Goal: Task Accomplishment & Management: Manage account settings

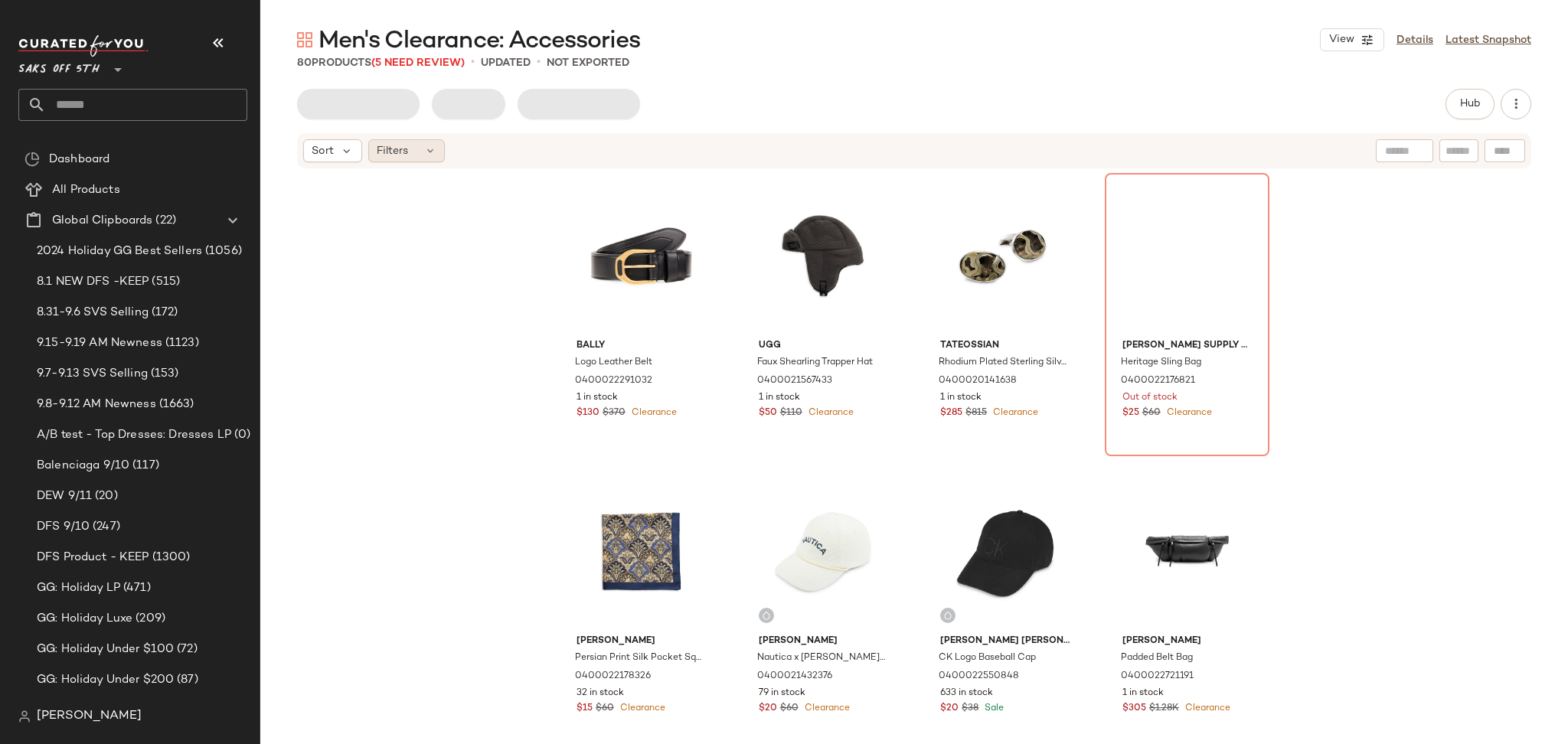
click at [388, 150] on span "Filters" at bounding box center [392, 151] width 31 height 16
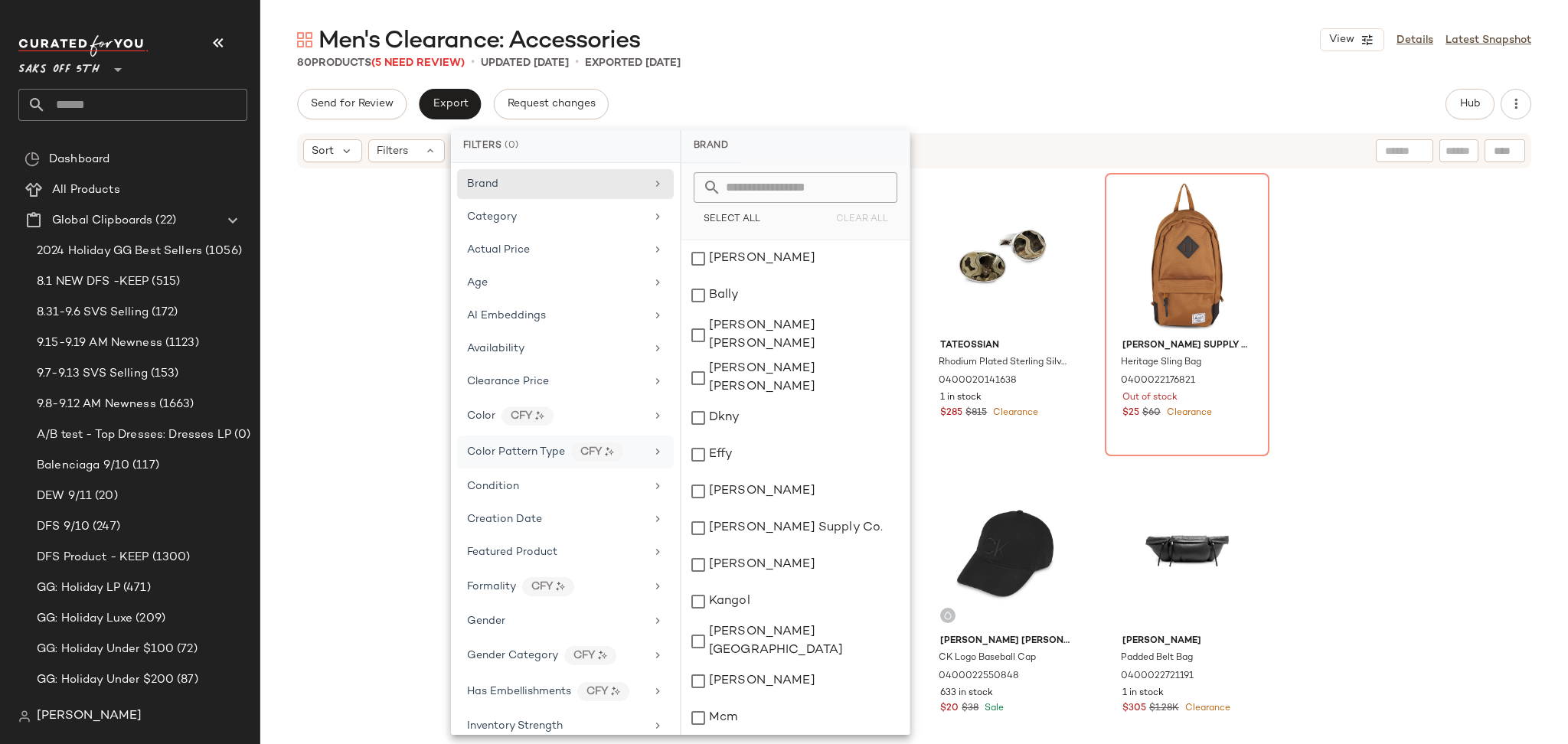
scroll to position [469, 0]
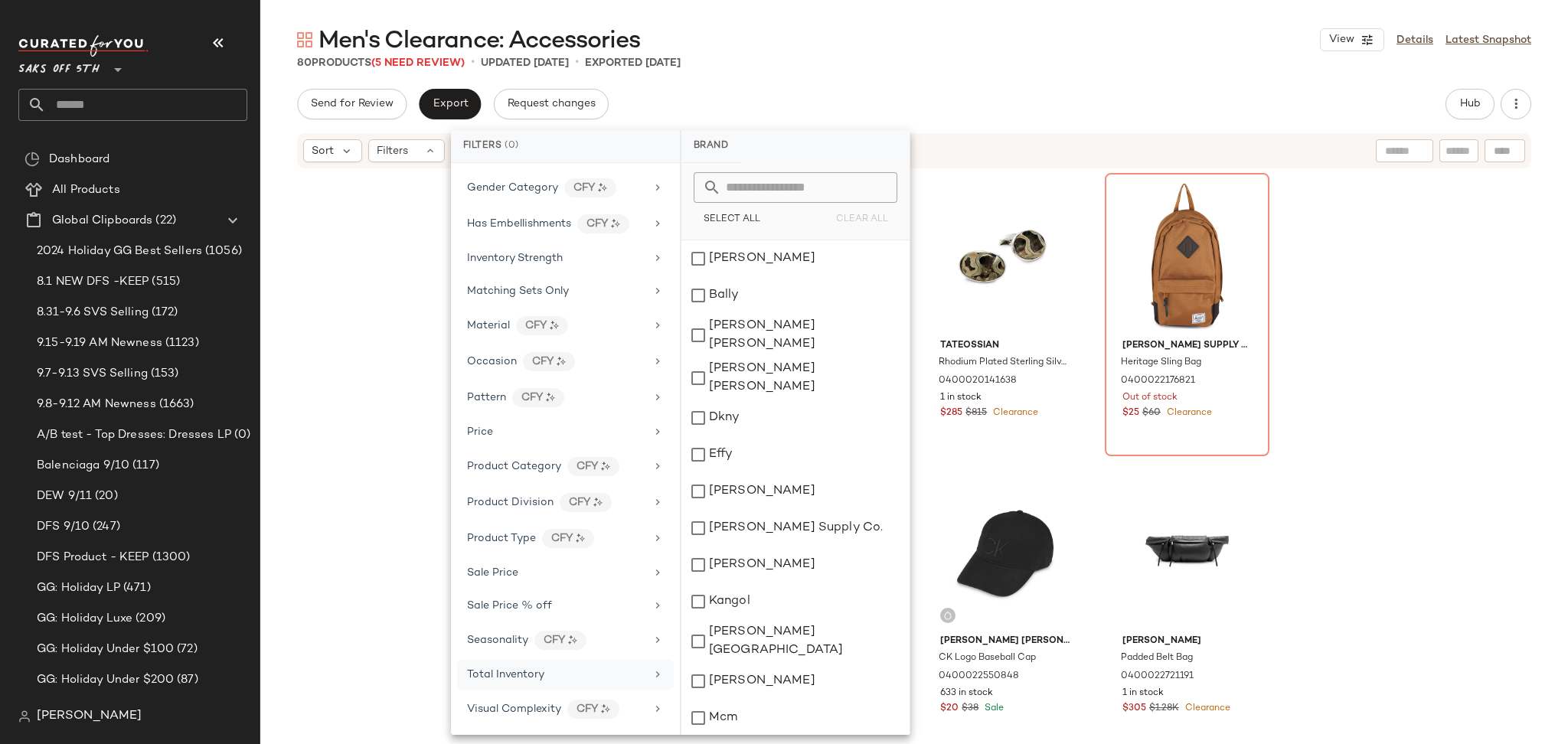
click at [530, 670] on span "Total Inventory" at bounding box center [505, 674] width 77 height 12
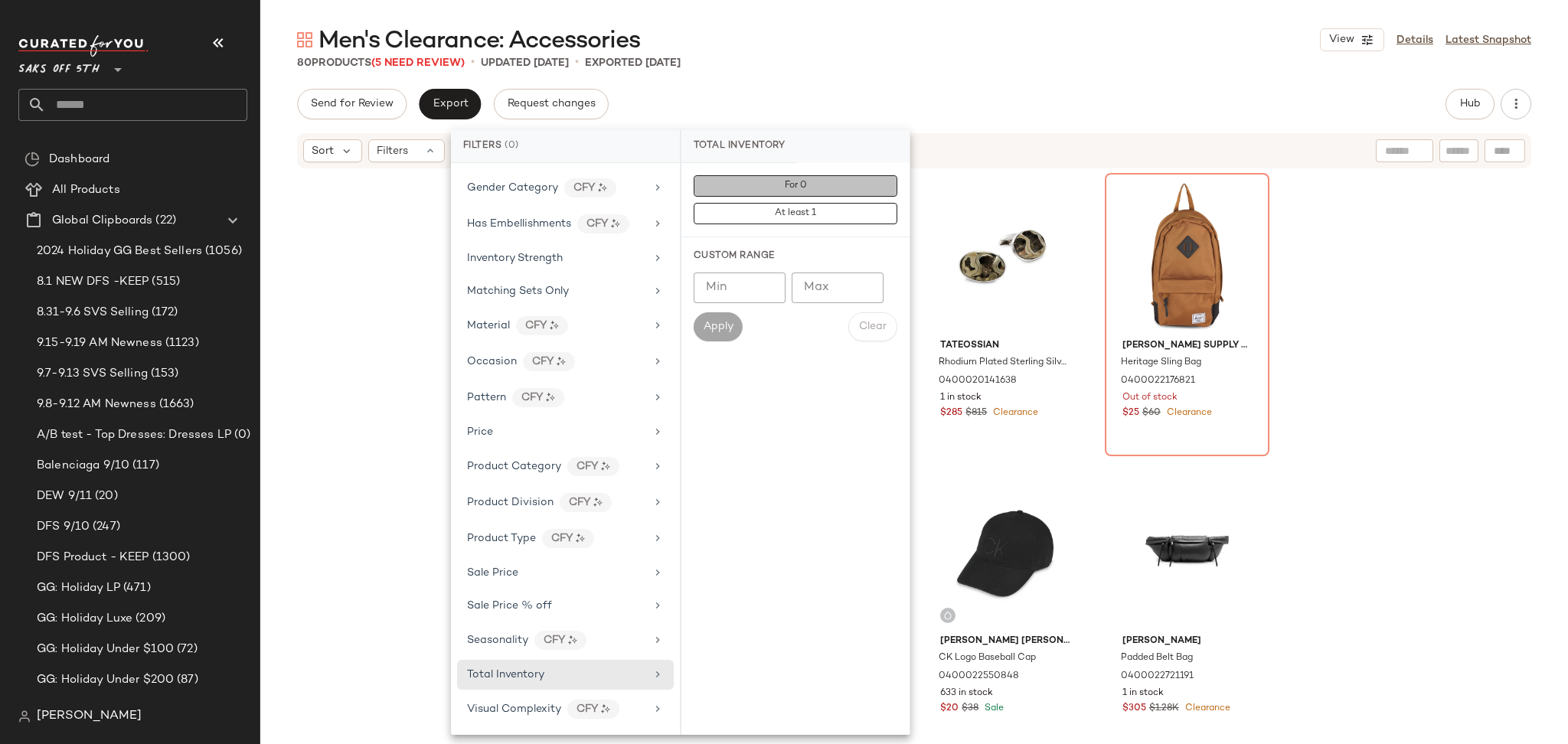
click at [786, 183] on span "For 0" at bounding box center [794, 186] width 23 height 11
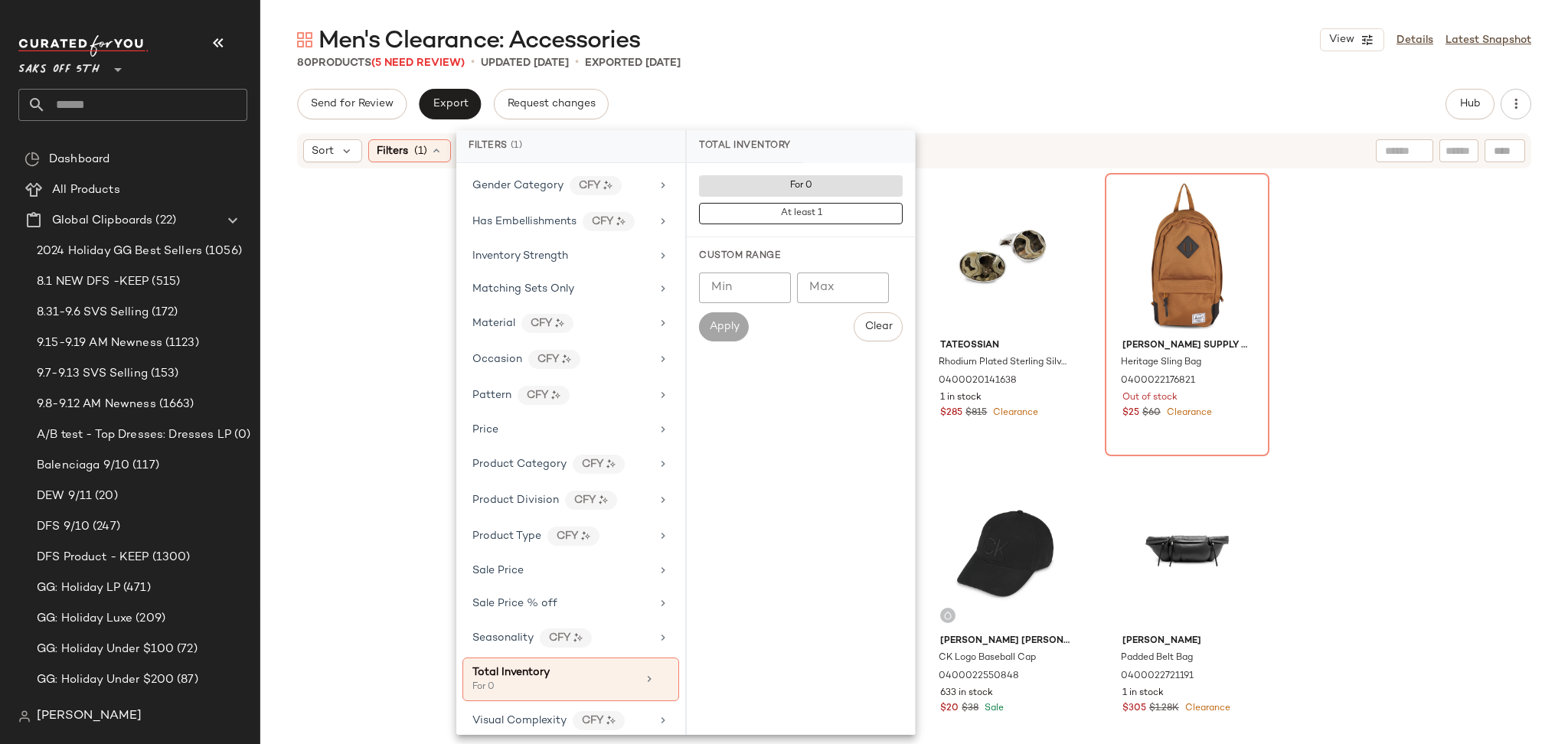
click at [925, 40] on div "Men's Clearance: Accessories View Details Latest Snapshot" at bounding box center [914, 40] width 1308 height 31
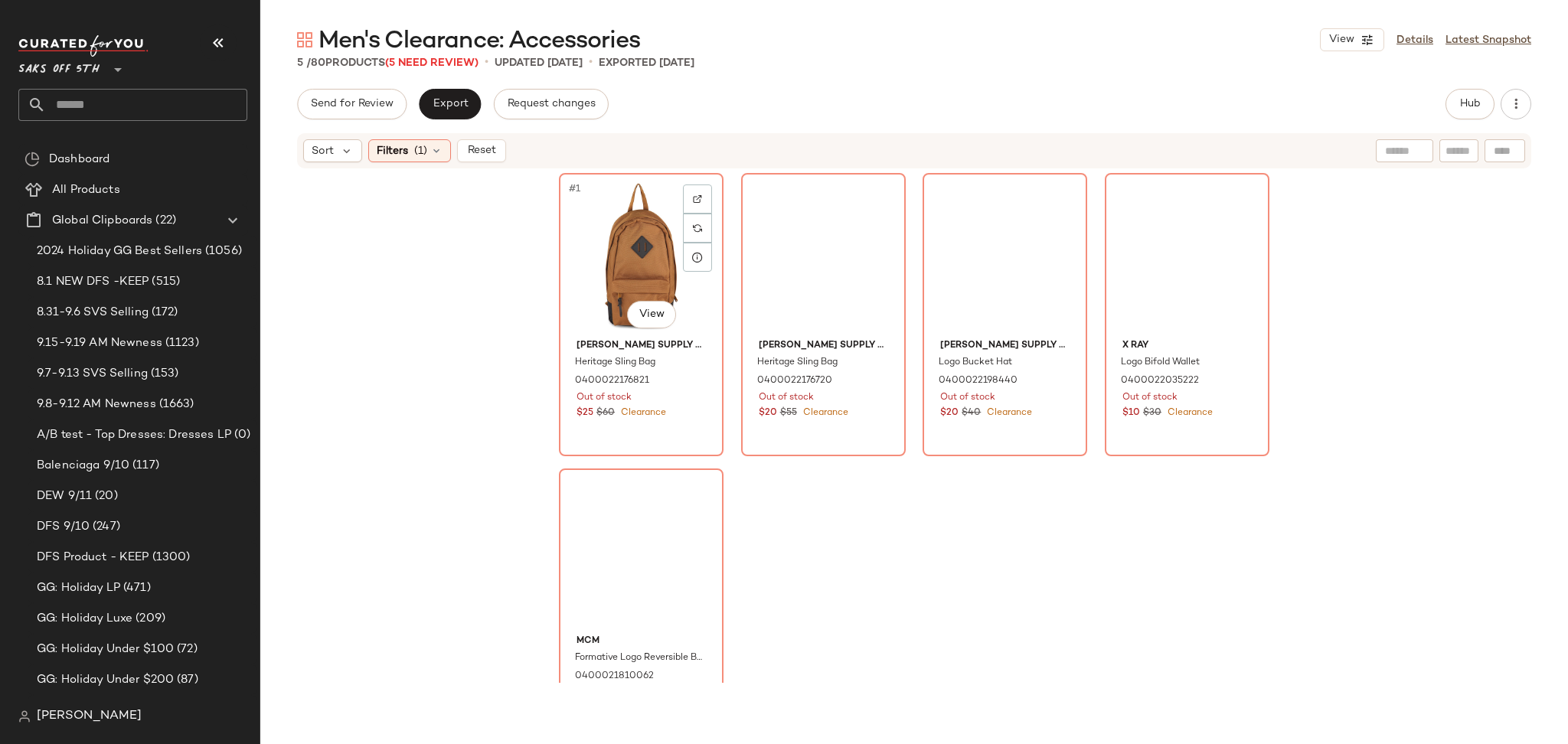
click at [617, 226] on div "#1 View" at bounding box center [641, 256] width 154 height 155
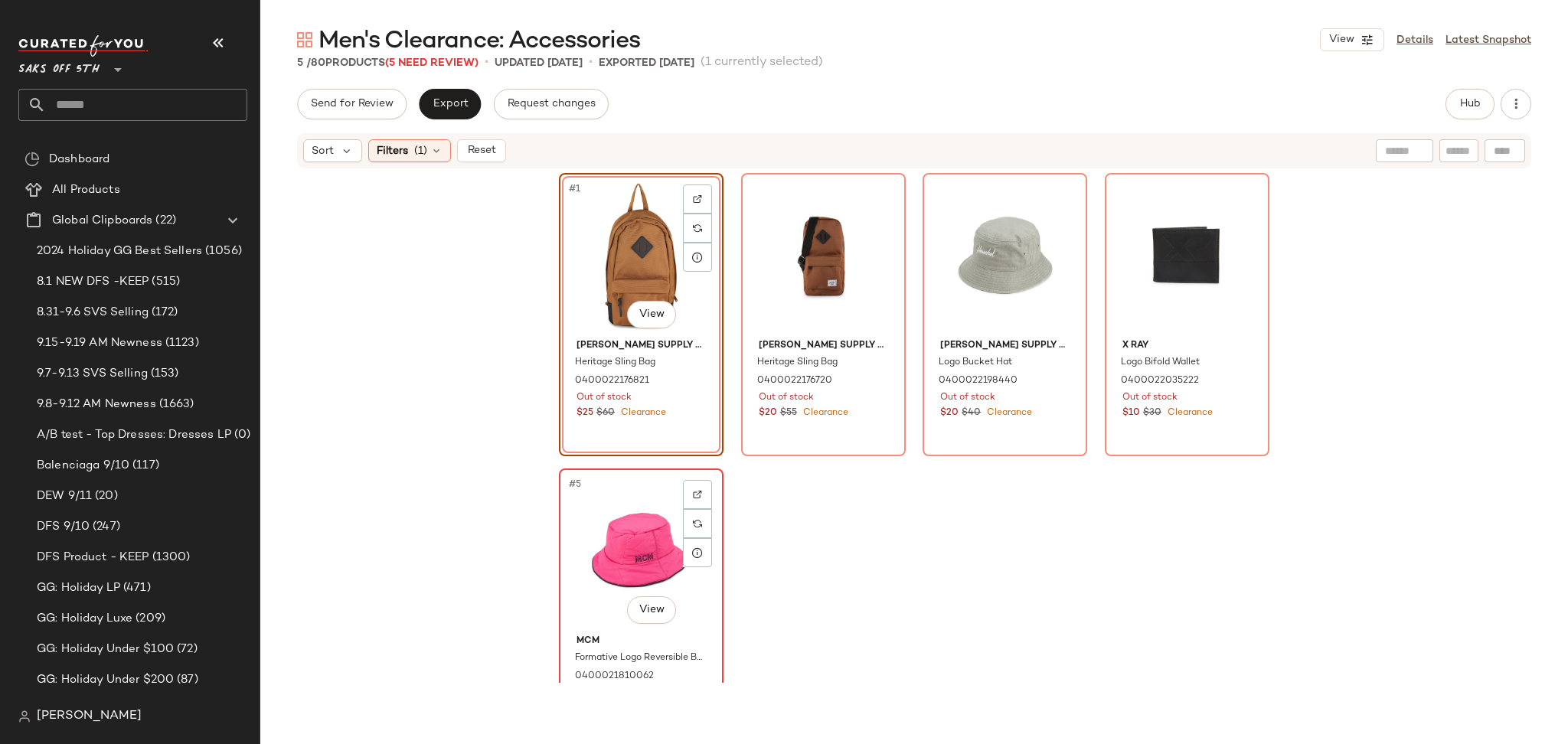
click at [607, 587] on div "#5 View" at bounding box center [641, 551] width 154 height 155
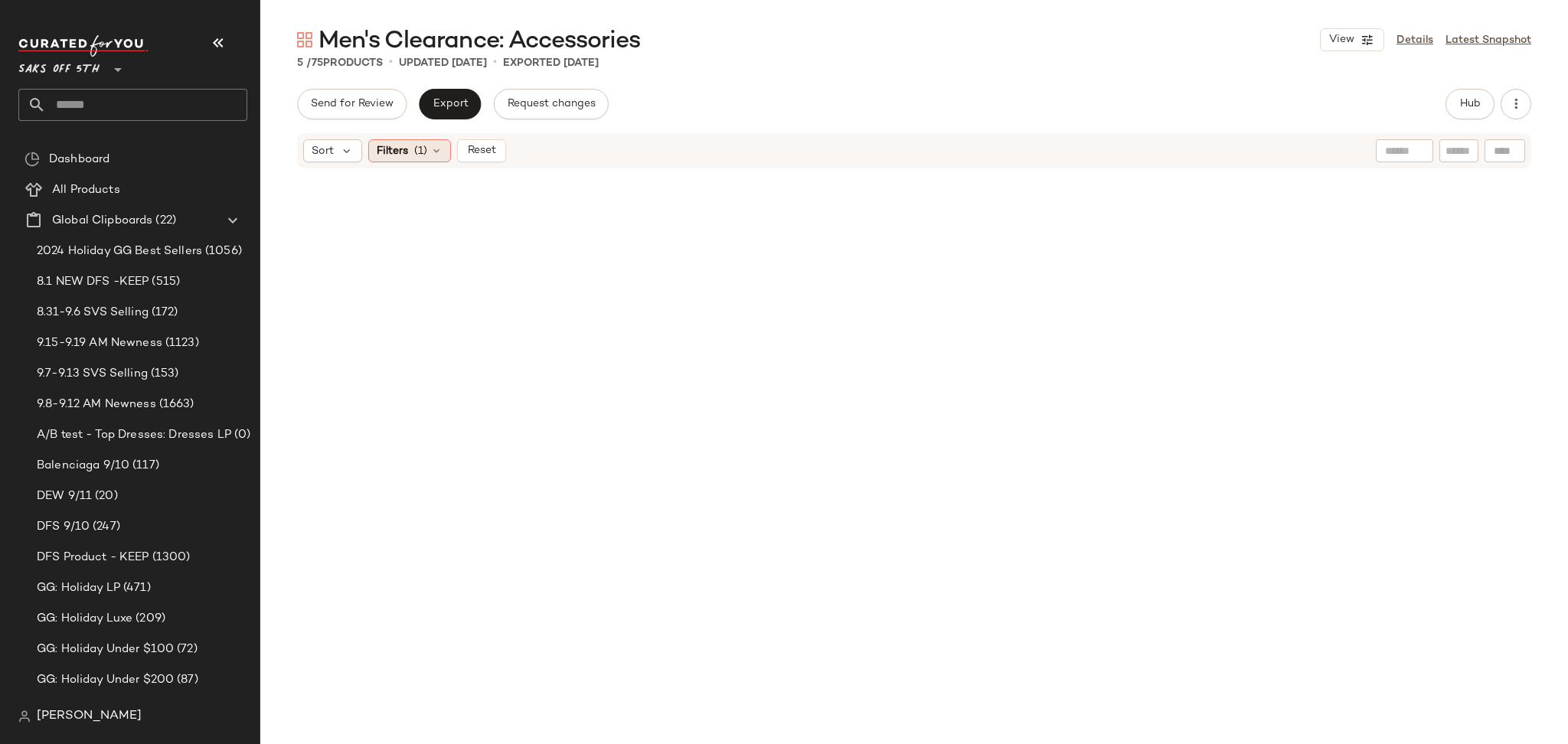
click at [402, 159] on div "Filters (1)" at bounding box center [410, 150] width 83 height 23
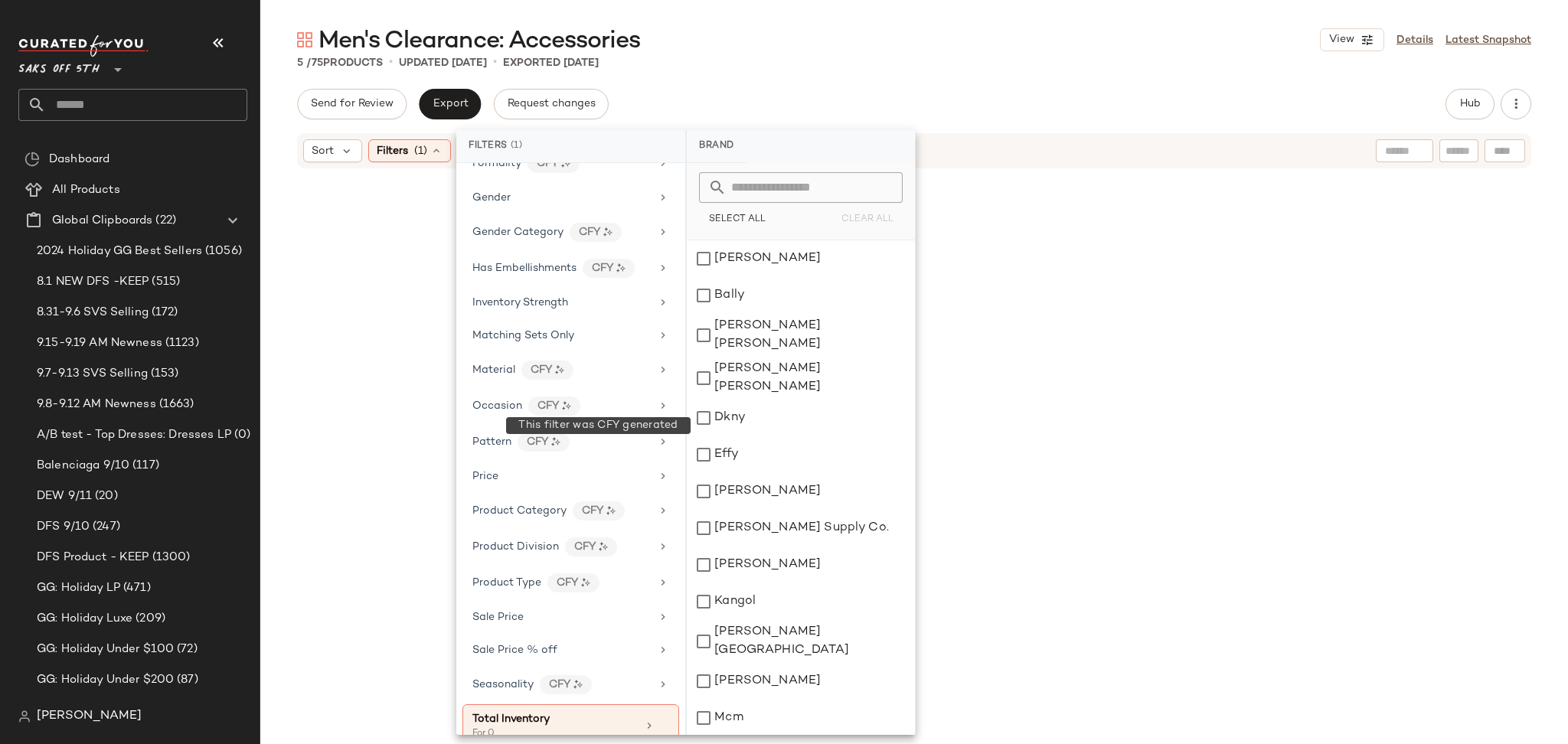
scroll to position [484, 0]
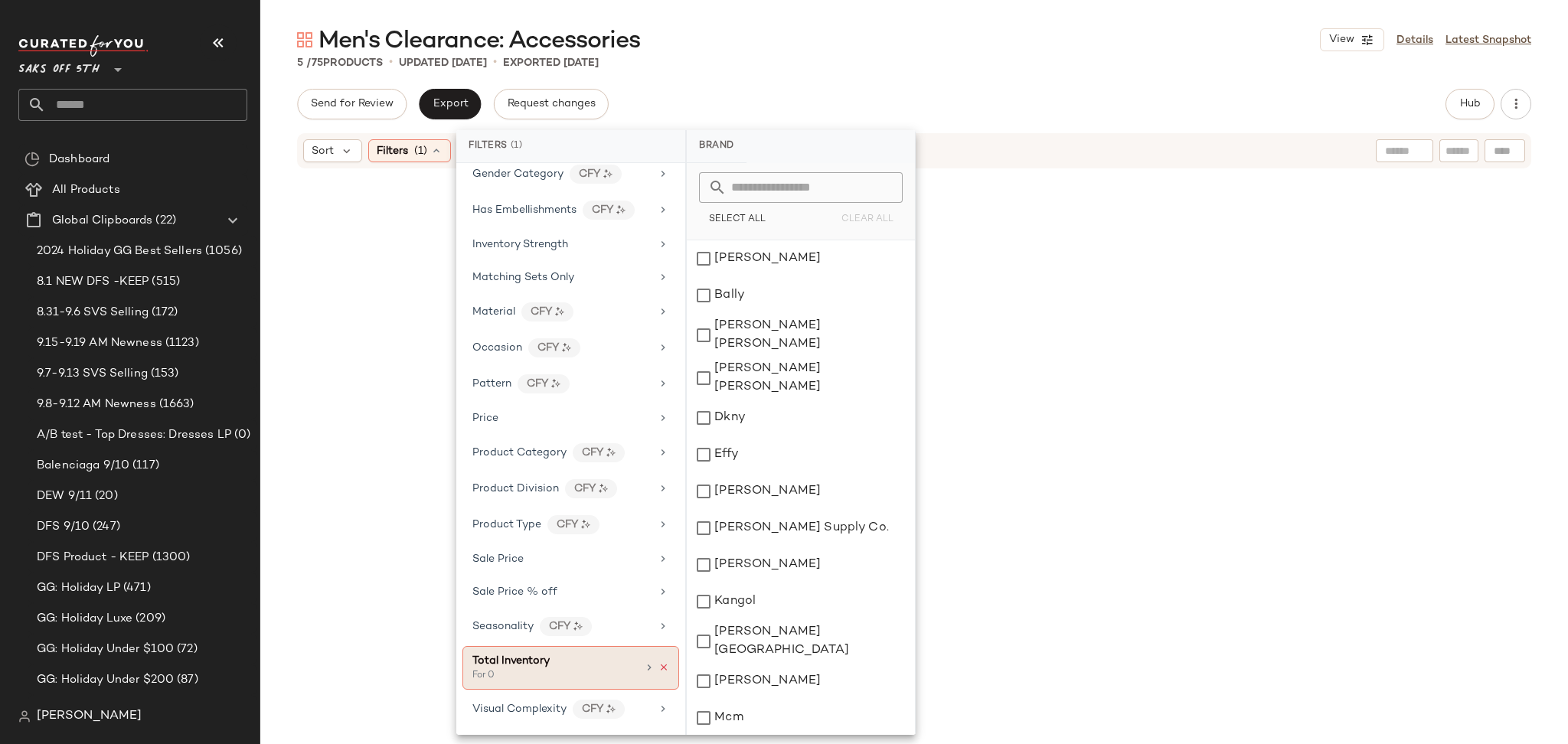
click at [662, 666] on icon at bounding box center [663, 668] width 11 height 11
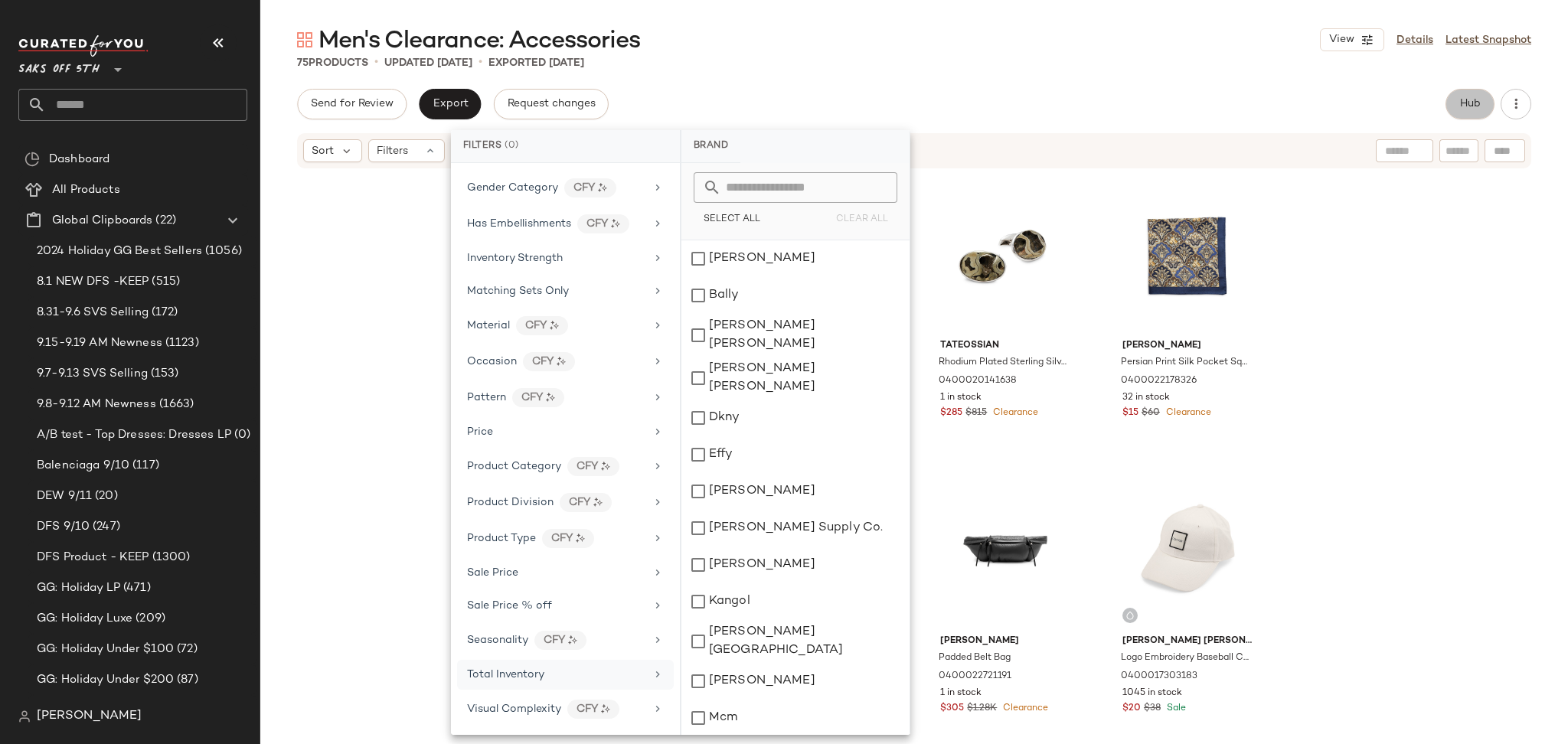
click at [1472, 99] on span "Hub" at bounding box center [1470, 104] width 22 height 12
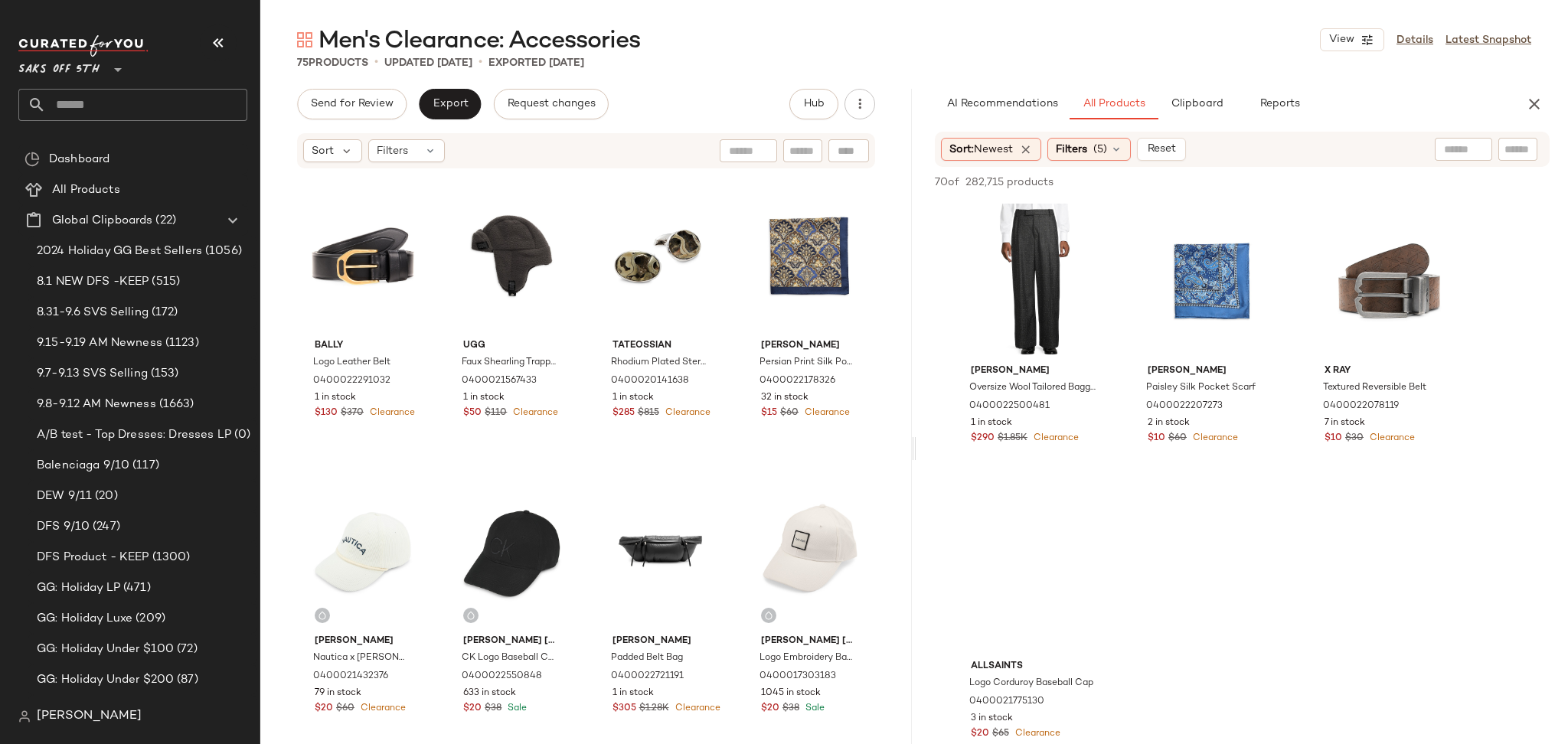
scroll to position [301, 0]
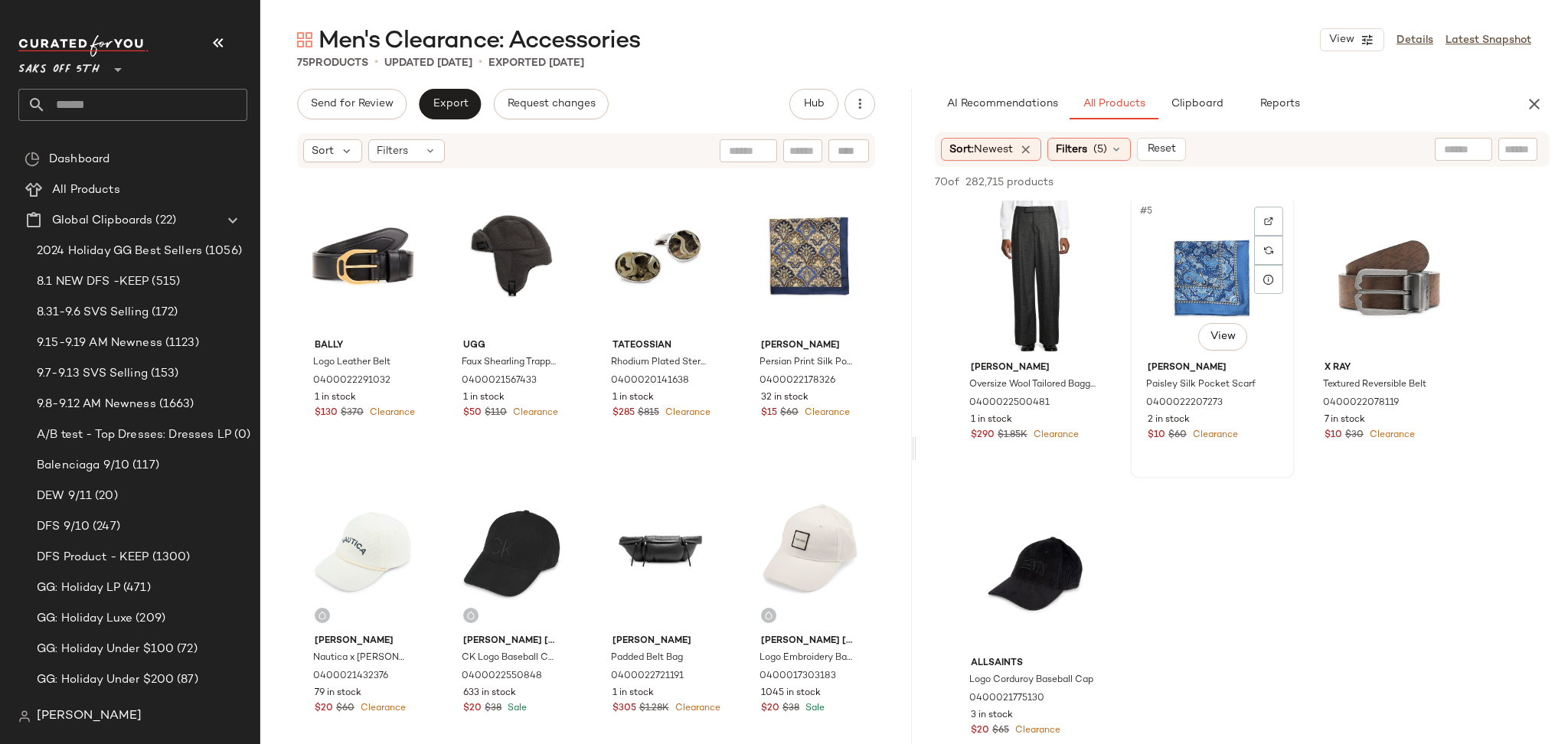
click at [1185, 246] on div "#5 View" at bounding box center [1211, 277] width 154 height 155
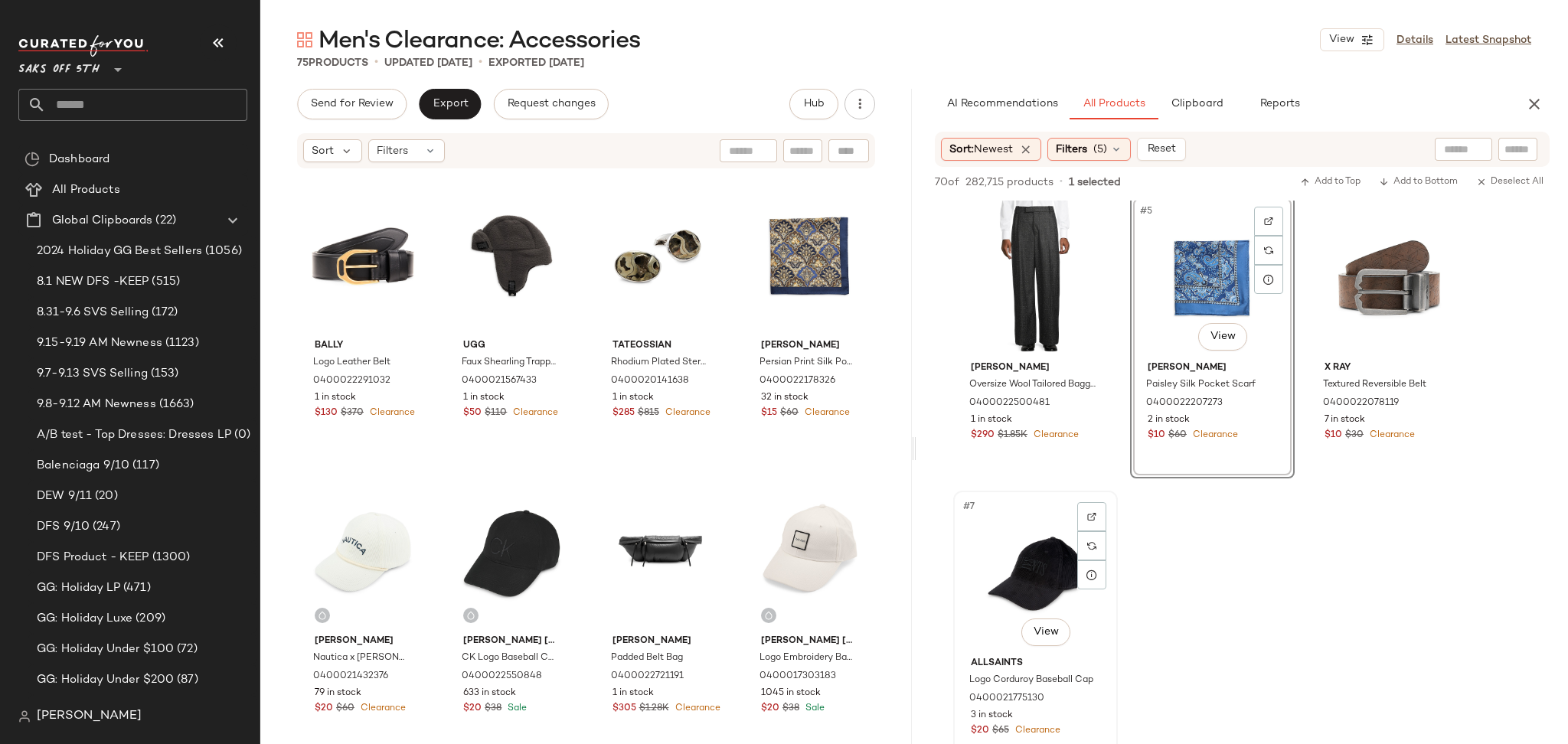
click at [1029, 534] on div "#7 View" at bounding box center [1035, 573] width 154 height 155
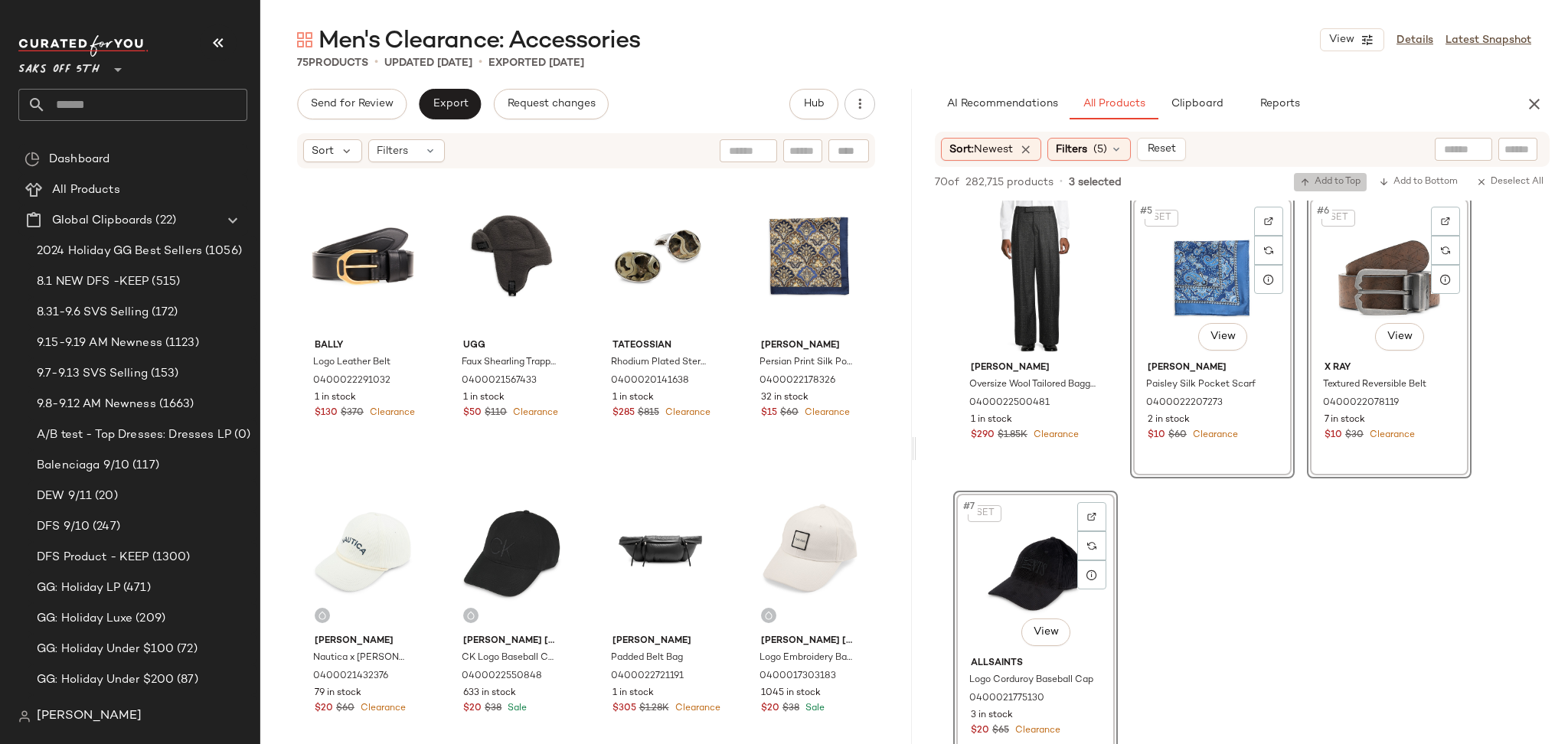
click at [1325, 176] on span "Add to Top" at bounding box center [1330, 182] width 60 height 11
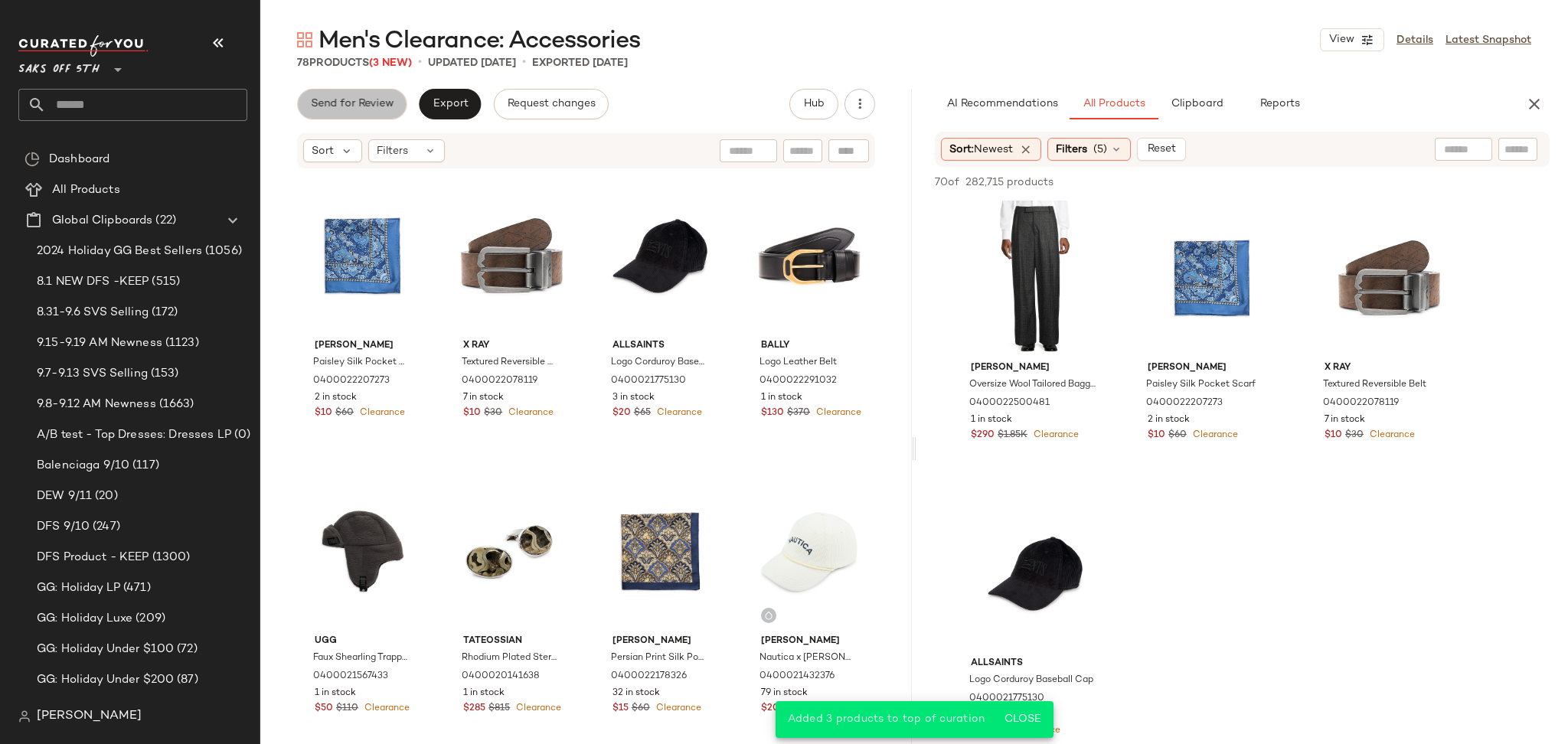
click at [359, 95] on button "Send for Review" at bounding box center [351, 105] width 109 height 31
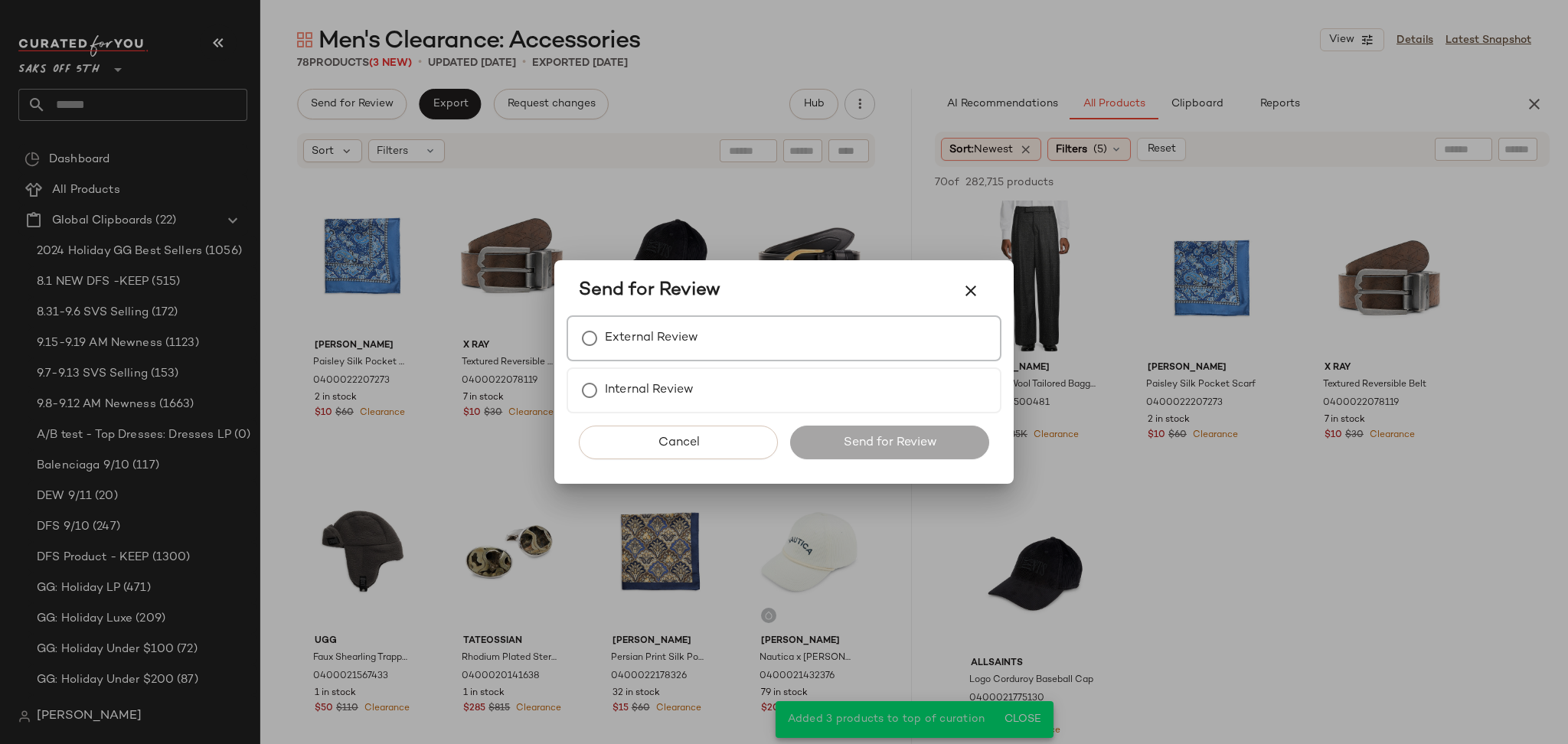
click at [612, 350] on label "External Review" at bounding box center [652, 338] width 94 height 31
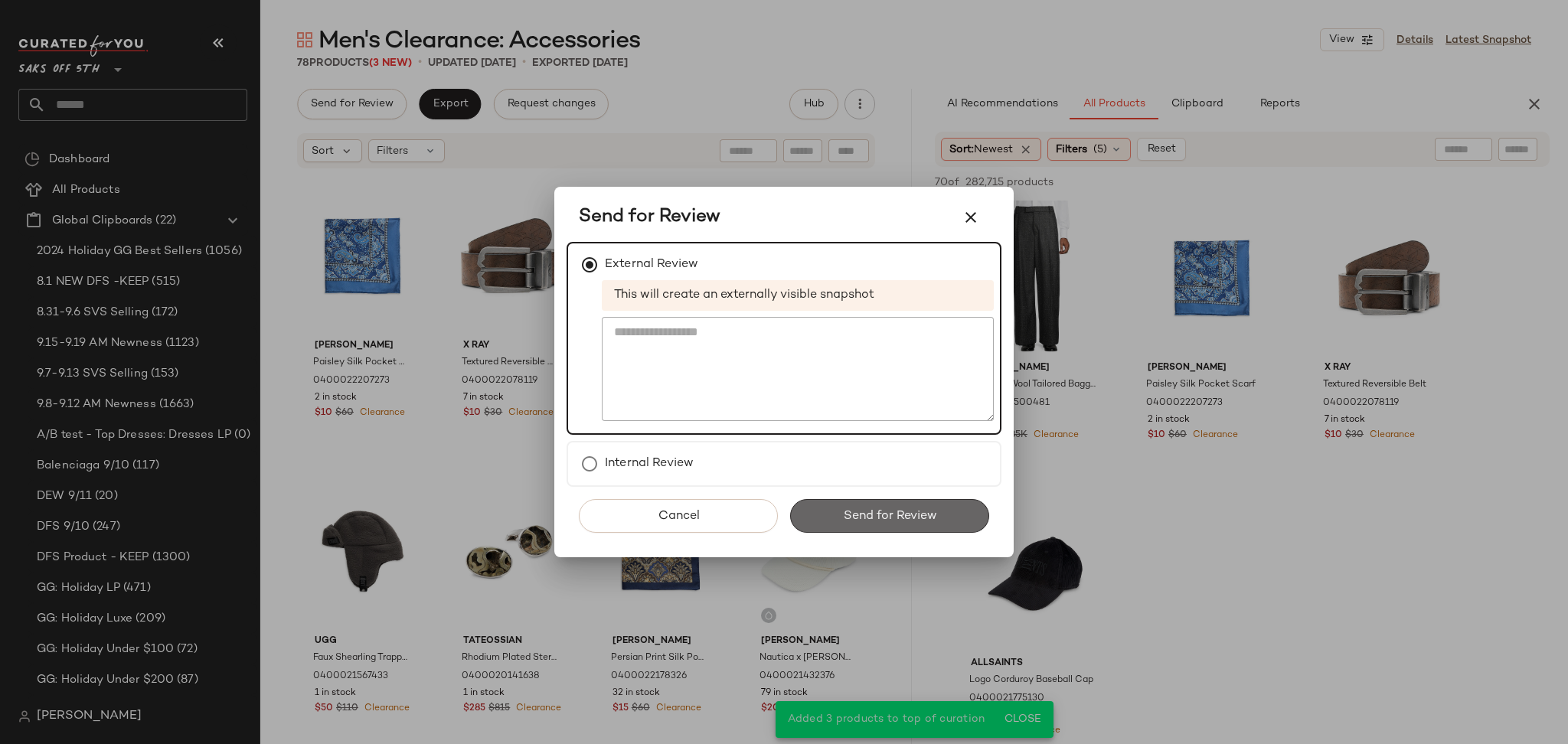
click at [835, 505] on button "Send for Review" at bounding box center [889, 515] width 199 height 34
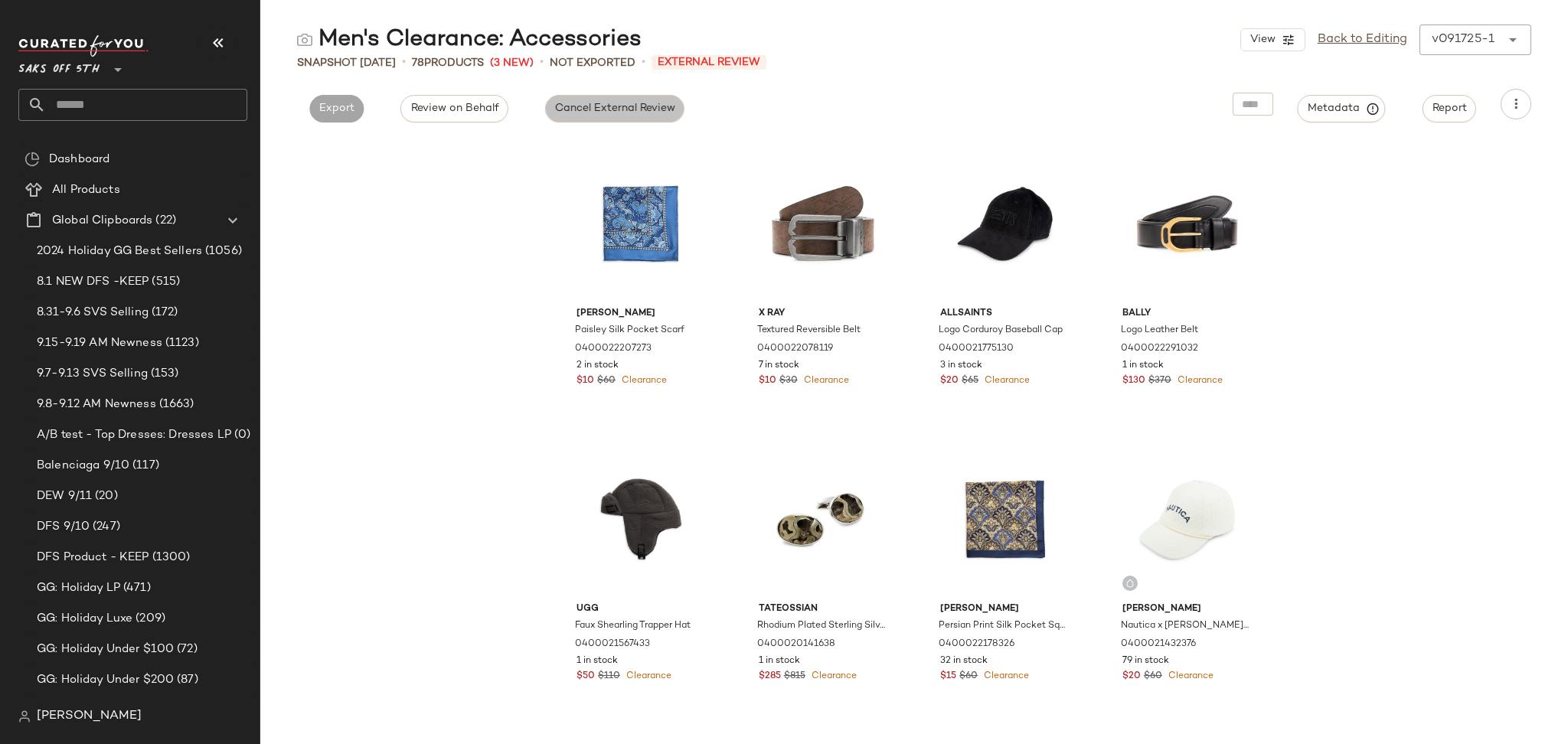
click at [629, 112] on span "Cancel External Review" at bounding box center [614, 108] width 121 height 12
click at [484, 109] on span "Export" at bounding box center [475, 108] width 36 height 12
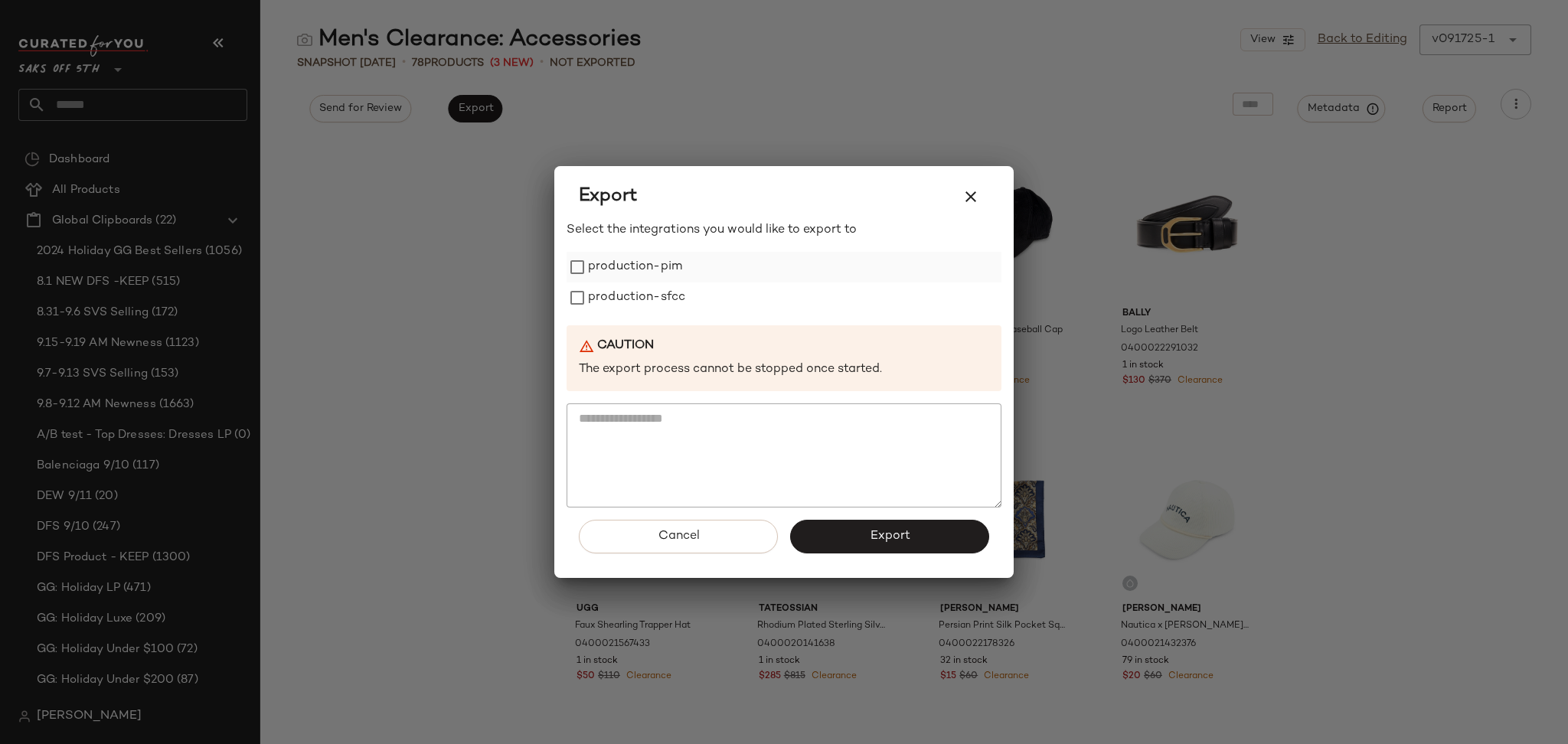
click at [643, 276] on label "production-pim" at bounding box center [634, 267] width 94 height 31
click at [643, 301] on label "production-sfcc" at bounding box center [636, 297] width 97 height 31
click at [849, 522] on button "Export" at bounding box center [889, 536] width 199 height 34
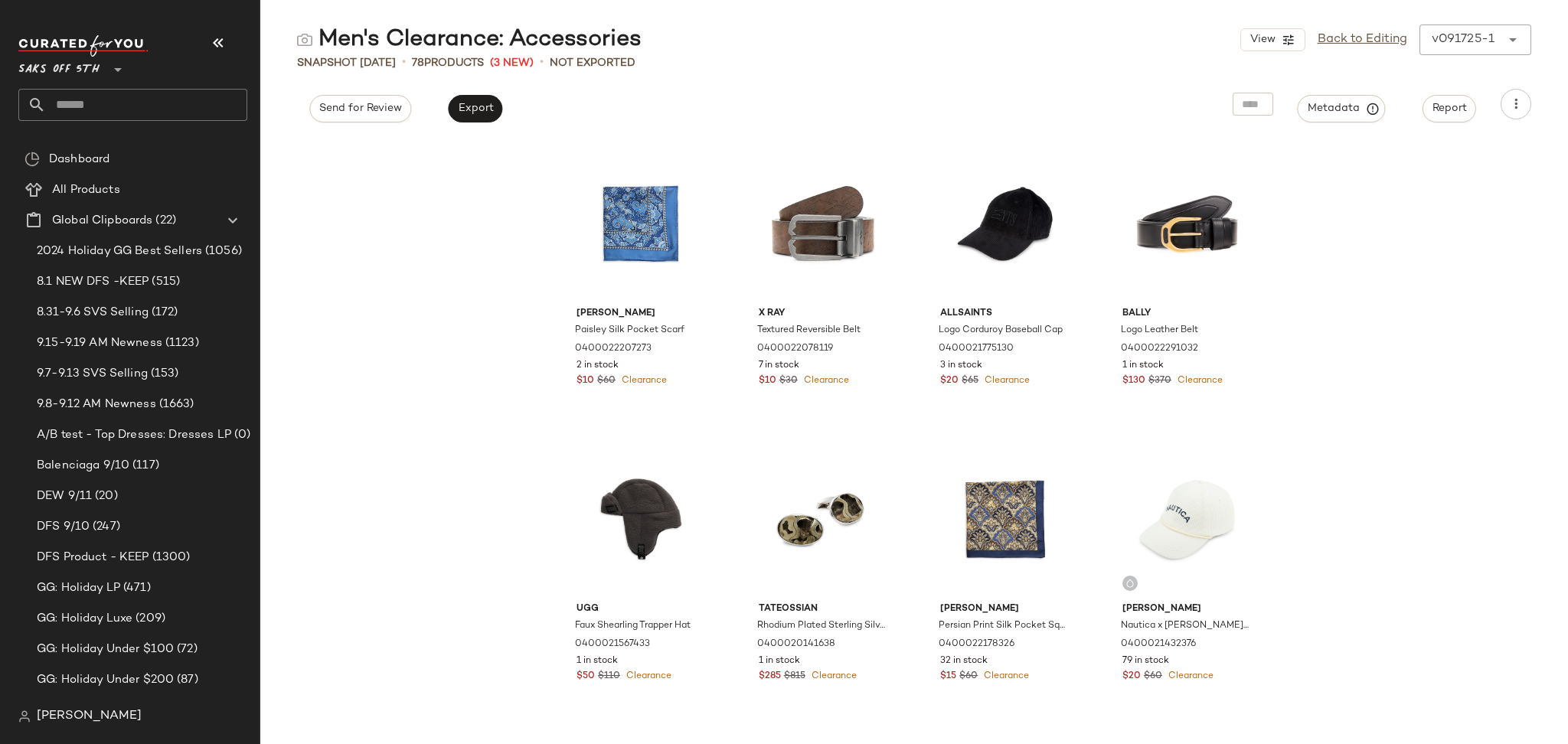
click at [181, 122] on div "Saks OFF 5TH **" at bounding box center [138, 78] width 241 height 95
click at [181, 105] on input "text" at bounding box center [146, 105] width 201 height 32
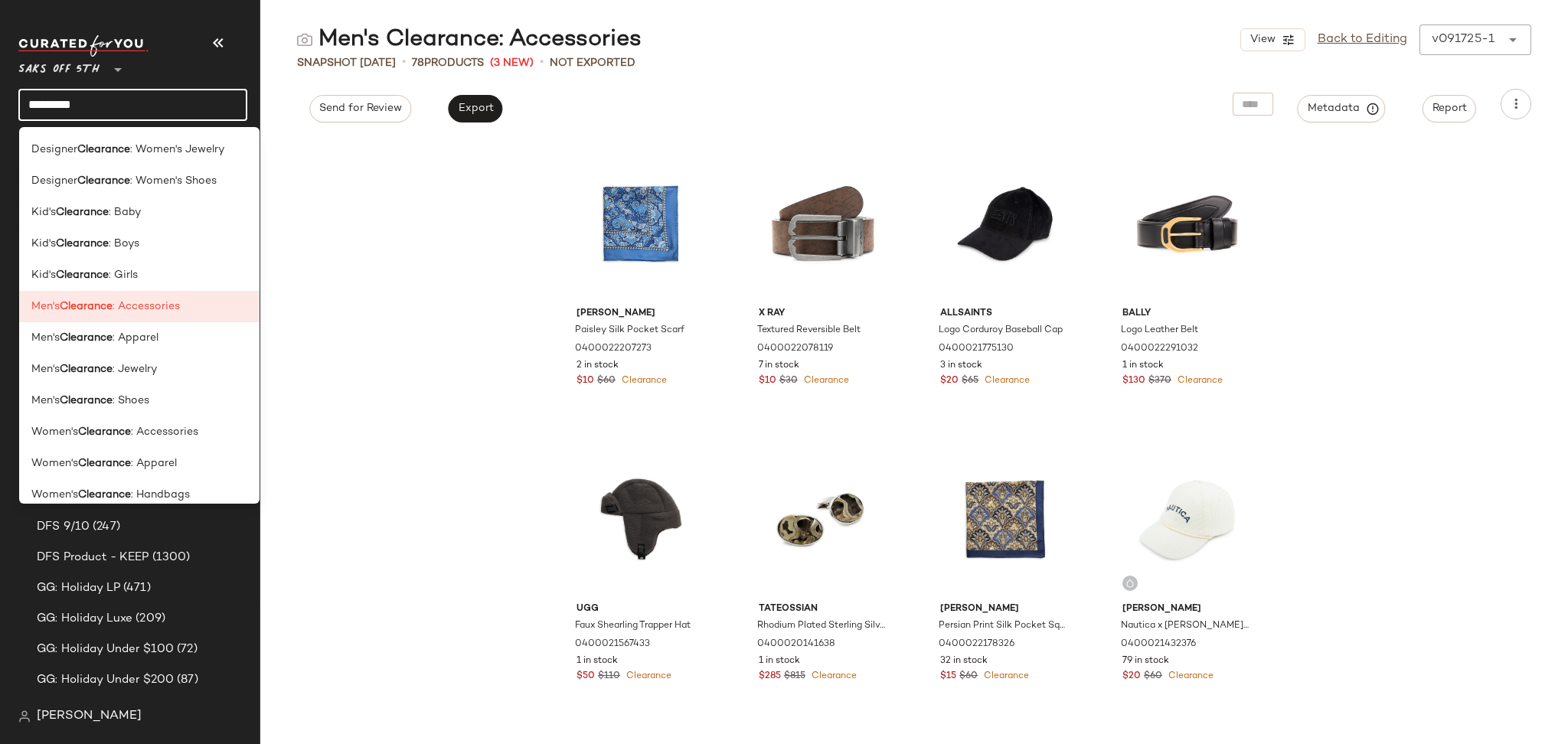
scroll to position [796, 0]
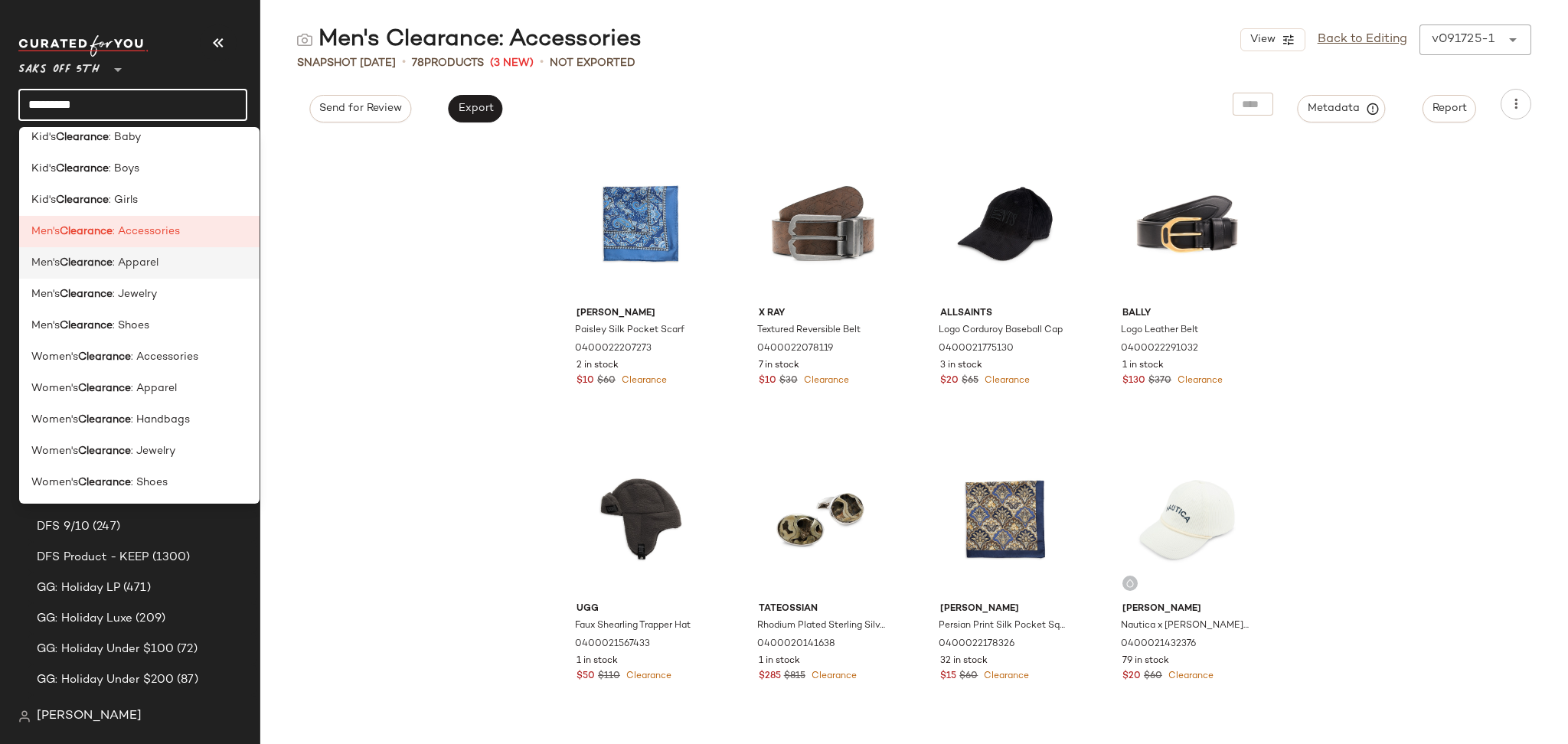
type input "*********"
click at [154, 267] on span ": Apparel" at bounding box center [136, 263] width 46 height 16
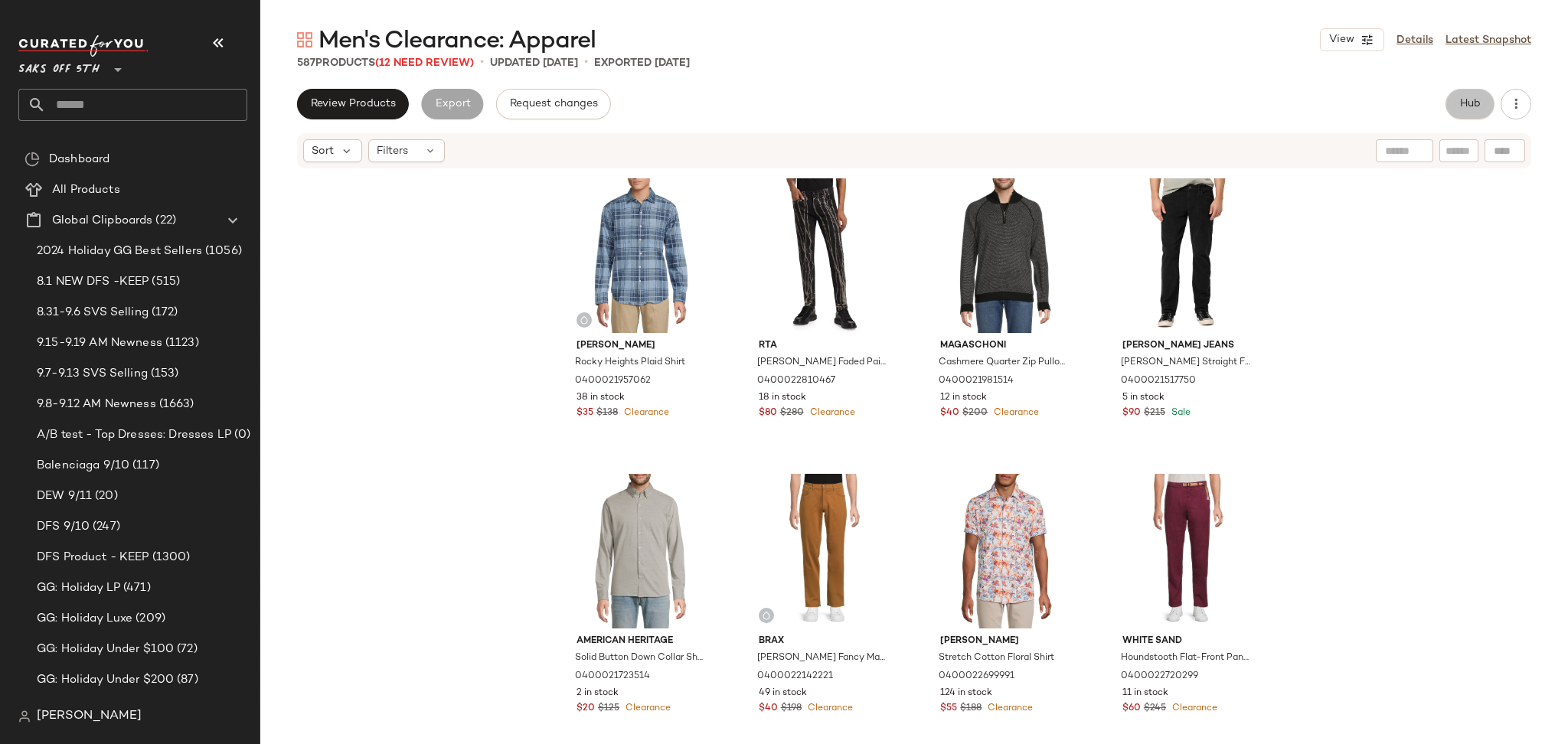
click at [1482, 108] on button "Hub" at bounding box center [1470, 105] width 49 height 31
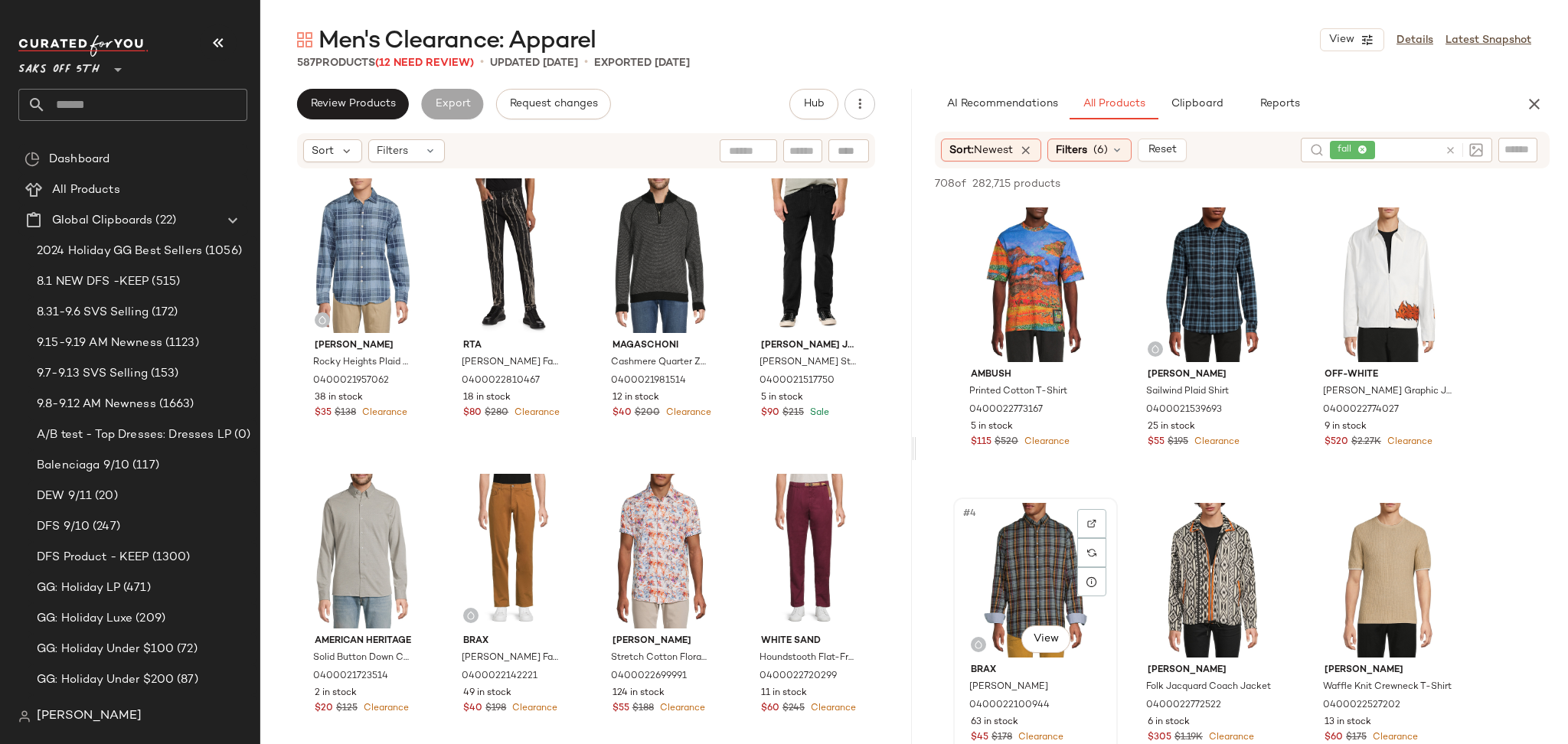
click at [1000, 541] on div "#4 View" at bounding box center [1035, 580] width 154 height 155
click at [1201, 314] on div "#2 View" at bounding box center [1211, 285] width 154 height 155
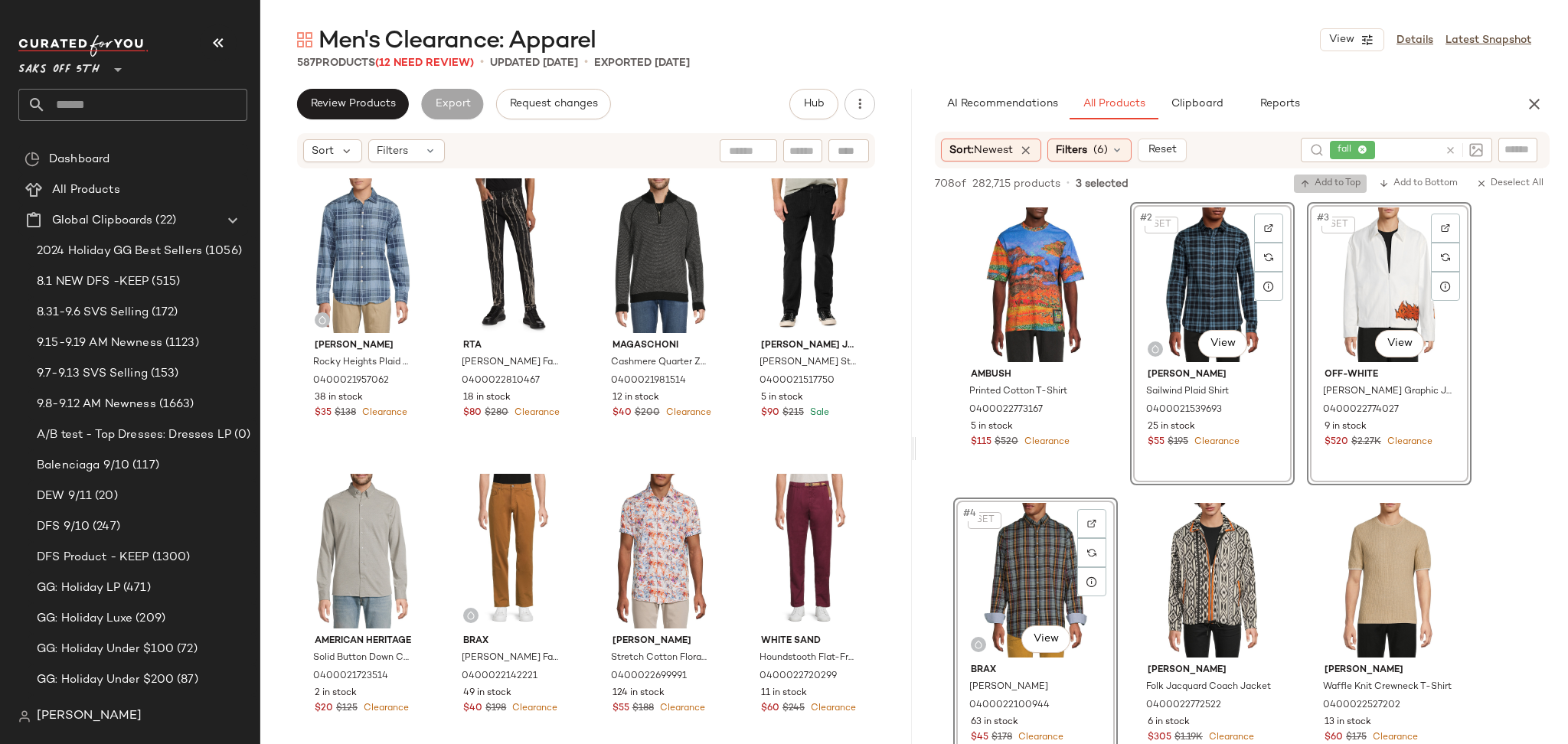
click at [1328, 185] on span "Add to Top" at bounding box center [1330, 184] width 60 height 11
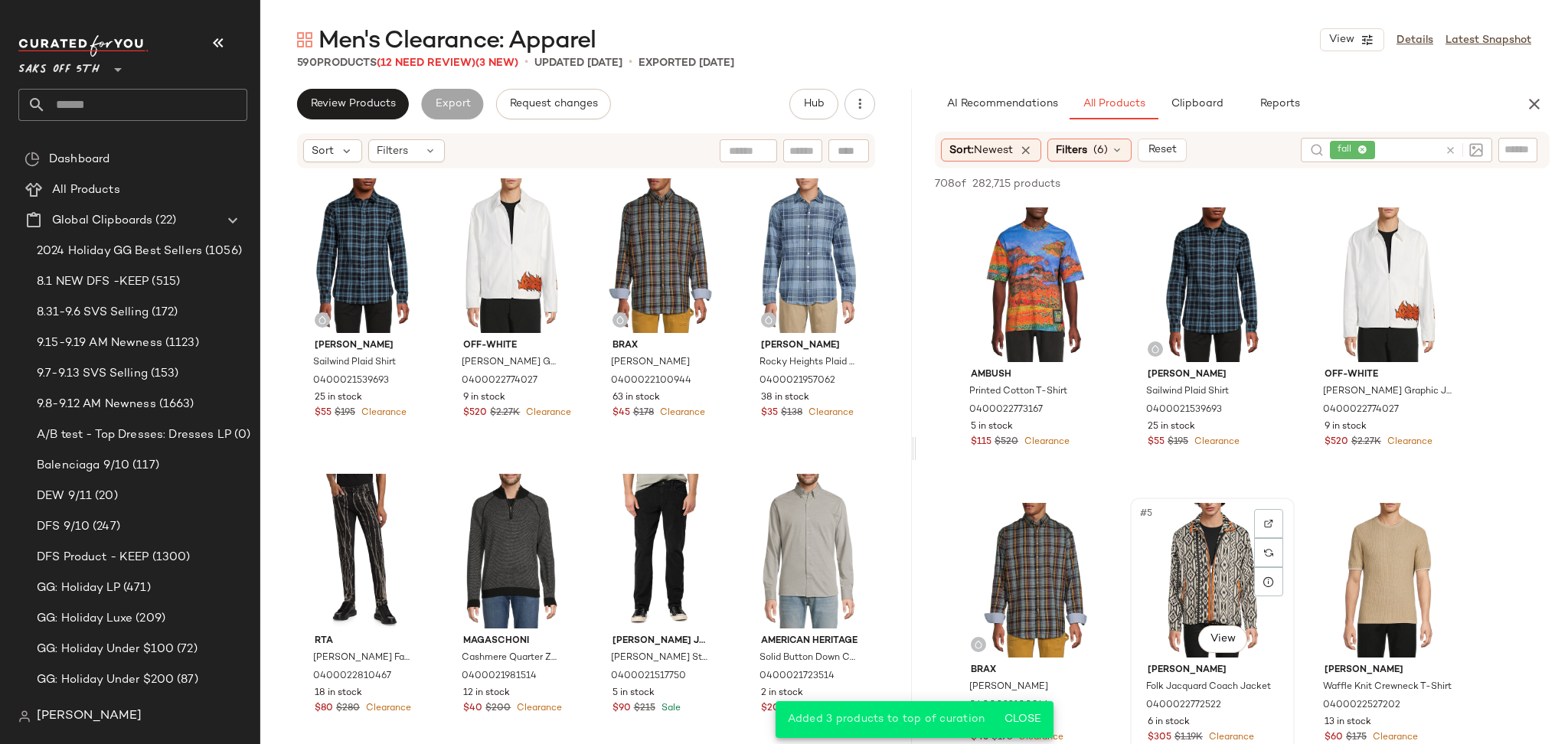
click at [1193, 561] on div "#5 View" at bounding box center [1211, 580] width 154 height 155
click at [1338, 186] on span "Add to Top" at bounding box center [1330, 184] width 60 height 11
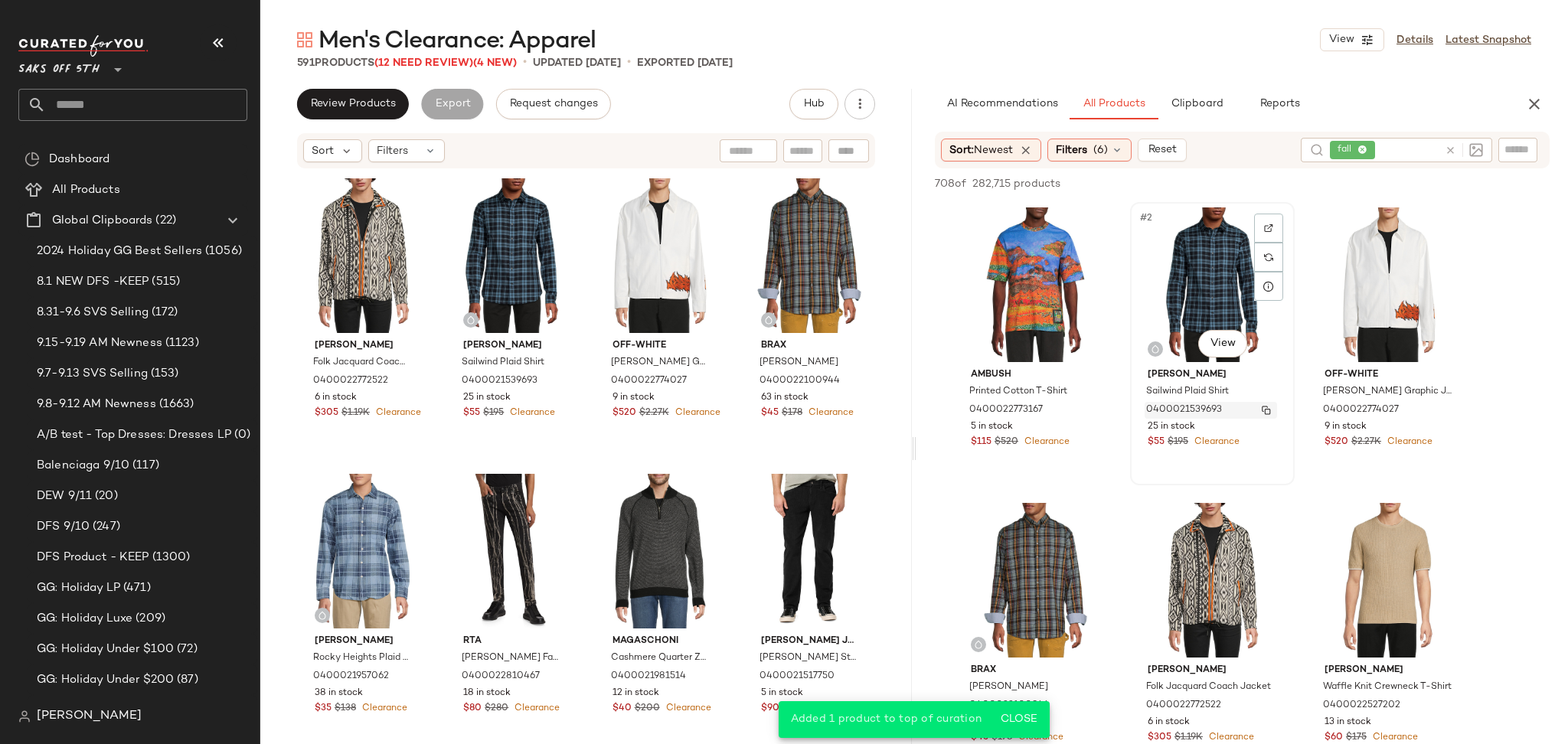
click at [1189, 404] on span "0400021539693" at bounding box center [1183, 409] width 76 height 14
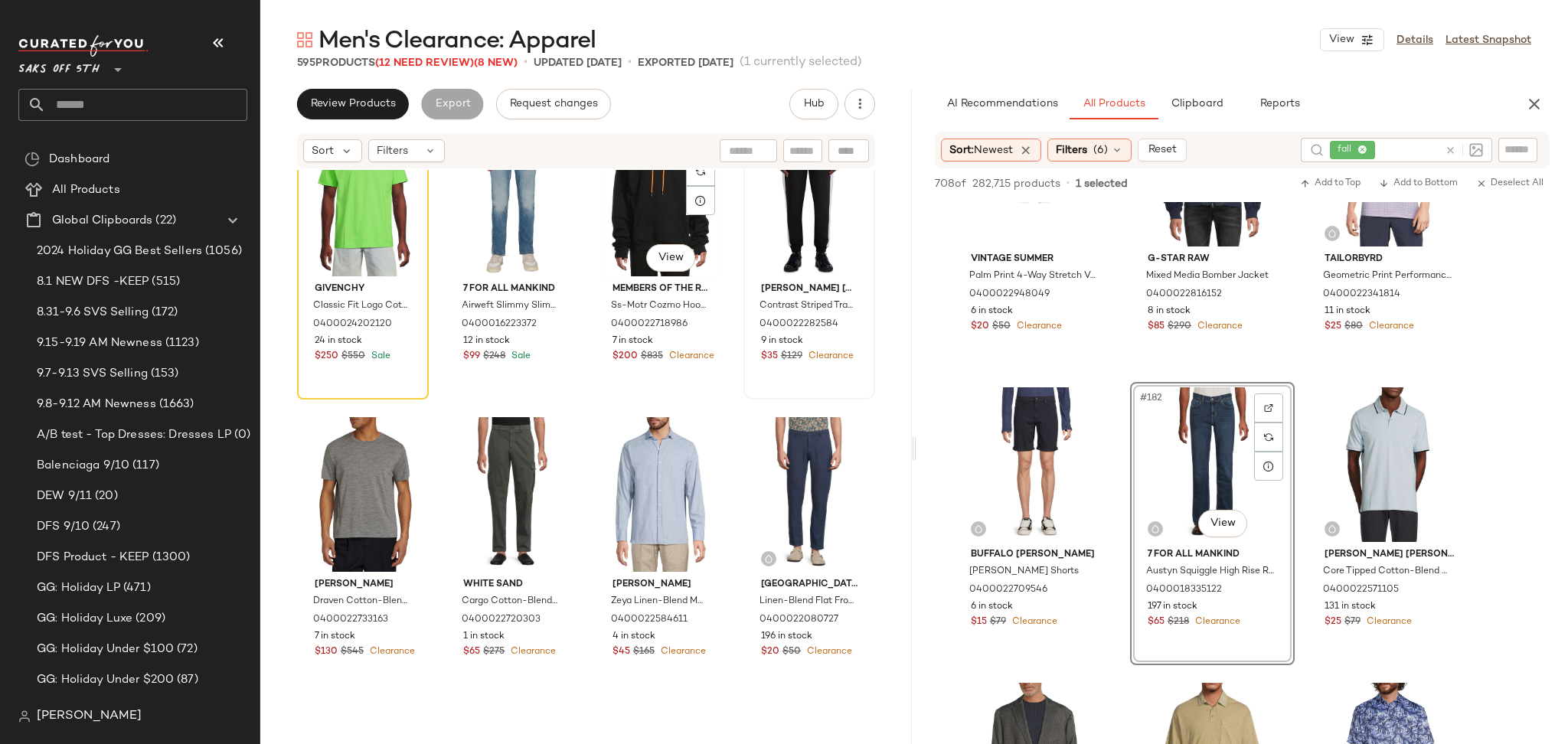
scroll to position [1557, 0]
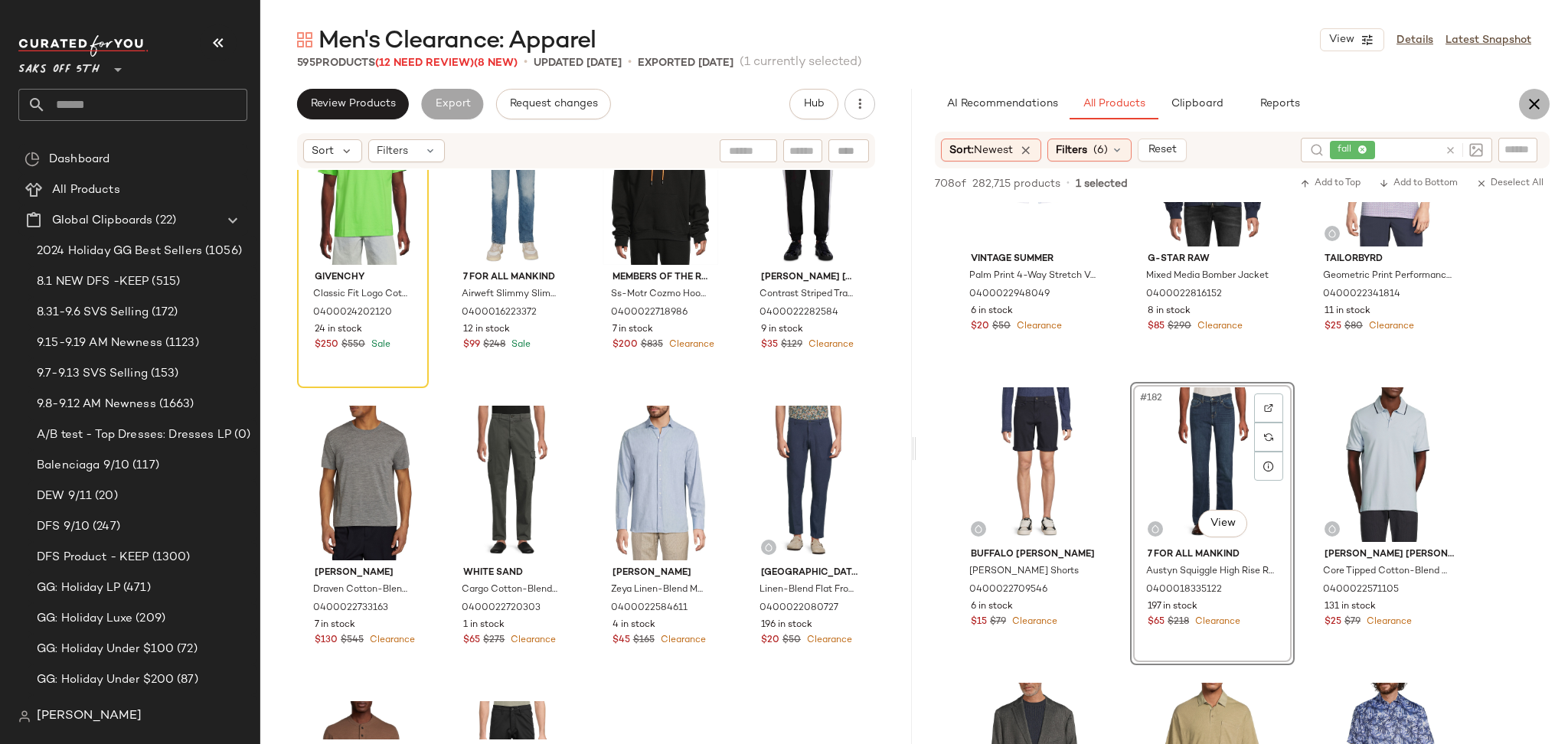
click at [1542, 106] on icon "button" at bounding box center [1534, 104] width 18 height 18
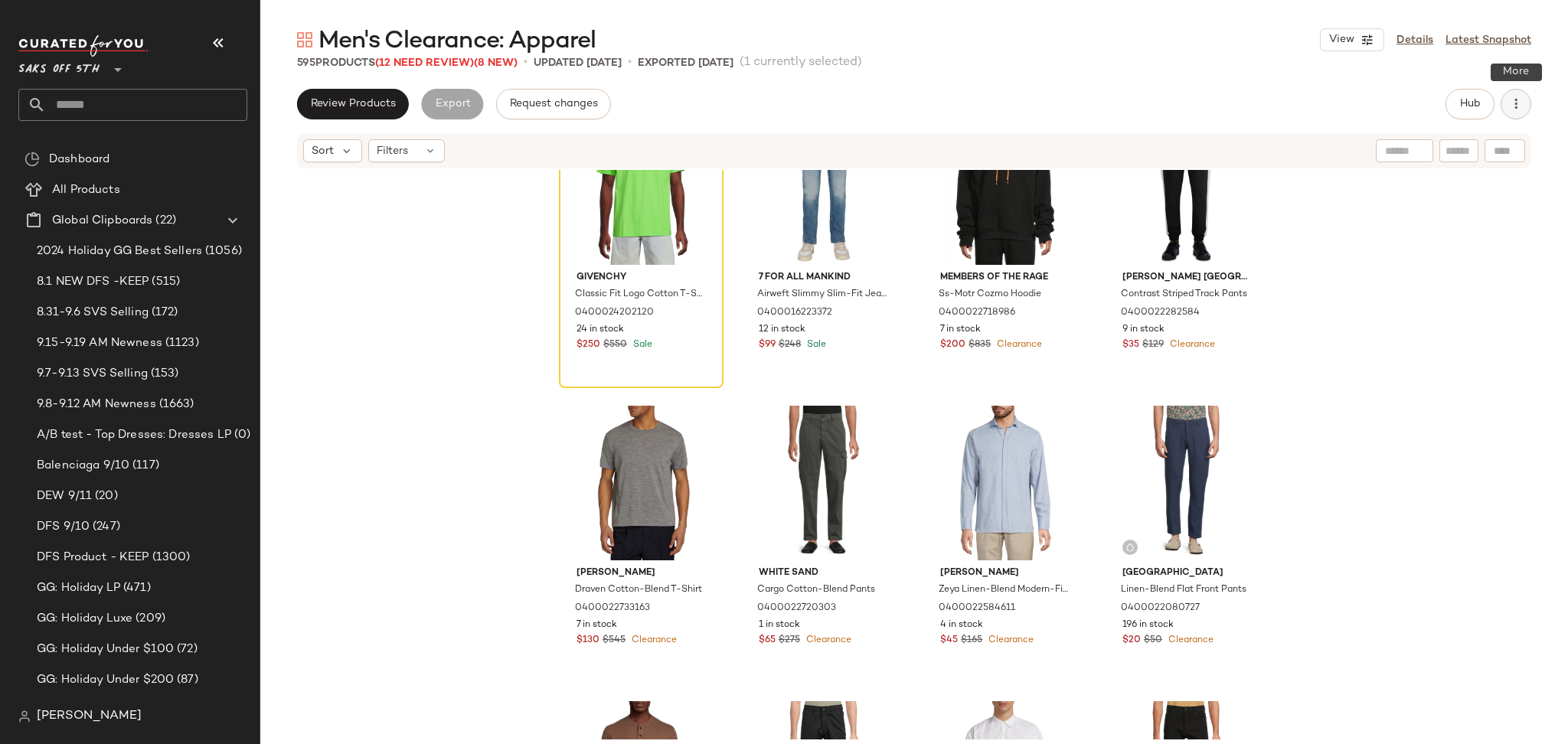
click at [1517, 105] on icon "button" at bounding box center [1515, 104] width 15 height 15
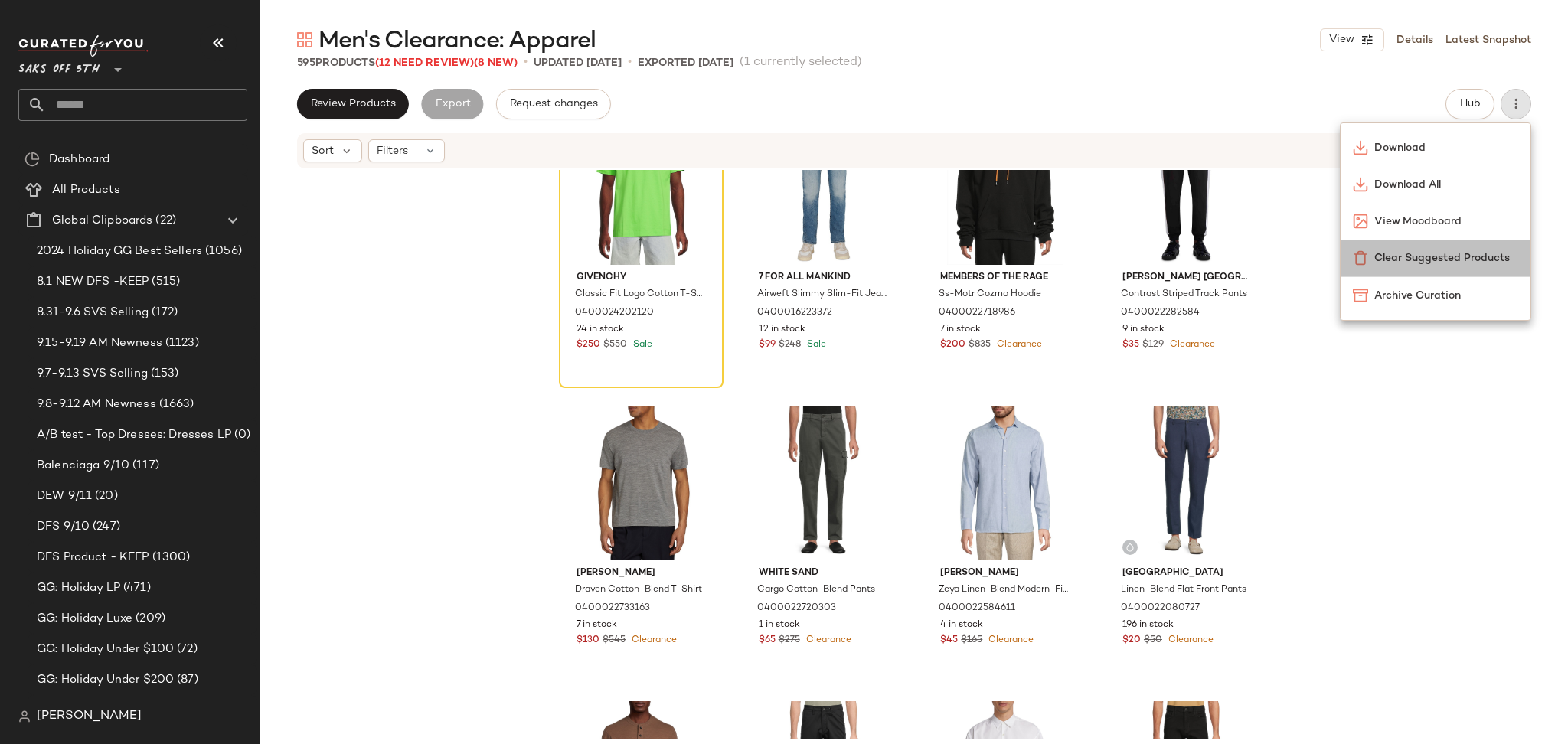
click at [1391, 261] on span "Clear Suggested Products" at bounding box center [1446, 258] width 144 height 16
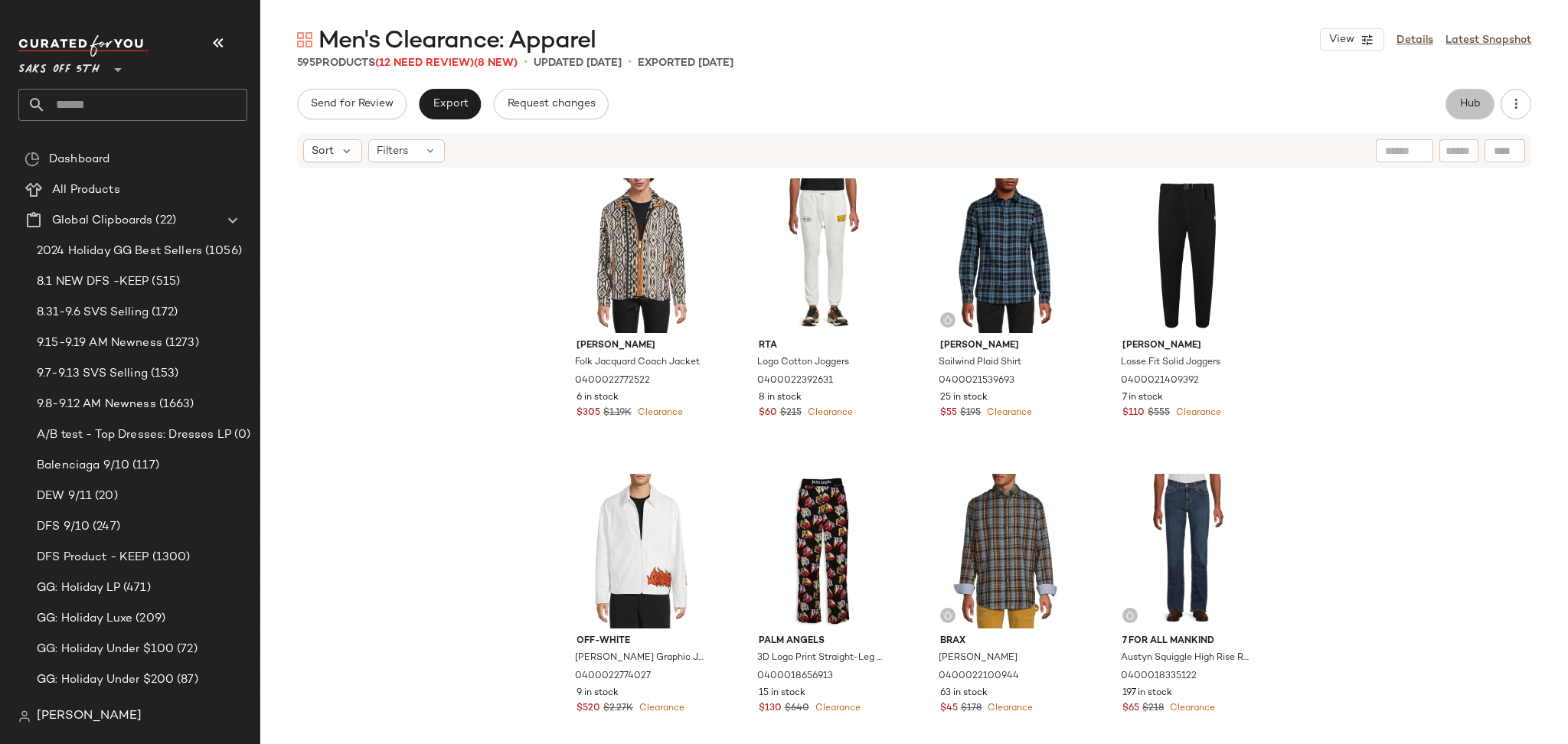
click at [1478, 102] on span "Hub" at bounding box center [1470, 104] width 22 height 12
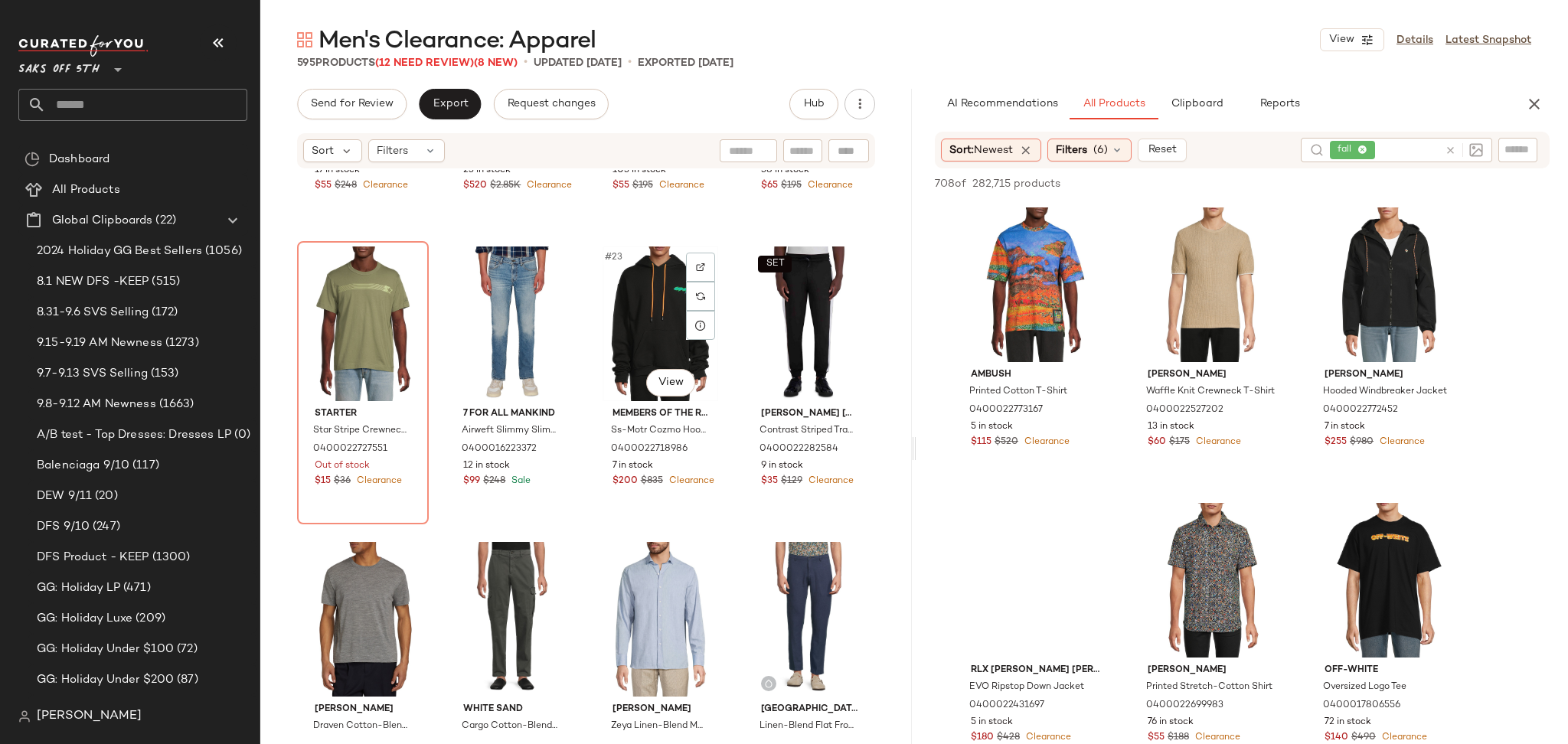
scroll to position [1449, 0]
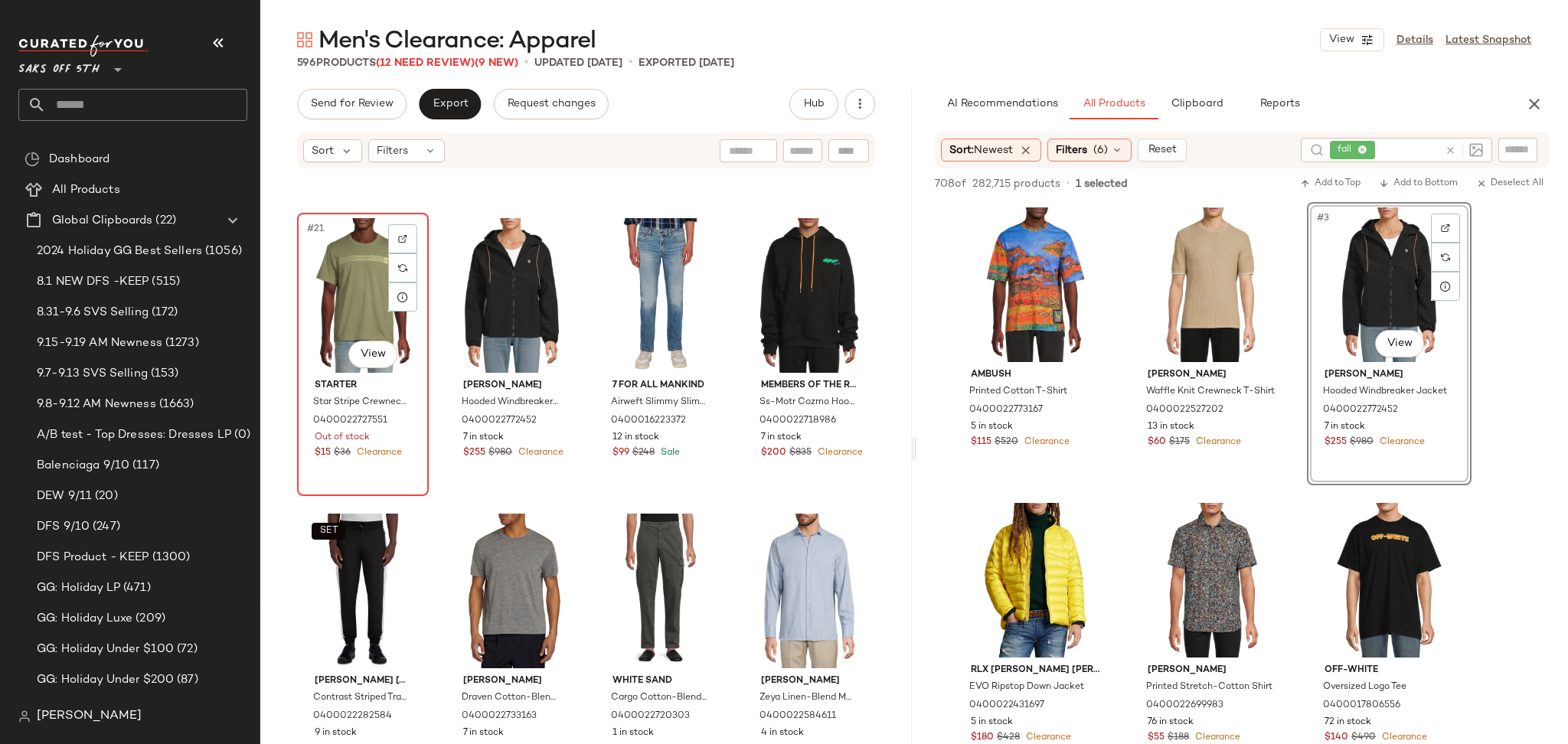
click at [370, 320] on div "#21 View" at bounding box center [362, 296] width 121 height 155
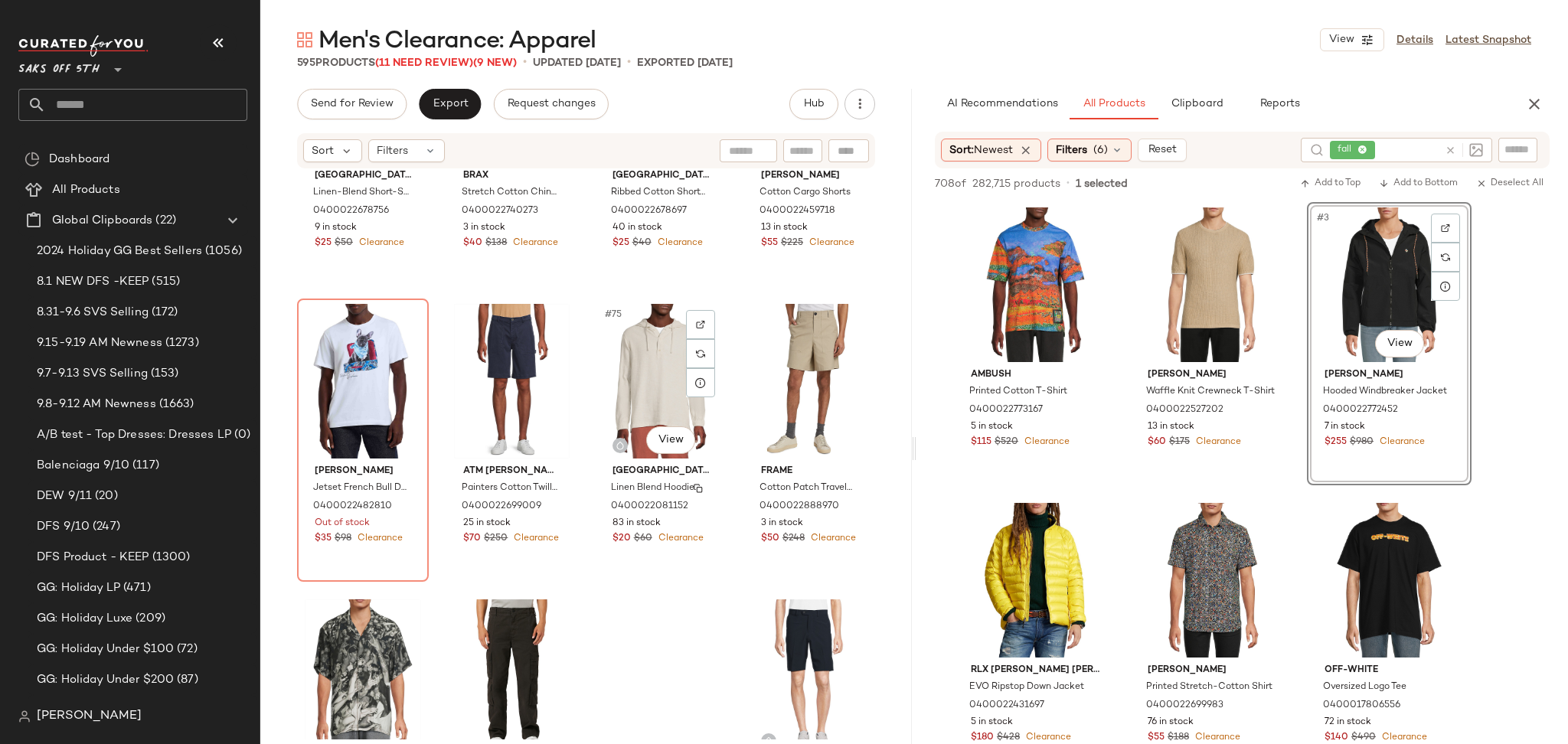
scroll to position [5211, 0]
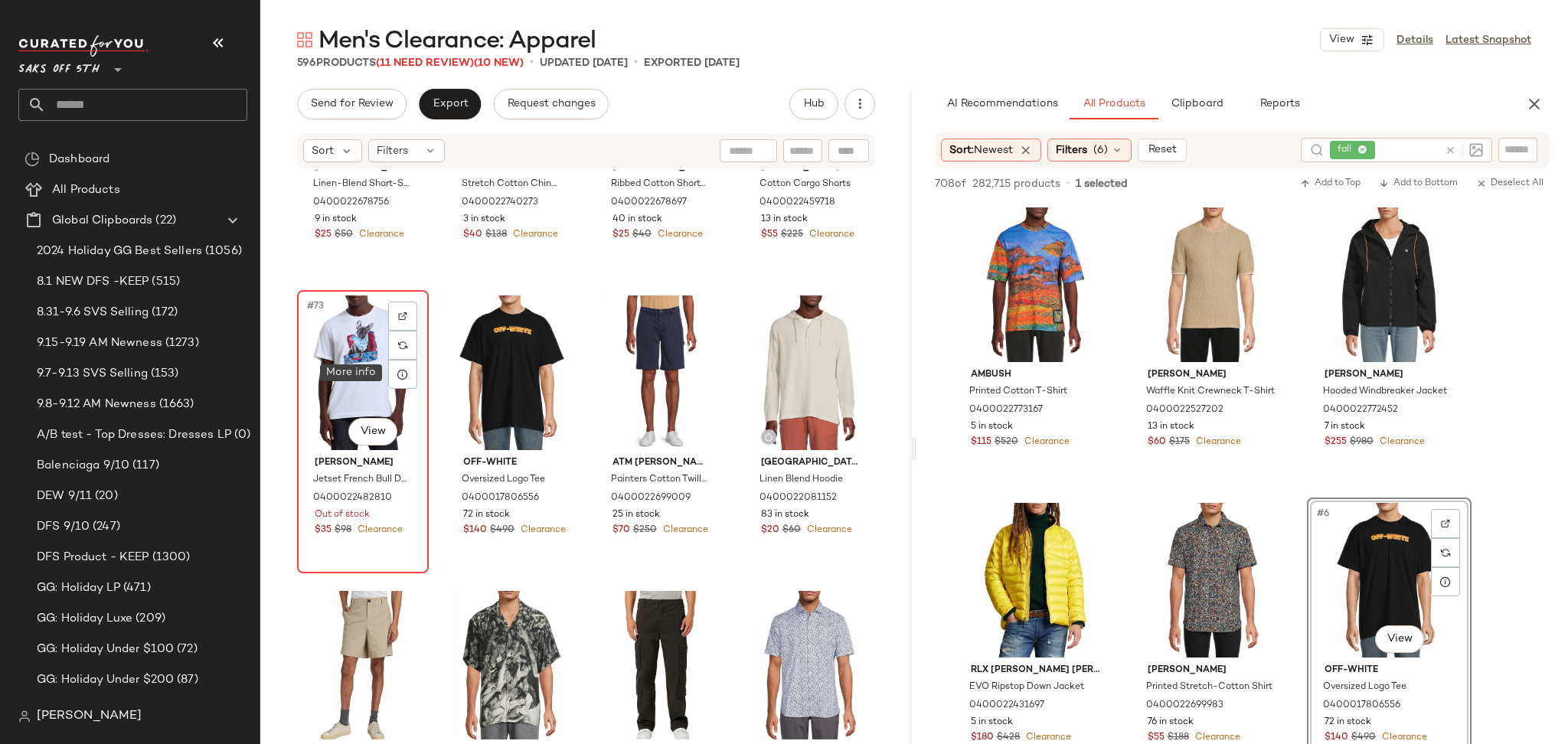
click at [388, 384] on div "#73 View" at bounding box center [362, 373] width 121 height 155
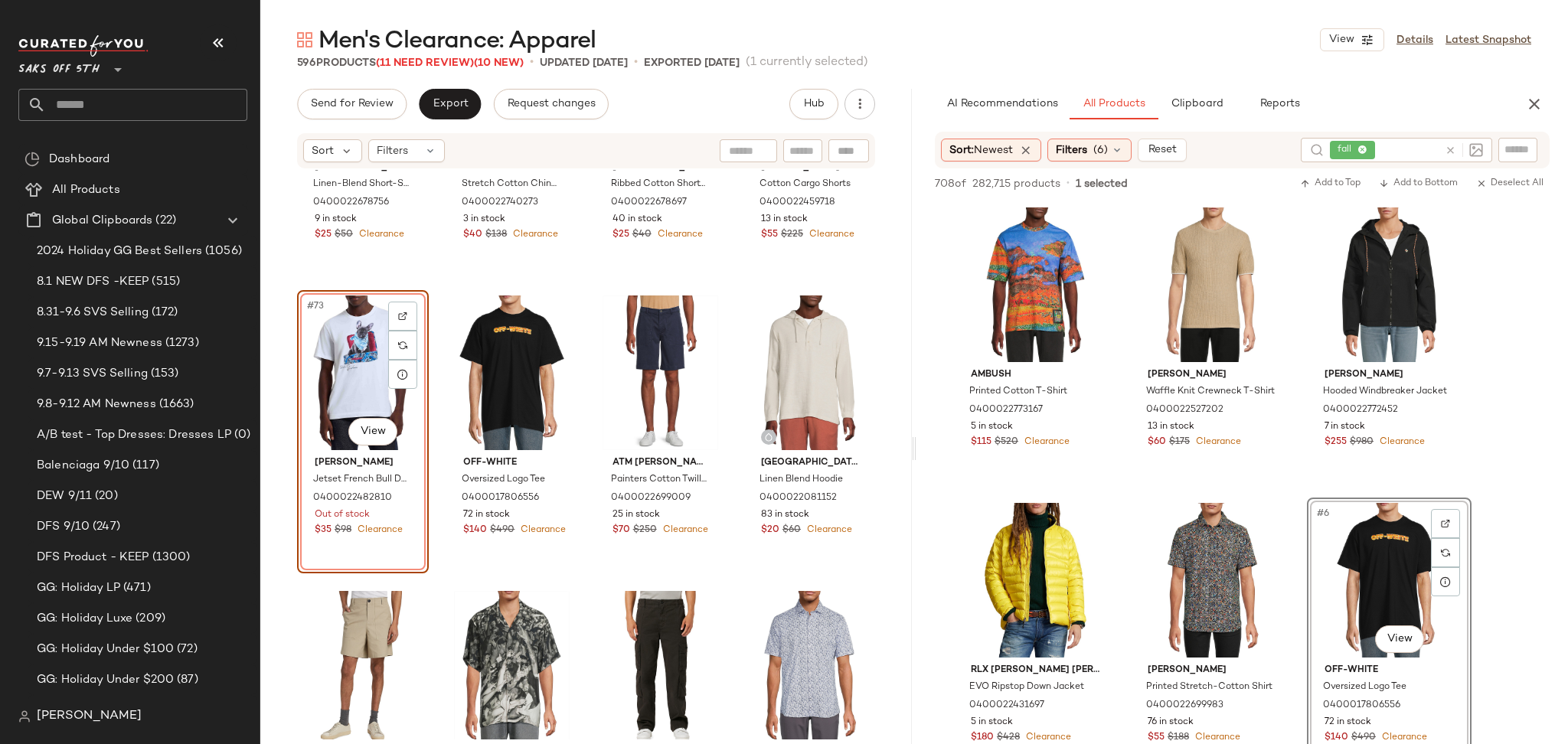
click at [388, 384] on div "#73 View" at bounding box center [362, 373] width 121 height 155
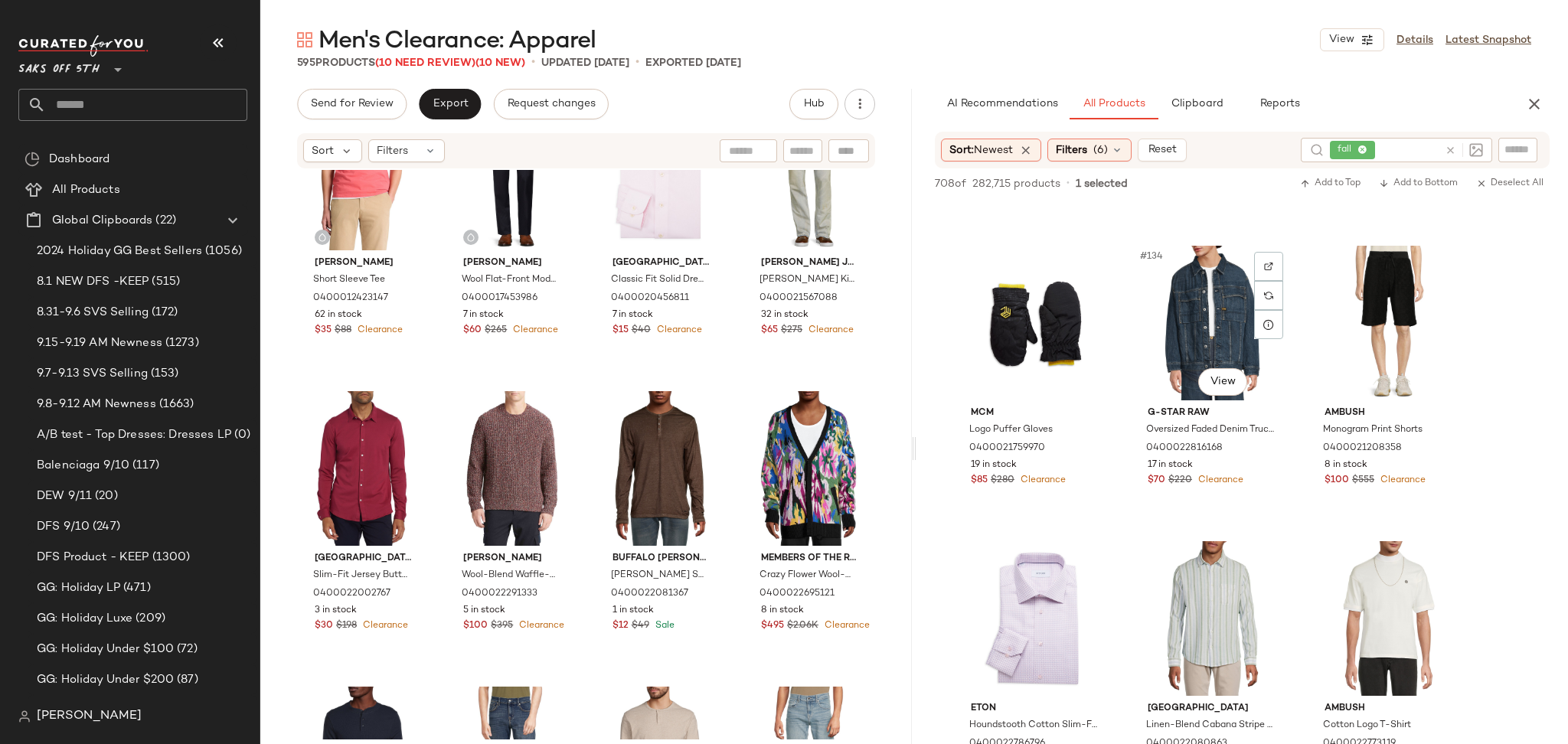
scroll to position [12985, 0]
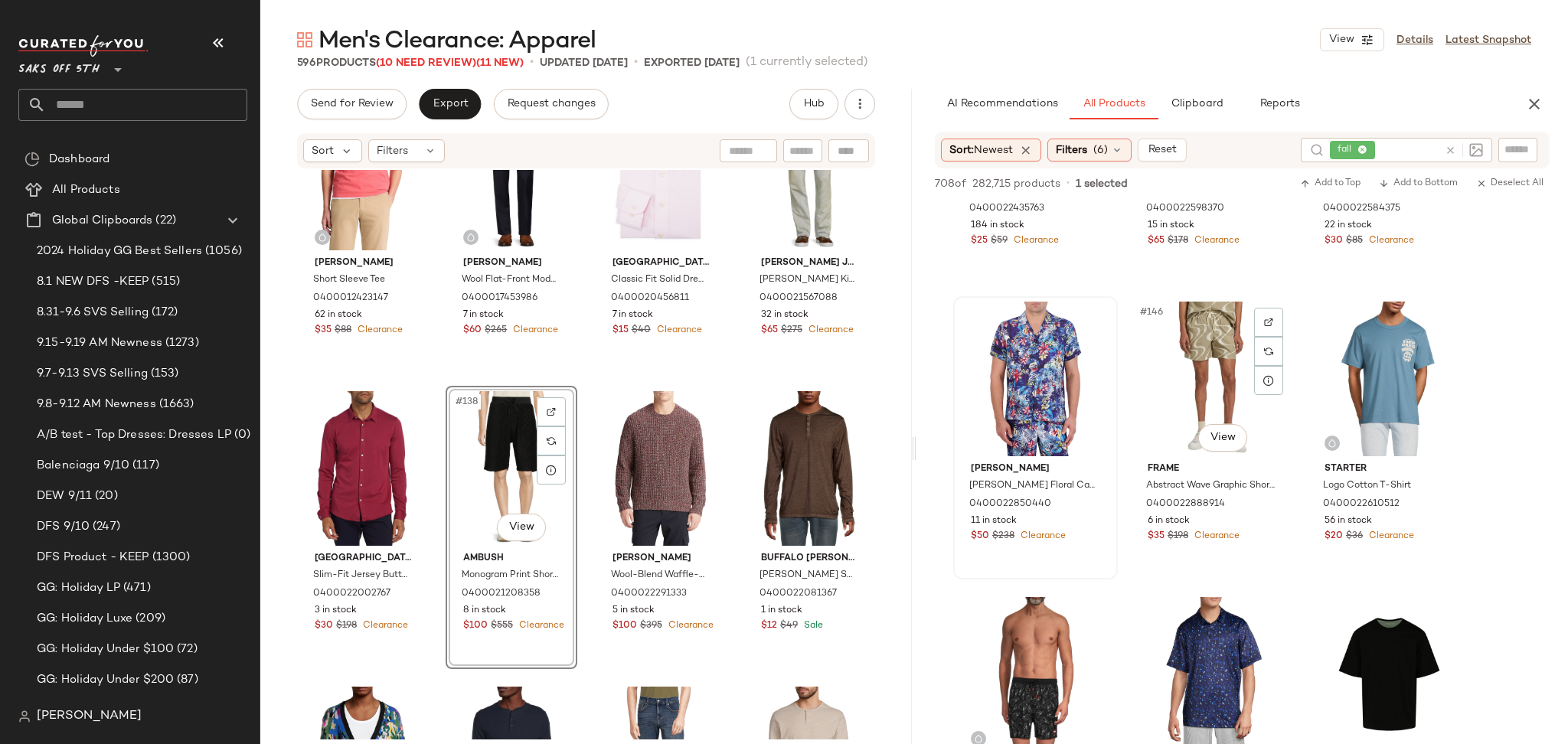
scroll to position [14091, 0]
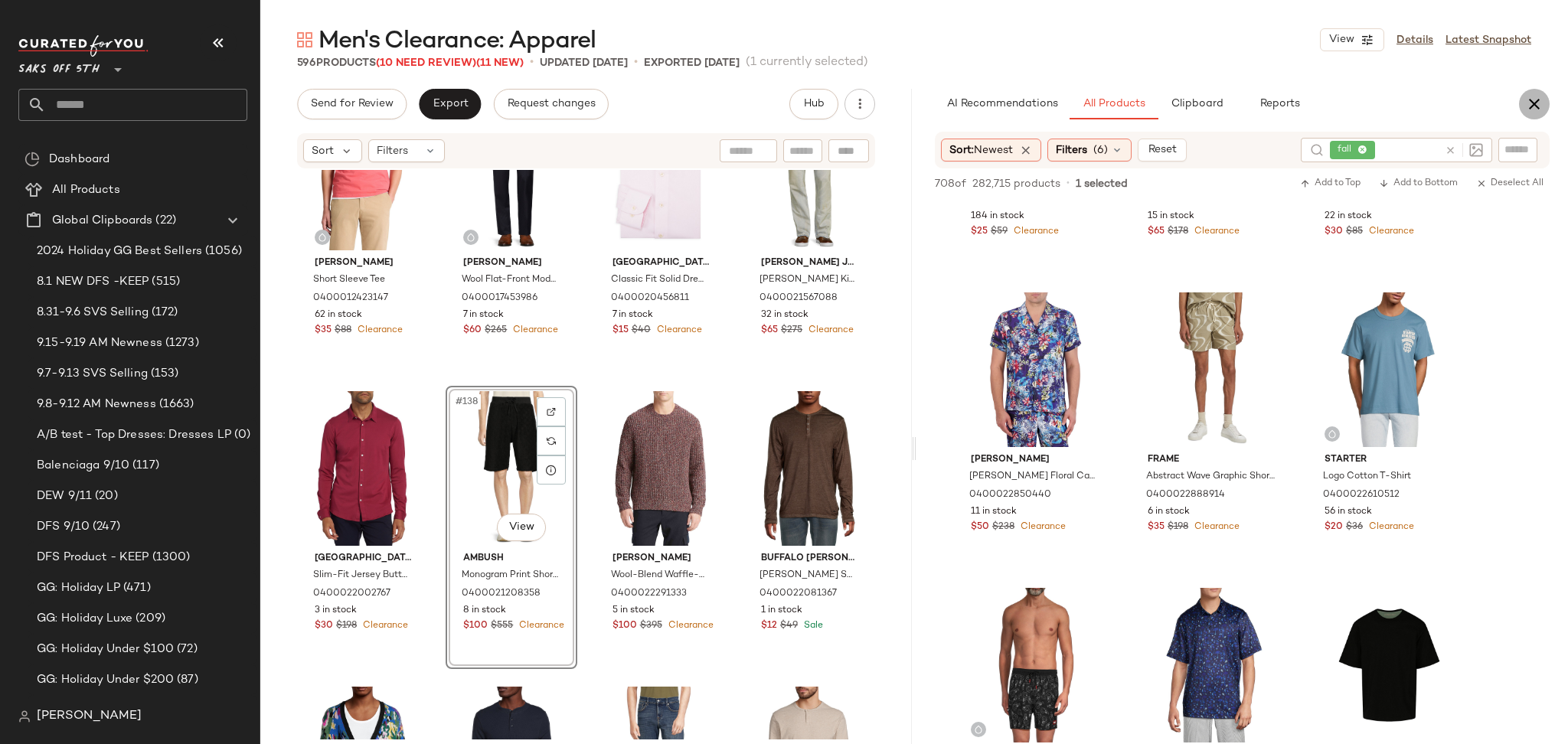
click at [1529, 108] on icon "button" at bounding box center [1534, 104] width 18 height 18
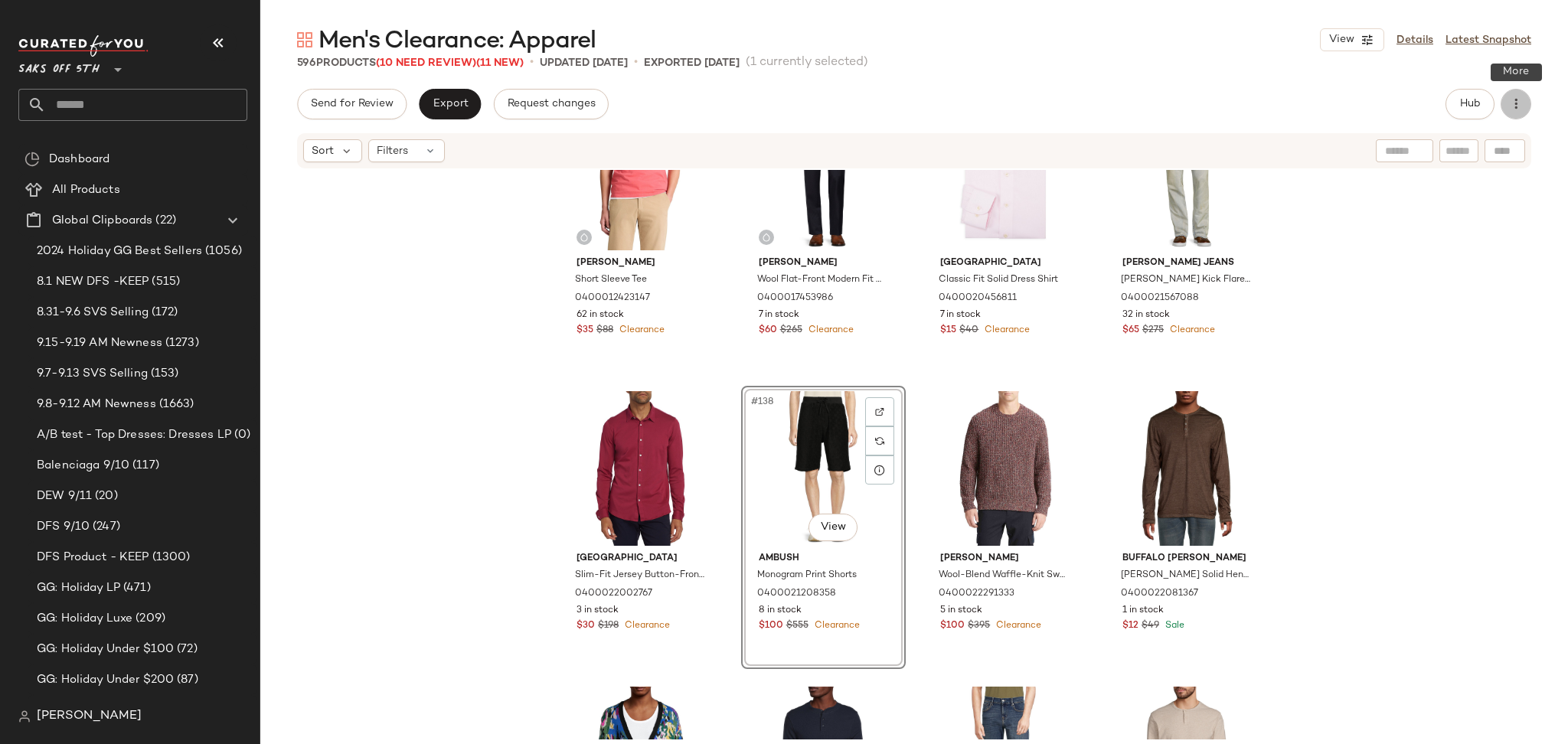
click at [1515, 104] on icon "button" at bounding box center [1515, 104] width 15 height 15
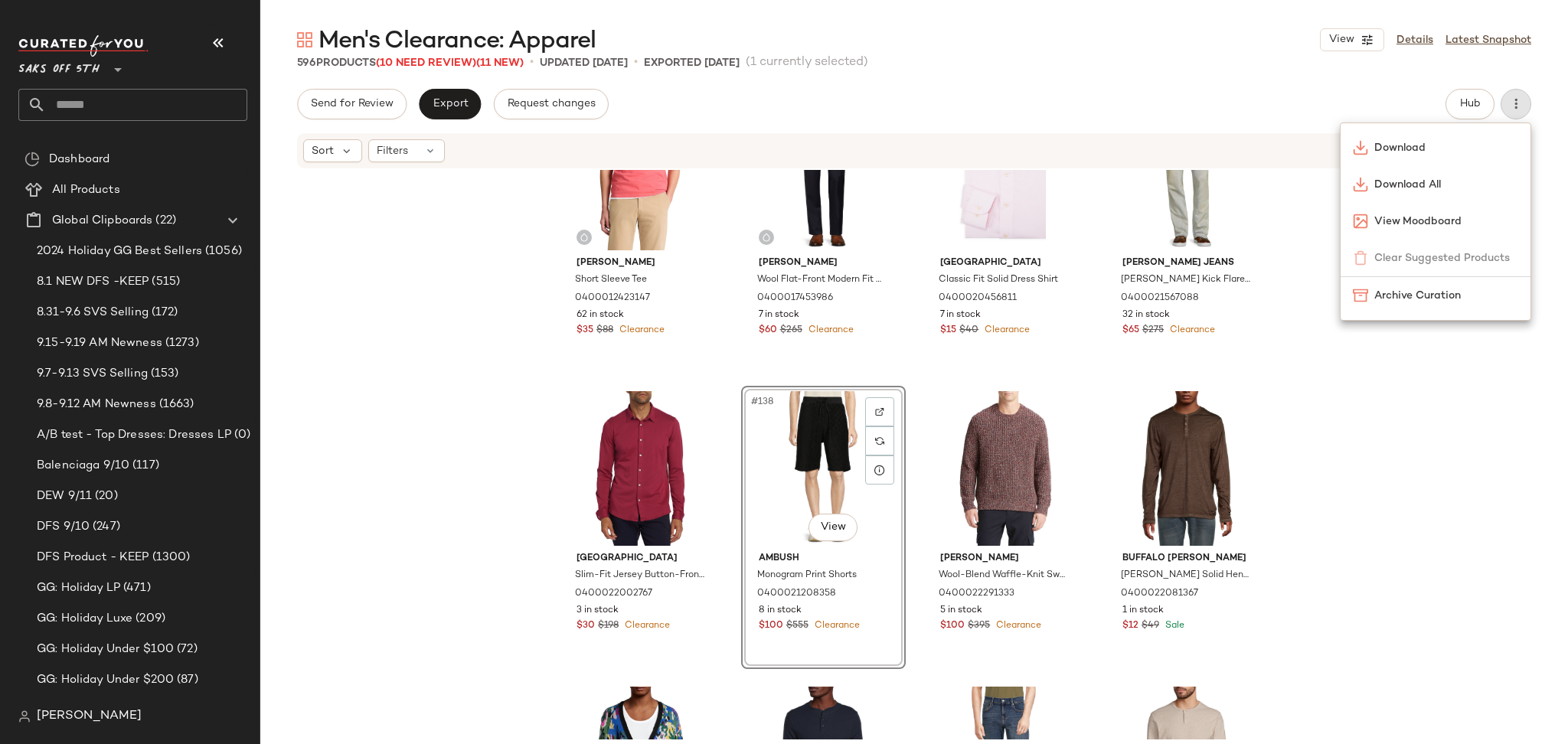
click at [423, 165] on div "Sort Filters" at bounding box center [914, 150] width 1234 height 35
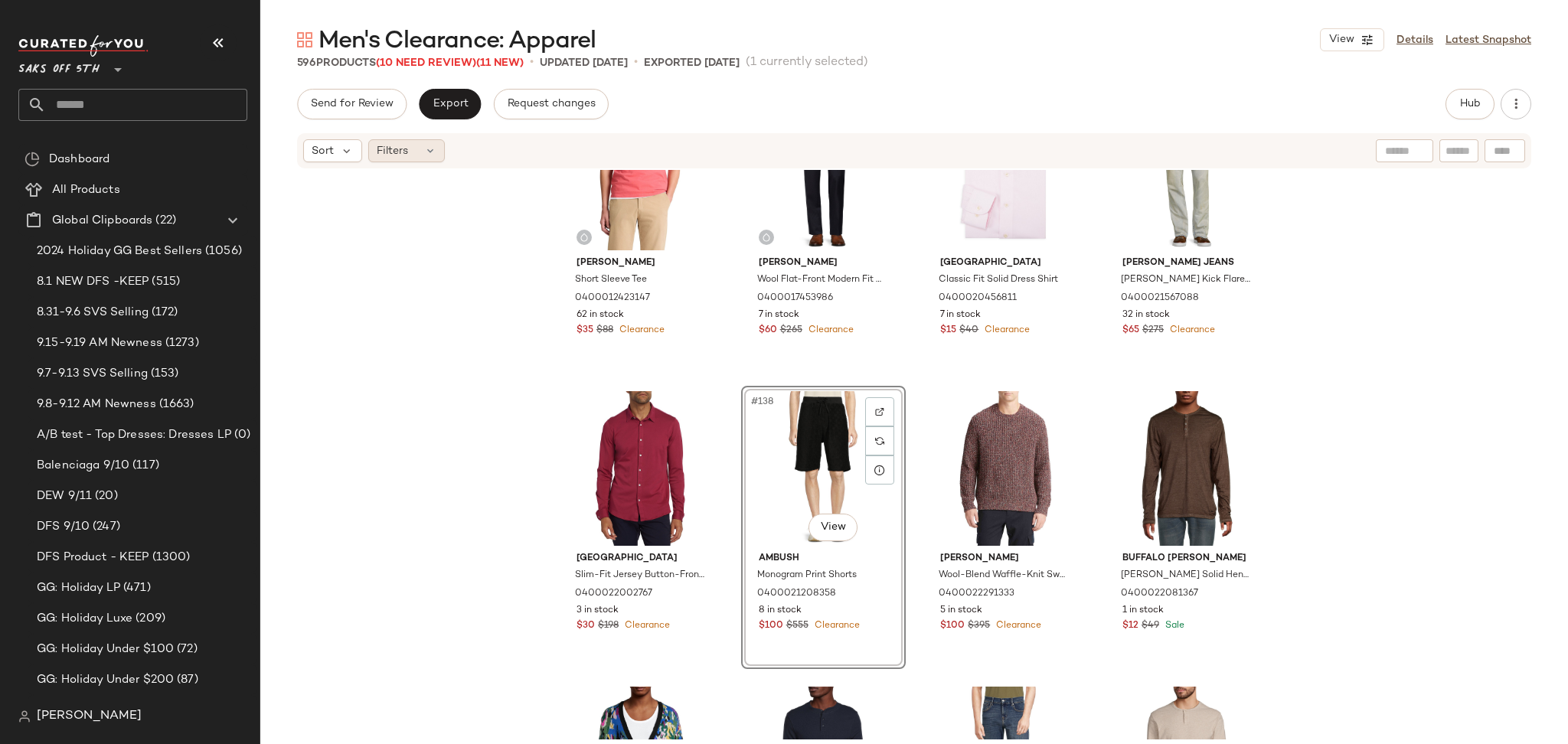
click at [426, 158] on div "Filters" at bounding box center [407, 150] width 76 height 23
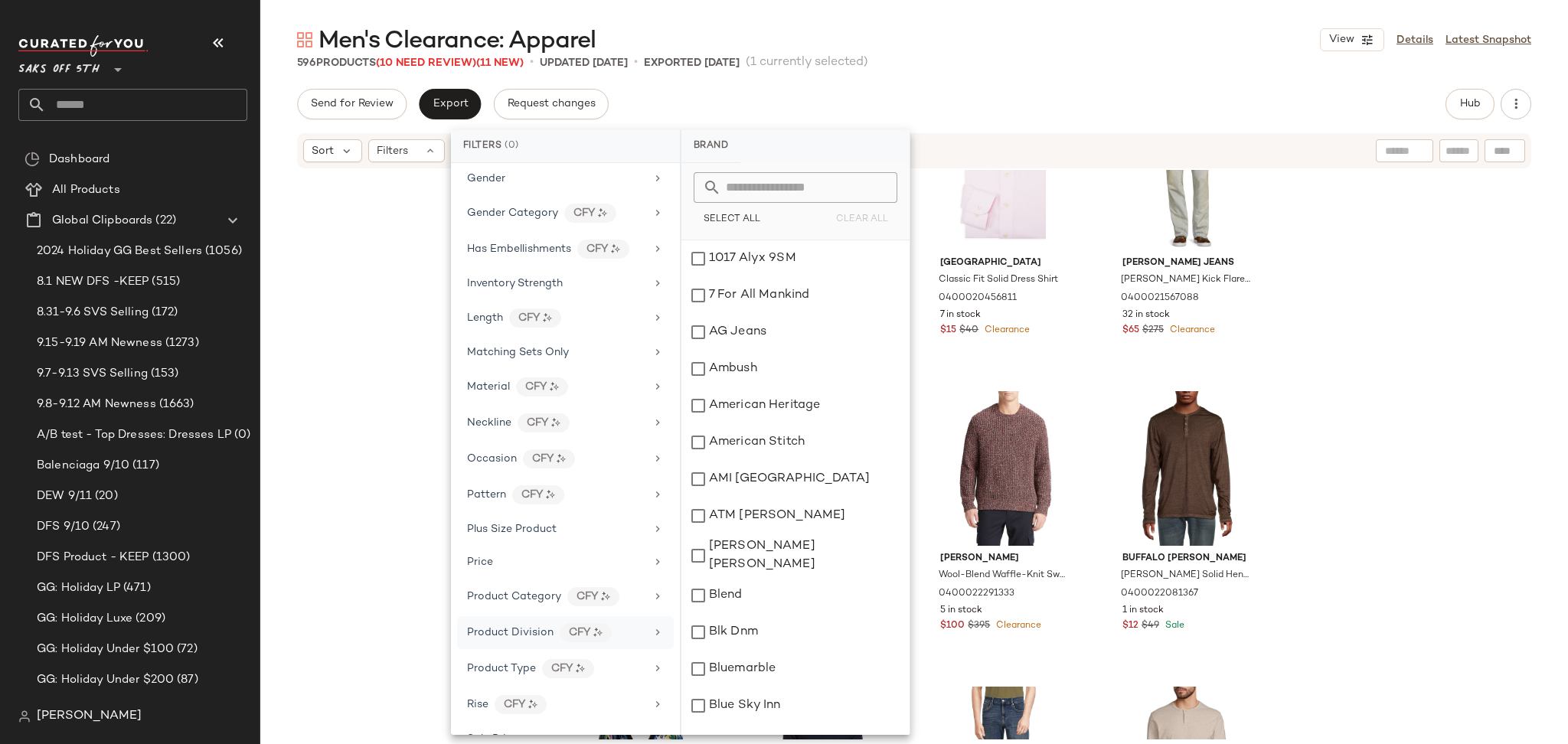
scroll to position [682, 0]
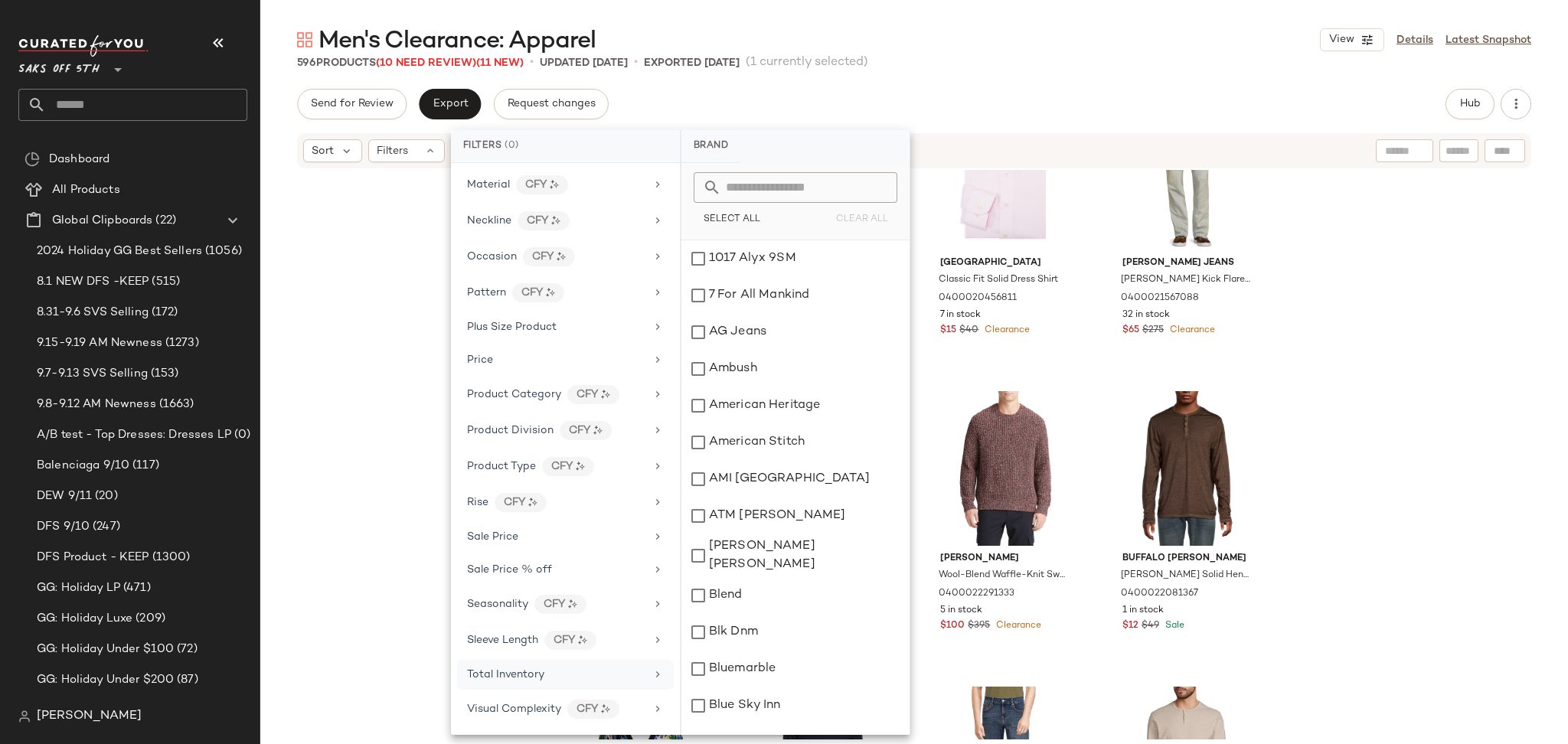
click at [543, 678] on div "Total Inventory" at bounding box center [556, 675] width 178 height 16
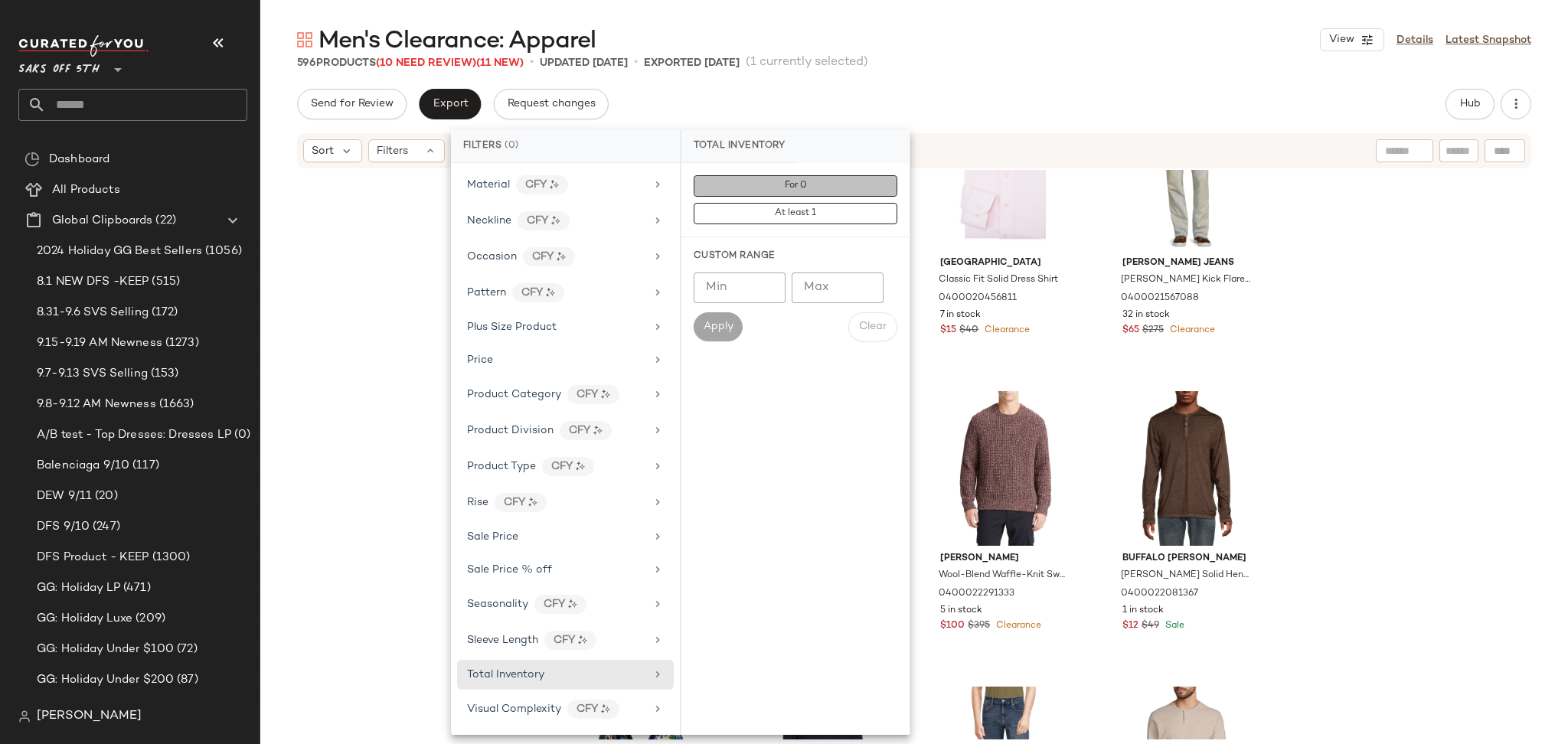
click at [757, 183] on button "For 0" at bounding box center [795, 186] width 204 height 22
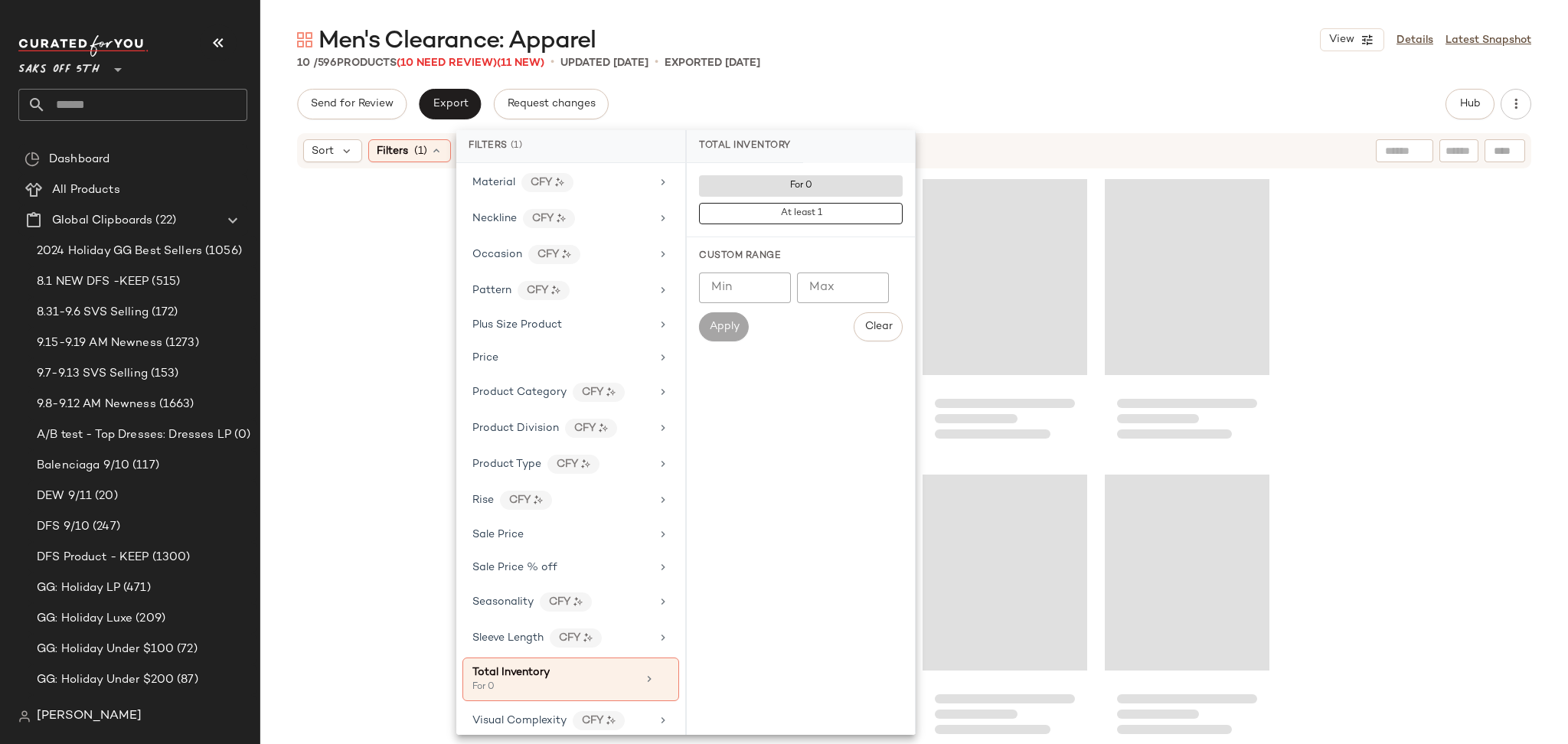
click at [1017, 94] on div "Send for Review Export Request changes Hub" at bounding box center [914, 105] width 1234 height 31
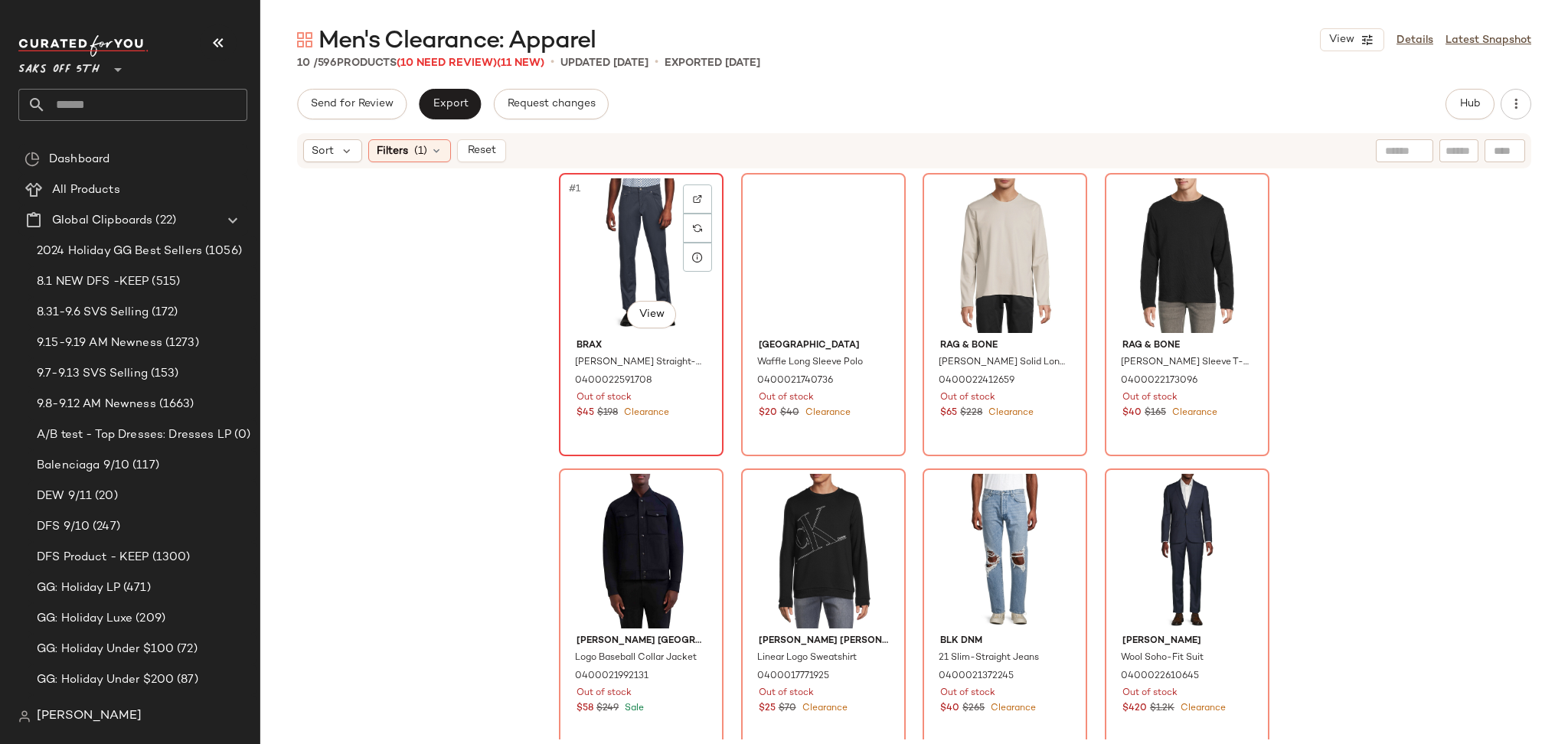
click at [632, 202] on div "#1 View" at bounding box center [641, 256] width 154 height 155
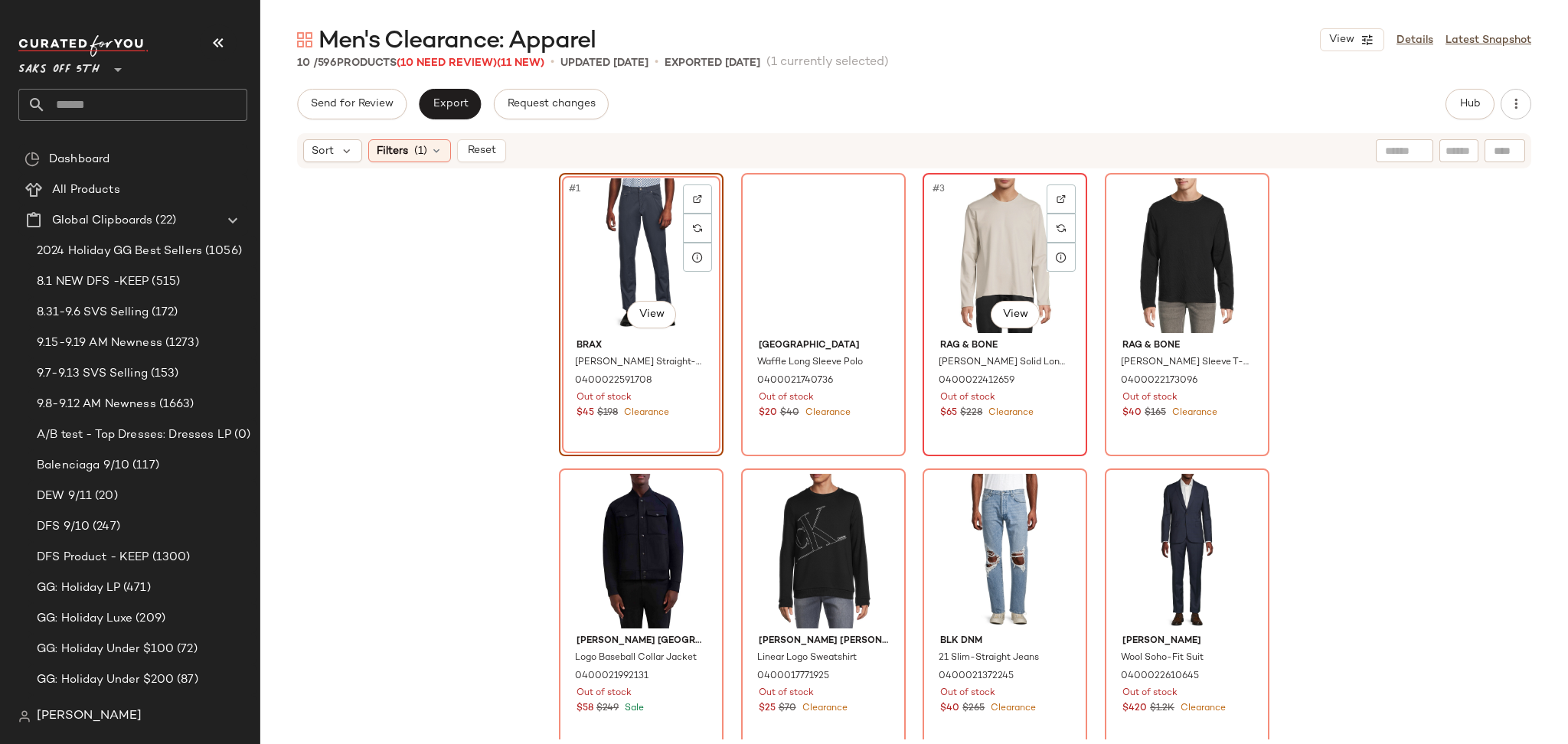
scroll to position [307, 0]
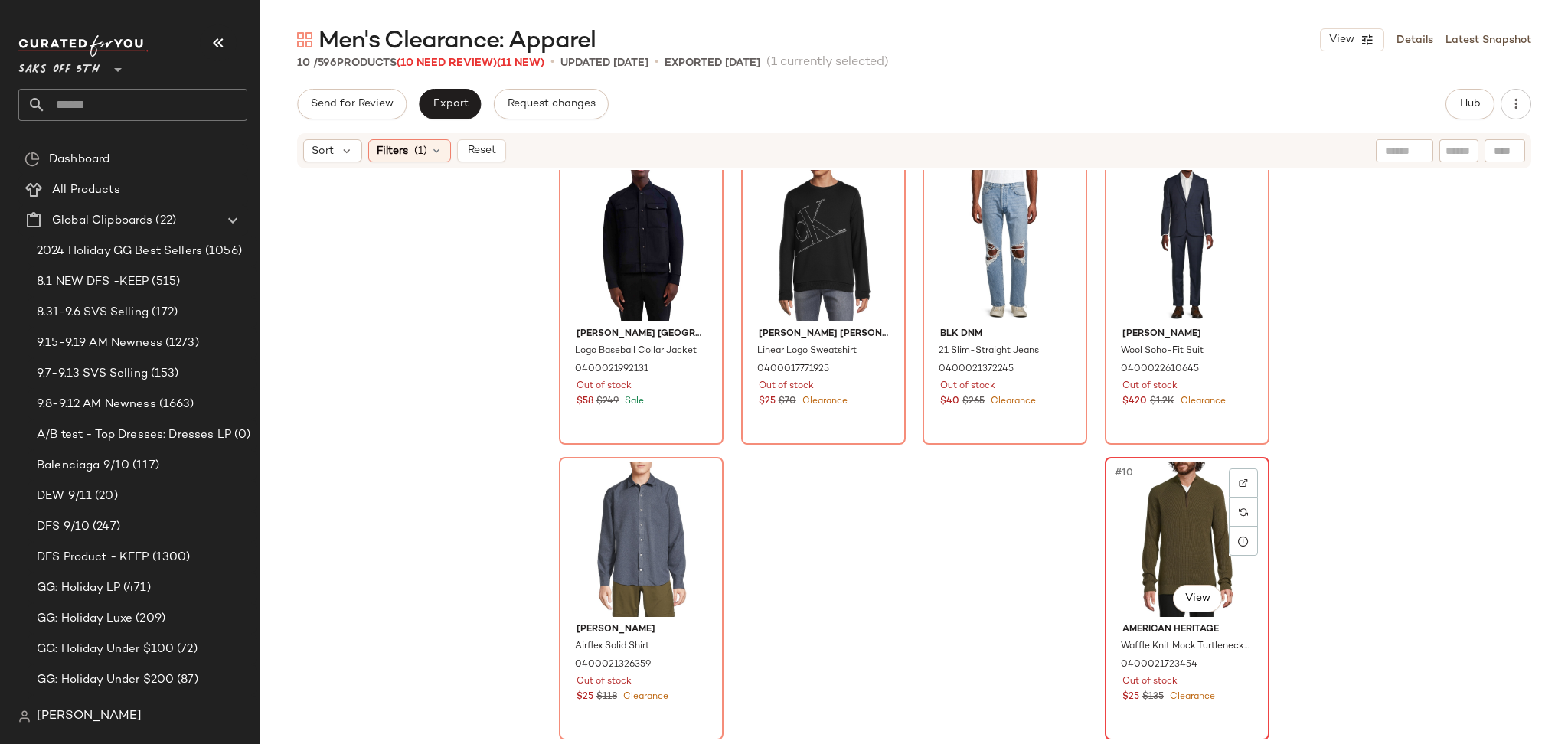
click at [1139, 523] on div "#10 View" at bounding box center [1187, 539] width 154 height 155
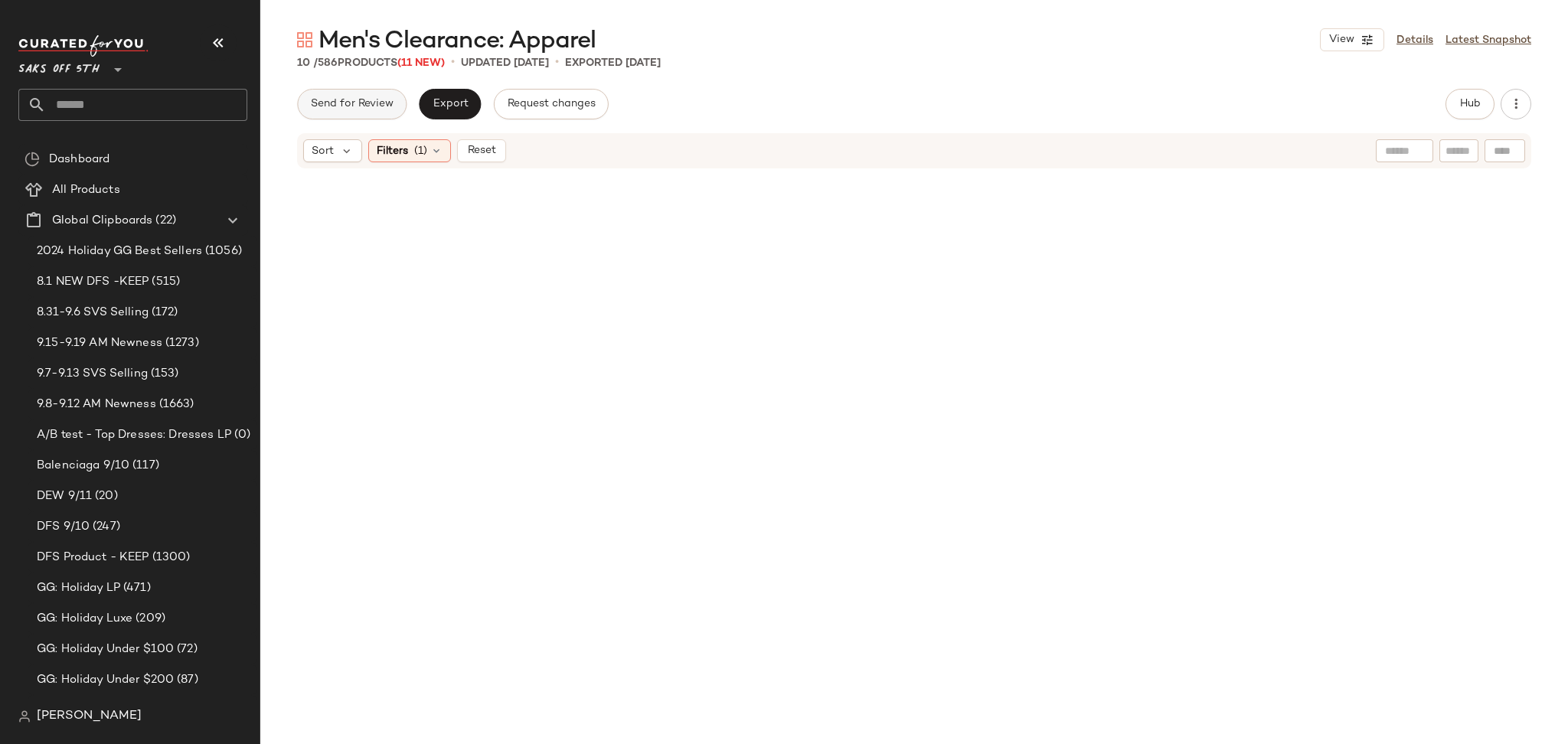
click at [388, 101] on span "Send for Review" at bounding box center [352, 104] width 84 height 12
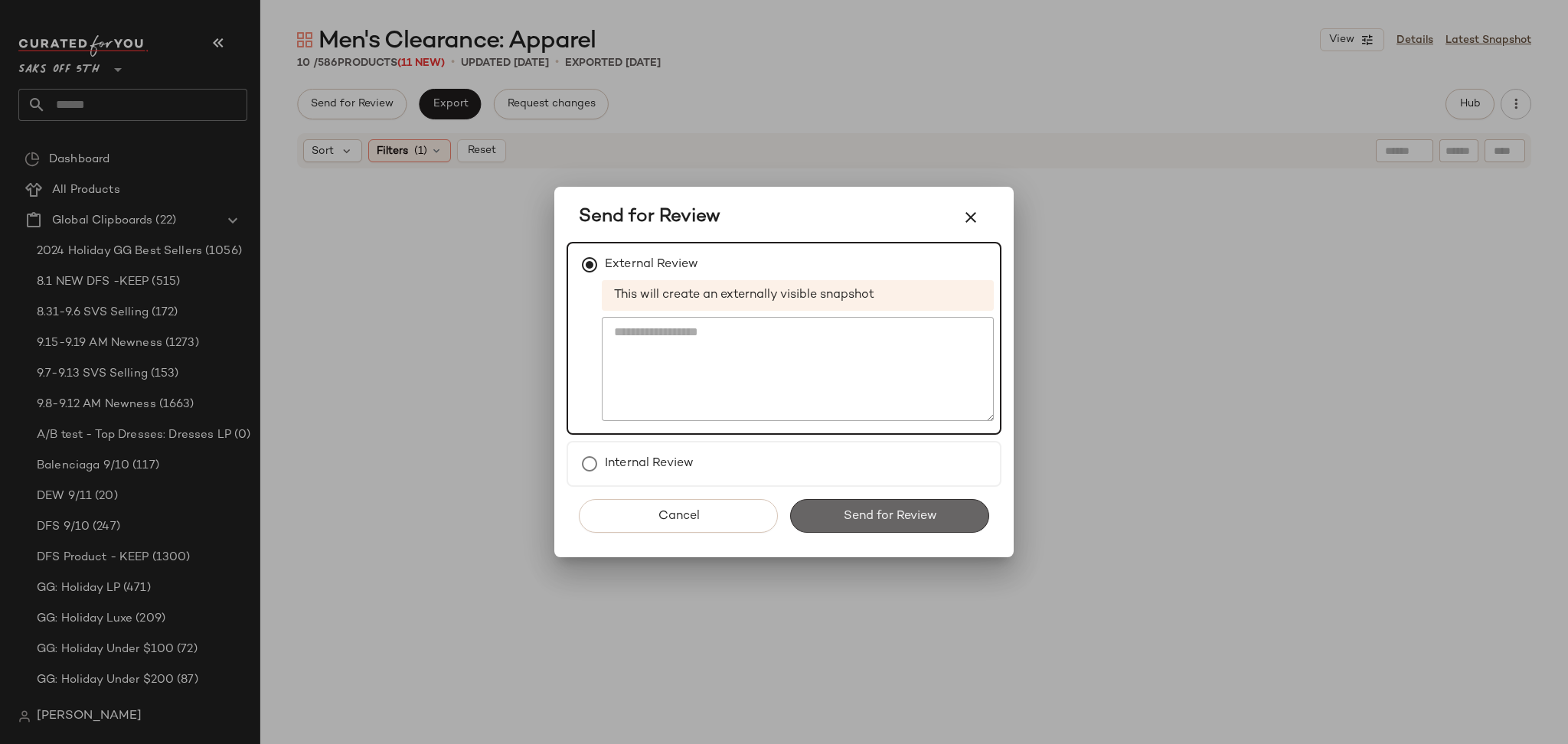
click at [880, 530] on button "Send for Review" at bounding box center [889, 515] width 199 height 34
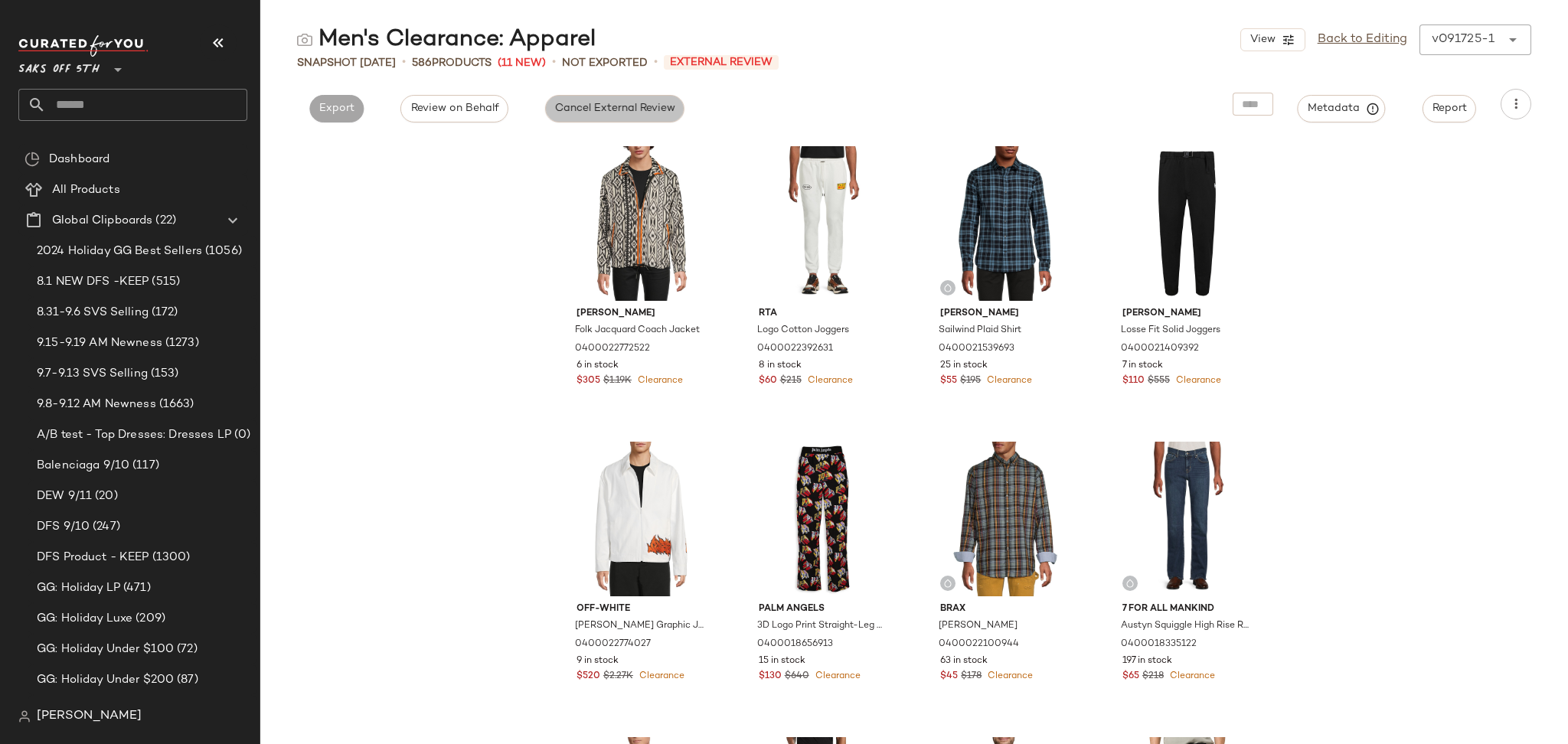
click at [618, 110] on span "Cancel External Review" at bounding box center [614, 108] width 121 height 12
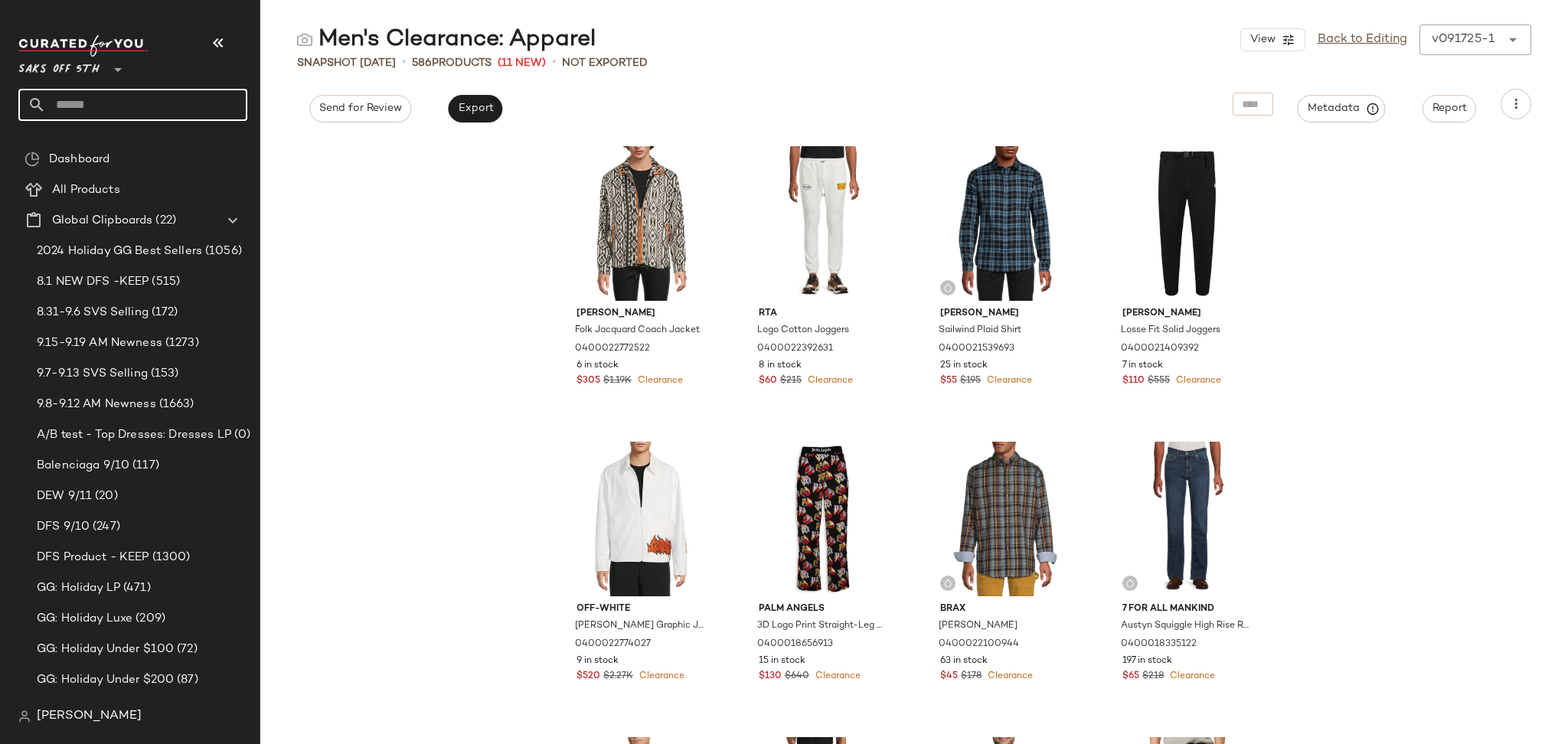
click at [194, 100] on input "text" at bounding box center [146, 105] width 201 height 32
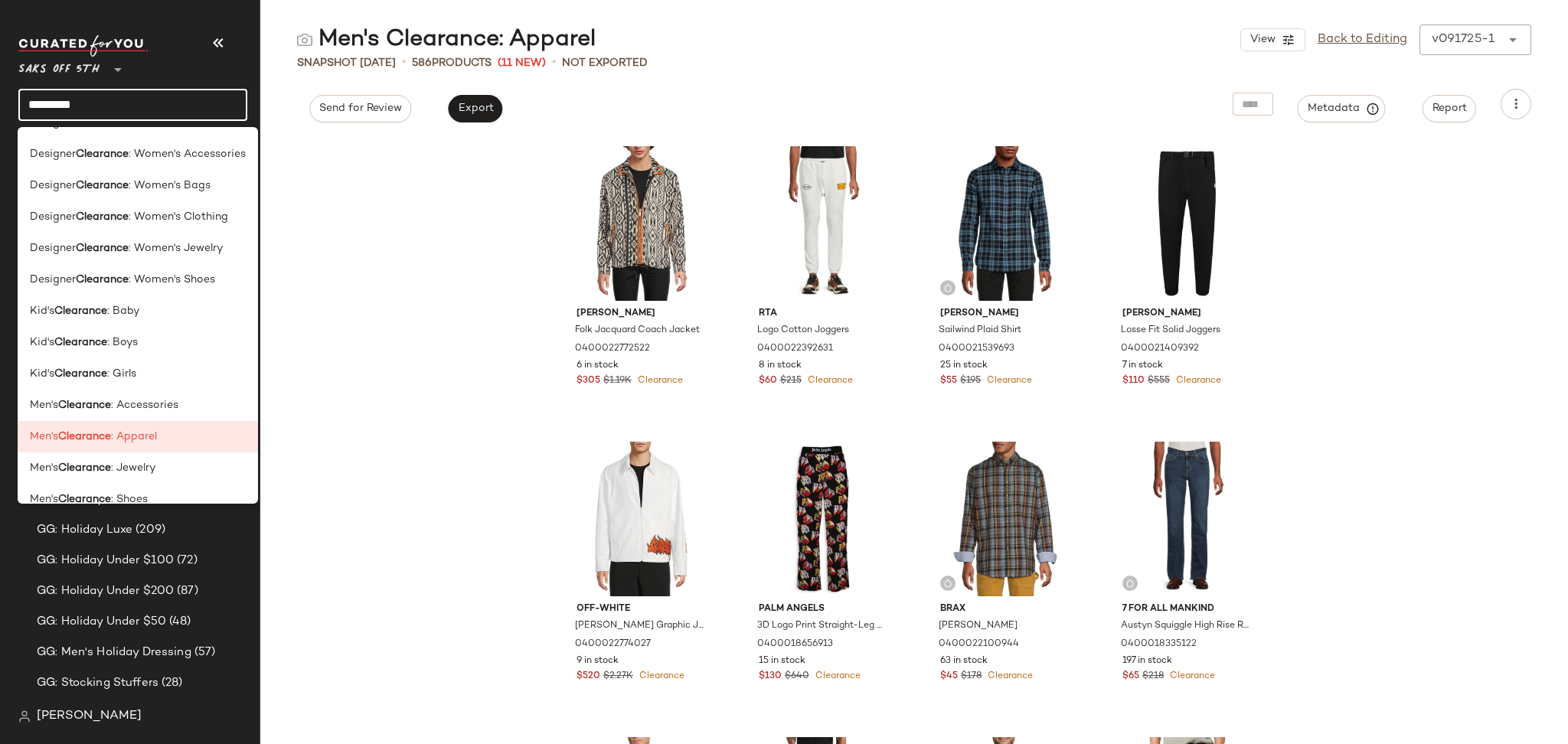
scroll to position [796, 0]
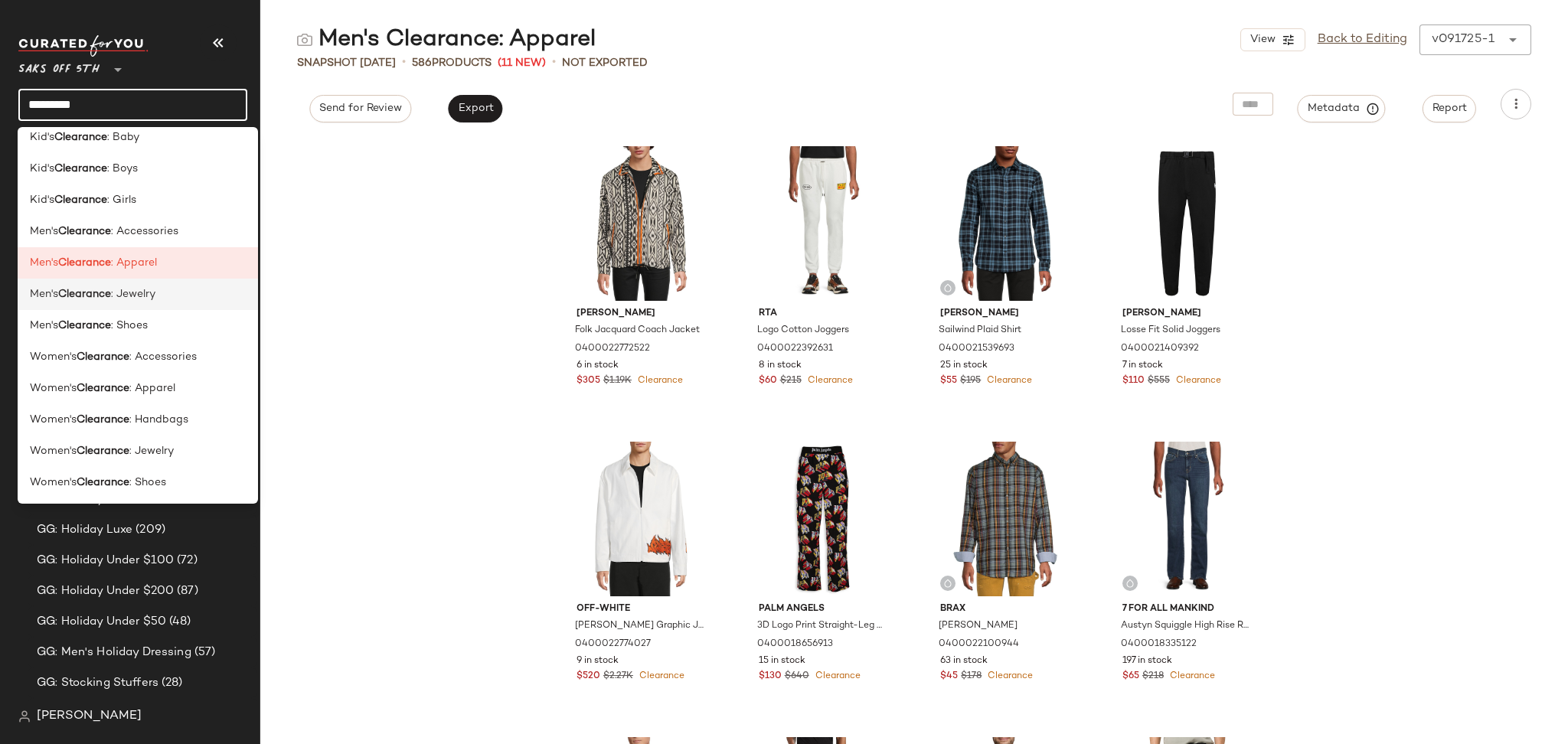
type input "*********"
click at [161, 292] on div "Men's Clearance : Jewelry" at bounding box center [137, 295] width 216 height 16
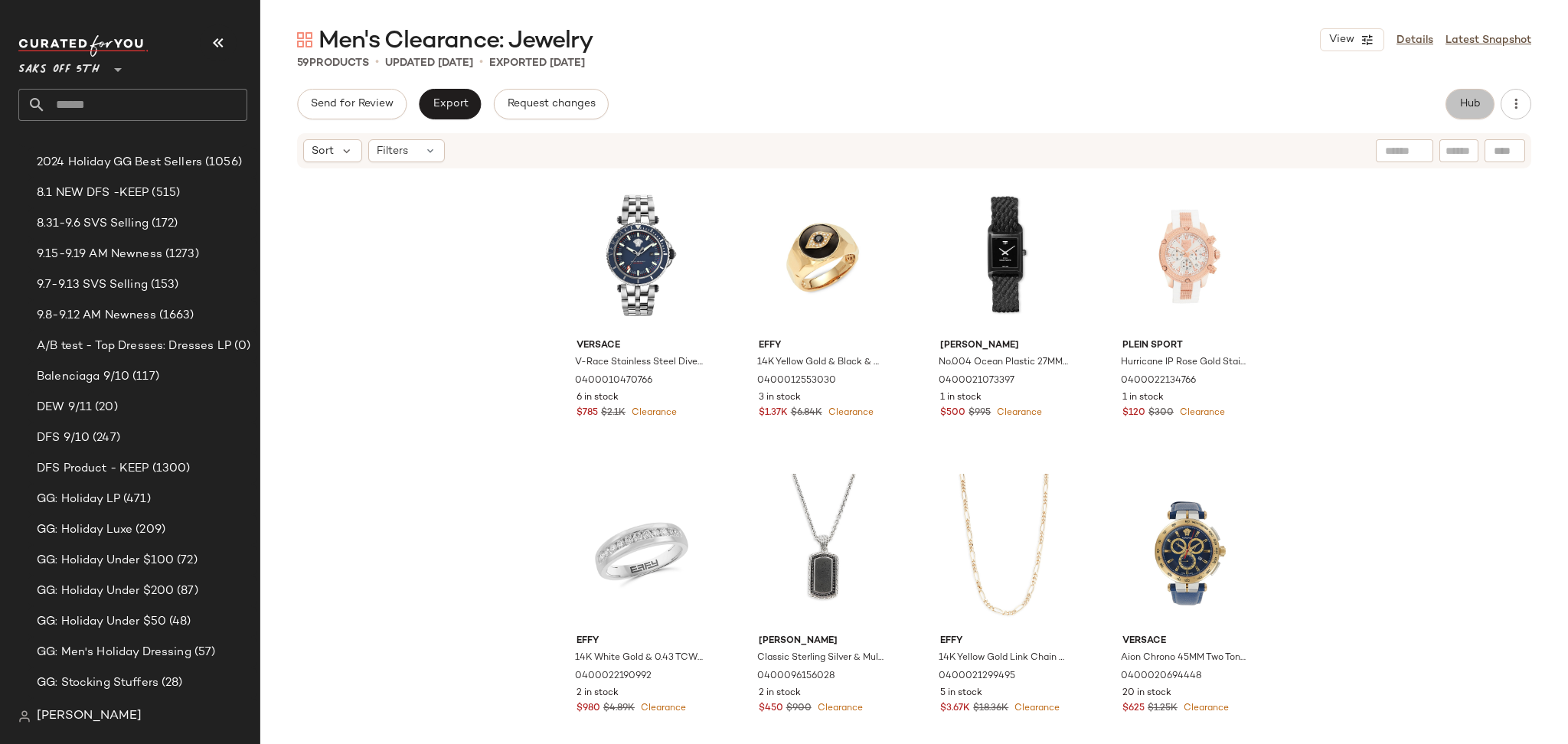
click at [1468, 115] on button "Hub" at bounding box center [1470, 105] width 49 height 31
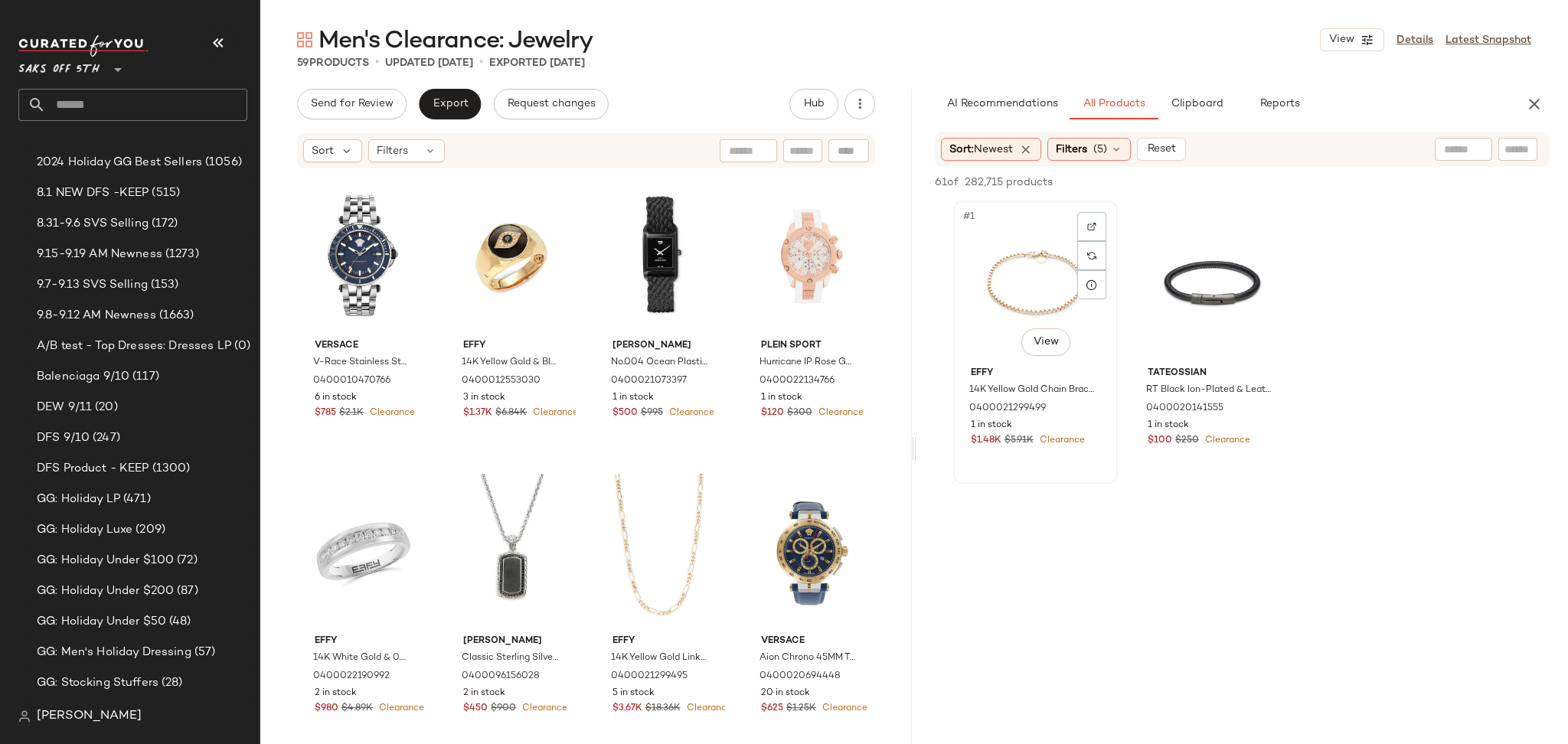
click at [1039, 264] on div "#1 View" at bounding box center [1035, 283] width 154 height 155
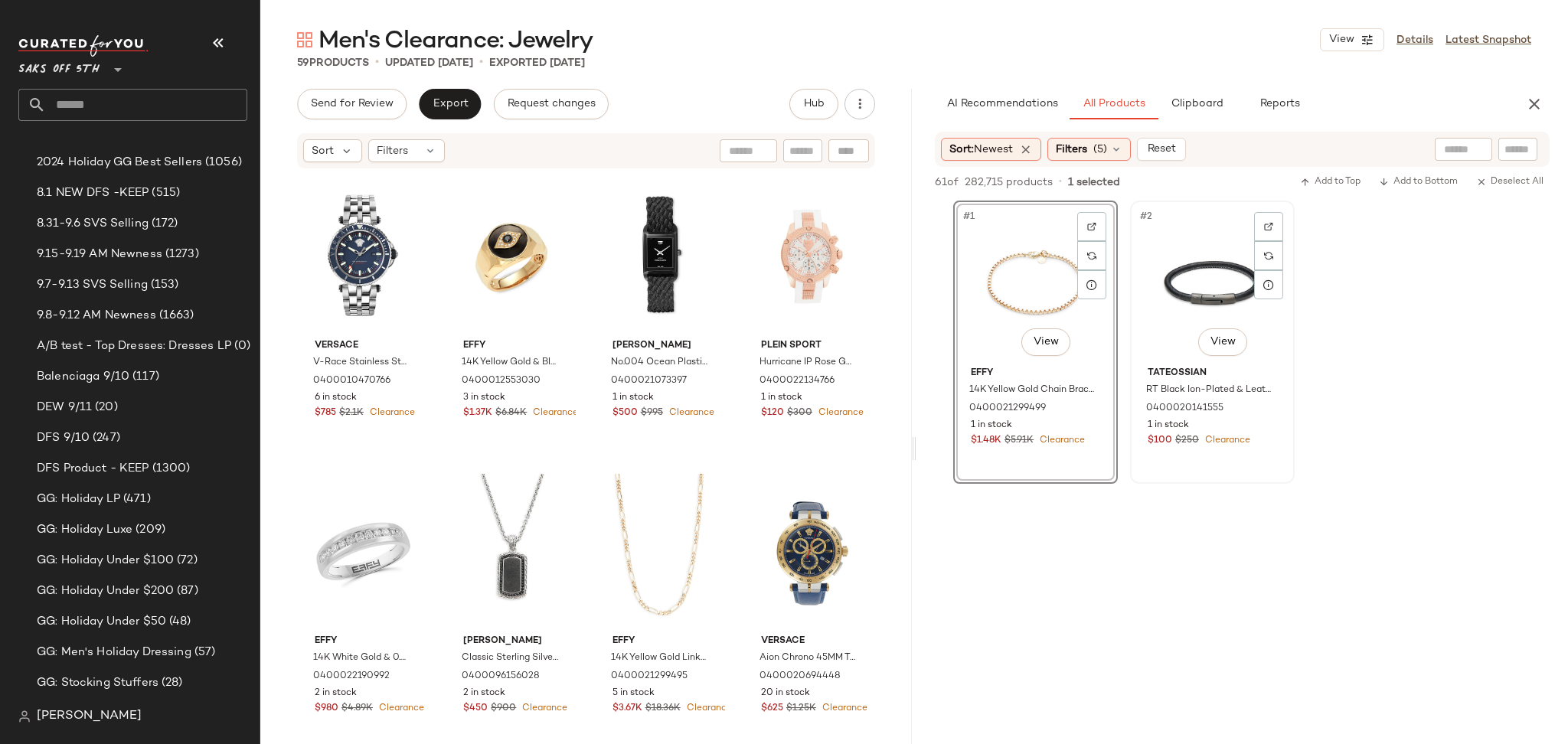
click at [1152, 272] on div "#2 View" at bounding box center [1211, 283] width 154 height 155
click at [1326, 185] on span "Add to Top" at bounding box center [1330, 182] width 60 height 11
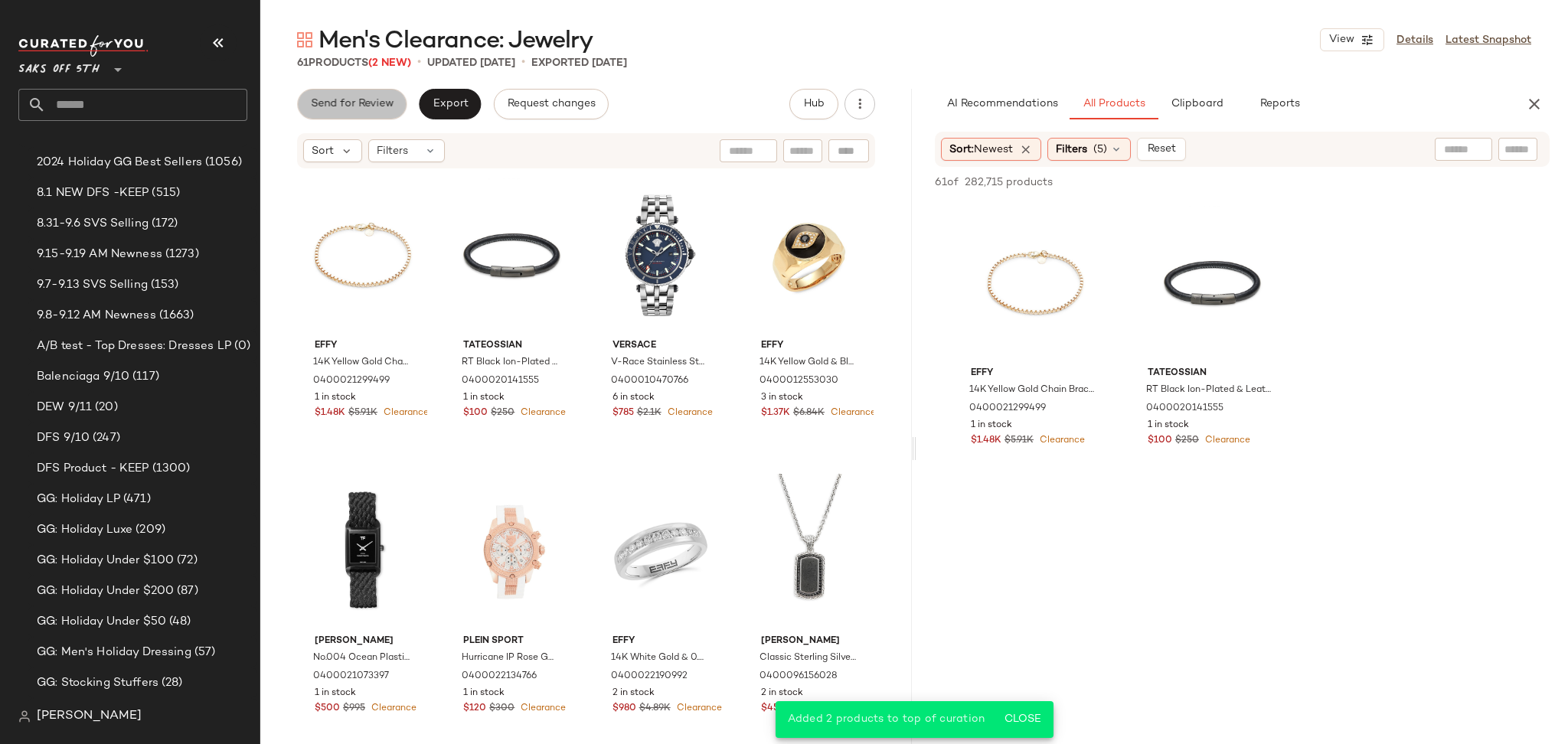
click at [365, 108] on span "Send for Review" at bounding box center [352, 104] width 84 height 12
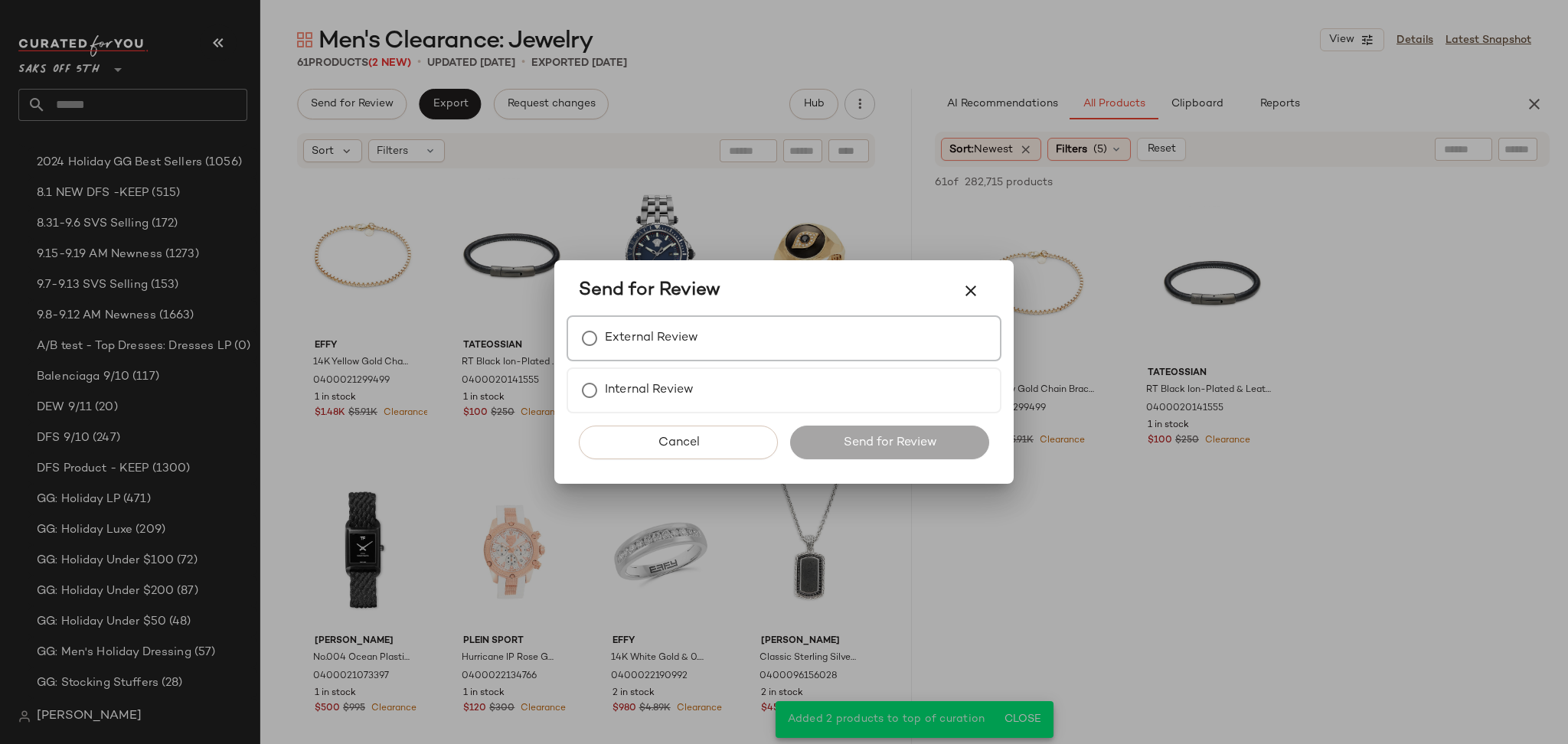
click at [639, 338] on label "External Review" at bounding box center [652, 338] width 94 height 31
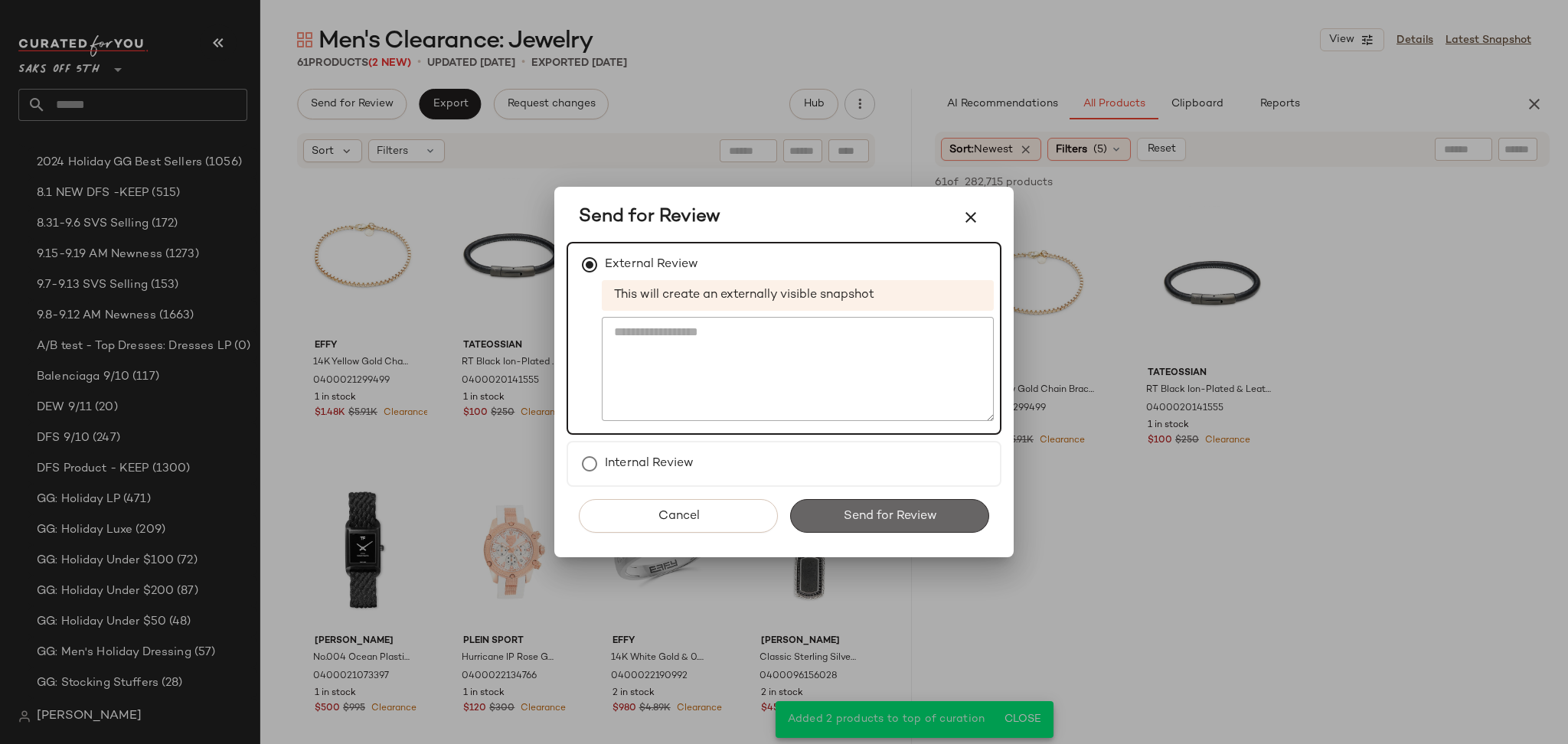
click at [860, 511] on span "Send for Review" at bounding box center [888, 516] width 94 height 15
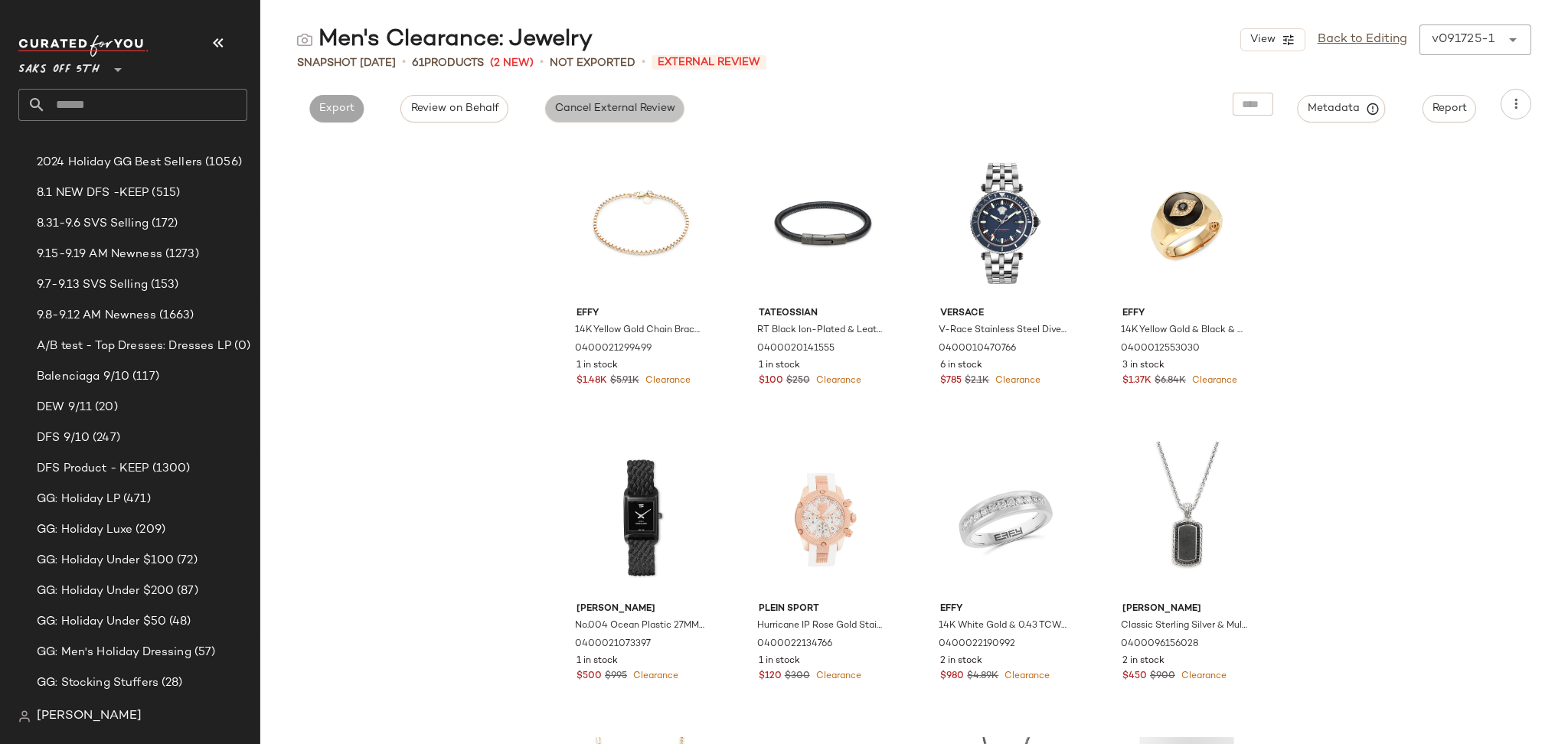
click at [573, 121] on button "Cancel External Review" at bounding box center [614, 108] width 139 height 27
click at [470, 112] on span "Export" at bounding box center [475, 108] width 36 height 12
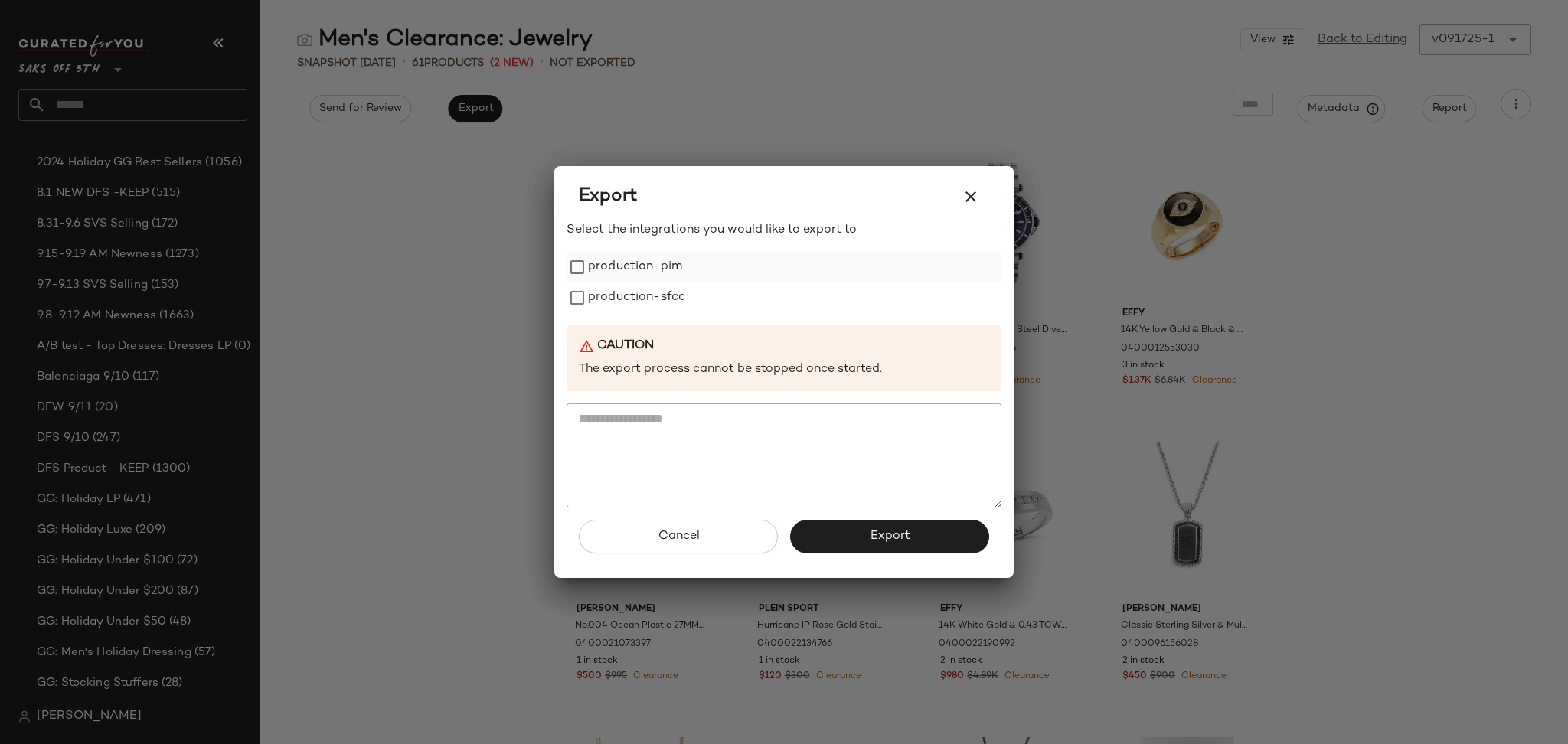
click at [614, 270] on label "production-pim" at bounding box center [634, 267] width 94 height 31
click at [615, 297] on label "production-sfcc" at bounding box center [636, 297] width 97 height 31
click at [870, 521] on button "Export" at bounding box center [889, 536] width 199 height 34
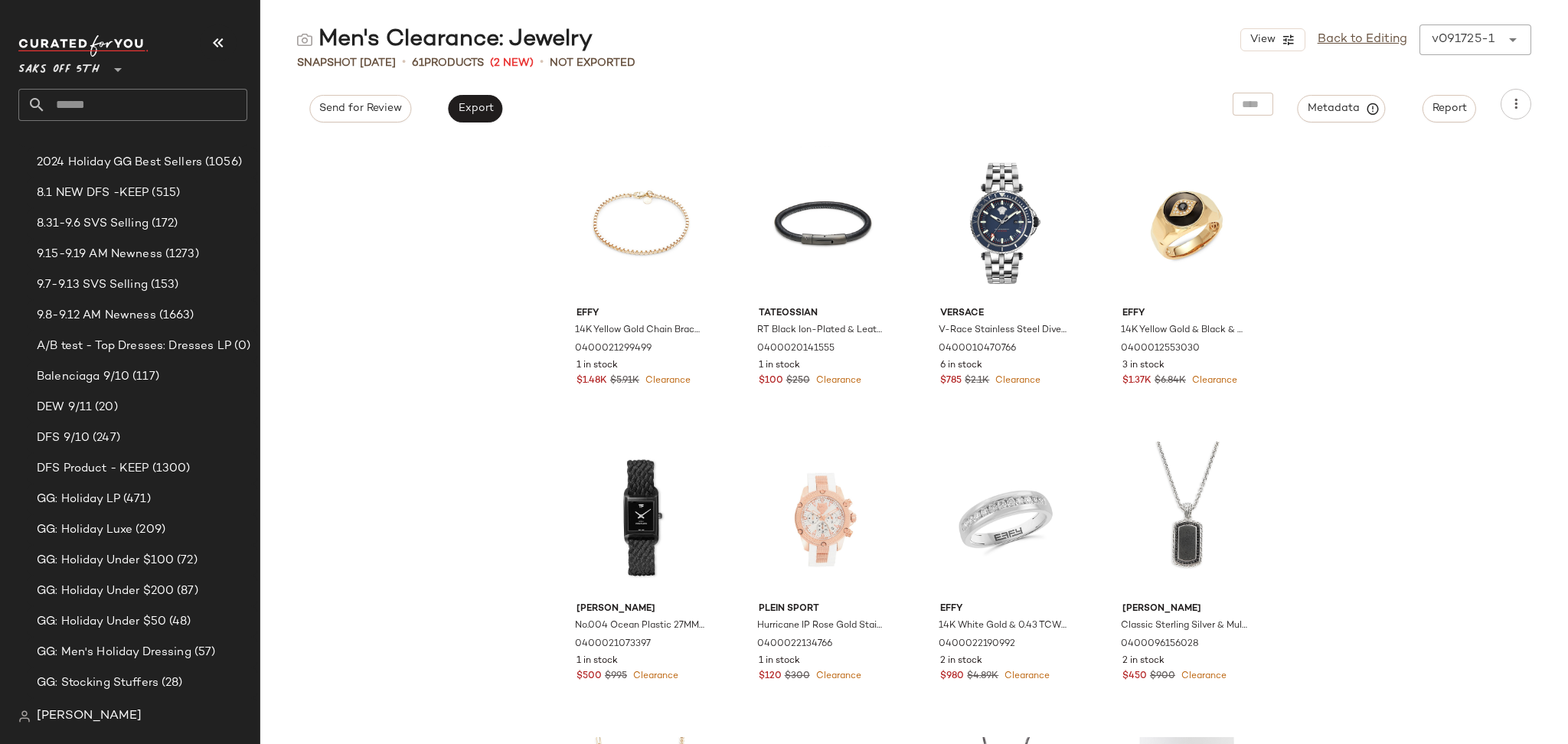
click at [177, 101] on input "text" at bounding box center [146, 105] width 201 height 32
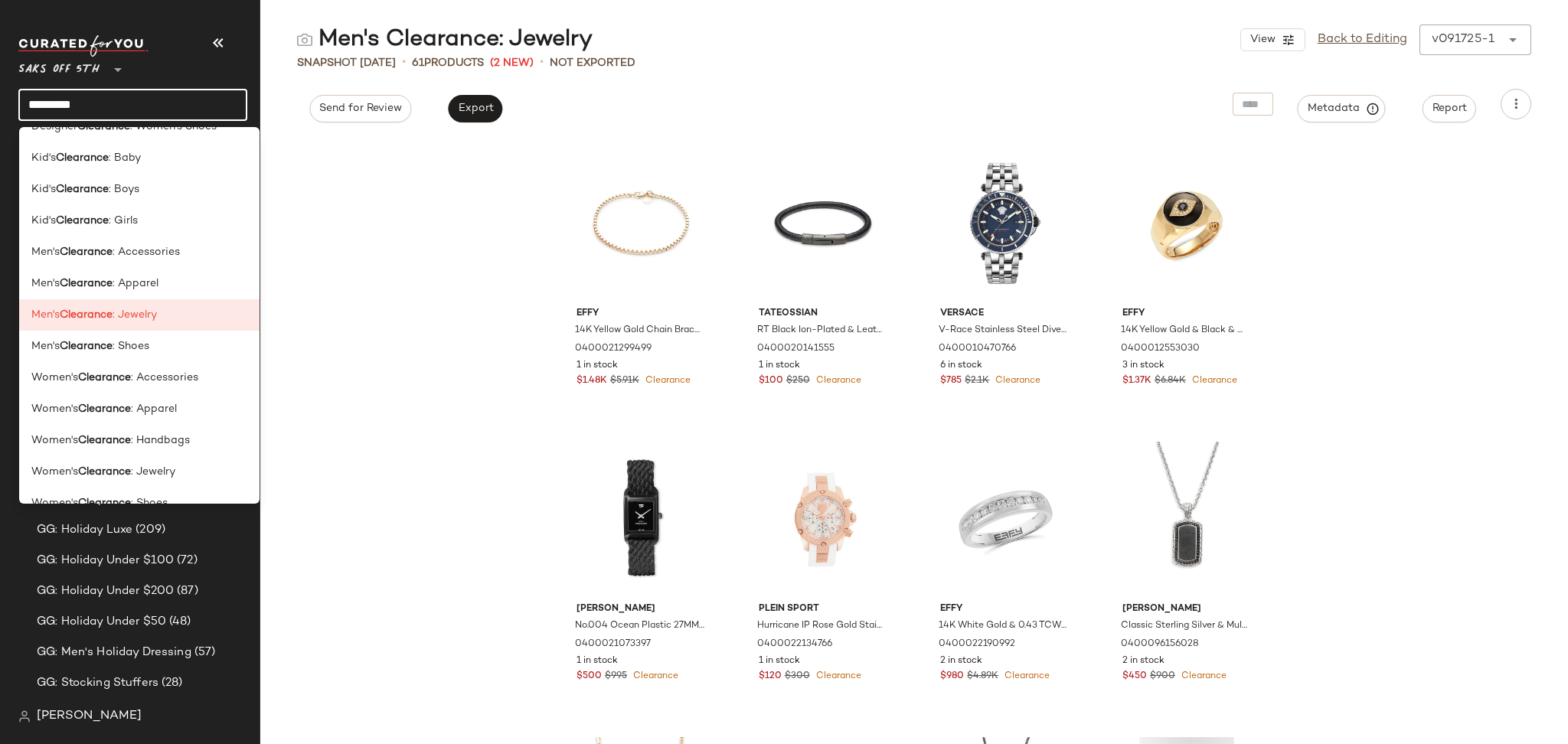
scroll to position [796, 0]
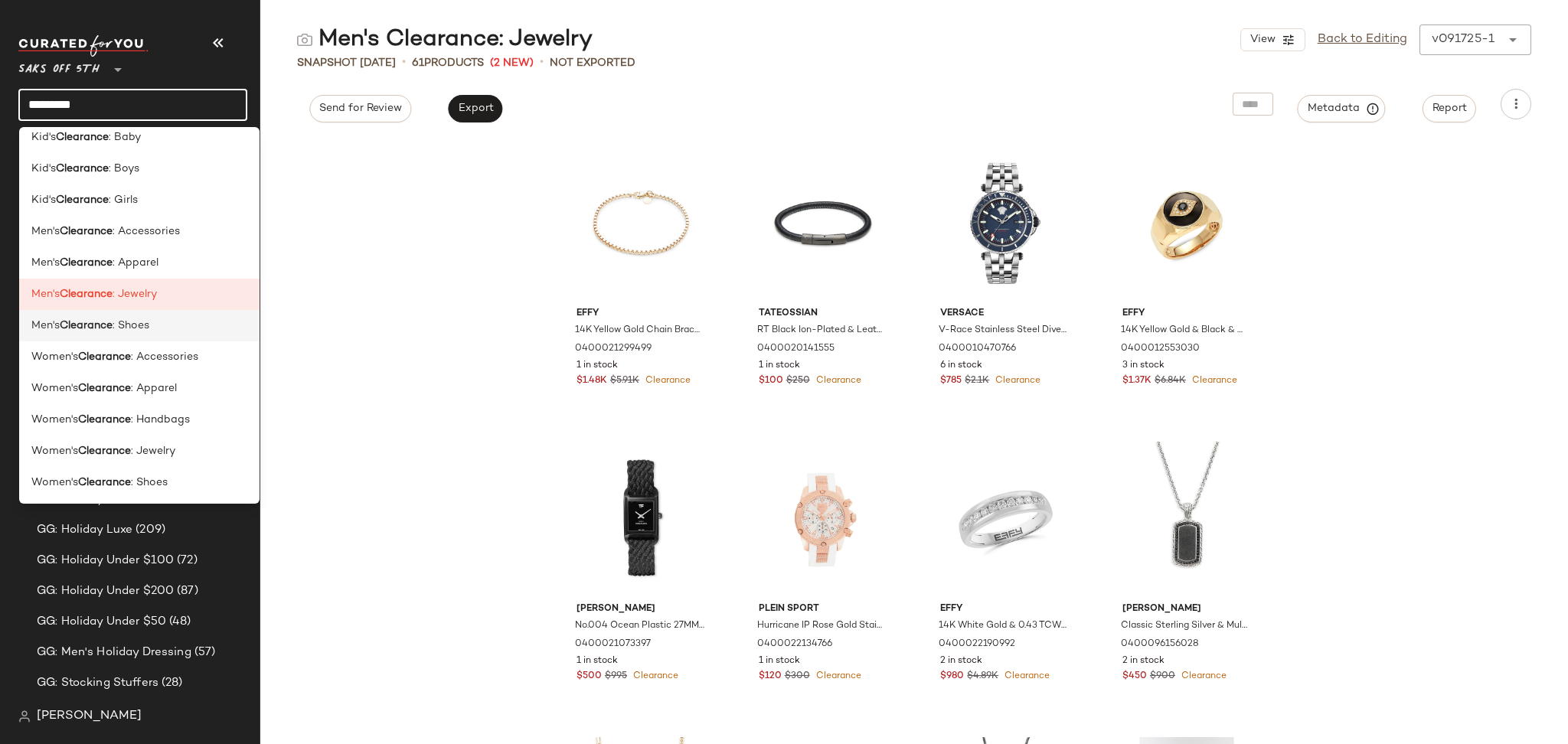
type input "*********"
click at [133, 331] on span ": Shoes" at bounding box center [131, 326] width 36 height 16
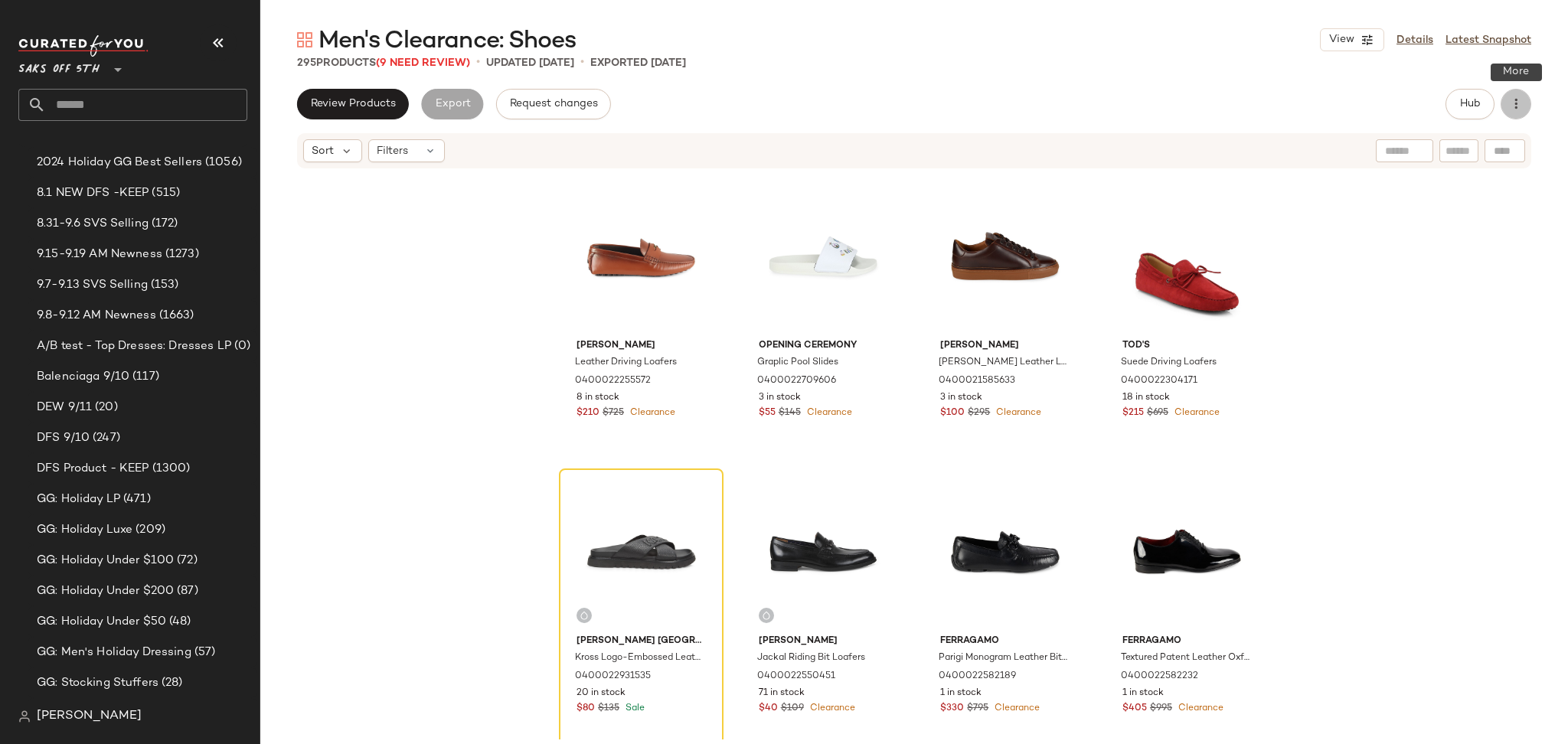
click at [1520, 107] on icon "button" at bounding box center [1515, 104] width 15 height 15
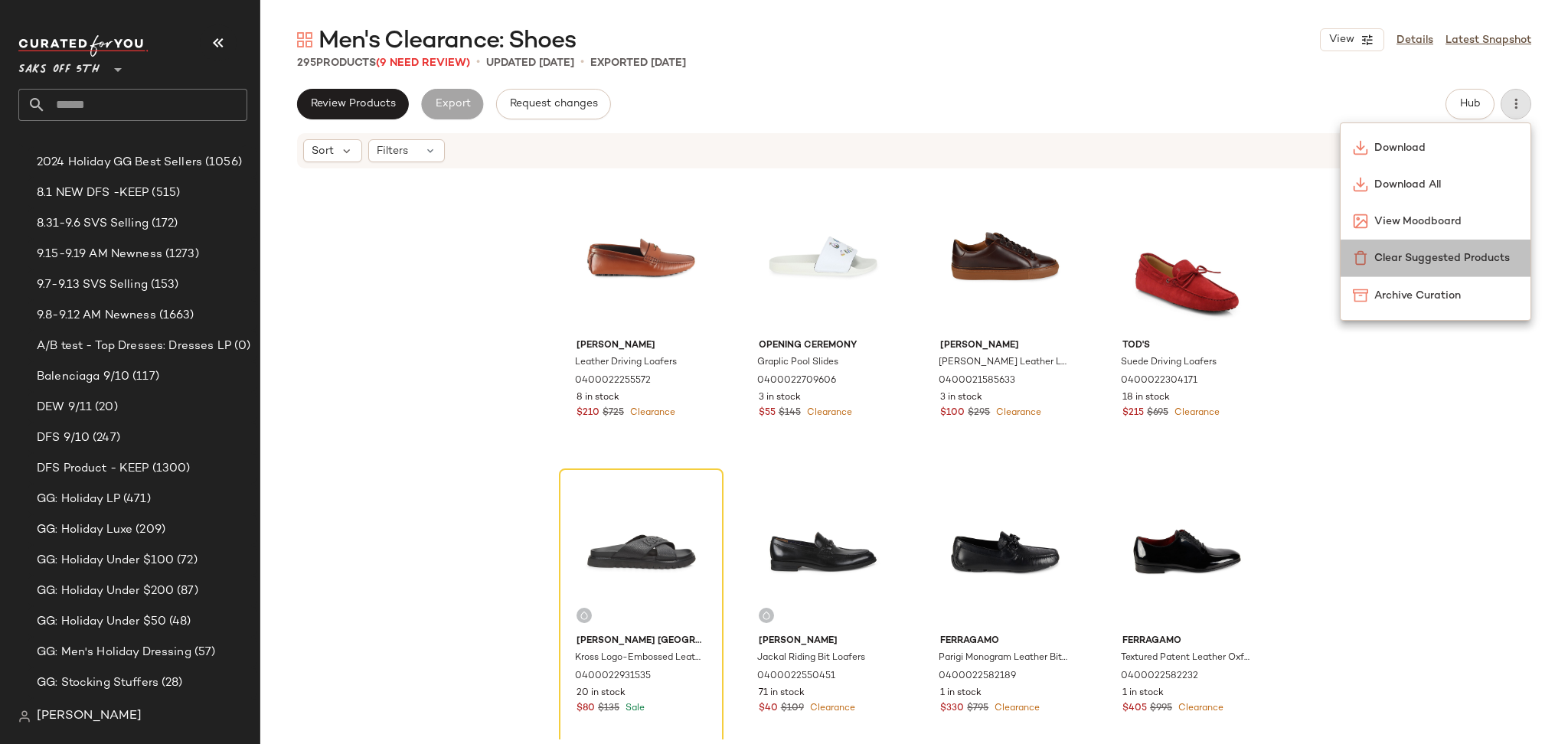
click at [1413, 256] on span "Clear Suggested Products" at bounding box center [1446, 258] width 144 height 16
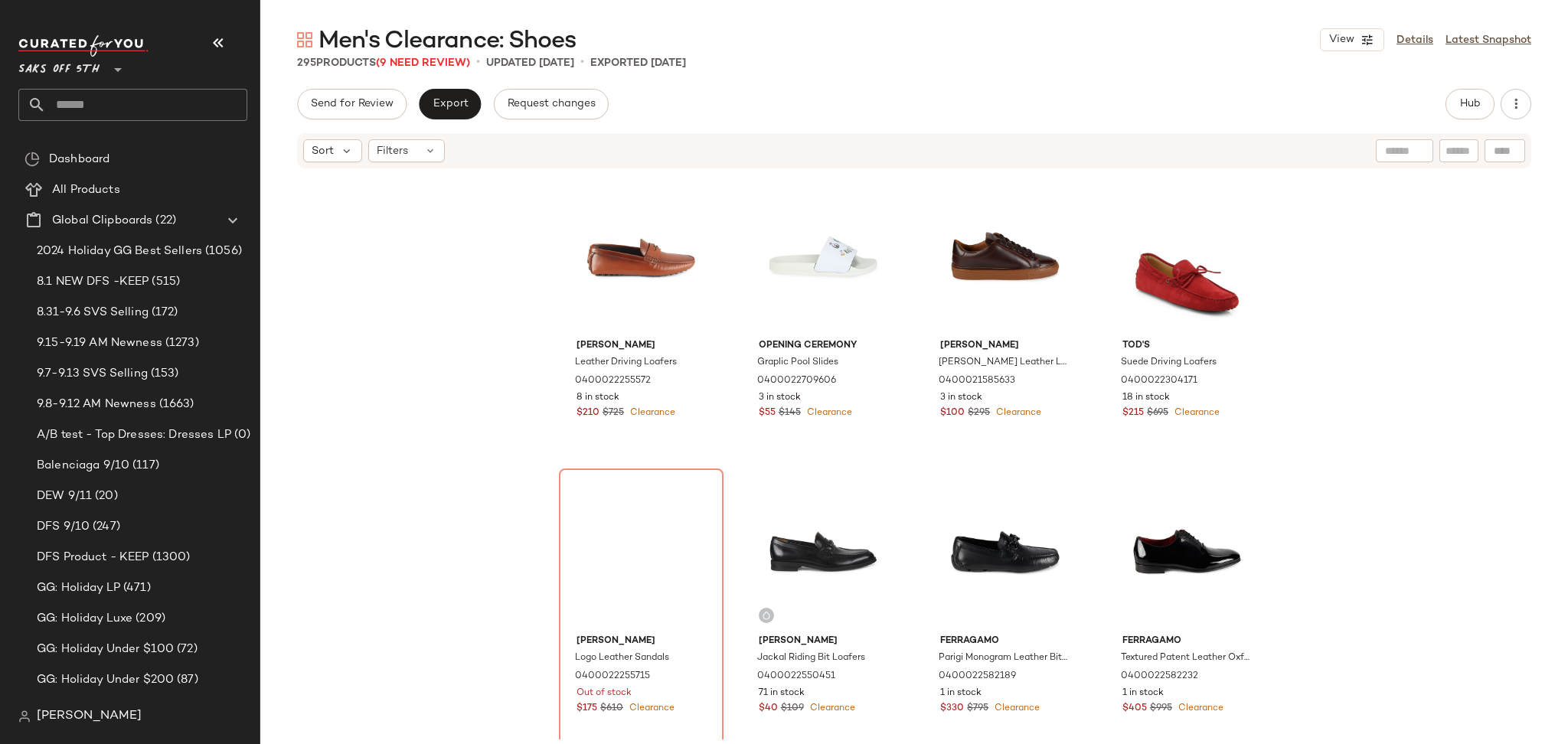
click at [393, 152] on span "Filters" at bounding box center [392, 151] width 31 height 16
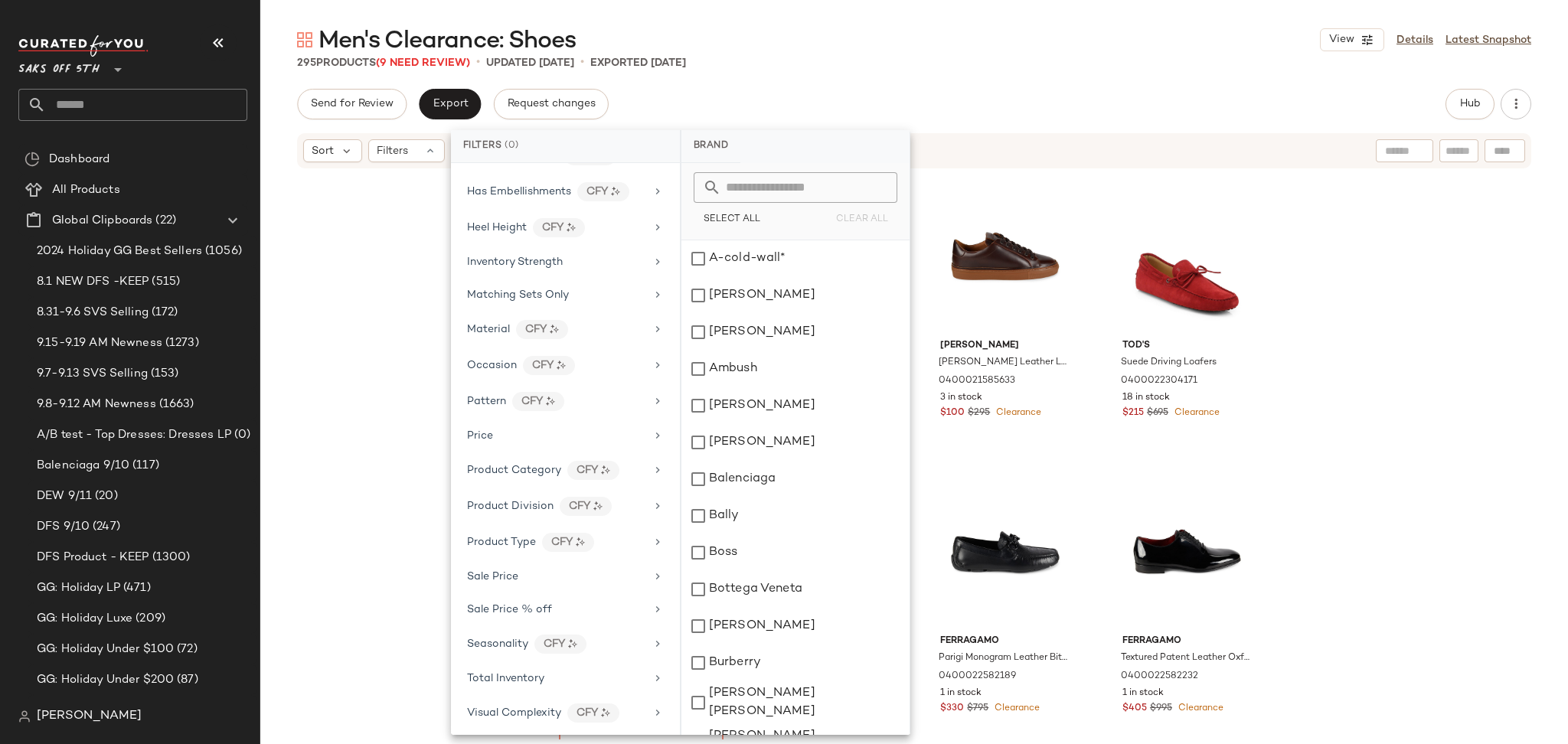
scroll to position [506, 0]
click at [533, 676] on span "Total Inventory" at bounding box center [505, 674] width 77 height 12
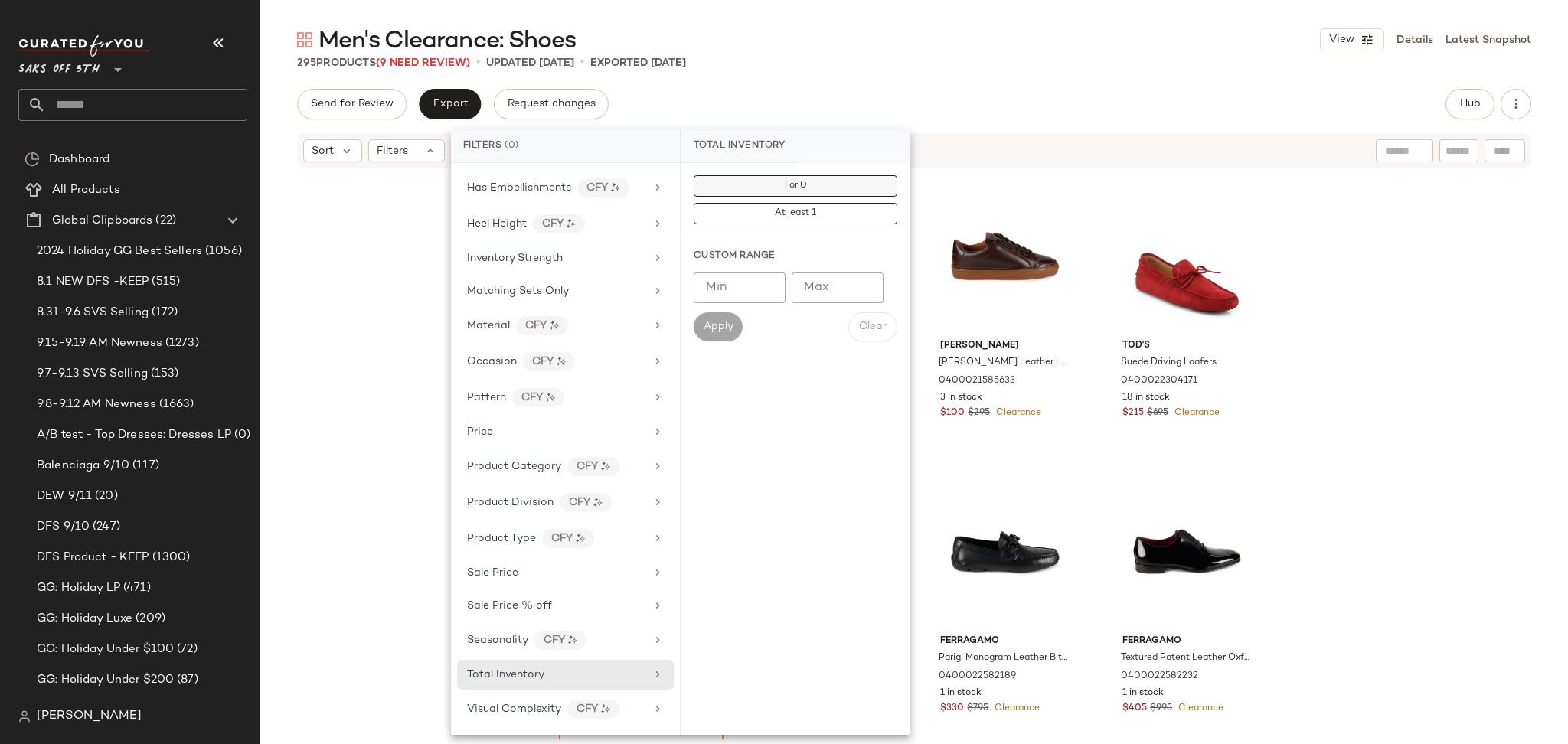
click at [797, 181] on span "For 0" at bounding box center [794, 186] width 23 height 11
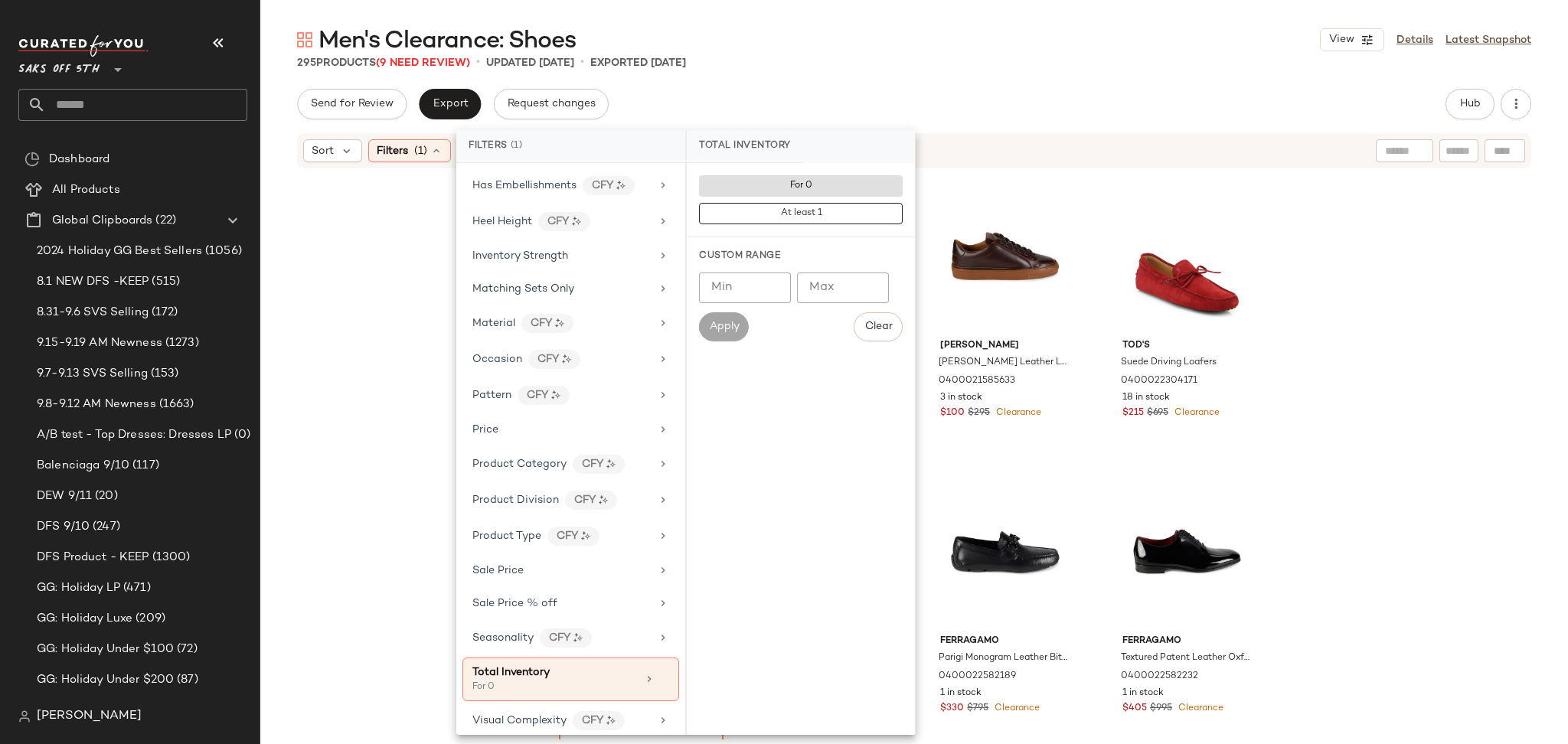
click at [936, 104] on div "Send for Review Export Request changes Hub" at bounding box center [914, 105] width 1234 height 31
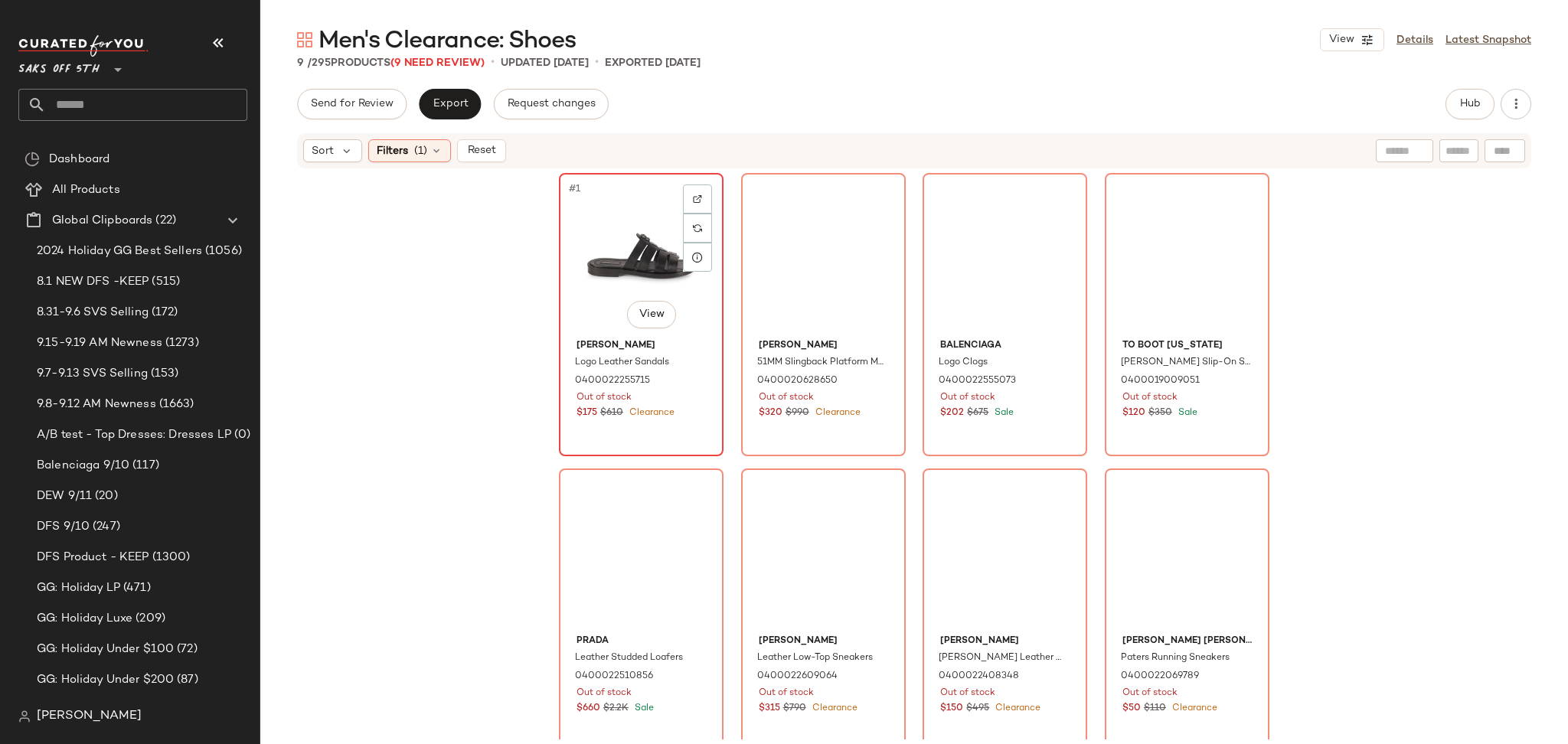
click at [634, 200] on div "#1 View" at bounding box center [641, 256] width 154 height 155
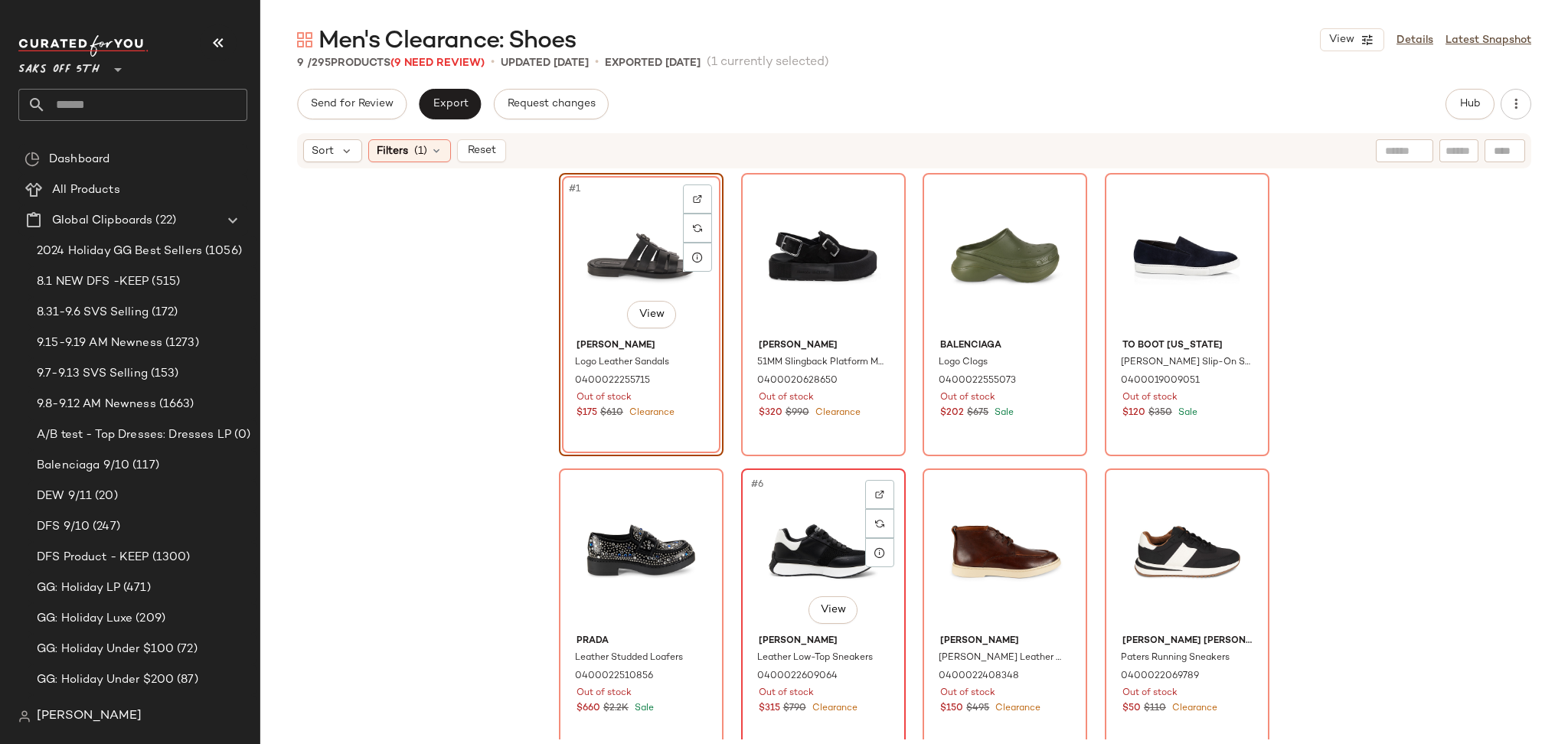
scroll to position [307, 0]
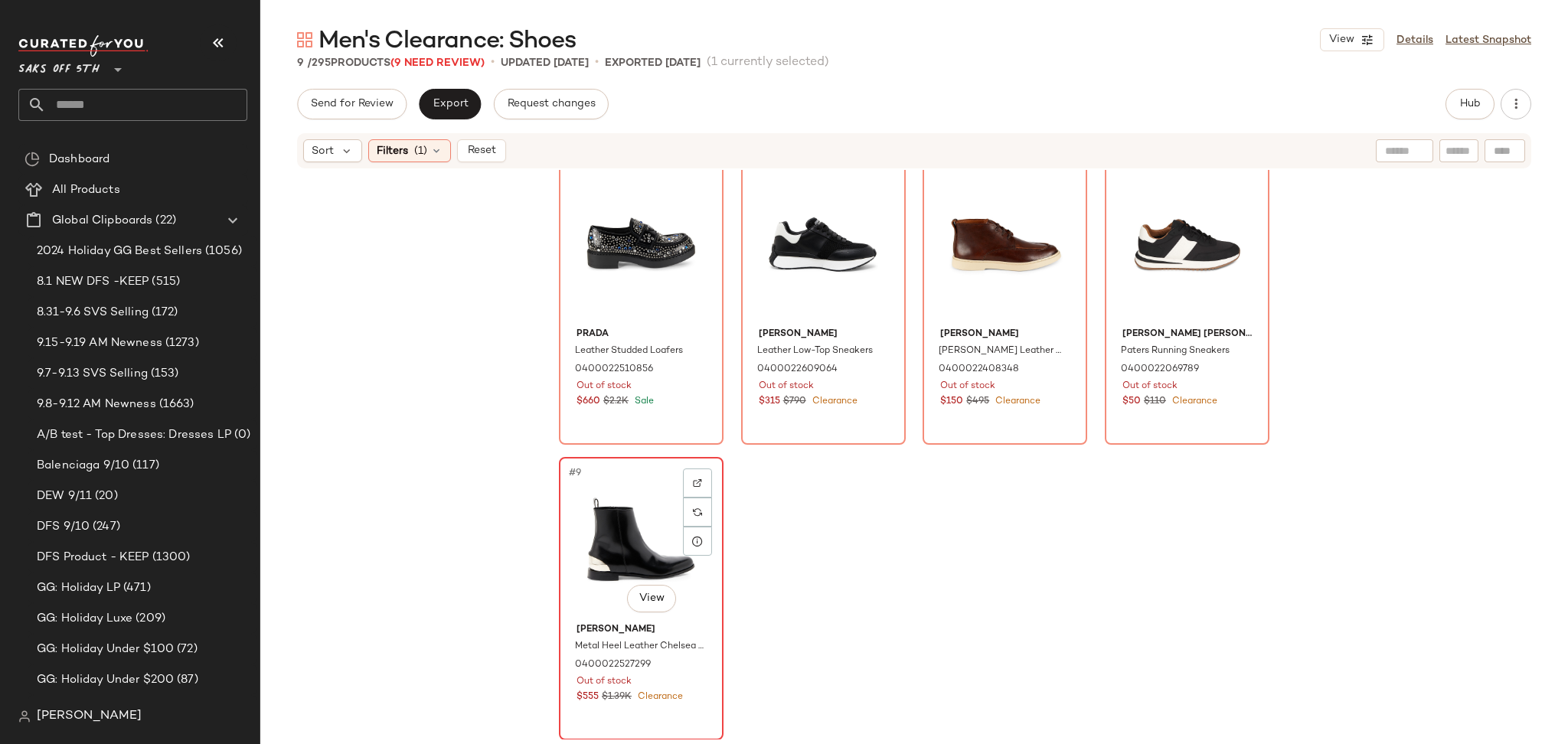
click at [609, 513] on div "#9 View" at bounding box center [641, 539] width 154 height 155
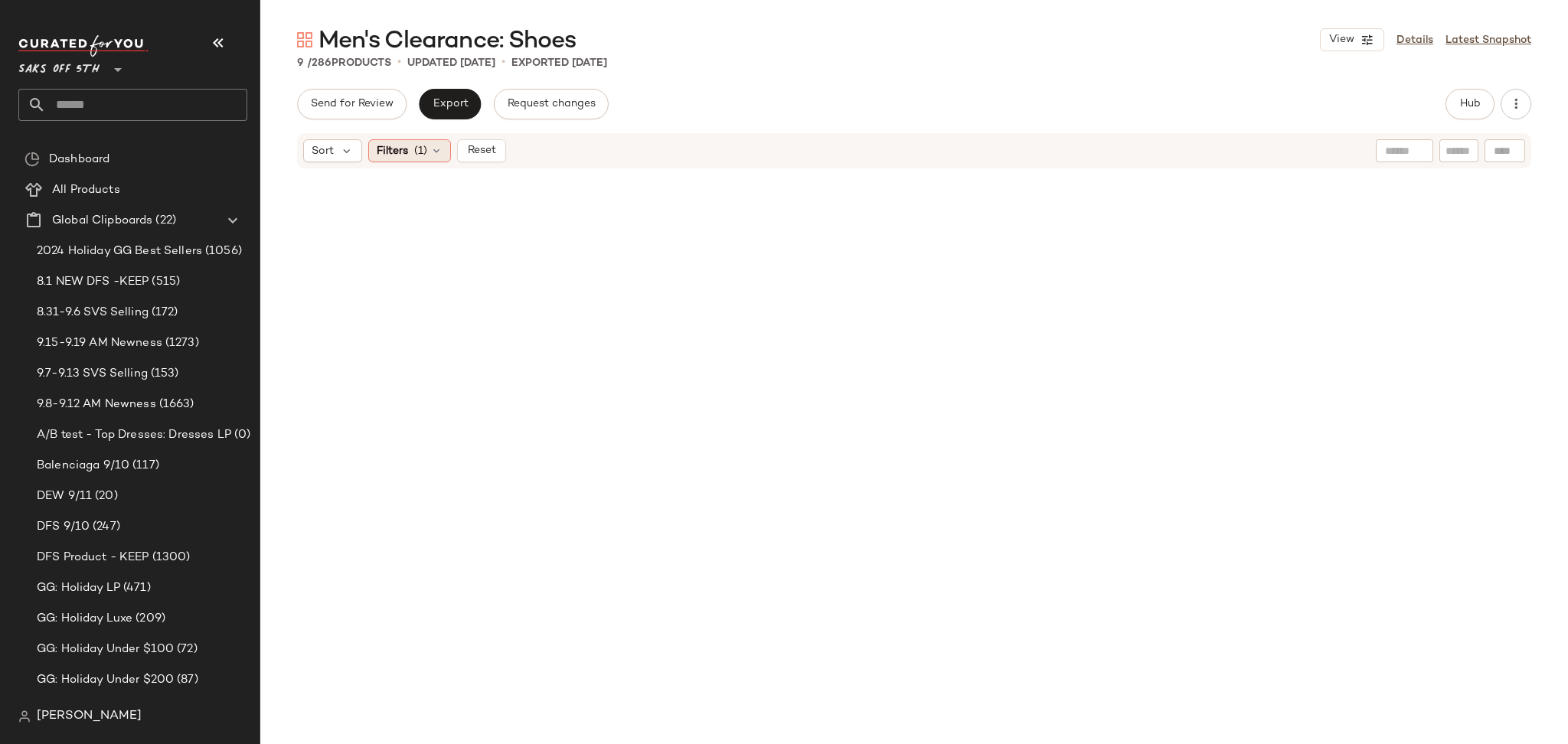
click at [414, 148] on span "(1)" at bounding box center [420, 151] width 13 height 16
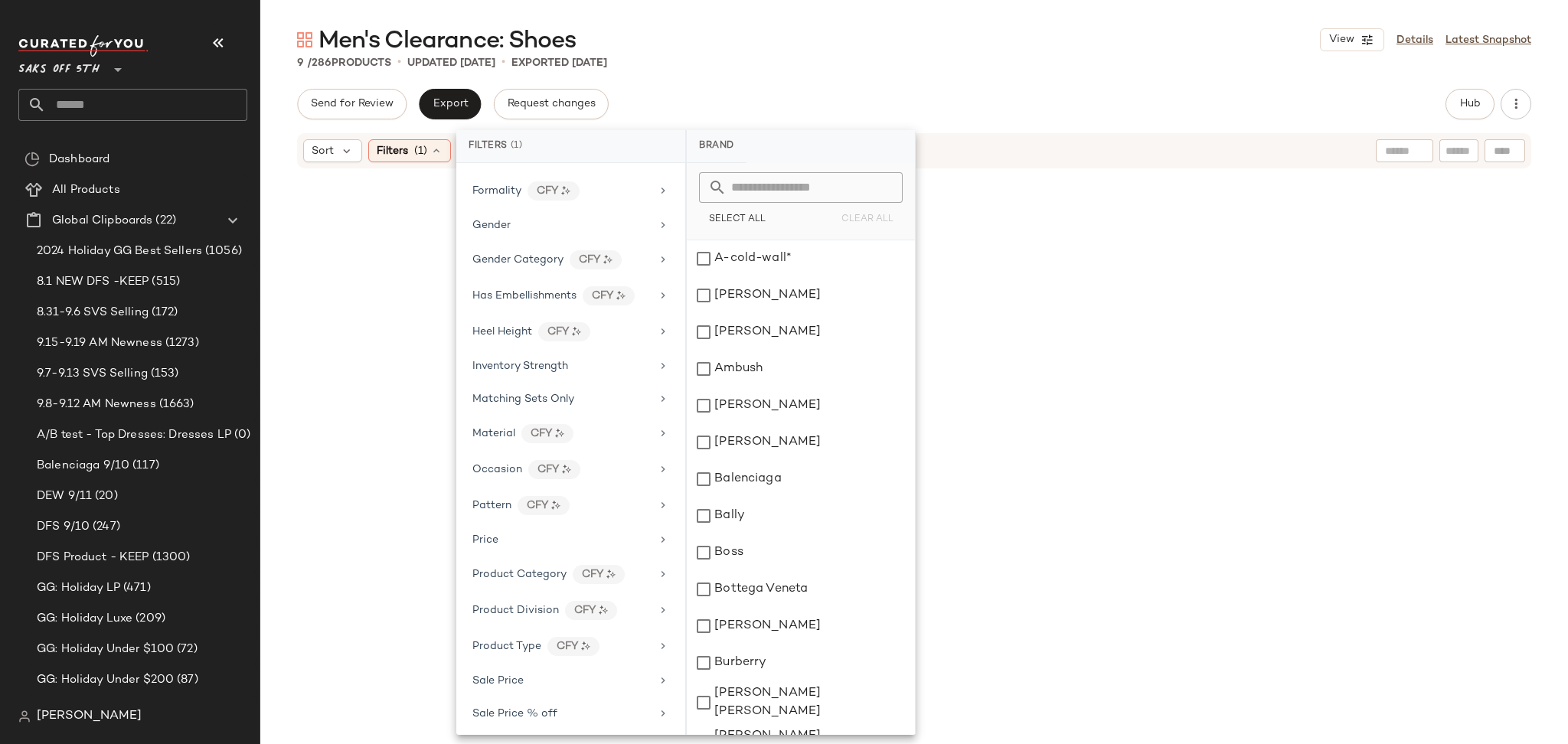
scroll to position [519, 0]
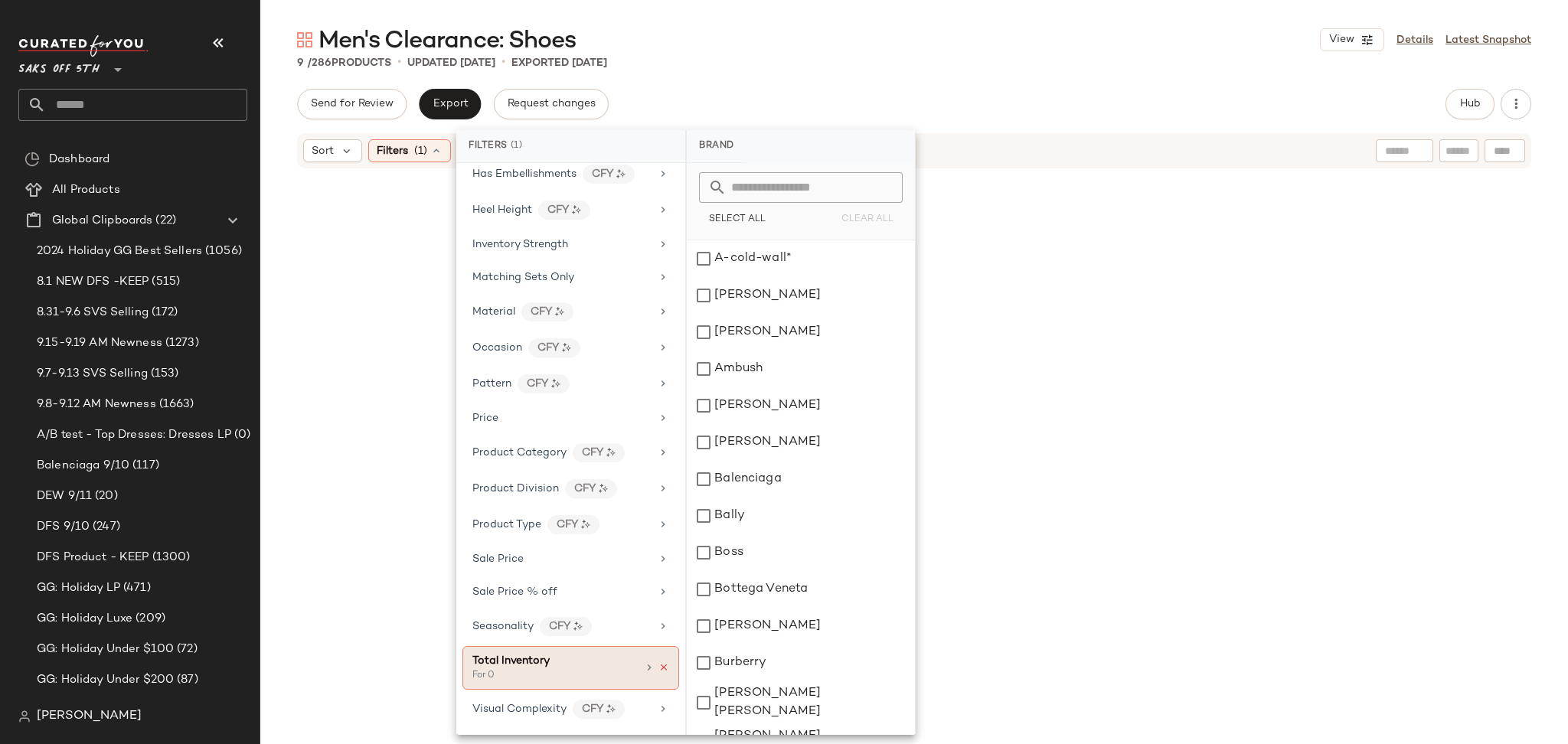
click at [662, 667] on icon at bounding box center [663, 668] width 11 height 11
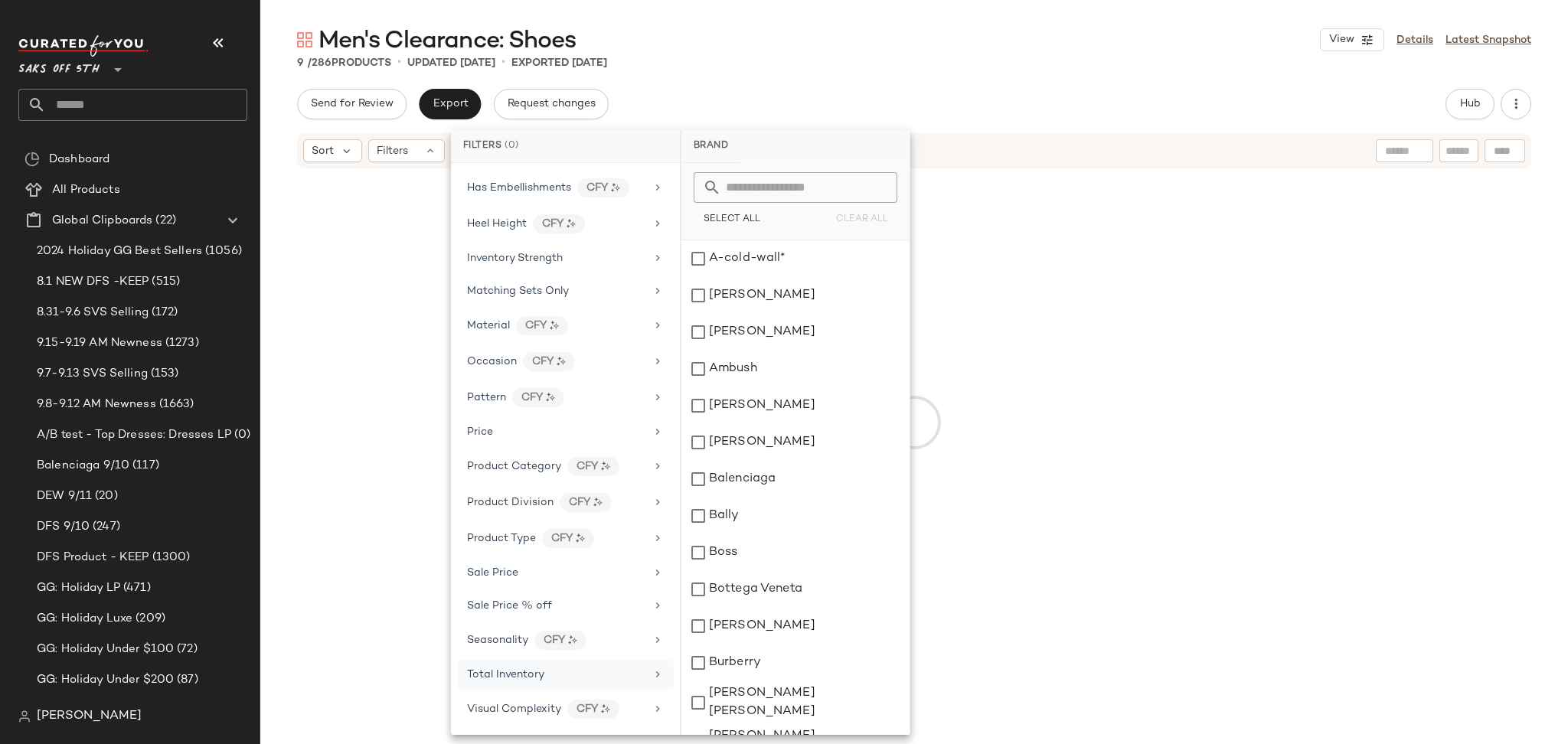
scroll to position [506, 0]
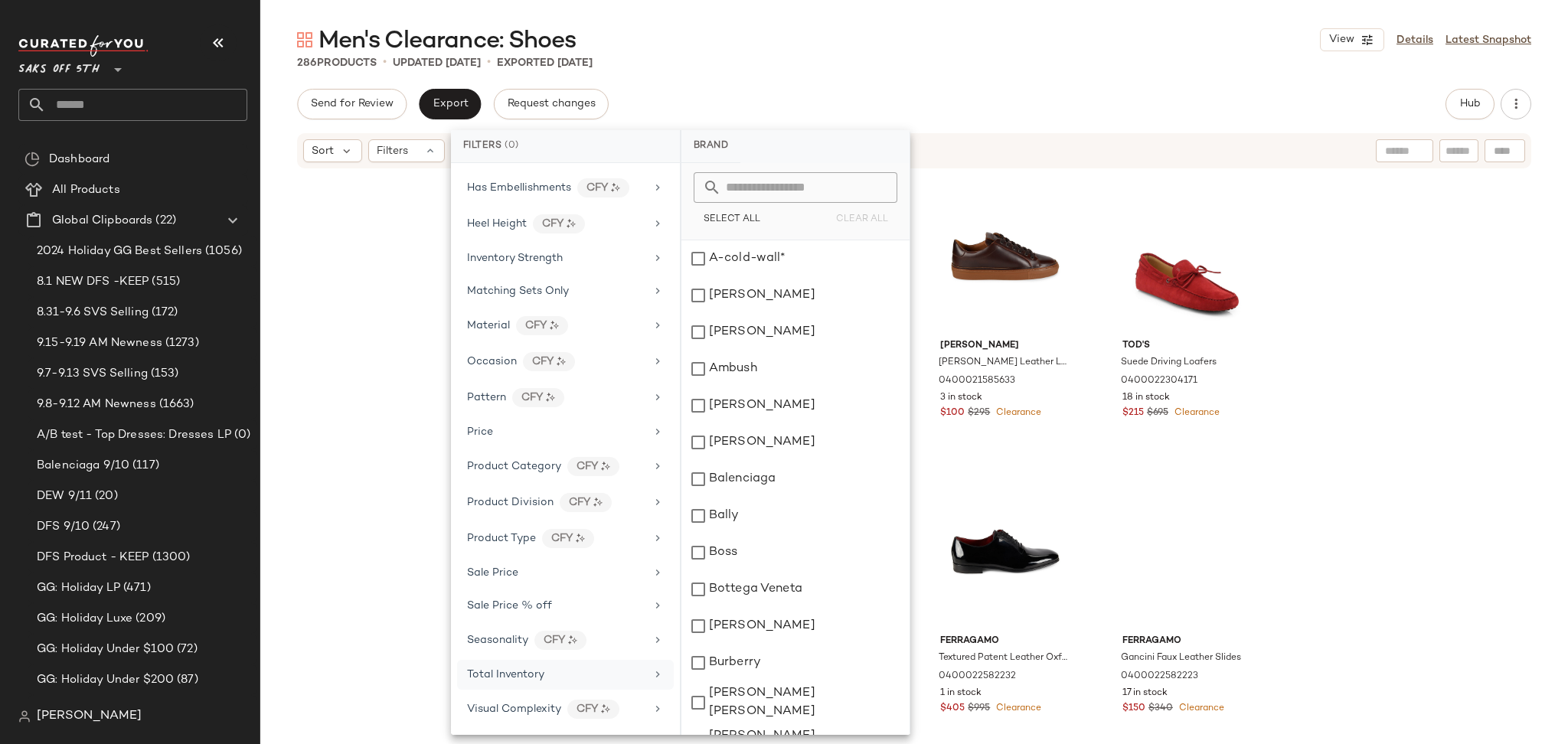
click at [1014, 85] on div "Men's Clearance: Shoes View Details Latest Snapshot 286 Products • updated Sep …" at bounding box center [914, 384] width 1308 height 719
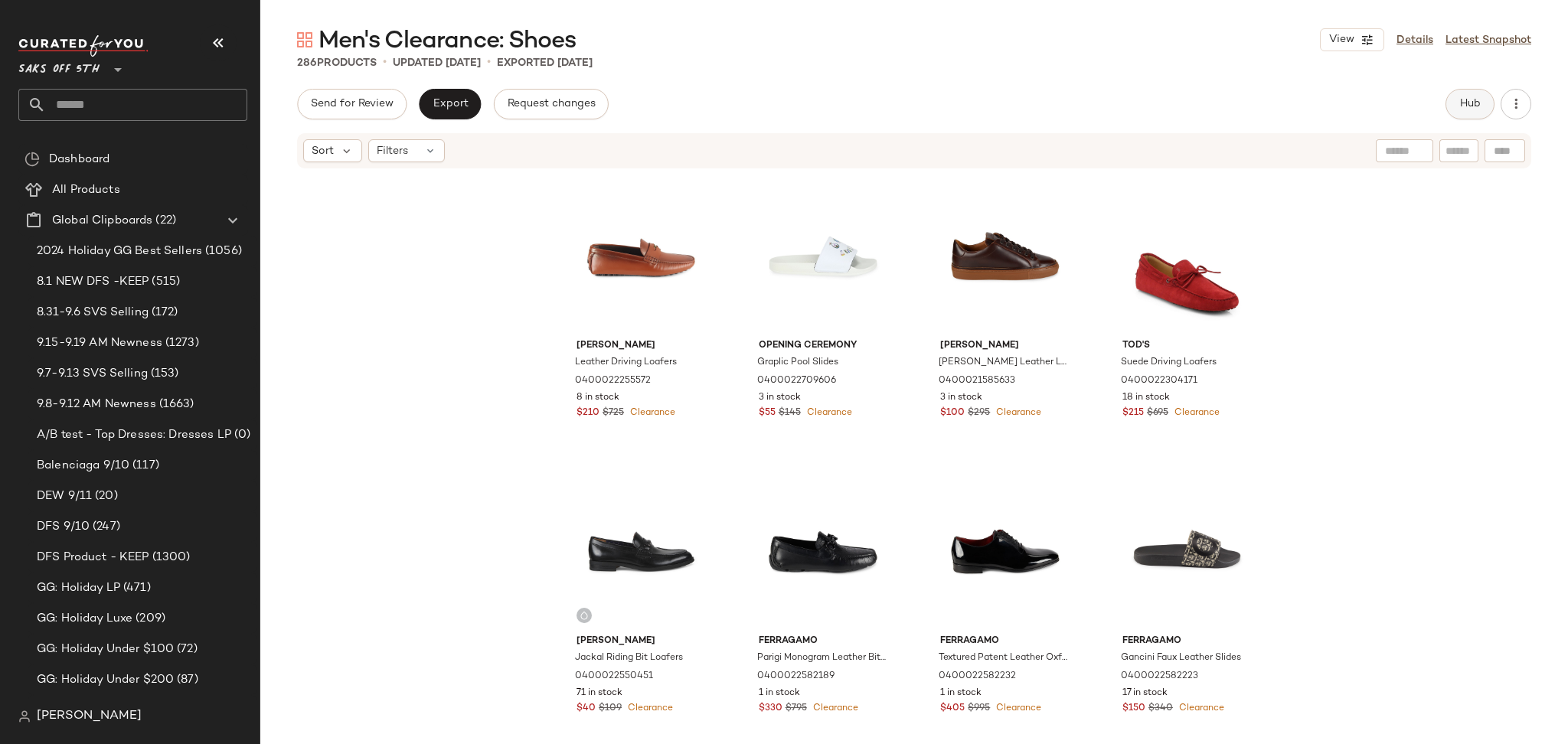
click at [1459, 104] on span "Hub" at bounding box center [1470, 104] width 22 height 12
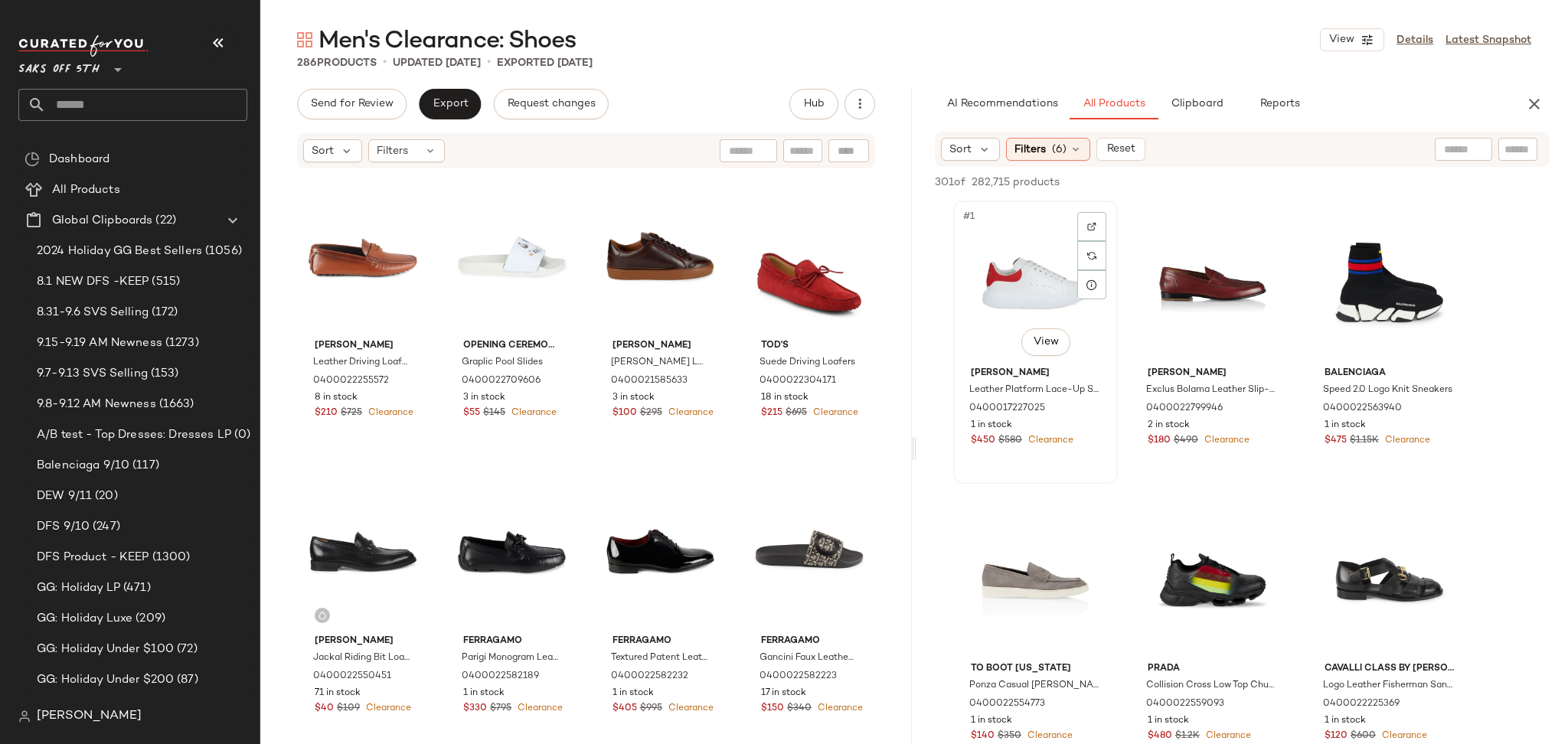
click at [996, 273] on div "#1 View" at bounding box center [1035, 283] width 154 height 155
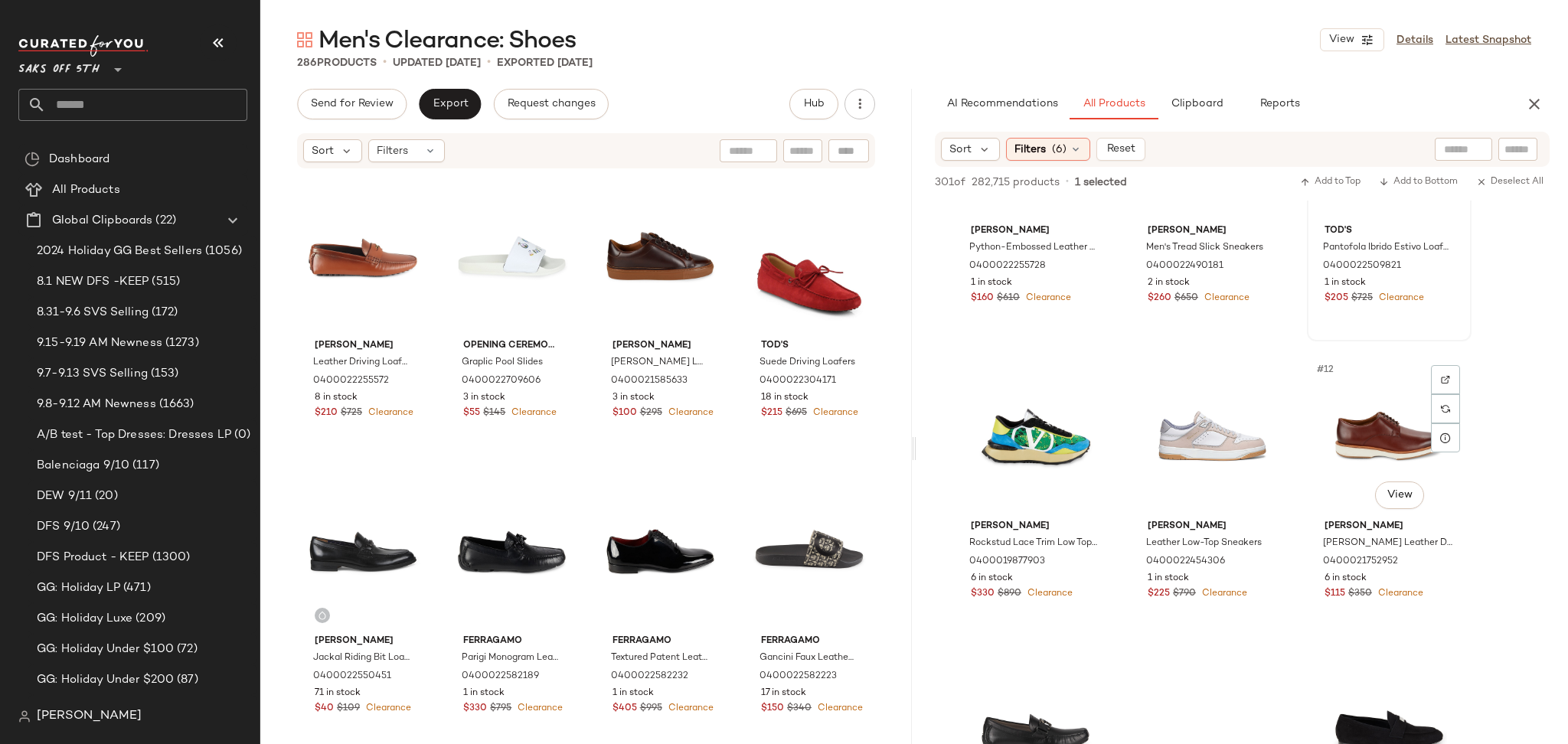
scroll to position [735, 0]
click at [1453, 147] on input "text" at bounding box center [1462, 150] width 39 height 16
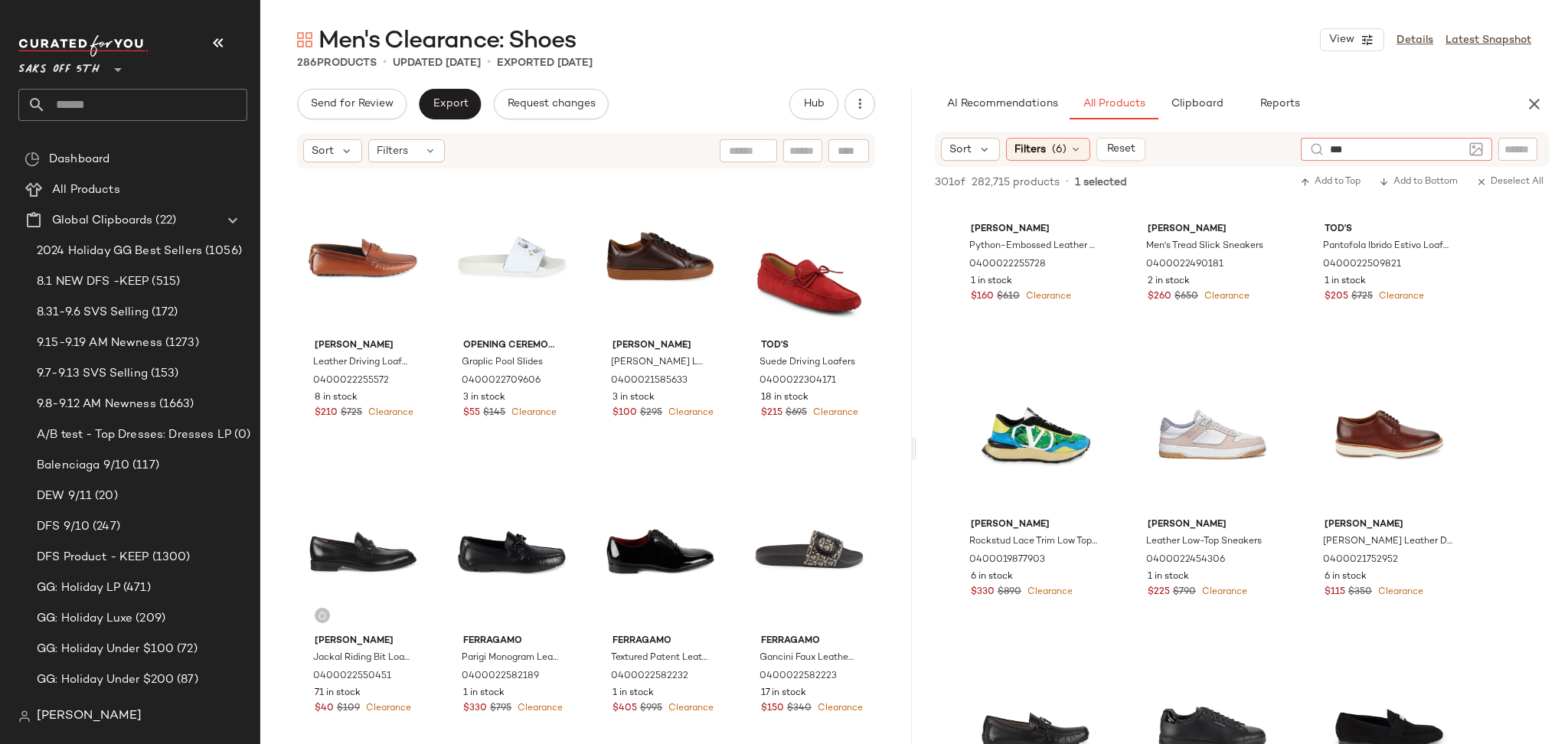
type input "****"
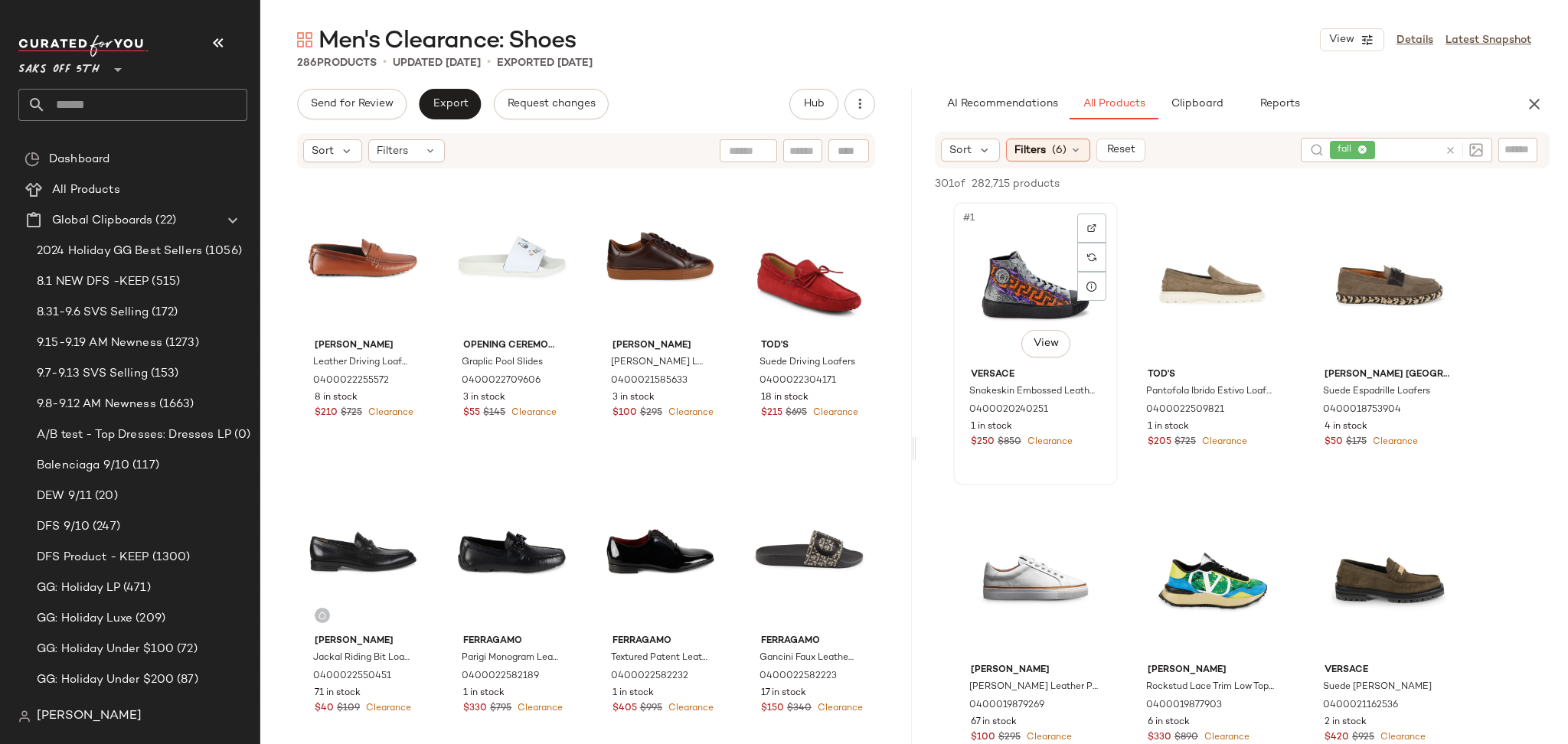
click at [1019, 263] on div "#1 View" at bounding box center [1035, 285] width 154 height 155
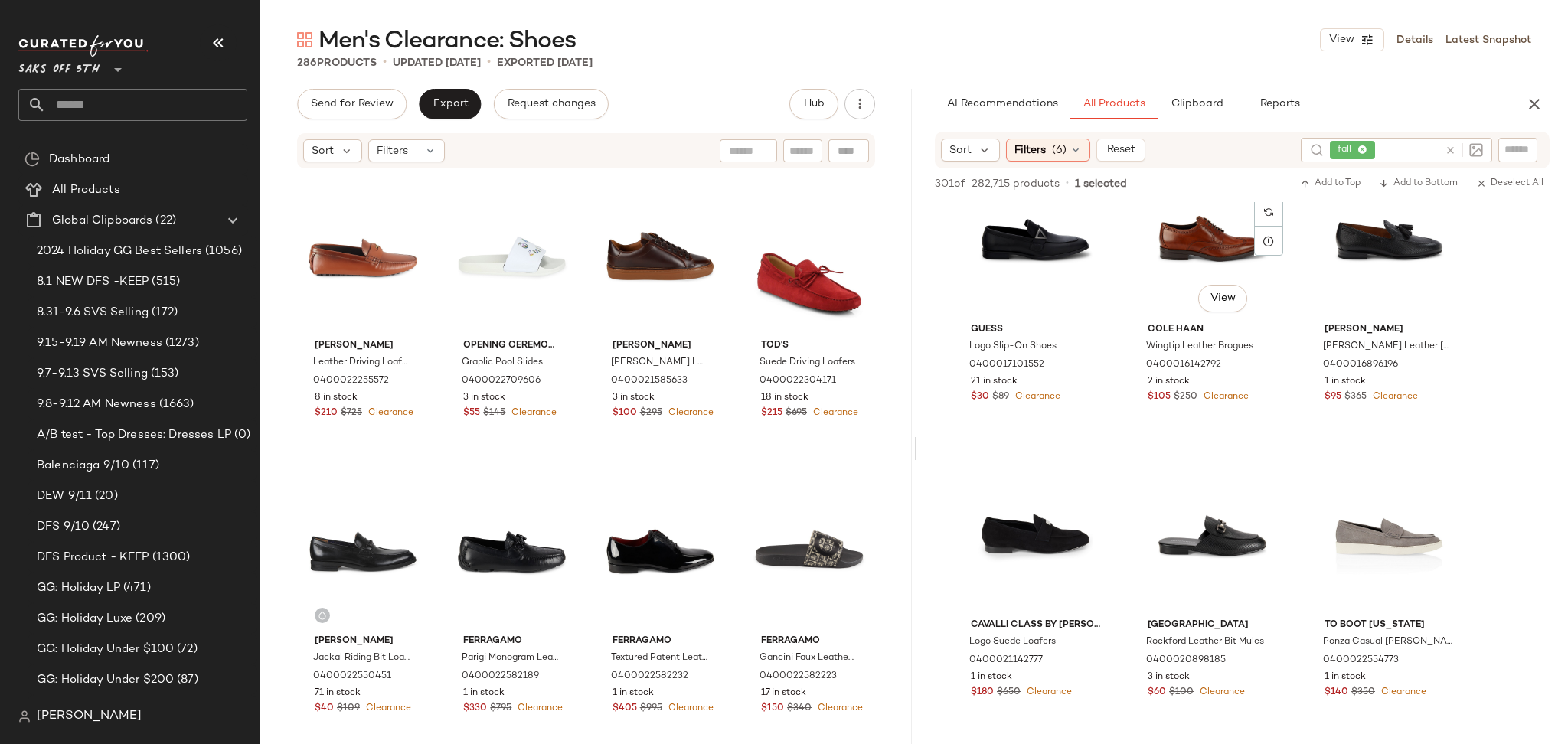
scroll to position [937, 0]
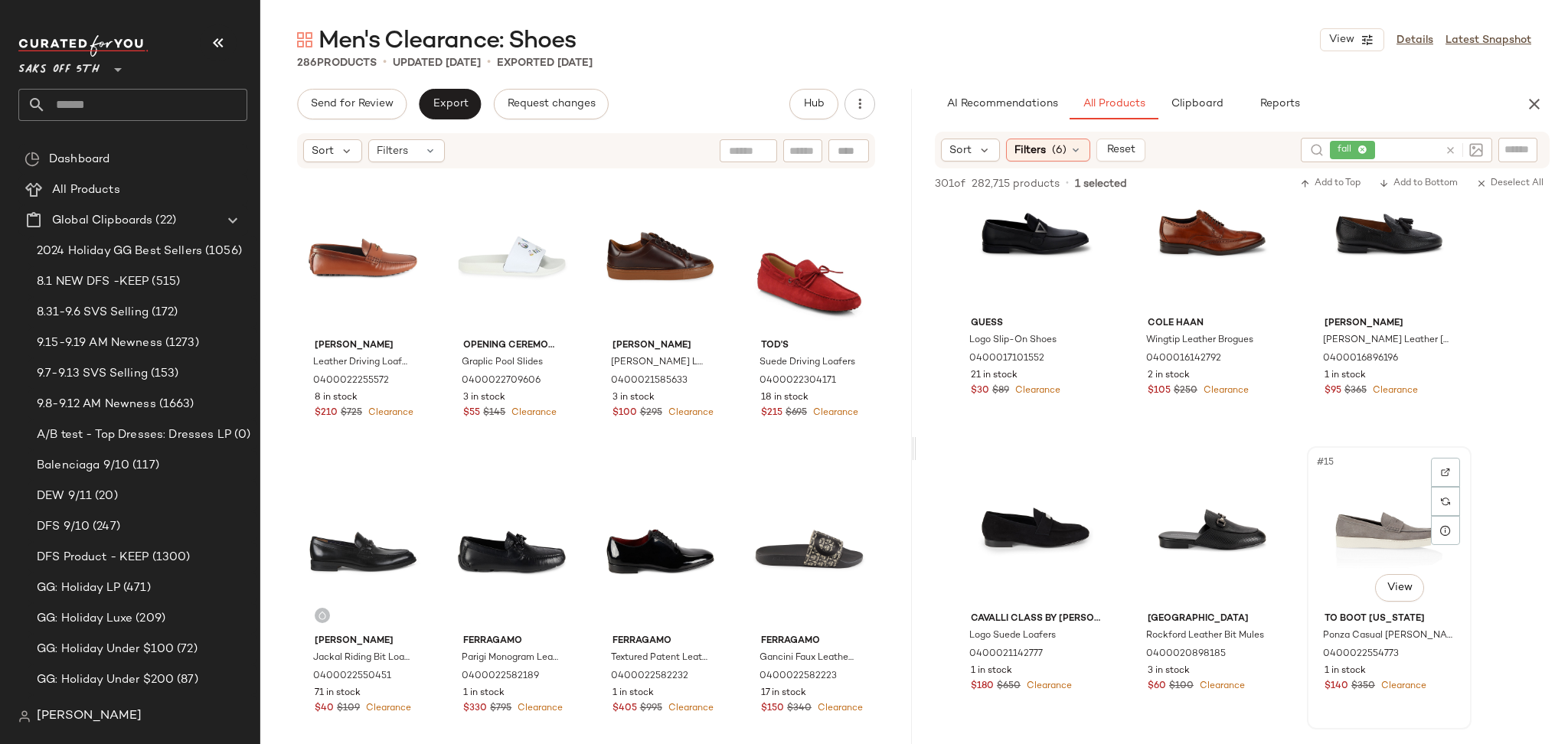
click at [1364, 528] on div "#15 View" at bounding box center [1389, 528] width 154 height 155
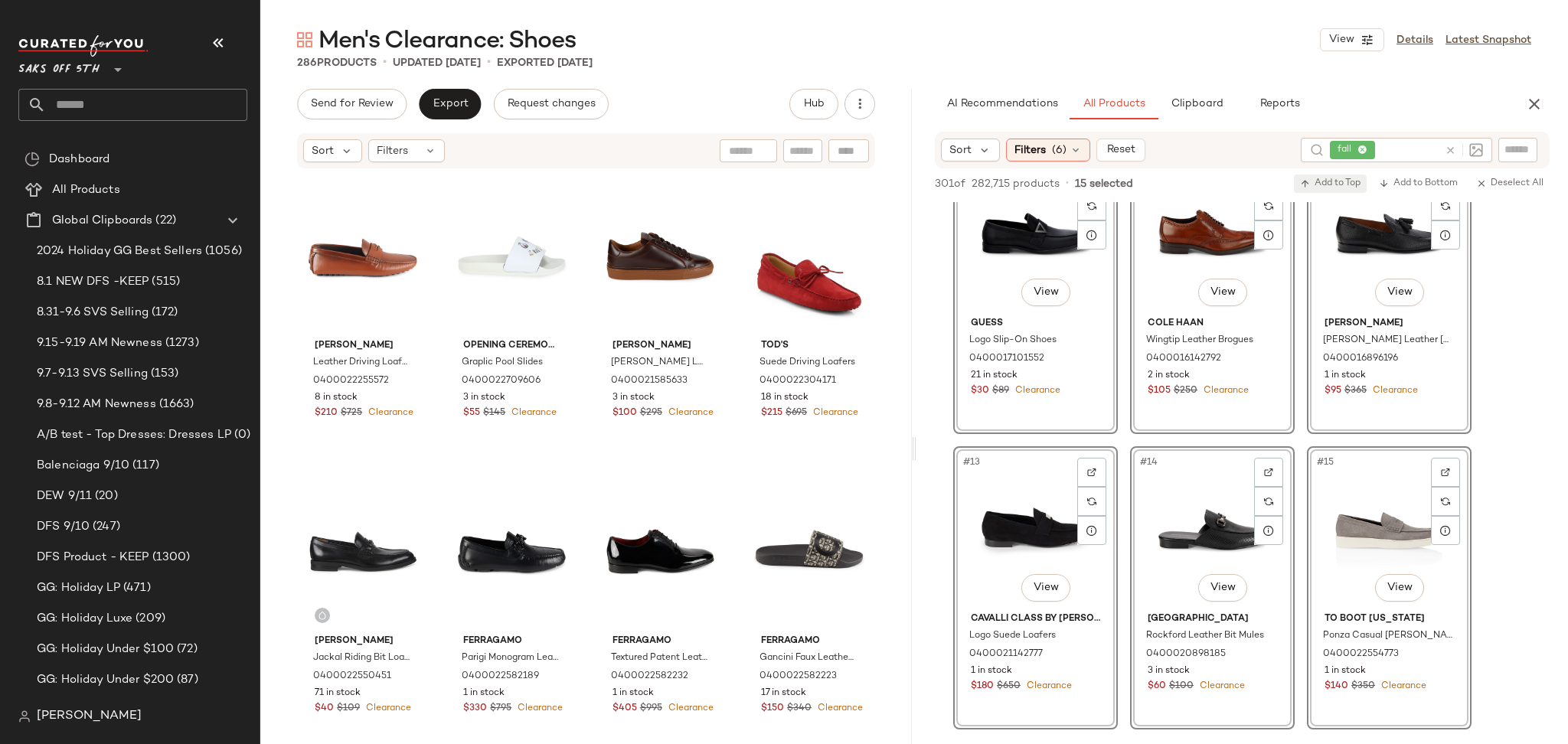
click at [1344, 178] on span "Add to Top" at bounding box center [1330, 184] width 60 height 11
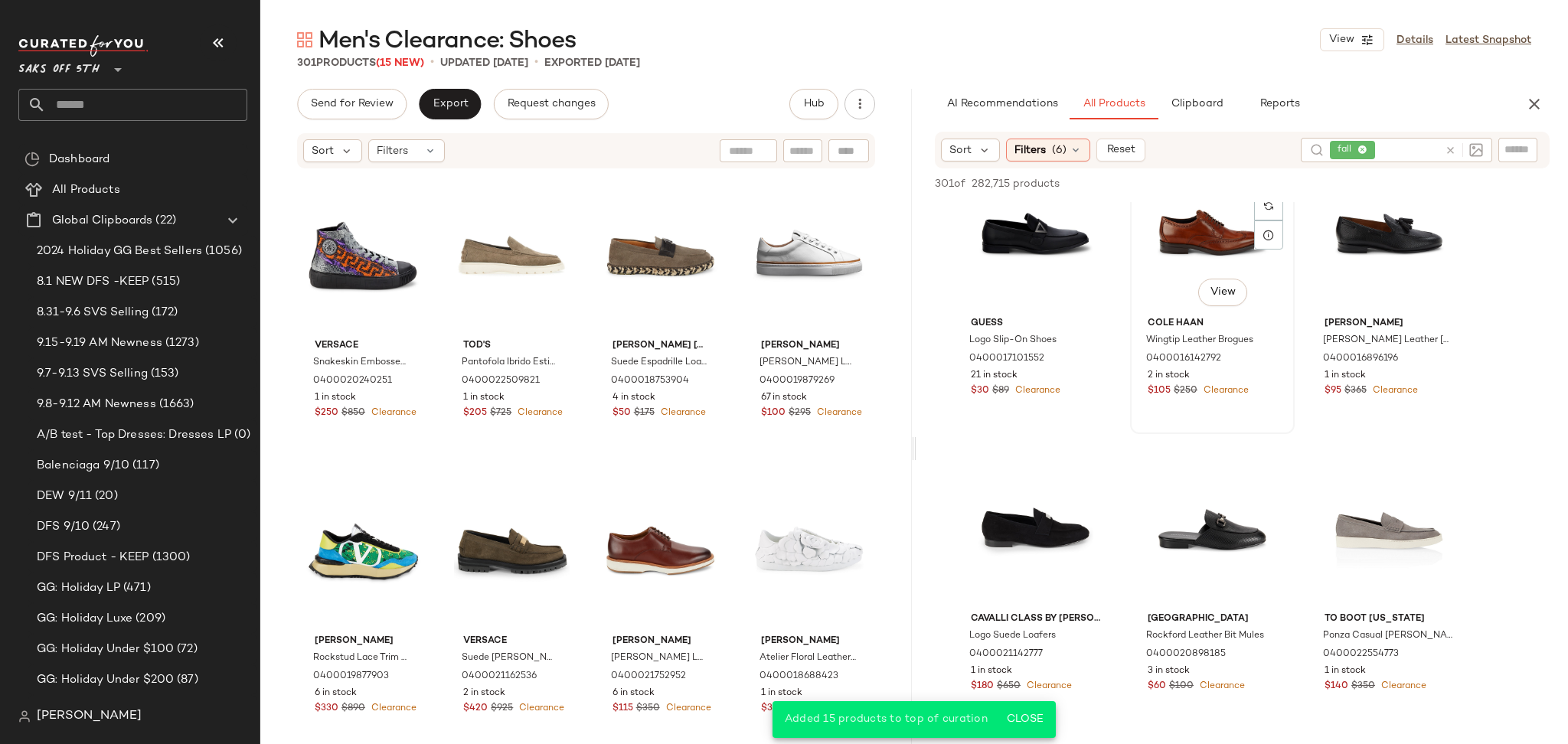
scroll to position [968, 0]
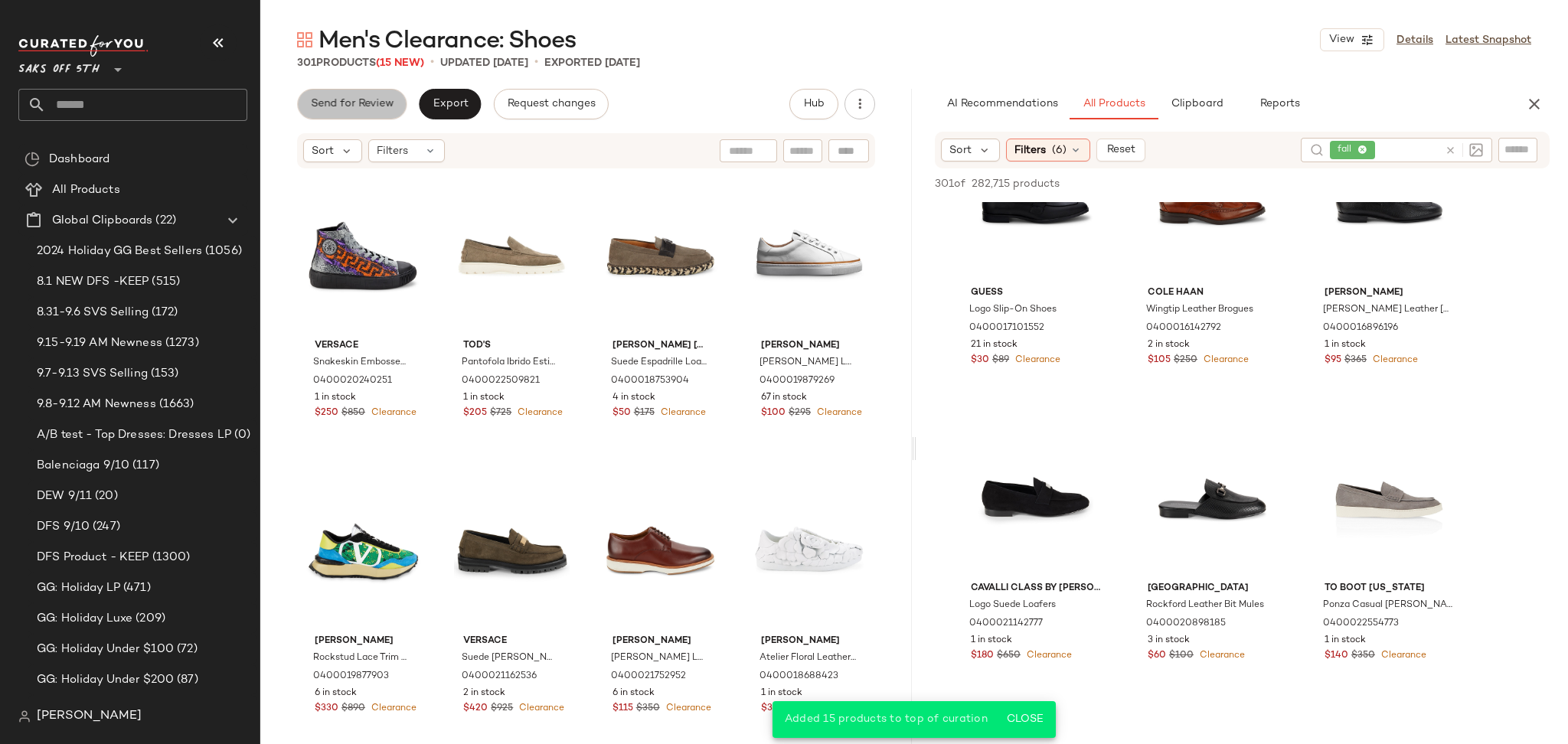
click at [385, 109] on span "Send for Review" at bounding box center [352, 104] width 84 height 12
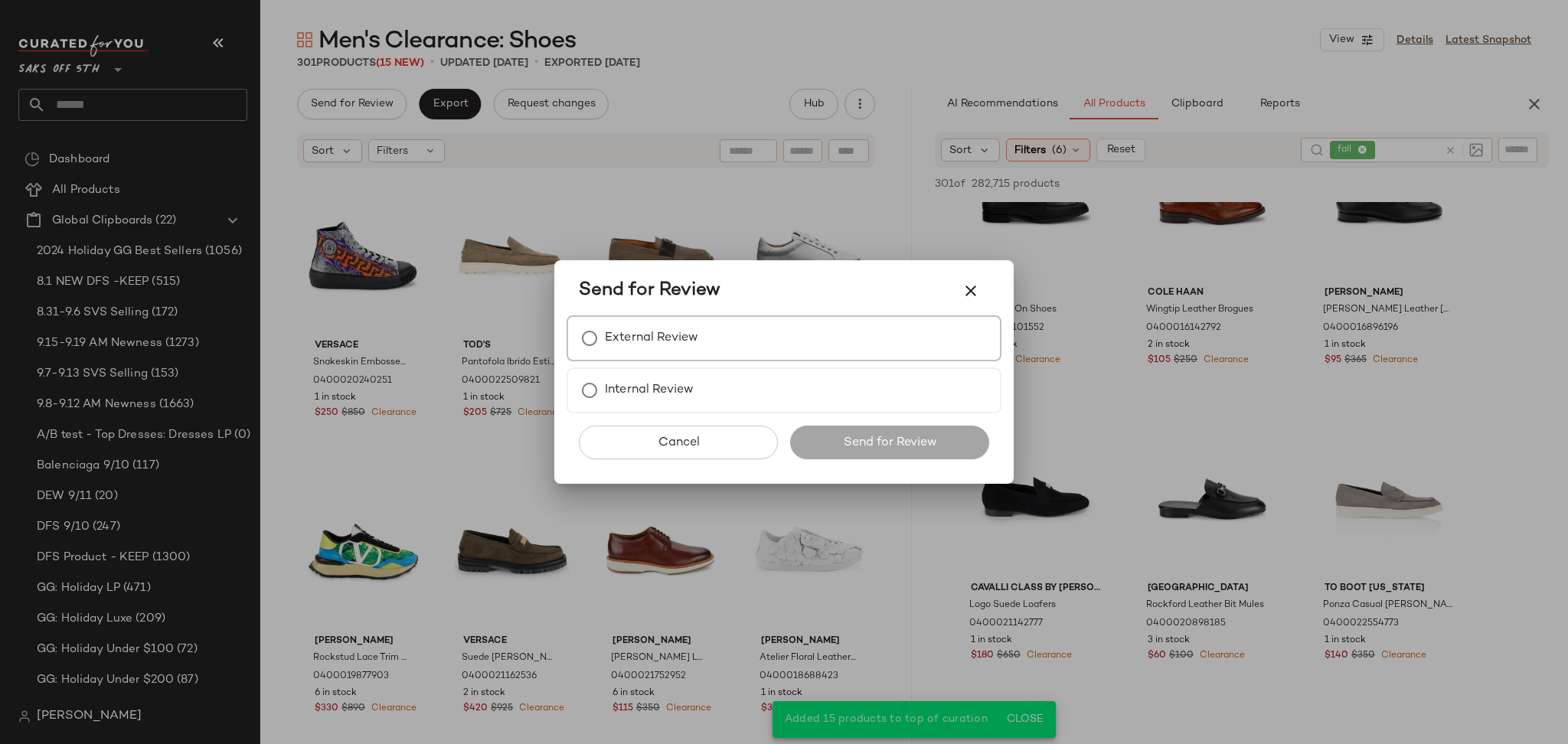
click at [671, 348] on label "External Review" at bounding box center [652, 338] width 94 height 31
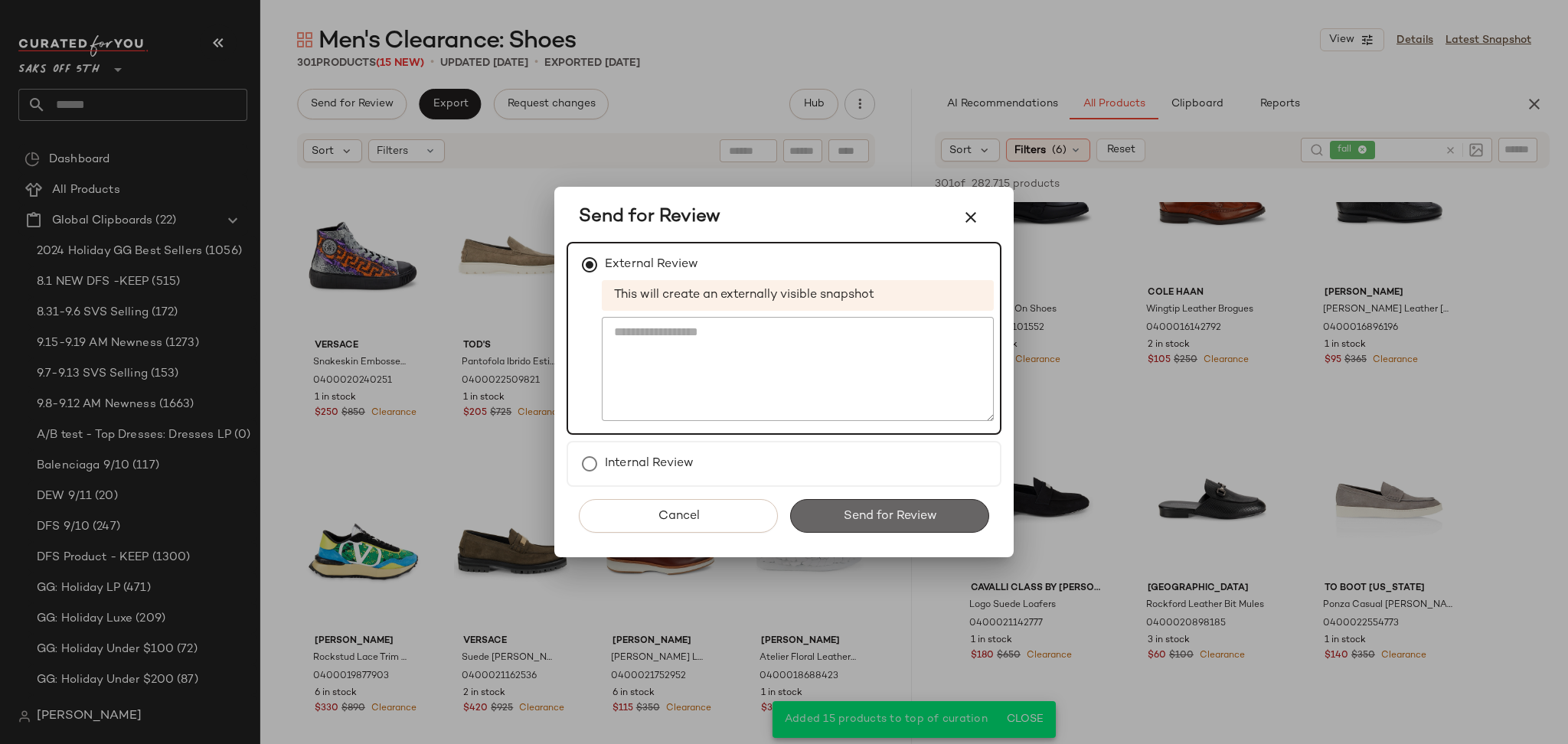
click at [828, 518] on button "Send for Review" at bounding box center [889, 515] width 199 height 34
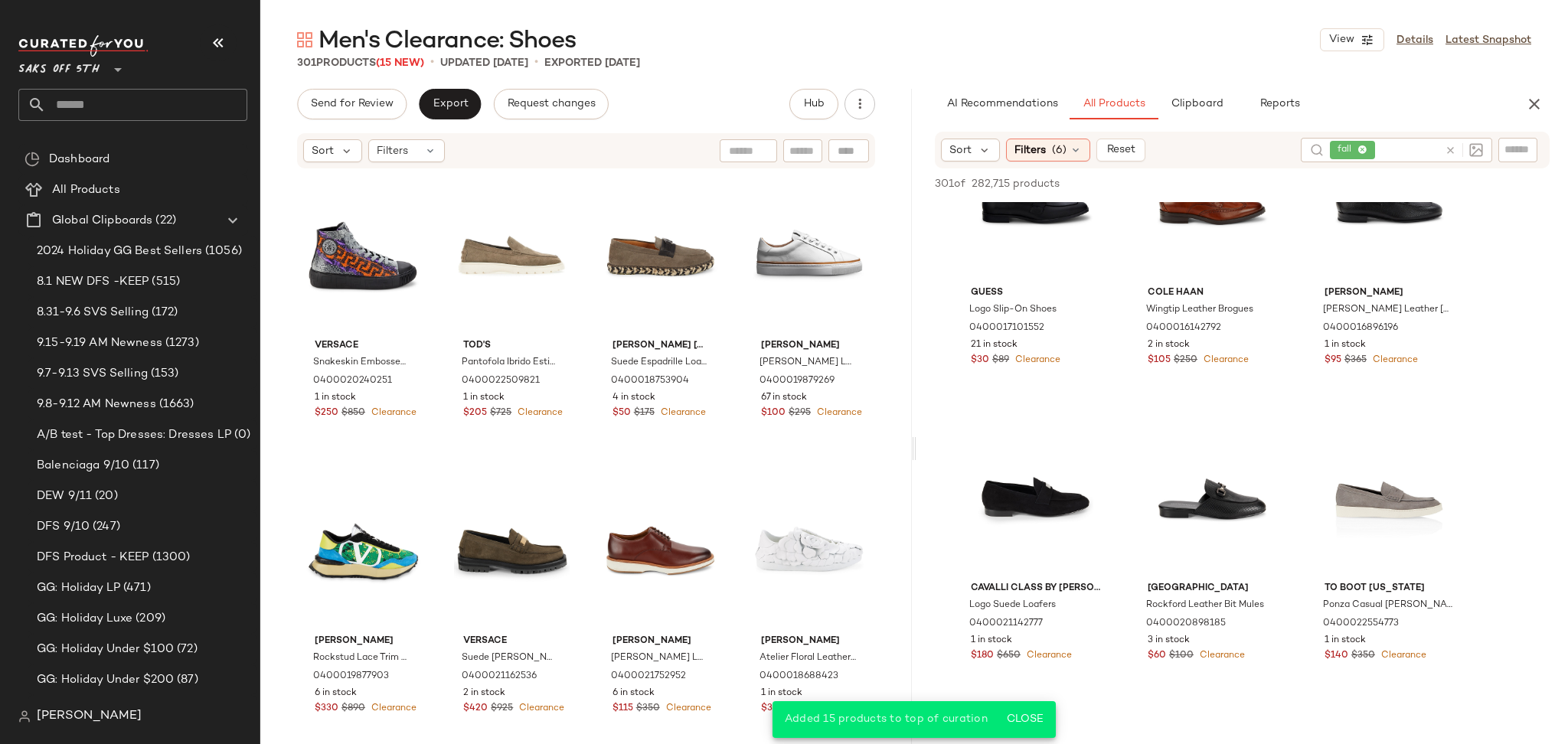
scroll to position [1263, 0]
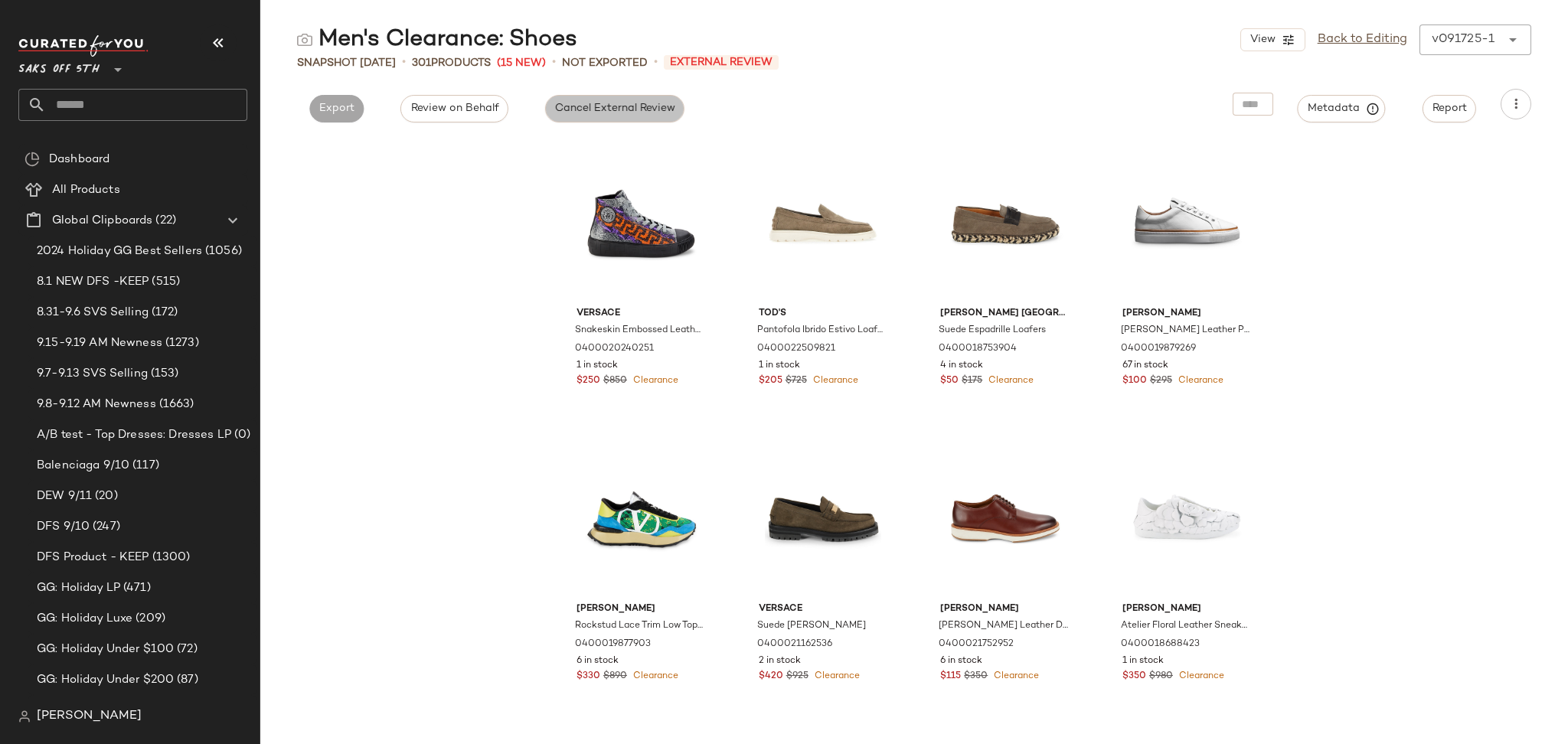
click at [581, 103] on span "Cancel External Review" at bounding box center [614, 108] width 121 height 12
drag, startPoint x: 446, startPoint y: 96, endPoint x: 486, endPoint y: 117, distance: 45.2
click at [486, 117] on div "Export" at bounding box center [475, 105] width 79 height 31
click at [486, 117] on button "Export" at bounding box center [475, 108] width 55 height 27
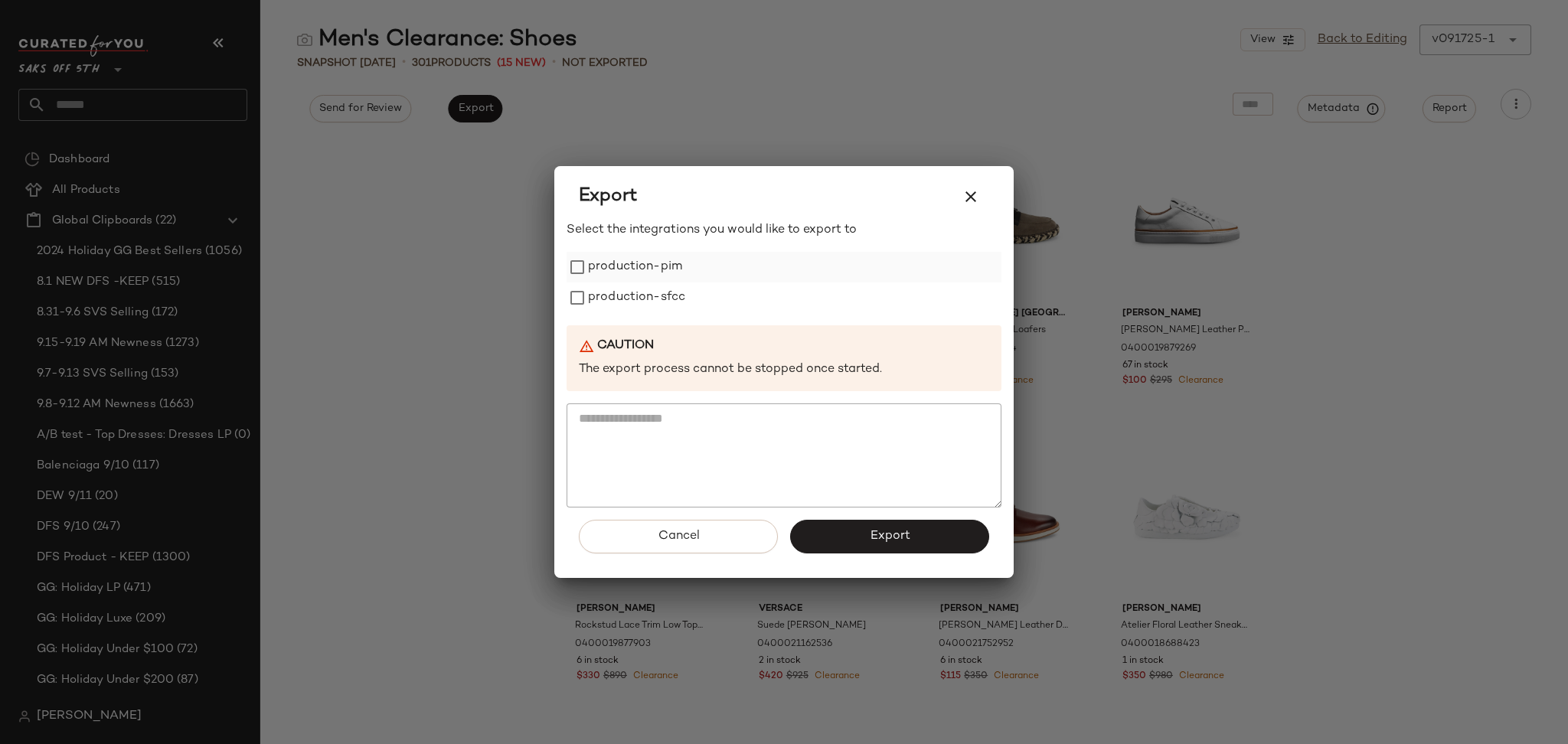
click at [617, 261] on label "production-pim" at bounding box center [634, 267] width 94 height 31
click at [627, 289] on label "production-sfcc" at bounding box center [636, 297] width 97 height 31
click at [853, 532] on button "Export" at bounding box center [889, 536] width 199 height 34
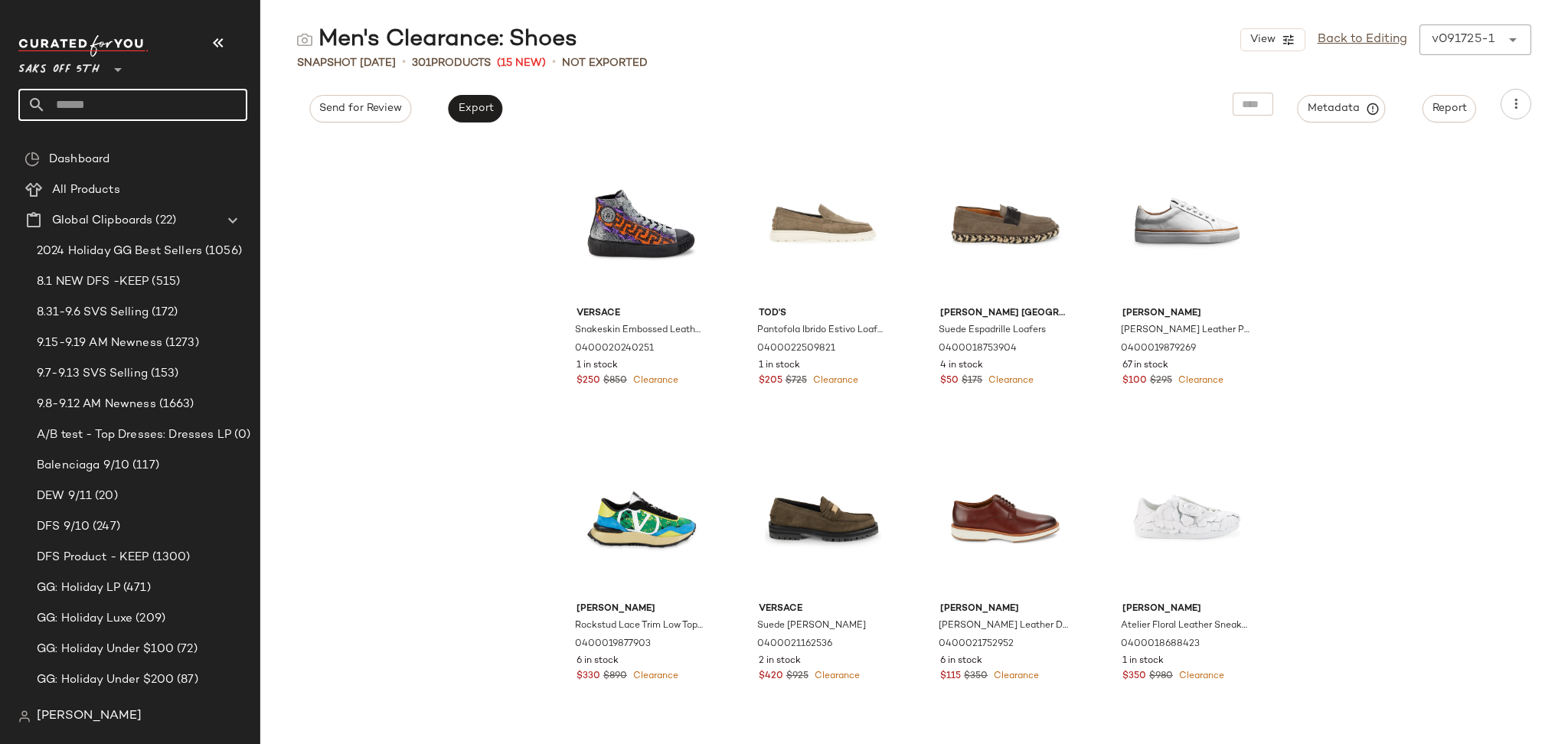
click at [178, 110] on input "text" at bounding box center [146, 105] width 201 height 32
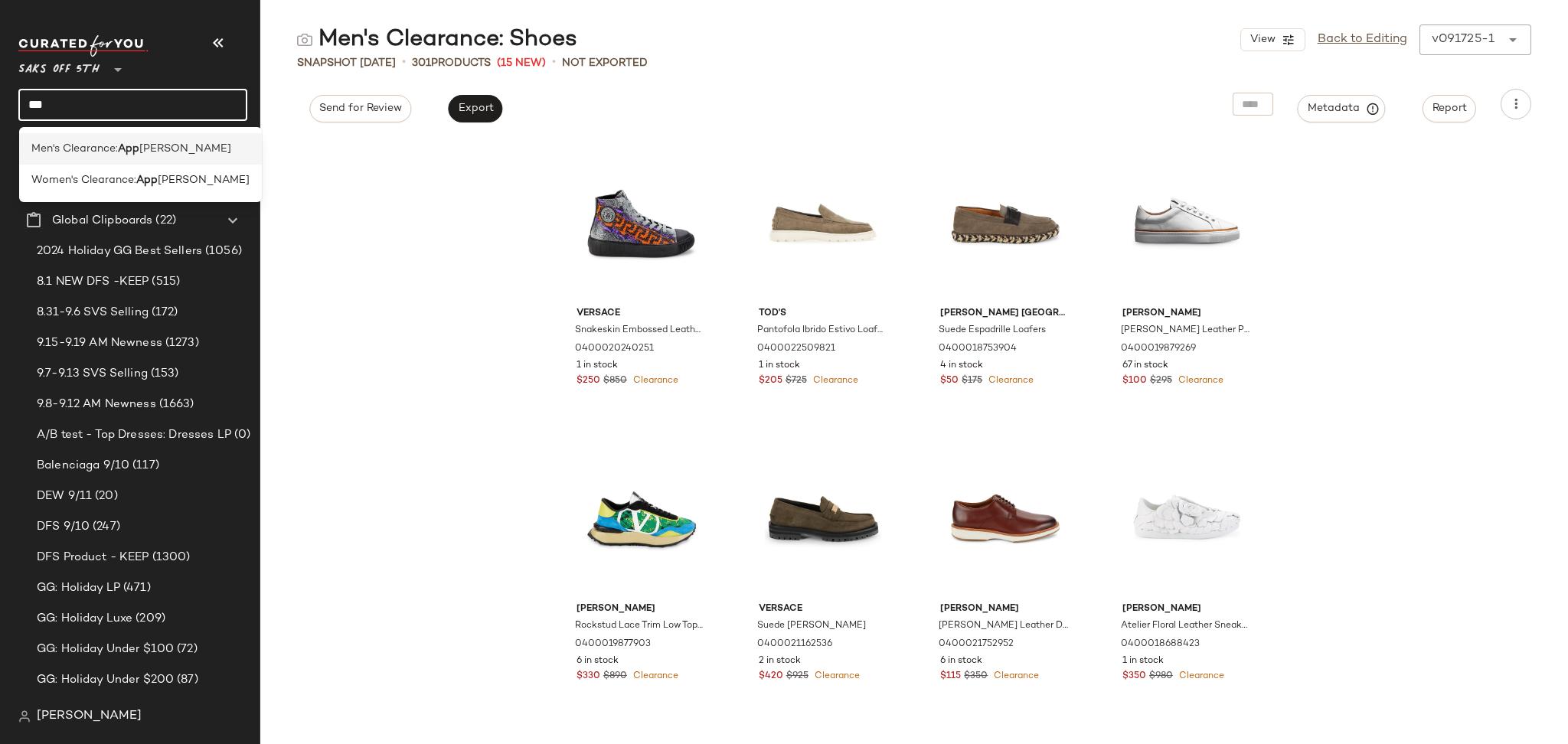
type input "***"
click at [153, 146] on span "arel" at bounding box center [185, 149] width 92 height 16
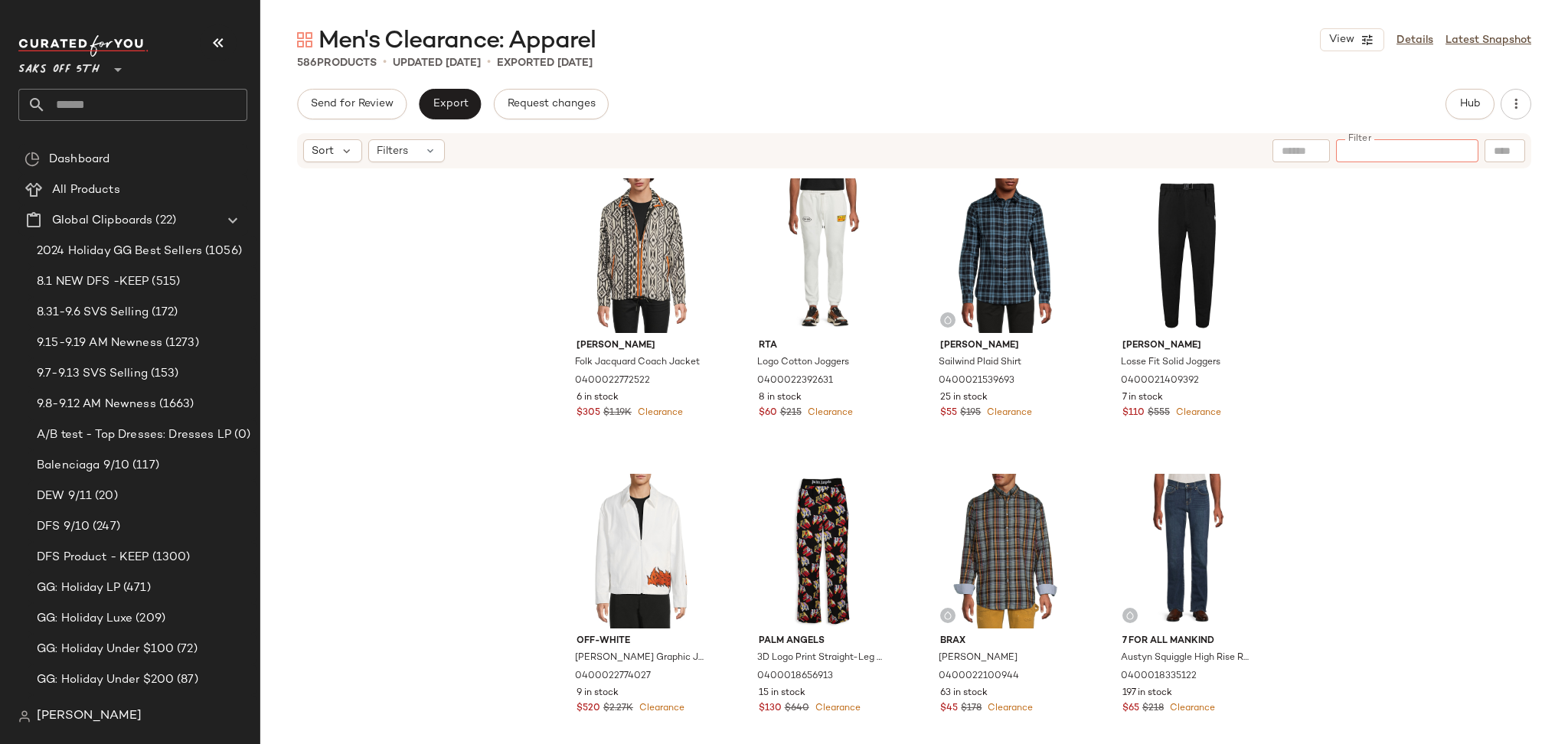
click at [1456, 149] on input "Filter" at bounding box center [1407, 151] width 130 height 16
paste input "**********"
type input "**********"
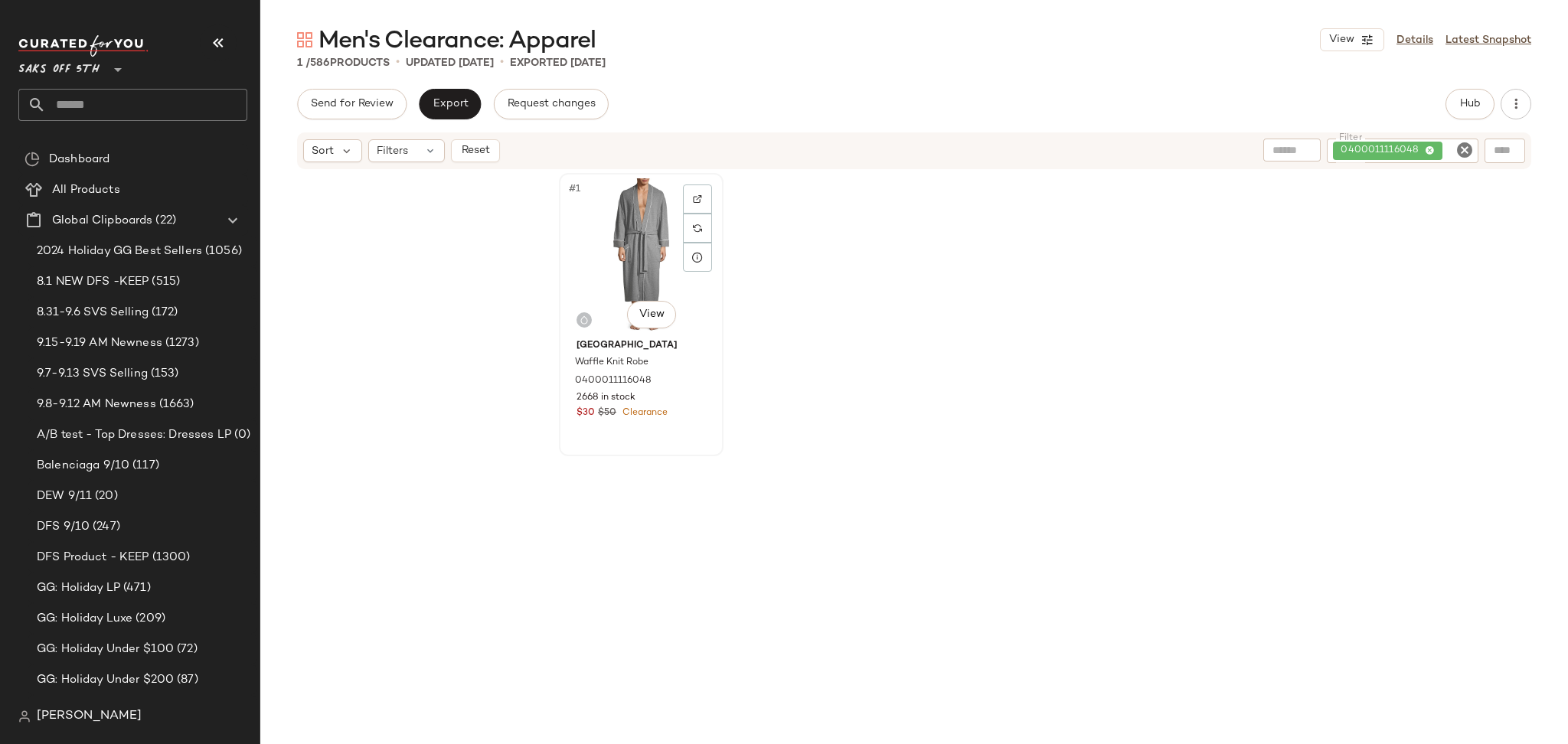
click at [653, 256] on div "#1 View" at bounding box center [641, 256] width 154 height 155
click at [1463, 151] on icon "Clear Filter" at bounding box center [1464, 150] width 18 height 18
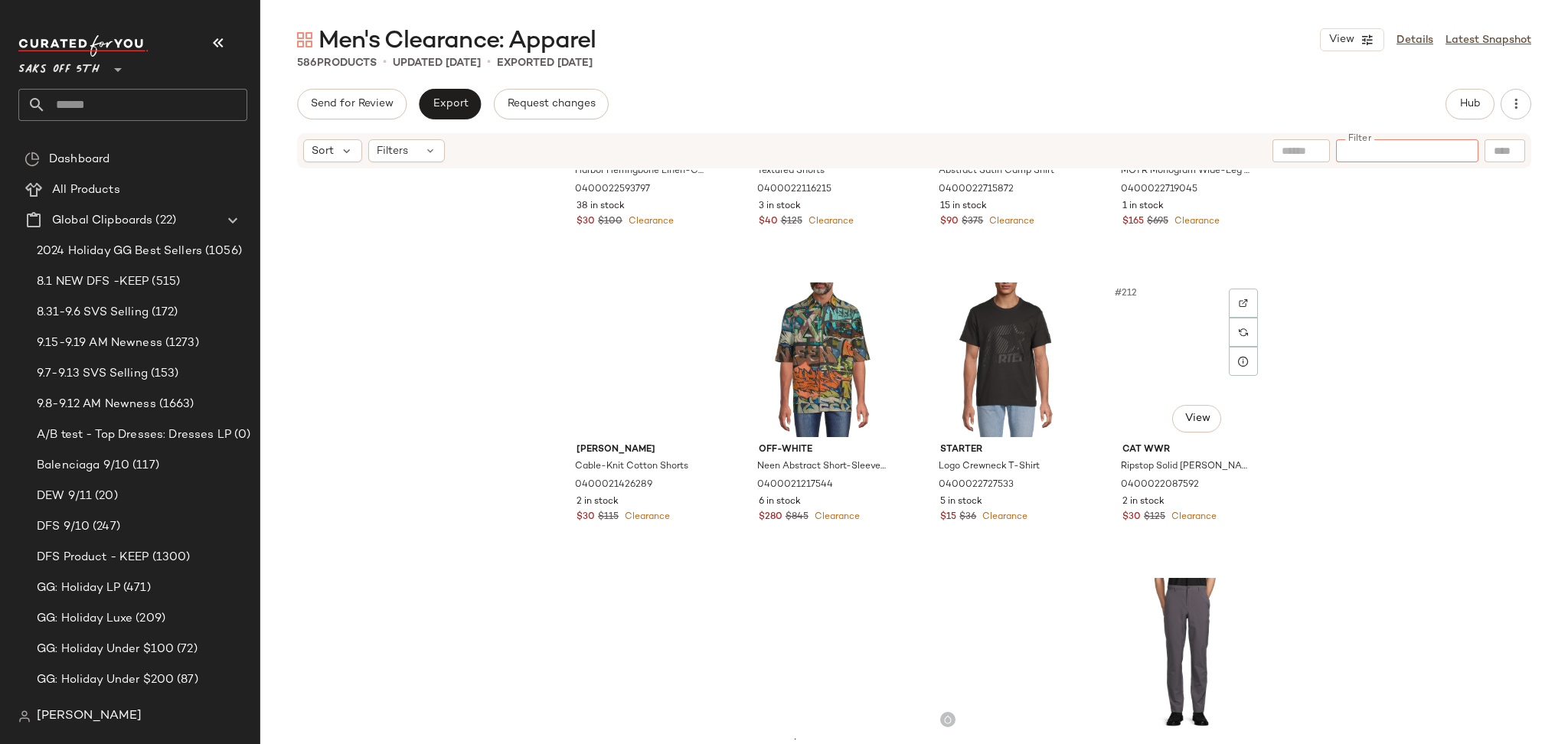
scroll to position [15276, 0]
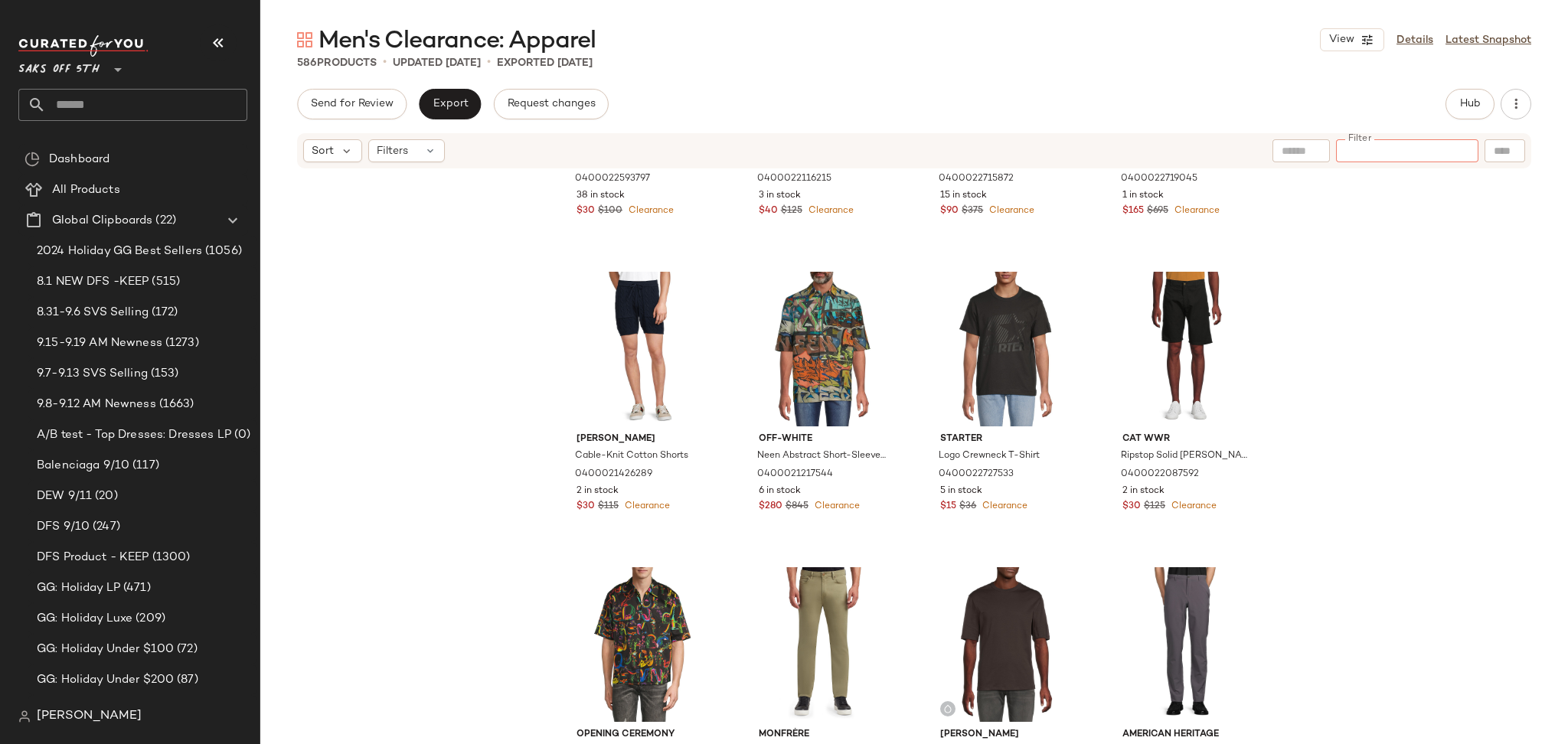
type input "**********"
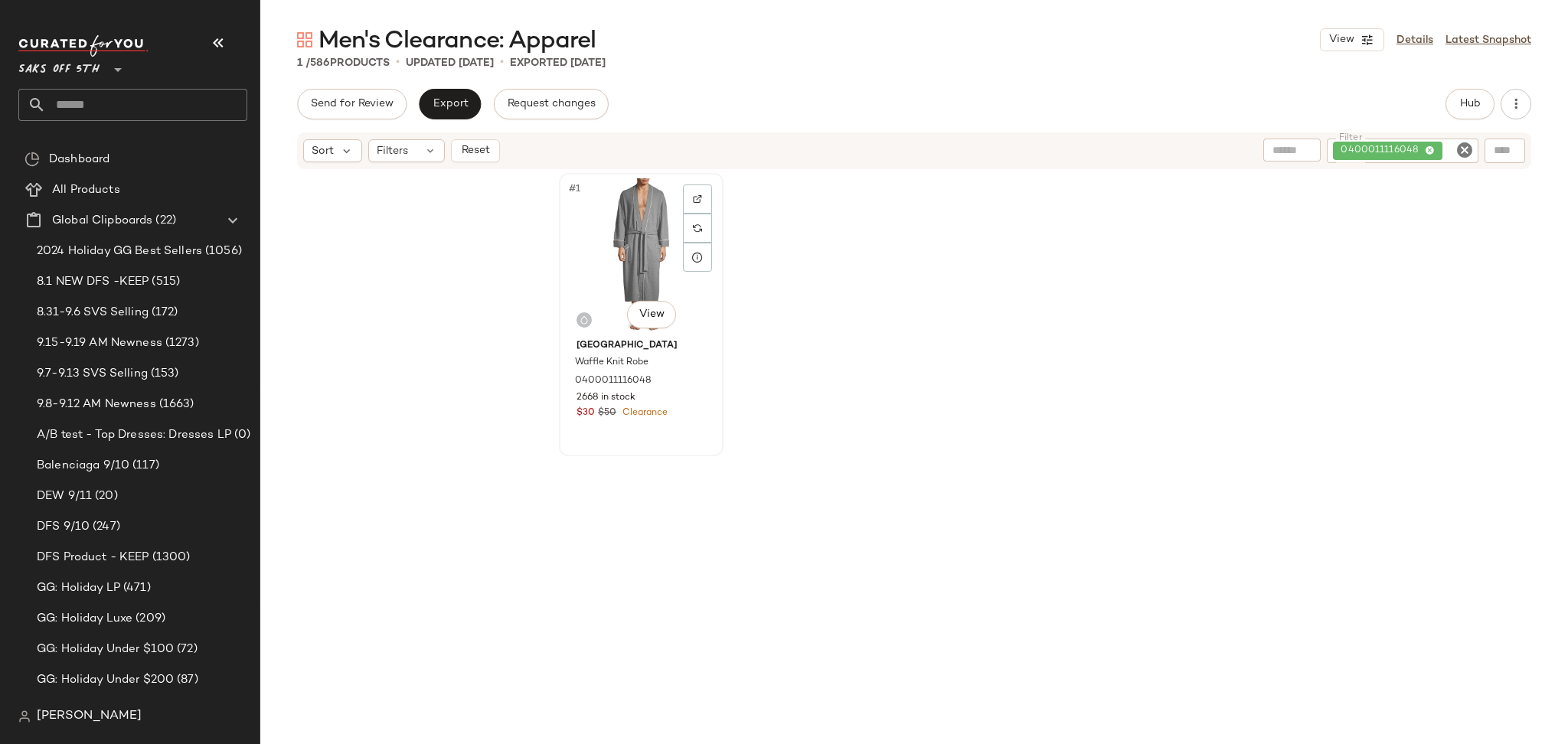
click at [638, 245] on div "#1 View" at bounding box center [641, 256] width 154 height 155
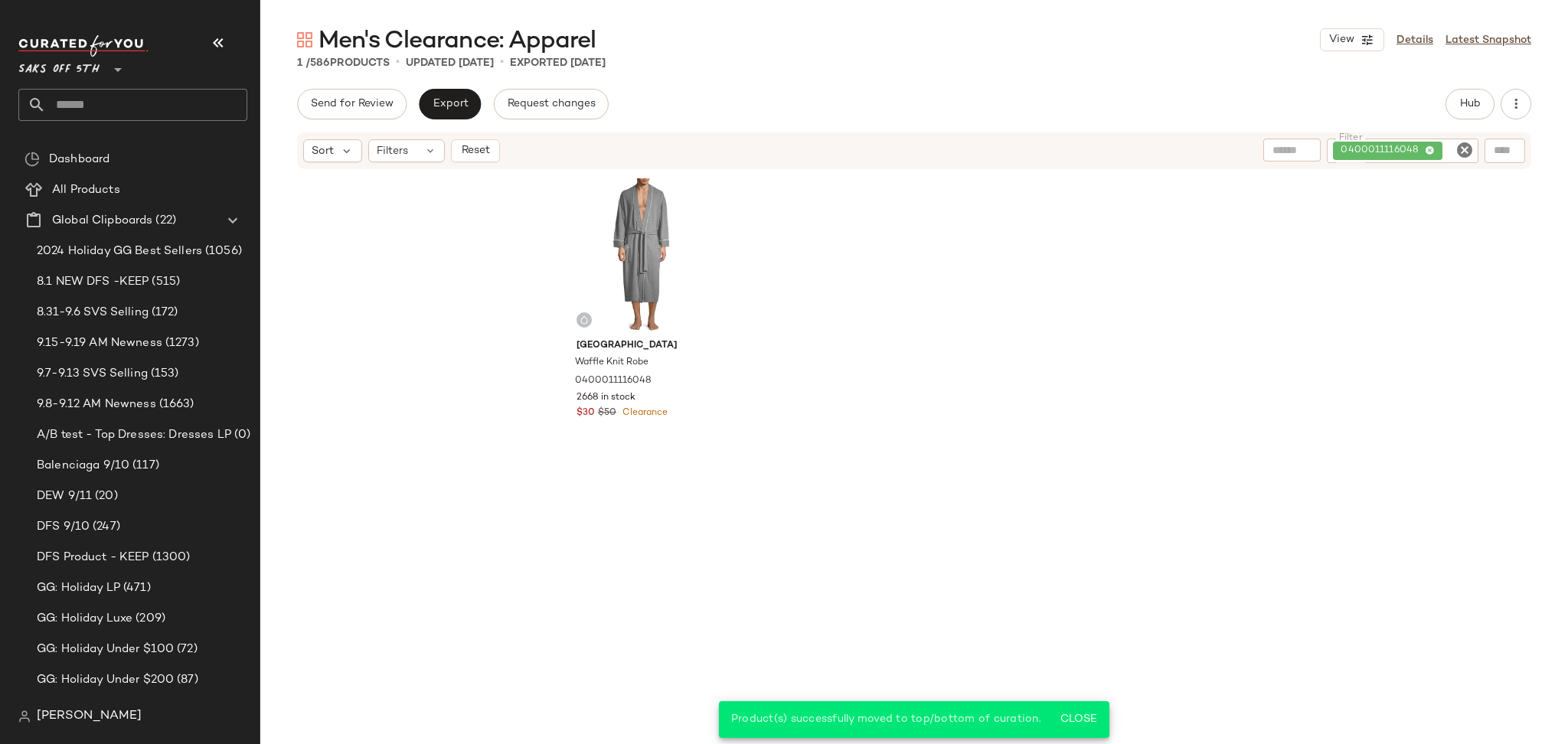
click at [1463, 156] on icon "Clear Filter" at bounding box center [1464, 150] width 18 height 18
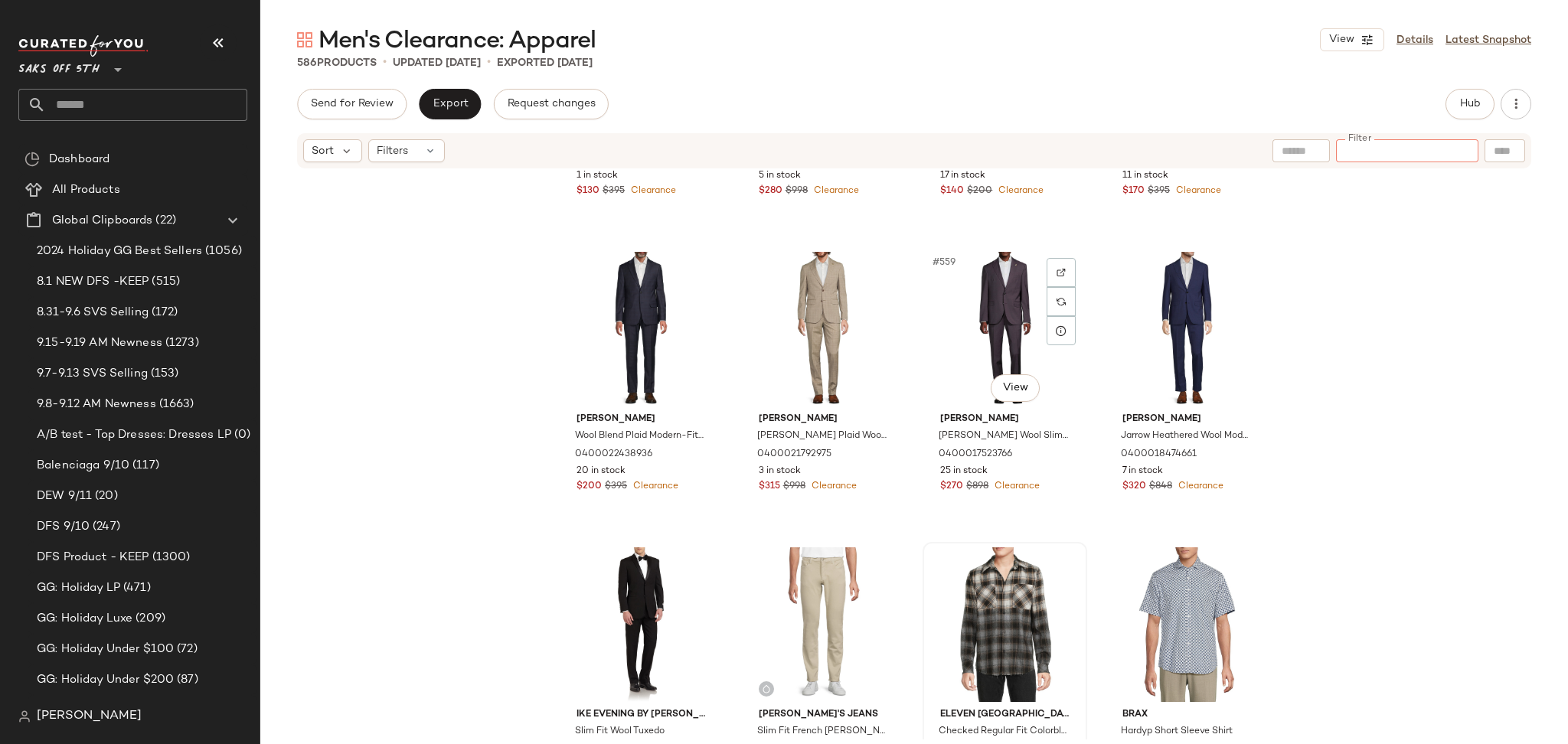
scroll to position [40985, 0]
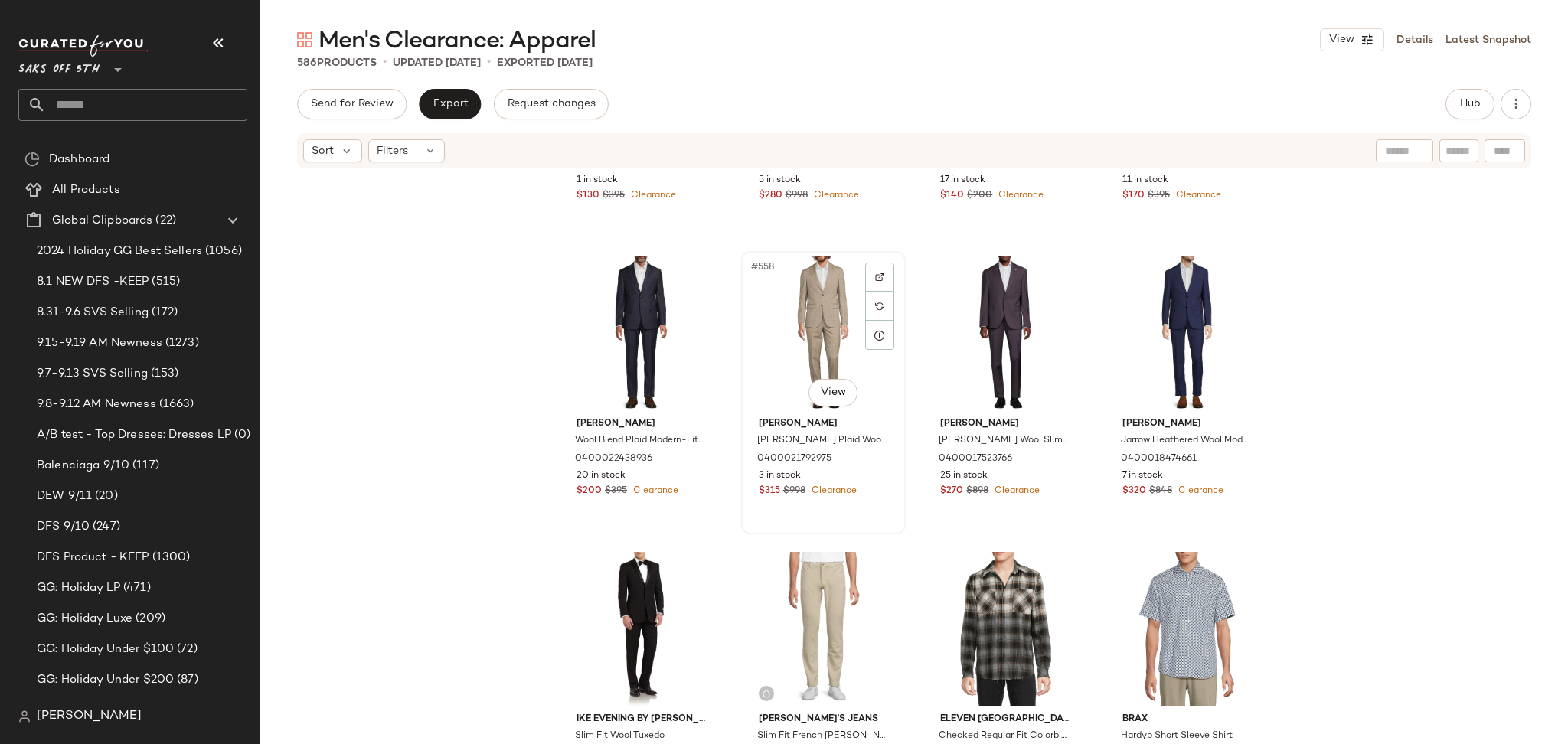
click at [806, 348] on div "#558 View" at bounding box center [823, 334] width 154 height 155
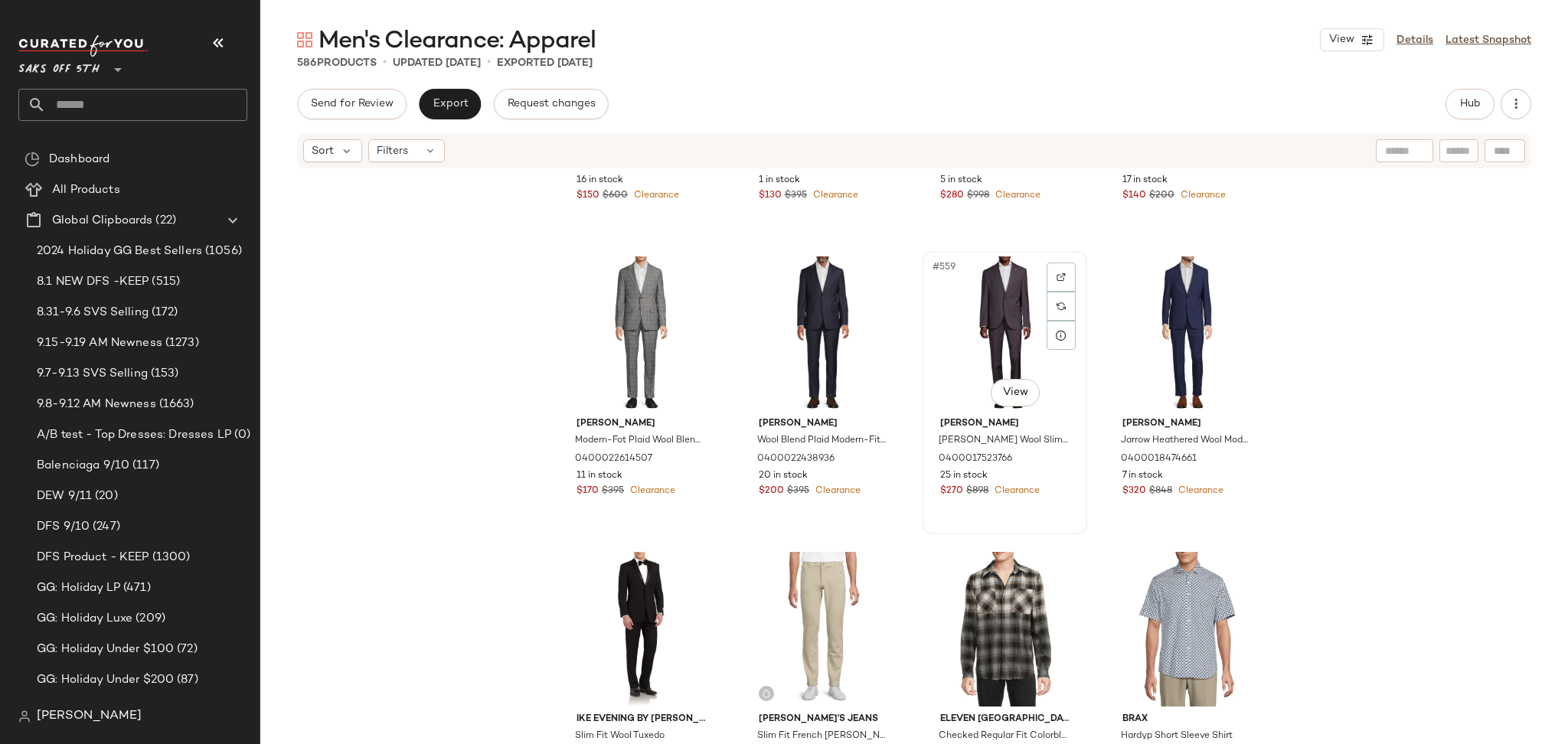
click at [1021, 326] on div "#559 View" at bounding box center [1005, 334] width 154 height 155
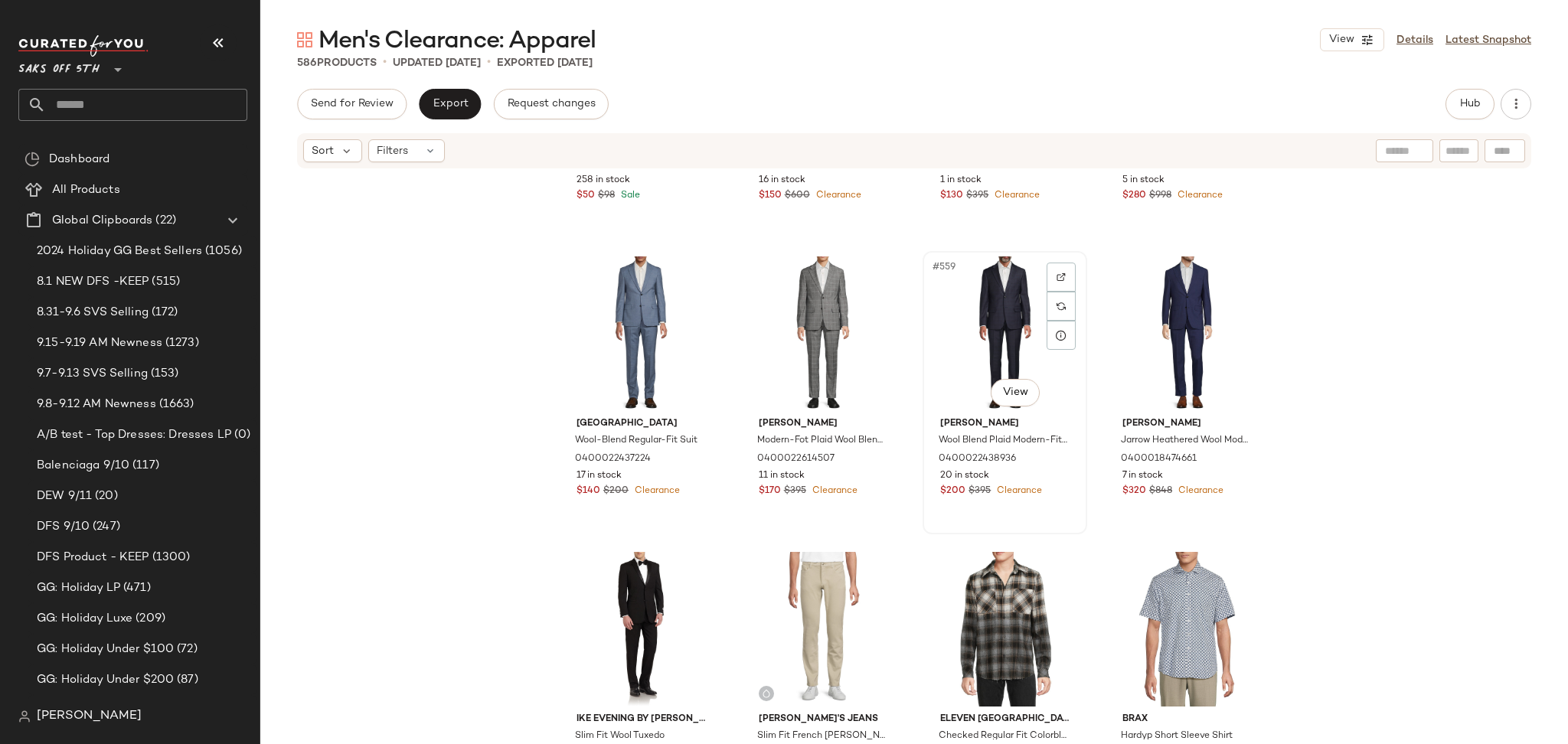
click at [1017, 307] on div "#559 View" at bounding box center [1005, 334] width 154 height 155
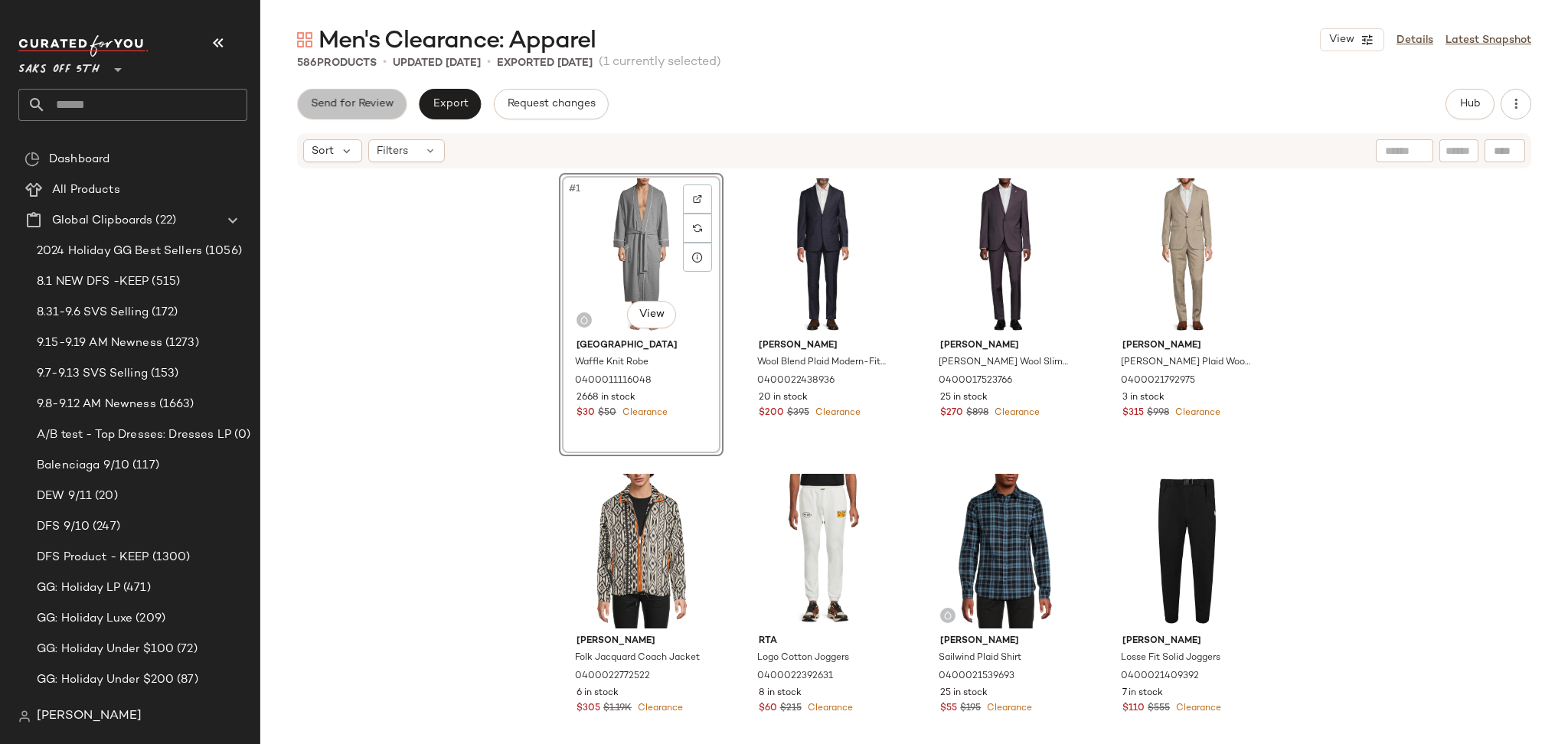
click at [380, 110] on span "Send for Review" at bounding box center [352, 104] width 84 height 12
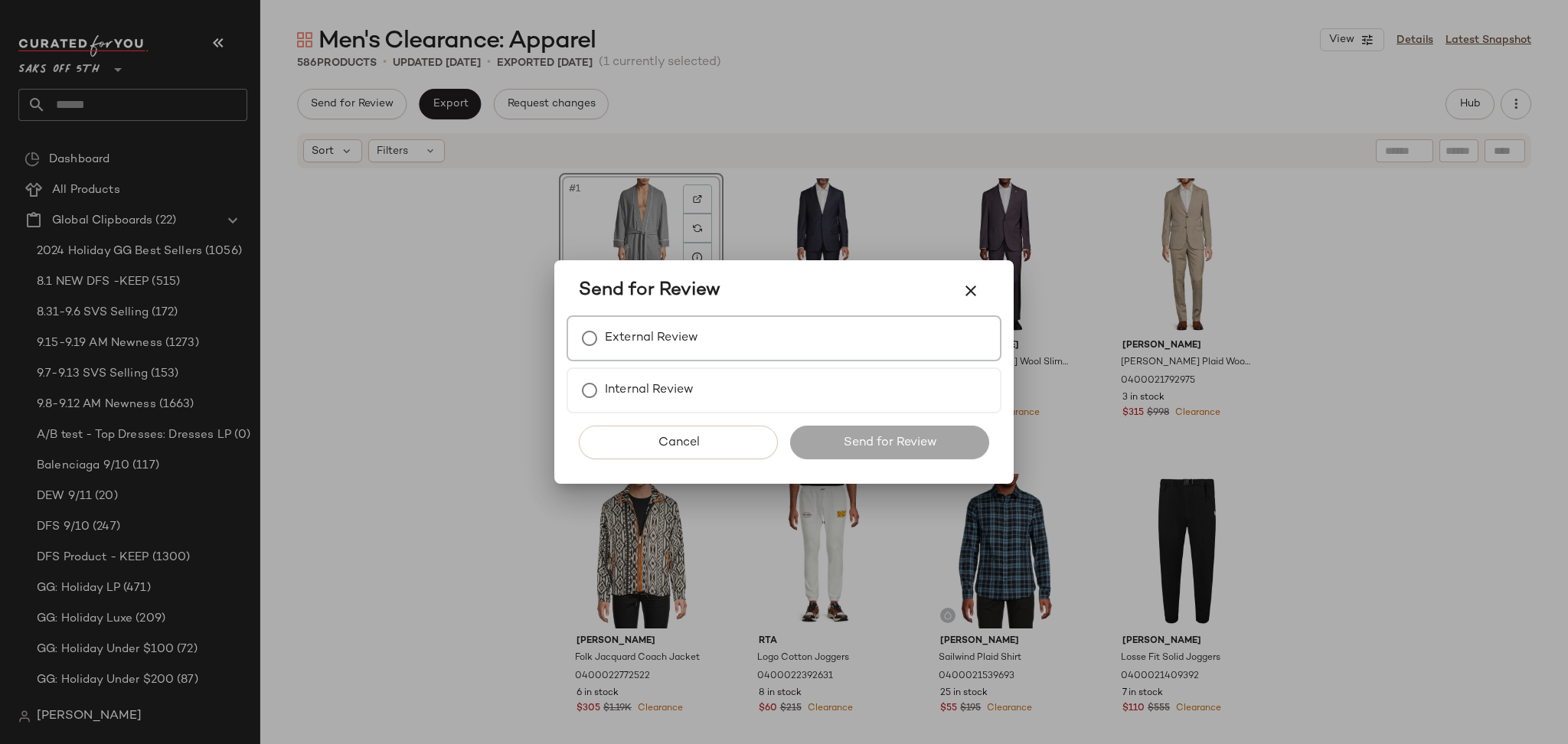
click at [651, 347] on label "External Review" at bounding box center [652, 338] width 94 height 31
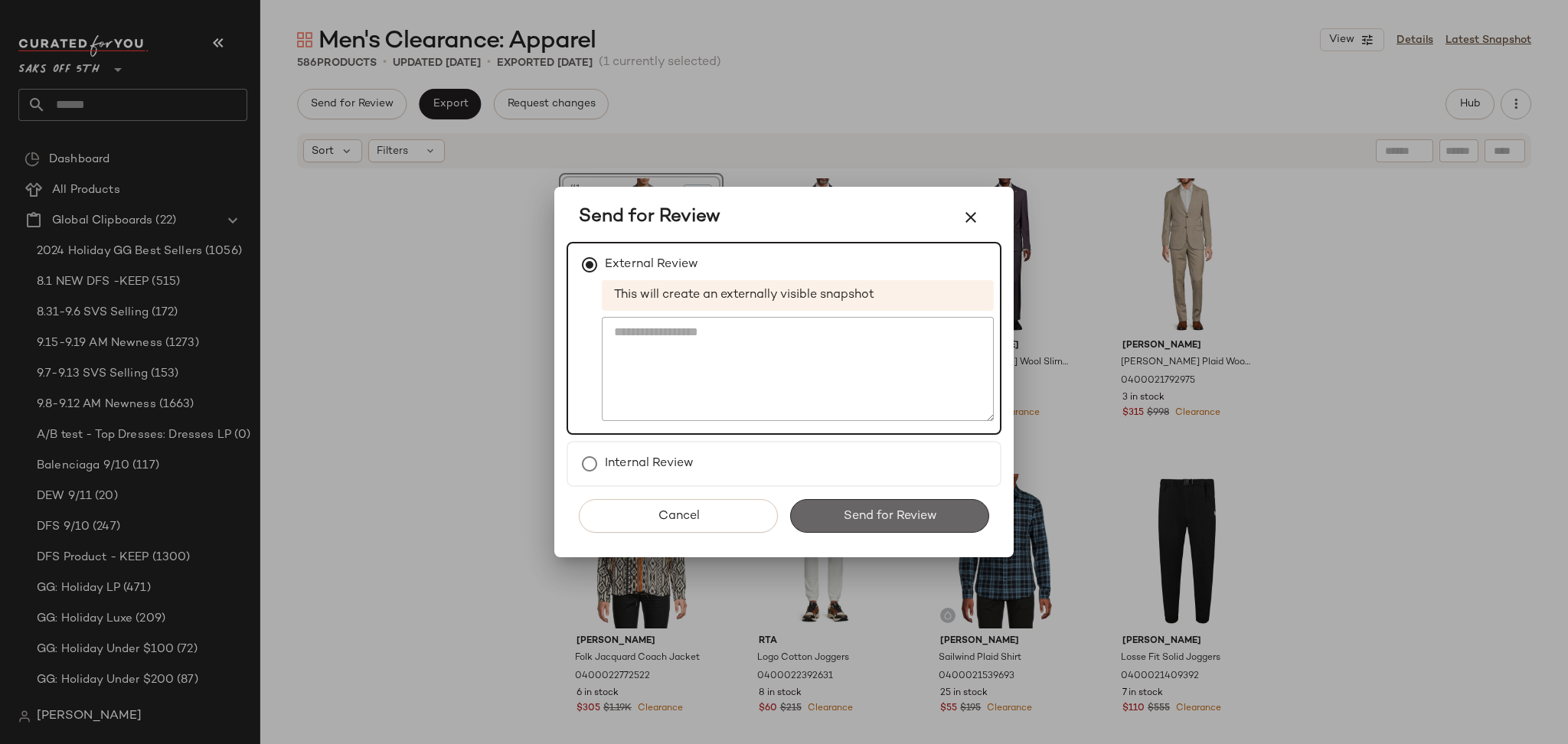
click at [892, 529] on button "Send for Review" at bounding box center [889, 515] width 199 height 34
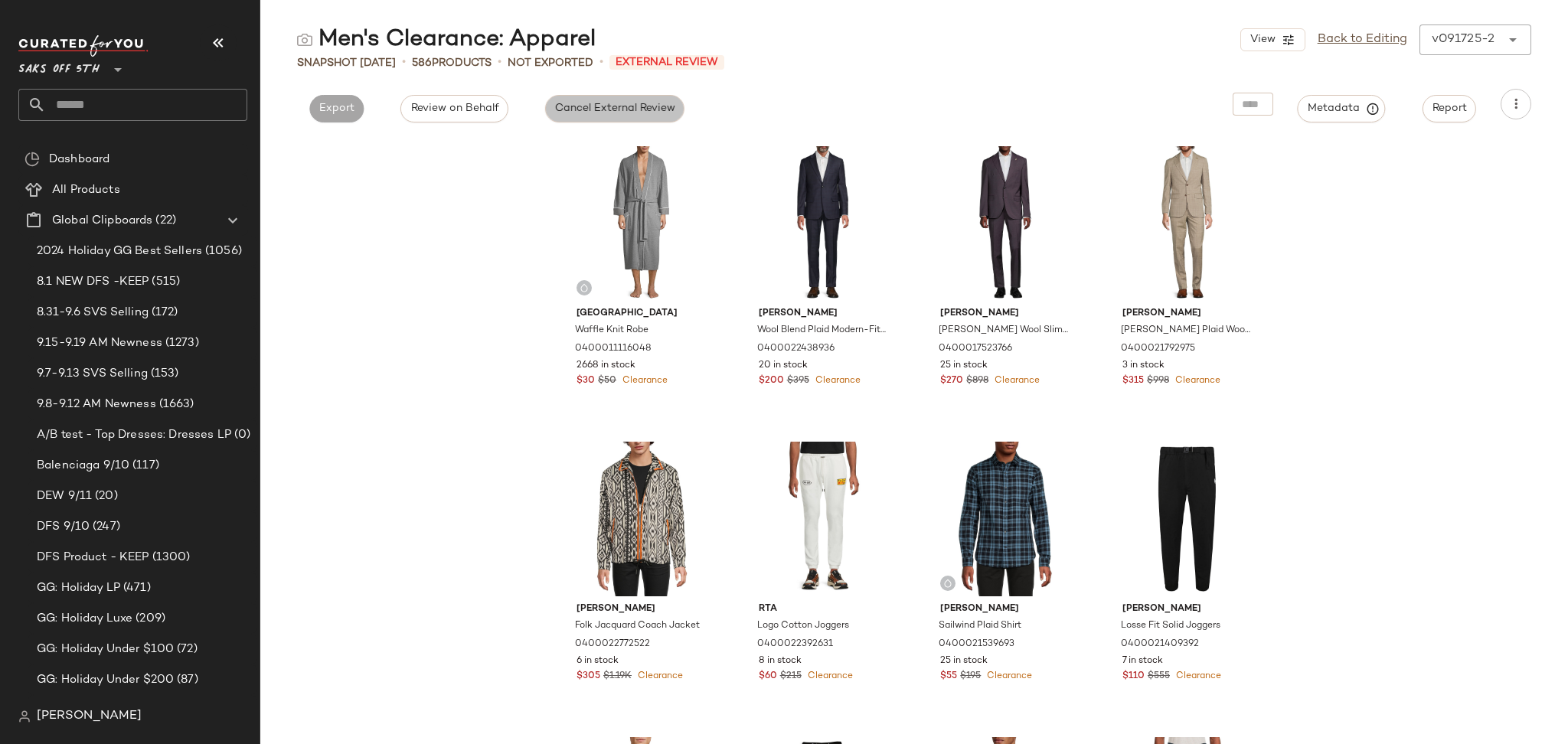
click at [632, 107] on span "Cancel External Review" at bounding box center [614, 108] width 121 height 12
click at [460, 109] on span "Export" at bounding box center [475, 108] width 36 height 12
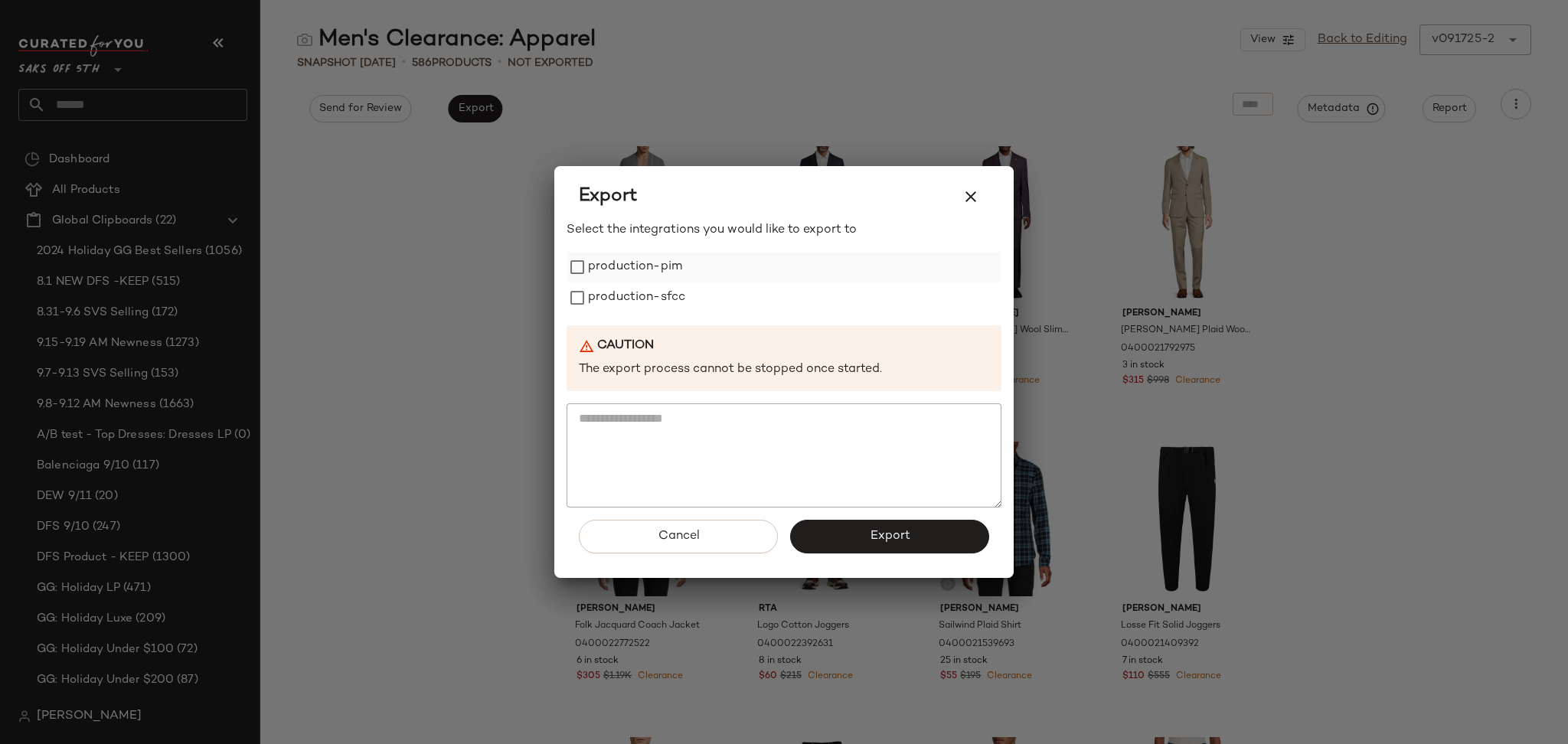
click at [613, 266] on label "production-pim" at bounding box center [634, 267] width 94 height 31
click at [624, 292] on label "production-sfcc" at bounding box center [636, 297] width 97 height 31
click at [824, 533] on button "Export" at bounding box center [889, 536] width 199 height 34
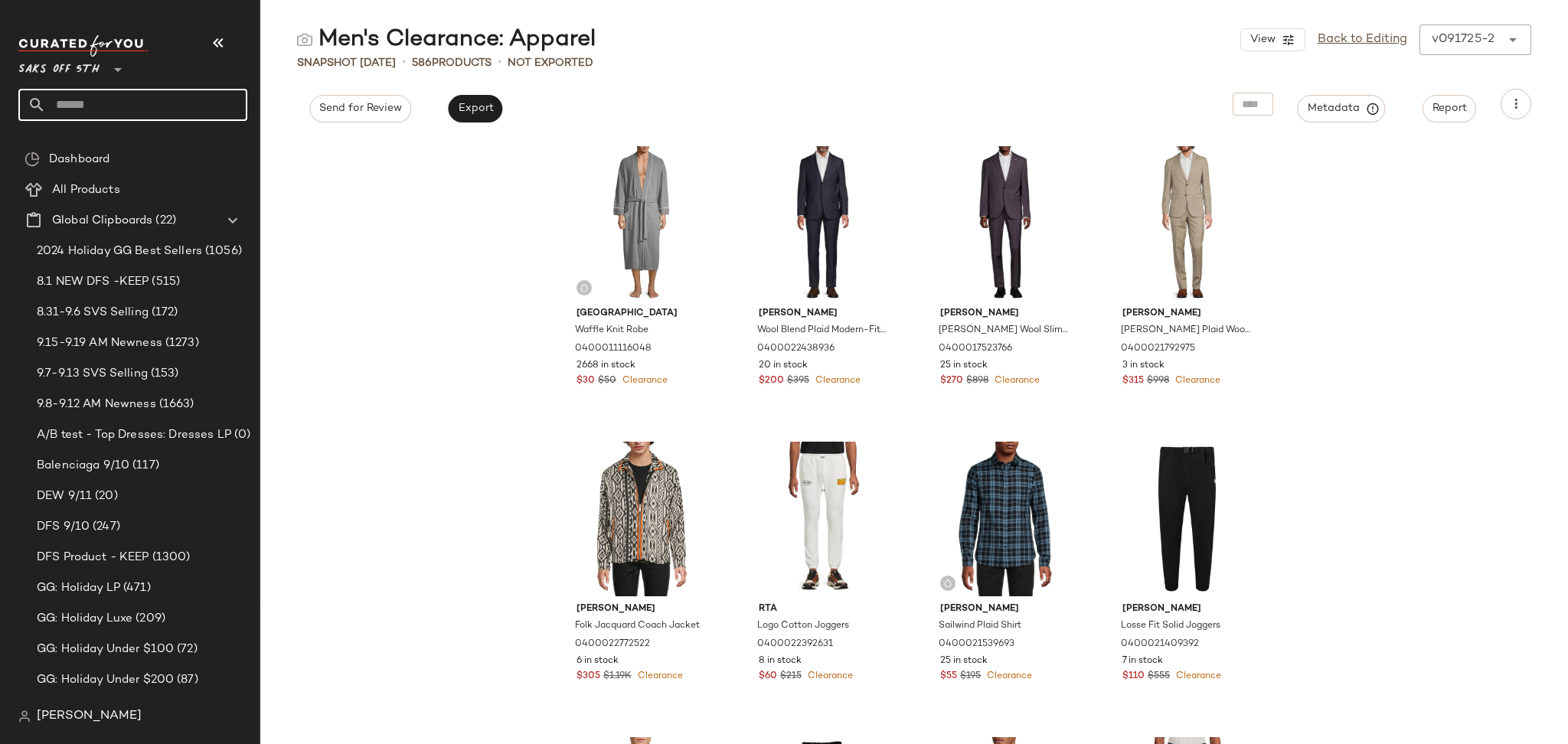
click at [180, 102] on input "text" at bounding box center [146, 105] width 201 height 32
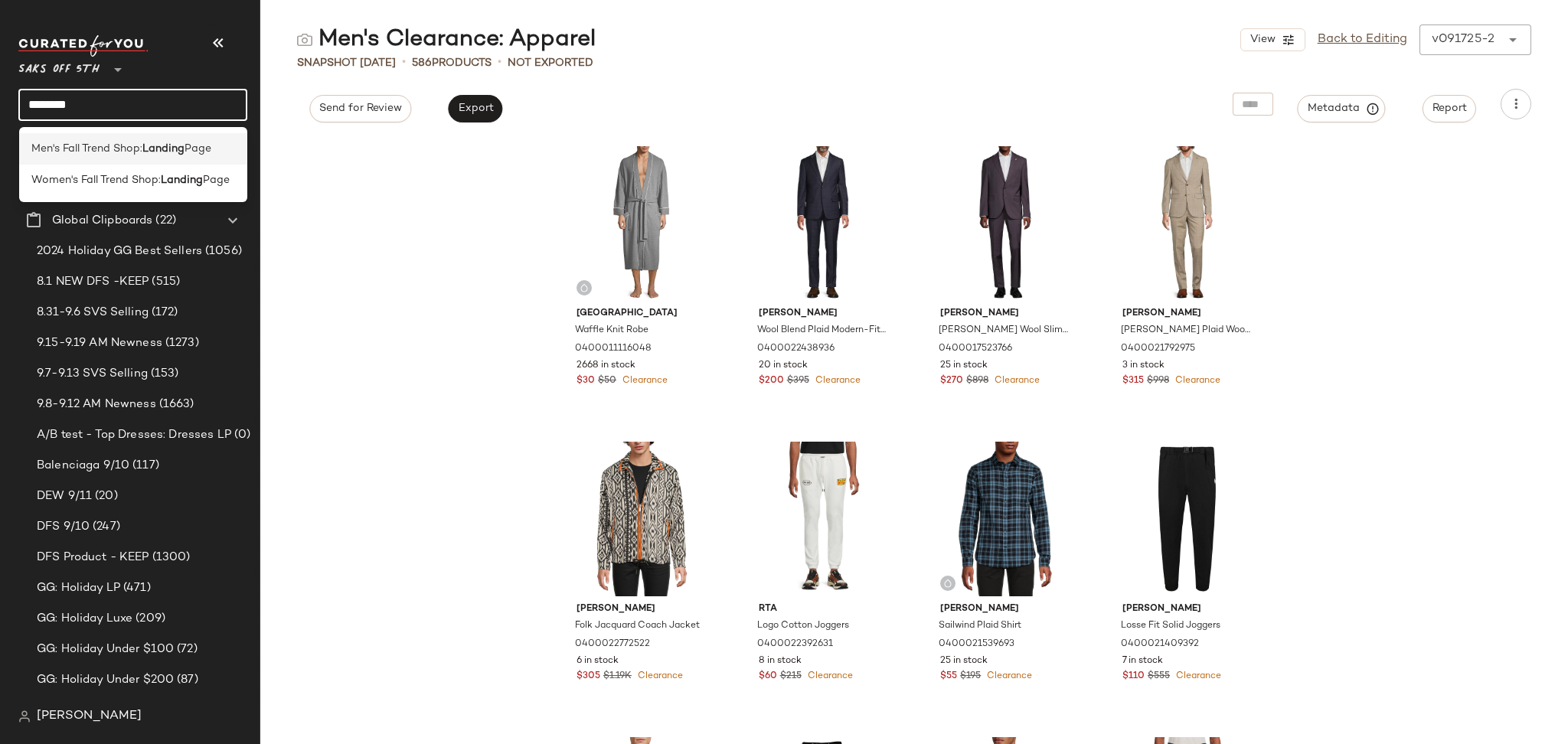
type input "*******"
click at [166, 147] on b "Landing" at bounding box center [163, 149] width 42 height 16
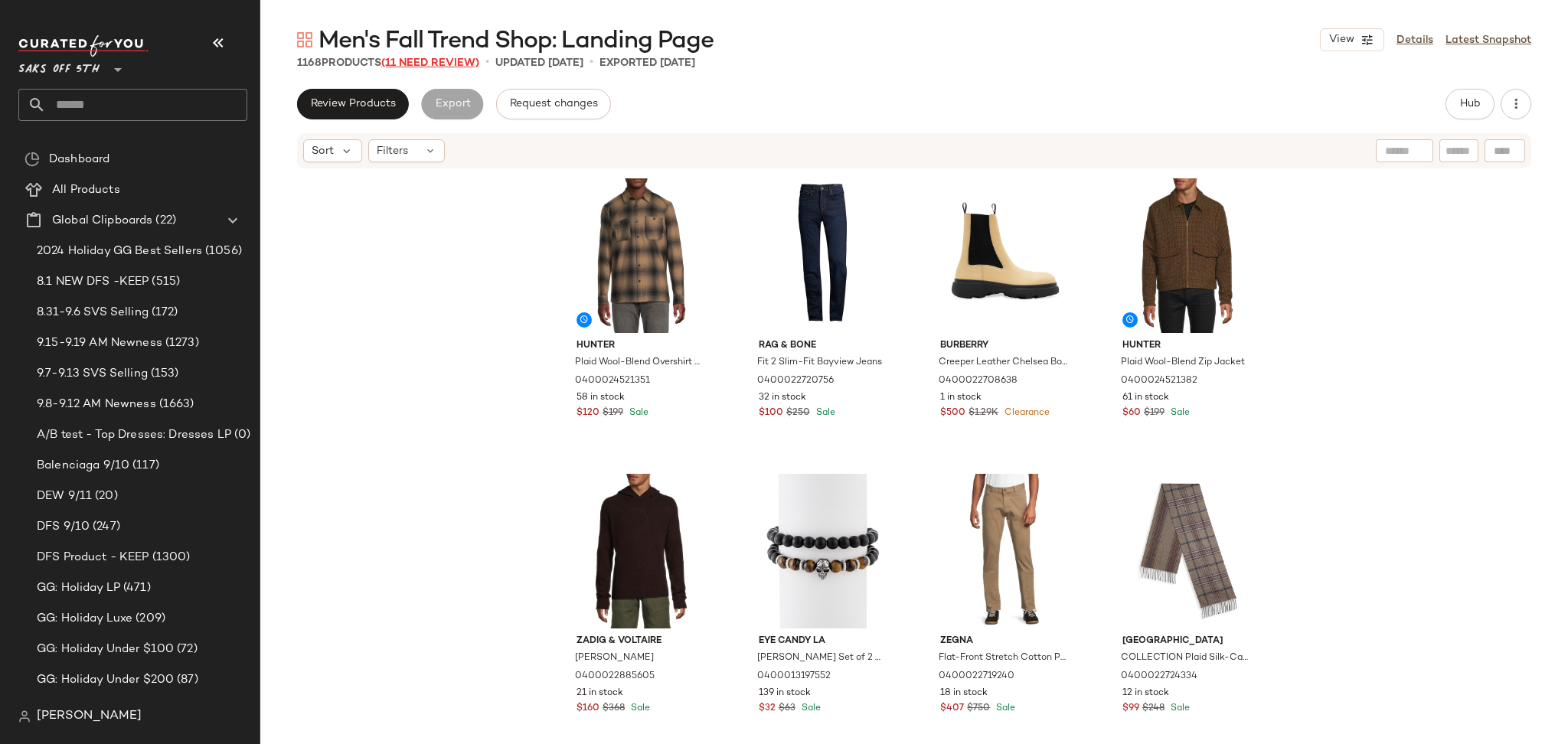
click at [436, 59] on span "(11 Need Review)" at bounding box center [430, 63] width 98 height 12
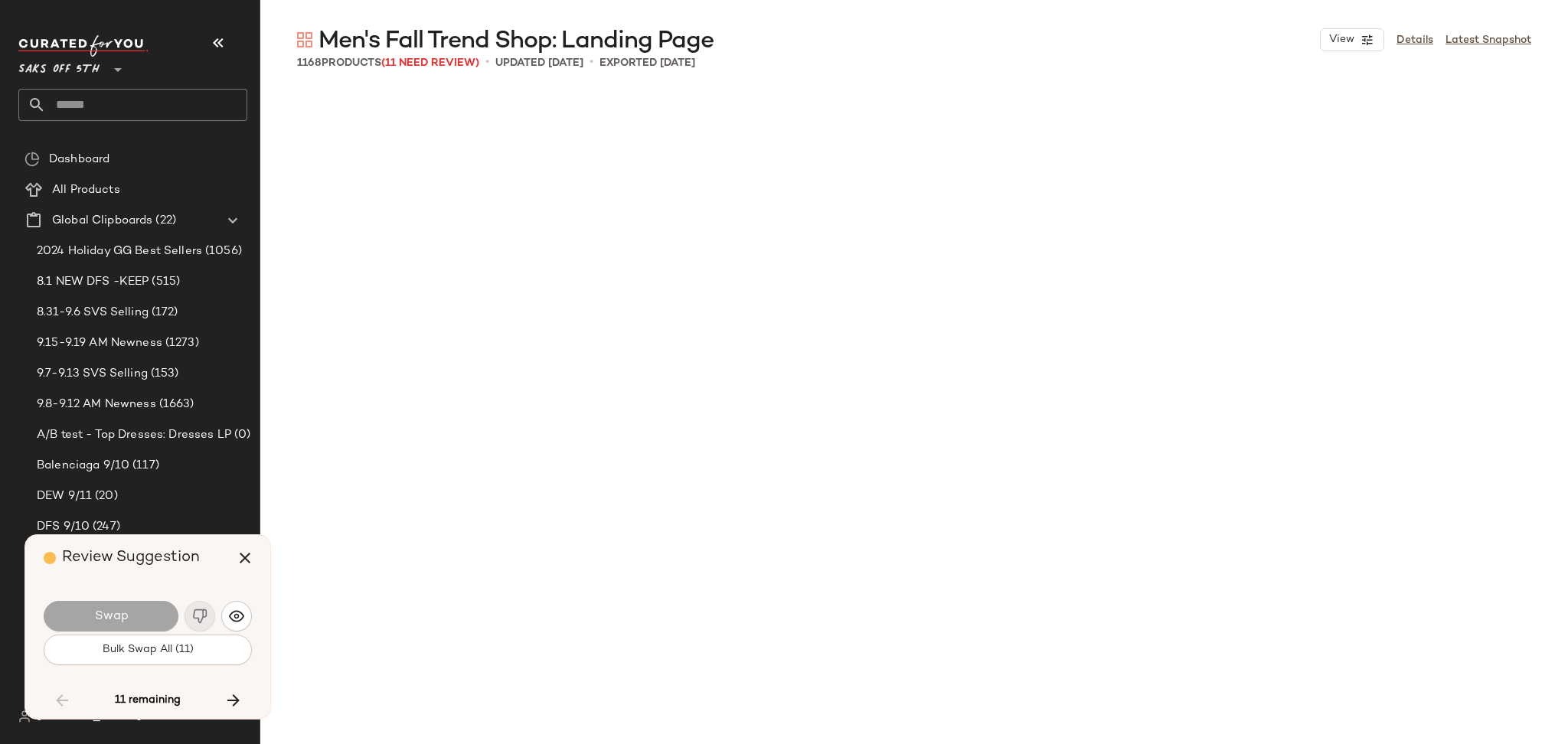
scroll to position [10926, 0]
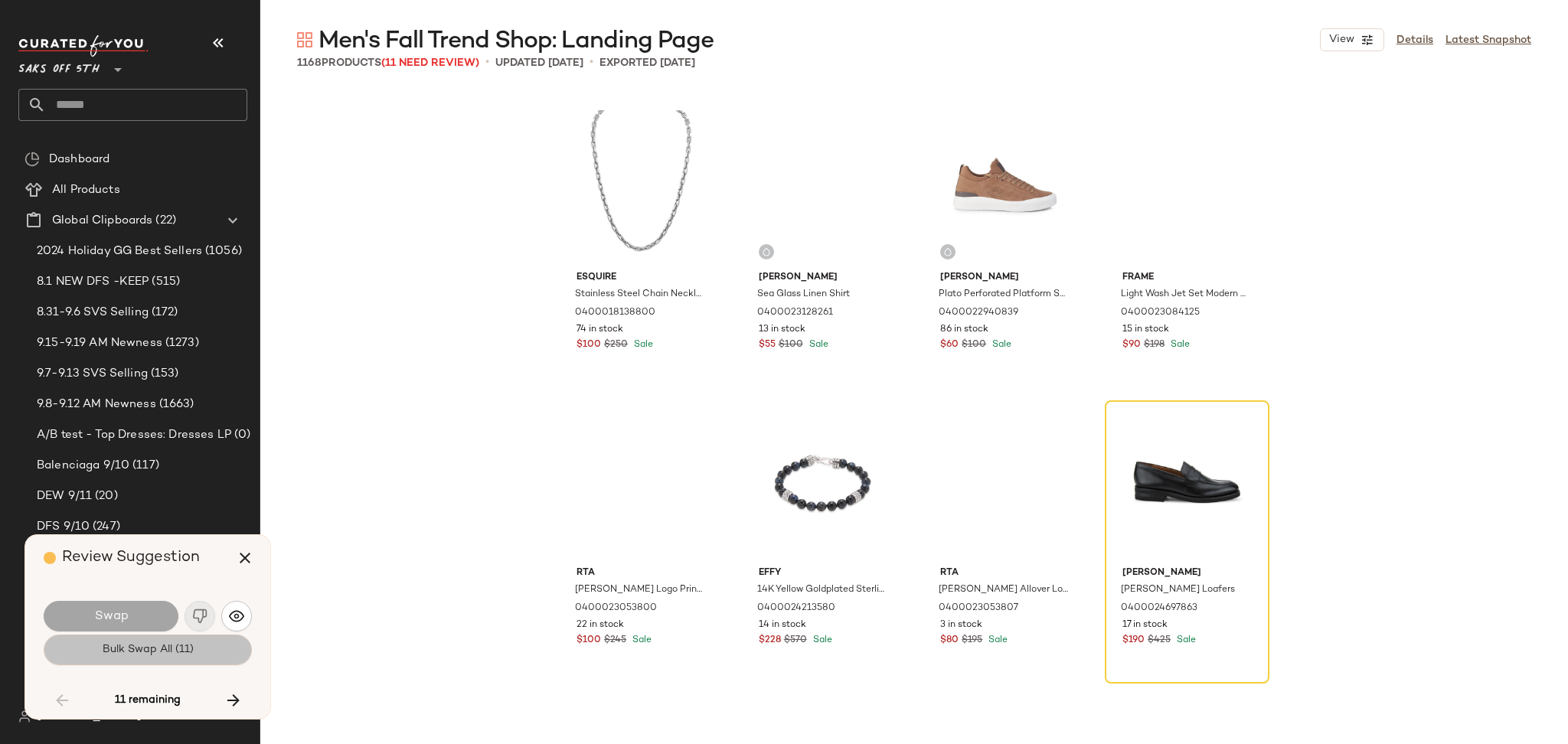
click at [141, 651] on span "Bulk Swap All (11)" at bounding box center [147, 648] width 92 height 12
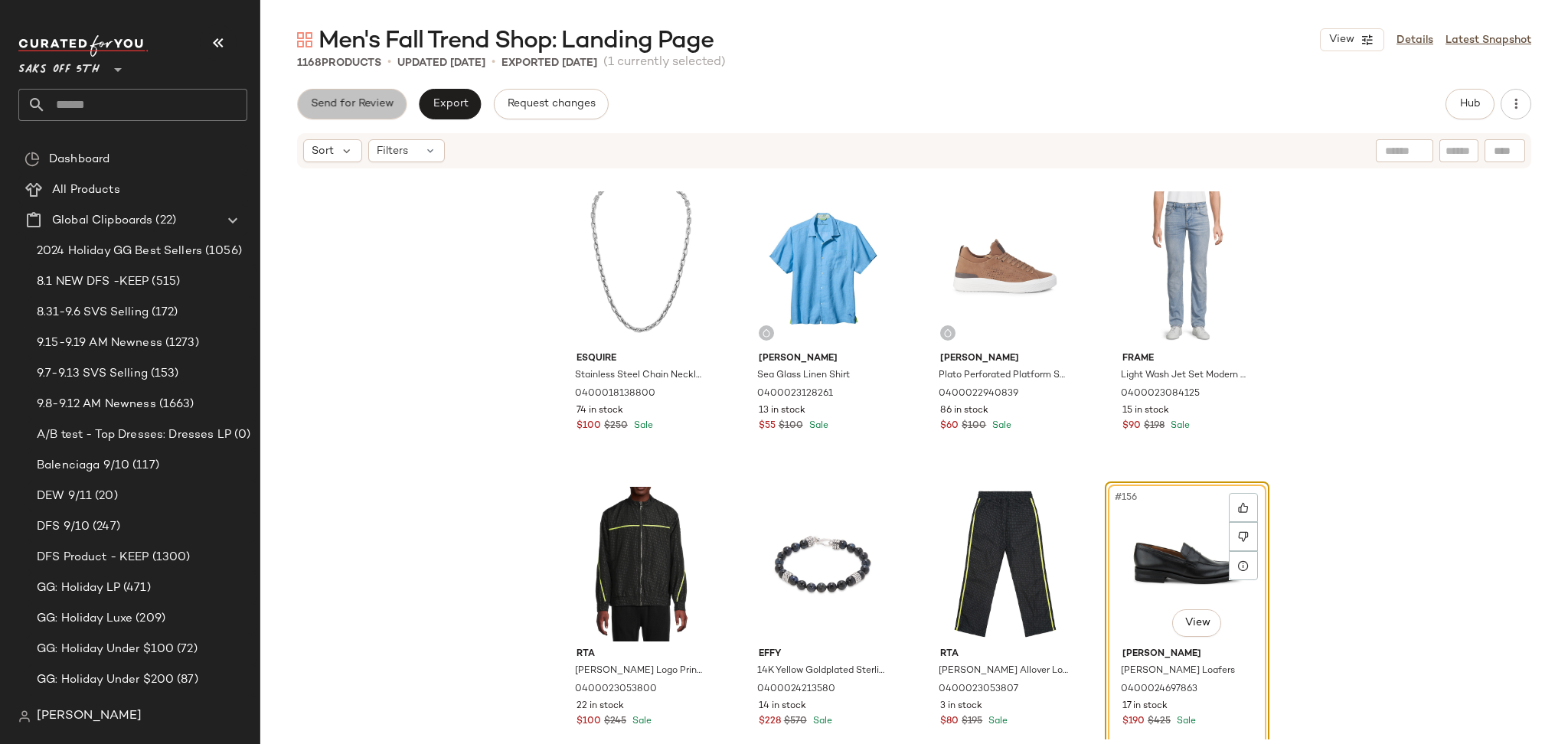
click at [357, 113] on button "Send for Review" at bounding box center [351, 105] width 109 height 31
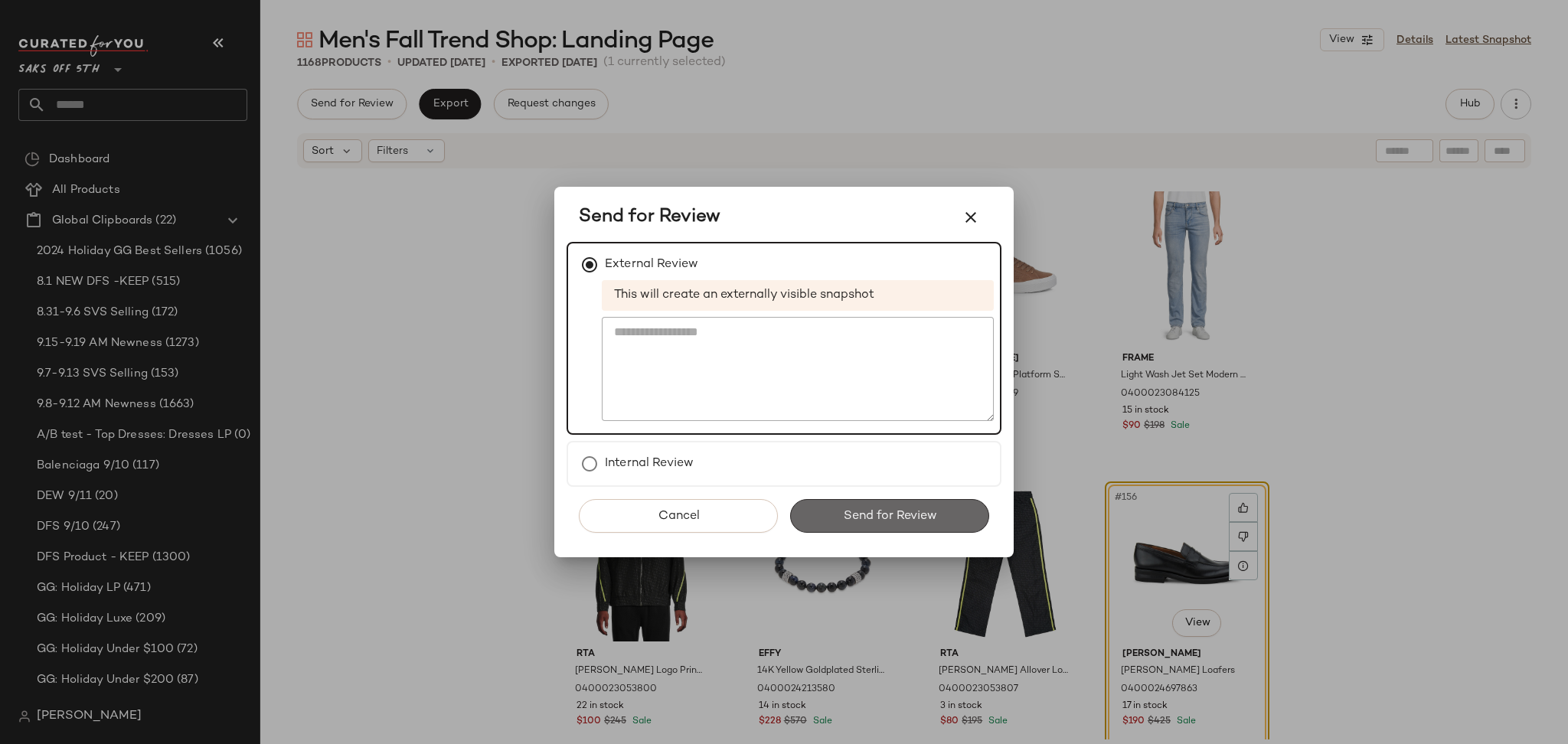
click at [822, 513] on button "Send for Review" at bounding box center [889, 515] width 199 height 34
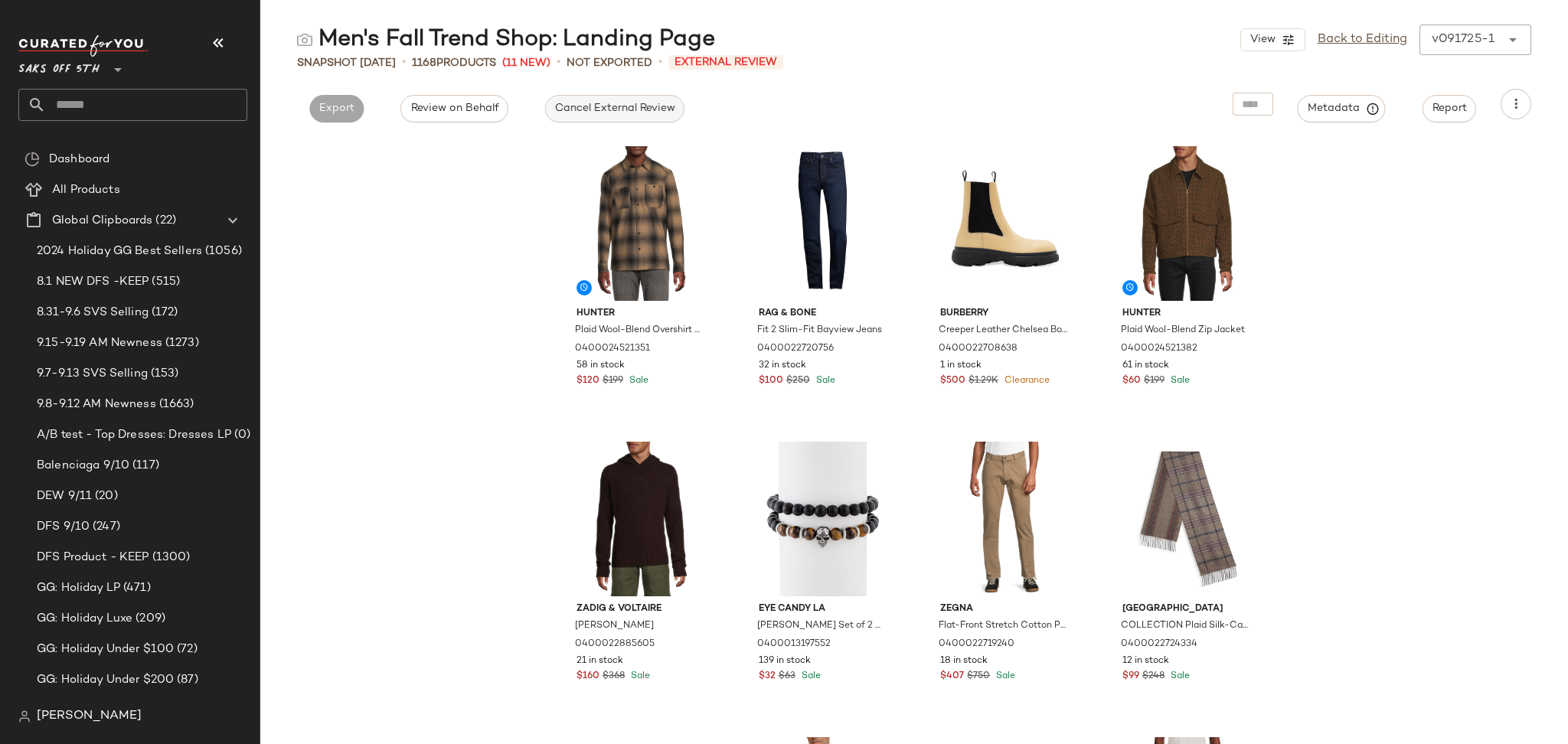
click at [643, 111] on span "Cancel External Review" at bounding box center [614, 108] width 121 height 12
click at [482, 112] on span "Export" at bounding box center [475, 108] width 36 height 12
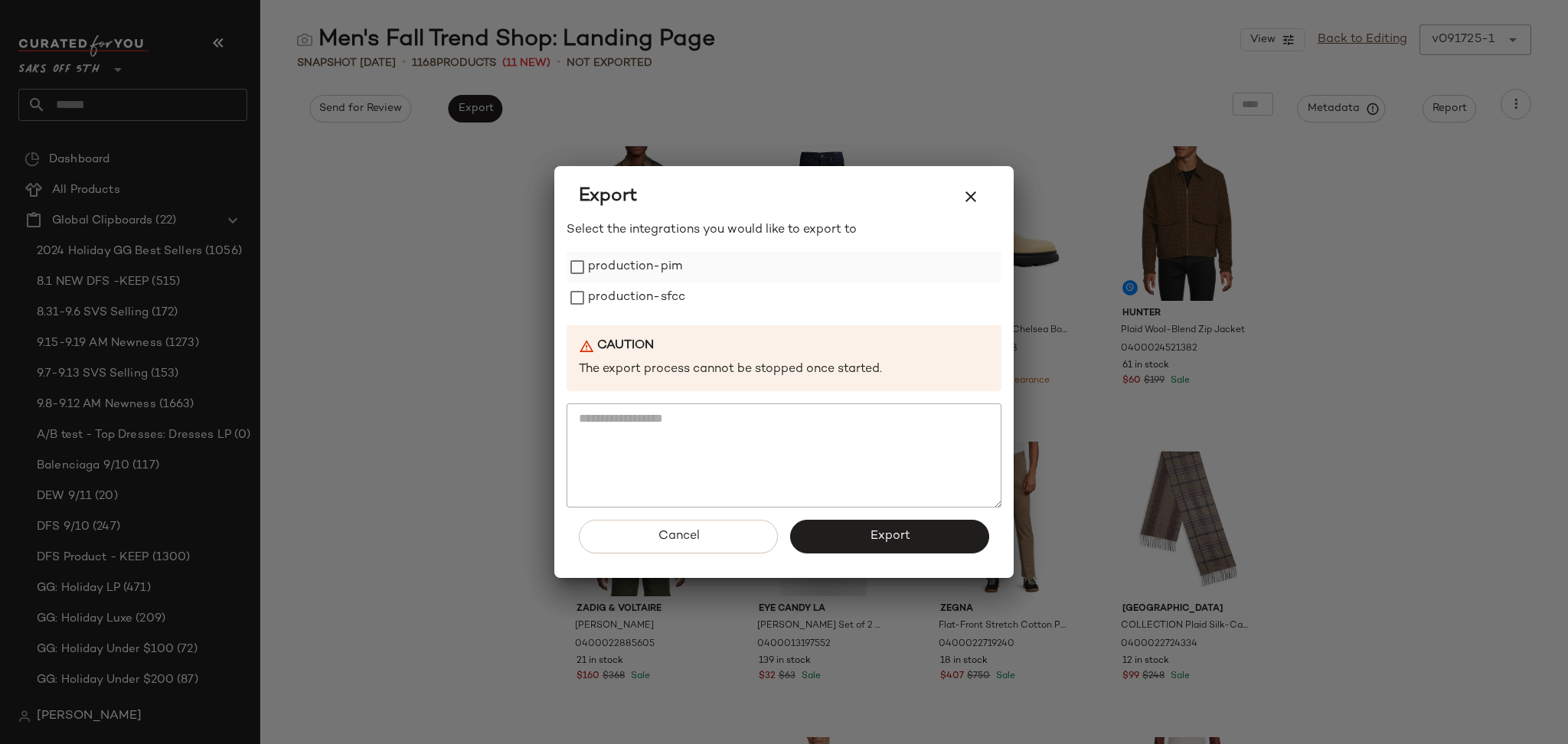
click at [604, 266] on label "production-pim" at bounding box center [634, 267] width 94 height 31
click at [616, 303] on label "production-sfcc" at bounding box center [636, 297] width 97 height 31
click at [878, 538] on span "Export" at bounding box center [889, 536] width 41 height 15
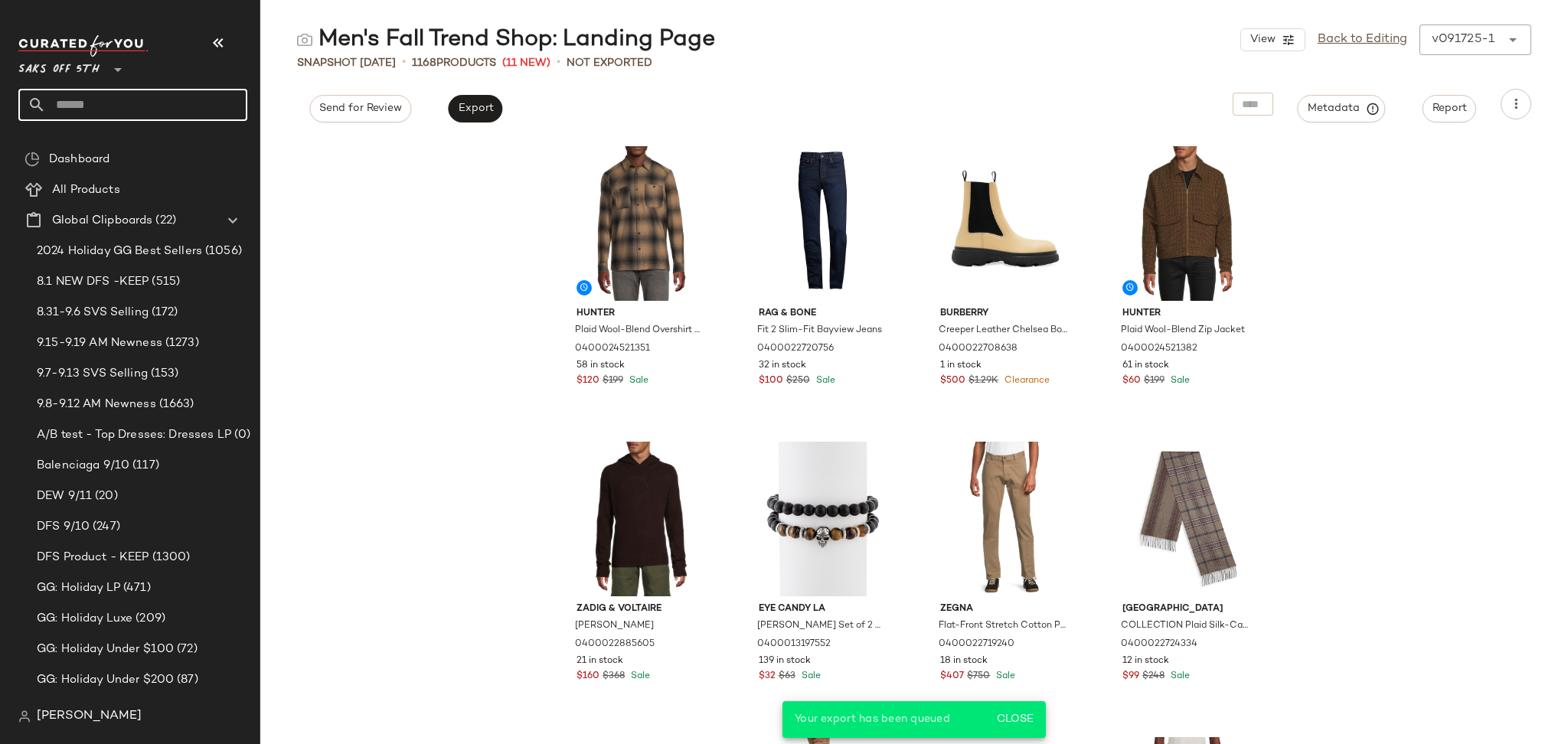
click at [192, 94] on input "text" at bounding box center [146, 105] width 201 height 32
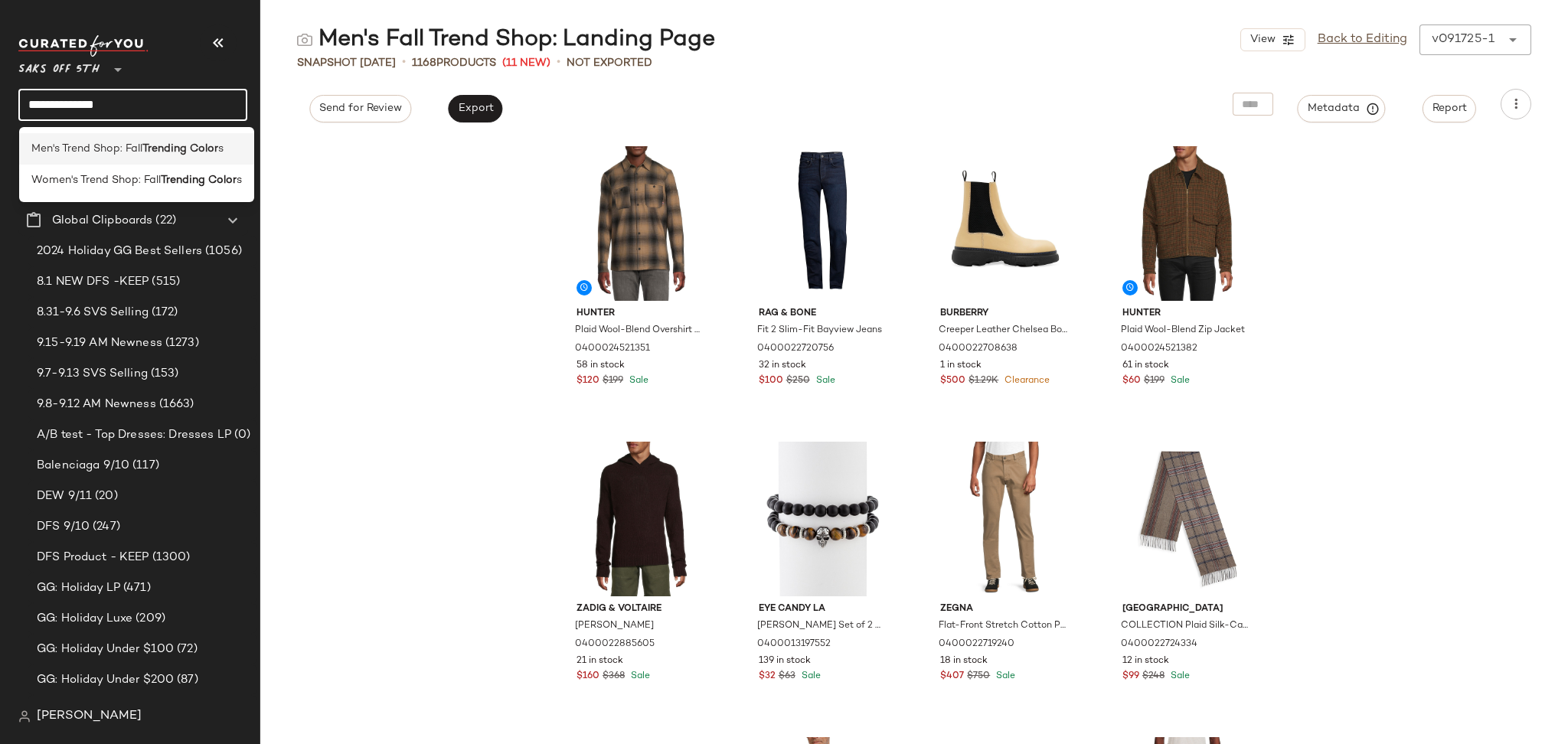
type input "**********"
click at [164, 156] on b "Trending Color" at bounding box center [179, 149] width 76 height 16
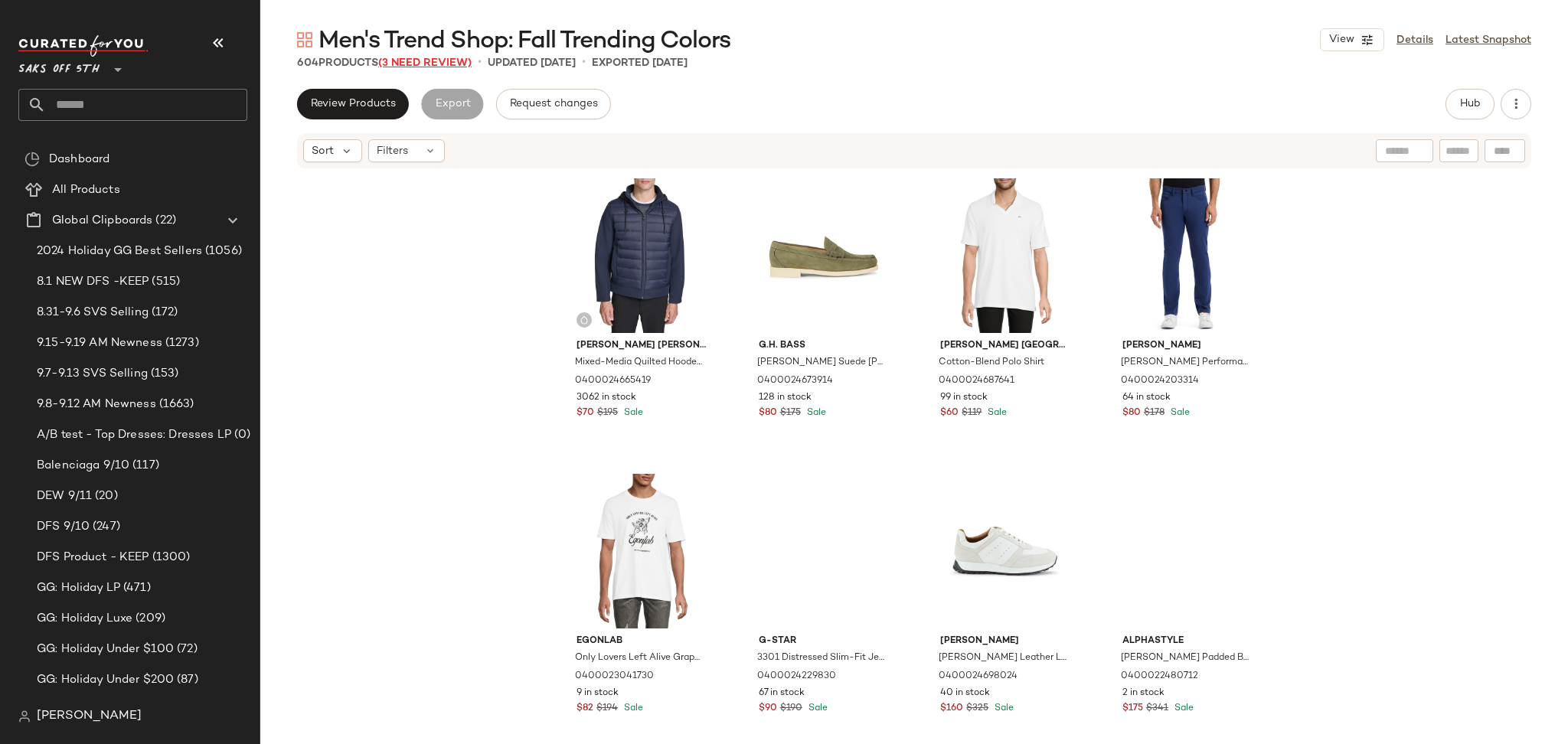
click at [450, 62] on span "(3 Need Review)" at bounding box center [425, 63] width 94 height 12
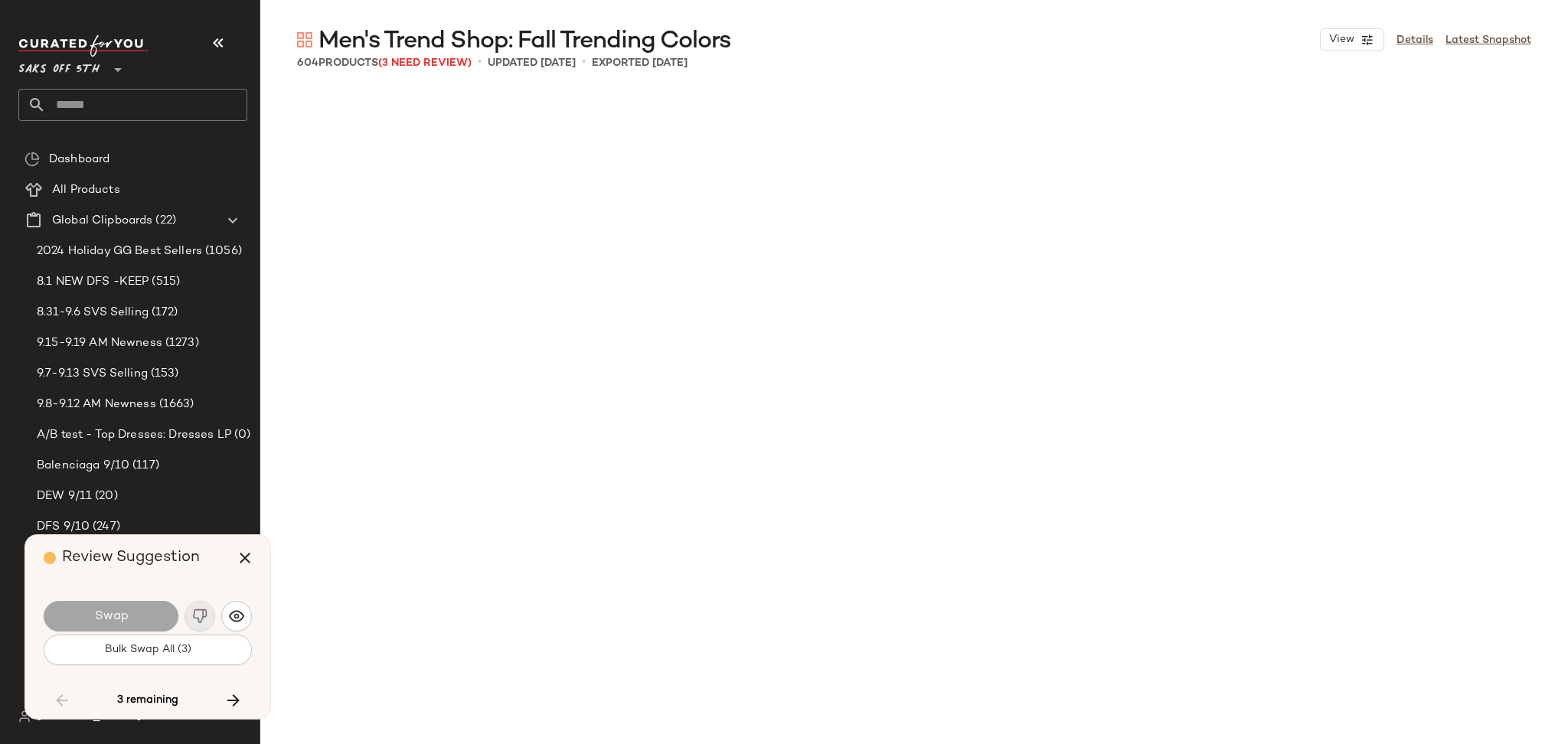
scroll to position [18014, 0]
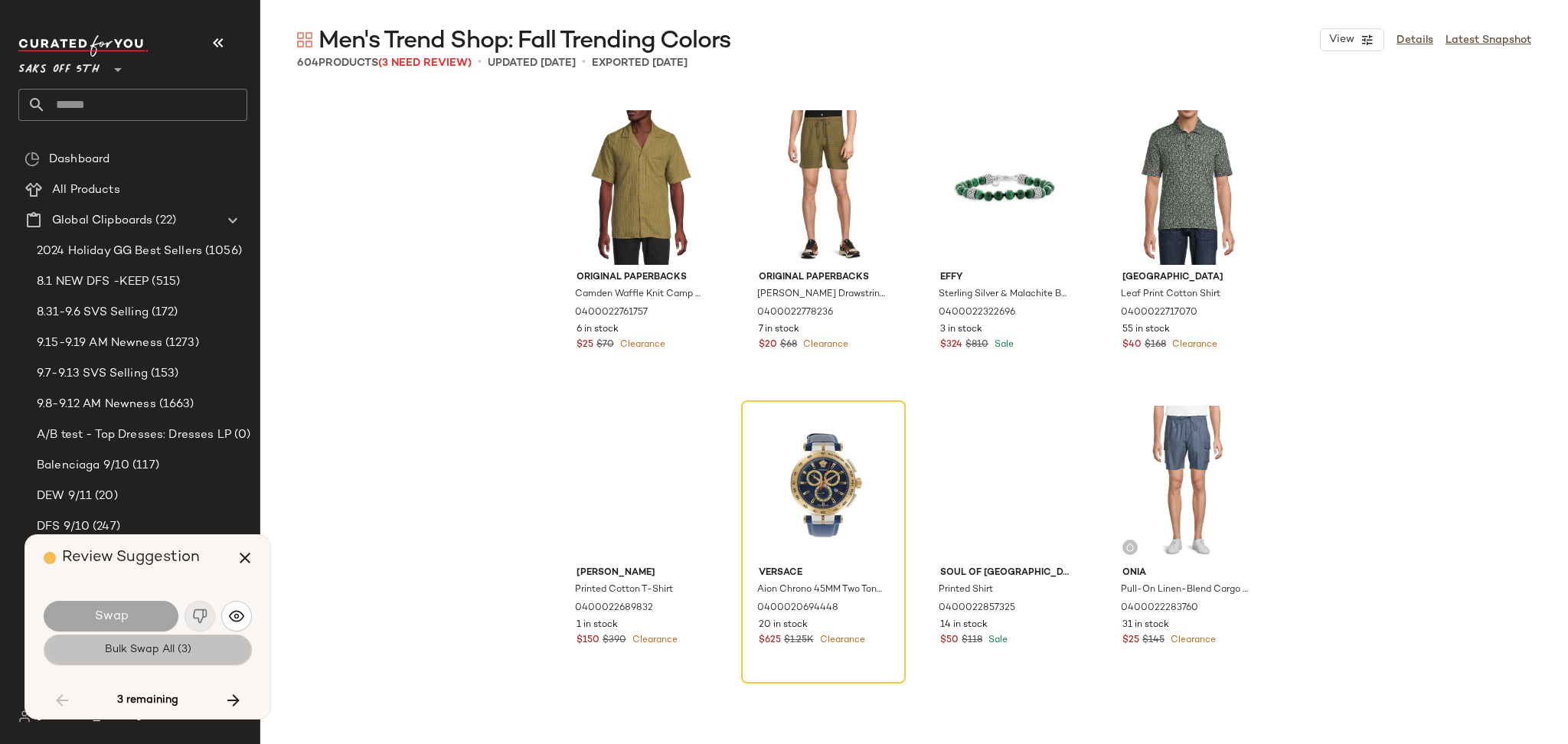
click at [176, 648] on span "Bulk Swap All (3)" at bounding box center [147, 648] width 87 height 12
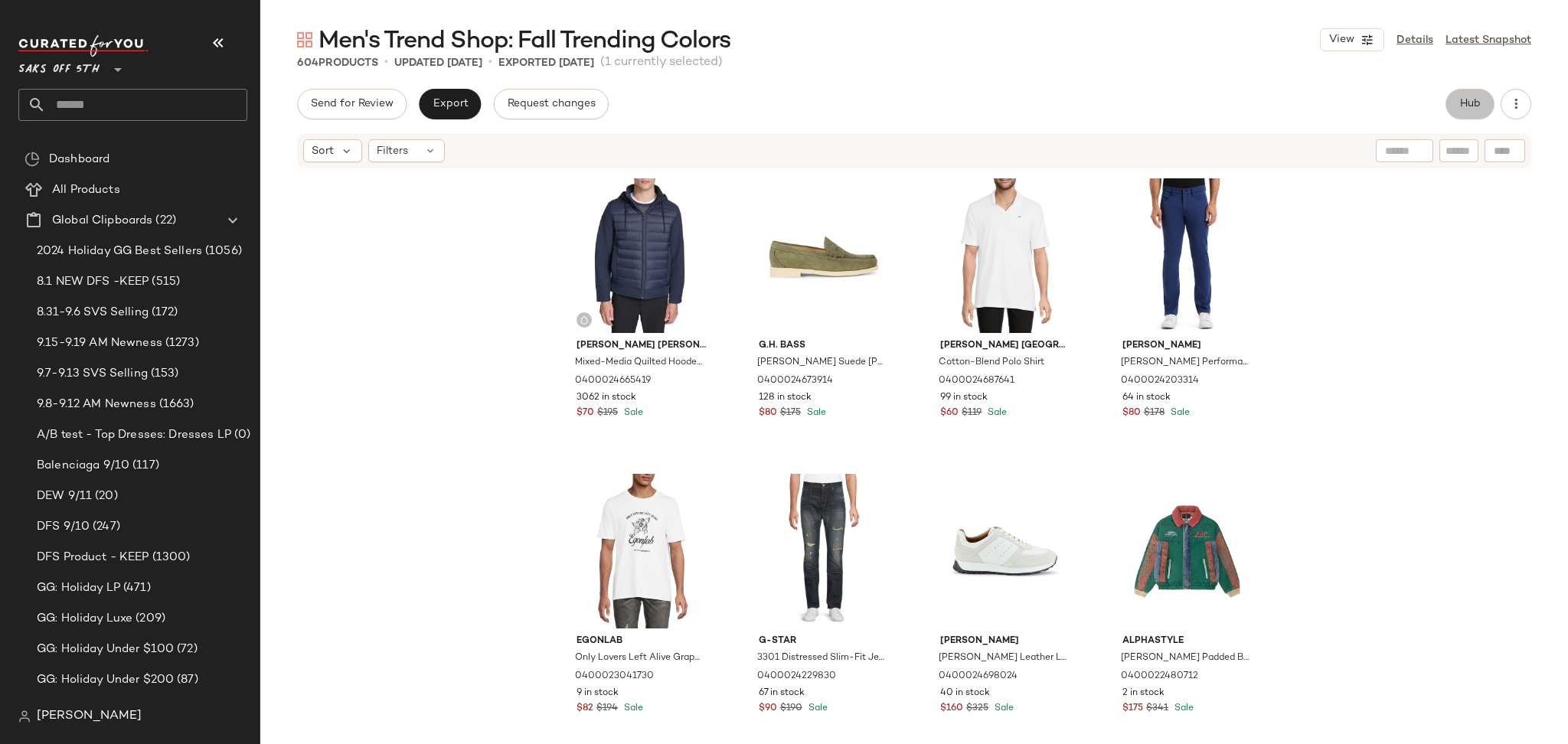
click at [1481, 97] on button "Hub" at bounding box center [1470, 105] width 49 height 31
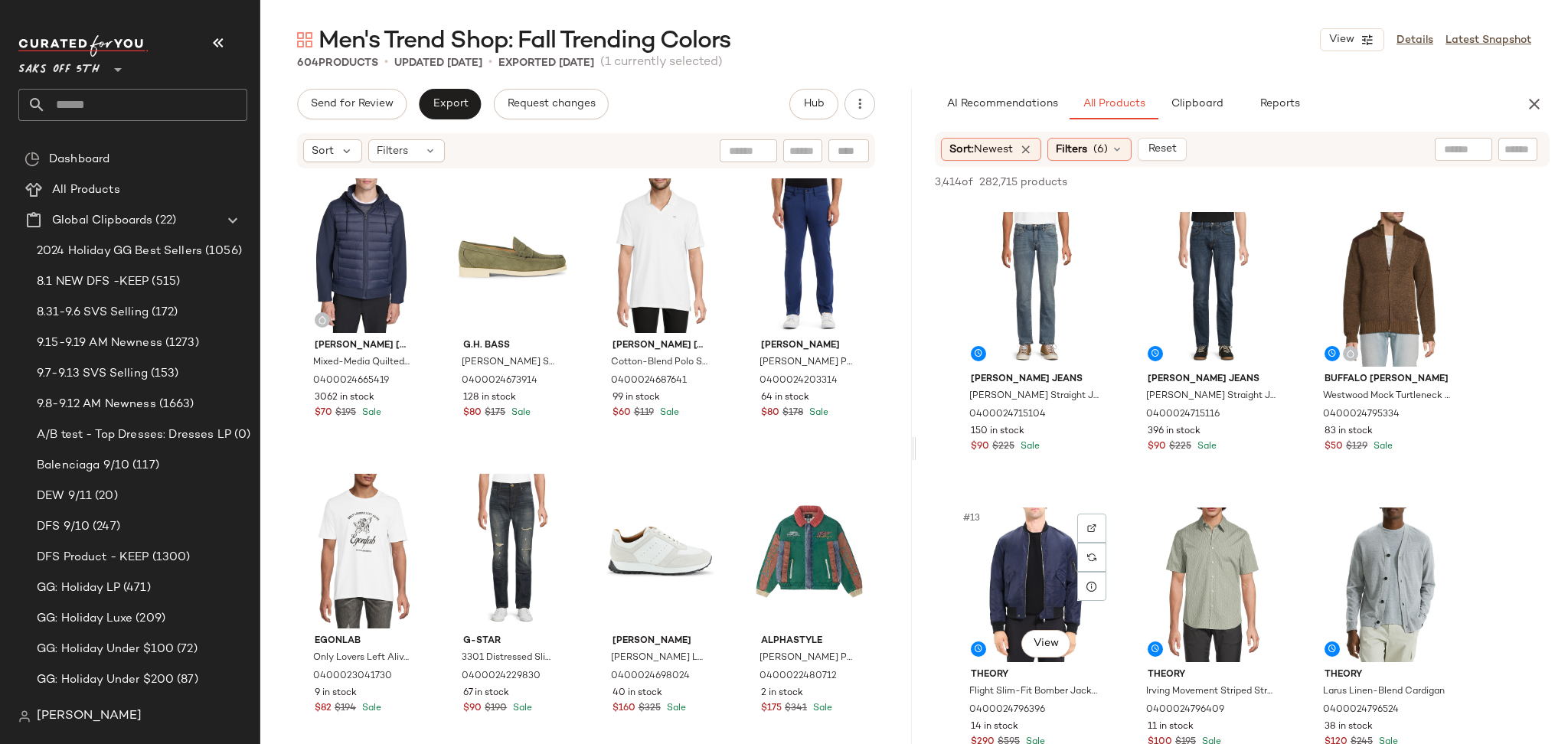
scroll to position [882, 0]
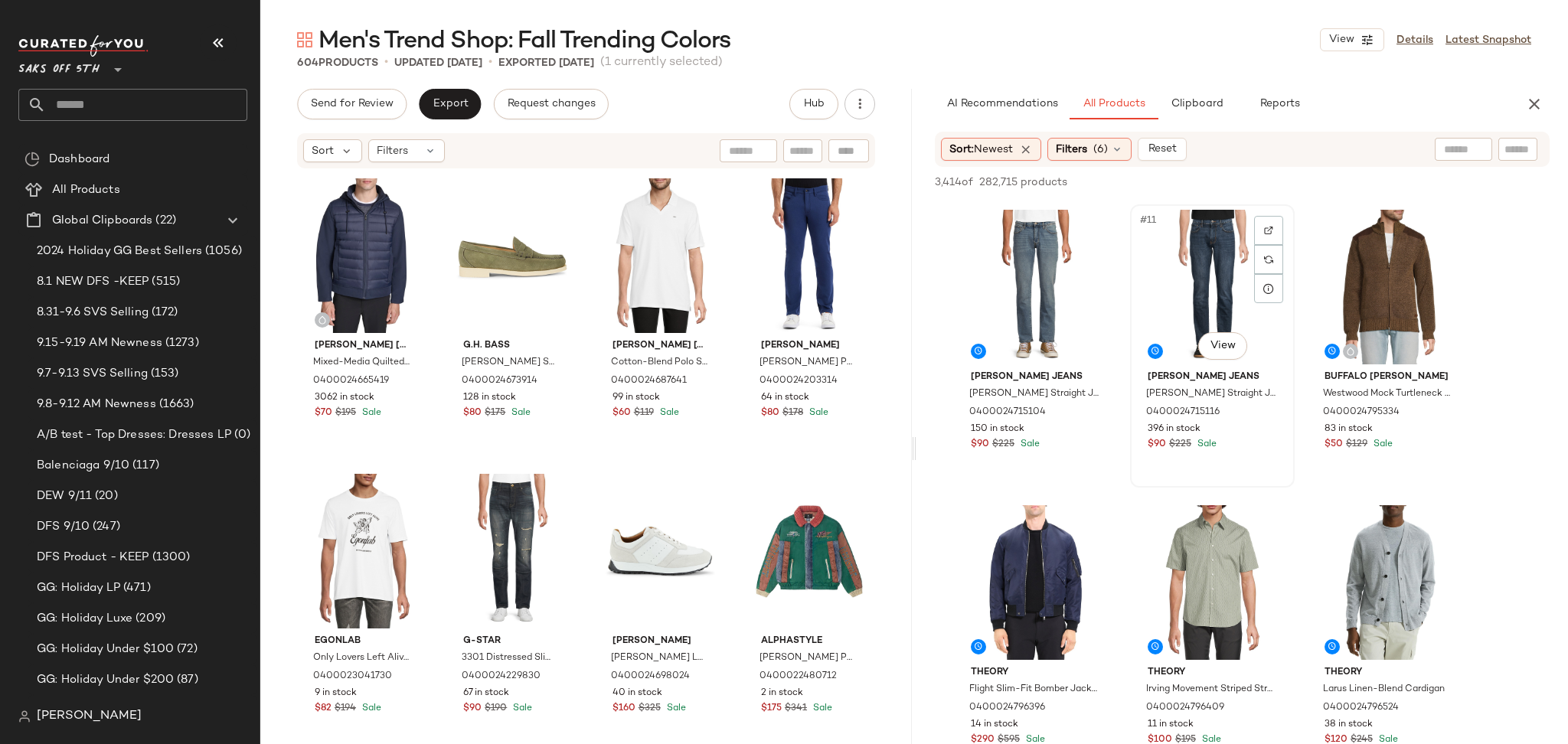
click at [1179, 287] on div "#11 View" at bounding box center [1211, 287] width 154 height 155
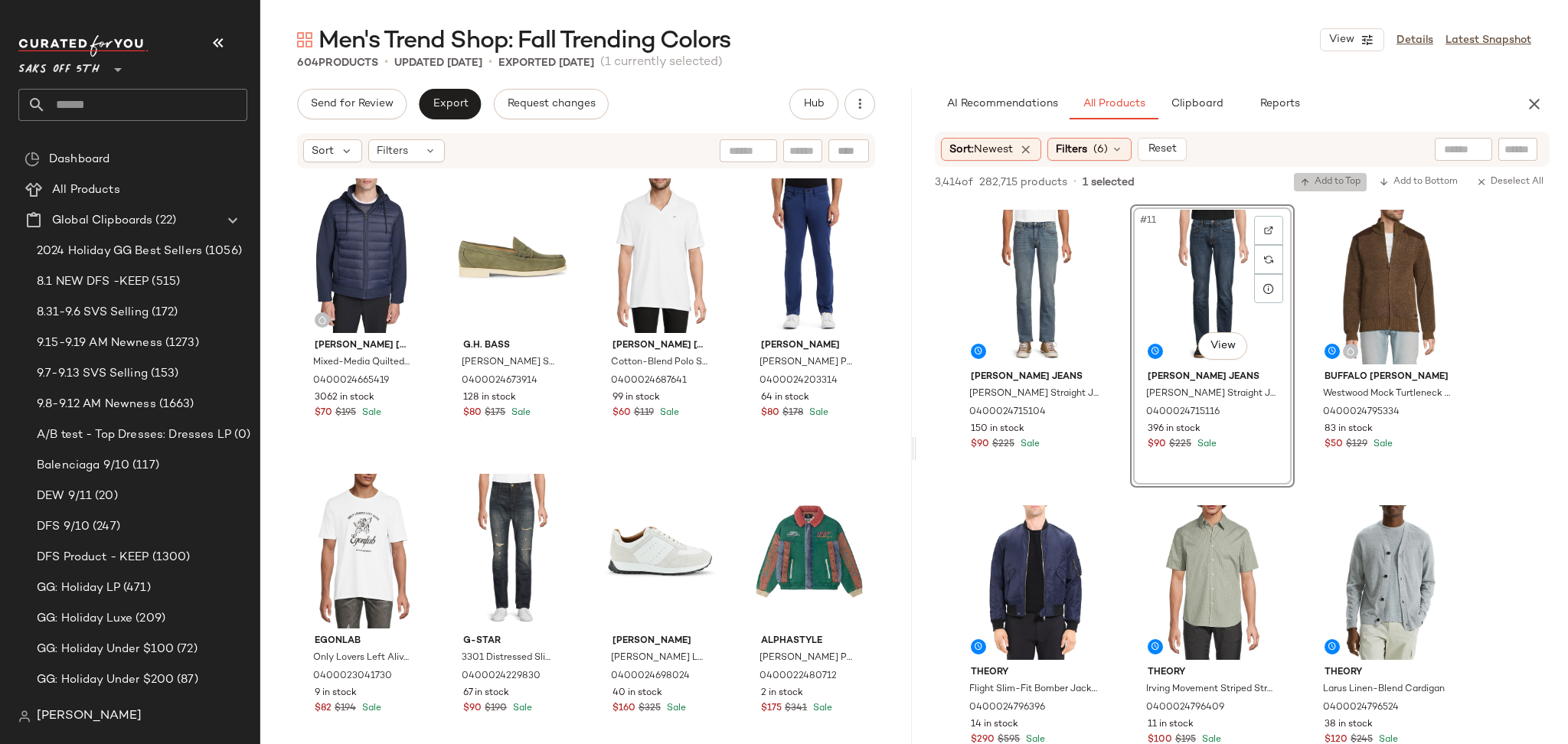
click at [1317, 176] on span "Add to Top" at bounding box center [1330, 182] width 60 height 11
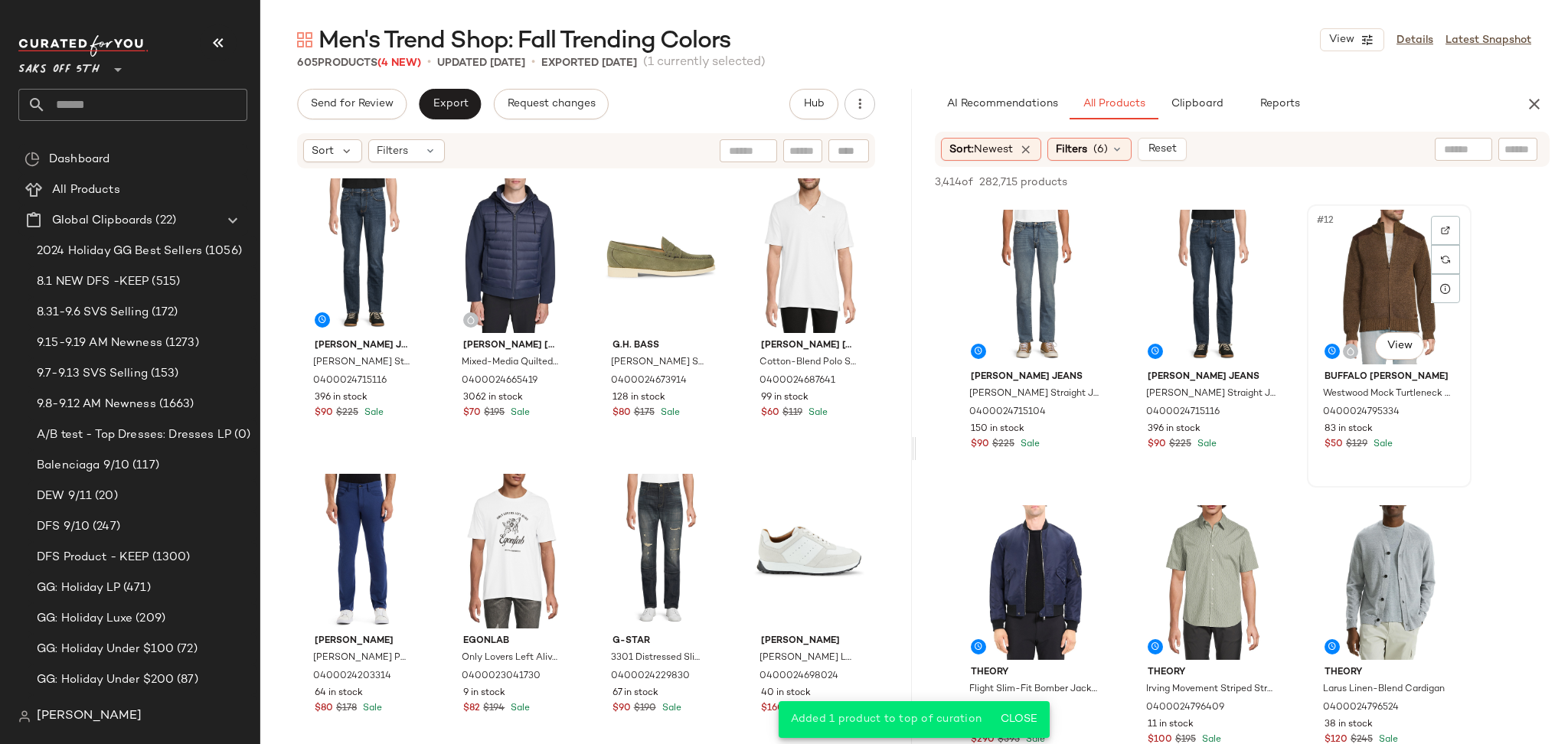
click at [1357, 267] on div "#12 View" at bounding box center [1389, 287] width 154 height 155
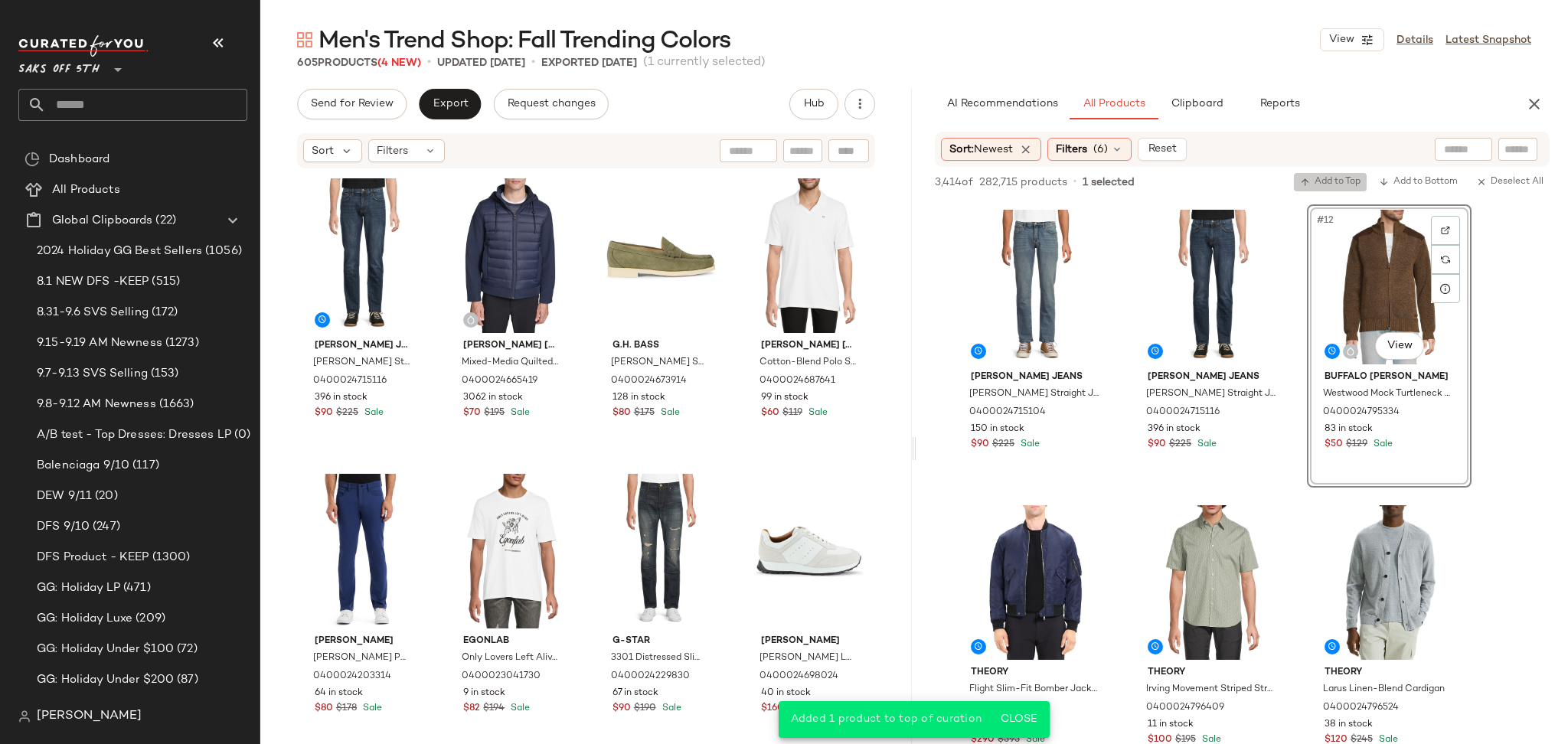
click at [1338, 177] on span "Add to Top" at bounding box center [1330, 182] width 60 height 11
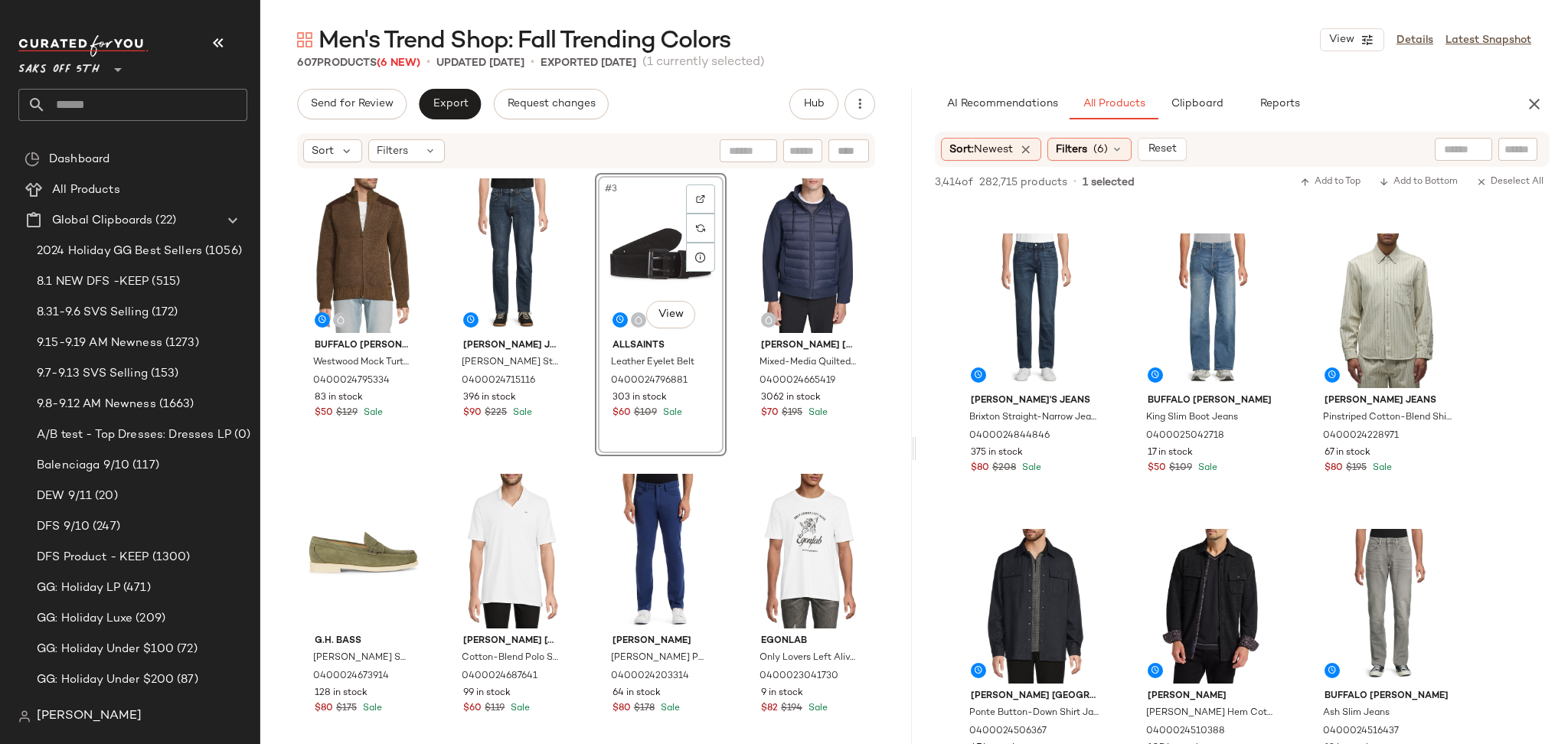
scroll to position [2045, 0]
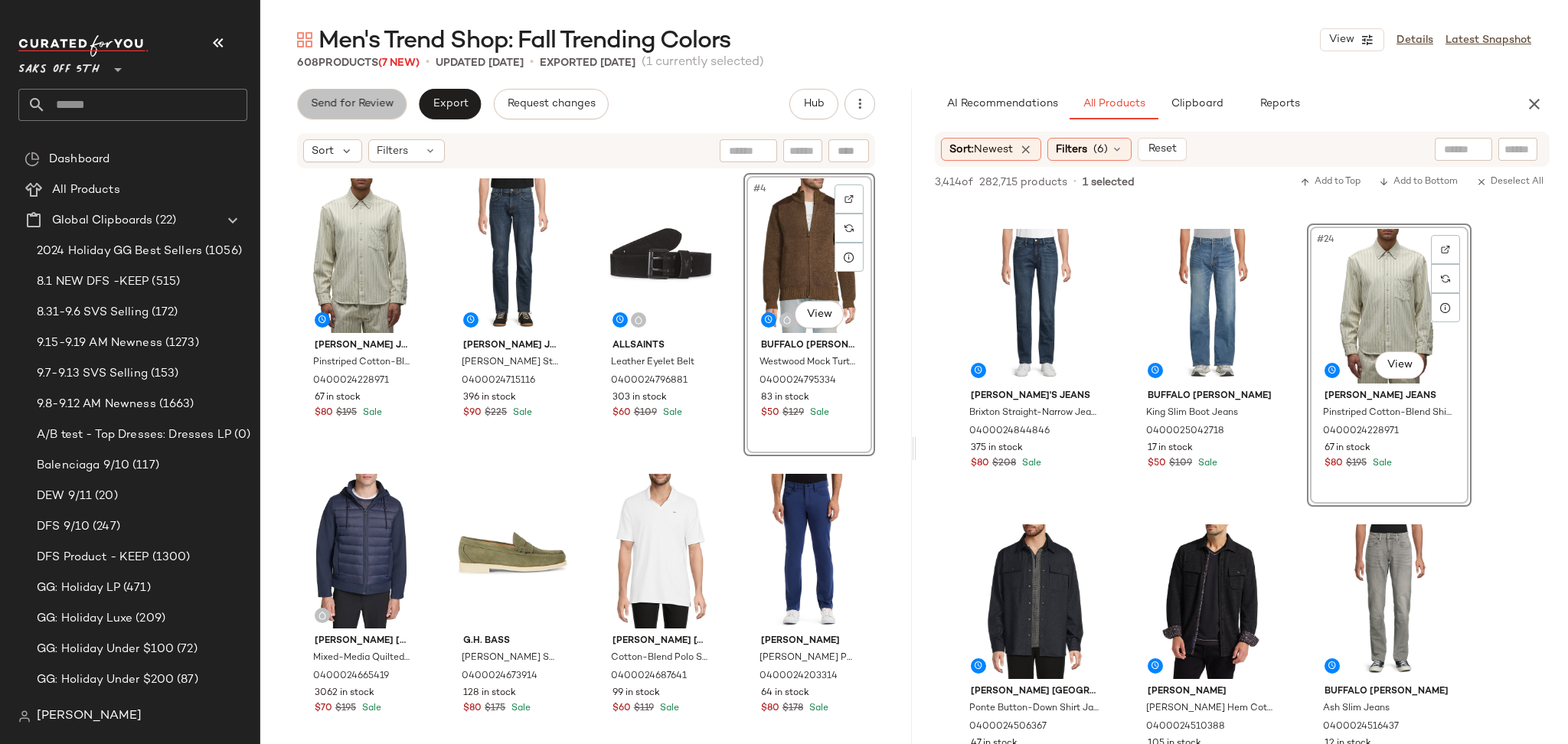
click at [375, 108] on span "Send for Review" at bounding box center [352, 104] width 84 height 12
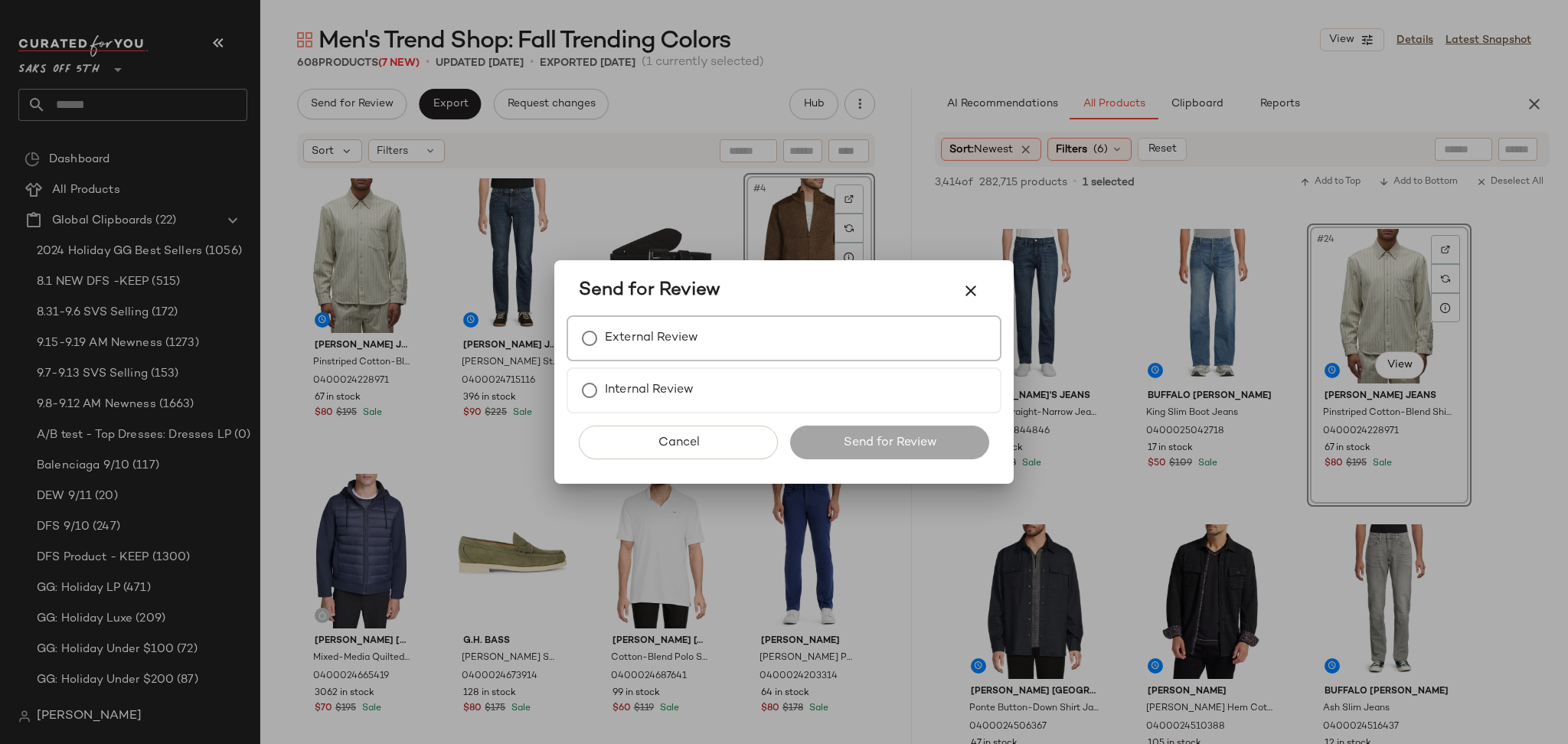
click at [652, 341] on label "External Review" at bounding box center [652, 338] width 94 height 31
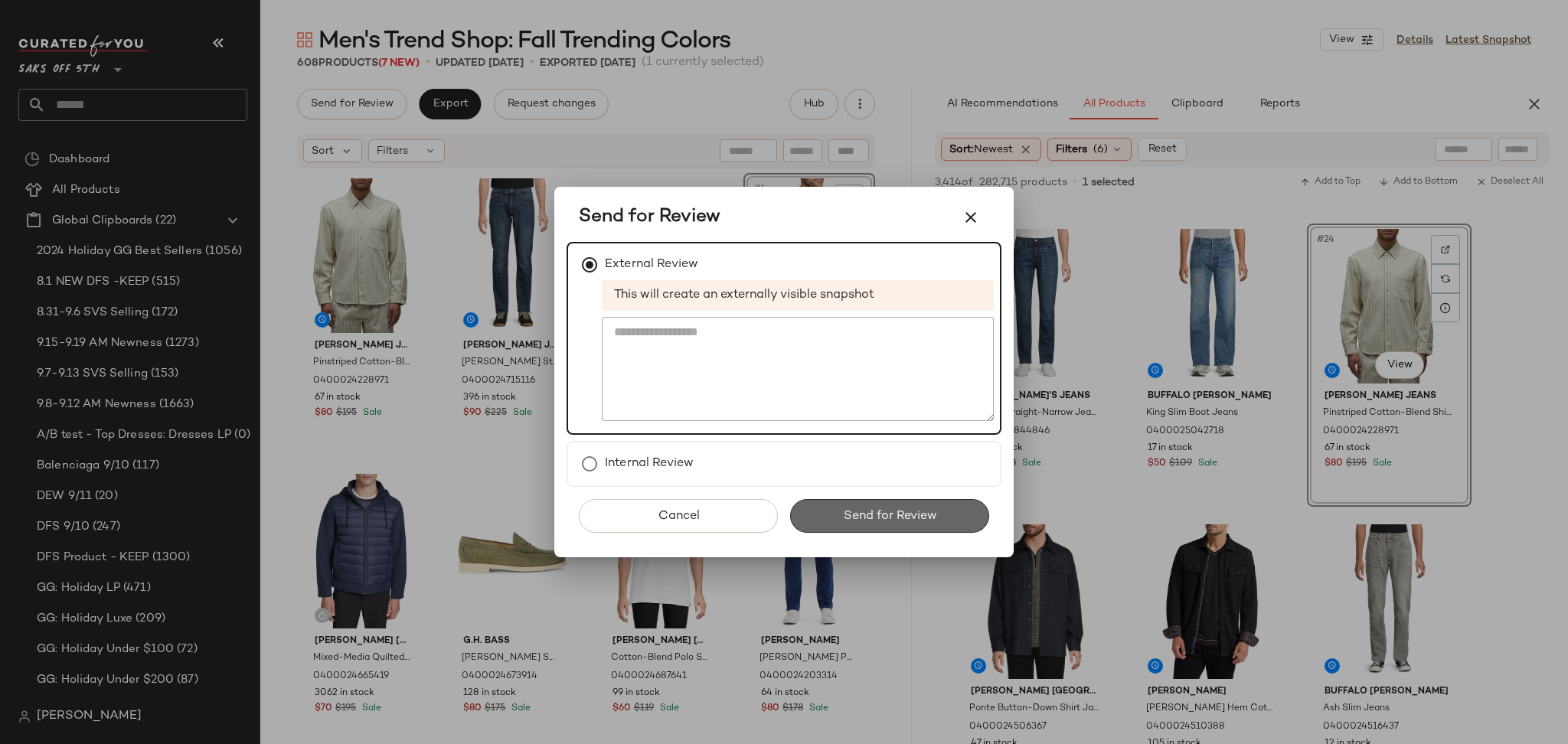
click at [867, 504] on button "Send for Review" at bounding box center [889, 515] width 199 height 34
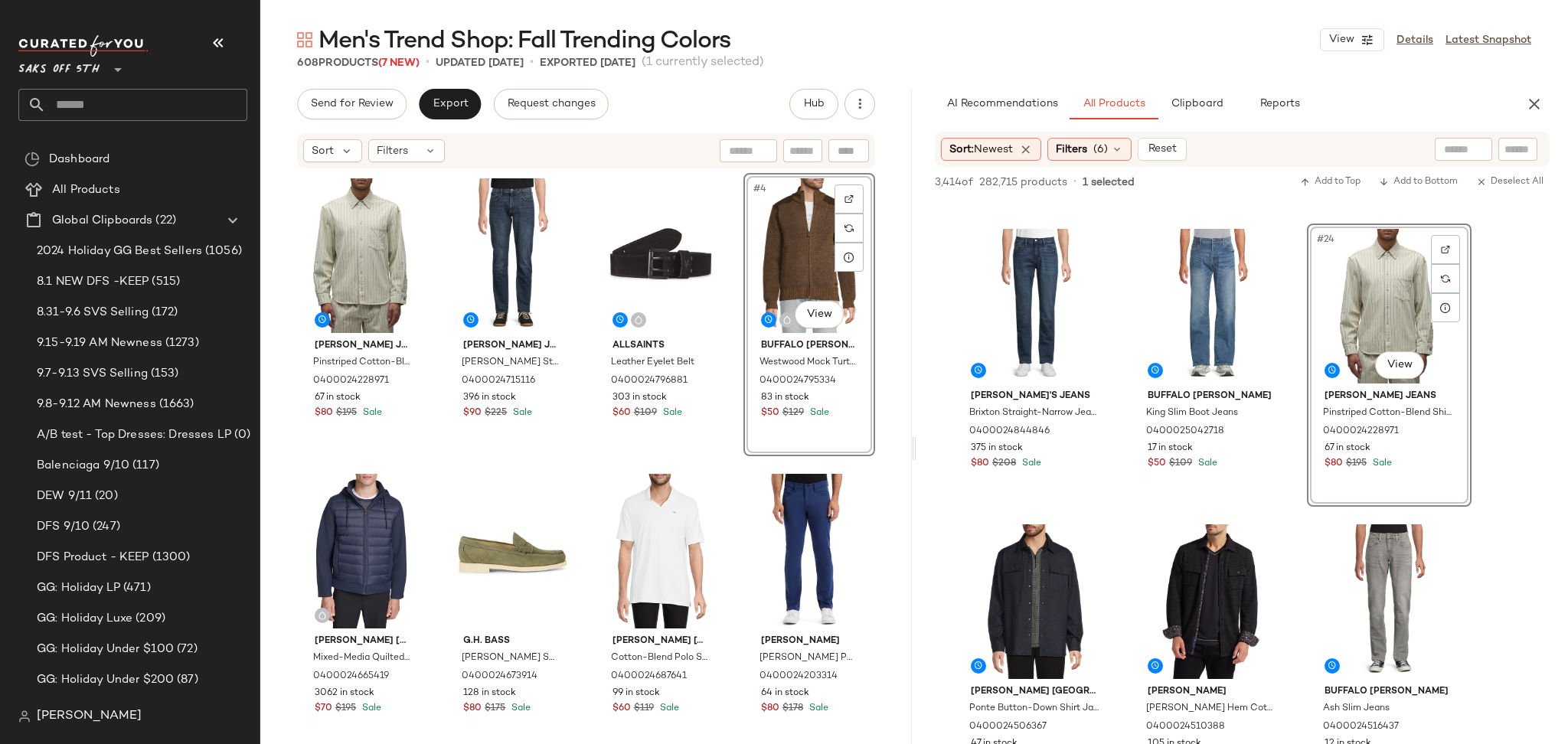
scroll to position [2931, 0]
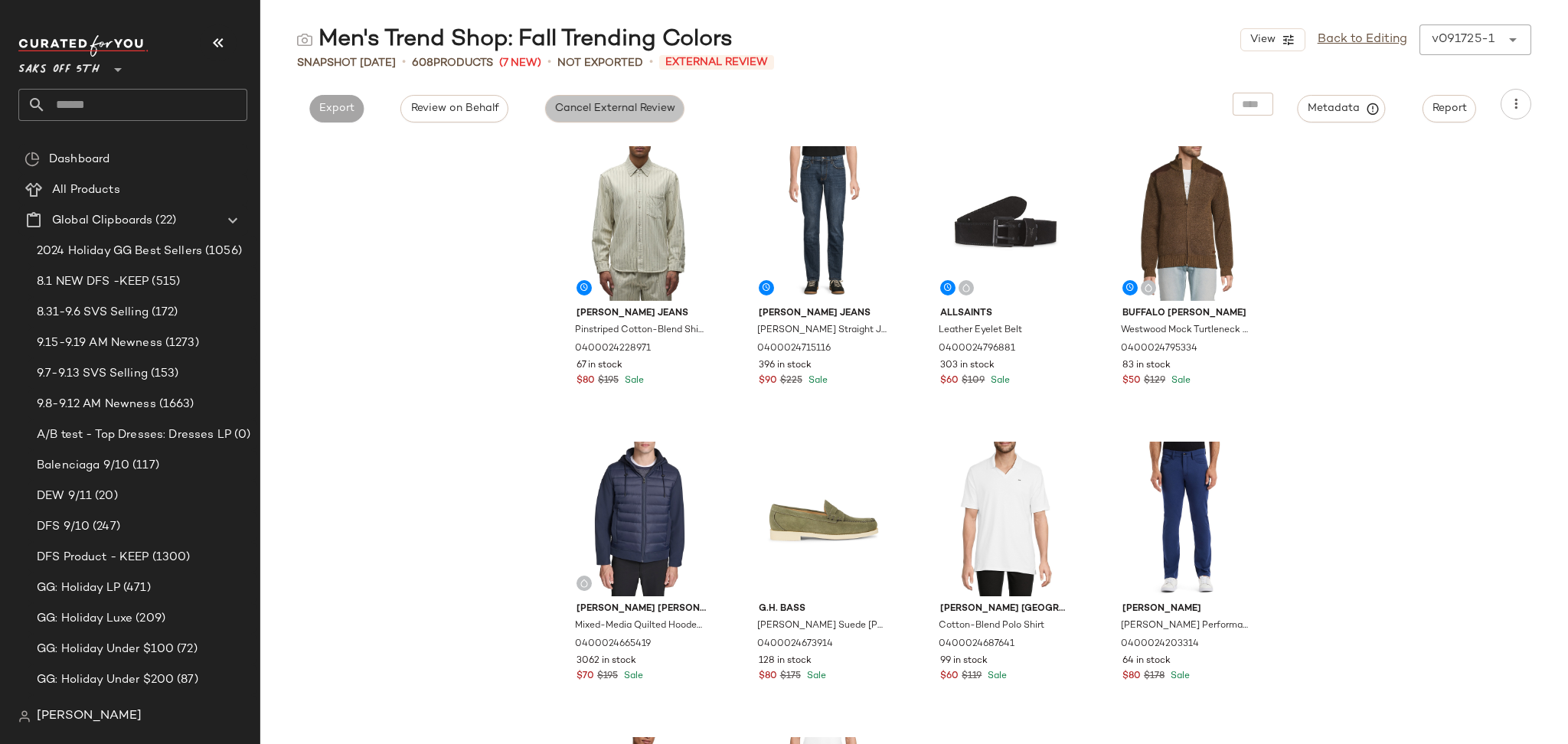
click at [644, 103] on span "Cancel External Review" at bounding box center [614, 108] width 121 height 12
click at [450, 104] on button "Export" at bounding box center [475, 108] width 55 height 27
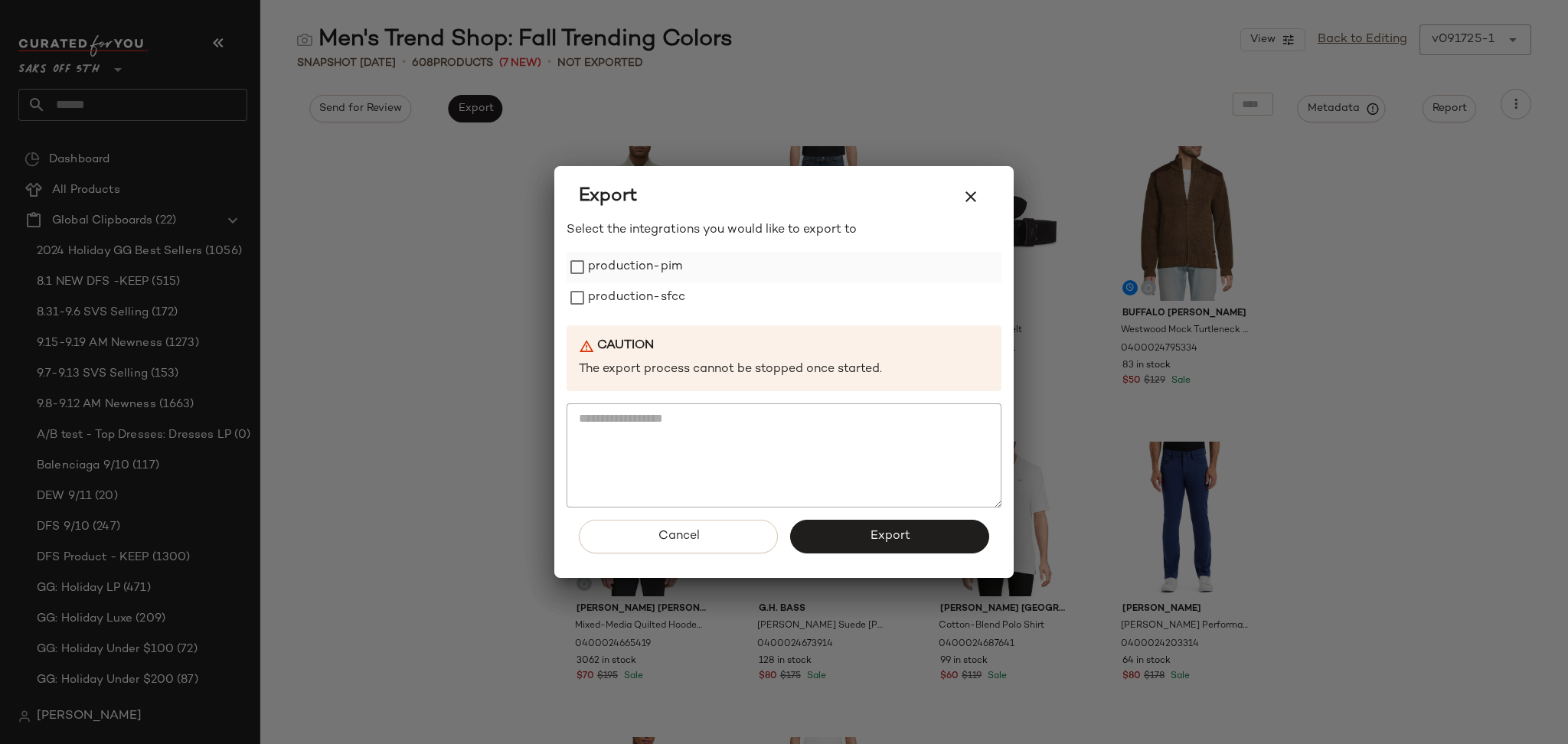
click at [650, 269] on label "production-pim" at bounding box center [634, 267] width 94 height 31
click at [651, 291] on label "production-sfcc" at bounding box center [636, 297] width 97 height 31
click at [843, 519] on button "Export" at bounding box center [889, 536] width 199 height 34
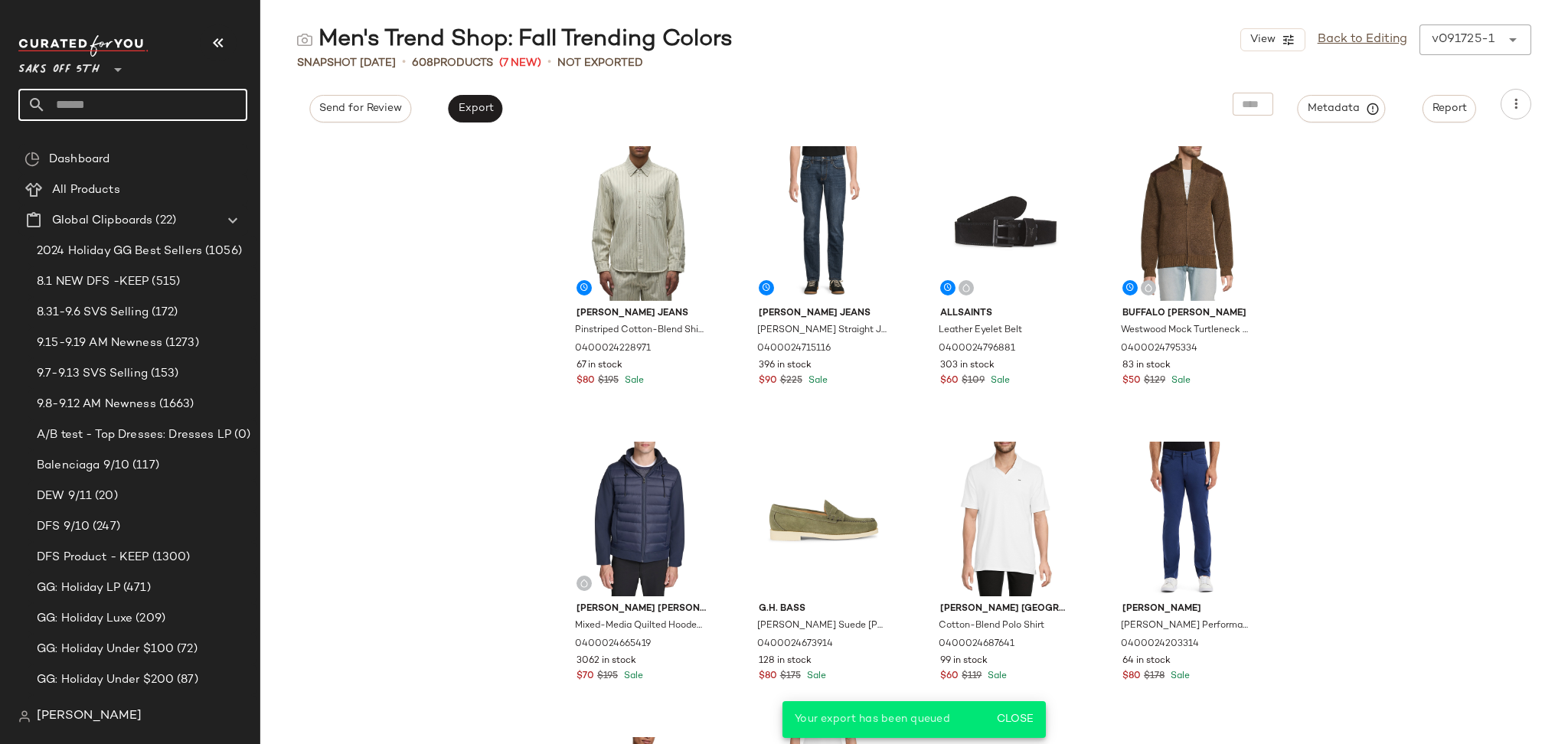
click at [189, 106] on input "text" at bounding box center [146, 105] width 201 height 32
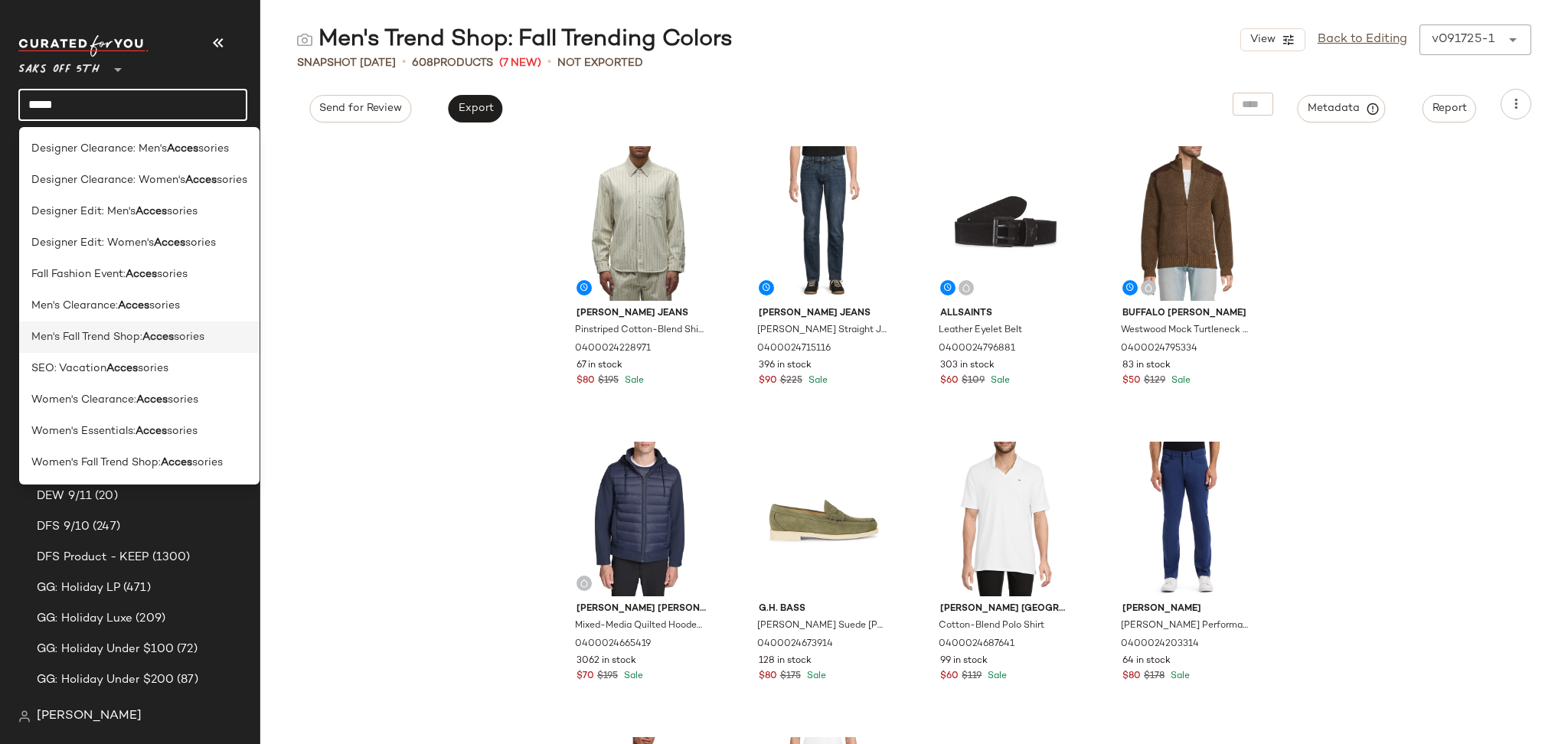
type input "*****"
click at [128, 342] on span "Men's Fall Trend Shop:" at bounding box center [86, 337] width 111 height 16
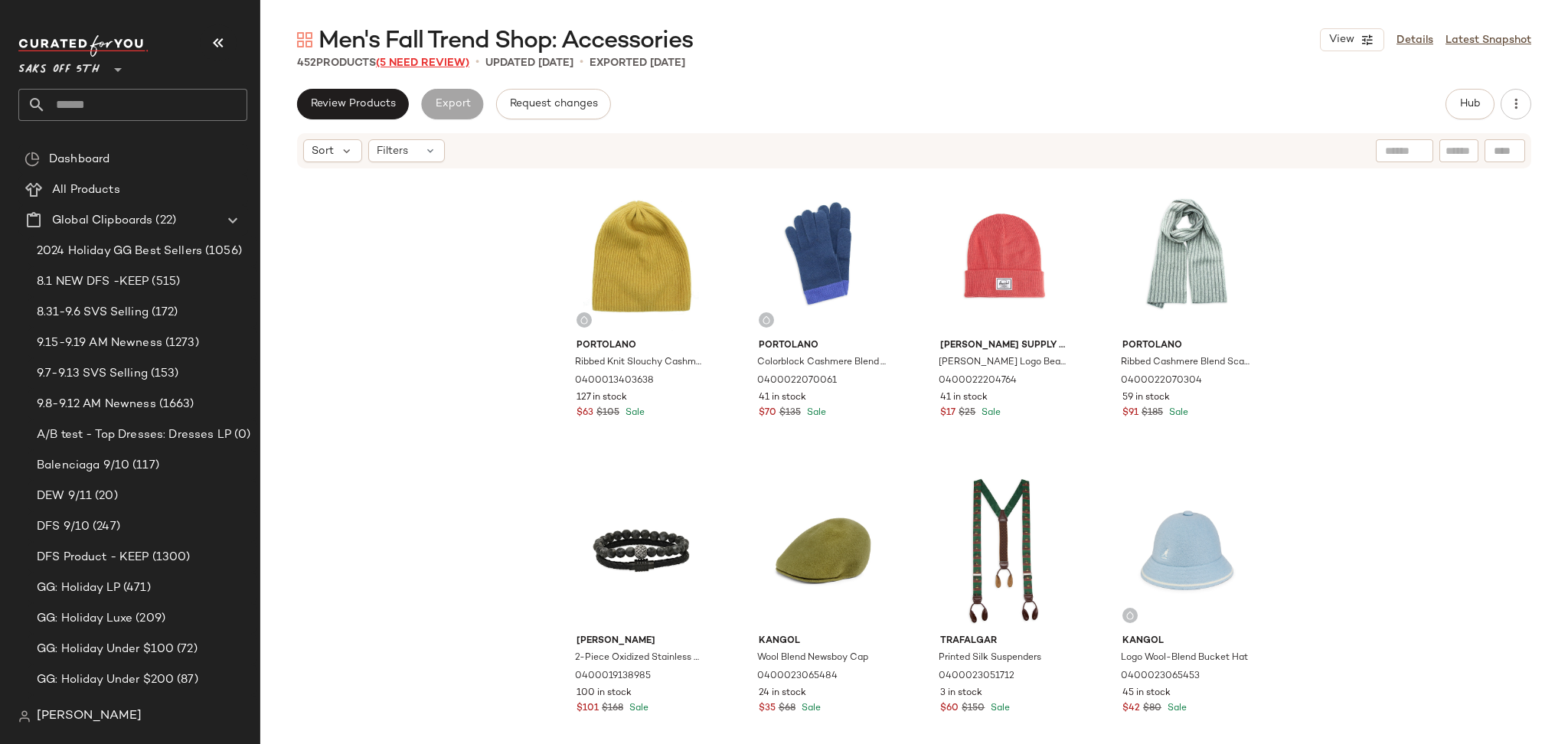
click at [454, 58] on span "(5 Need Review)" at bounding box center [422, 63] width 94 height 12
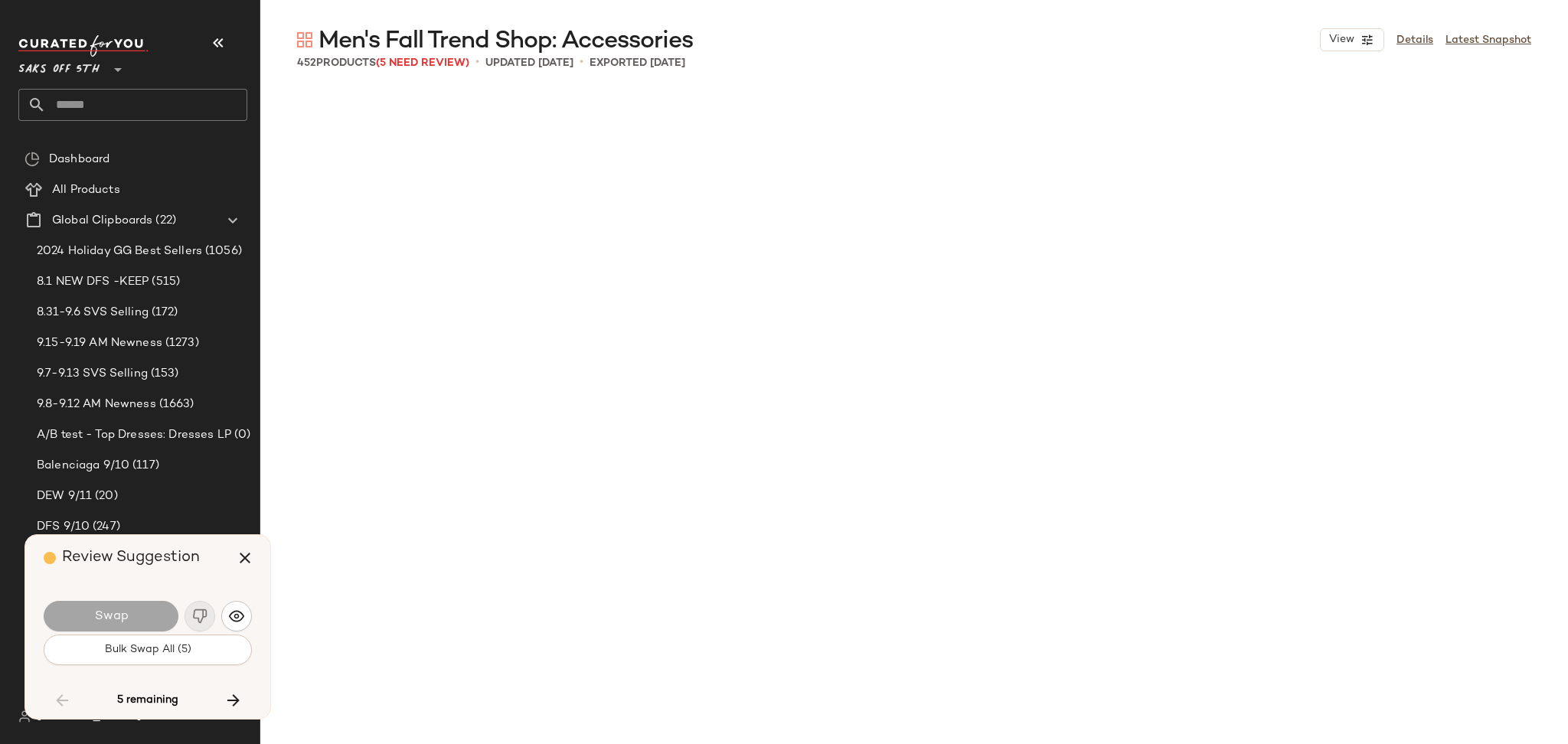
scroll to position [7088, 0]
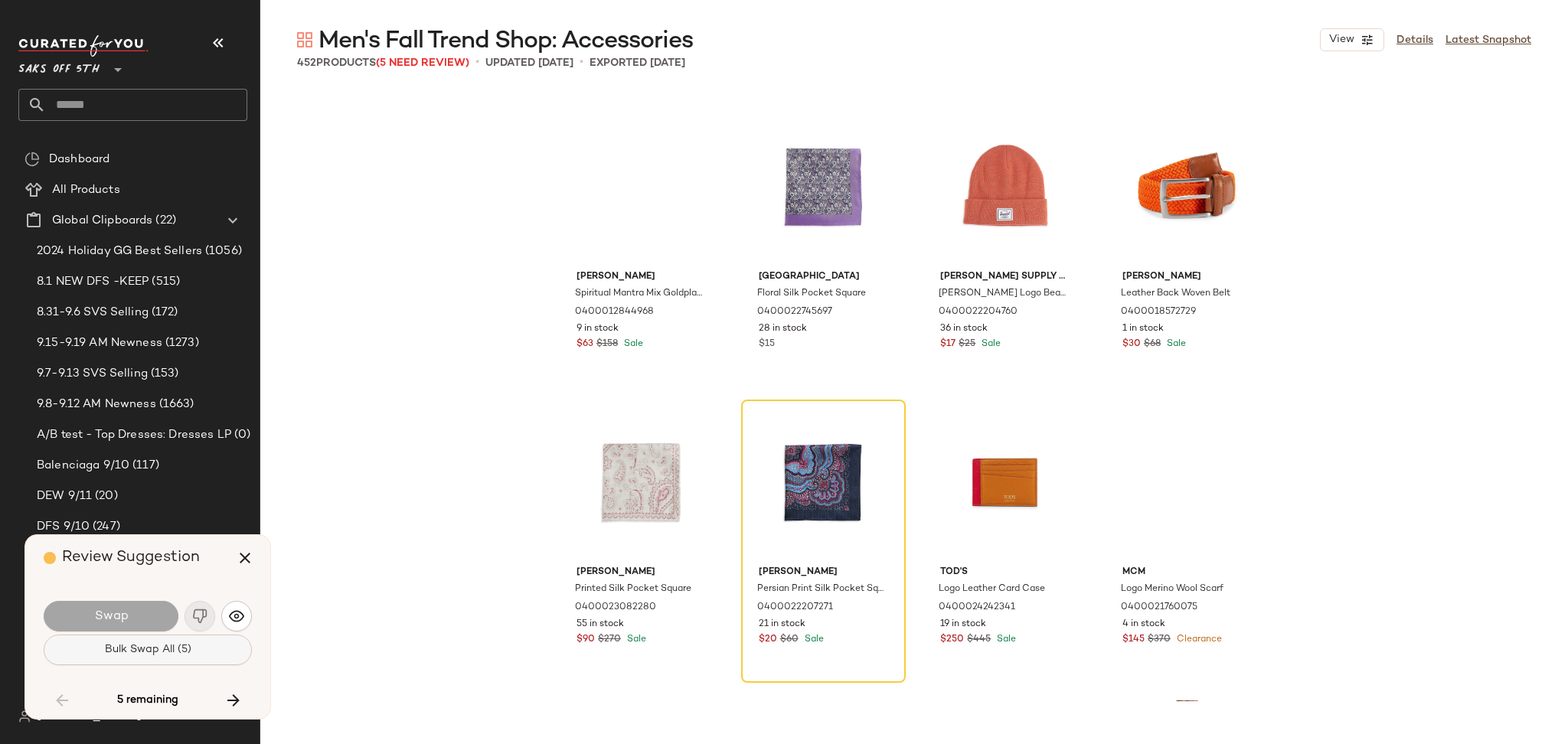
click at [204, 646] on button "Bulk Swap All (5)" at bounding box center [147, 649] width 208 height 31
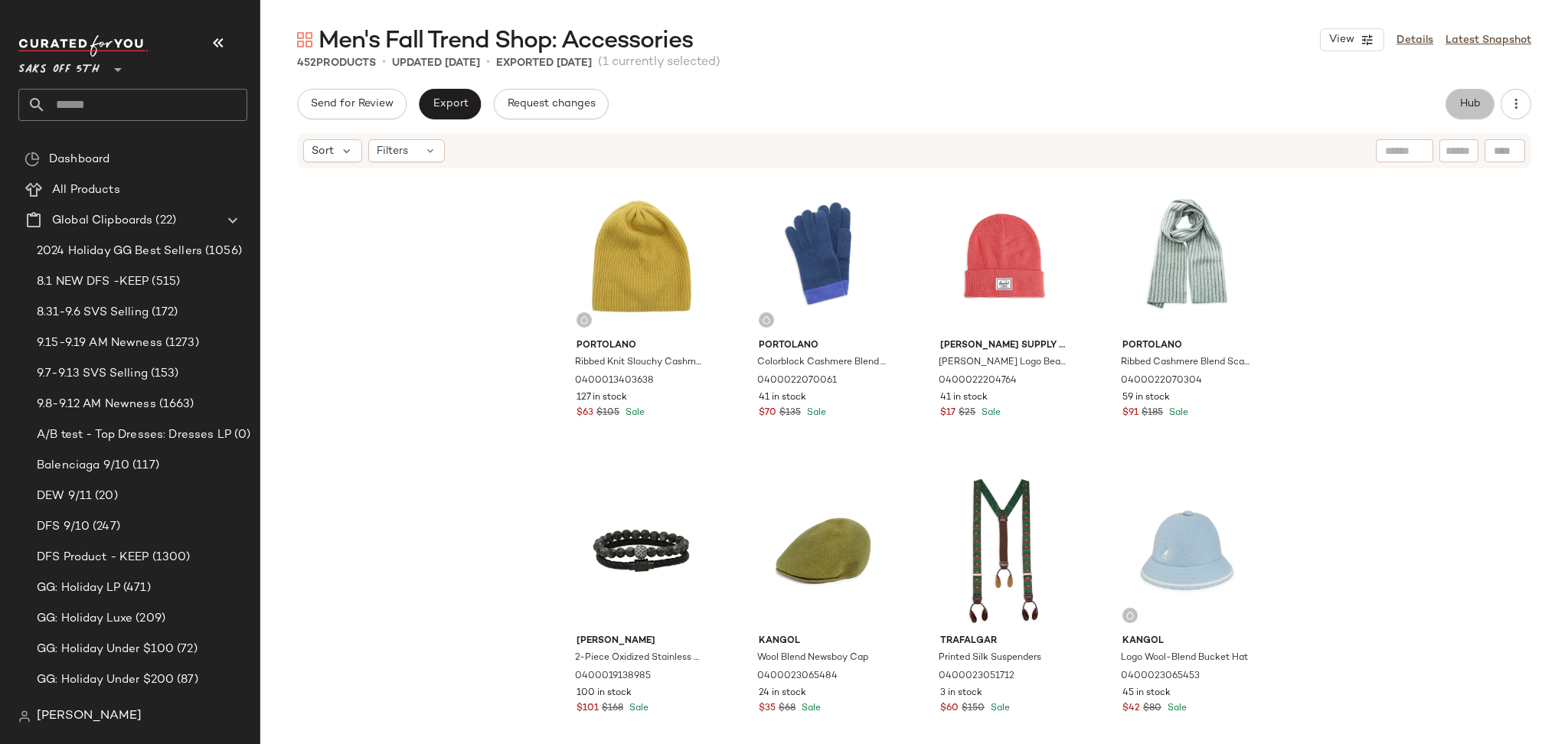
click at [1470, 101] on span "Hub" at bounding box center [1470, 104] width 22 height 12
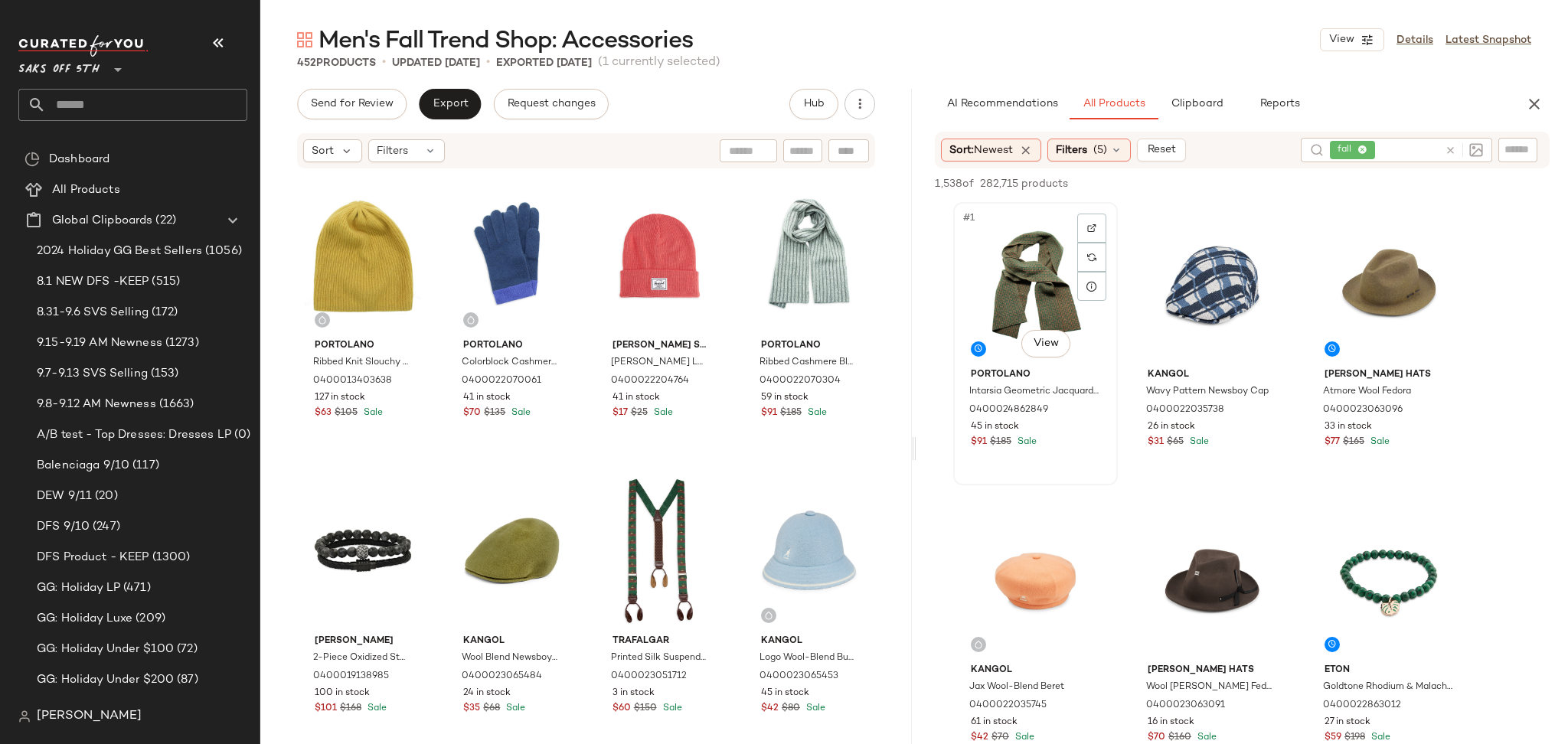
click at [1010, 256] on div "#1 View" at bounding box center [1035, 285] width 154 height 155
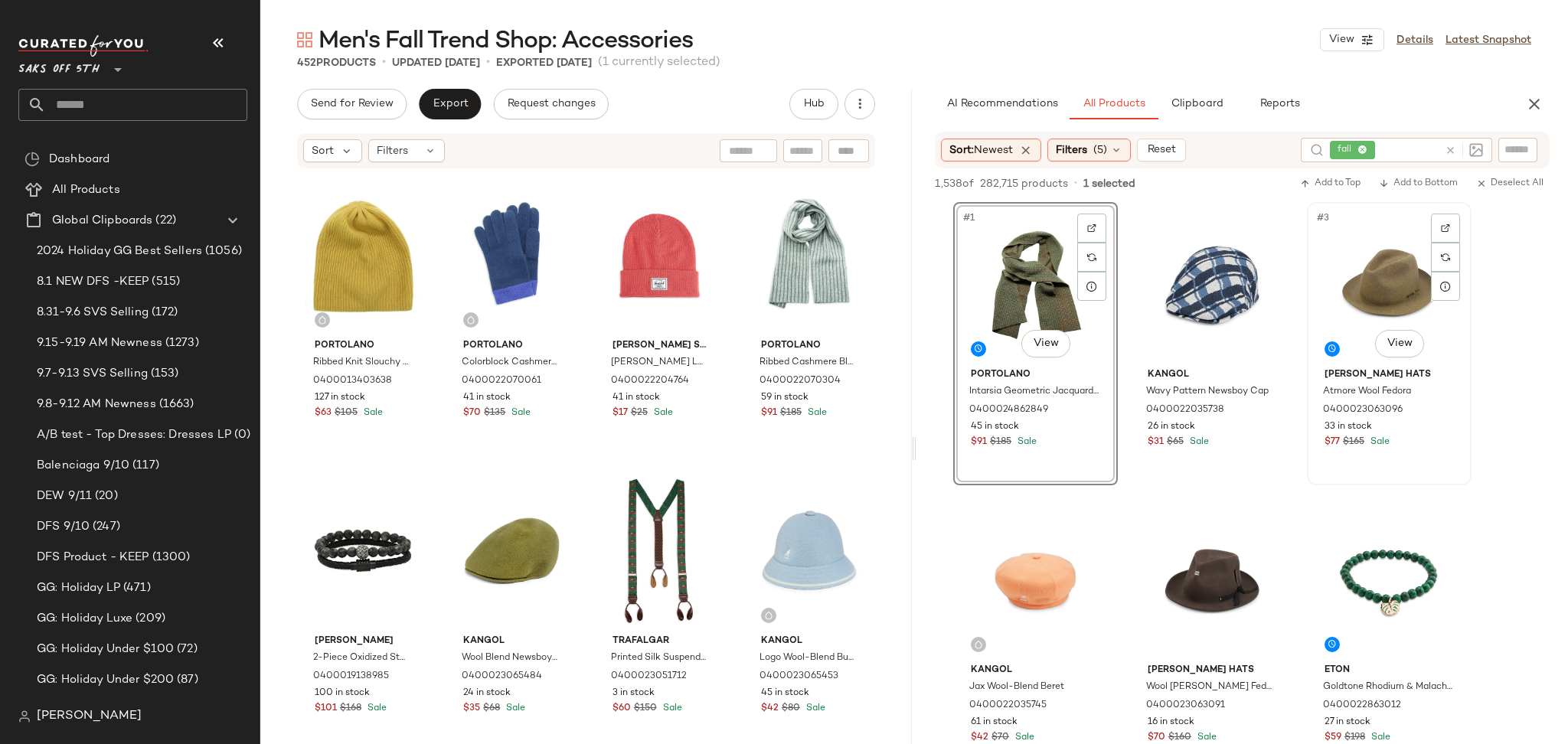
click at [1357, 267] on div "#3 View" at bounding box center [1389, 285] width 154 height 155
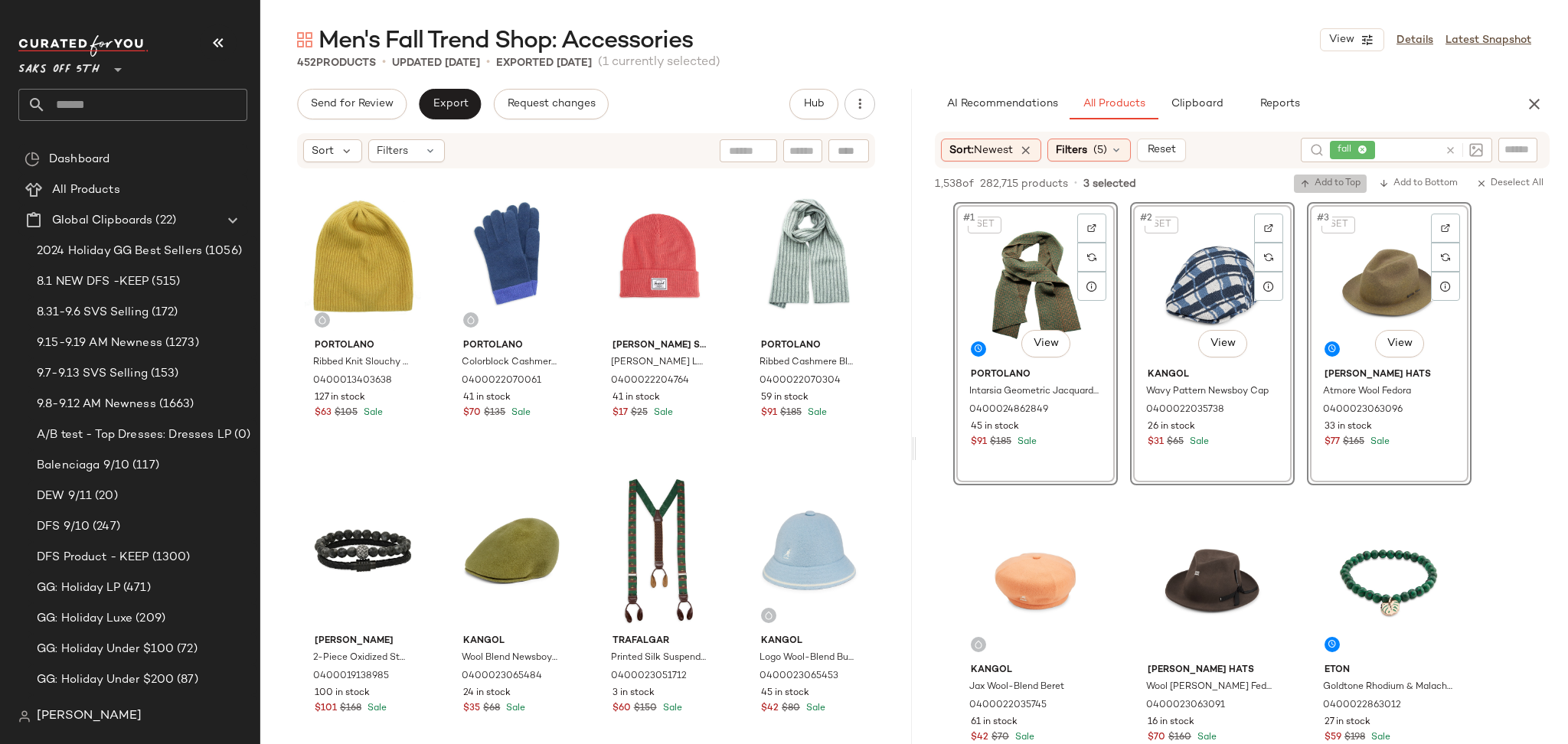
click at [1340, 181] on span "Add to Top" at bounding box center [1330, 184] width 60 height 11
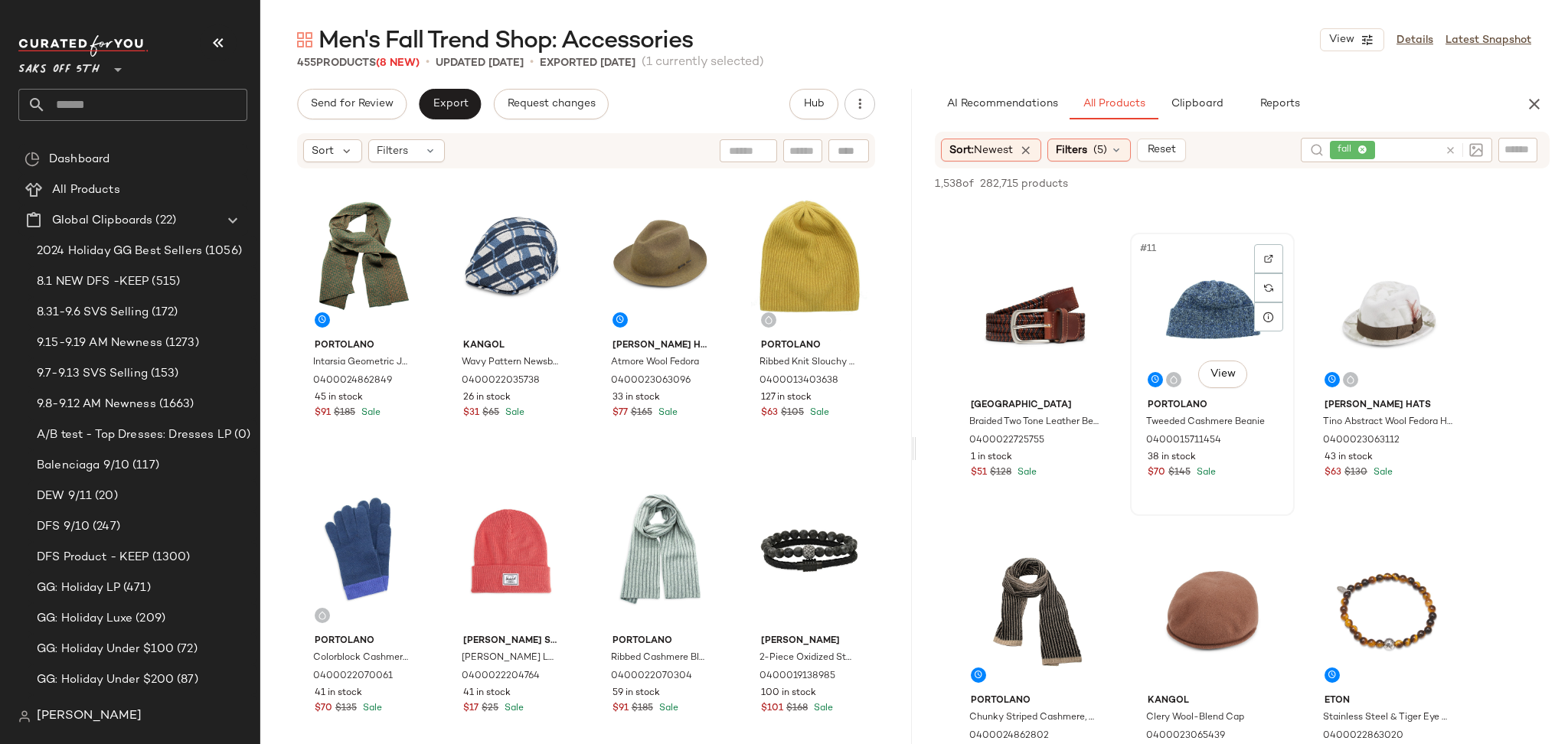
scroll to position [857, 0]
click at [1208, 316] on div "#11 View" at bounding box center [1211, 314] width 154 height 155
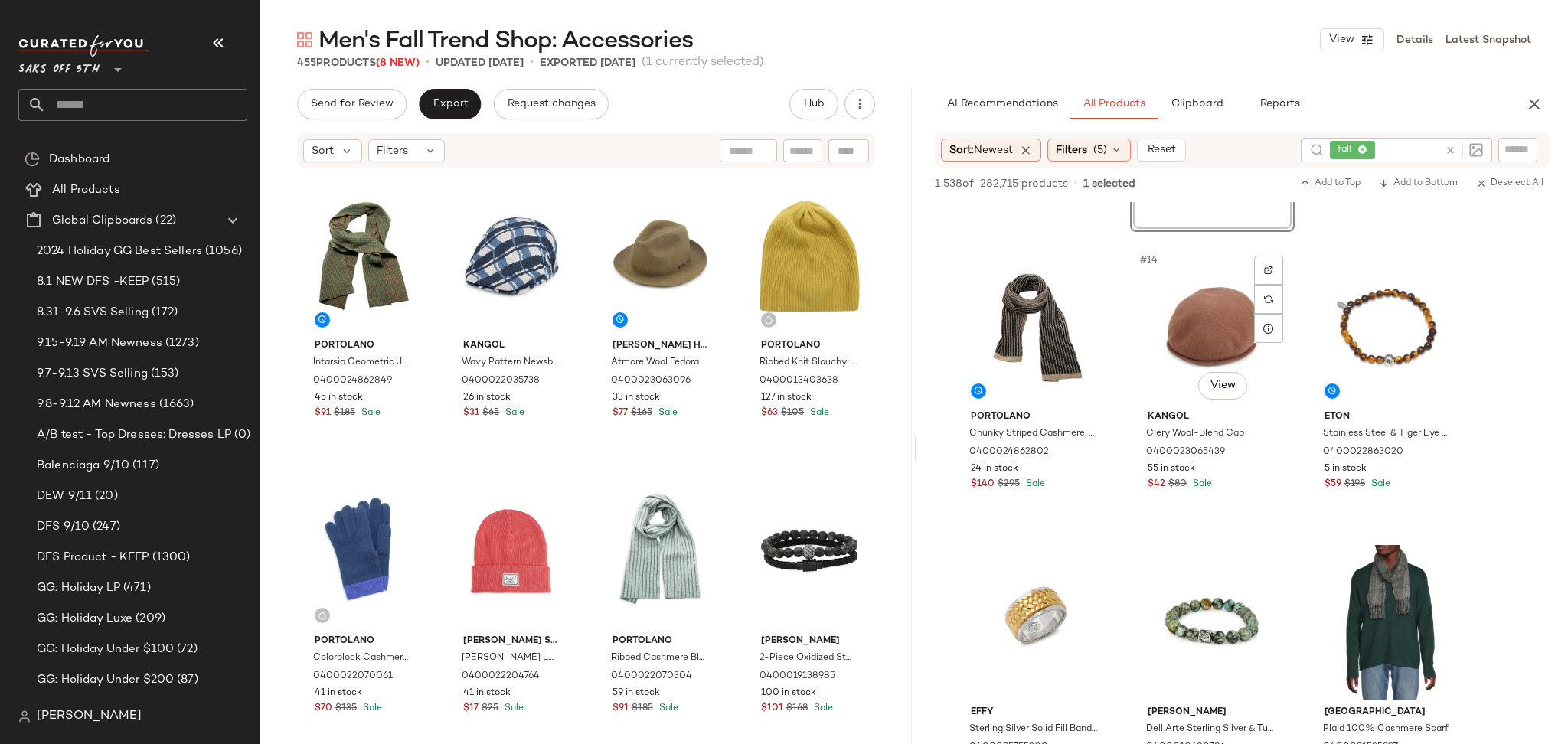
scroll to position [1142, 0]
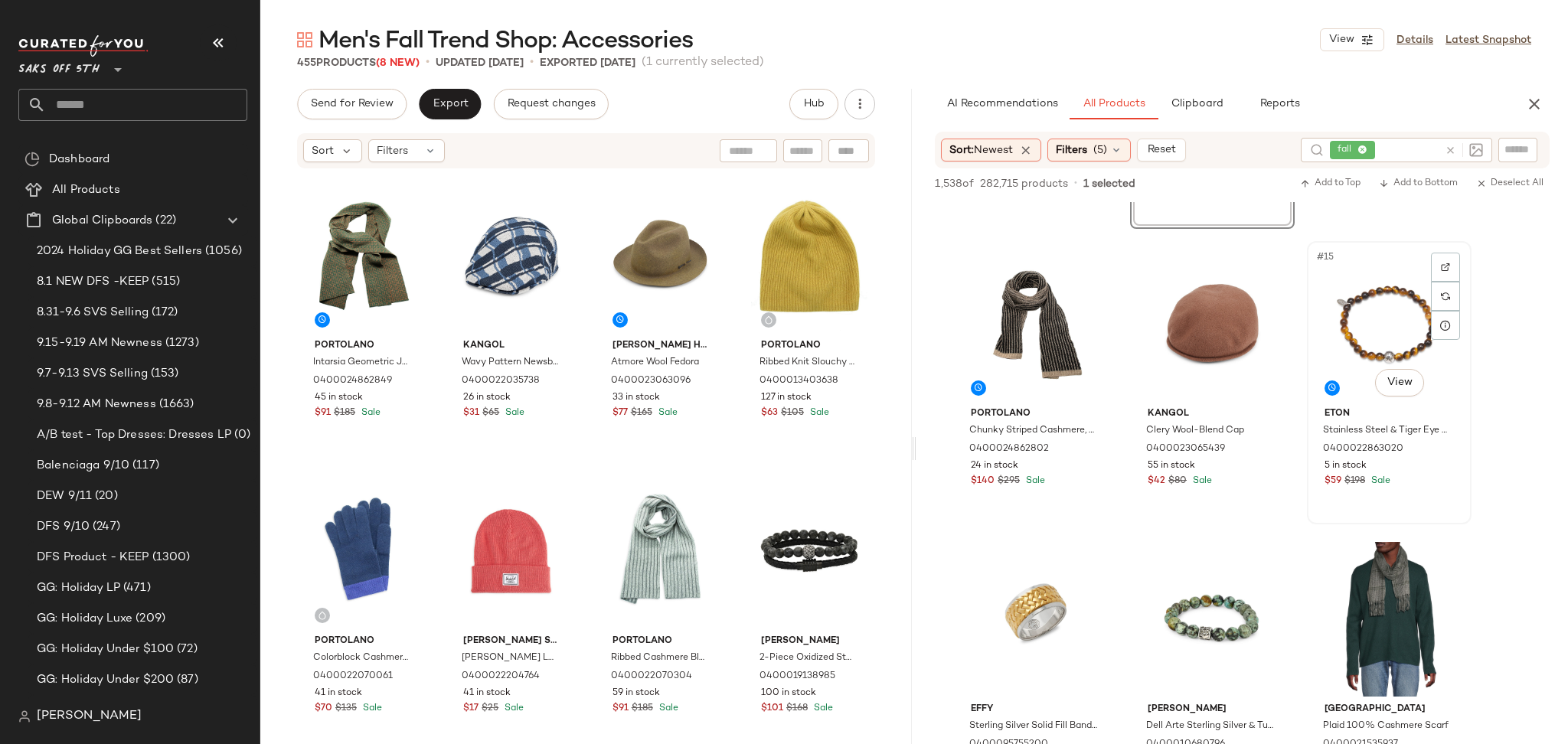
click at [1379, 303] on div "#15 View" at bounding box center [1389, 324] width 154 height 155
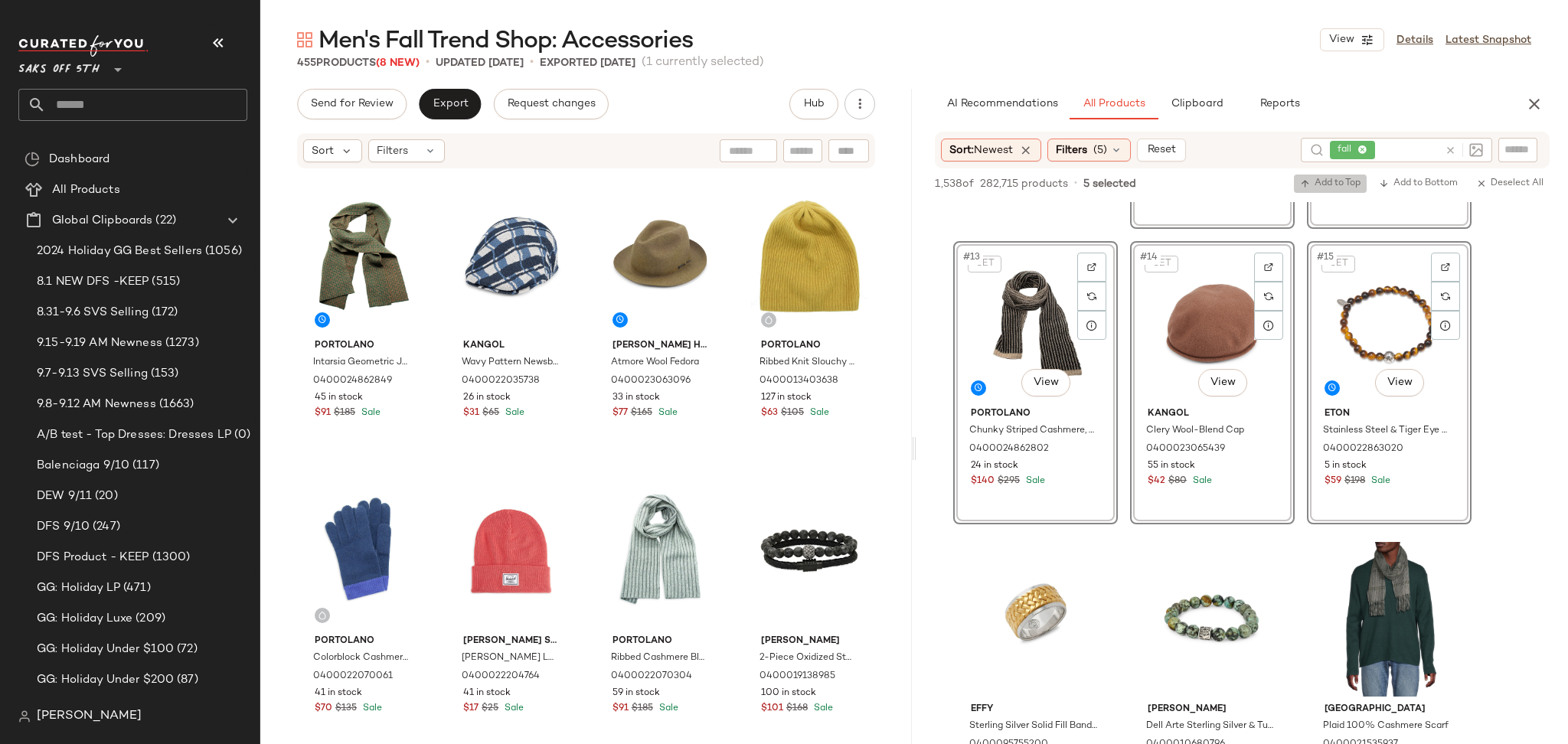
click at [1320, 189] on button "Add to Top" at bounding box center [1330, 184] width 73 height 18
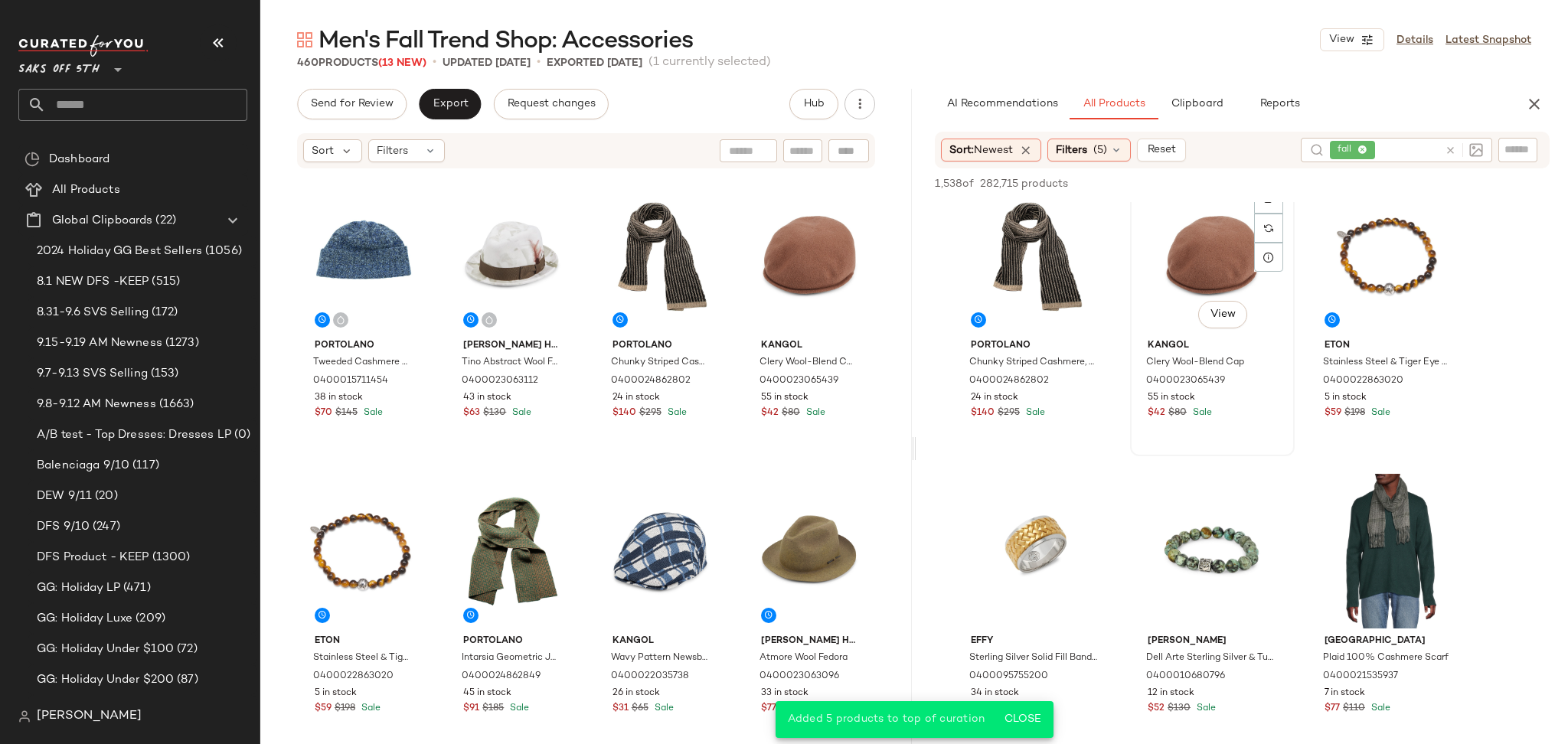
scroll to position [1215, 0]
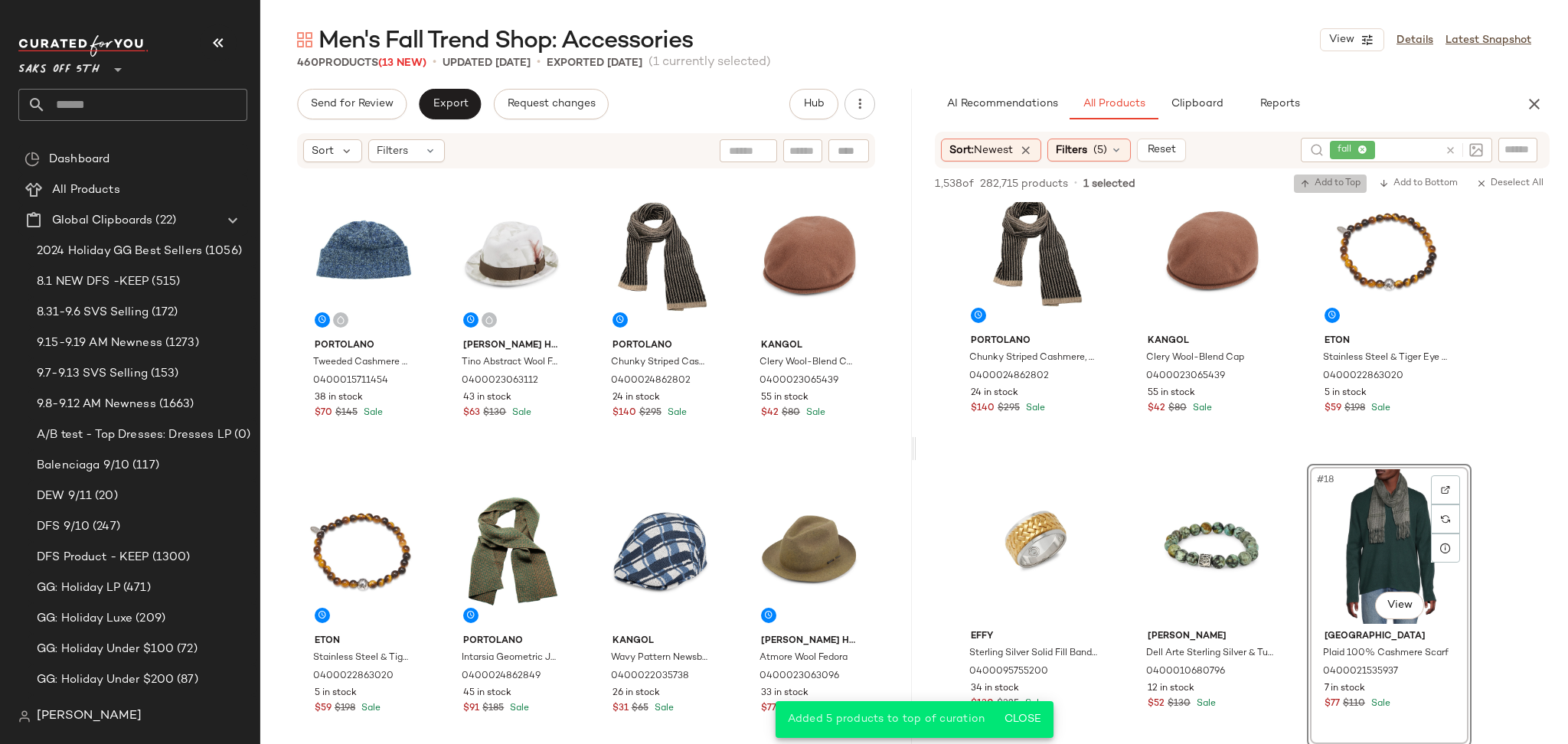
click at [1333, 178] on span "Add to Top" at bounding box center [1330, 184] width 60 height 11
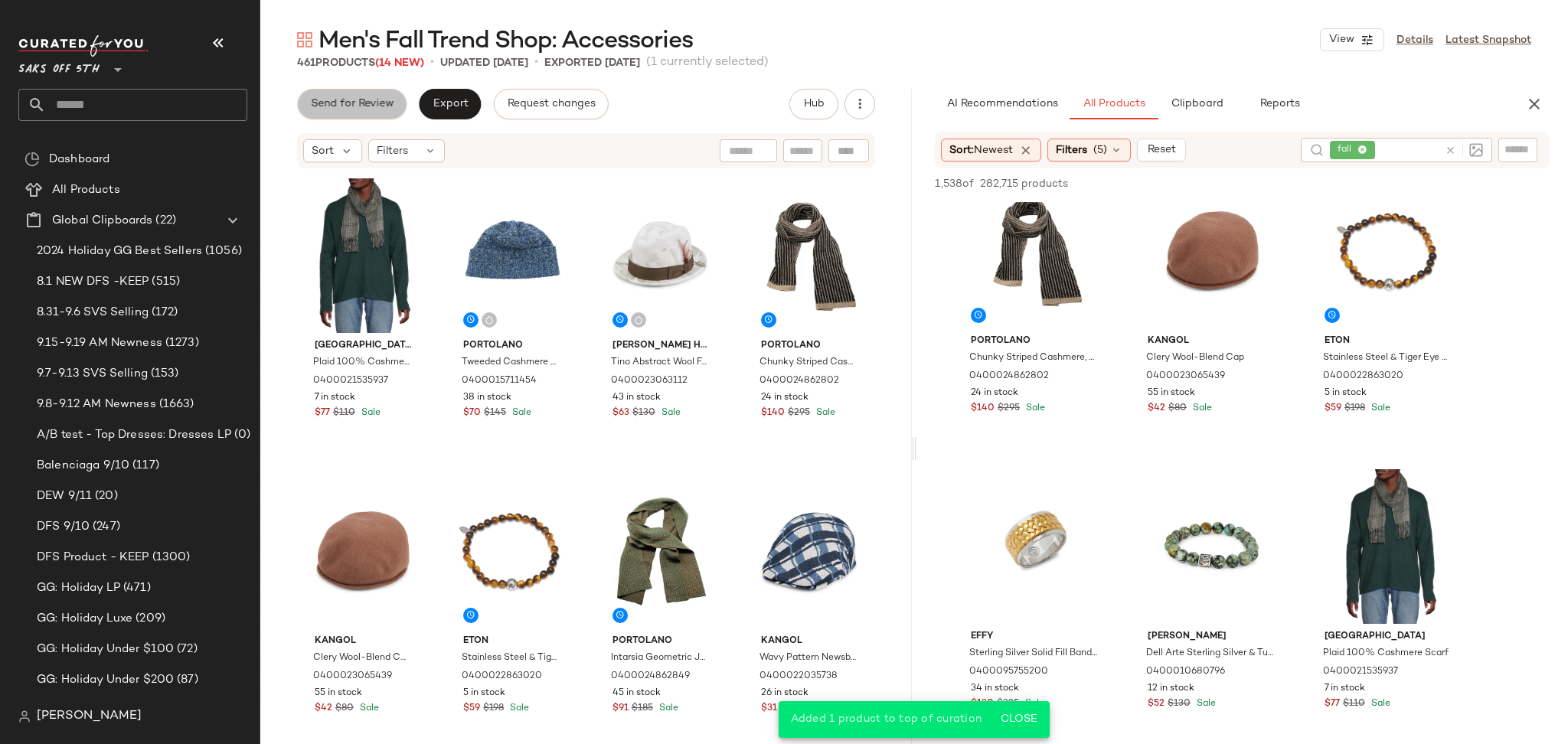
click at [382, 98] on span "Send for Review" at bounding box center [352, 104] width 84 height 12
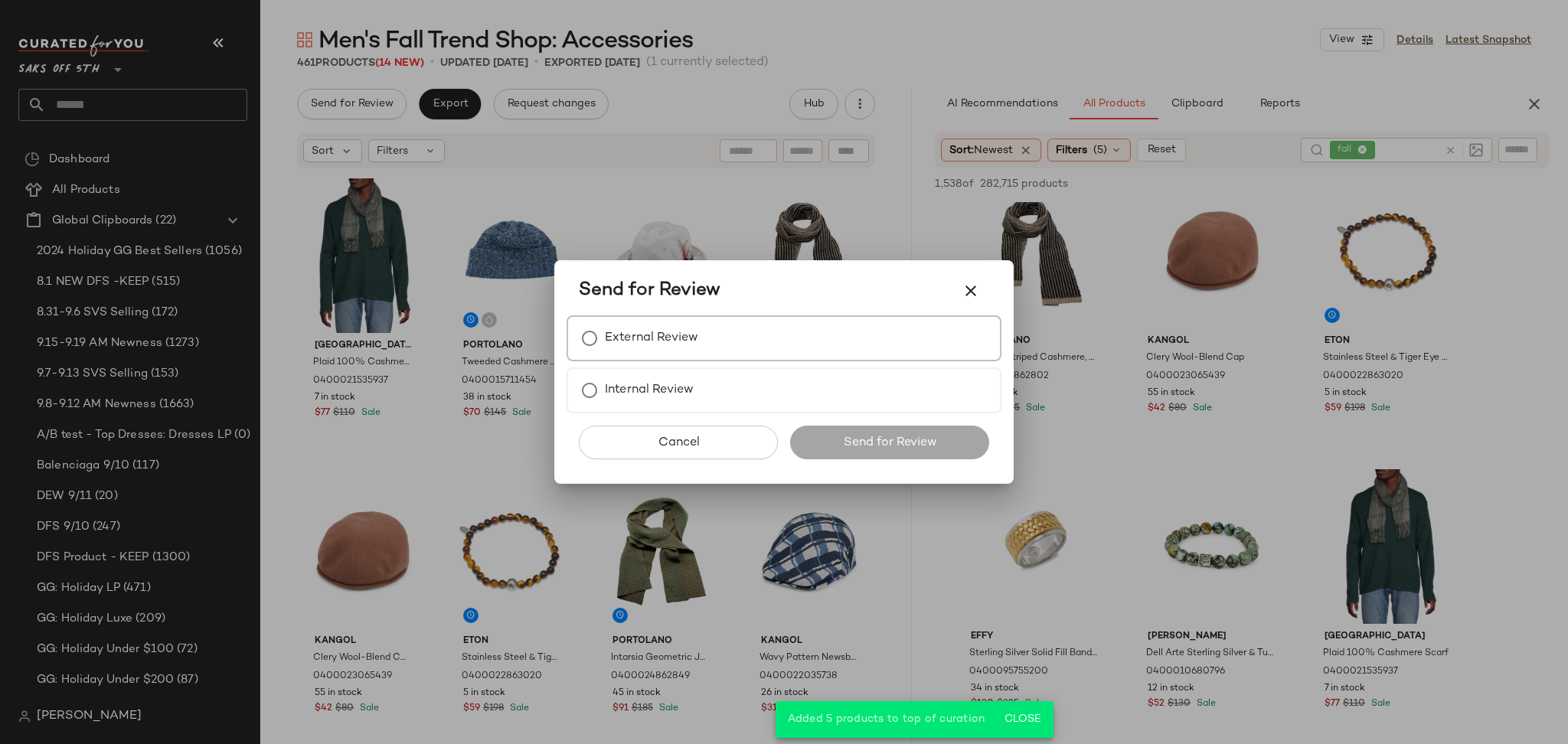
click at [676, 347] on label "External Review" at bounding box center [652, 338] width 94 height 31
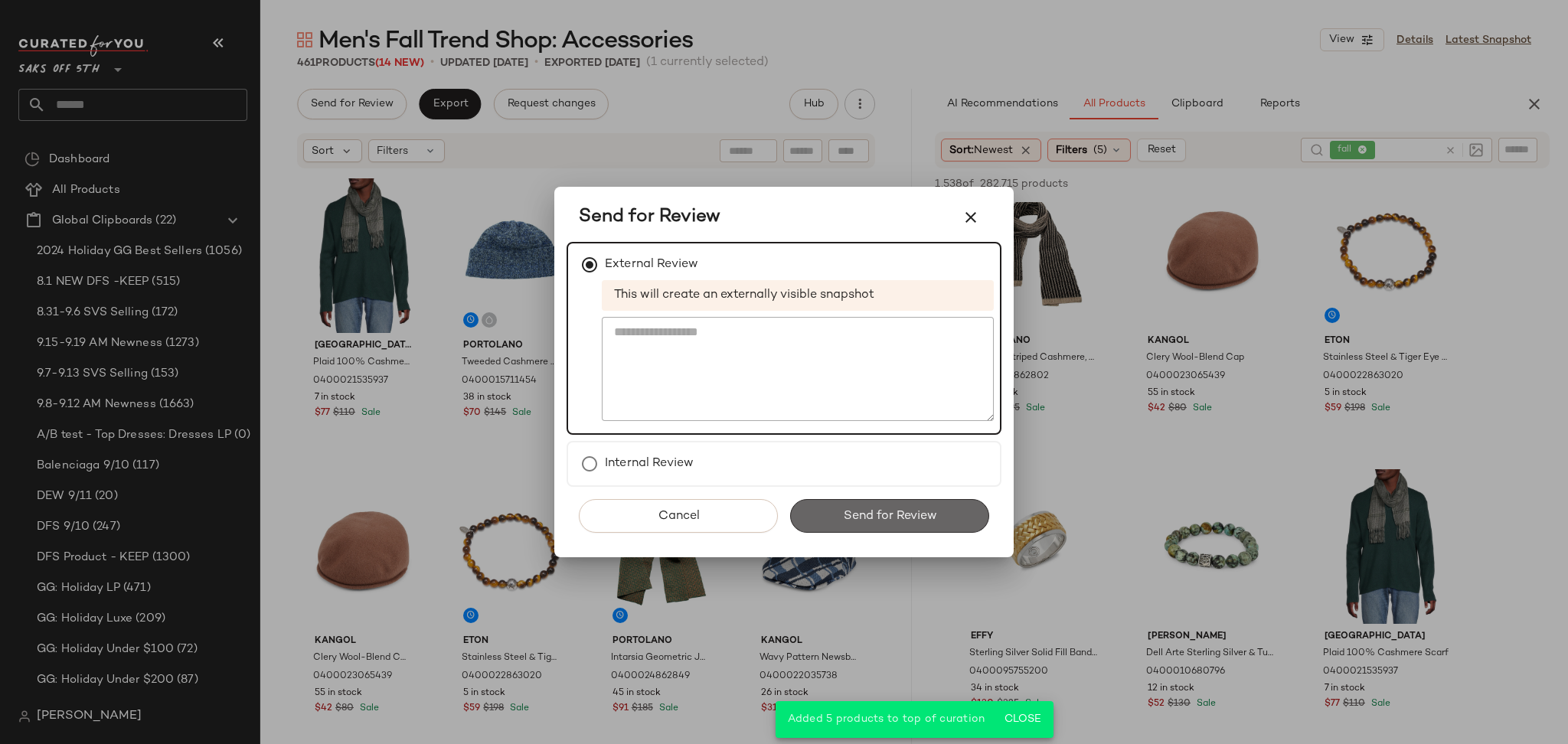
click at [838, 516] on button "Send for Review" at bounding box center [889, 515] width 199 height 34
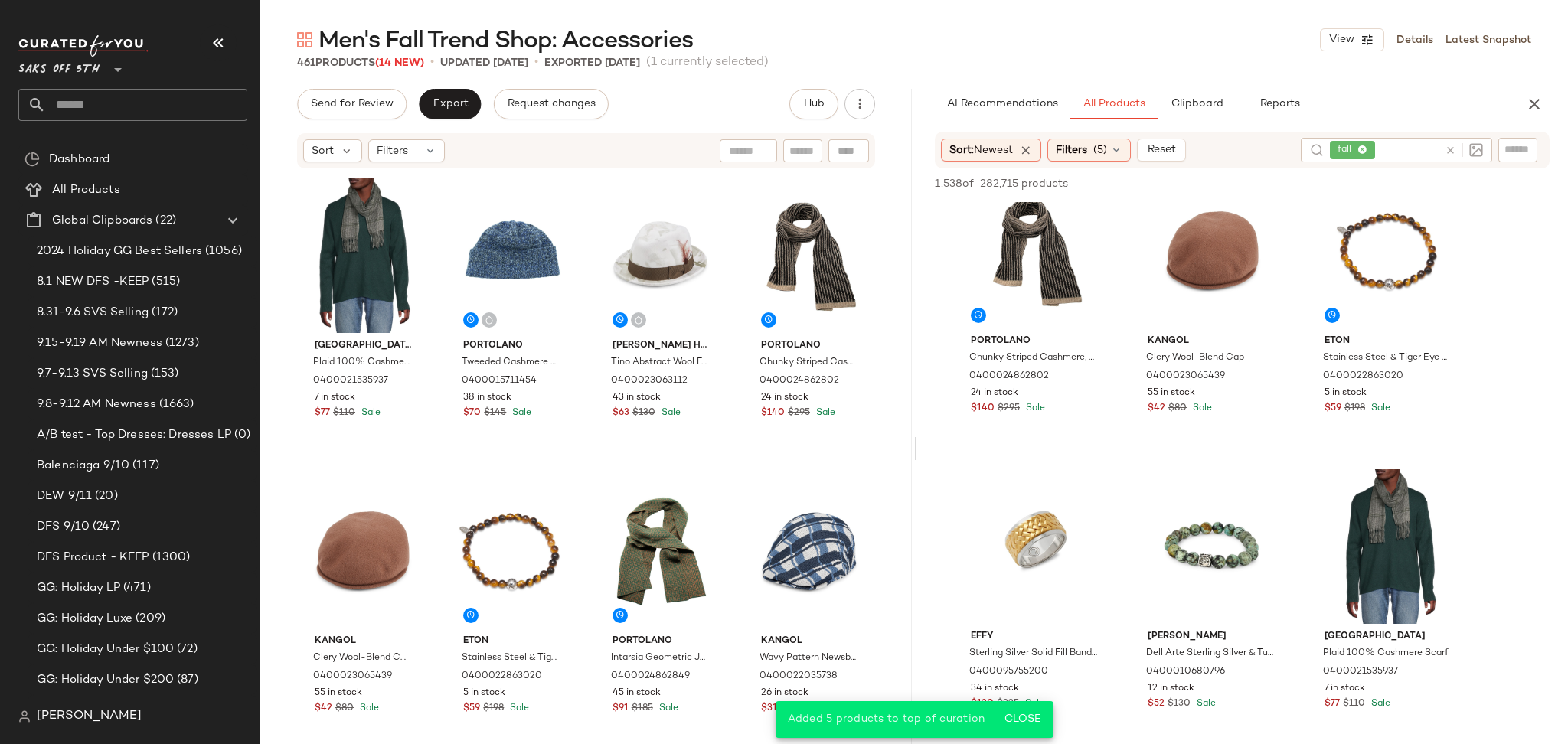
scroll to position [1805, 0]
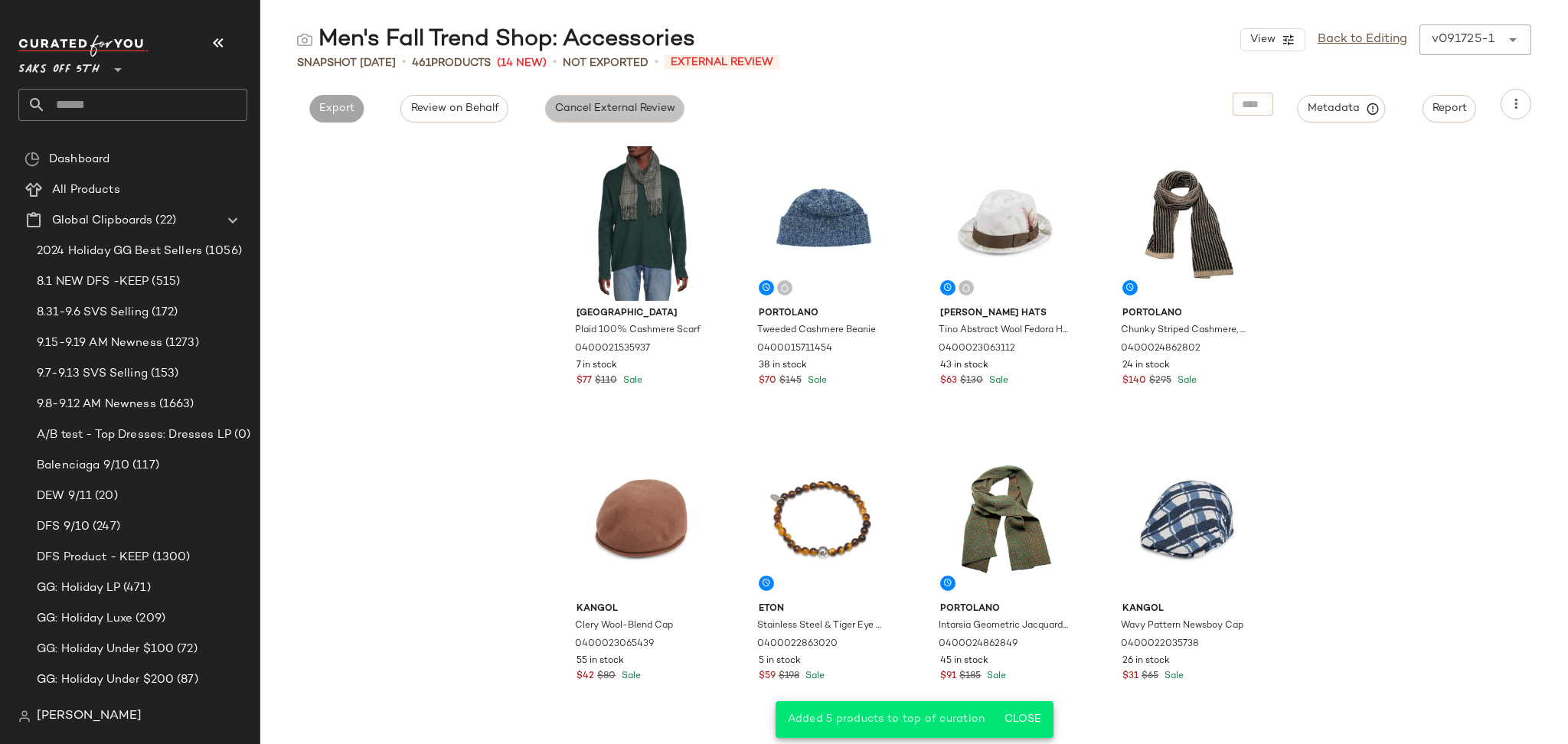
click at [593, 108] on span "Cancel External Review" at bounding box center [614, 108] width 121 height 12
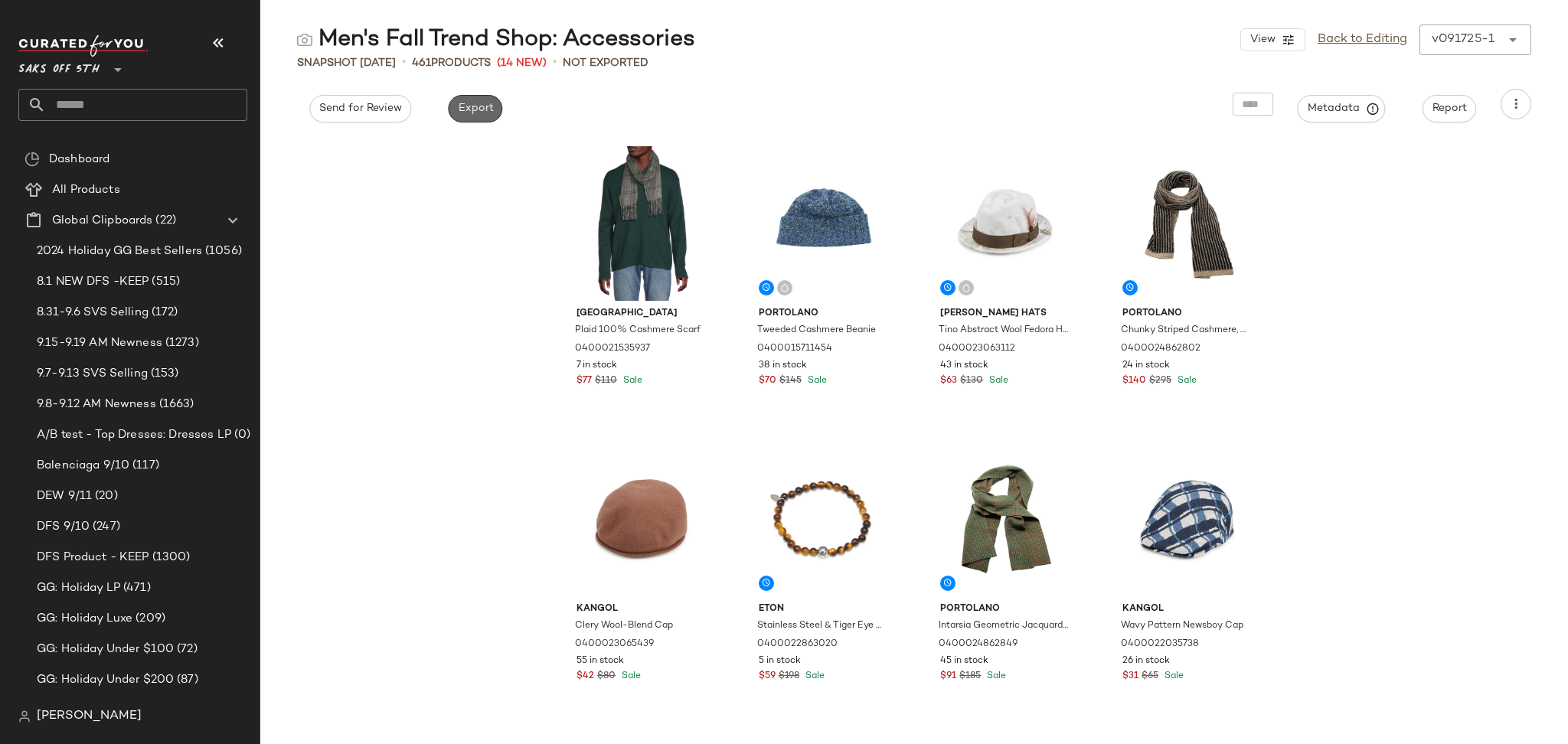
click at [479, 109] on span "Export" at bounding box center [475, 108] width 36 height 12
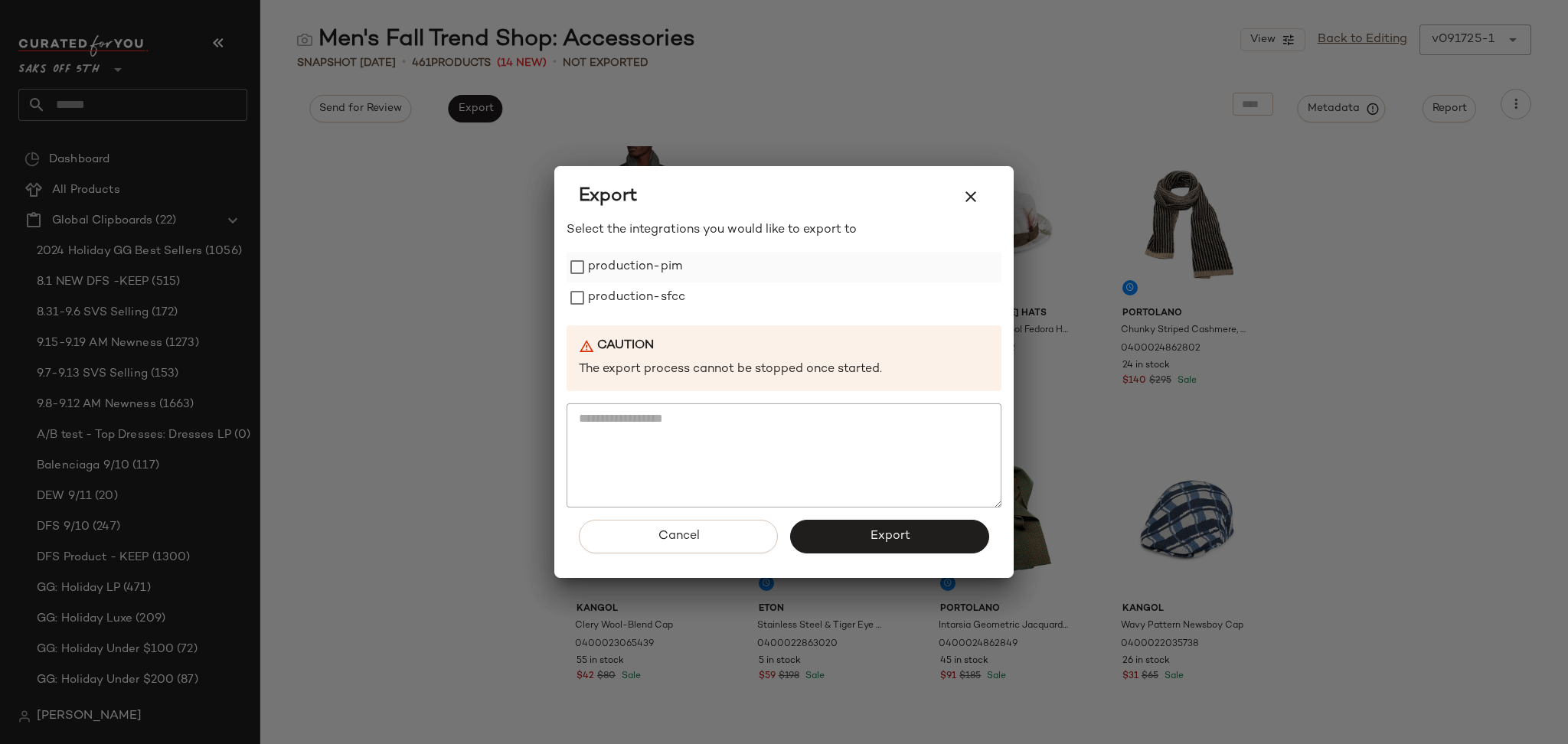
click at [659, 276] on label "production-pim" at bounding box center [634, 267] width 94 height 31
click at [665, 296] on label "production-sfcc" at bounding box center [636, 297] width 97 height 31
click at [847, 545] on button "Export" at bounding box center [889, 536] width 199 height 34
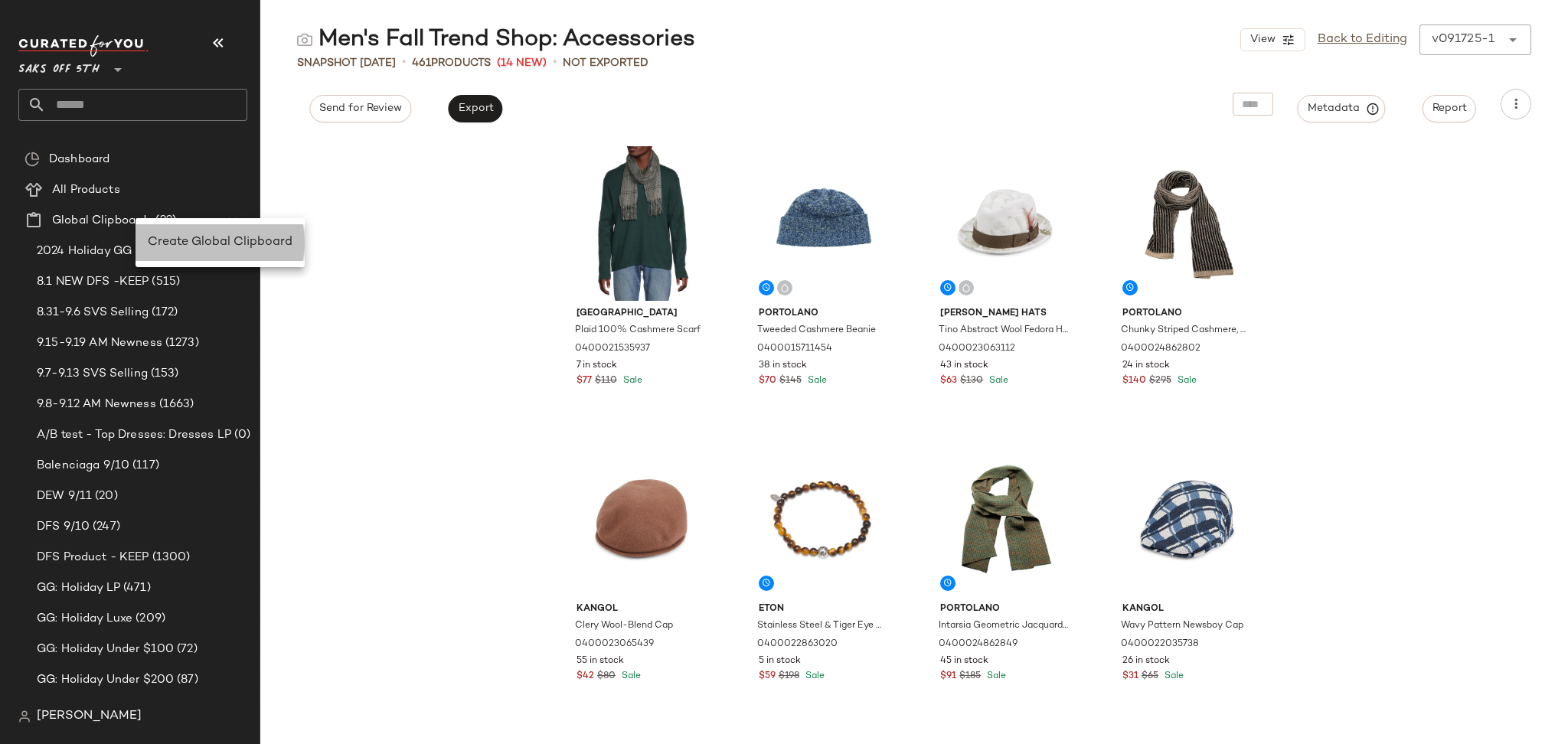
click at [163, 232] on div "Create Global Clipboard" at bounding box center [220, 242] width 169 height 36
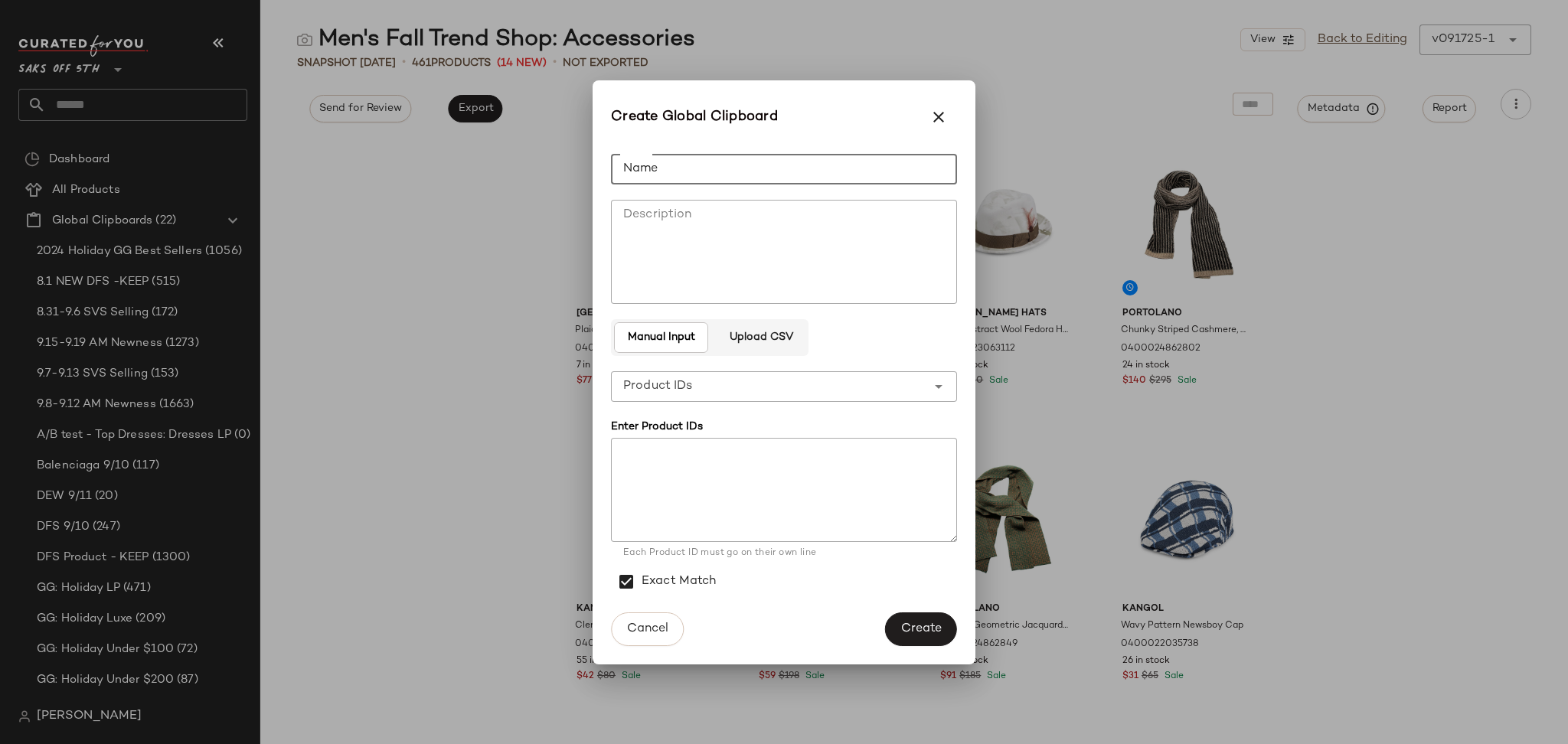
click at [646, 174] on input "Name" at bounding box center [784, 169] width 346 height 31
click at [646, 168] on input "**********" at bounding box center [784, 169] width 346 height 31
type input "**********"
click at [779, 337] on span "Upload CSV" at bounding box center [760, 337] width 65 height 12
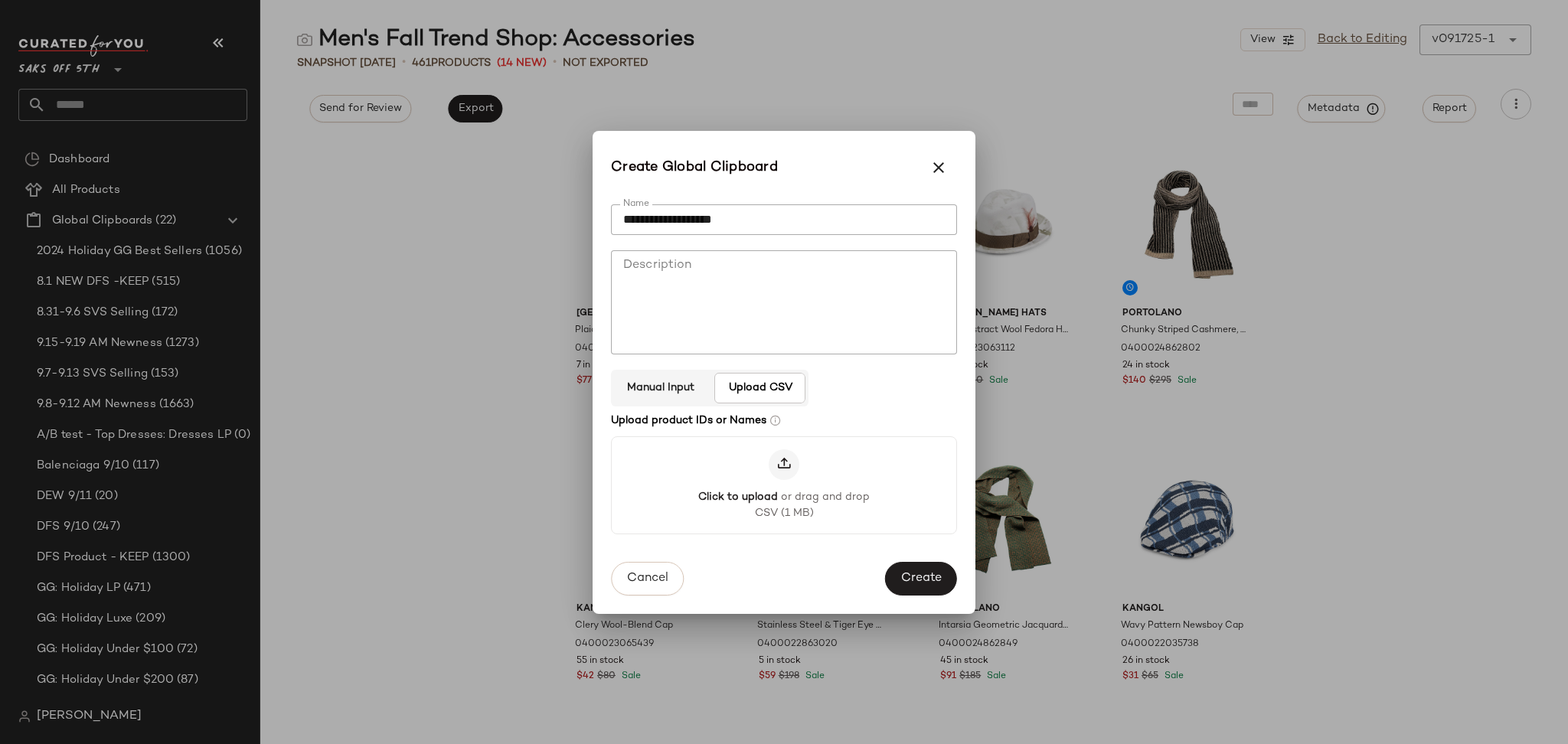
click at [784, 471] on icon at bounding box center [784, 464] width 15 height 15
click at [784, 484] on input "Click to upload or drag and drop CSV (1 MB)" at bounding box center [784, 484] width 1 height 1
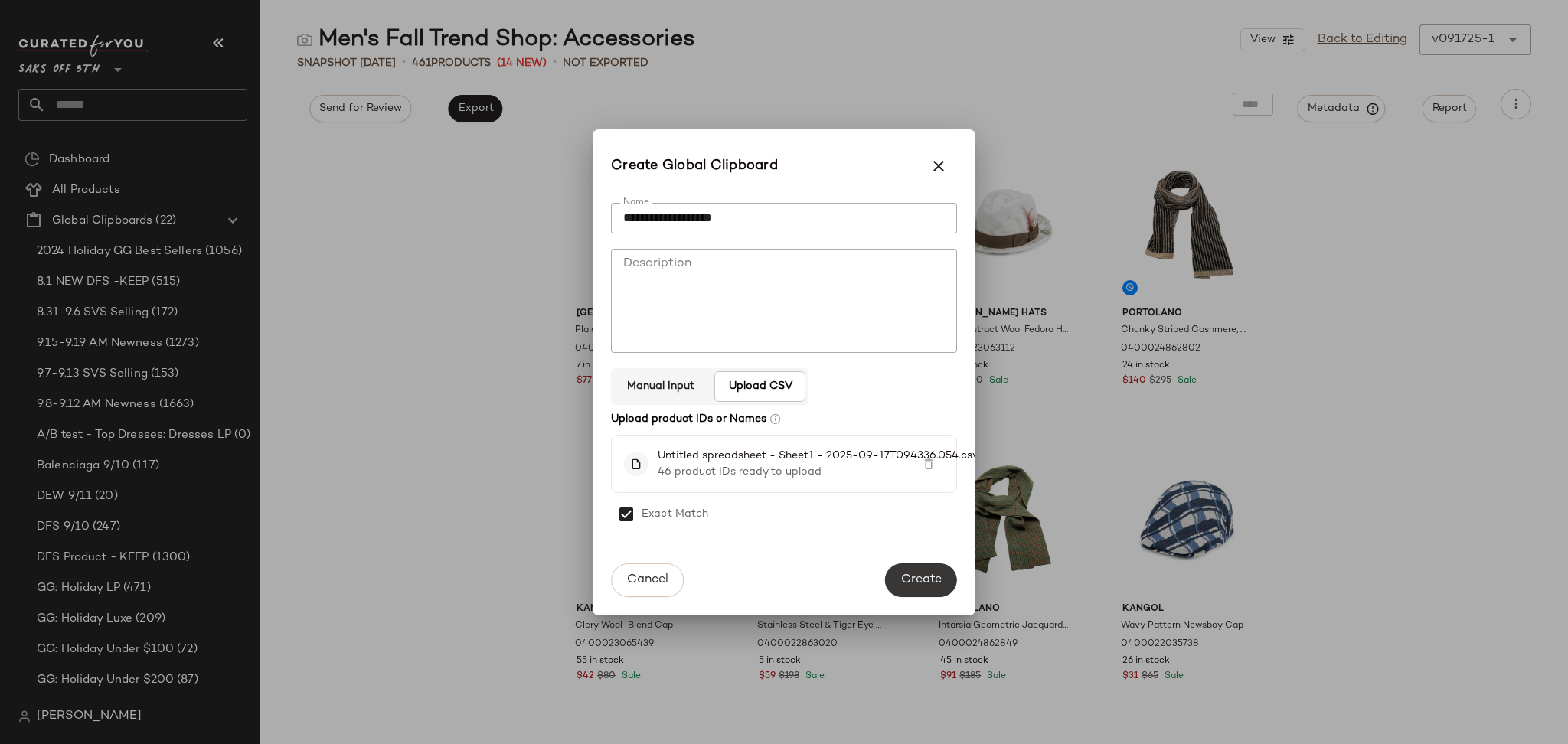
click at [926, 577] on span "Create" at bounding box center [920, 579] width 41 height 15
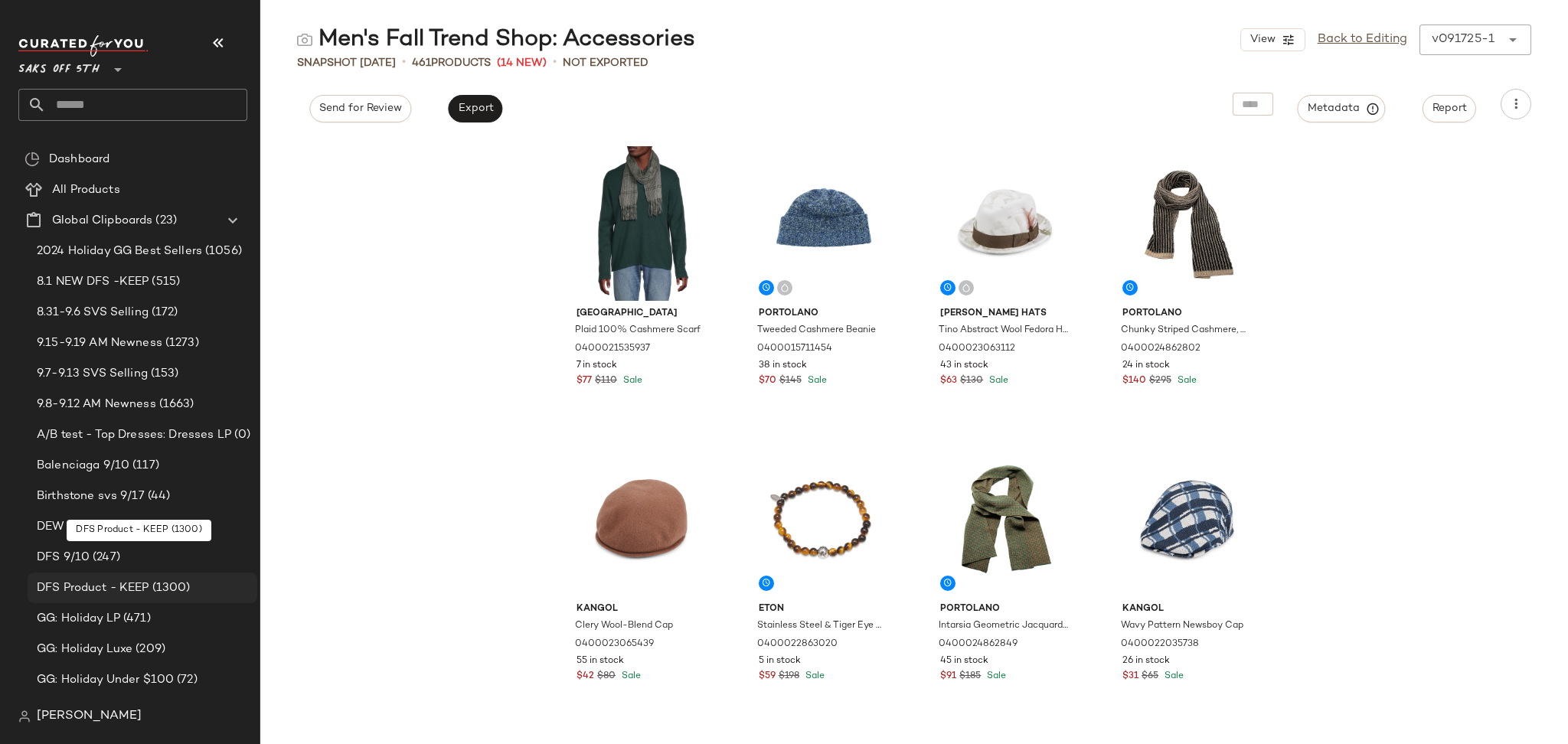
scroll to position [57, 0]
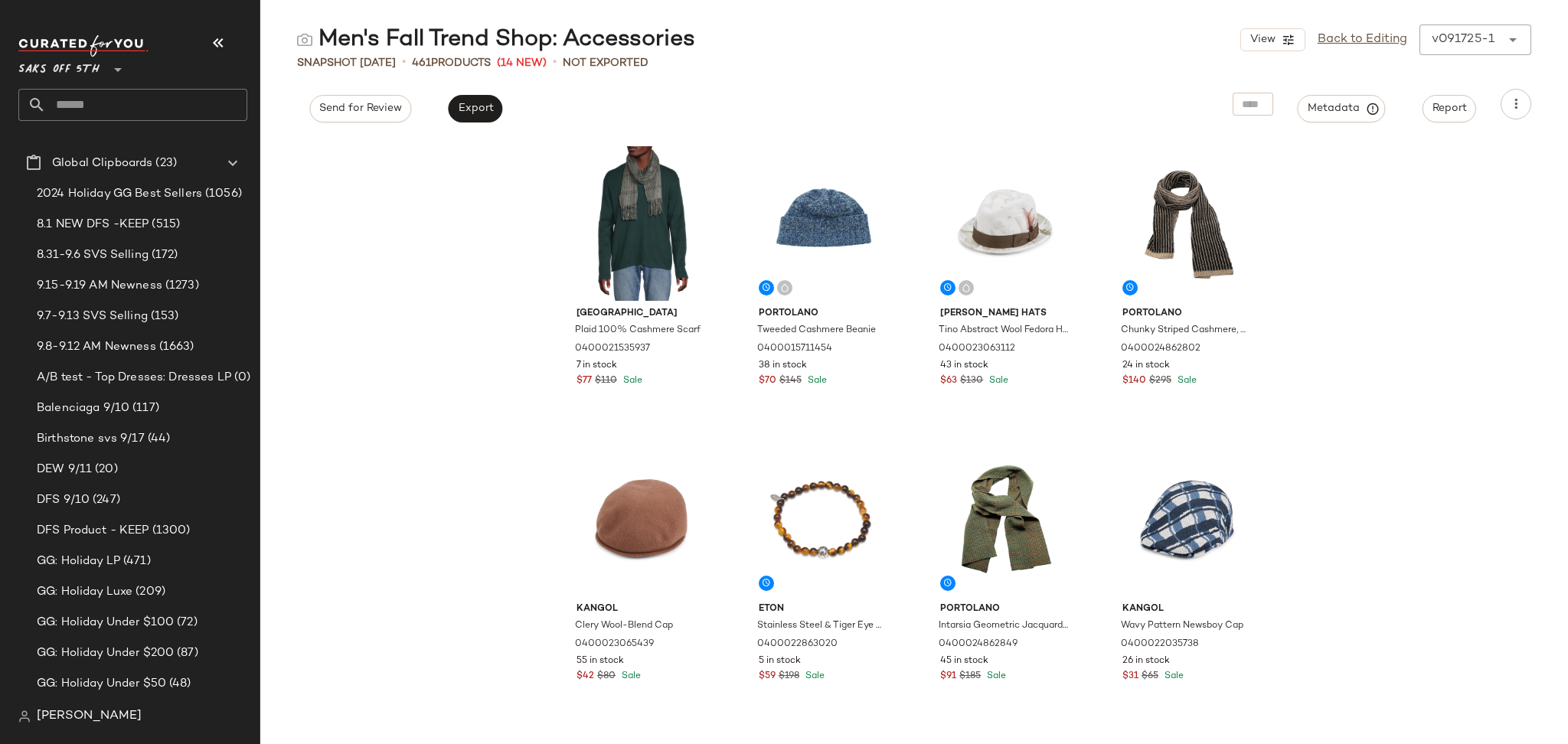
click at [155, 113] on input "text" at bounding box center [146, 105] width 201 height 32
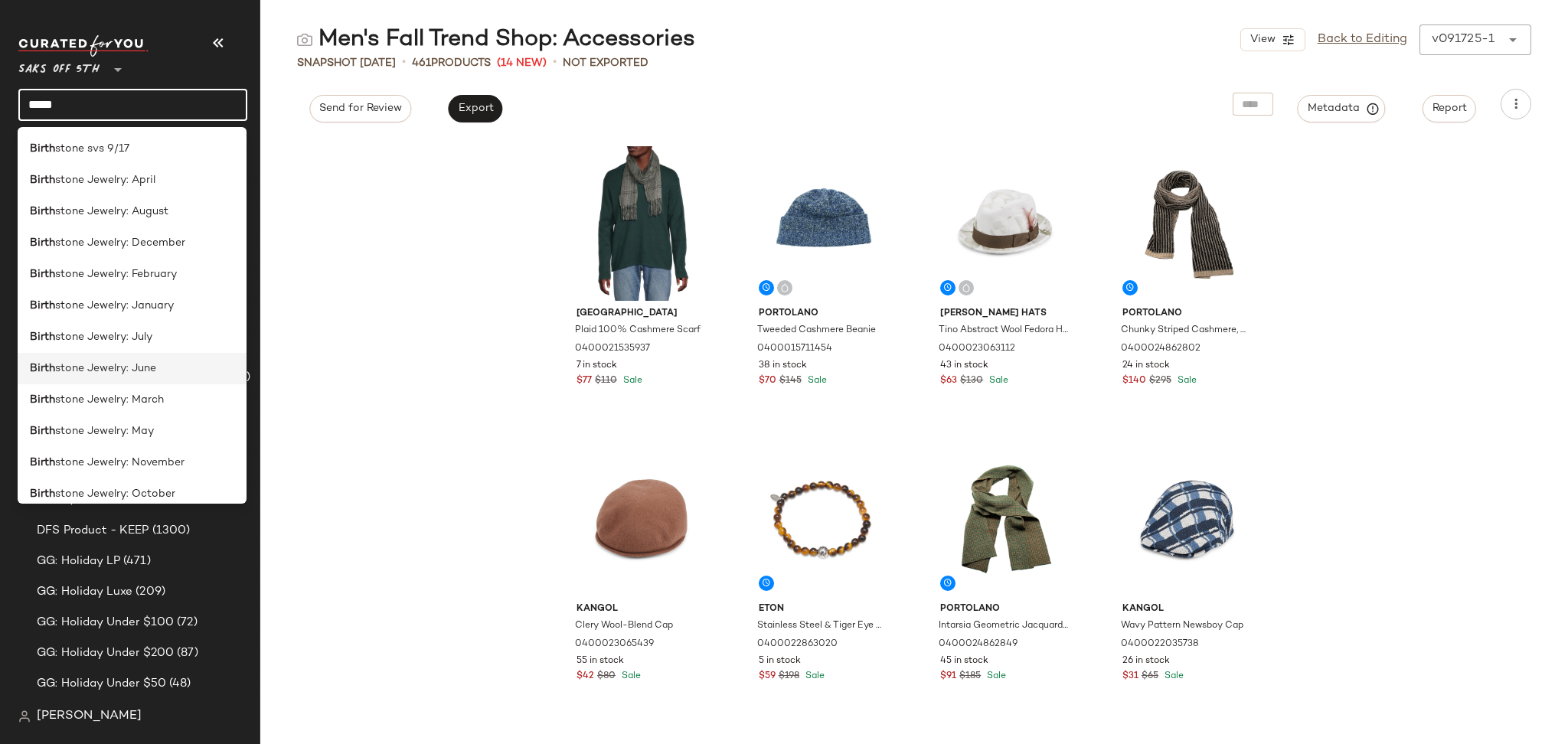
scroll to position [137, 0]
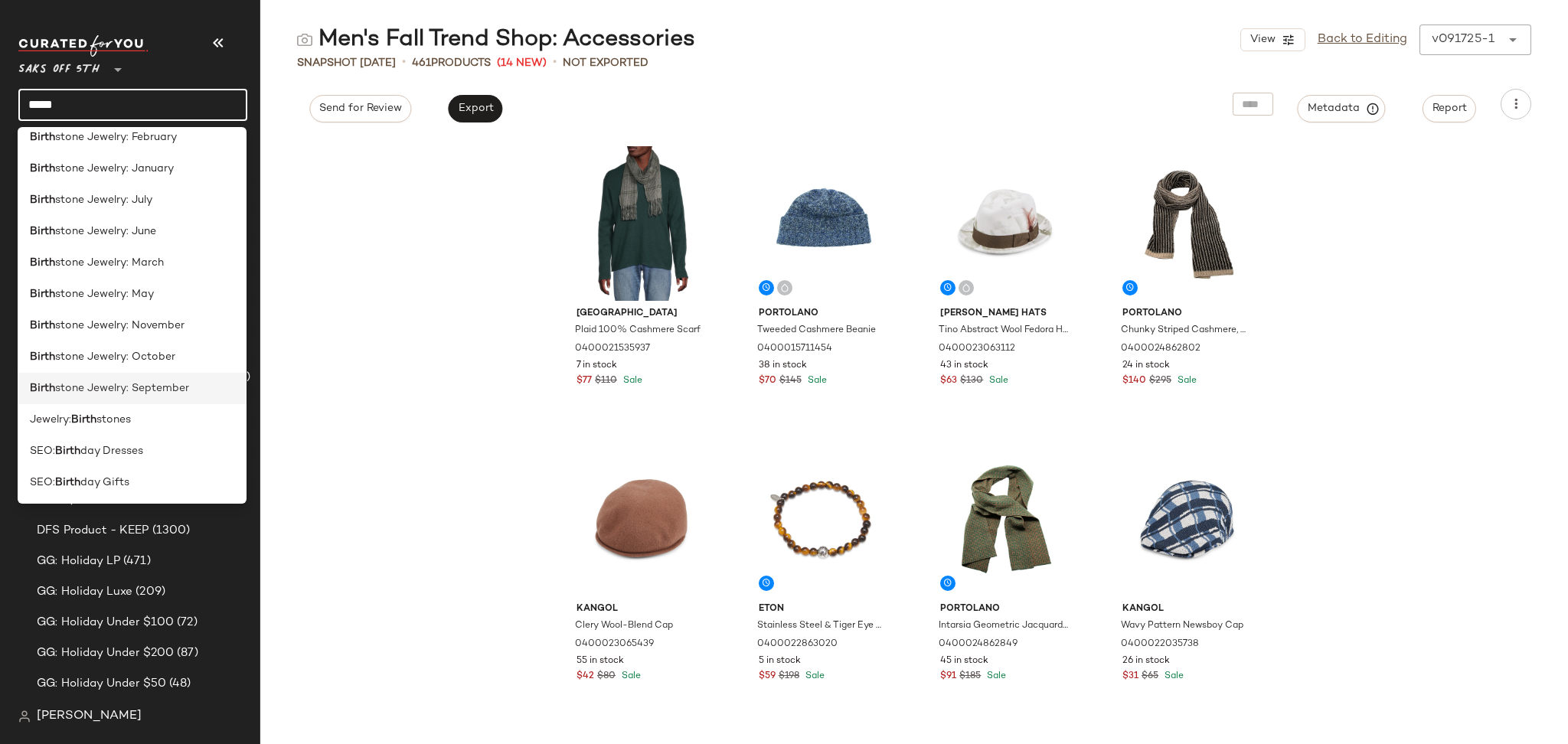
type input "*****"
click at [173, 391] on span "stone Jewelry: September" at bounding box center [122, 388] width 134 height 16
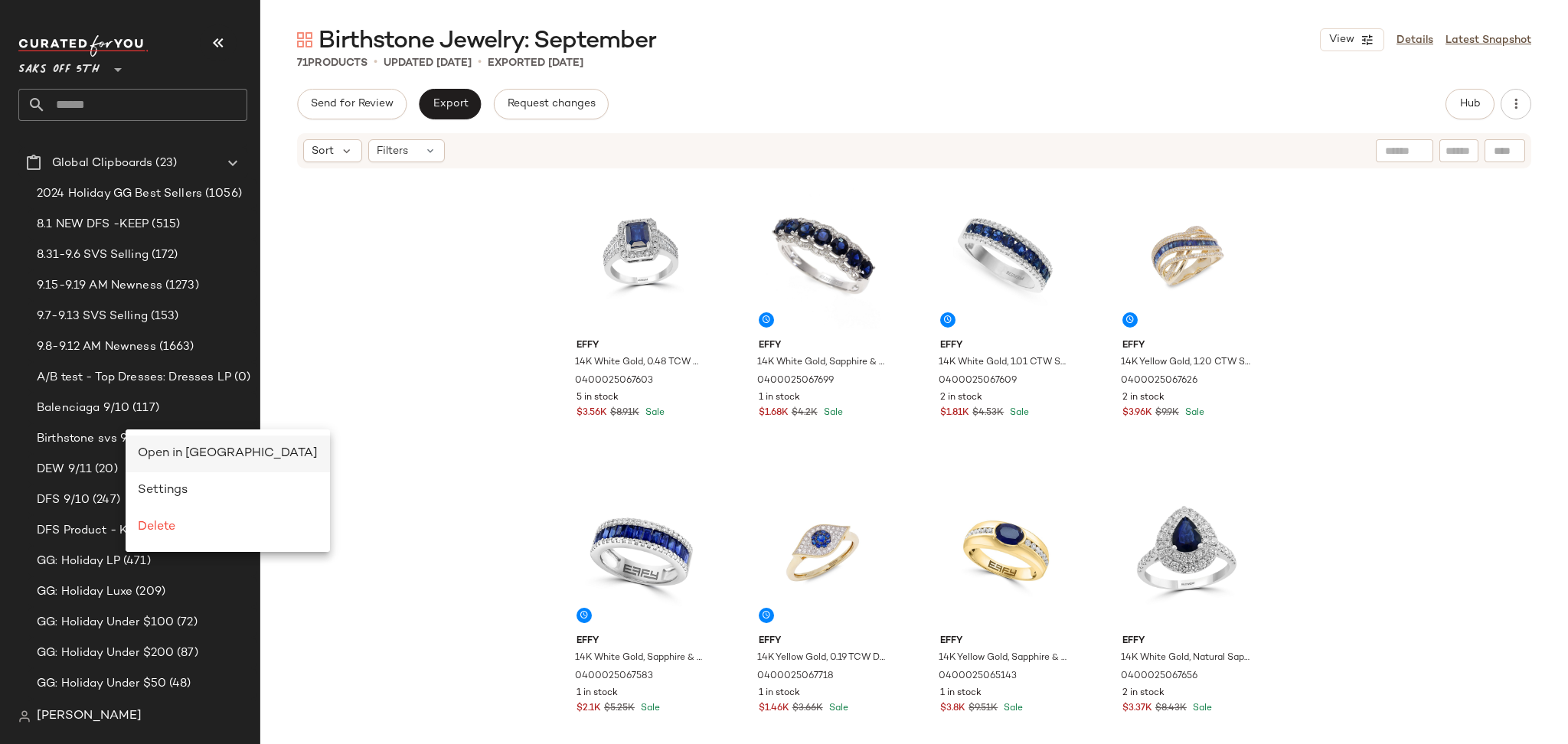
click at [149, 447] on span "Open in Split View" at bounding box center [228, 453] width 180 height 13
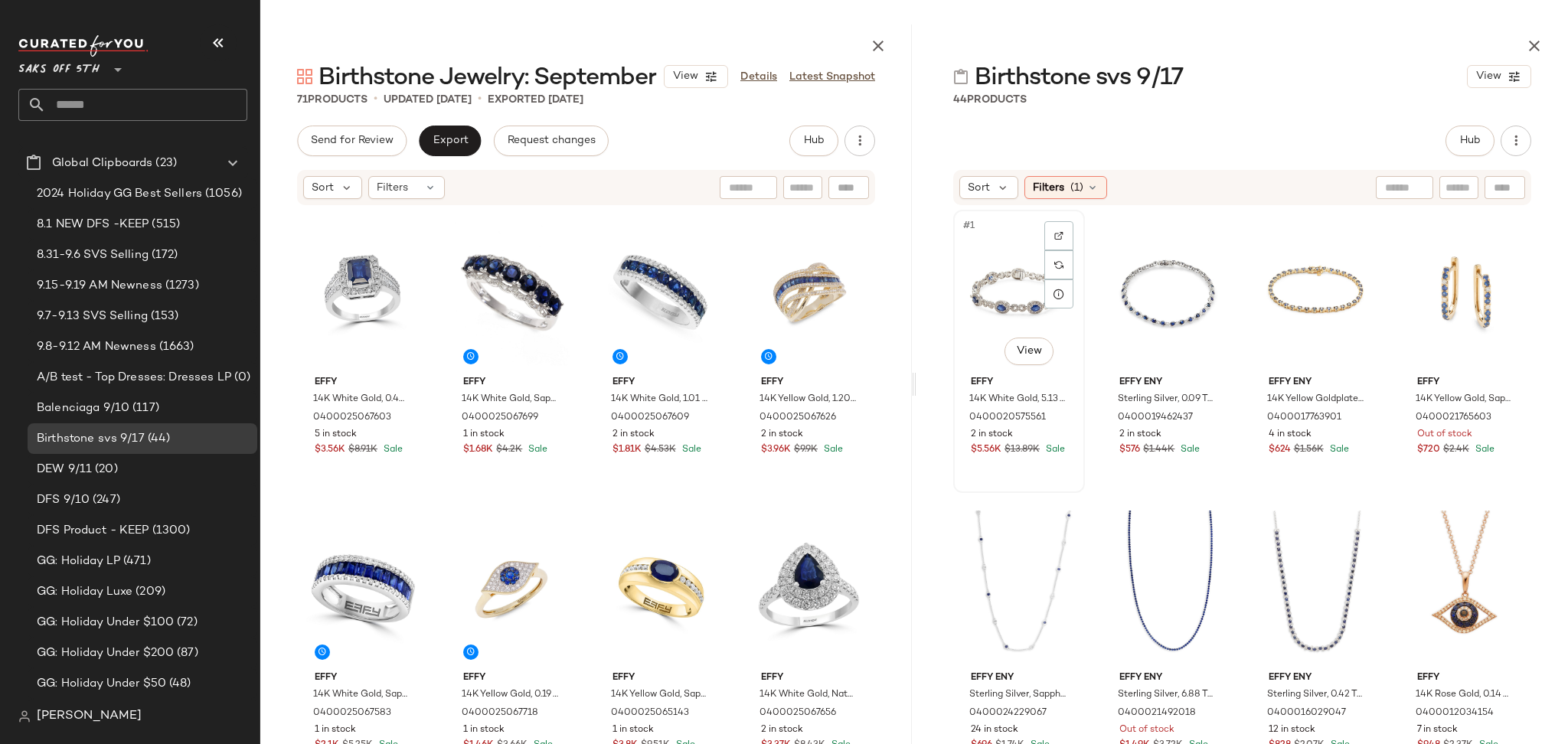
click at [1001, 277] on div "#1 View" at bounding box center [1018, 292] width 121 height 155
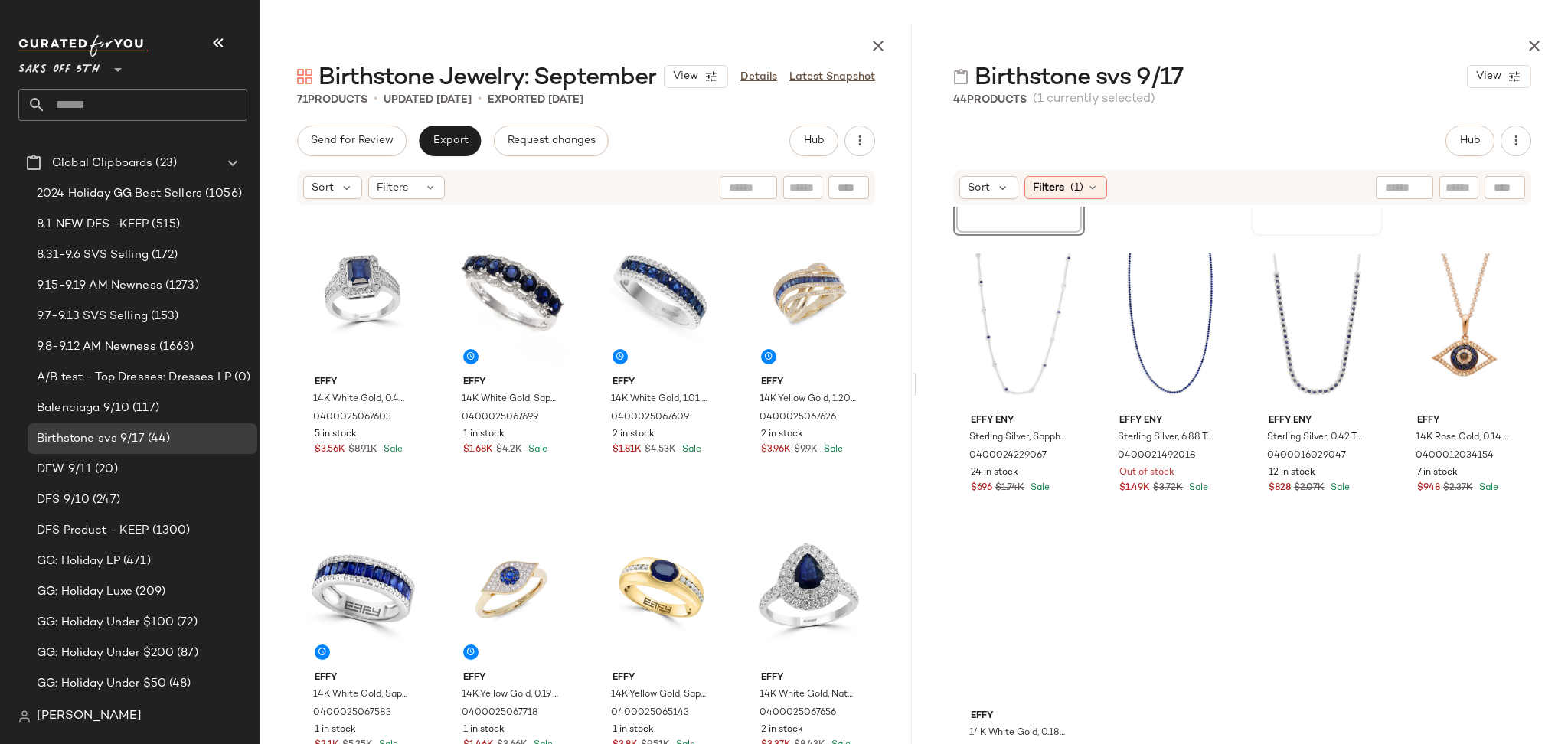
scroll to position [319, 0]
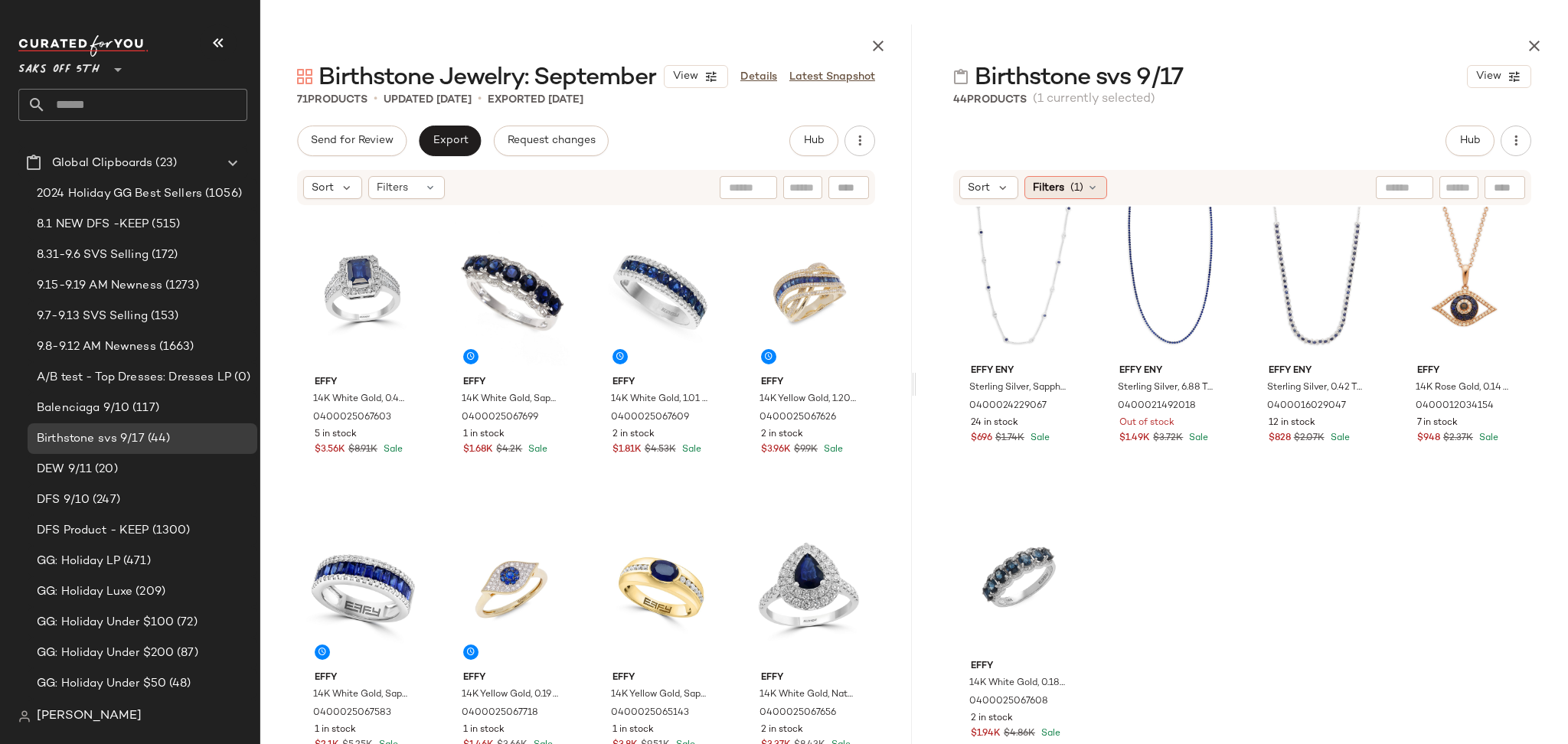
click at [1074, 181] on span "(1)" at bounding box center [1077, 188] width 13 height 16
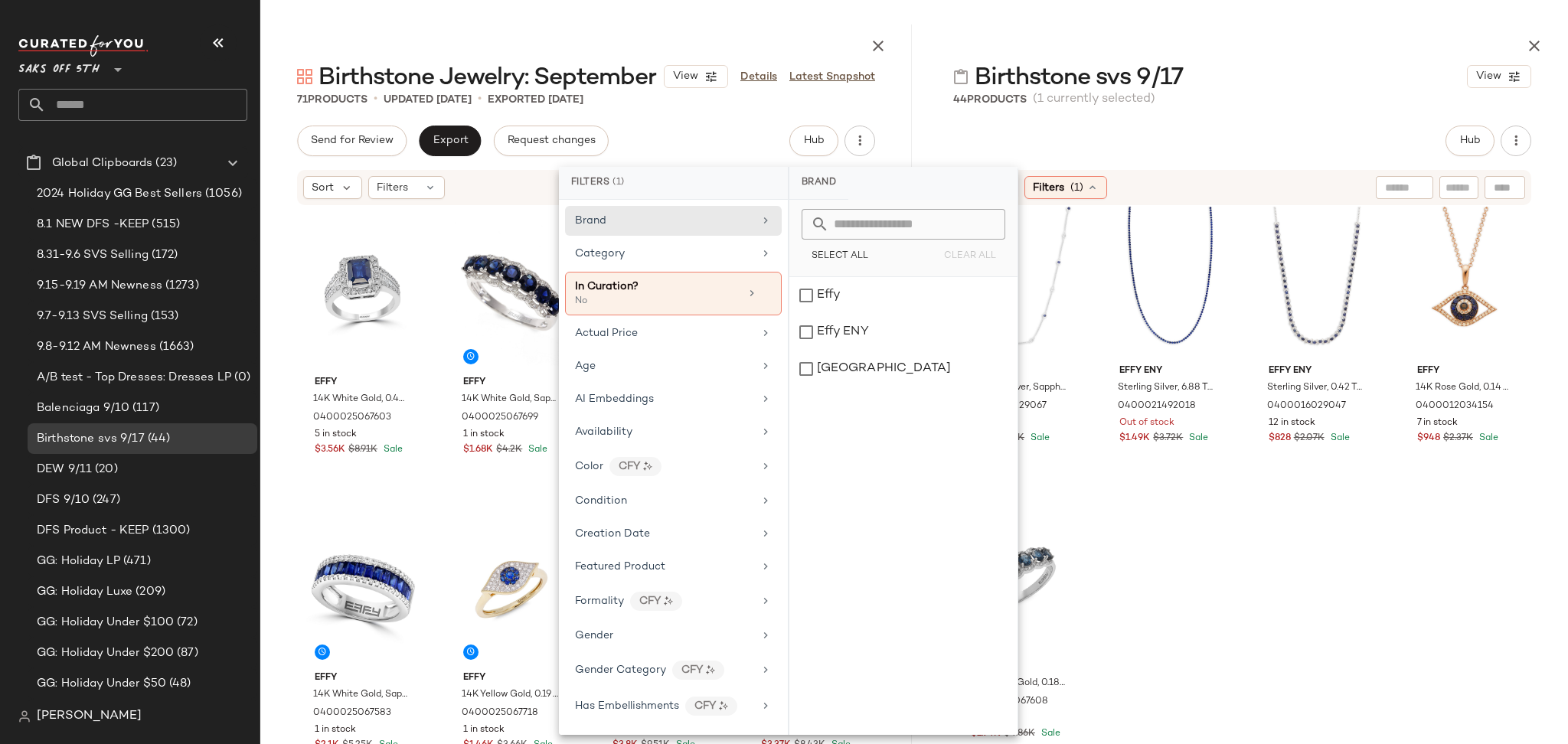
click at [1164, 118] on div "Birthstone svs 9/17 View 44 Products (1 currently selected) Hub Sort Filters (1…" at bounding box center [1242, 384] width 652 height 719
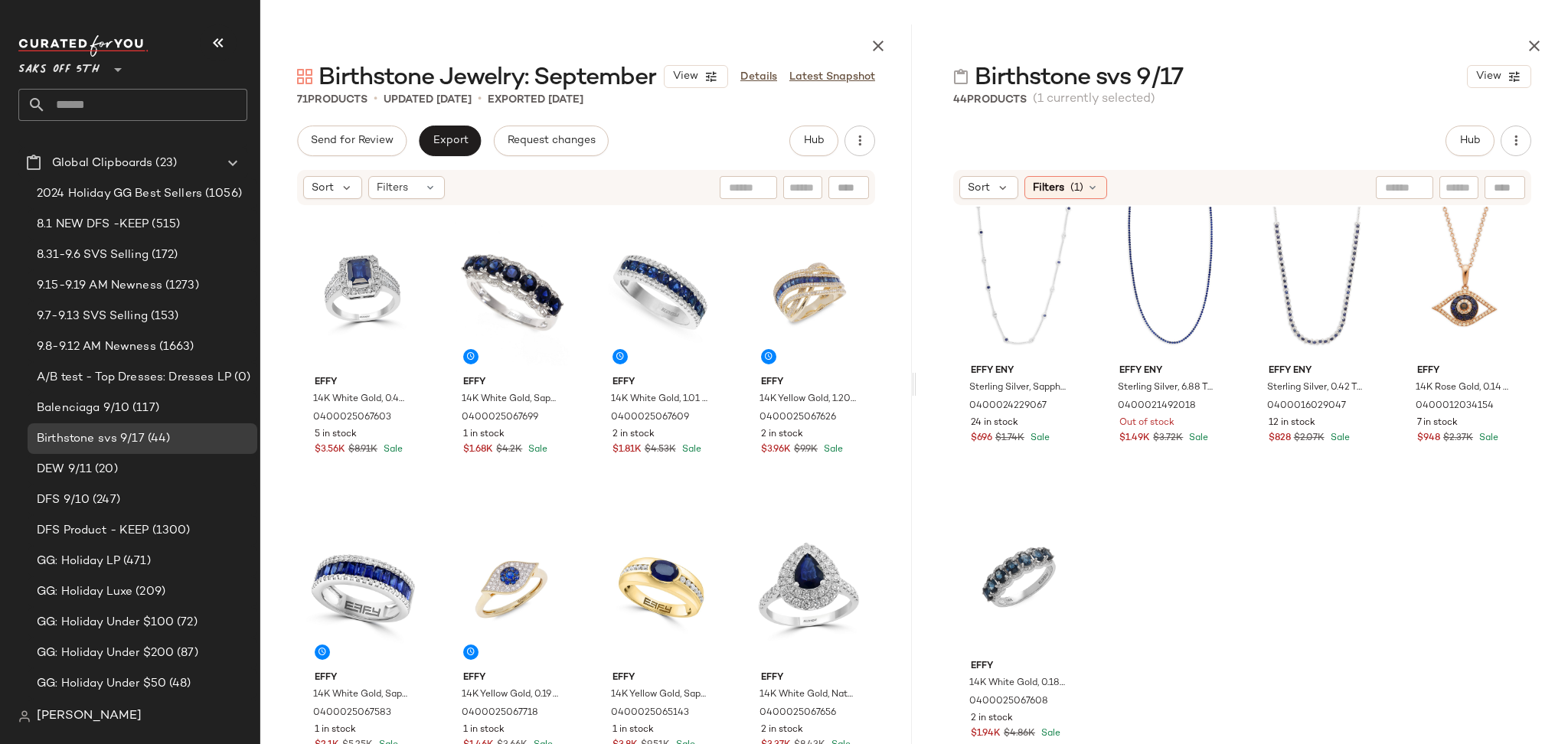
click at [1227, 118] on div "Birthstone svs 9/17 View 44 Products (1 currently selected) Hub Sort Filters (1…" at bounding box center [1242, 384] width 652 height 719
click at [1011, 547] on div "#9 View" at bounding box center [1018, 576] width 121 height 155
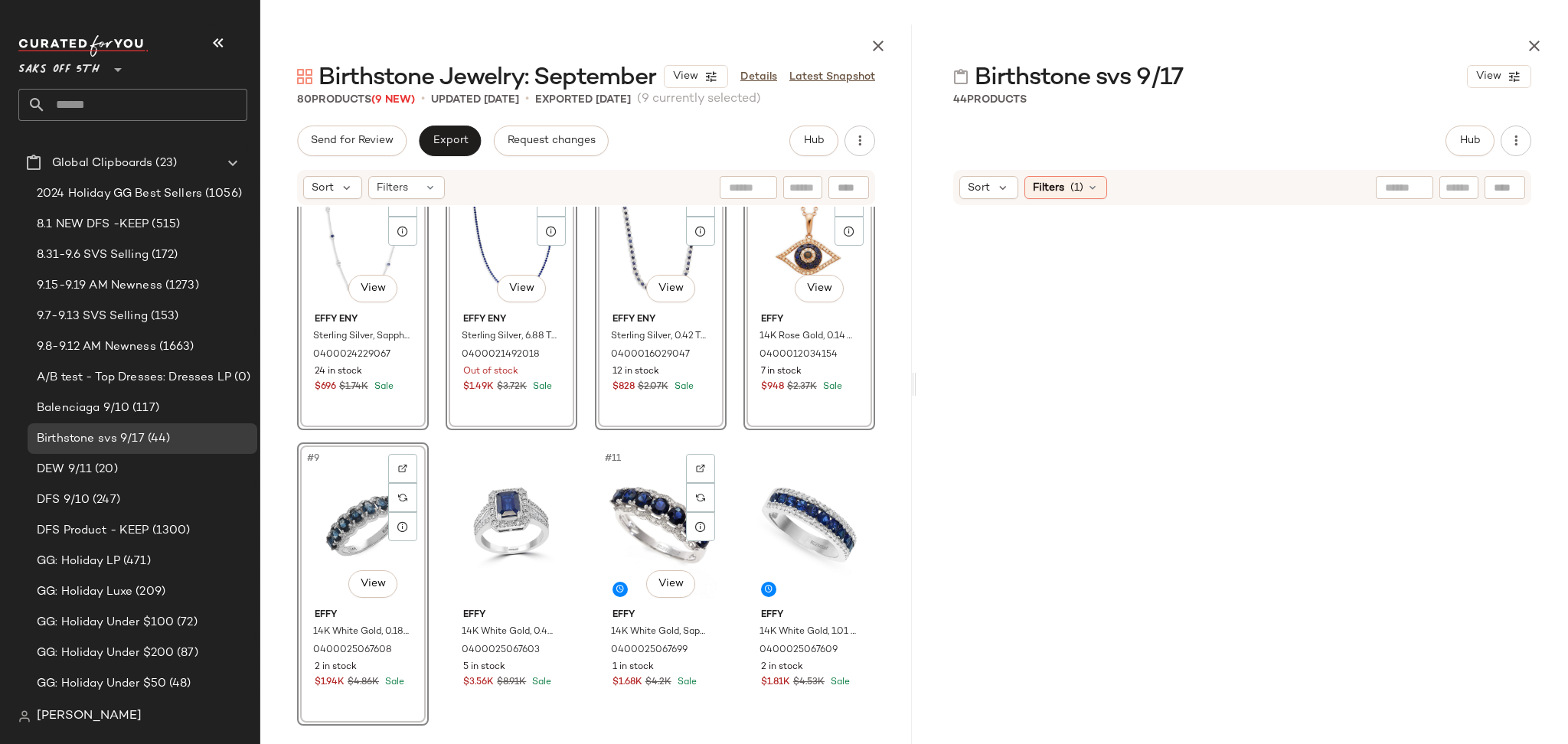
scroll to position [359, 0]
click at [998, 373] on div at bounding box center [1241, 441] width 578 height 465
click at [620, 505] on div "#11 View" at bounding box center [660, 524] width 121 height 155
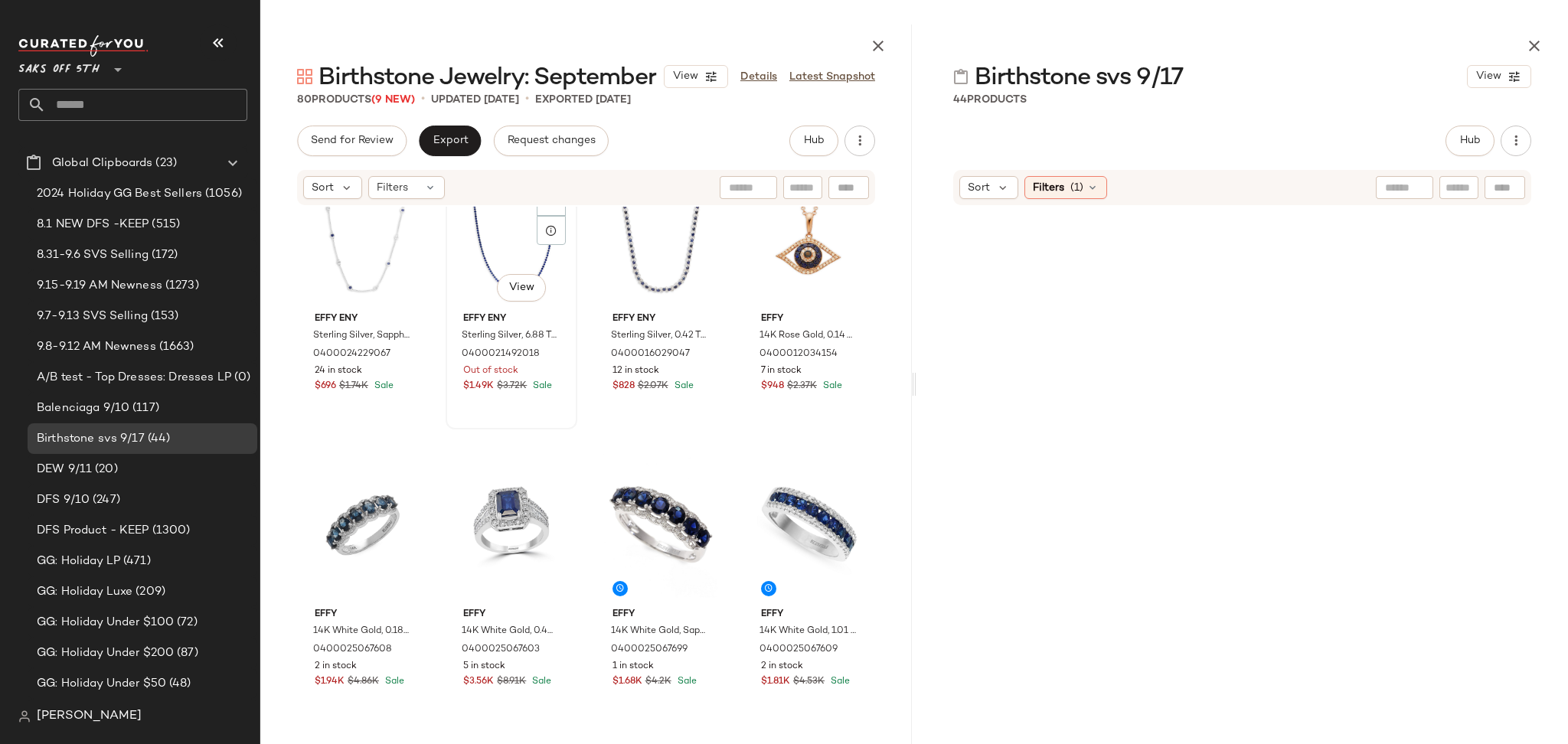
click at [494, 256] on div "#6 View" at bounding box center [511, 229] width 121 height 155
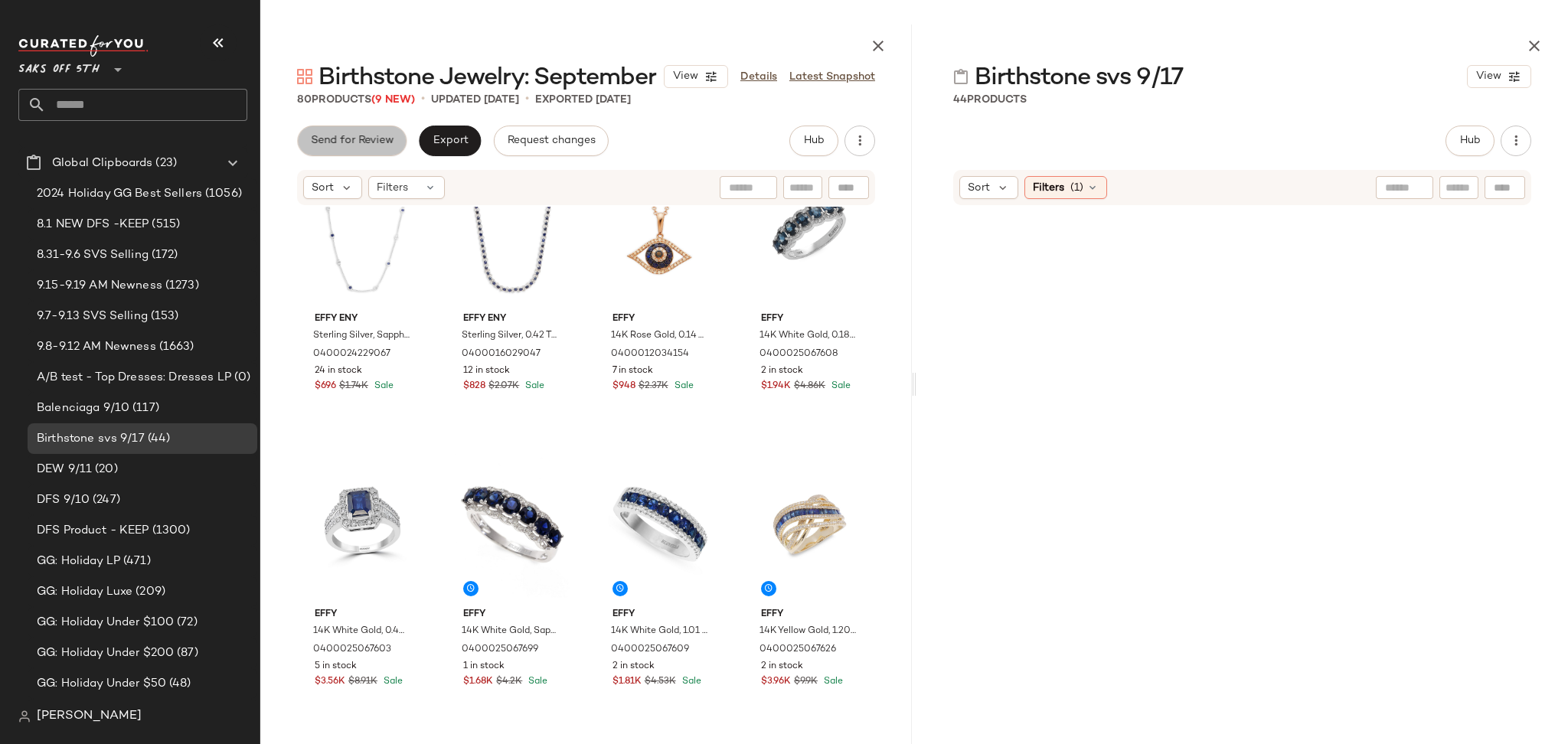
click at [360, 129] on button "Send for Review" at bounding box center [351, 141] width 109 height 31
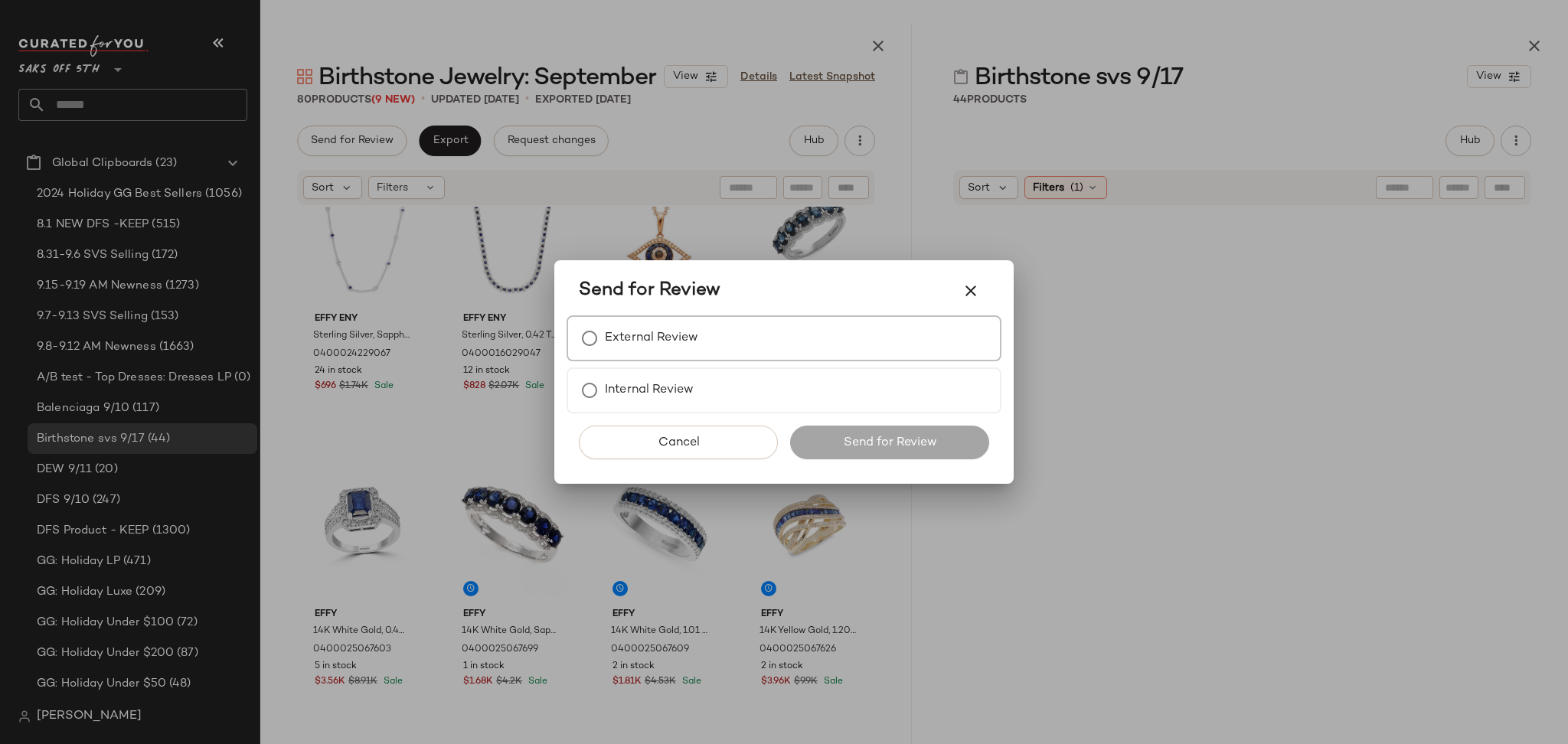
click at [719, 335] on div "External Review" at bounding box center [784, 338] width 435 height 45
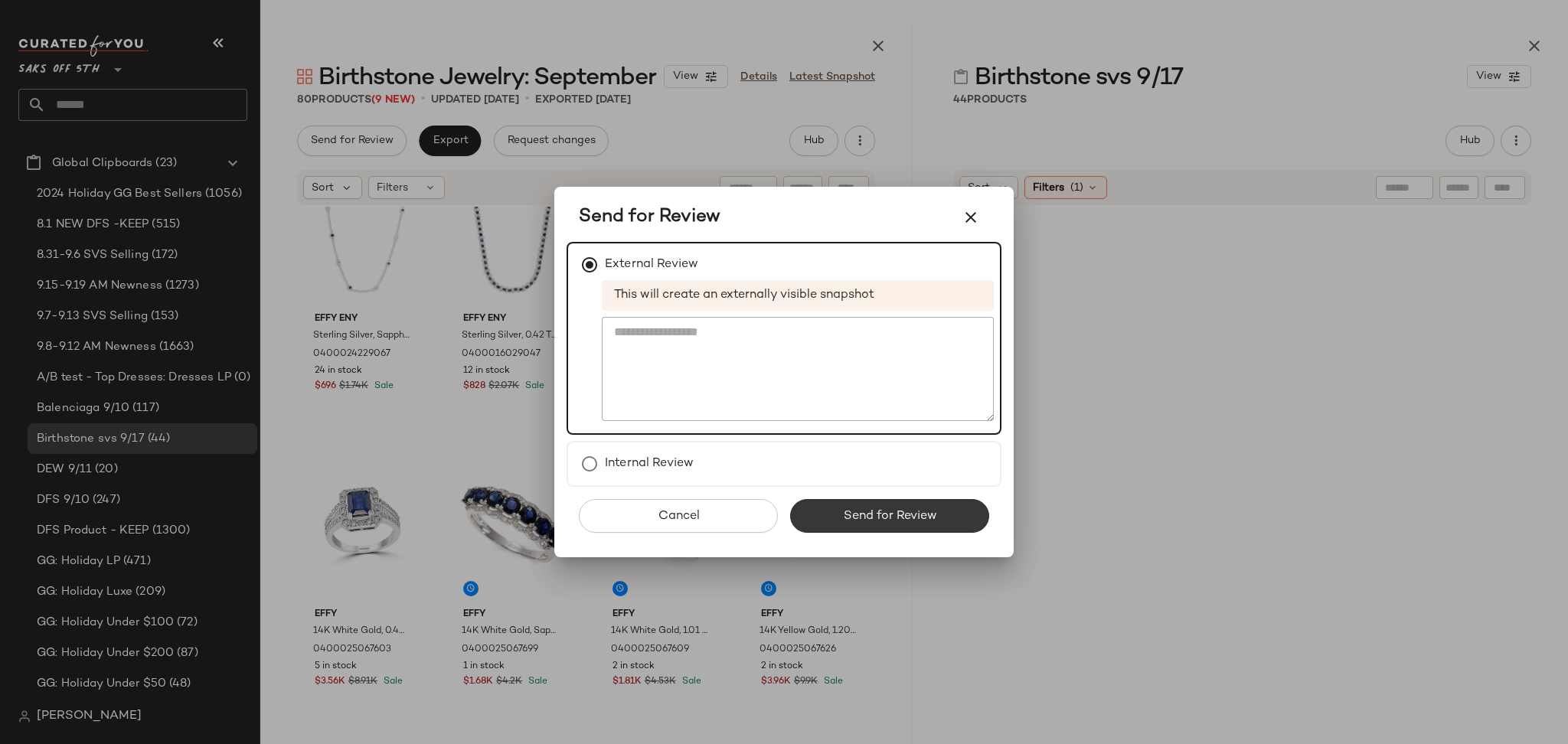
click at [874, 511] on span "Send for Review" at bounding box center [888, 516] width 94 height 15
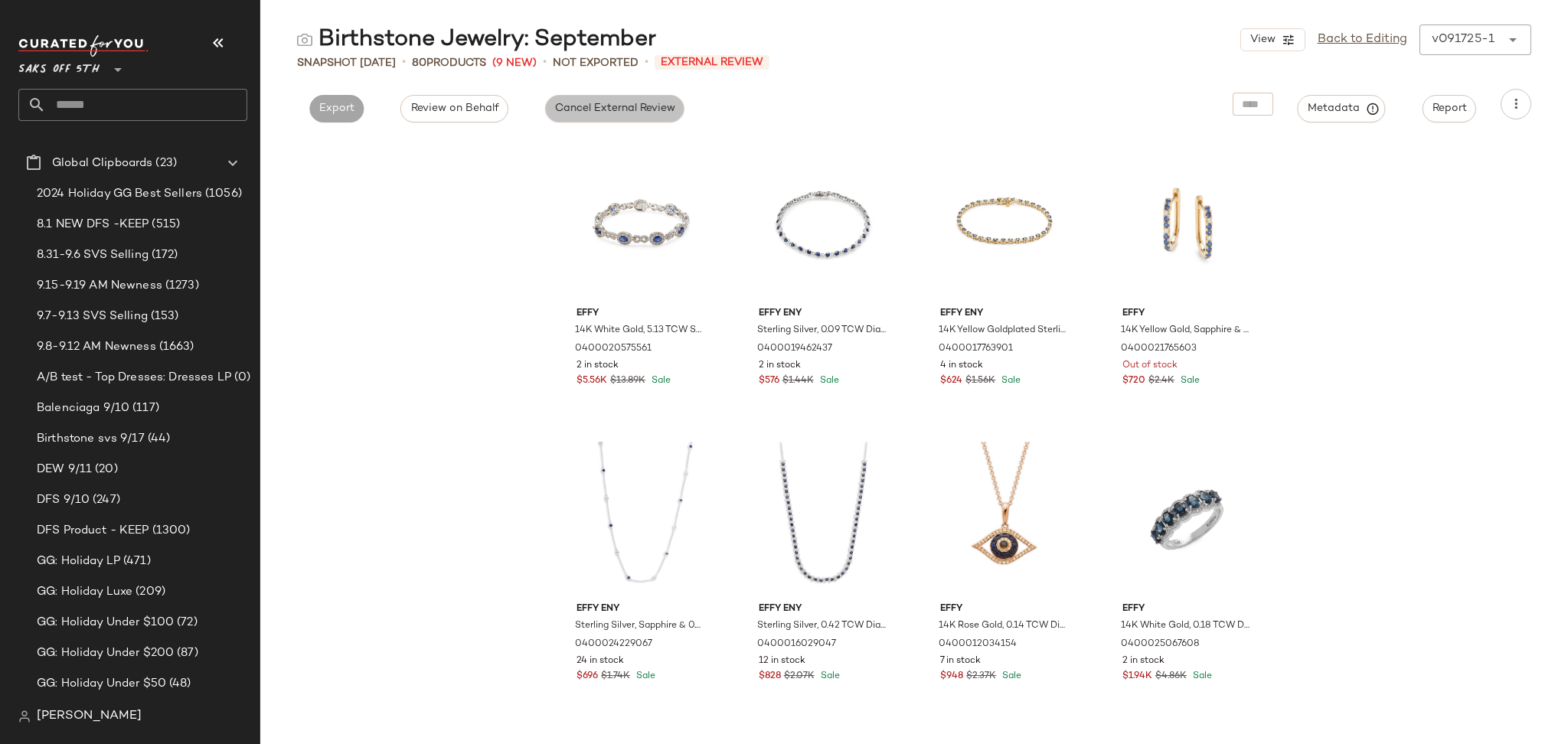
click at [612, 113] on span "Cancel External Review" at bounding box center [614, 108] width 121 height 12
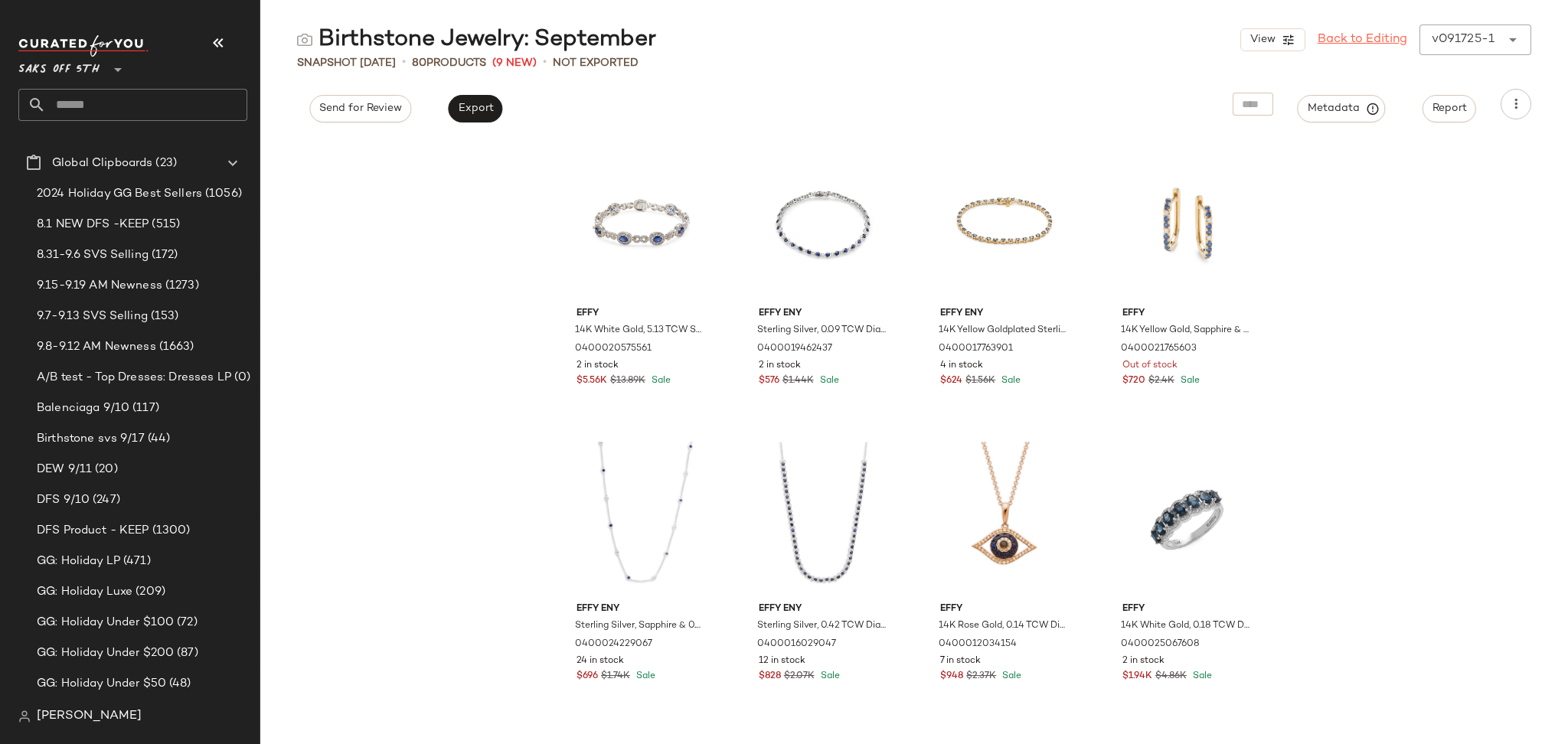
click at [1357, 40] on link "Back to Editing" at bounding box center [1362, 40] width 89 height 18
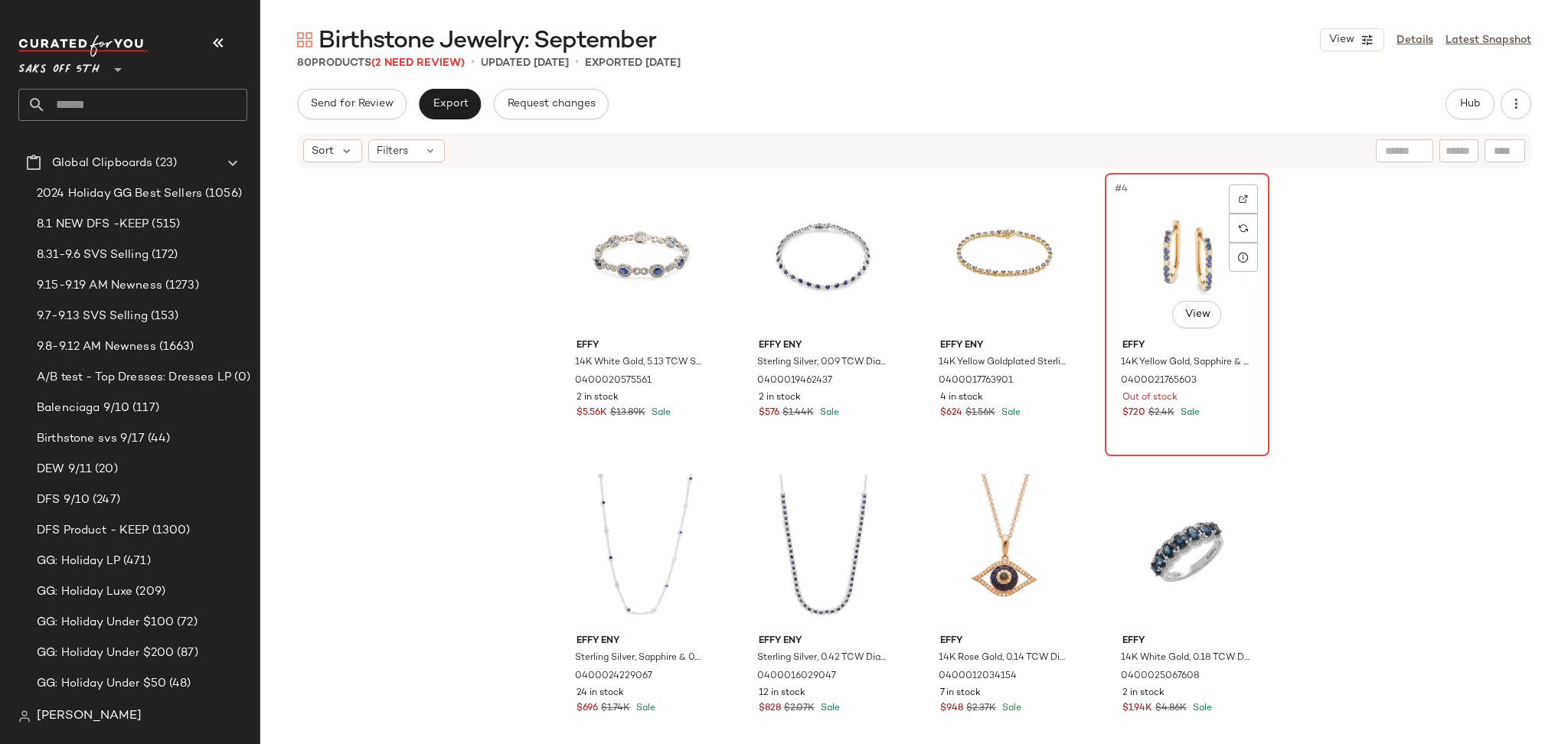
click at [1169, 242] on div "#4 View" at bounding box center [1187, 256] width 154 height 155
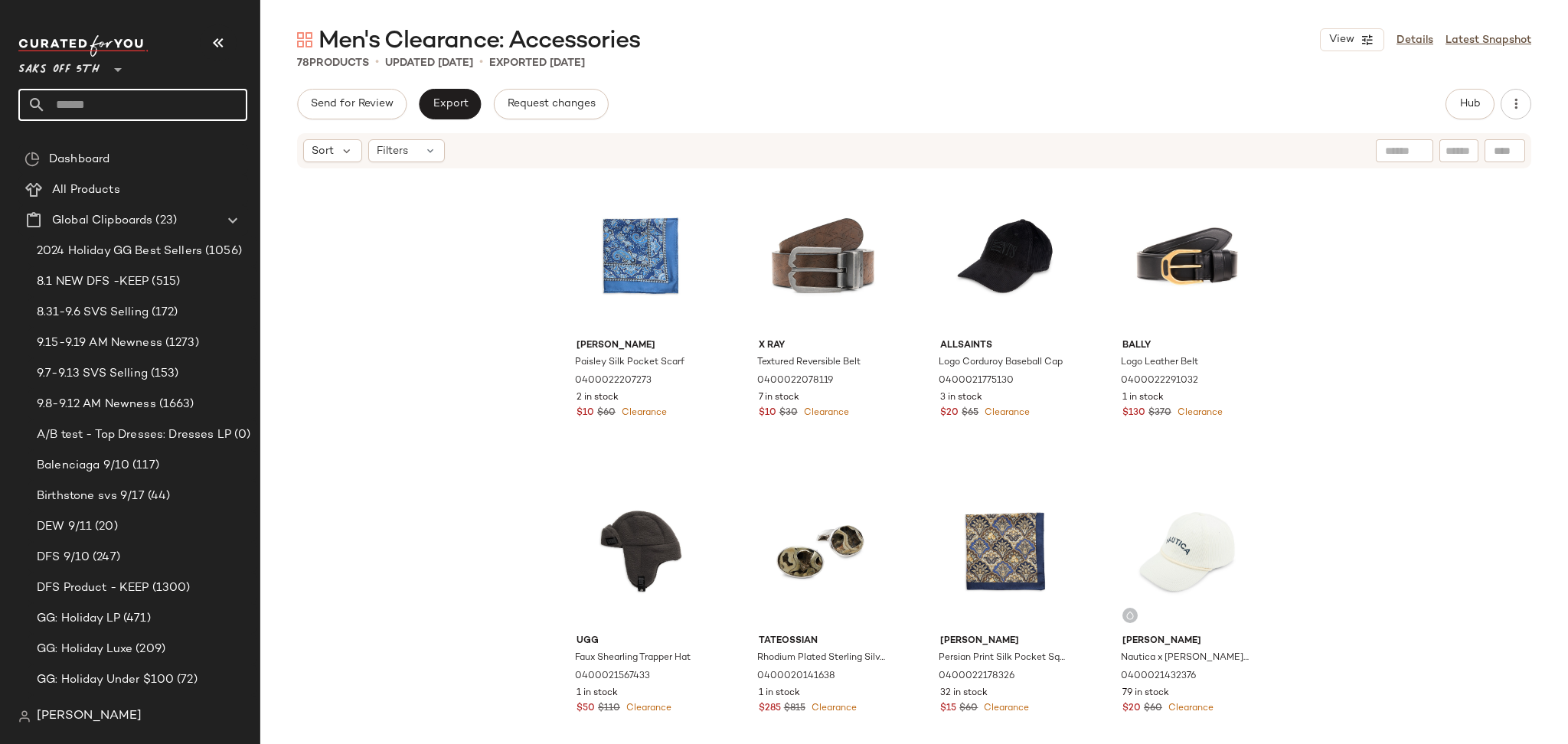
click at [152, 113] on input "text" at bounding box center [146, 105] width 201 height 32
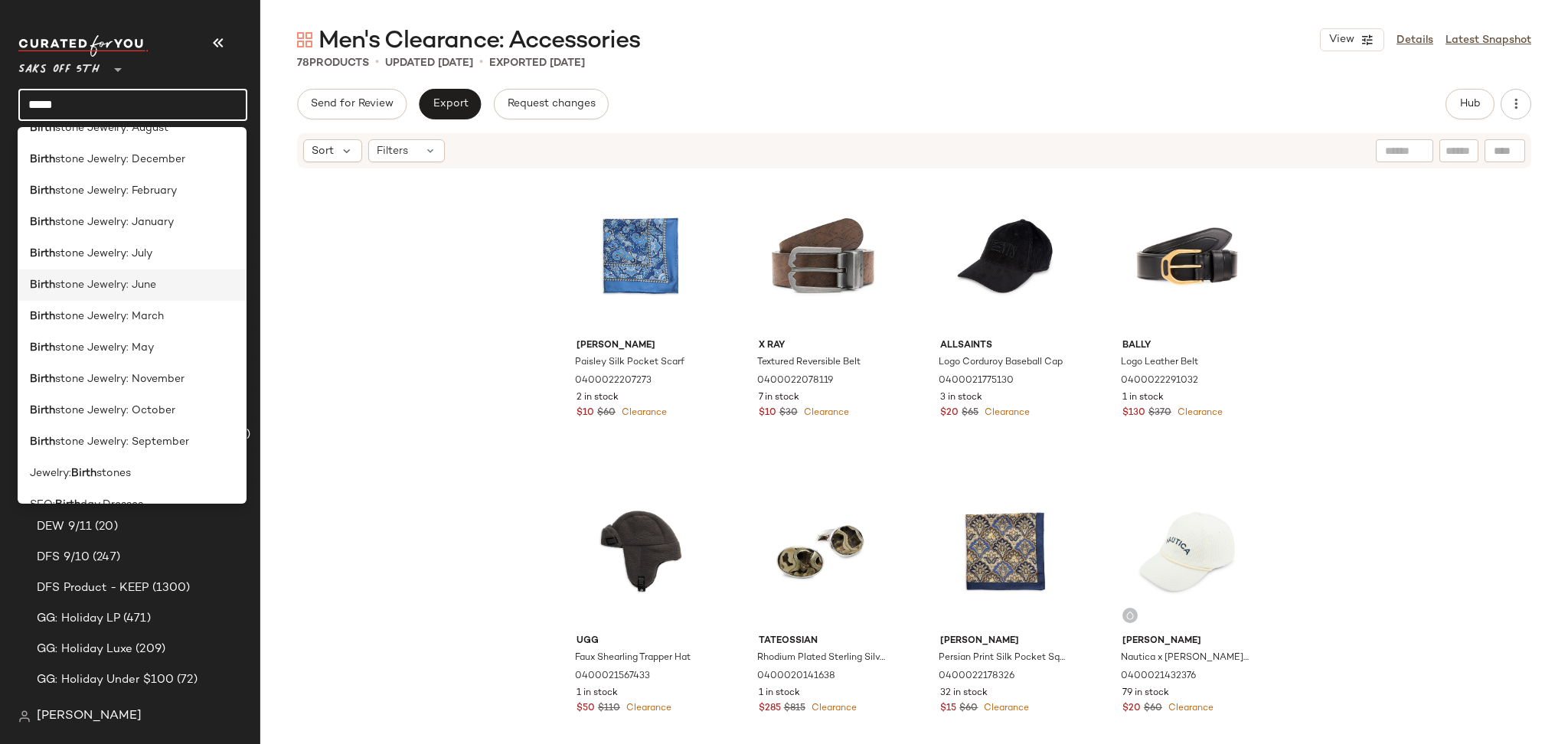
scroll to position [137, 0]
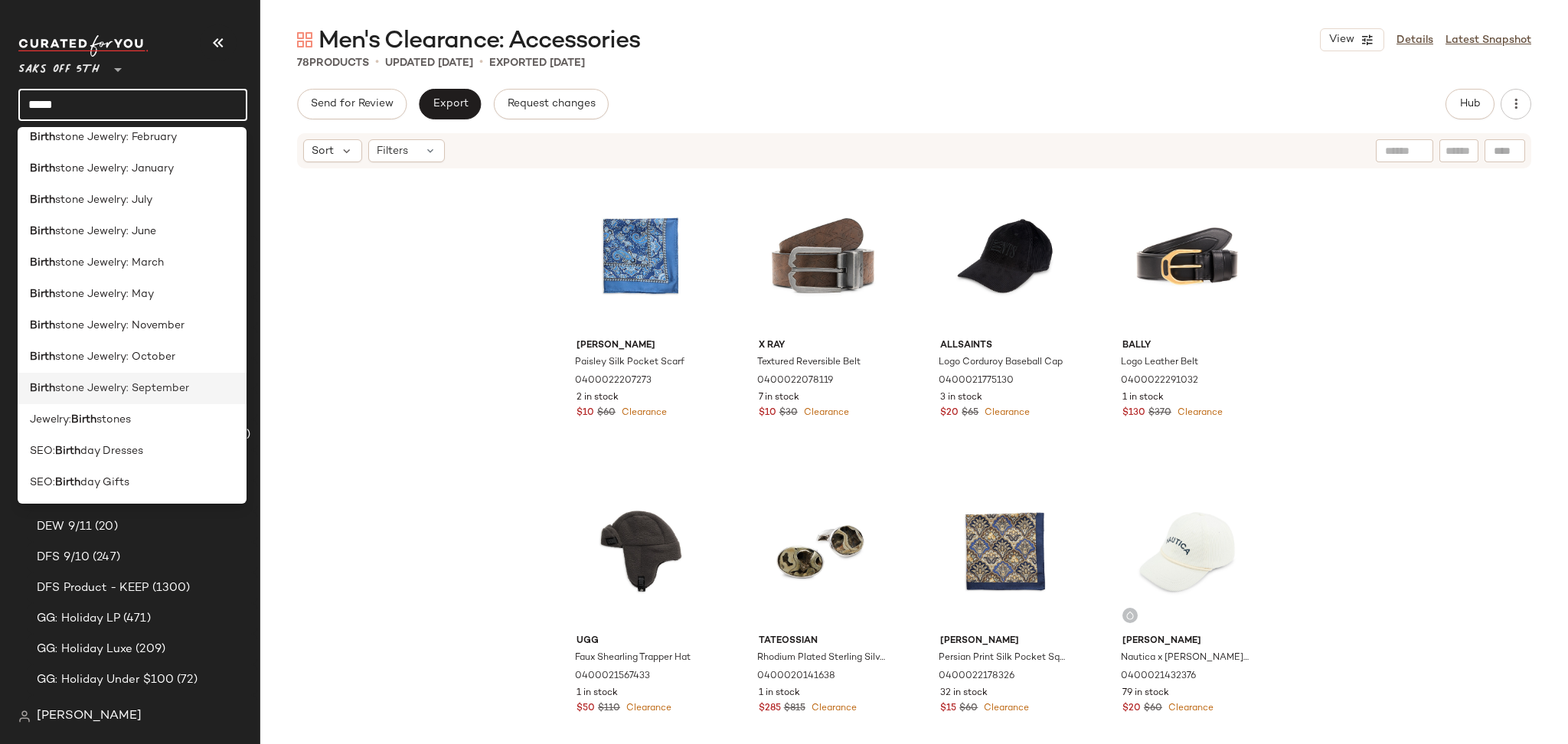
type input "*****"
click at [155, 385] on span "stone Jewelry: September" at bounding box center [122, 388] width 134 height 16
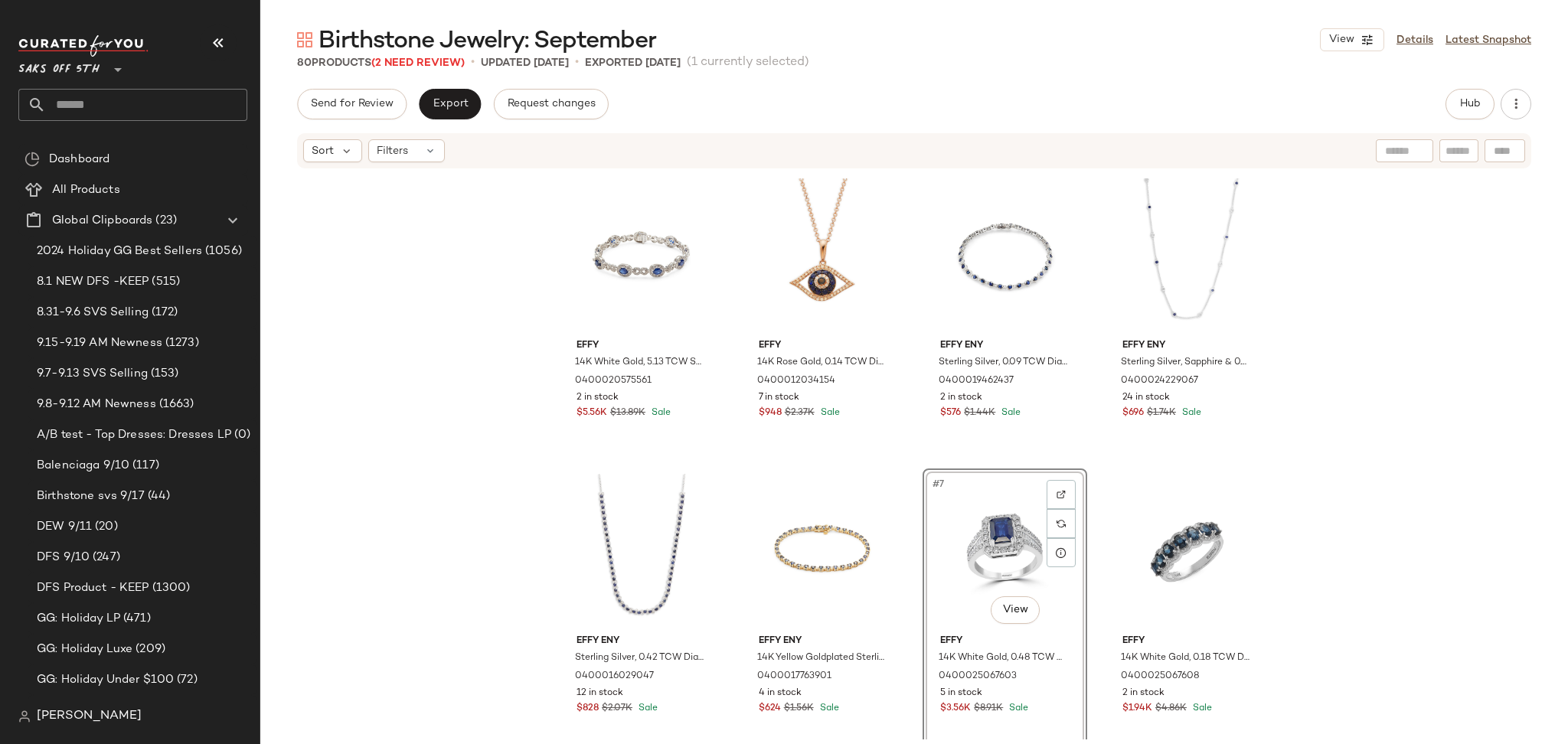
click at [376, 86] on div "Birthstone Jewelry: September View Details Latest Snapshot 80 Products (2 Need …" at bounding box center [914, 384] width 1308 height 719
click at [375, 104] on span "Send for Review" at bounding box center [352, 104] width 84 height 12
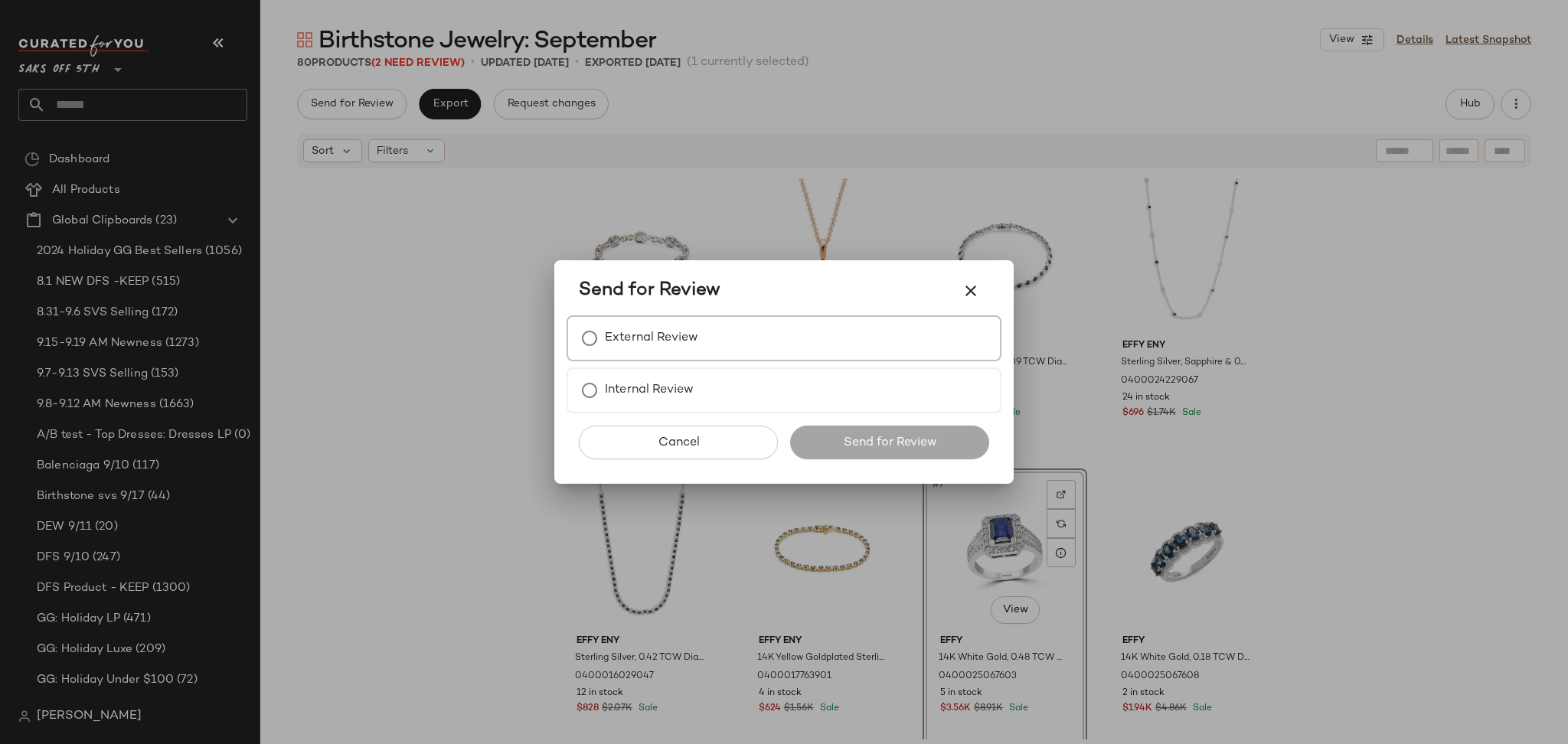
click at [656, 331] on label "External Review" at bounding box center [652, 338] width 94 height 31
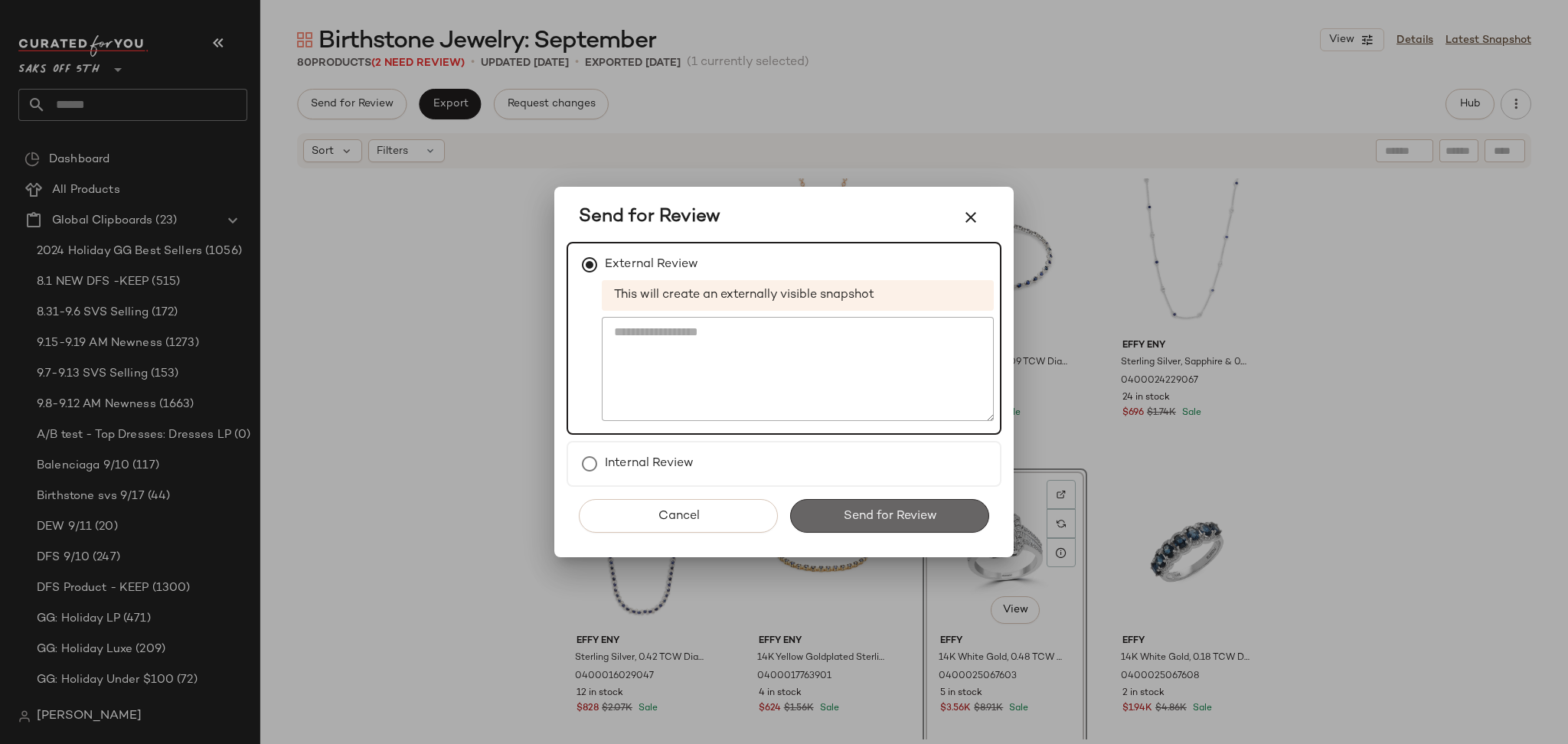
click at [903, 498] on button "Send for Review" at bounding box center [889, 515] width 199 height 34
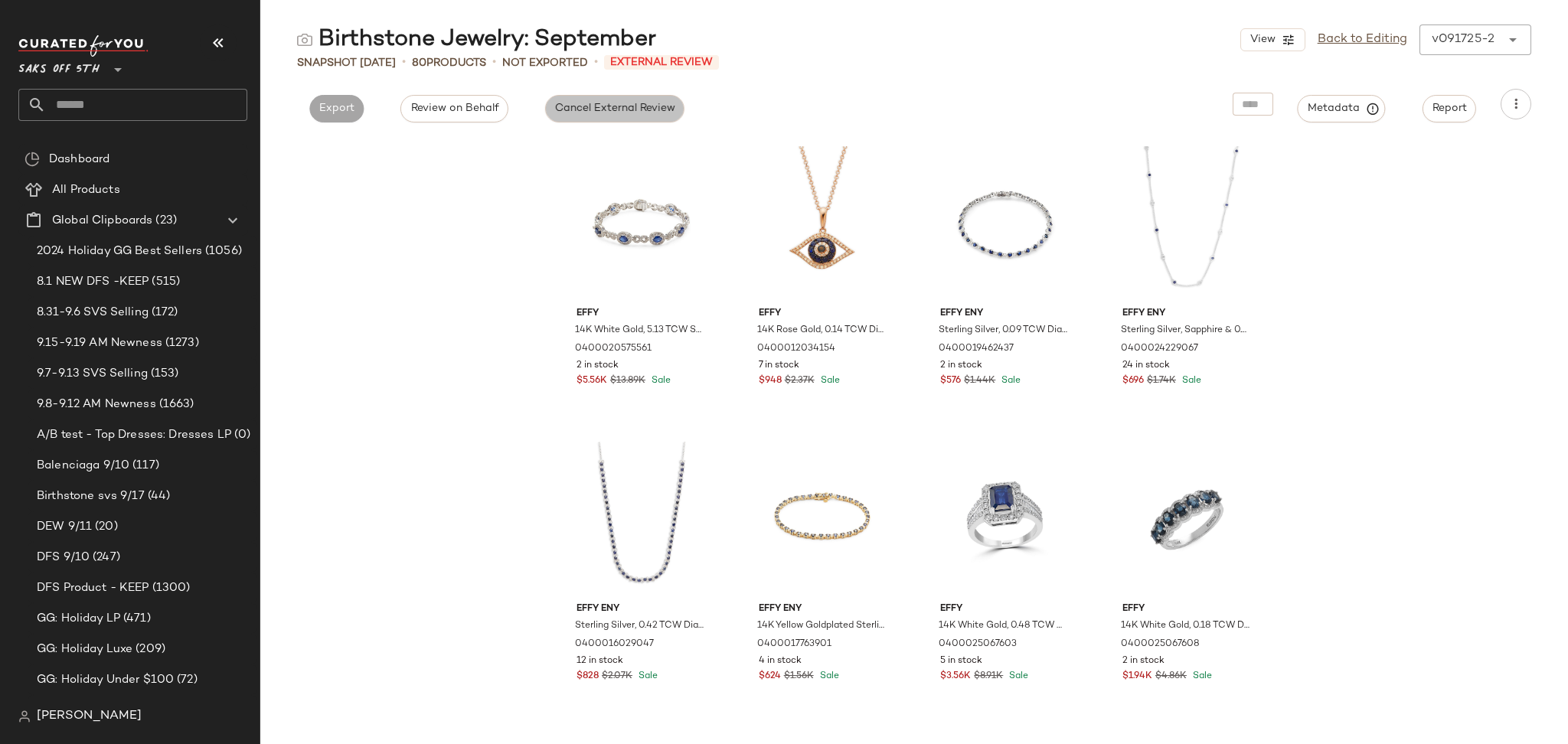
click at [566, 103] on span "Cancel External Review" at bounding box center [614, 108] width 121 height 12
click at [479, 120] on button "Export" at bounding box center [475, 108] width 55 height 27
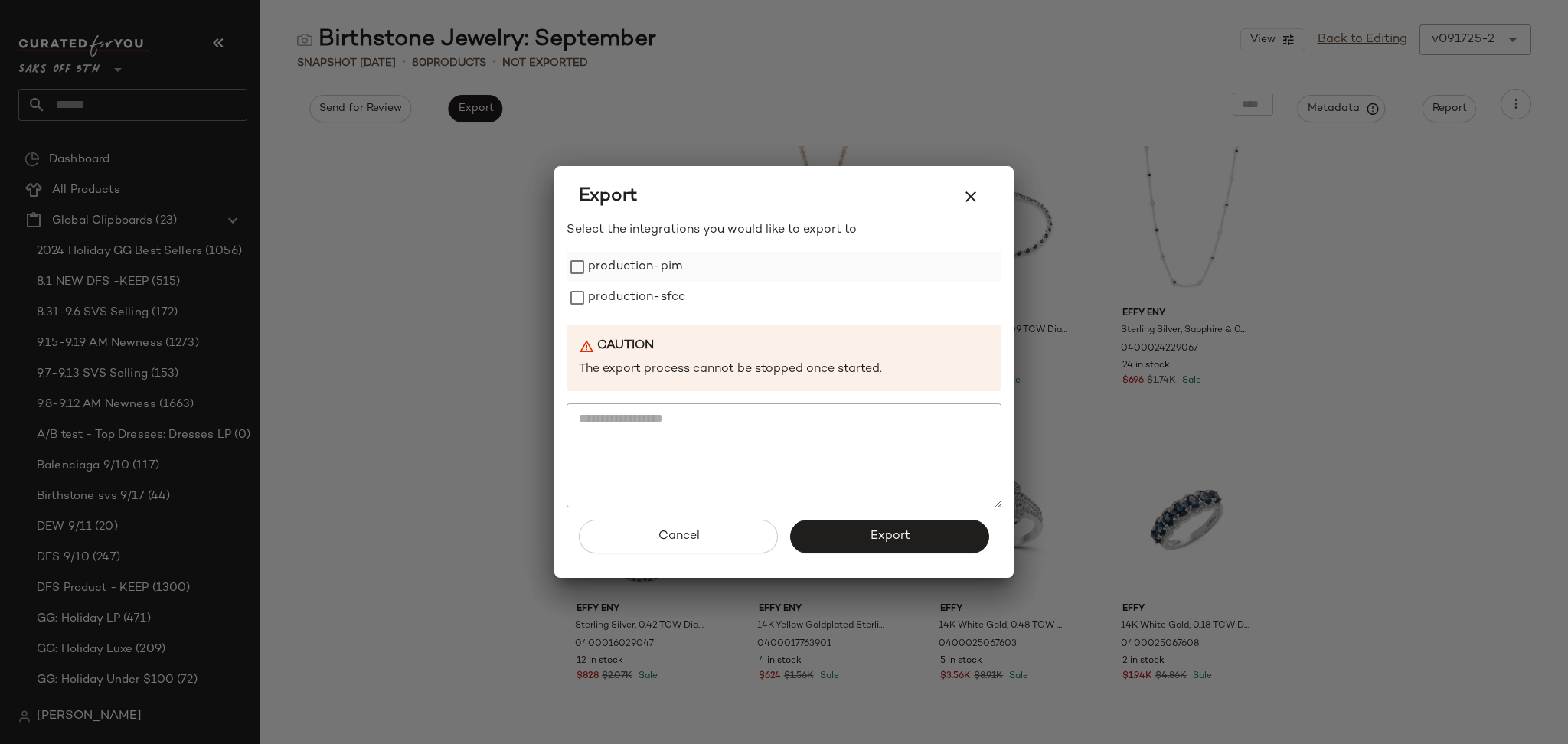
click at [622, 271] on label "production-pim" at bounding box center [634, 267] width 94 height 31
drag, startPoint x: 632, startPoint y: 317, endPoint x: 641, endPoint y: 298, distance: 21.0
click at [641, 298] on div "Select the integrations you would like to export to production-pim production-s…" at bounding box center [784, 364] width 435 height 287
click at [641, 298] on label "production-sfcc" at bounding box center [636, 297] width 97 height 31
click at [852, 519] on button "Export" at bounding box center [889, 536] width 199 height 34
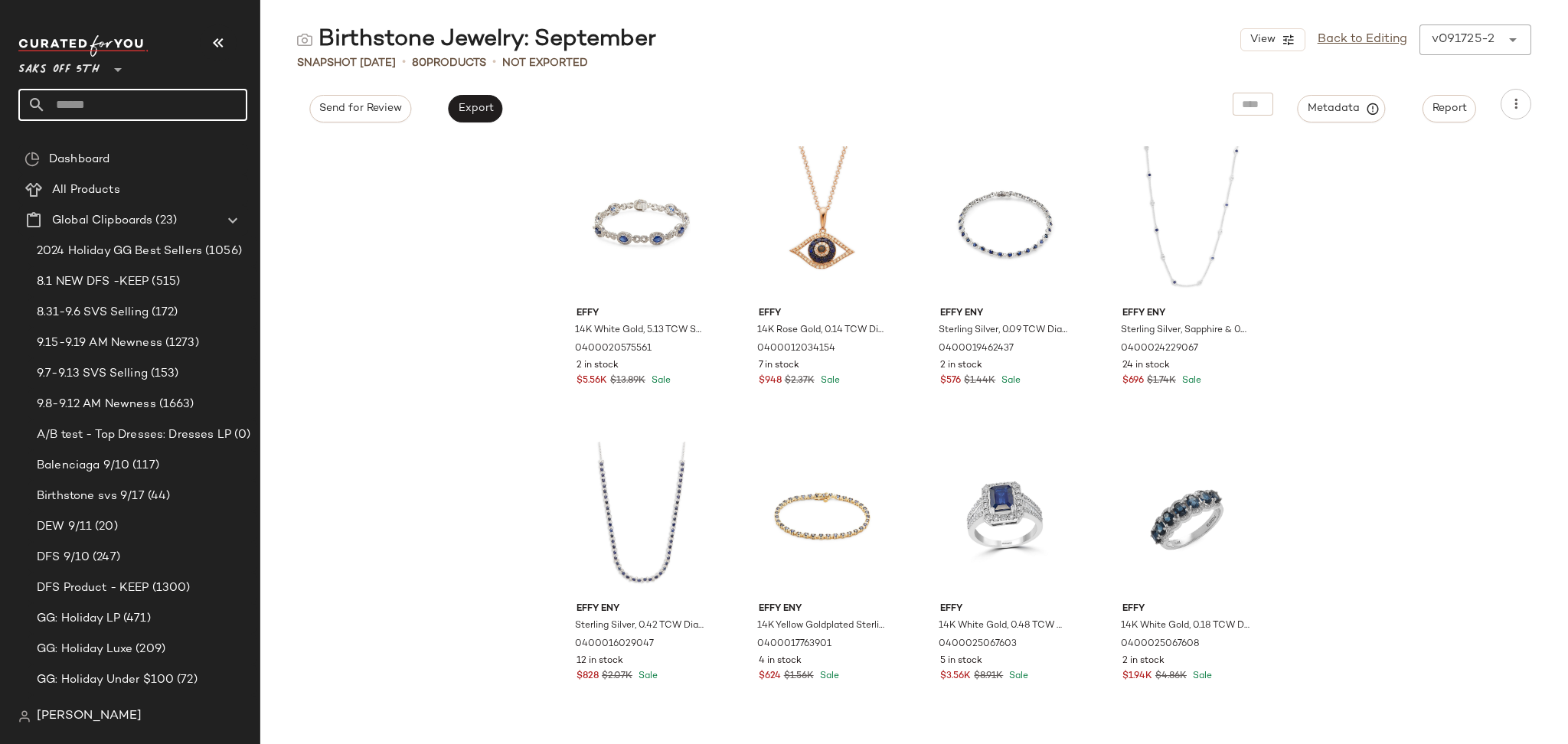
click at [140, 114] on input "text" at bounding box center [146, 105] width 201 height 32
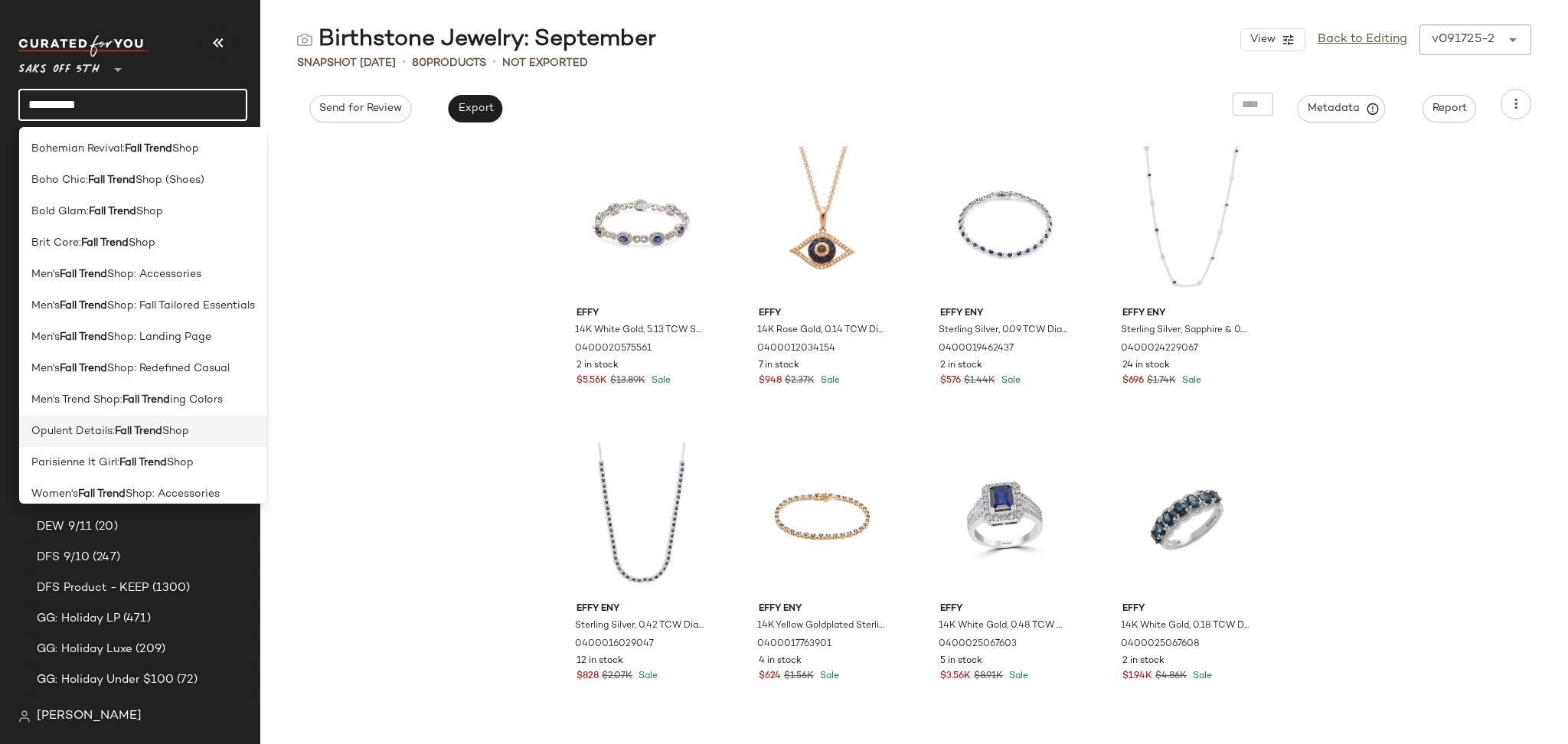
scroll to position [137, 0]
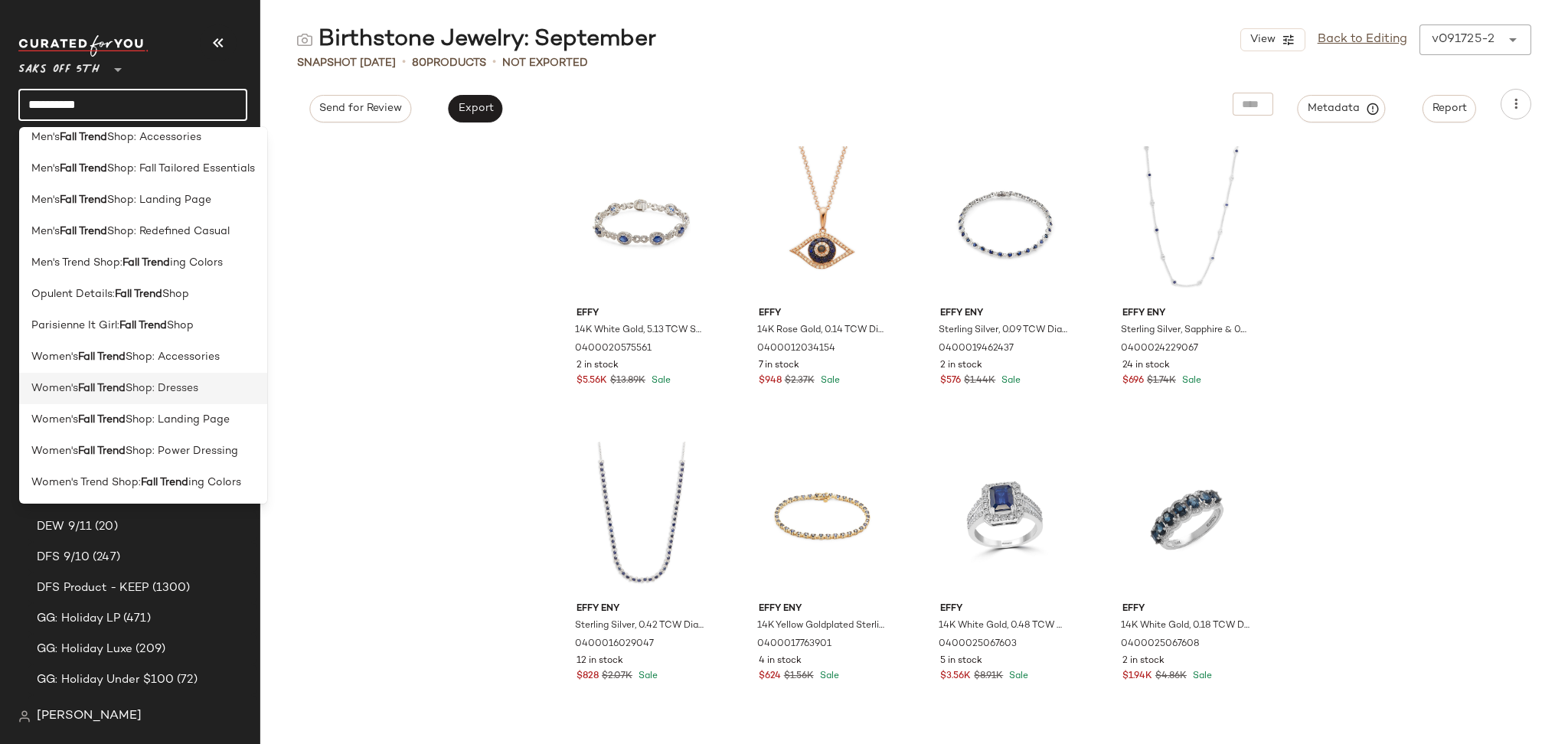
type input "**********"
click at [190, 392] on span "Shop: Dresses" at bounding box center [162, 388] width 73 height 16
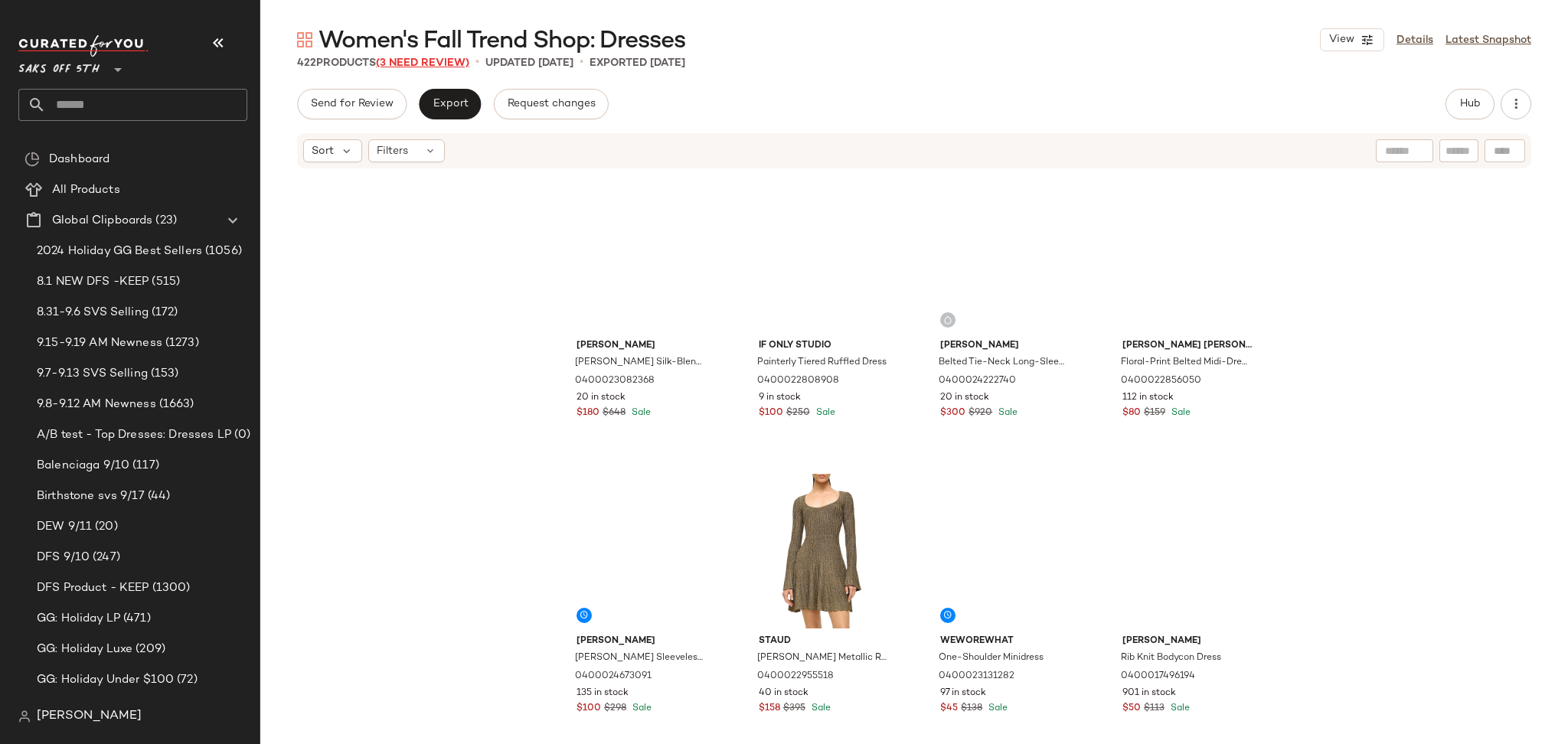
click at [448, 58] on span "(3 Need Review)" at bounding box center [422, 63] width 94 height 12
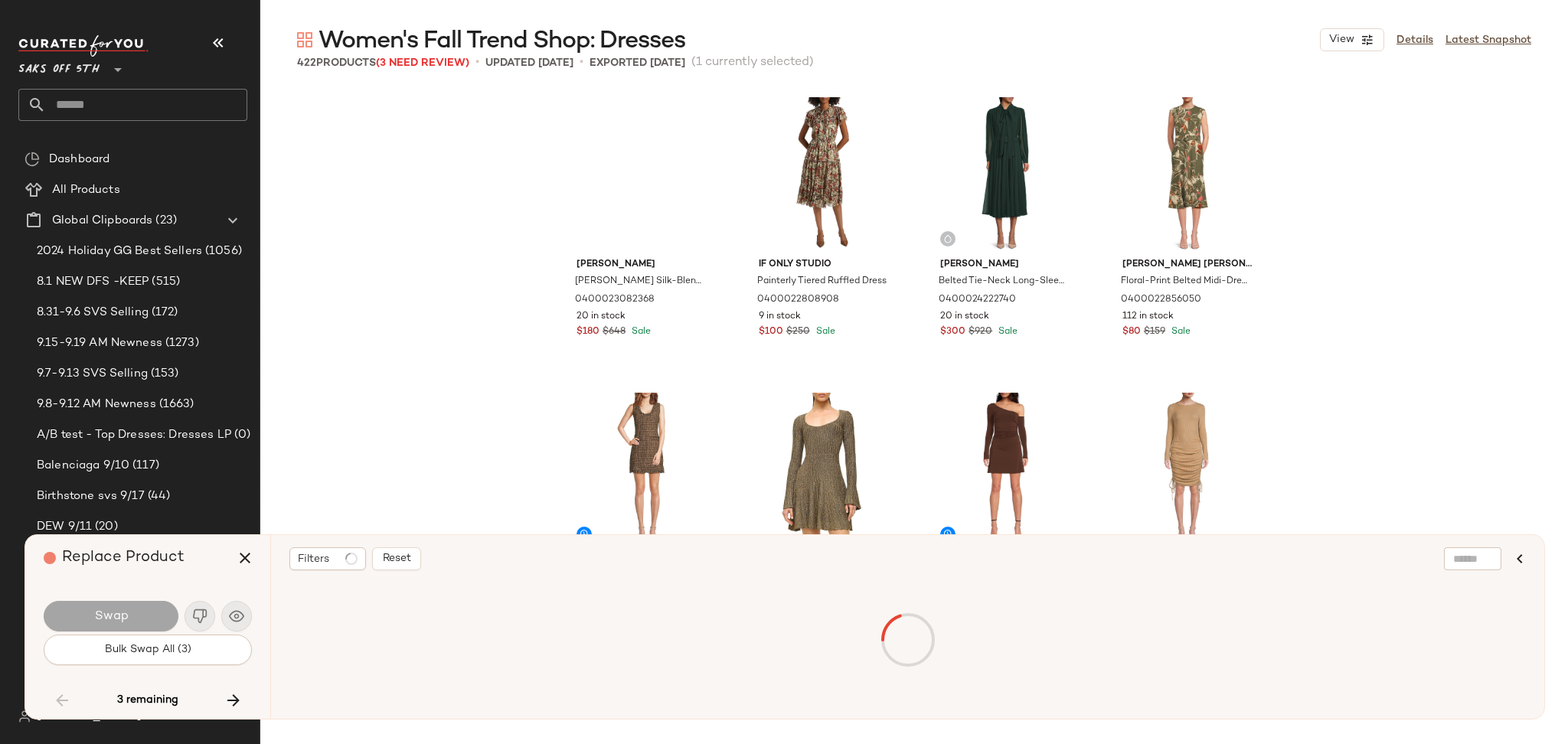
scroll to position [22445, 0]
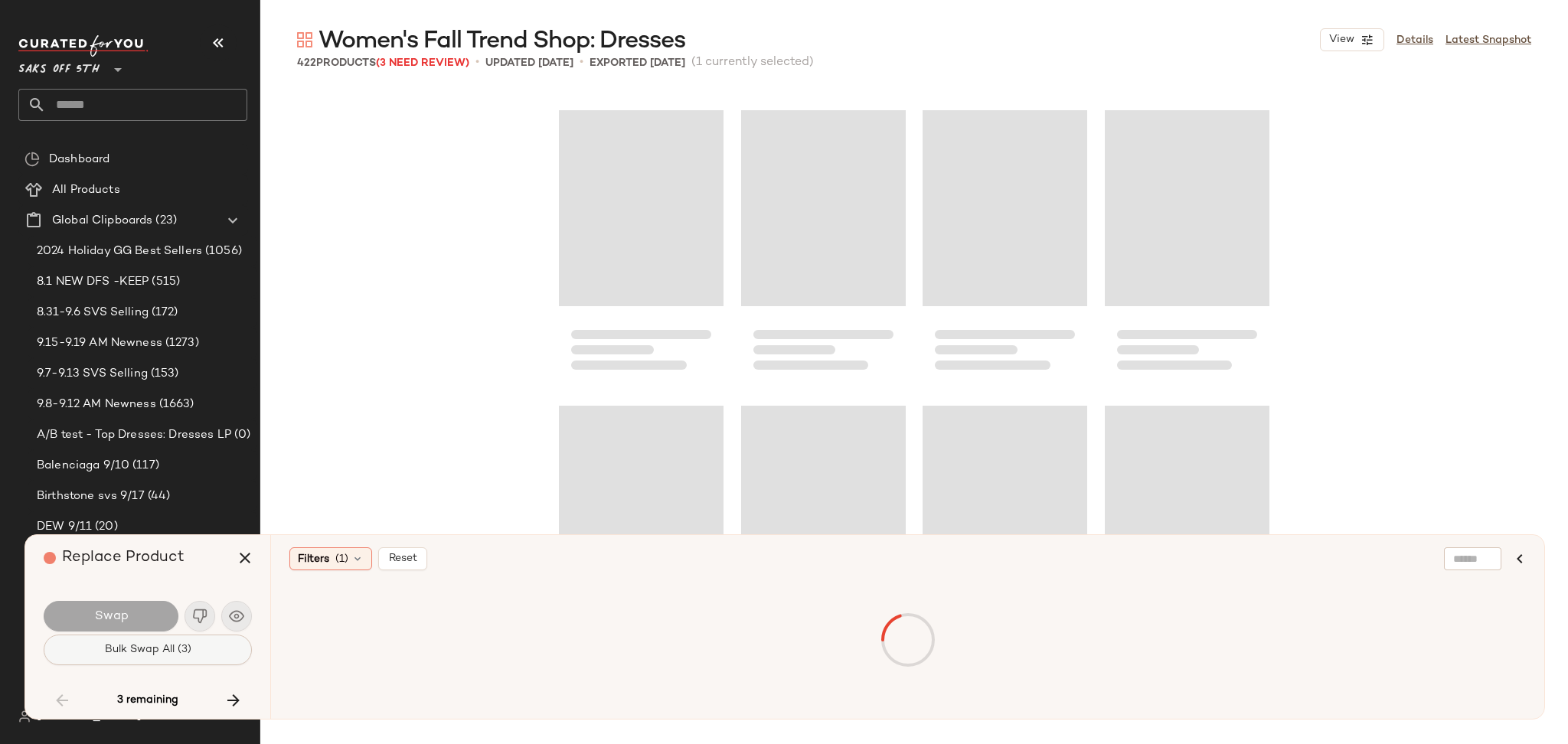
click at [213, 647] on button "Bulk Swap All (3)" at bounding box center [147, 649] width 208 height 31
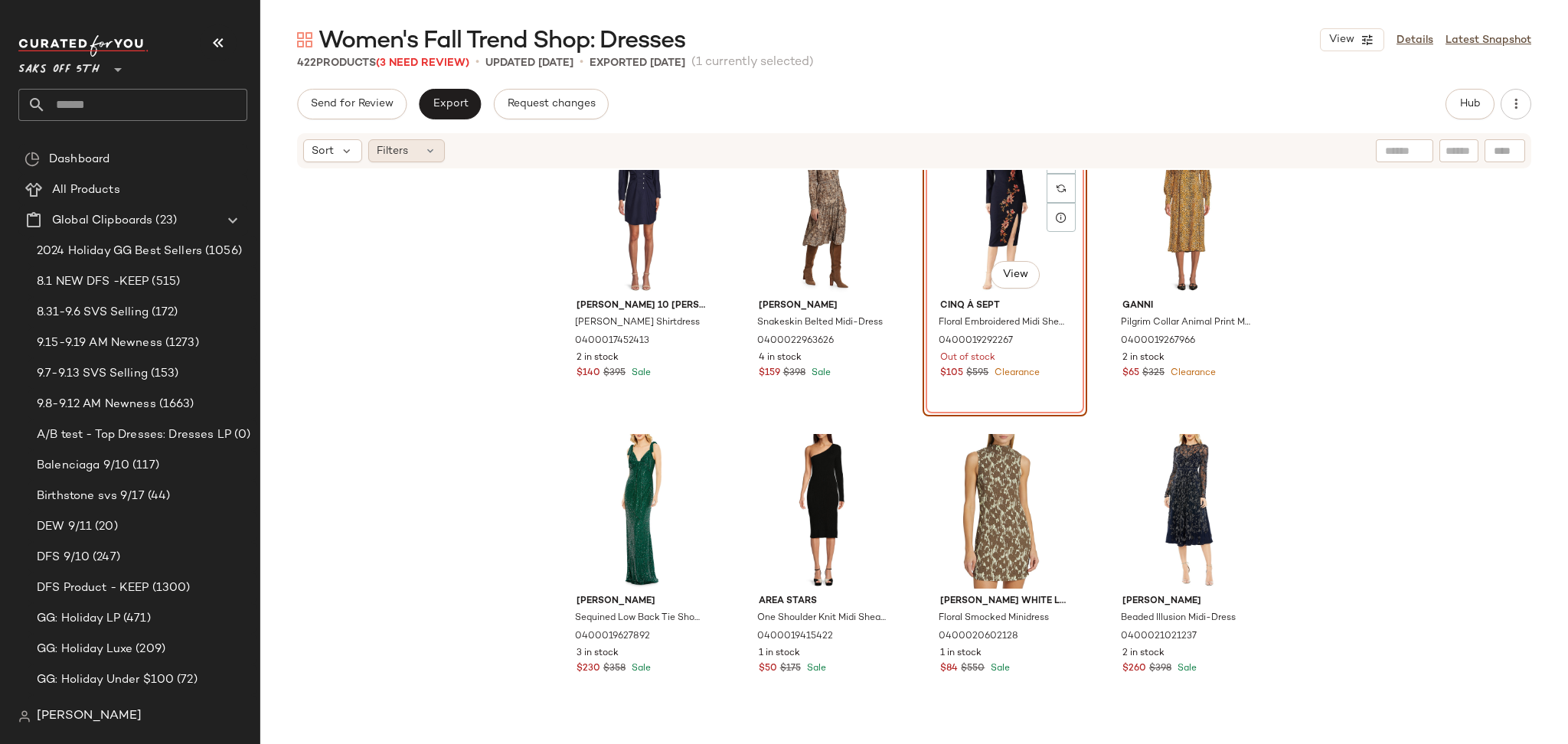
scroll to position [22795, 0]
click at [424, 147] on icon at bounding box center [430, 150] width 12 height 12
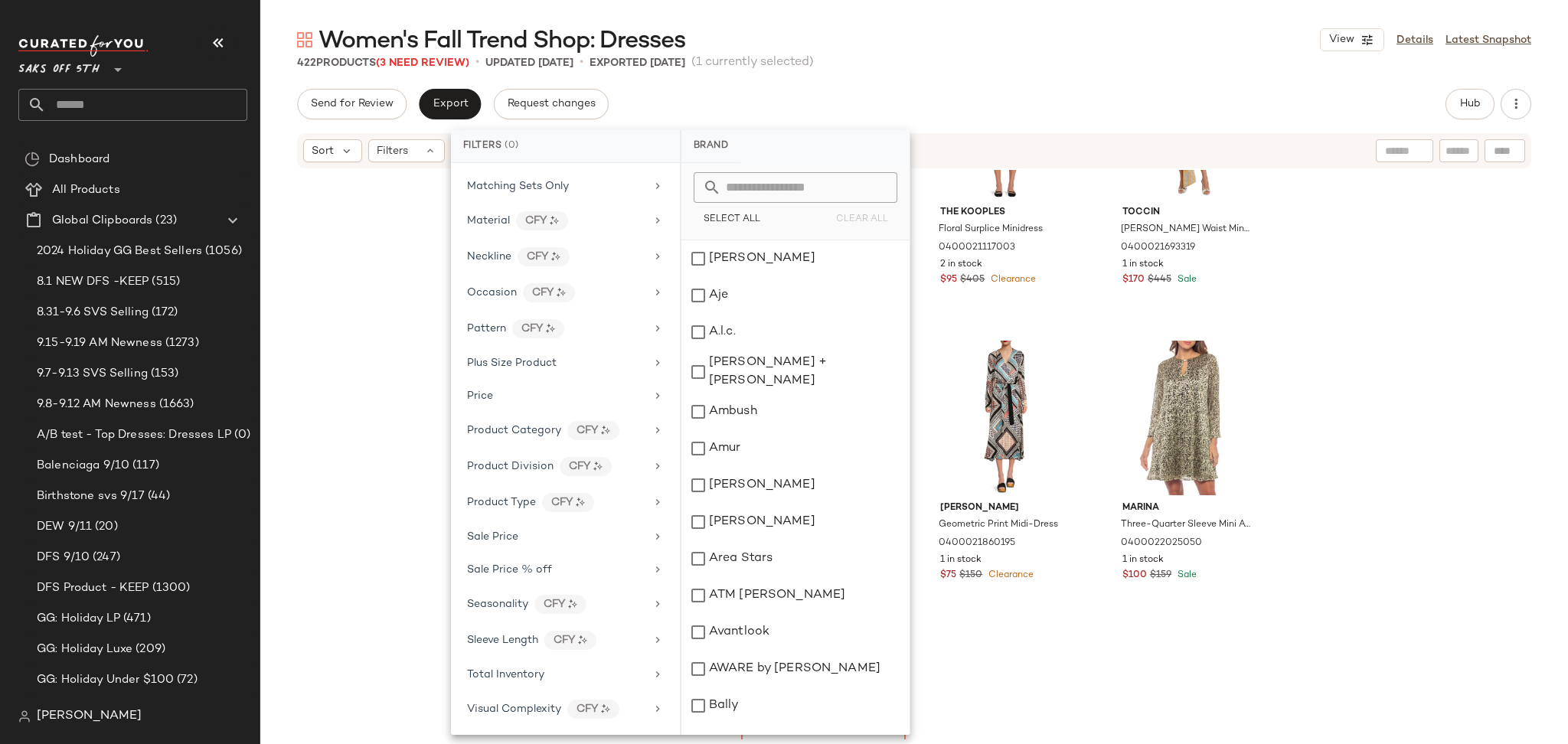
scroll to position [646, 0]
click at [519, 678] on span "Total Inventory" at bounding box center [505, 674] width 77 height 12
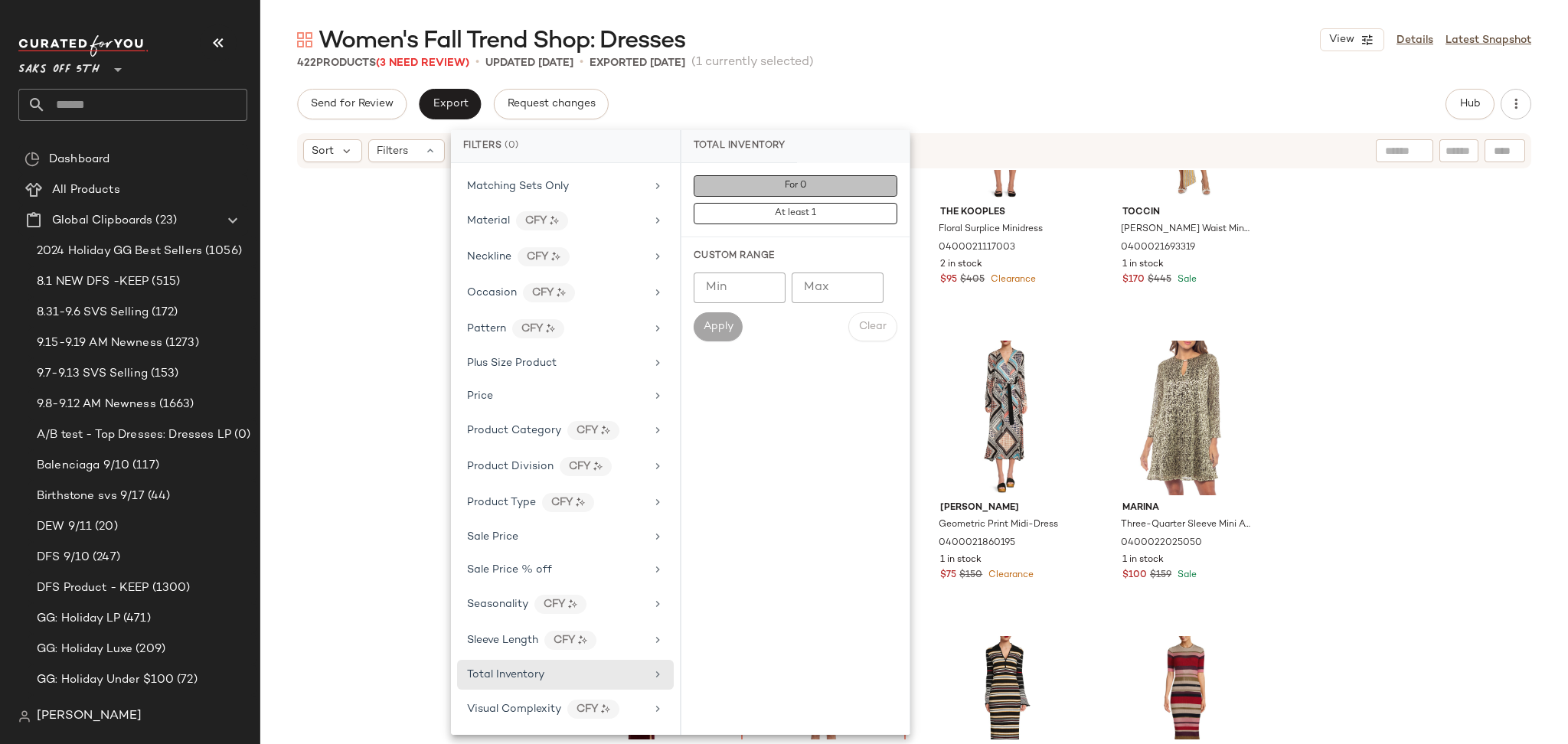
click at [774, 188] on button "For 0" at bounding box center [795, 186] width 204 height 22
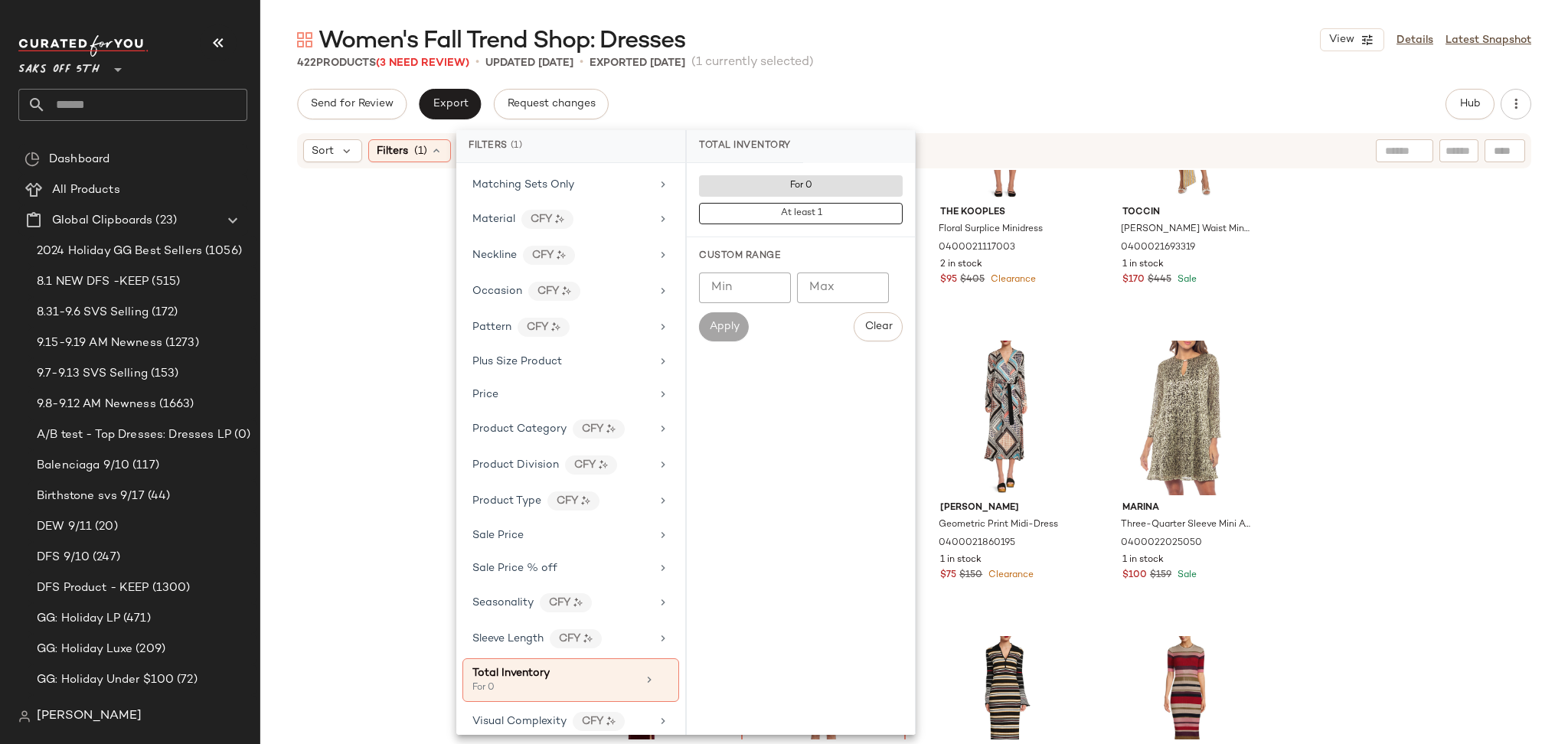
click at [962, 75] on div "Women's Fall Trend Shop: Dresses View Details Latest Snapshot 422 Products (3 N…" at bounding box center [914, 384] width 1308 height 719
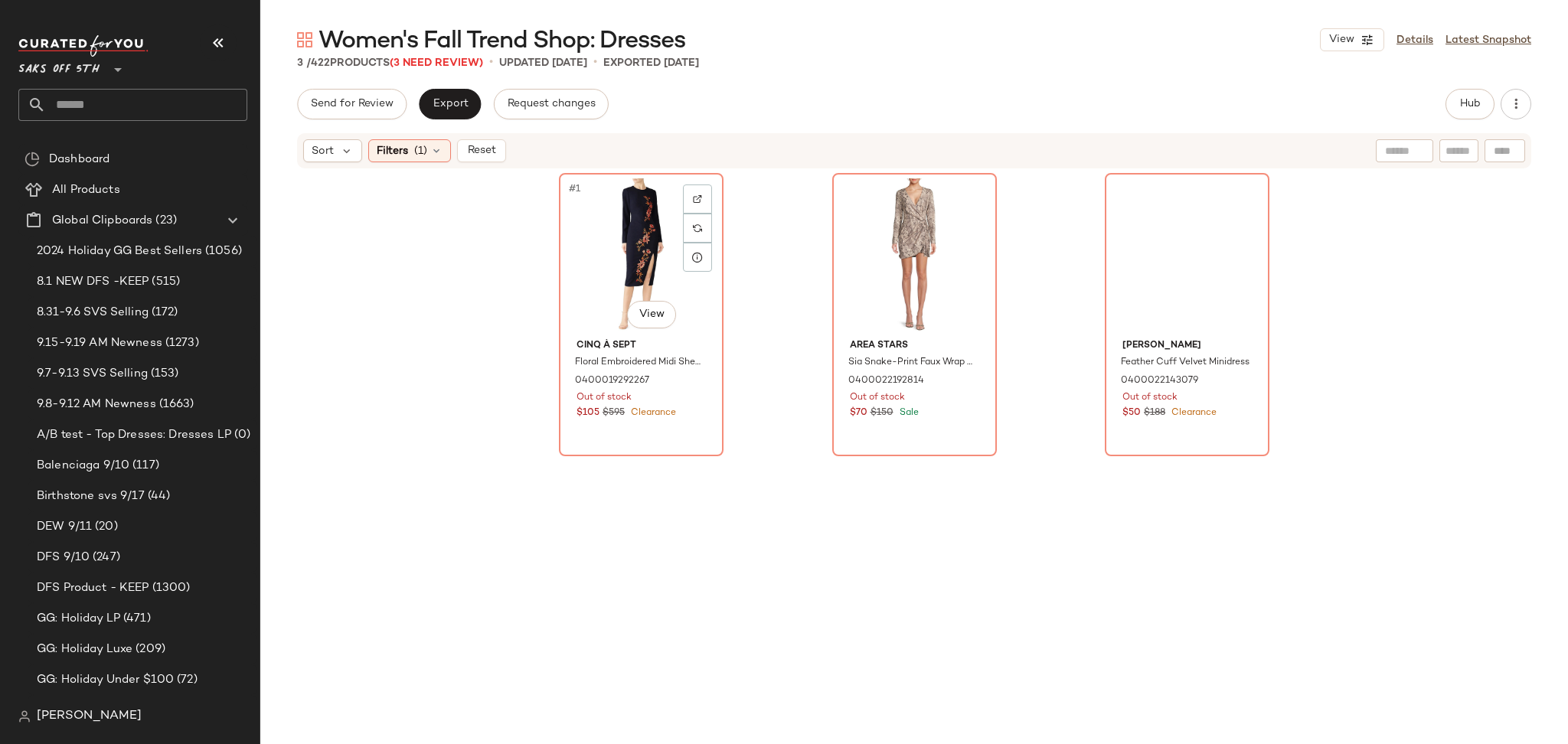
click at [615, 220] on div "#1 View" at bounding box center [641, 256] width 154 height 155
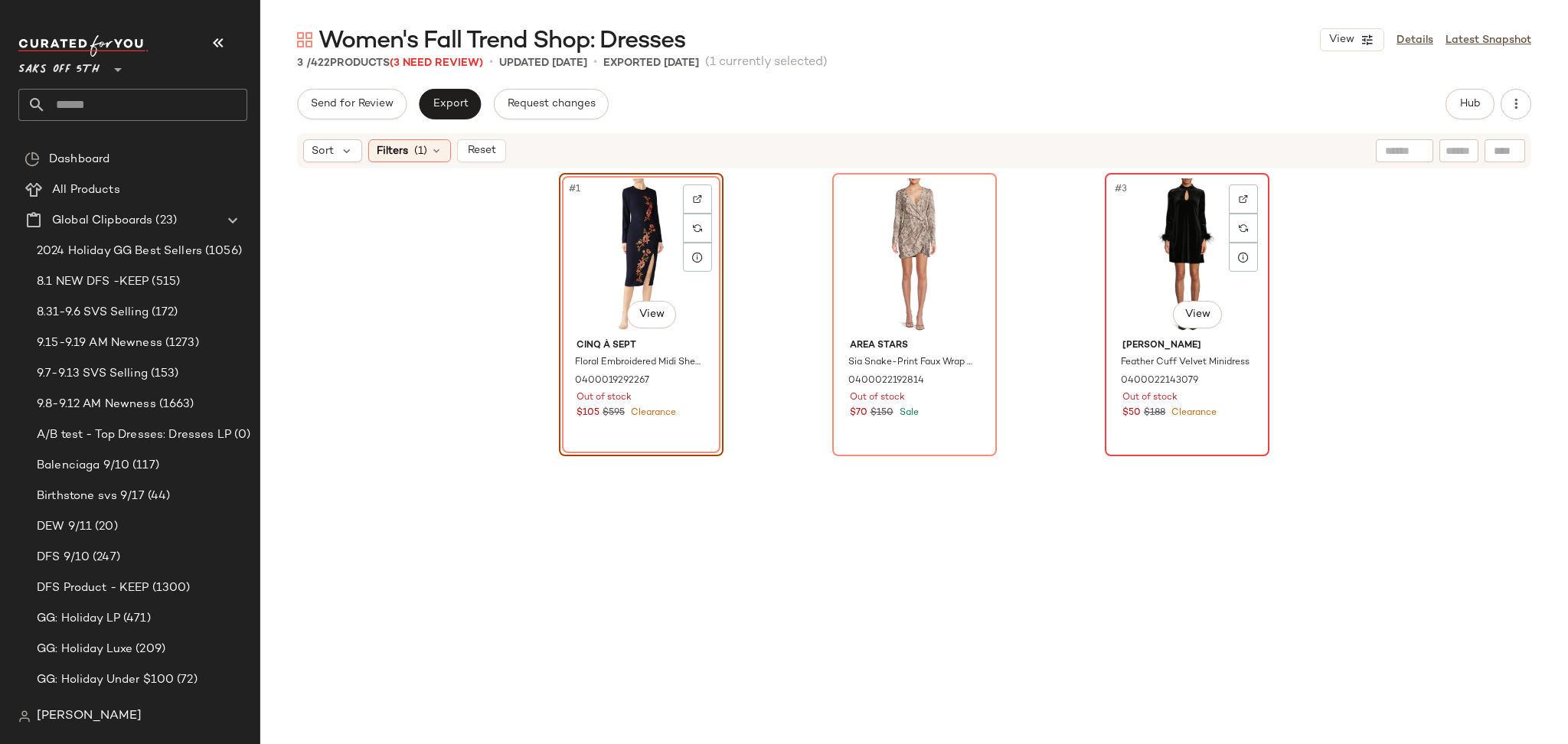
click at [1162, 240] on div "#3 View" at bounding box center [1187, 256] width 154 height 155
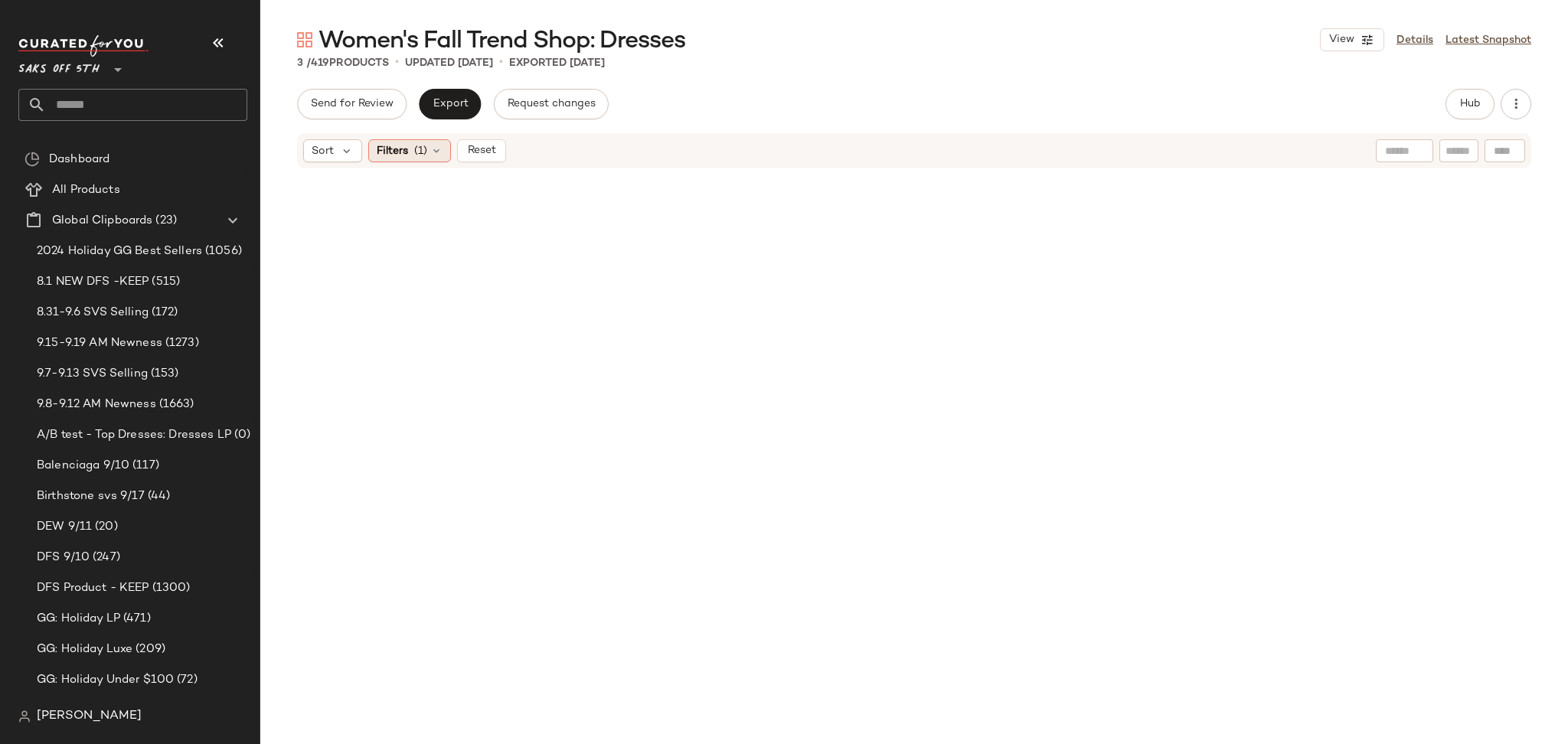
click at [417, 148] on span "(1)" at bounding box center [420, 151] width 13 height 16
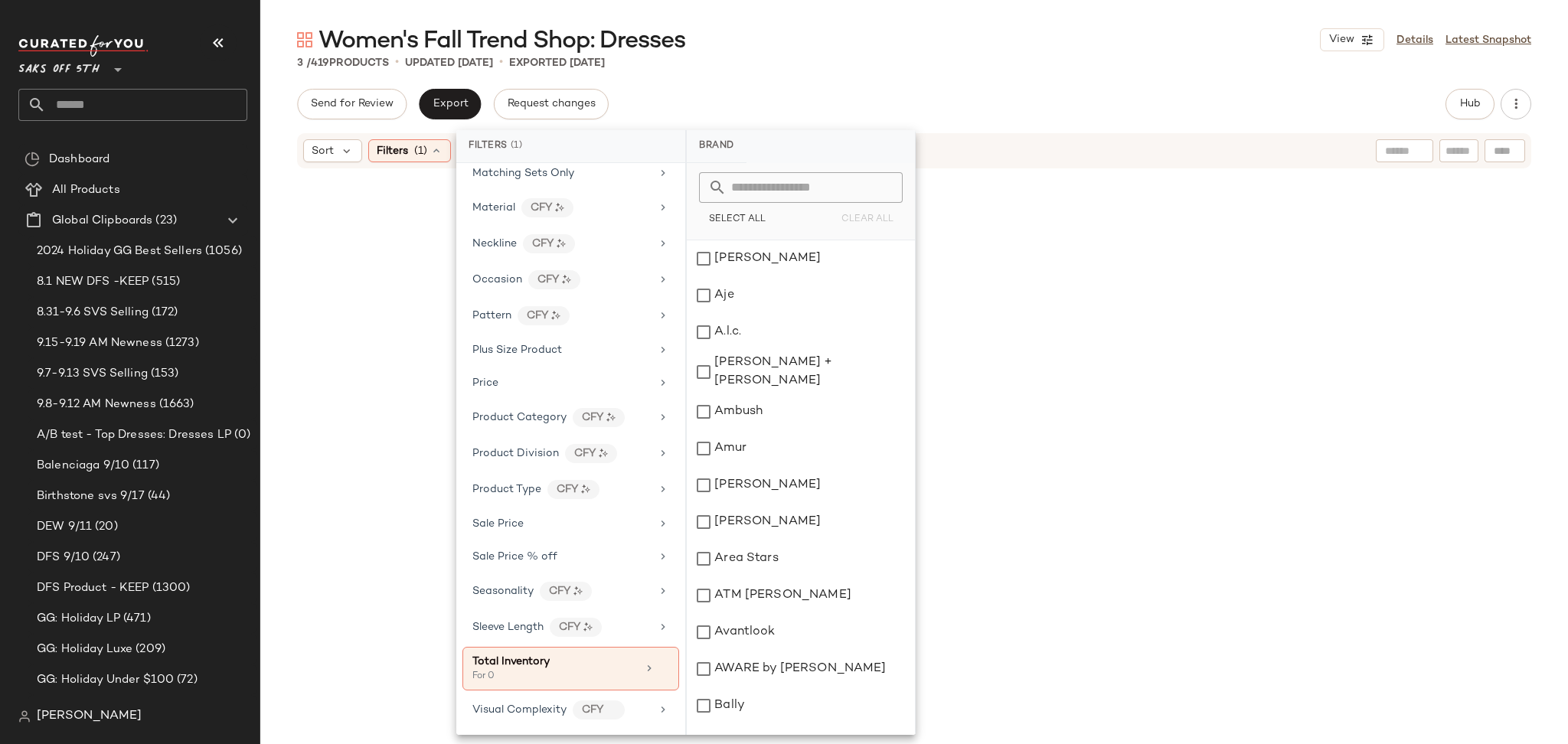
scroll to position [661, 0]
click at [658, 669] on icon at bounding box center [663, 668] width 11 height 11
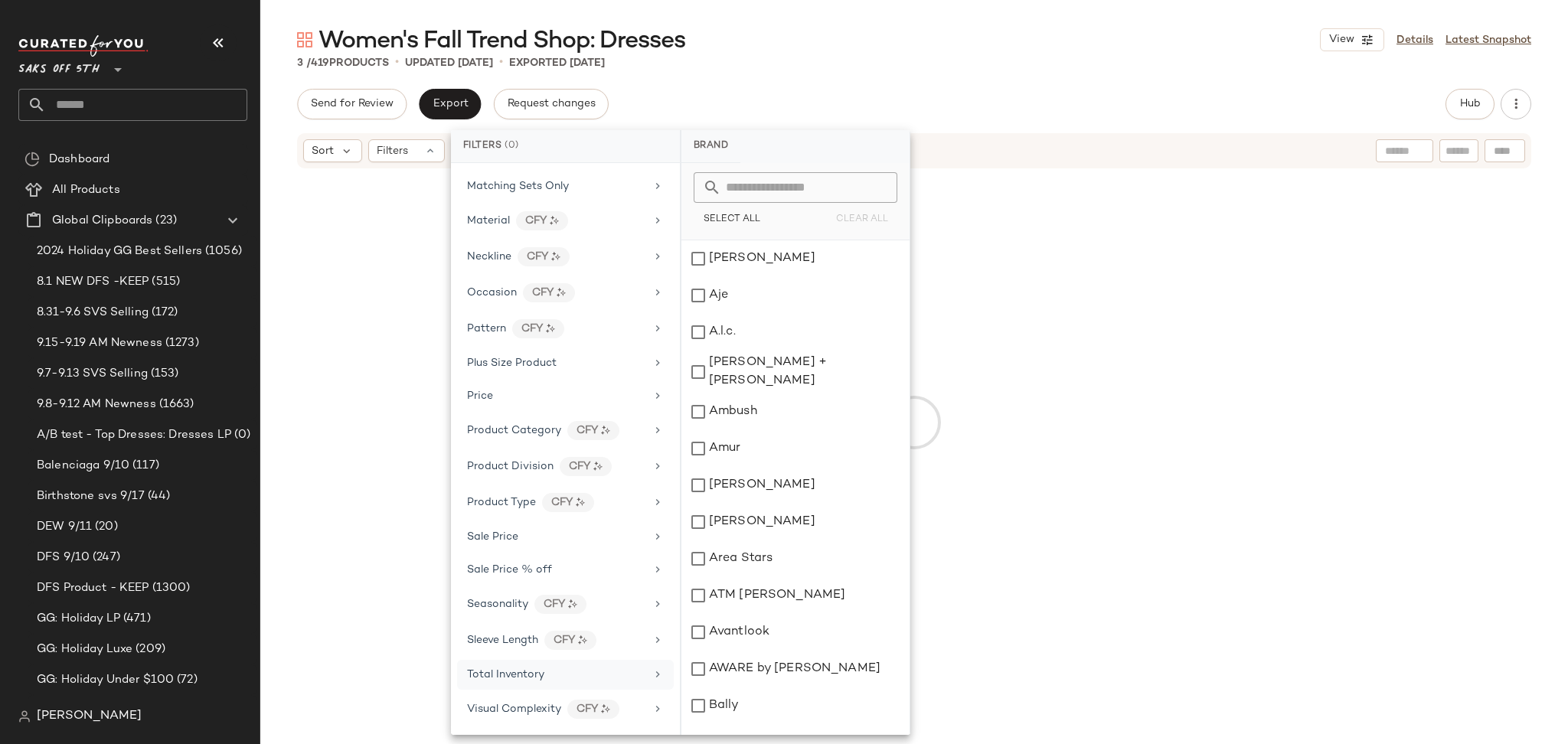
scroll to position [647, 0]
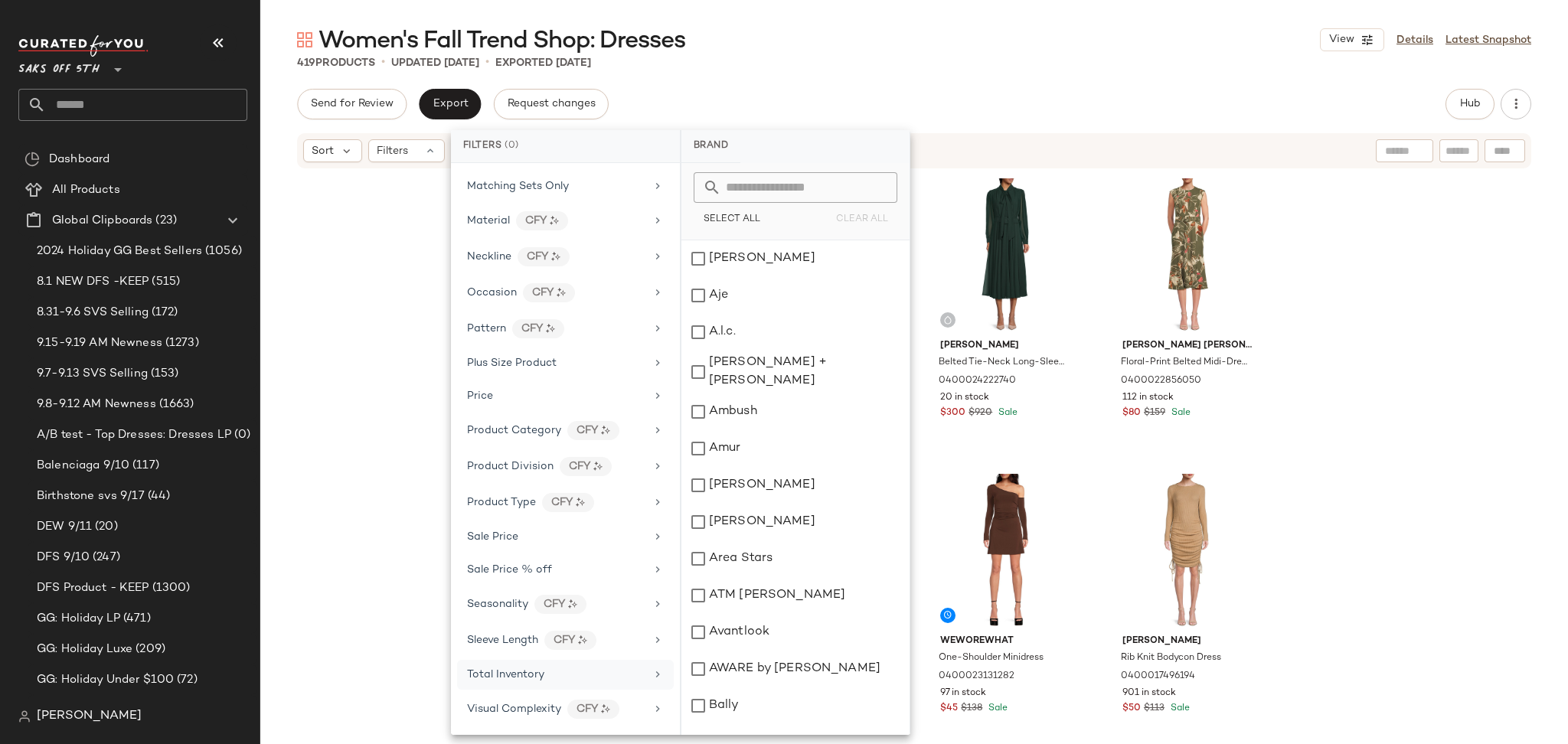
click at [969, 113] on div "Send for Review Export Request changes Hub" at bounding box center [914, 105] width 1234 height 31
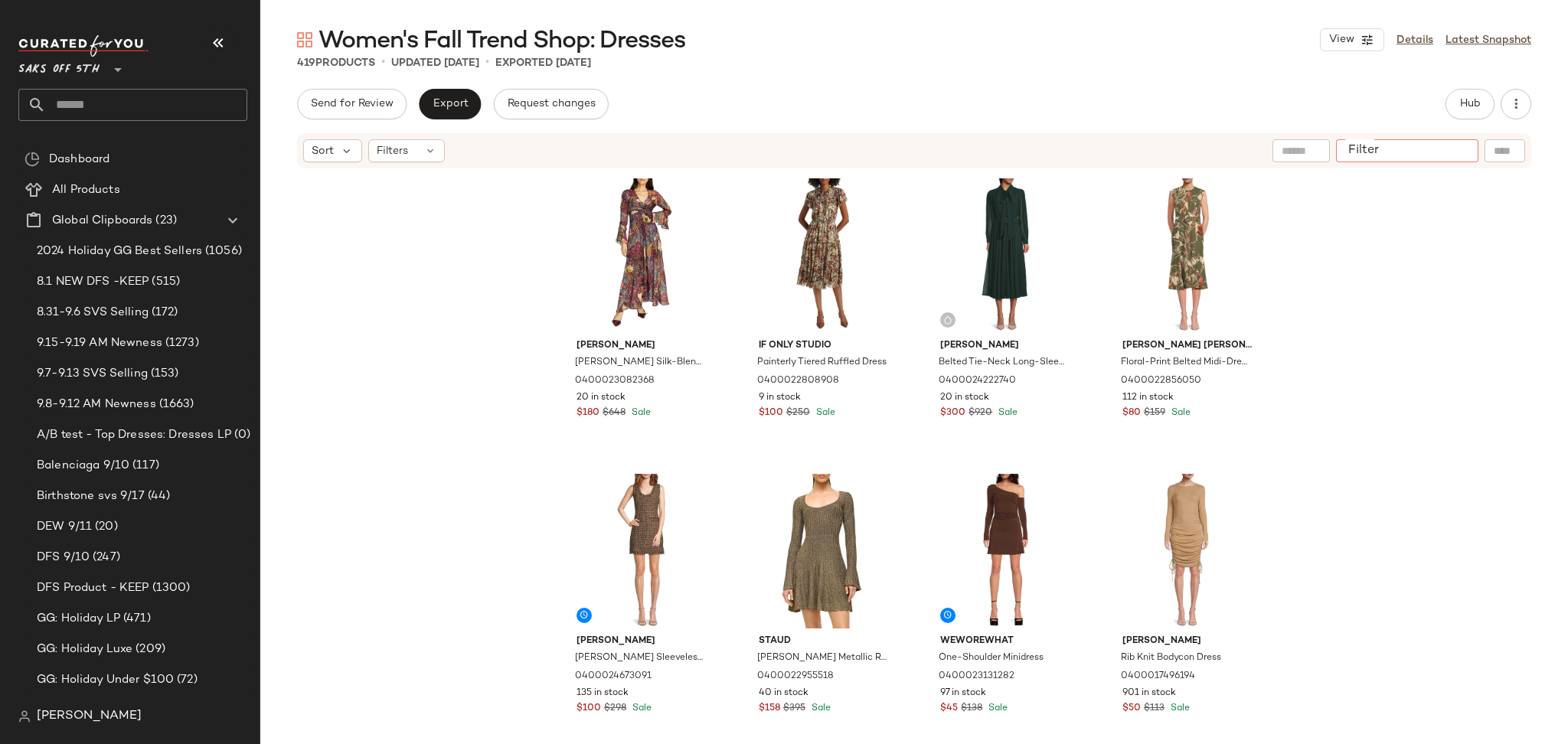
click at [1456, 144] on input "Filter" at bounding box center [1407, 151] width 130 height 16
paste input "**********"
type input "**********"
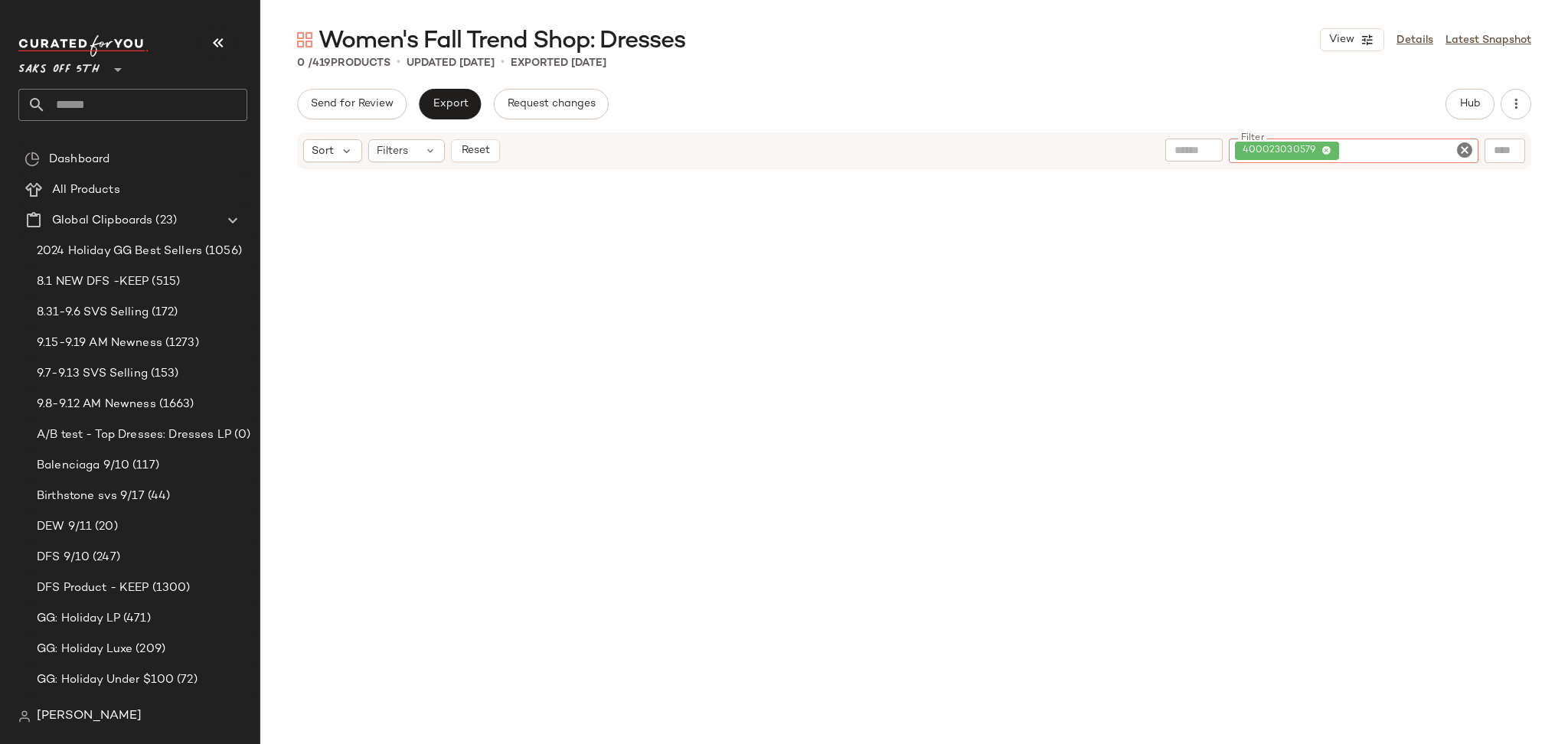
click at [1462, 149] on icon "Clear Filter" at bounding box center [1464, 150] width 18 height 18
click at [1464, 114] on button "Hub" at bounding box center [1470, 105] width 49 height 31
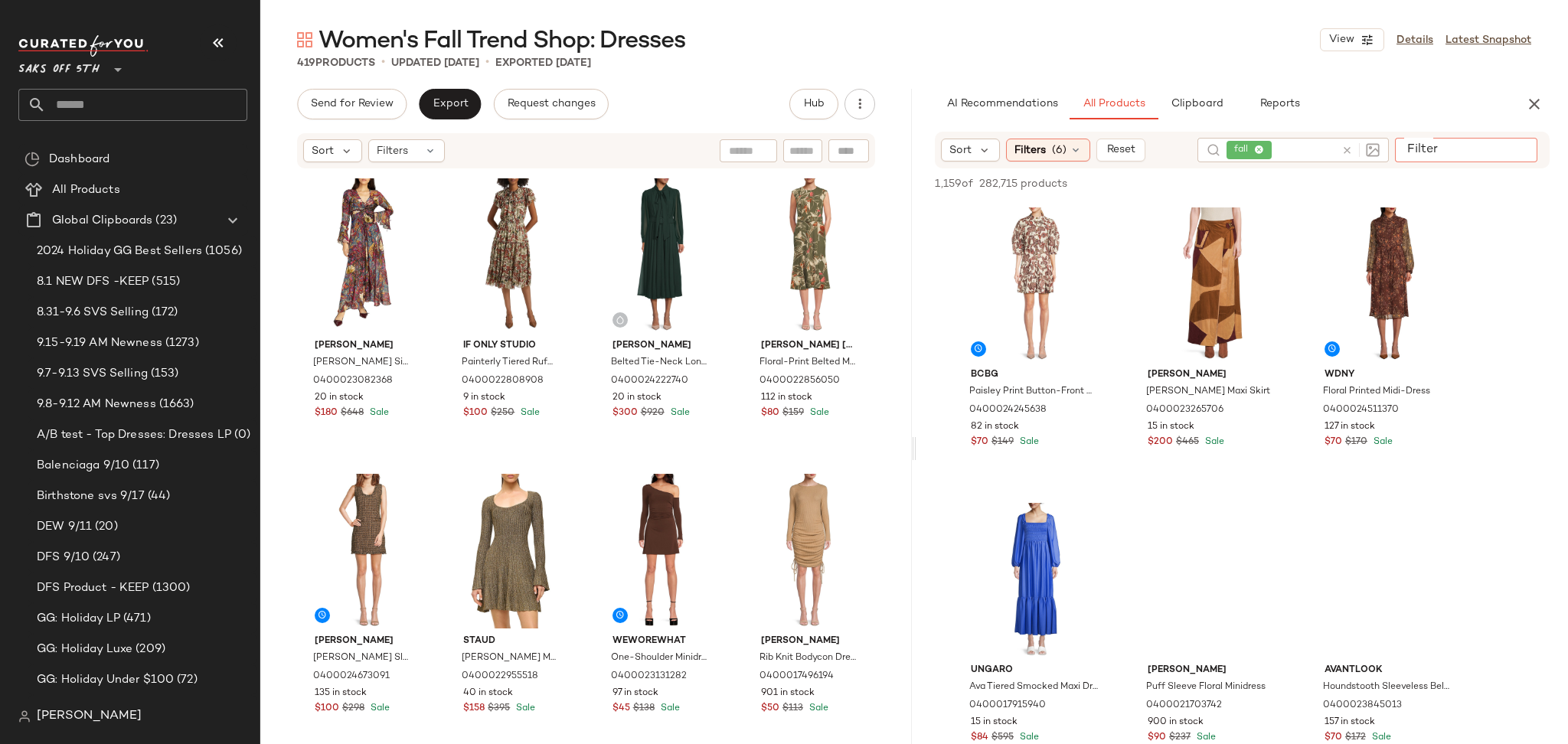
click at [1511, 149] on input "Filter" at bounding box center [1465, 150] width 130 height 16
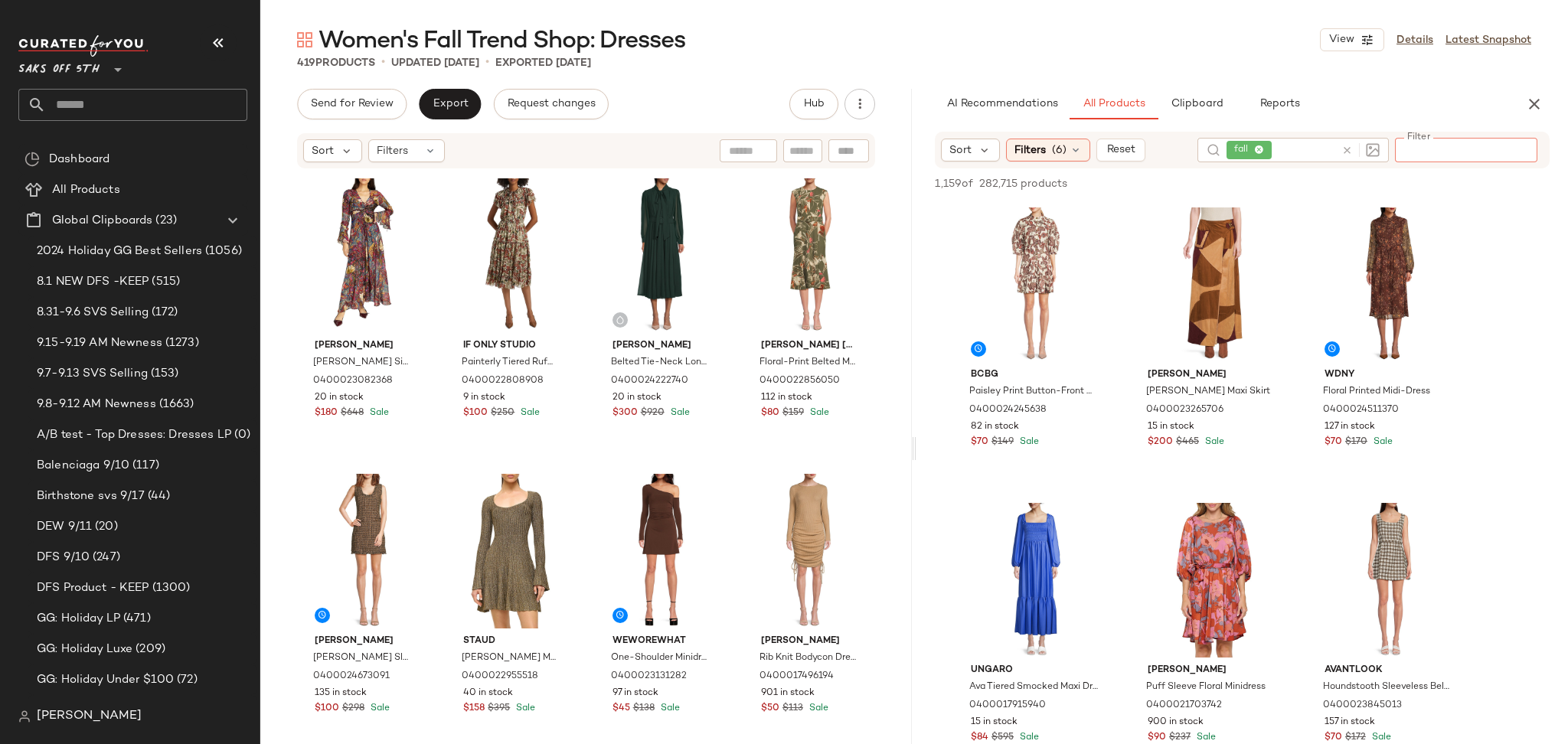
paste input "**********"
type input "**********"
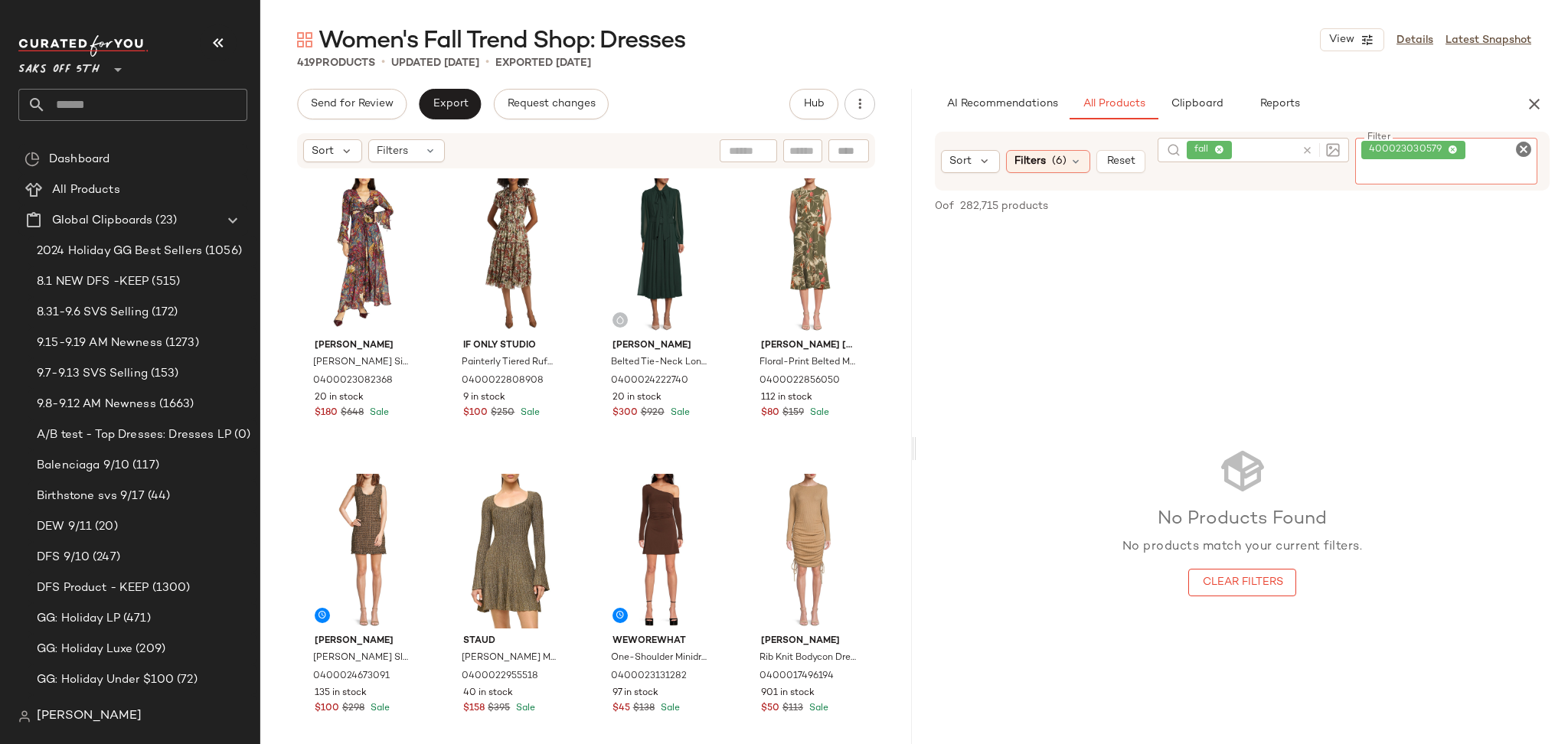
click at [1516, 153] on icon "Clear Filter" at bounding box center [1523, 149] width 18 height 18
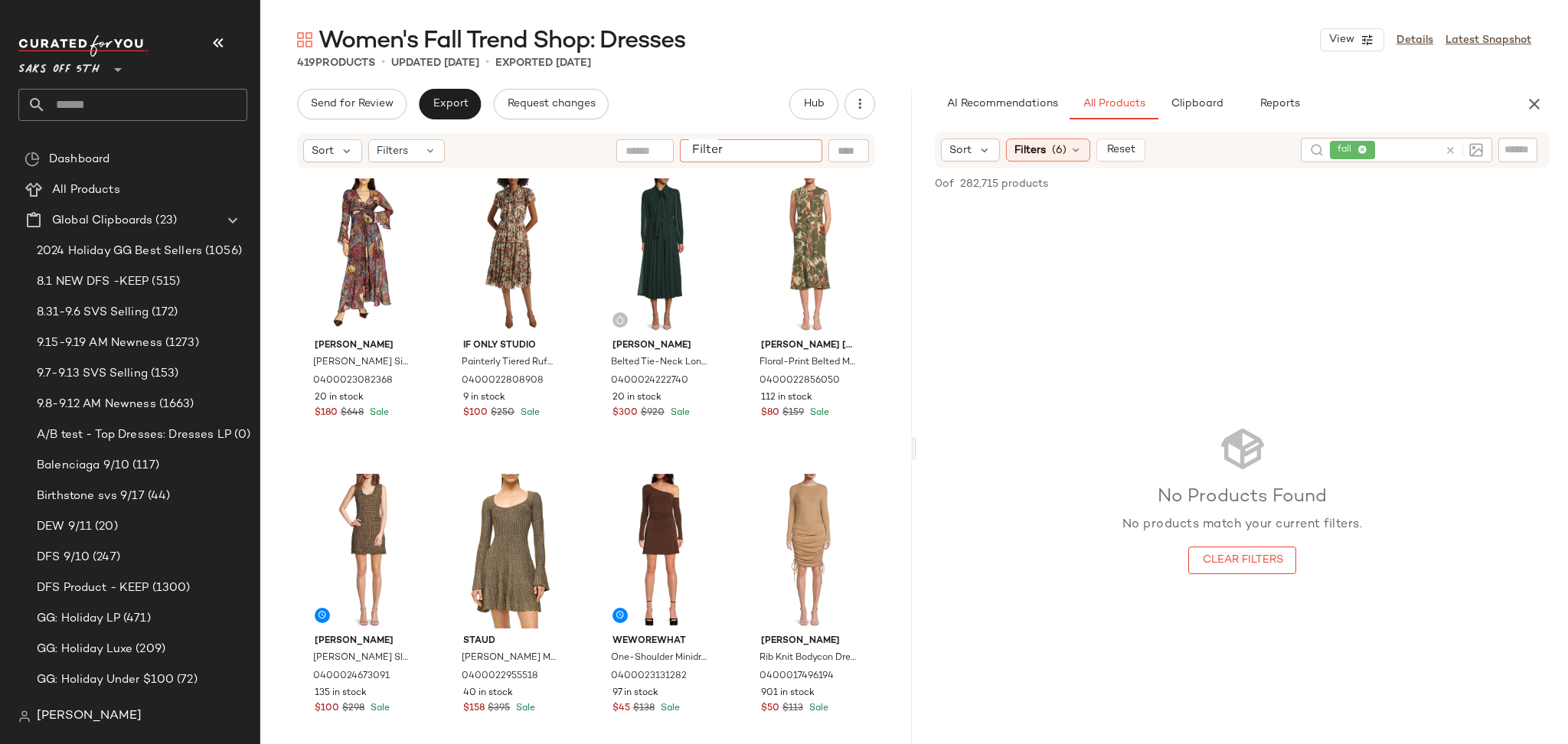
click at [794, 147] on input "Filter" at bounding box center [751, 151] width 130 height 16
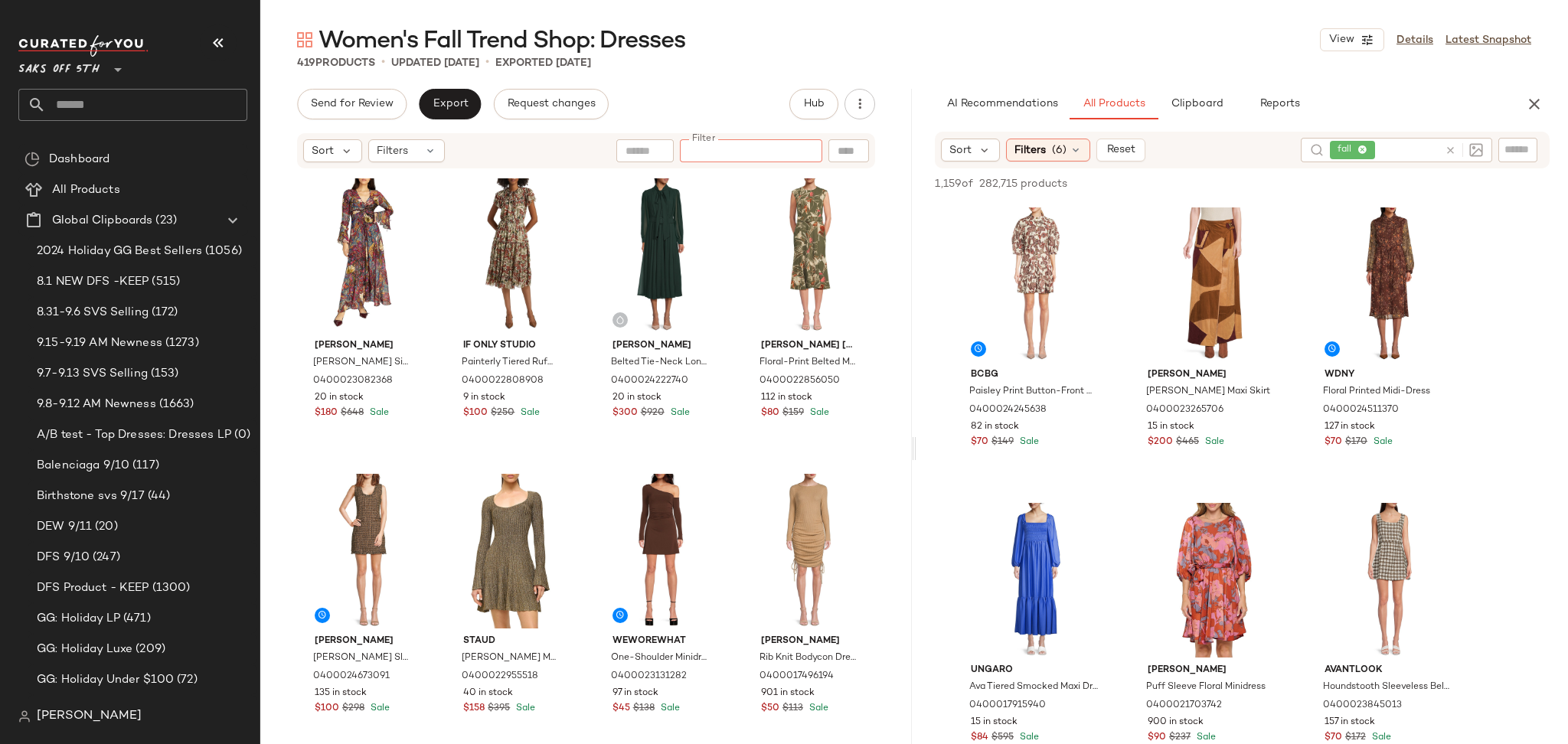
paste input "**********"
click at [687, 147] on input "**********" at bounding box center [751, 151] width 130 height 16
type input "**********"
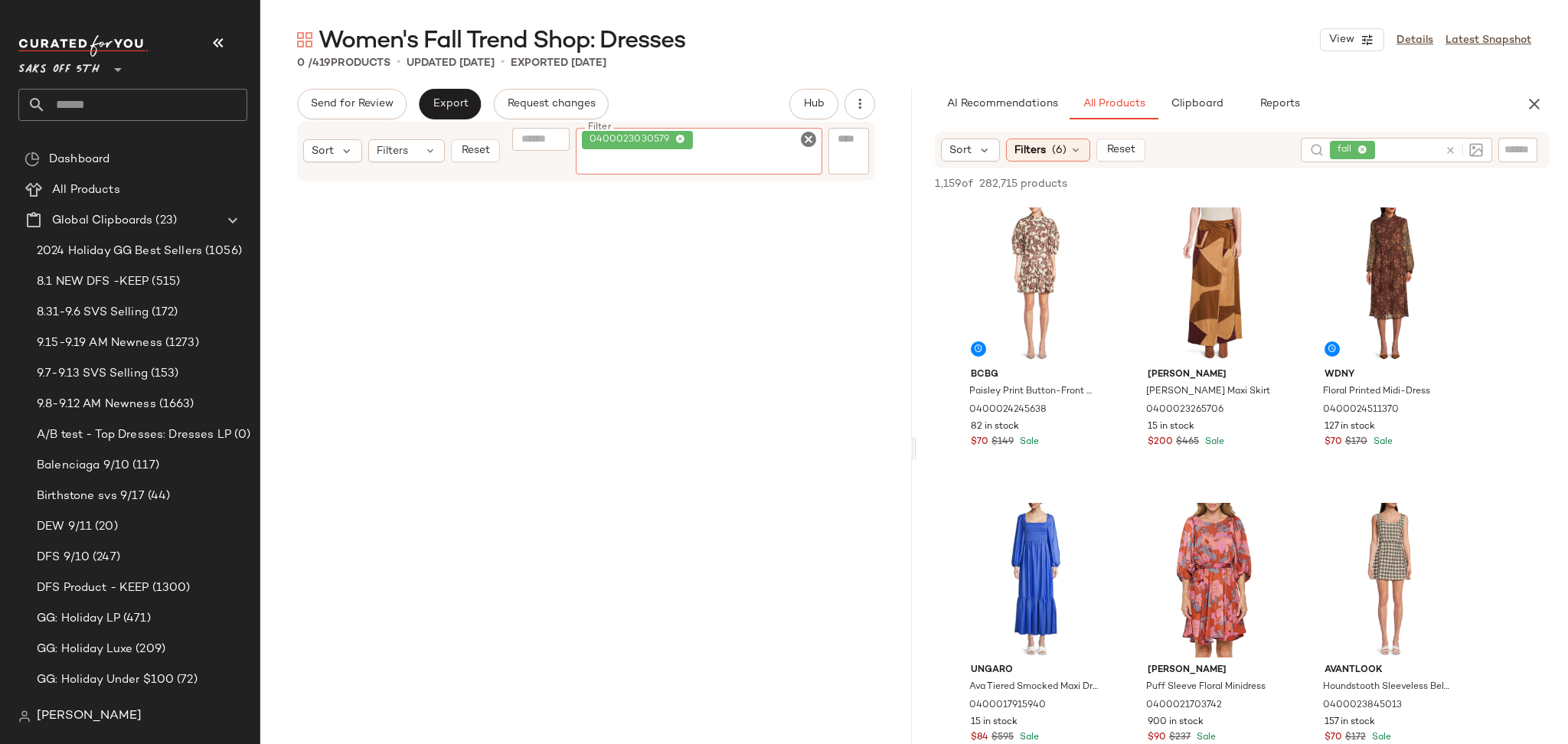
click at [804, 137] on icon "Clear Filter" at bounding box center [808, 139] width 18 height 18
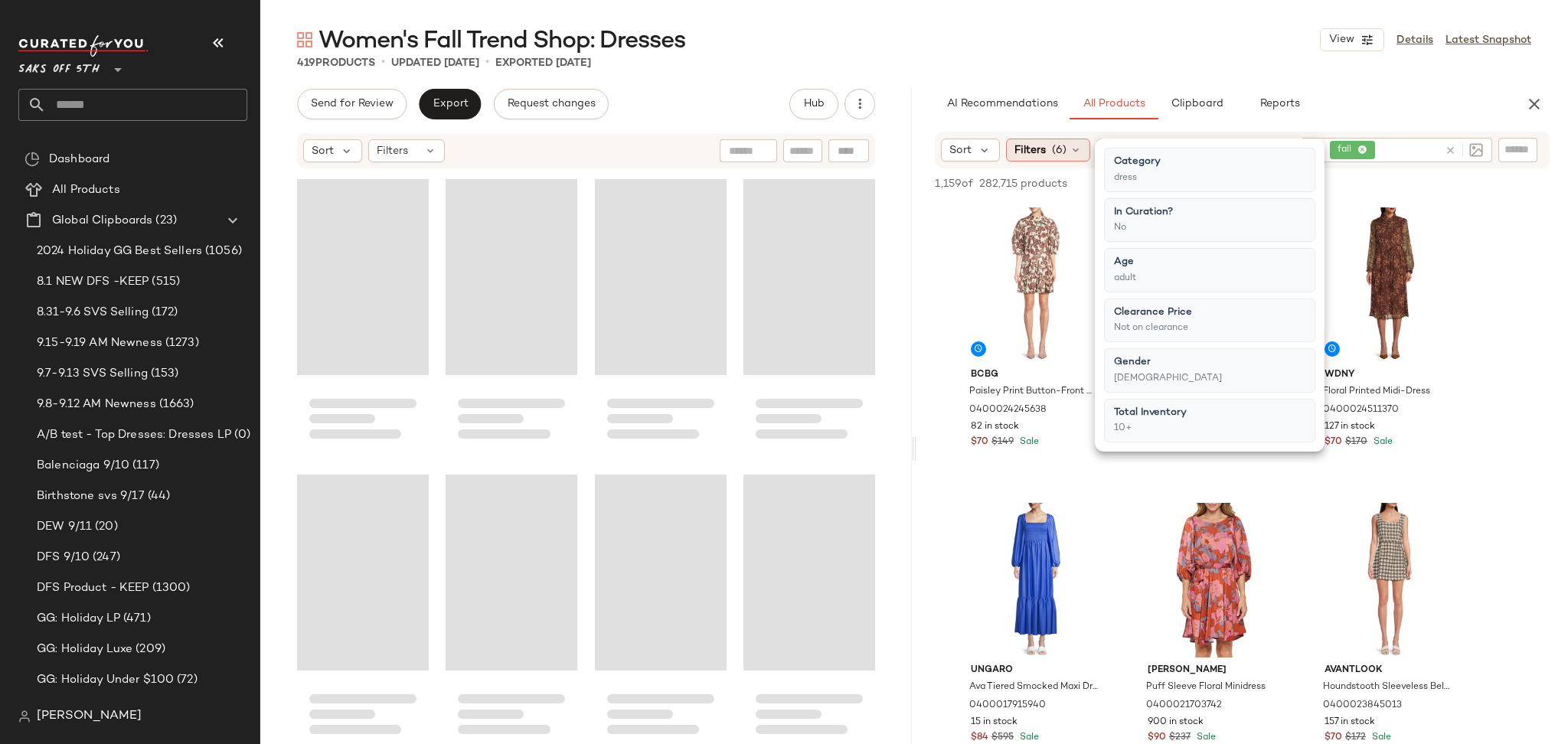
click at [1071, 152] on icon at bounding box center [1075, 149] width 12 height 12
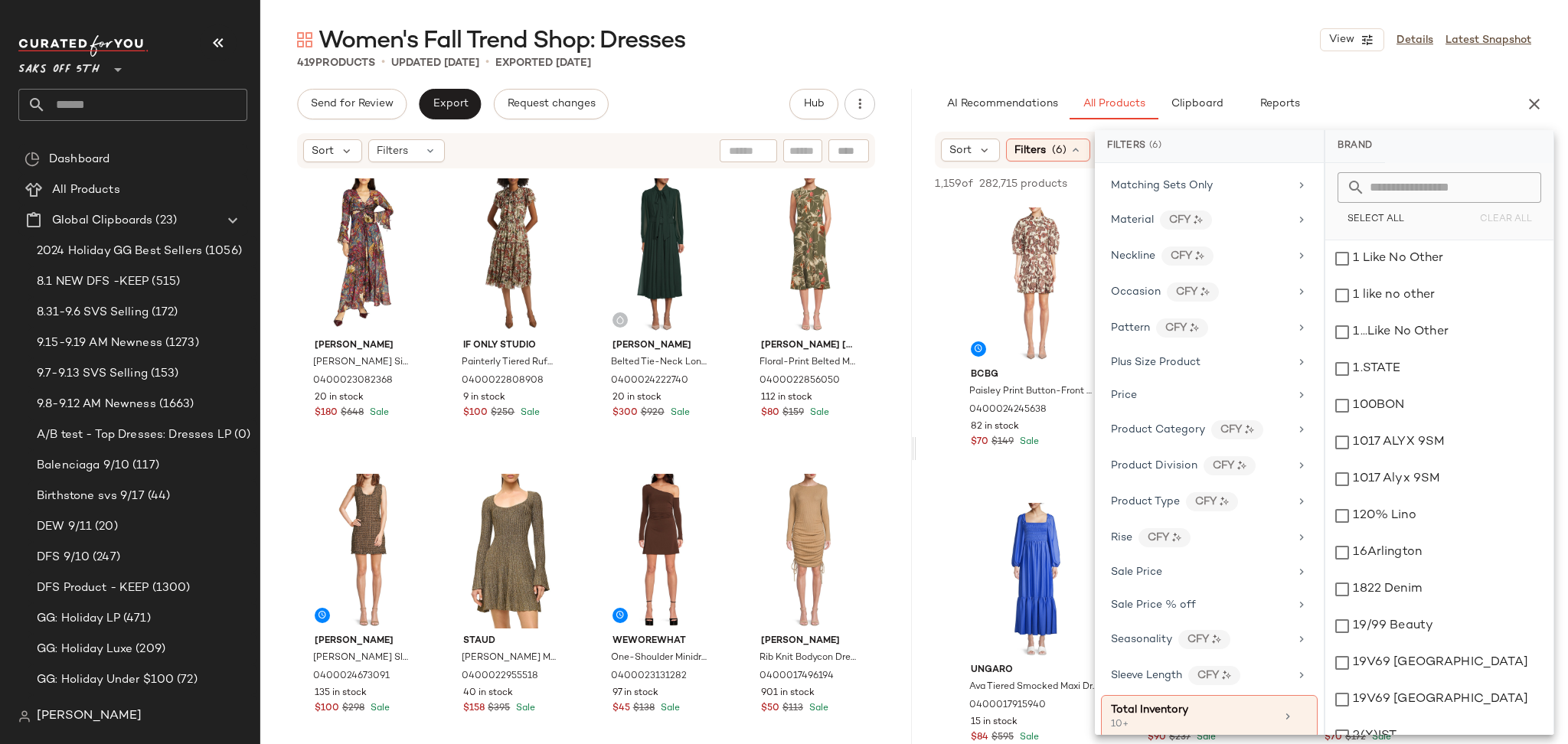
scroll to position [802, 0]
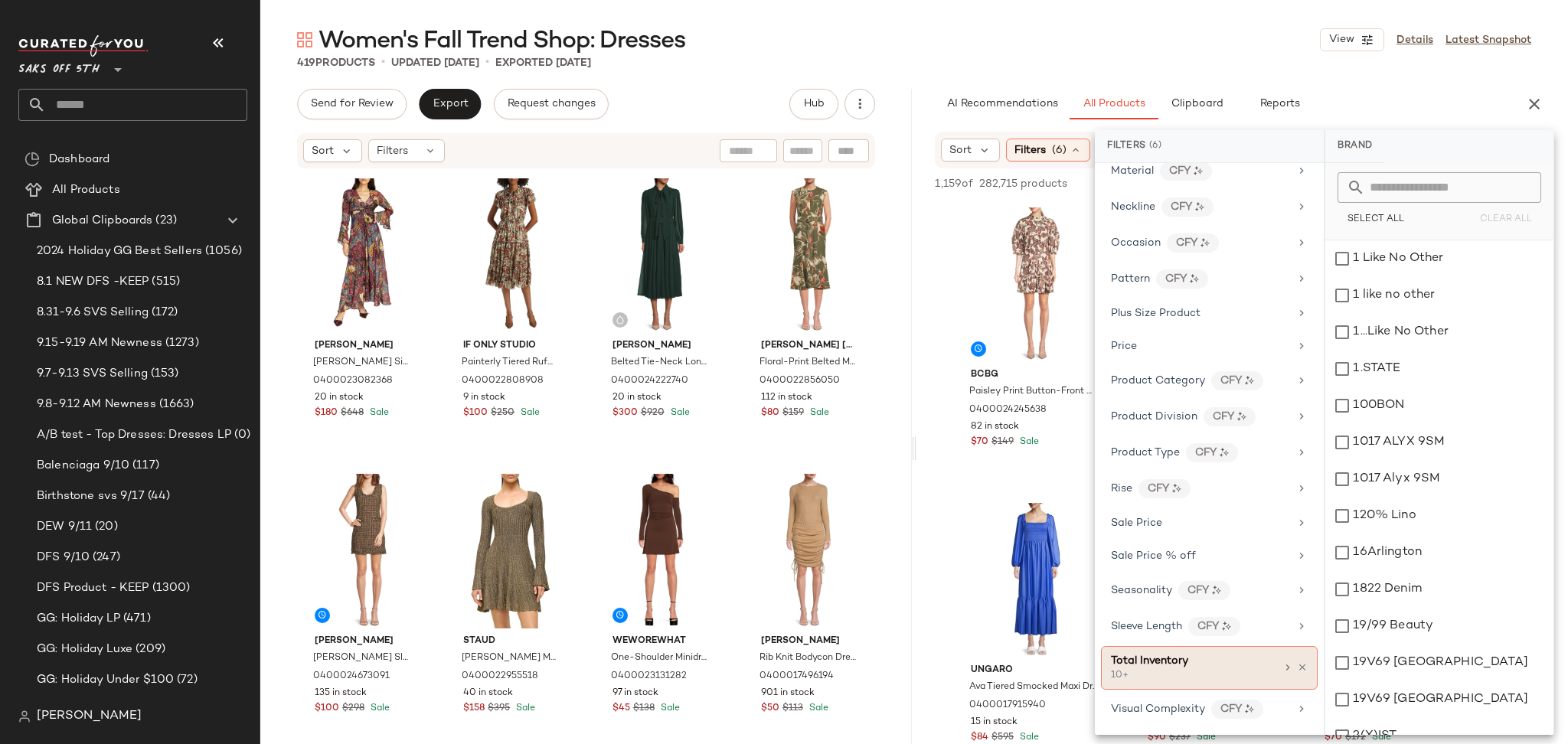
click at [1302, 663] on div "Total Inventory 10+" at bounding box center [1209, 668] width 217 height 44
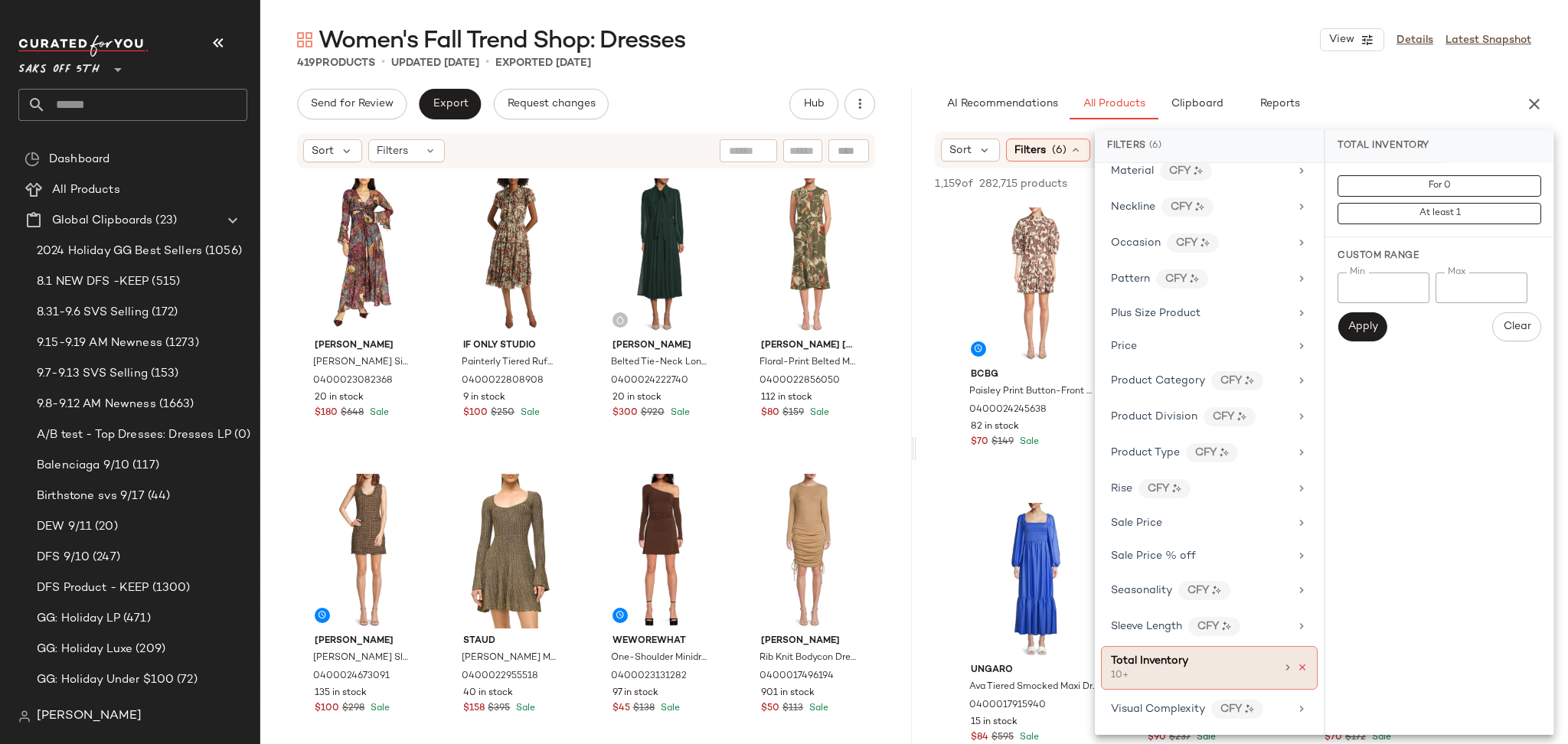
click at [1300, 663] on icon at bounding box center [1302, 668] width 11 height 11
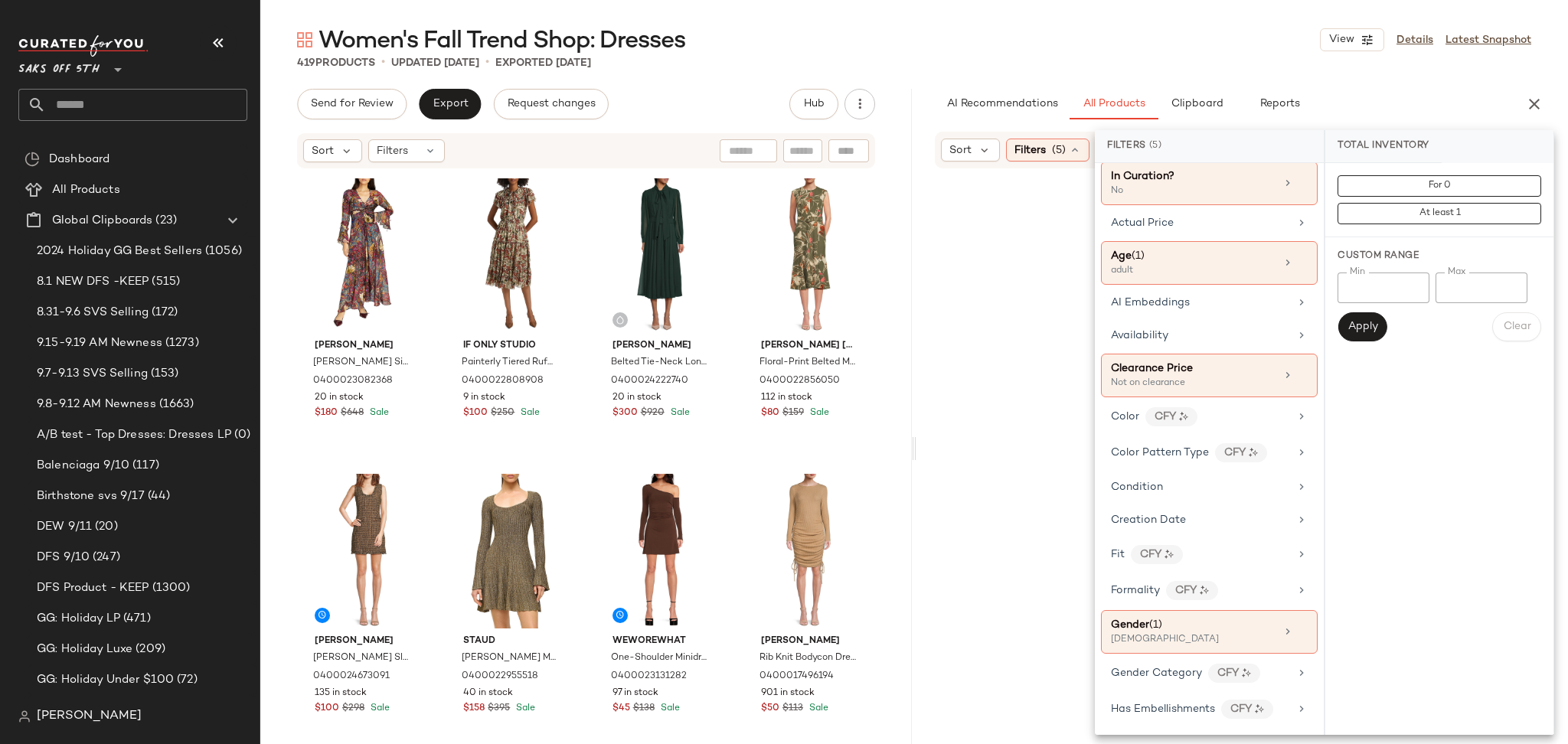
scroll to position [0, 0]
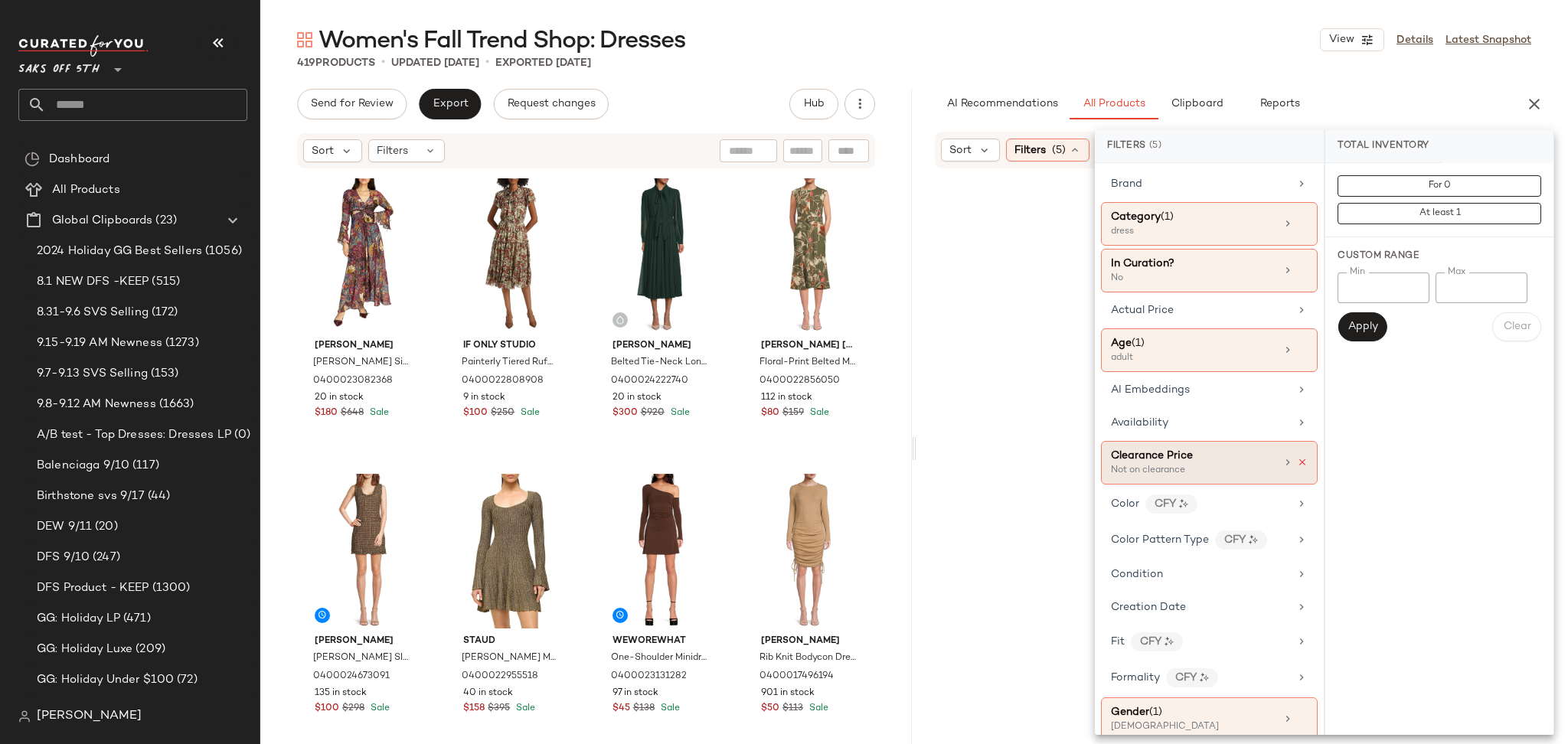
click at [1297, 459] on icon at bounding box center [1302, 462] width 11 height 11
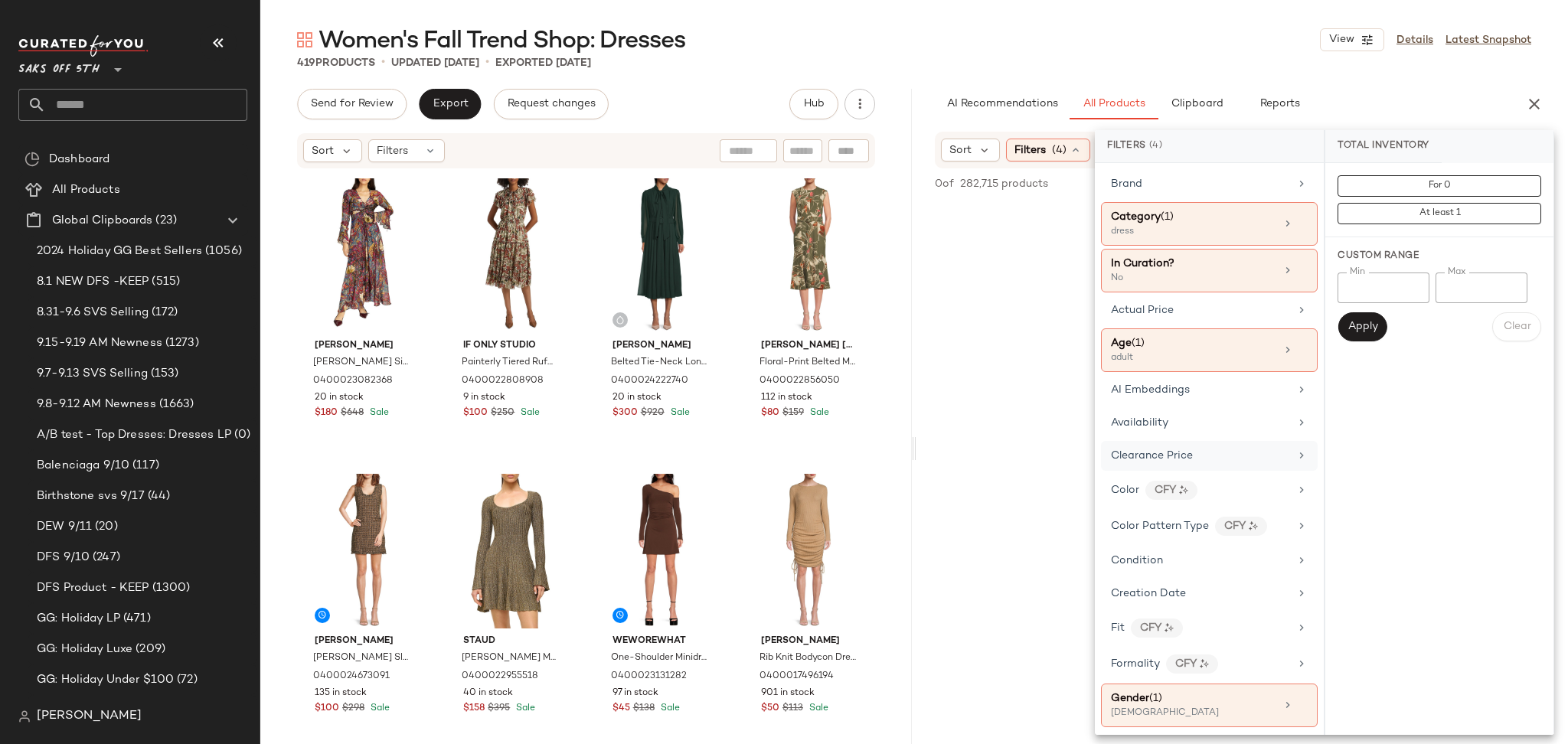
click at [1266, 64] on div "419 Products • updated Sep 17th • Exported Sep 16th" at bounding box center [914, 63] width 1308 height 15
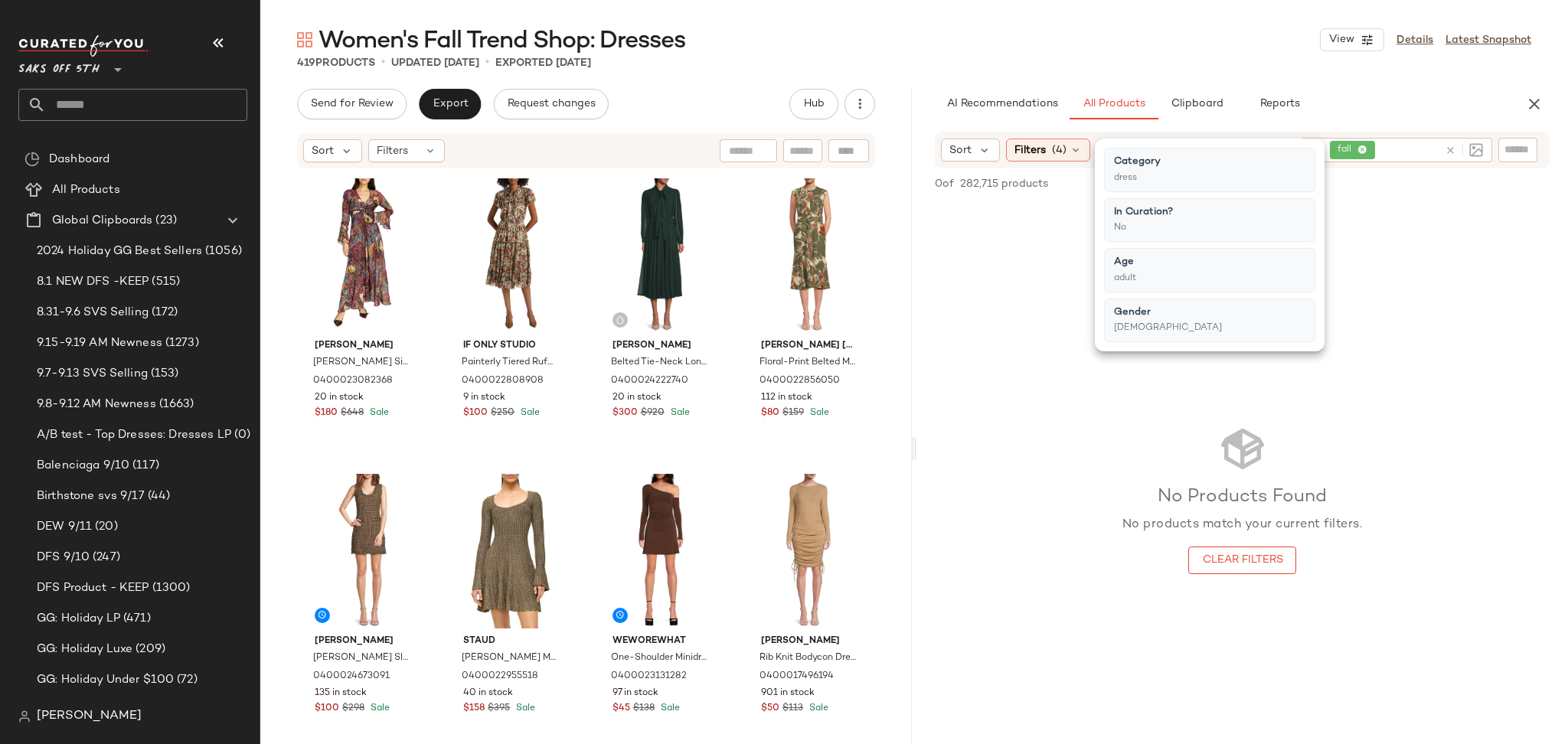
click at [1266, 64] on div "419 Products • updated Sep 17th • Exported Sep 16th" at bounding box center [914, 63] width 1308 height 15
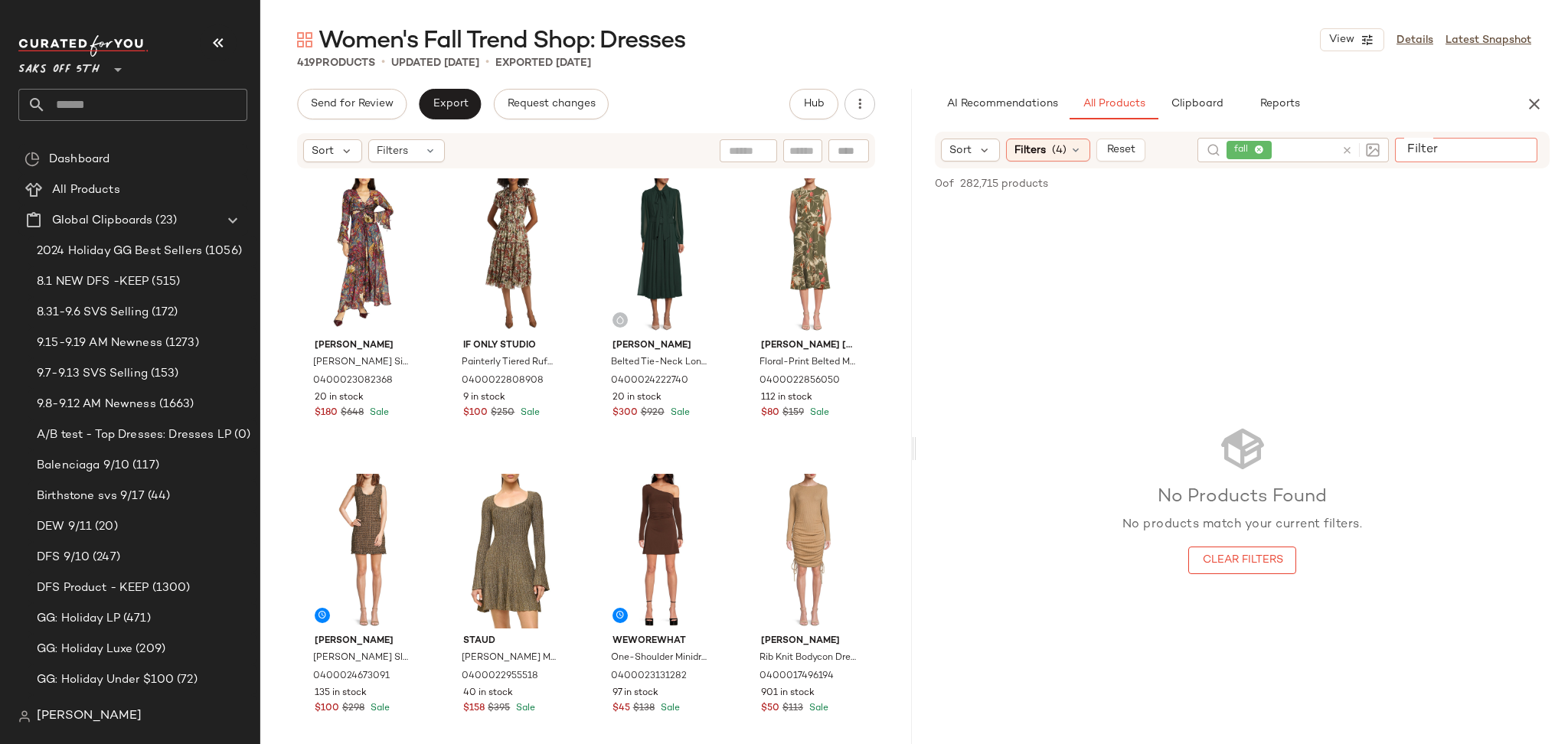
click at [1504, 147] on input "Filter" at bounding box center [1465, 150] width 130 height 16
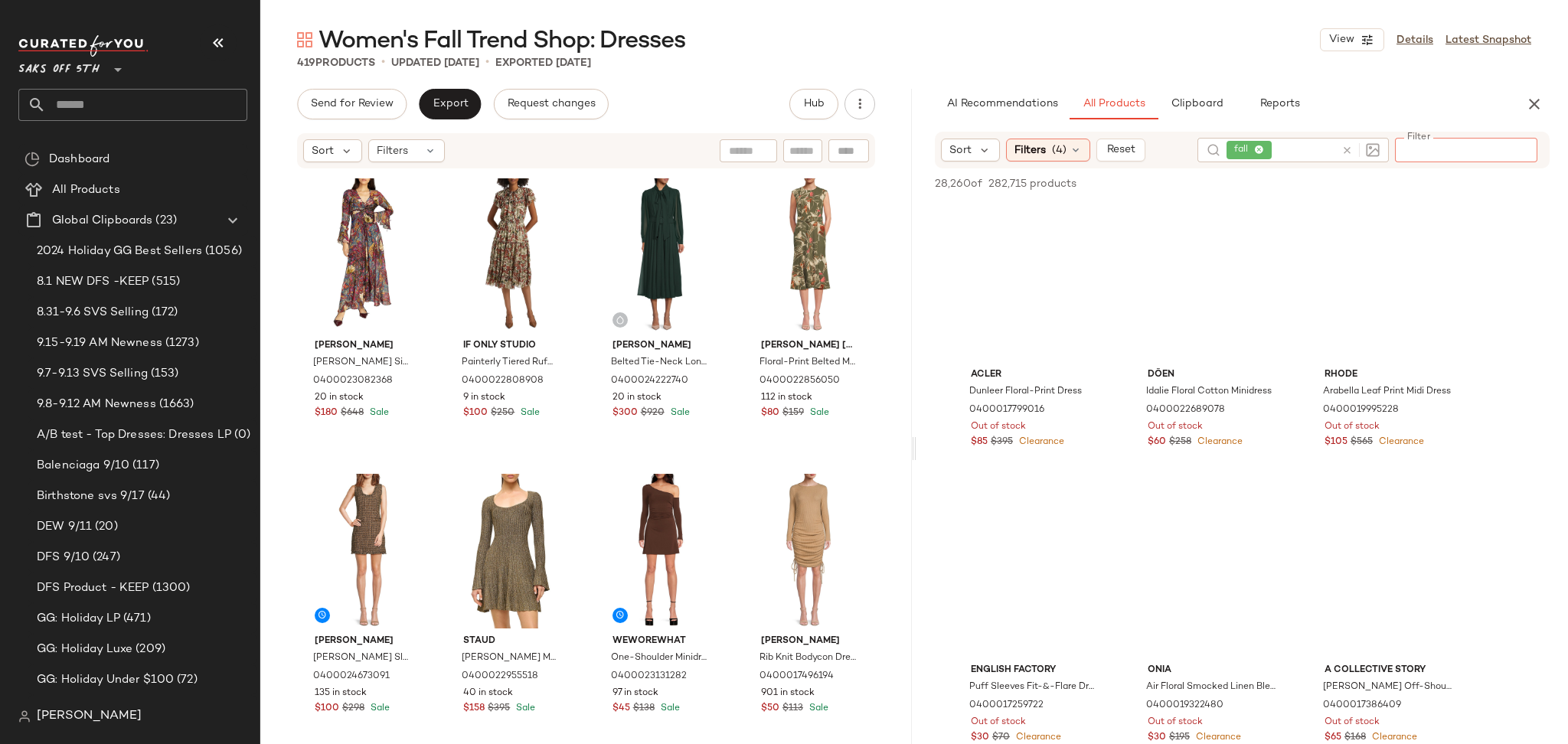
paste input "**********"
type input "**********"
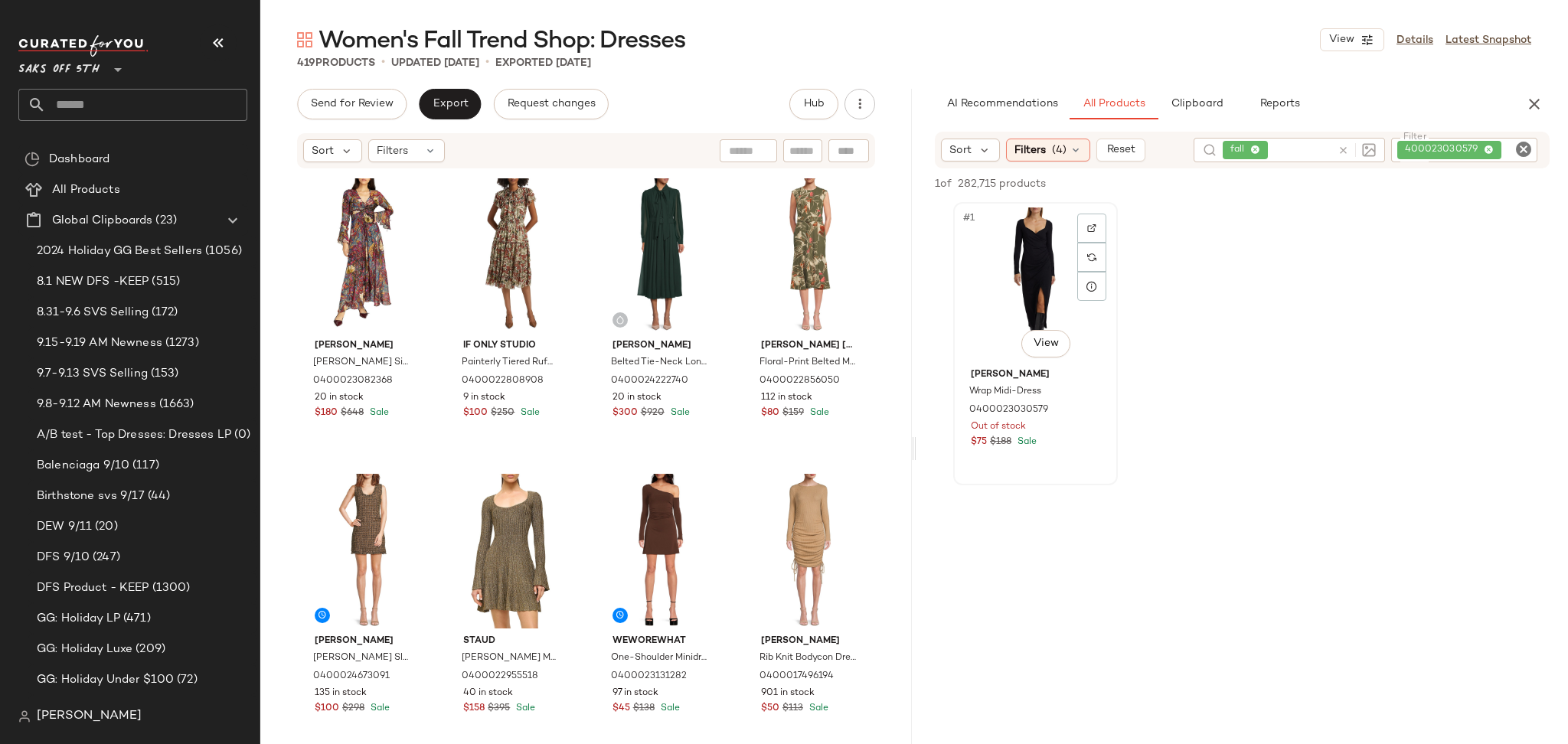
click at [1037, 329] on div "#1 View" at bounding box center [1035, 285] width 154 height 155
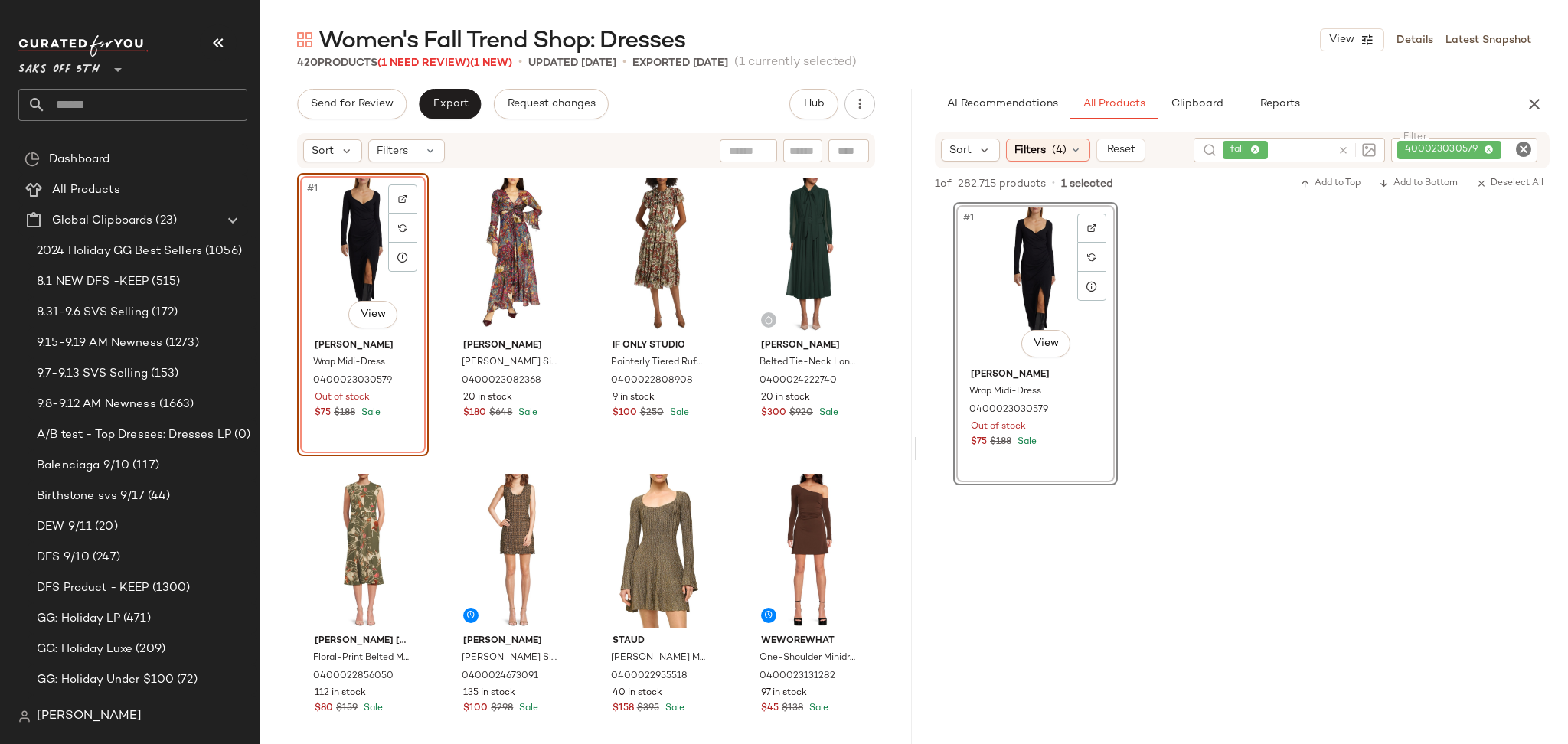
click at [1525, 146] on icon "Clear Filter" at bounding box center [1523, 149] width 18 height 18
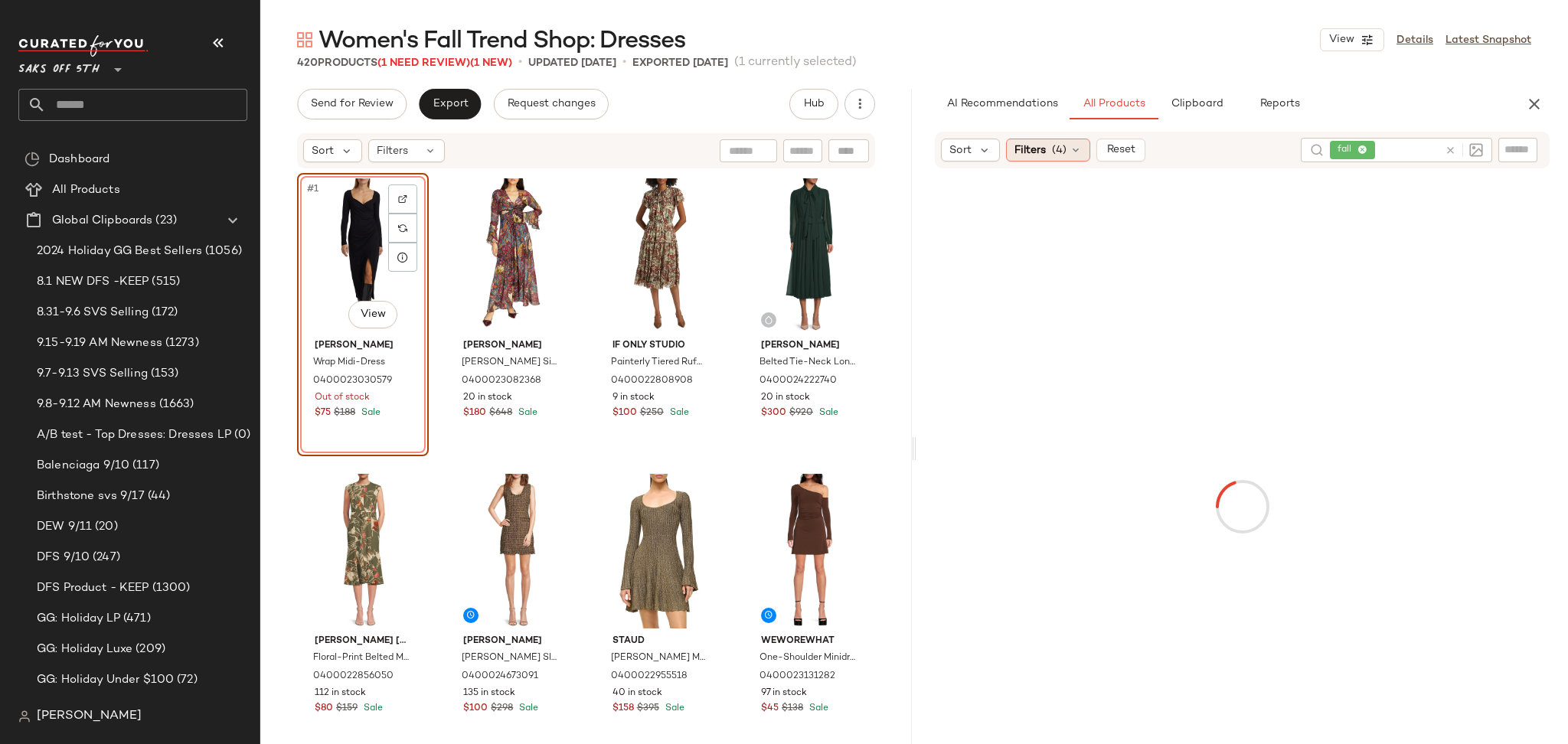
click at [1066, 138] on div "Filters (4)" at bounding box center [1047, 149] width 85 height 23
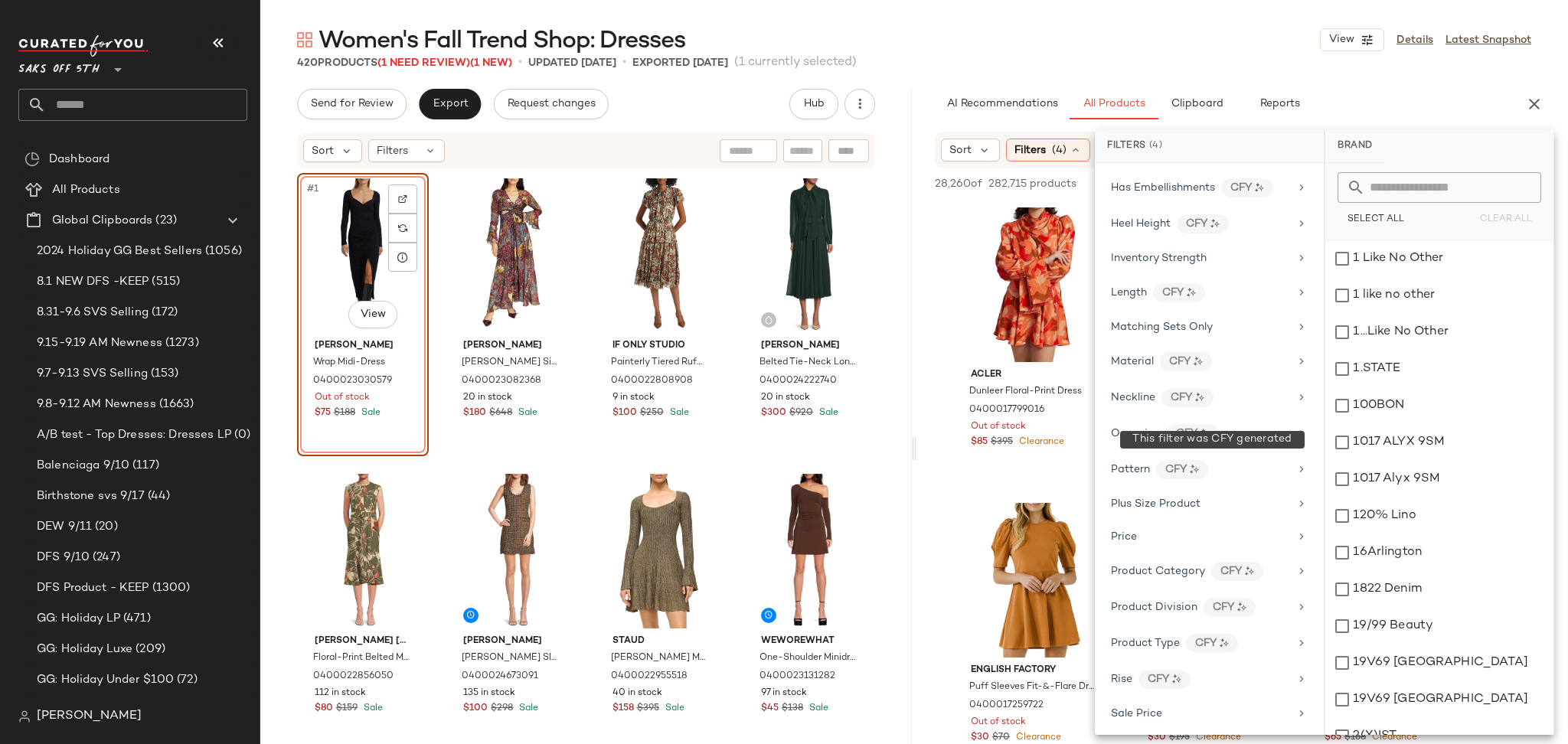
scroll to position [774, 0]
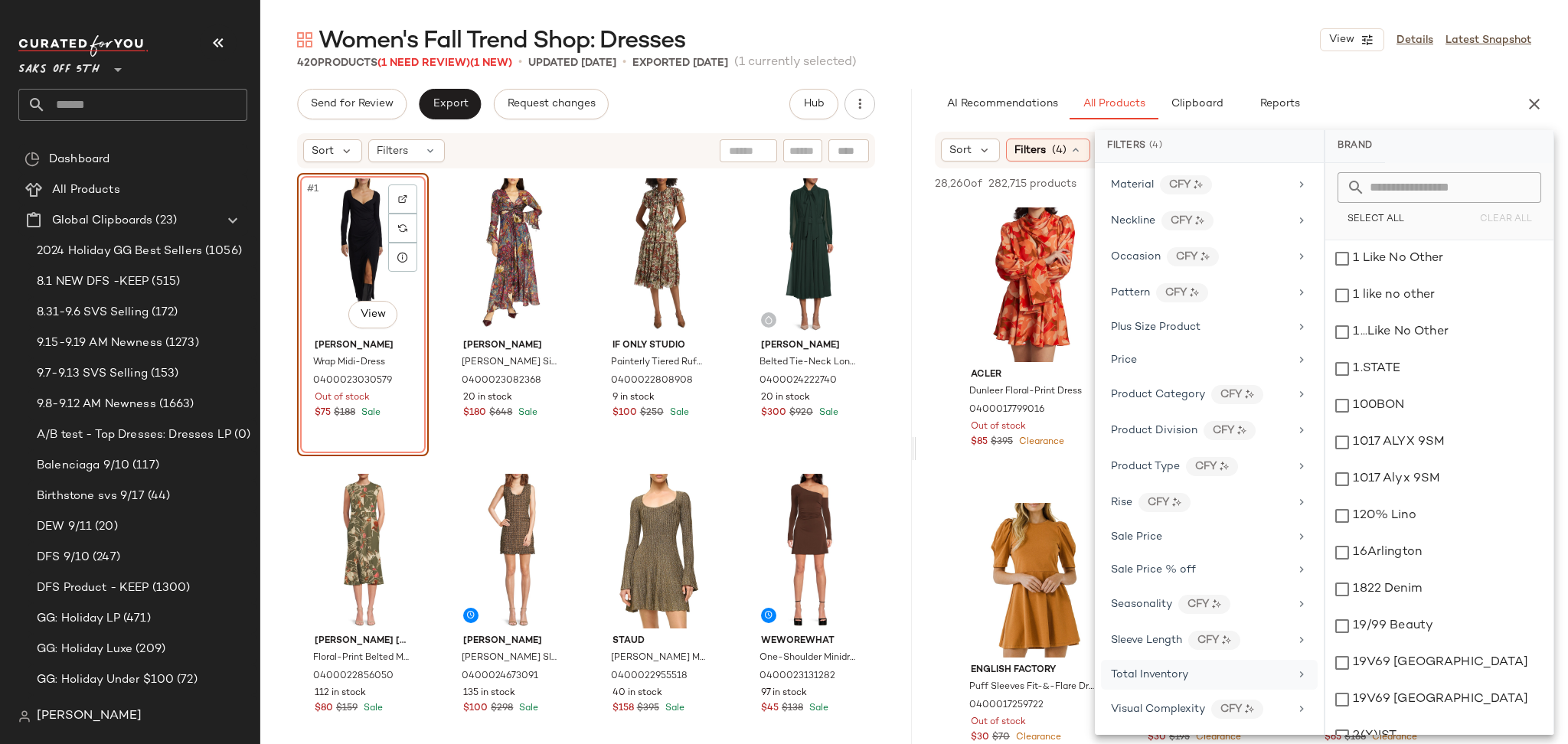
click at [1158, 669] on span "Total Inventory" at bounding box center [1149, 674] width 77 height 12
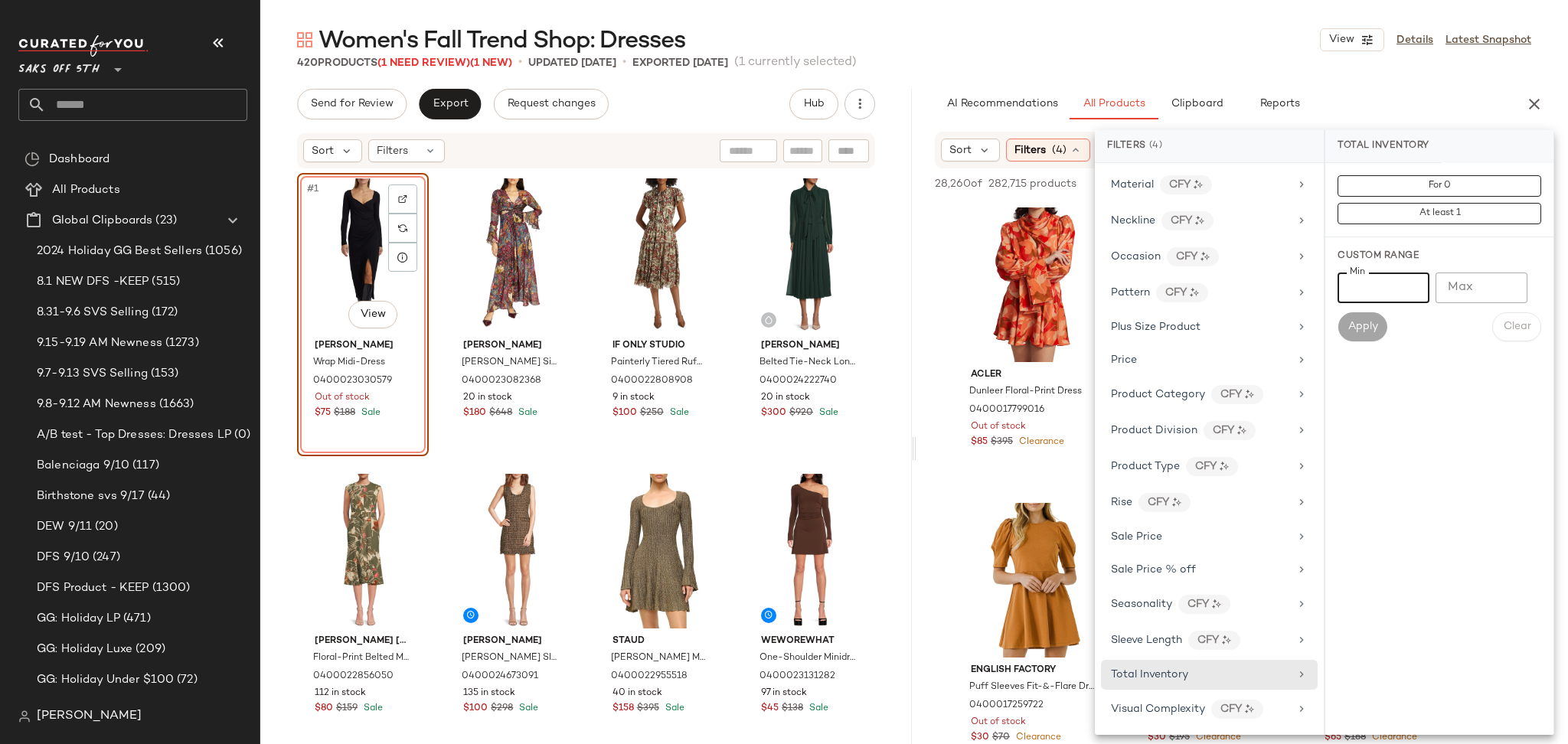
click at [1375, 286] on input "Min" at bounding box center [1383, 287] width 92 height 31
type input "*"
click at [1352, 326] on span "Apply" at bounding box center [1362, 326] width 31 height 12
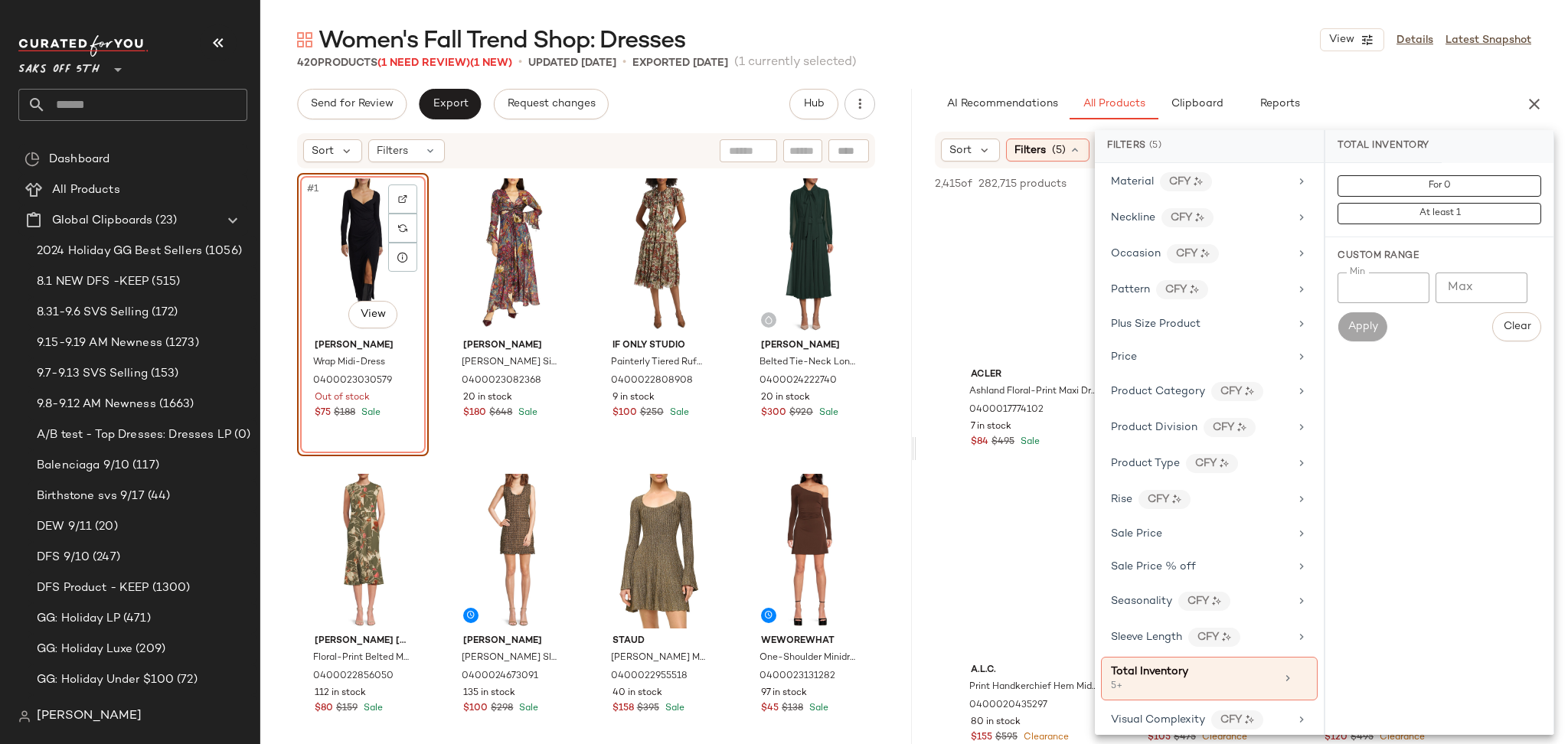
click at [1168, 29] on div "Women's Fall Trend Shop: Dresses View Details Latest Snapshot" at bounding box center [914, 40] width 1308 height 31
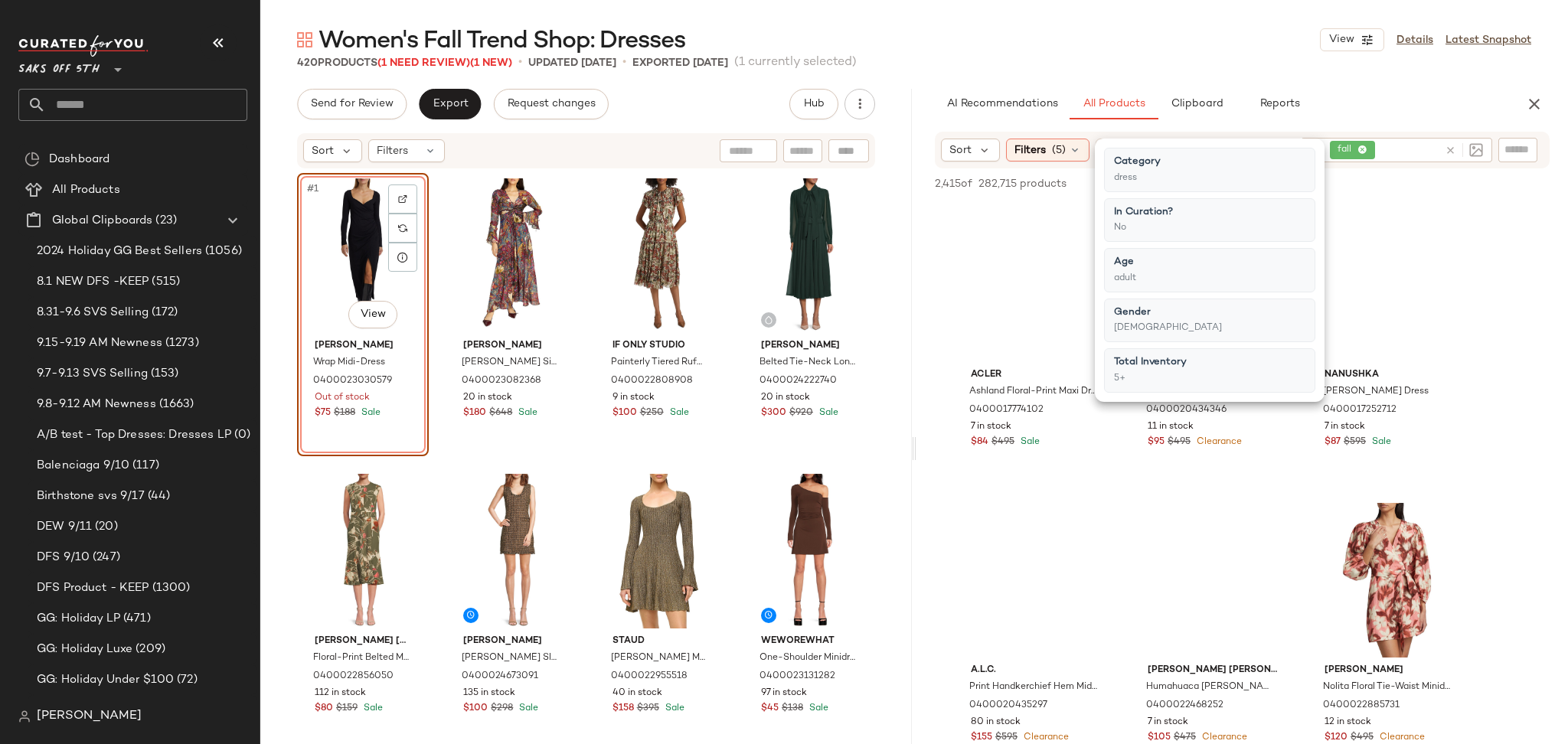
click at [1168, 29] on div "Women's Fall Trend Shop: Dresses View Details Latest Snapshot" at bounding box center [914, 40] width 1308 height 31
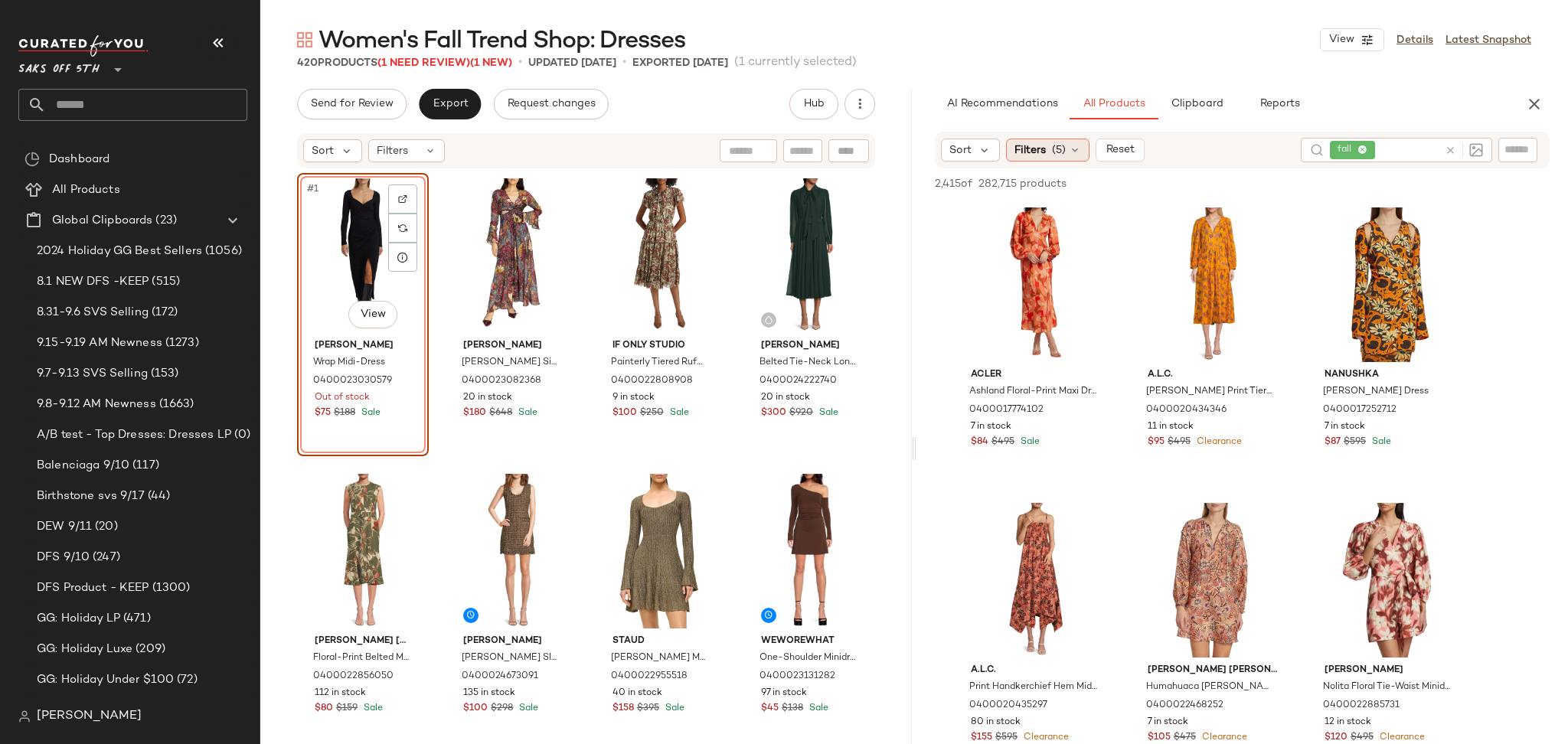
click at [1067, 159] on div "Filters (5)" at bounding box center [1047, 149] width 84 height 23
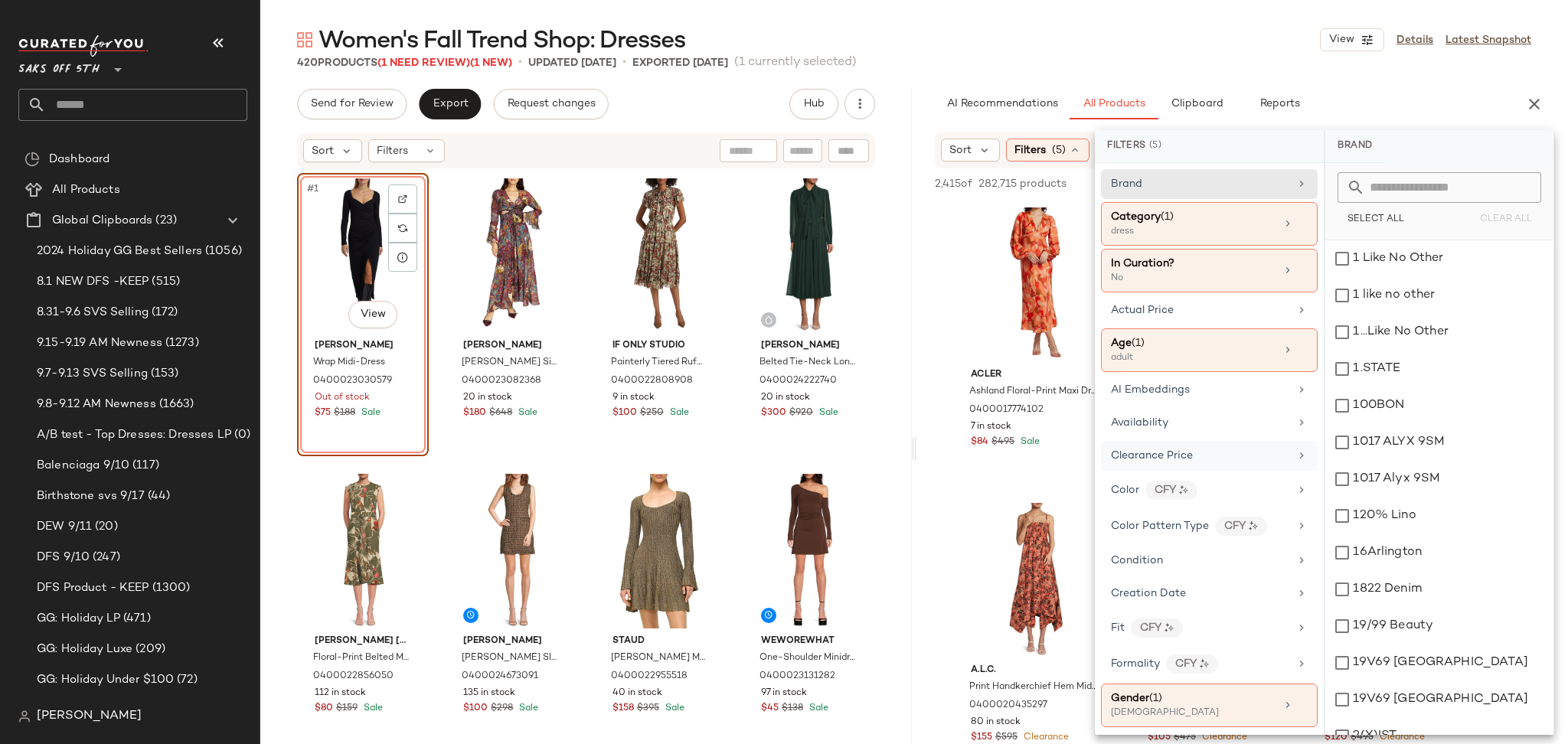
click at [1191, 454] on span "Clearance Price" at bounding box center [1152, 456] width 82 height 12
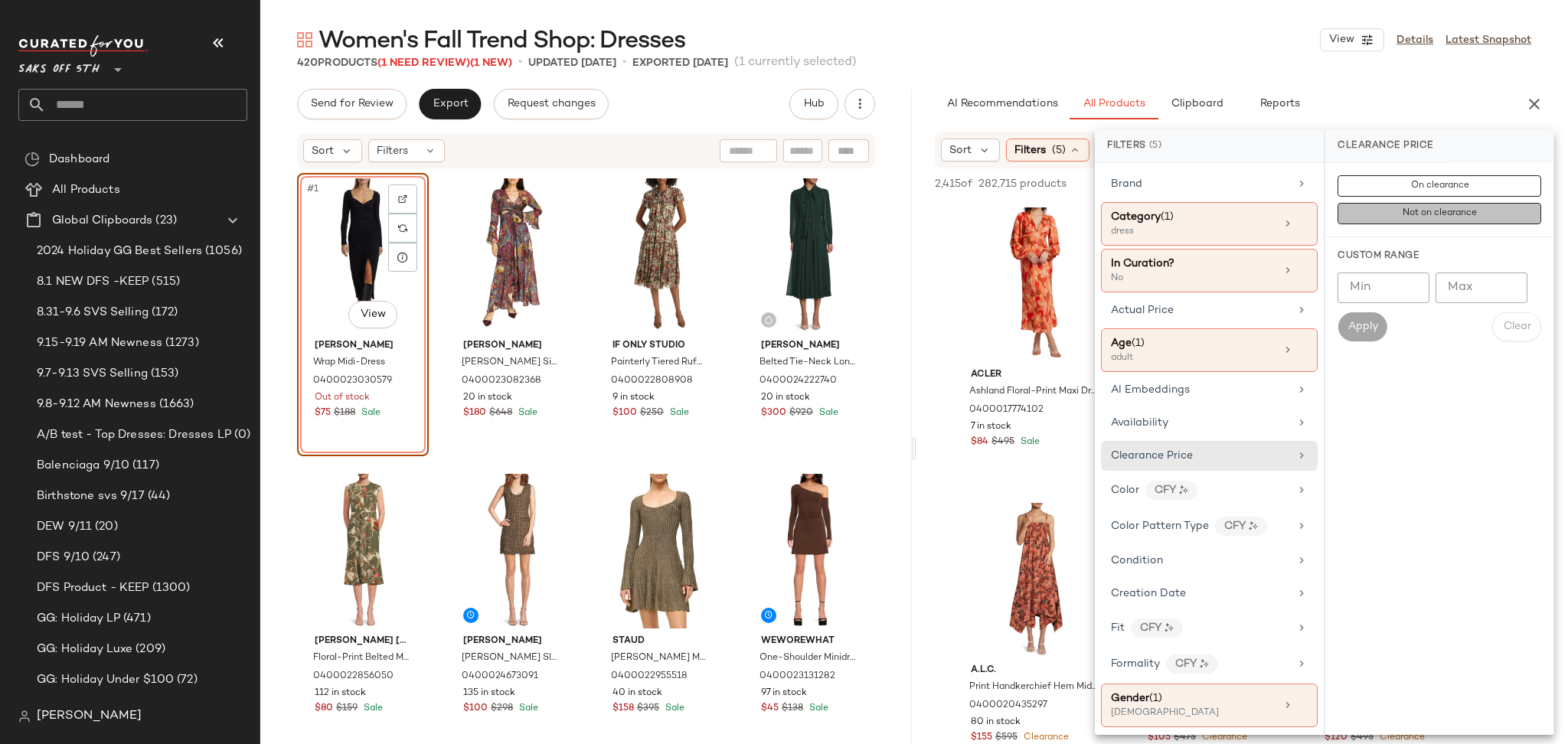
click at [1395, 210] on button "Not on clearance" at bounding box center [1440, 214] width 204 height 22
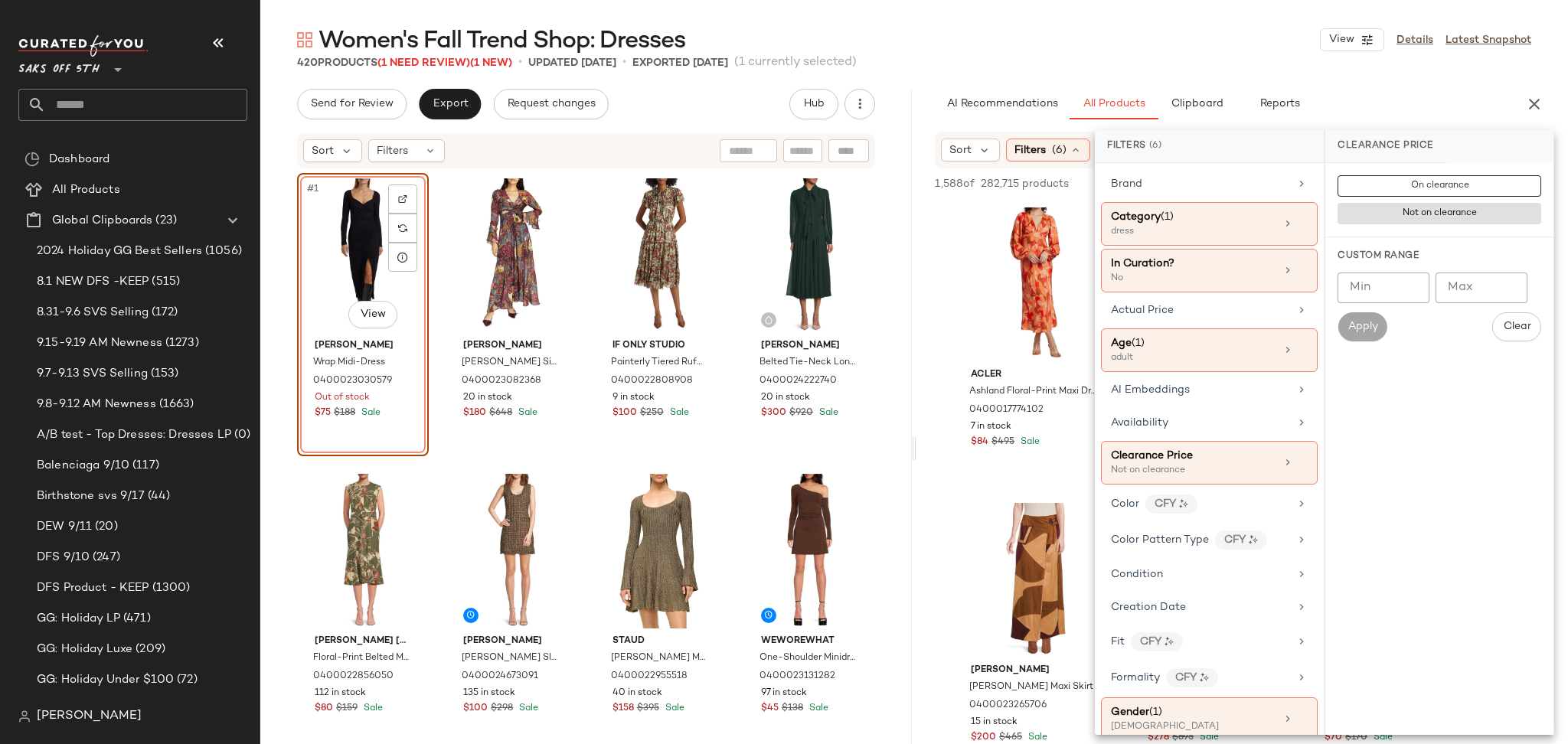
click at [1139, 31] on div "Women's Fall Trend Shop: Dresses View Details Latest Snapshot" at bounding box center [914, 40] width 1308 height 31
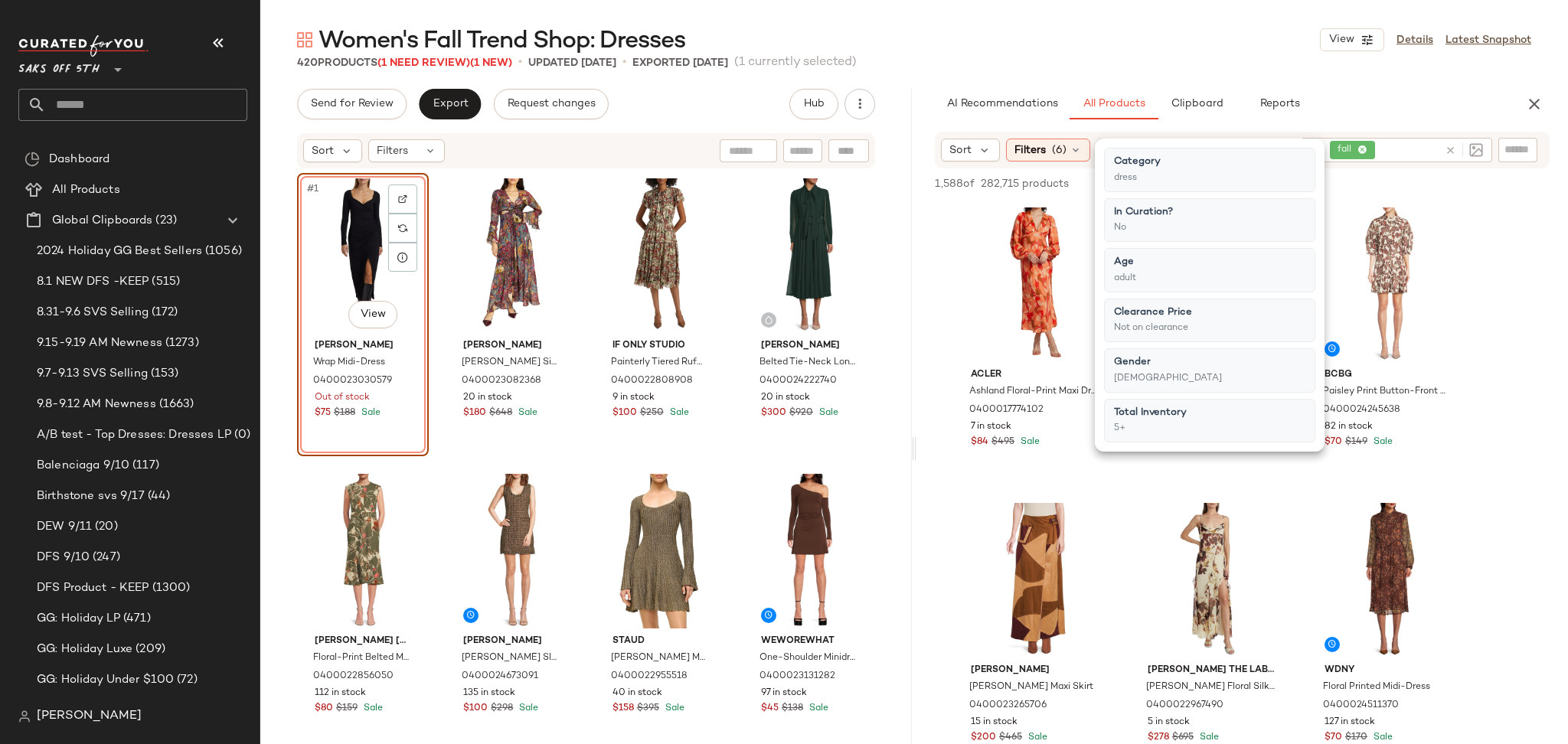
click at [1139, 31] on div "Women's Fall Trend Shop: Dresses View Details Latest Snapshot" at bounding box center [914, 40] width 1308 height 31
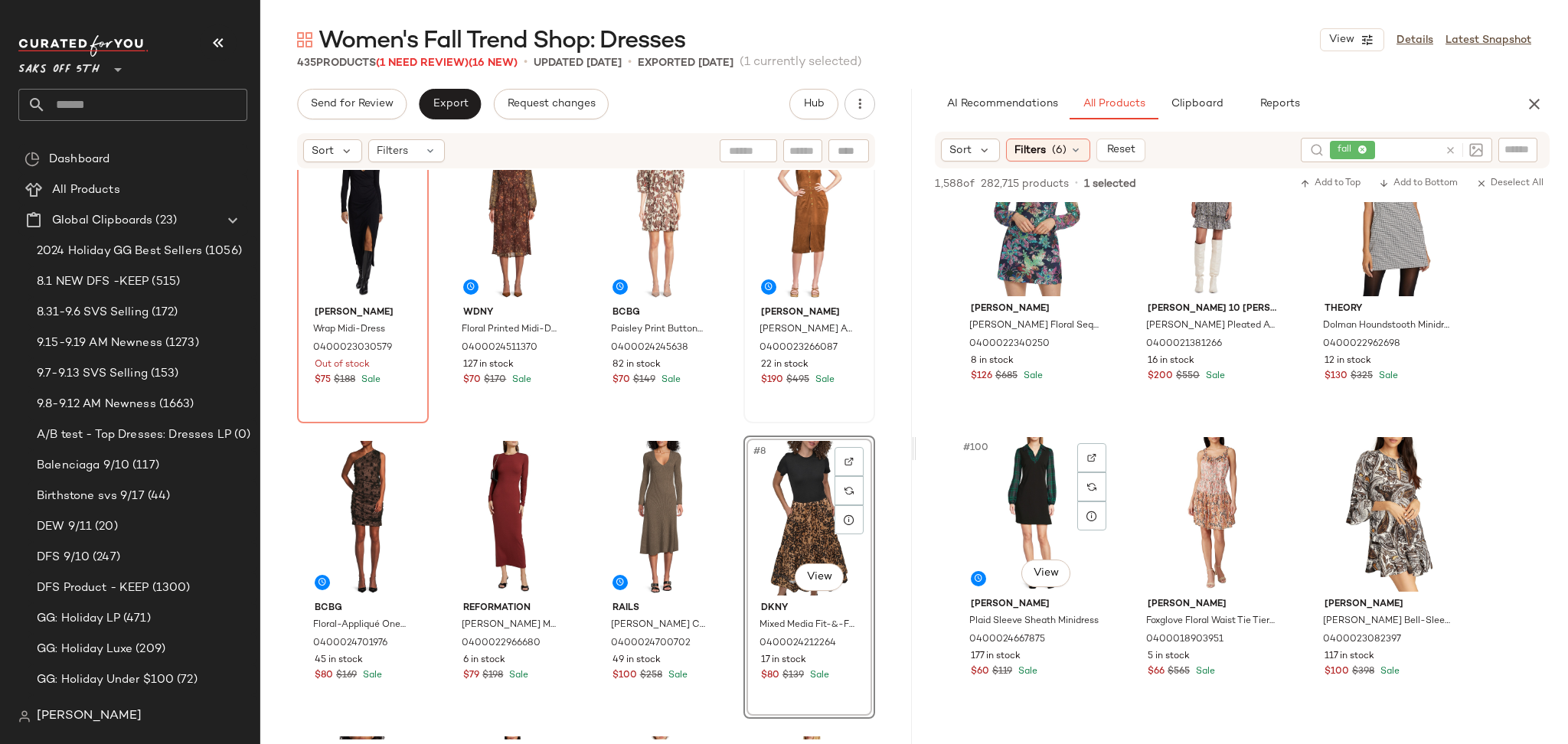
scroll to position [9518, 0]
click at [373, 89] on button "Send for Review" at bounding box center [351, 105] width 109 height 31
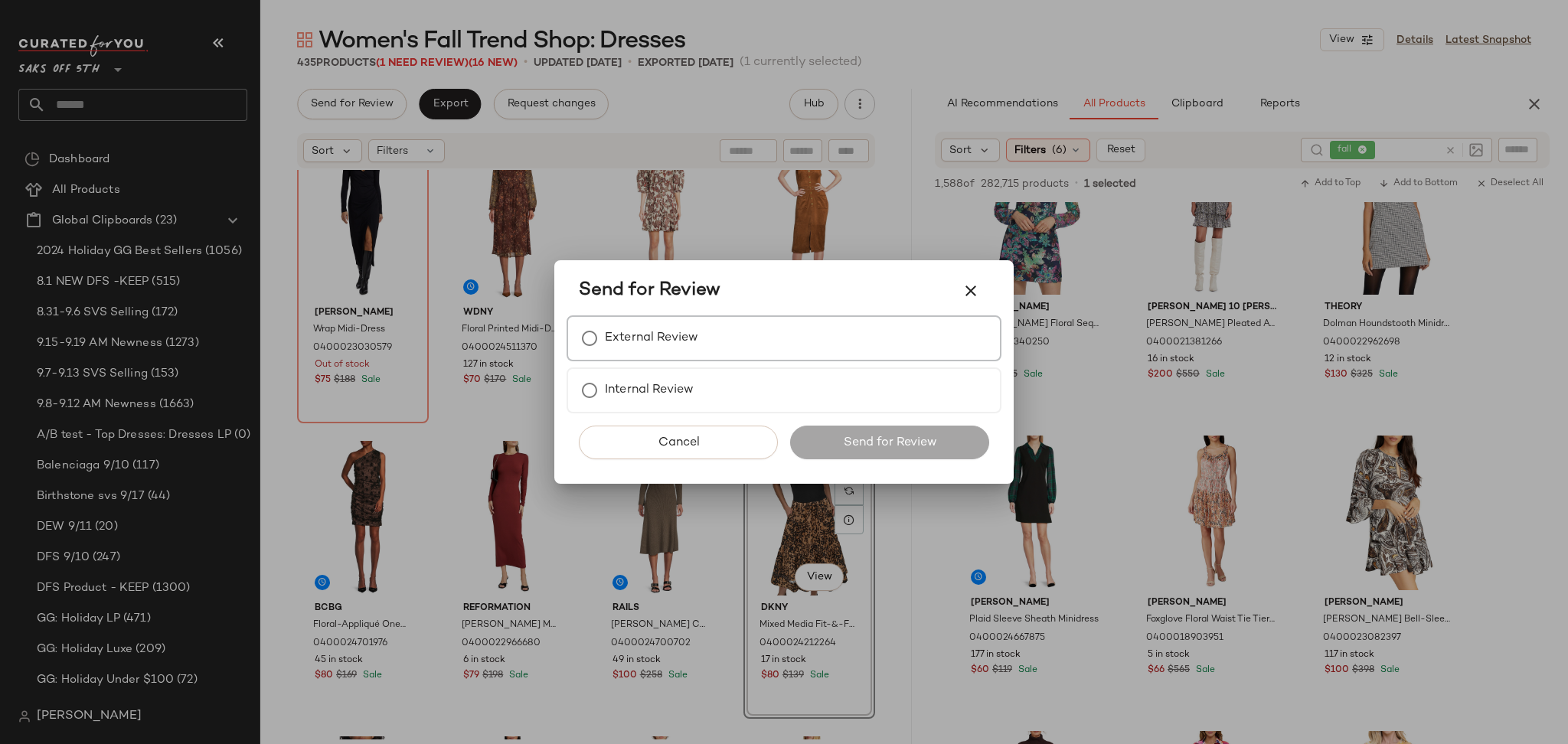
click at [652, 330] on label "External Review" at bounding box center [652, 338] width 94 height 31
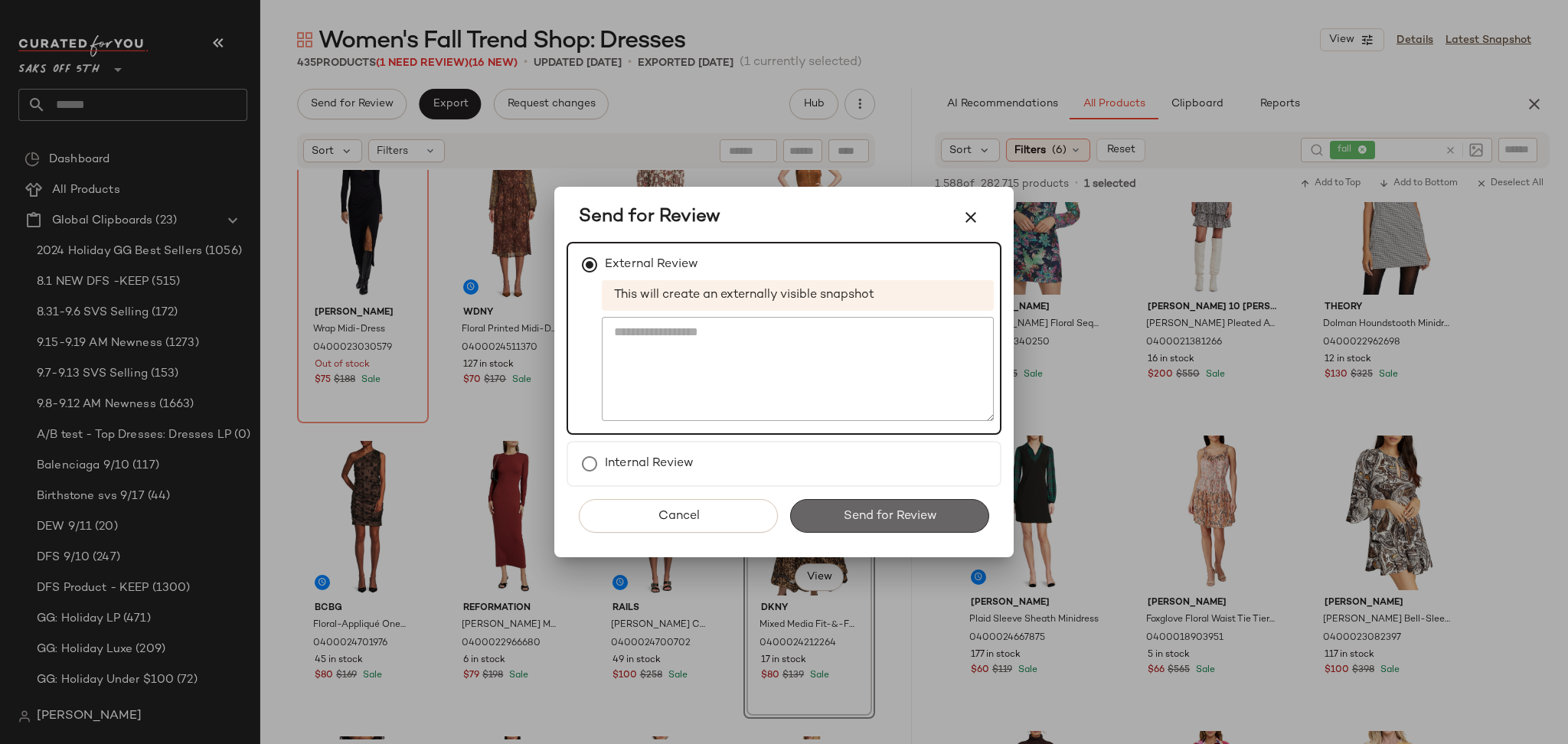
click at [875, 508] on span "Send for Review" at bounding box center [888, 516] width 94 height 15
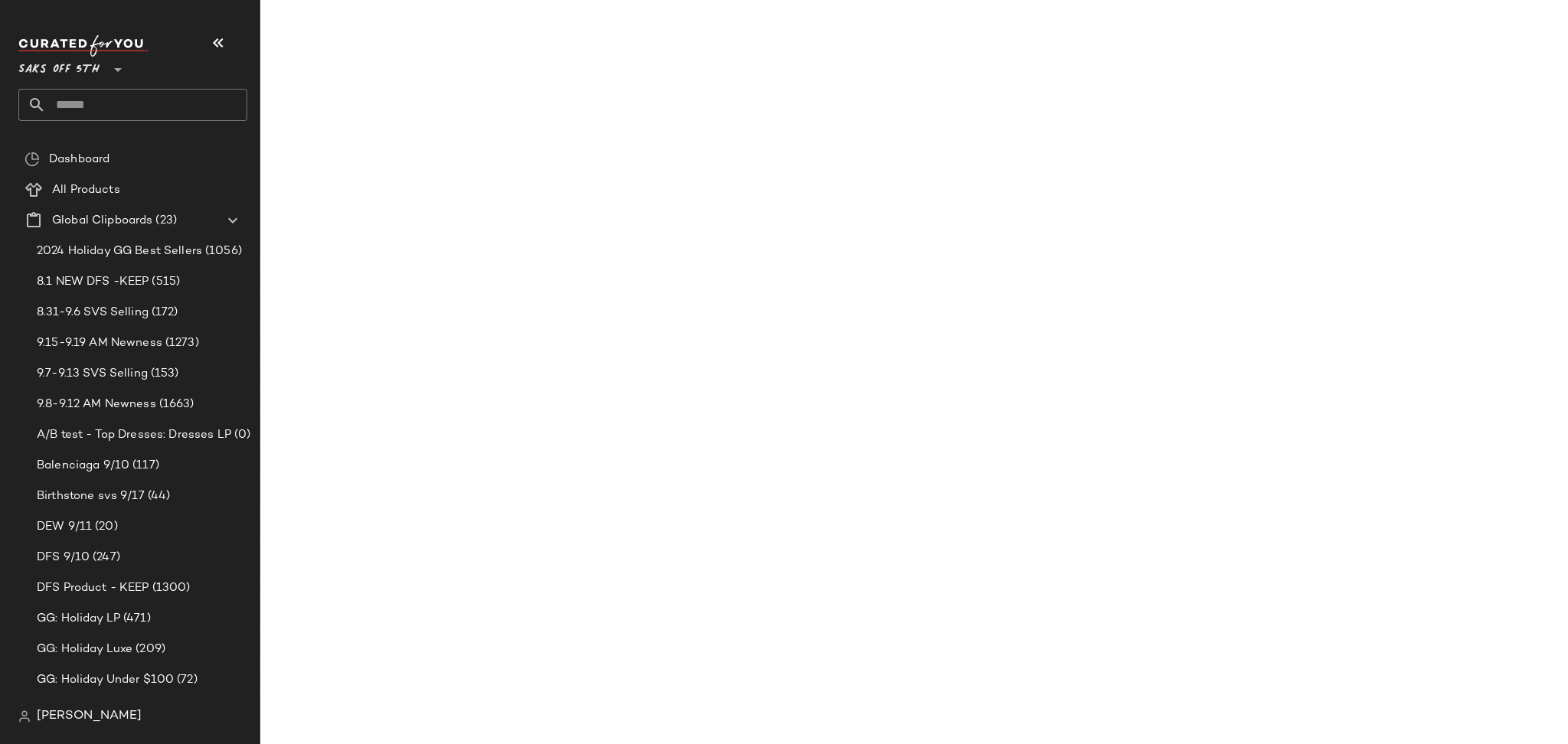
scroll to position [14243, 0]
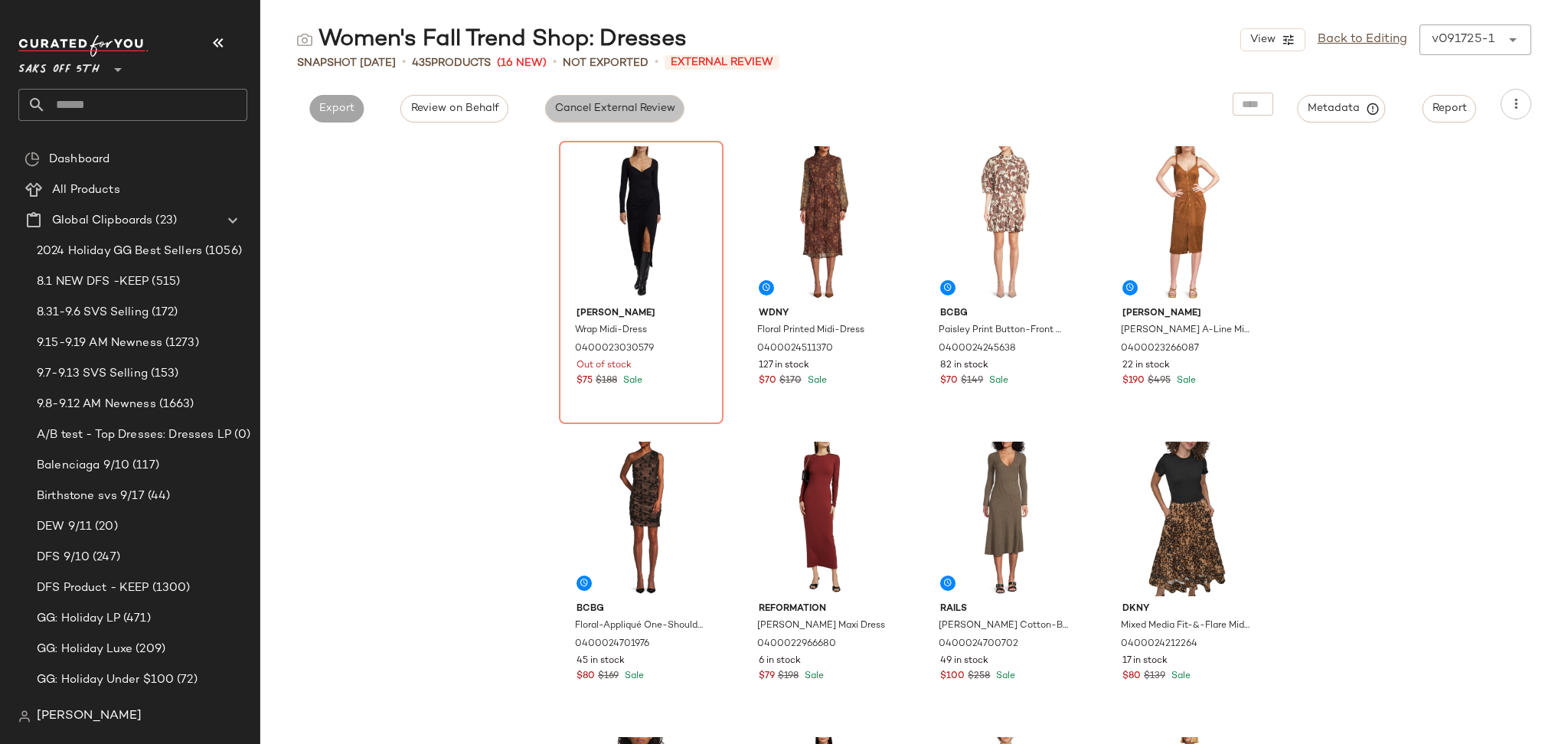
click at [598, 97] on button "Cancel External Review" at bounding box center [614, 108] width 139 height 27
click at [469, 121] on button "Export" at bounding box center [475, 108] width 55 height 27
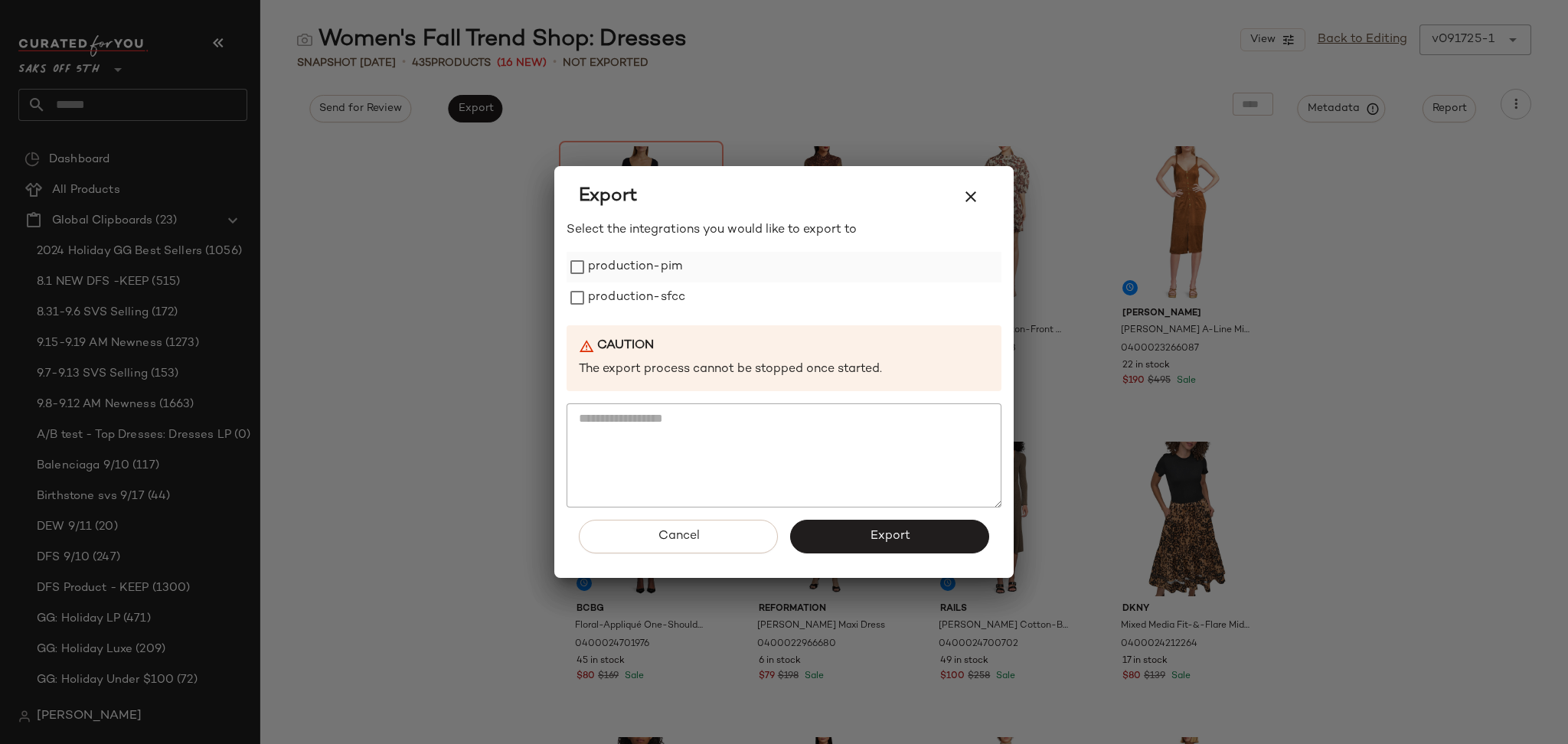
click at [675, 269] on label "production-pim" at bounding box center [634, 267] width 94 height 31
click at [664, 294] on label "production-sfcc" at bounding box center [636, 297] width 97 height 31
click at [885, 532] on span "Export" at bounding box center [889, 536] width 41 height 15
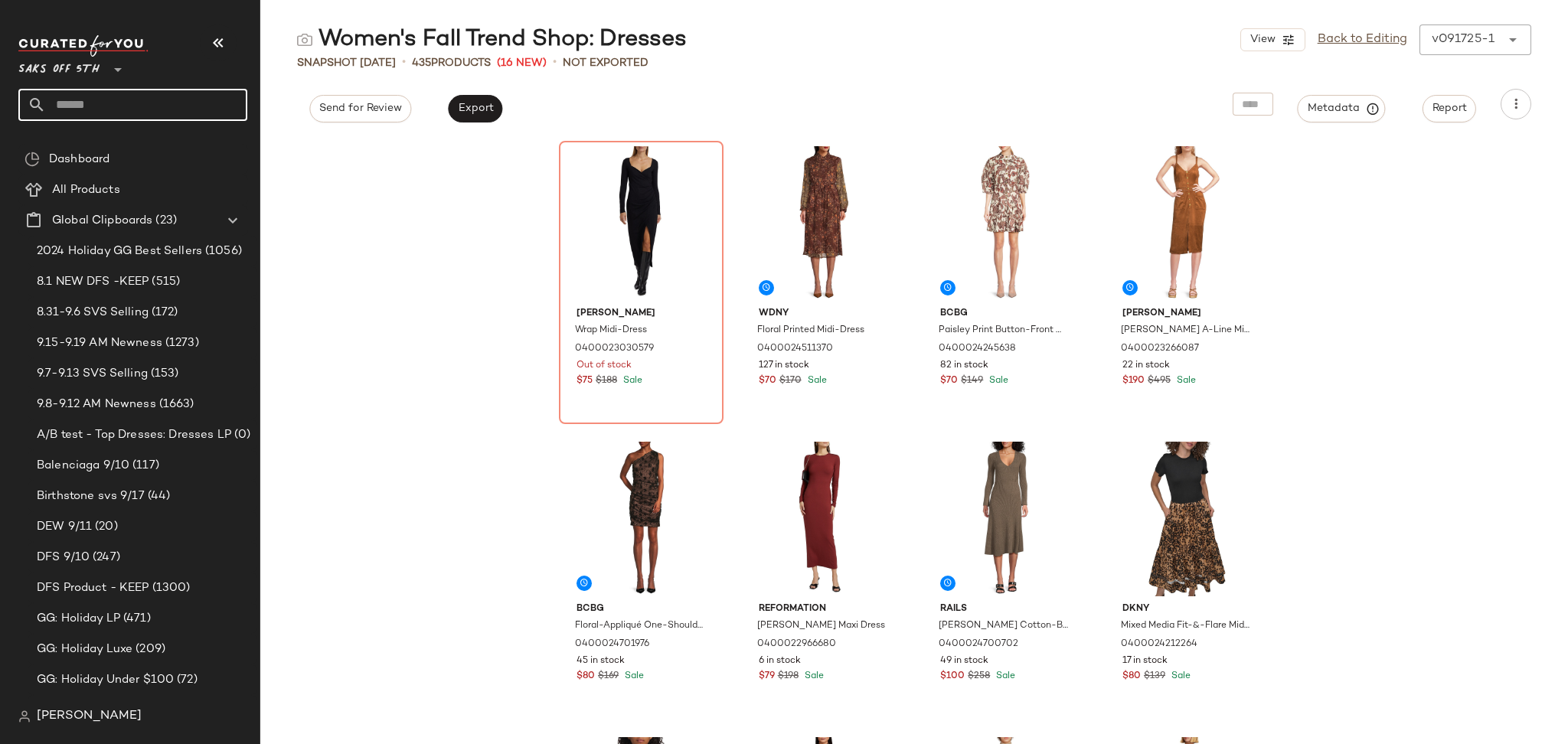
click at [162, 96] on input "text" at bounding box center [146, 105] width 201 height 32
type input "******"
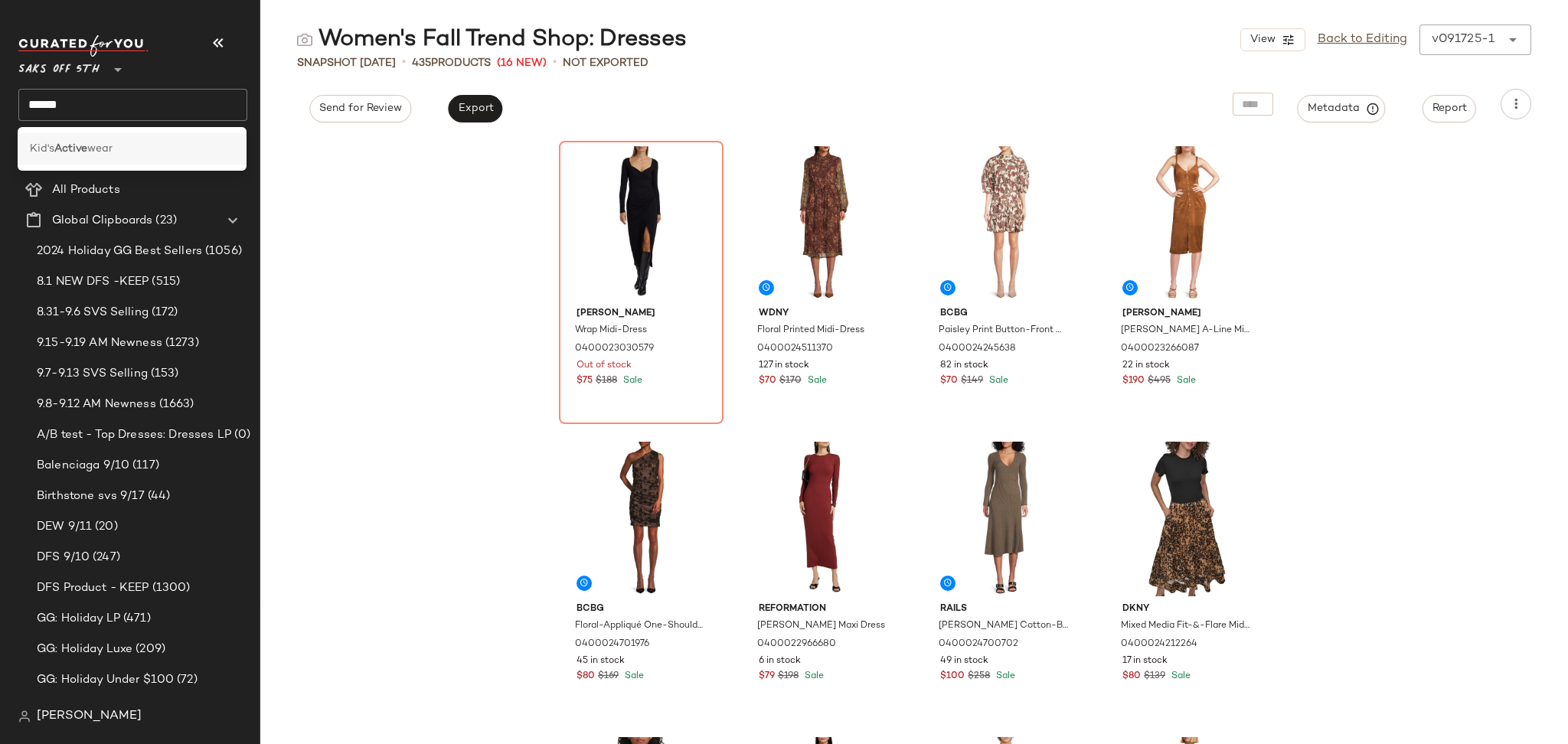
click at [95, 145] on span "wear" at bounding box center [100, 149] width 25 height 16
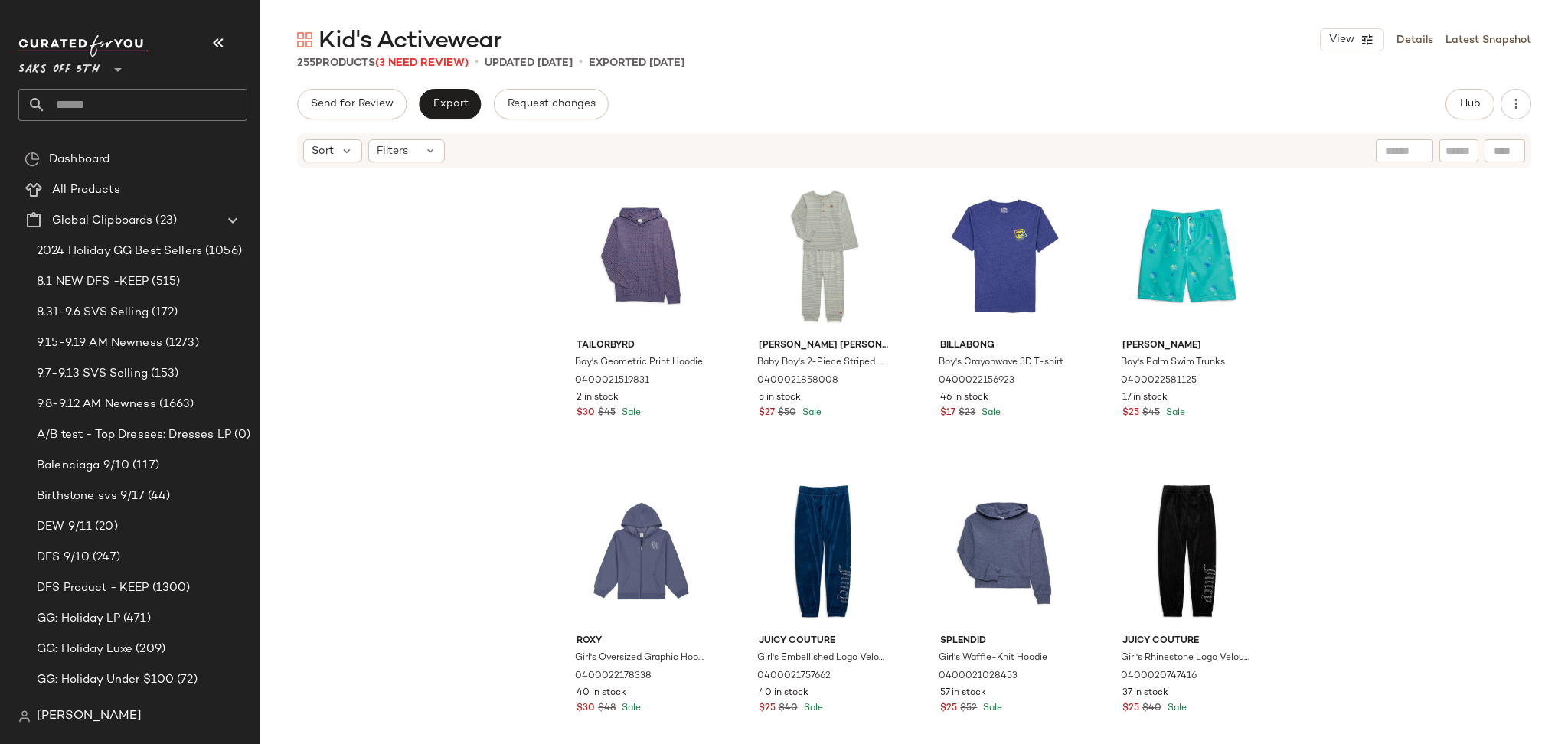
click at [457, 60] on span "(3 Need Review)" at bounding box center [421, 63] width 94 height 12
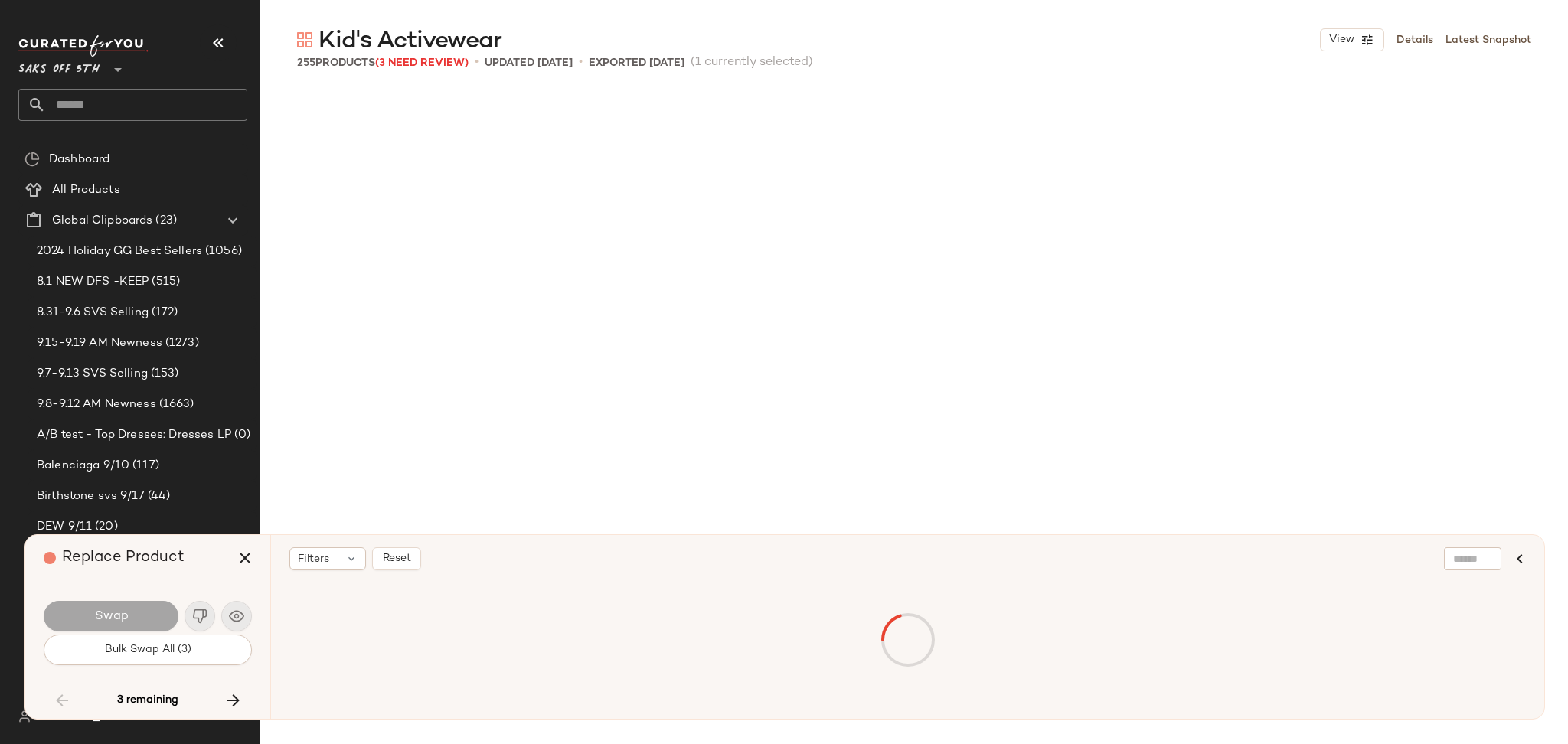
scroll to position [15062, 0]
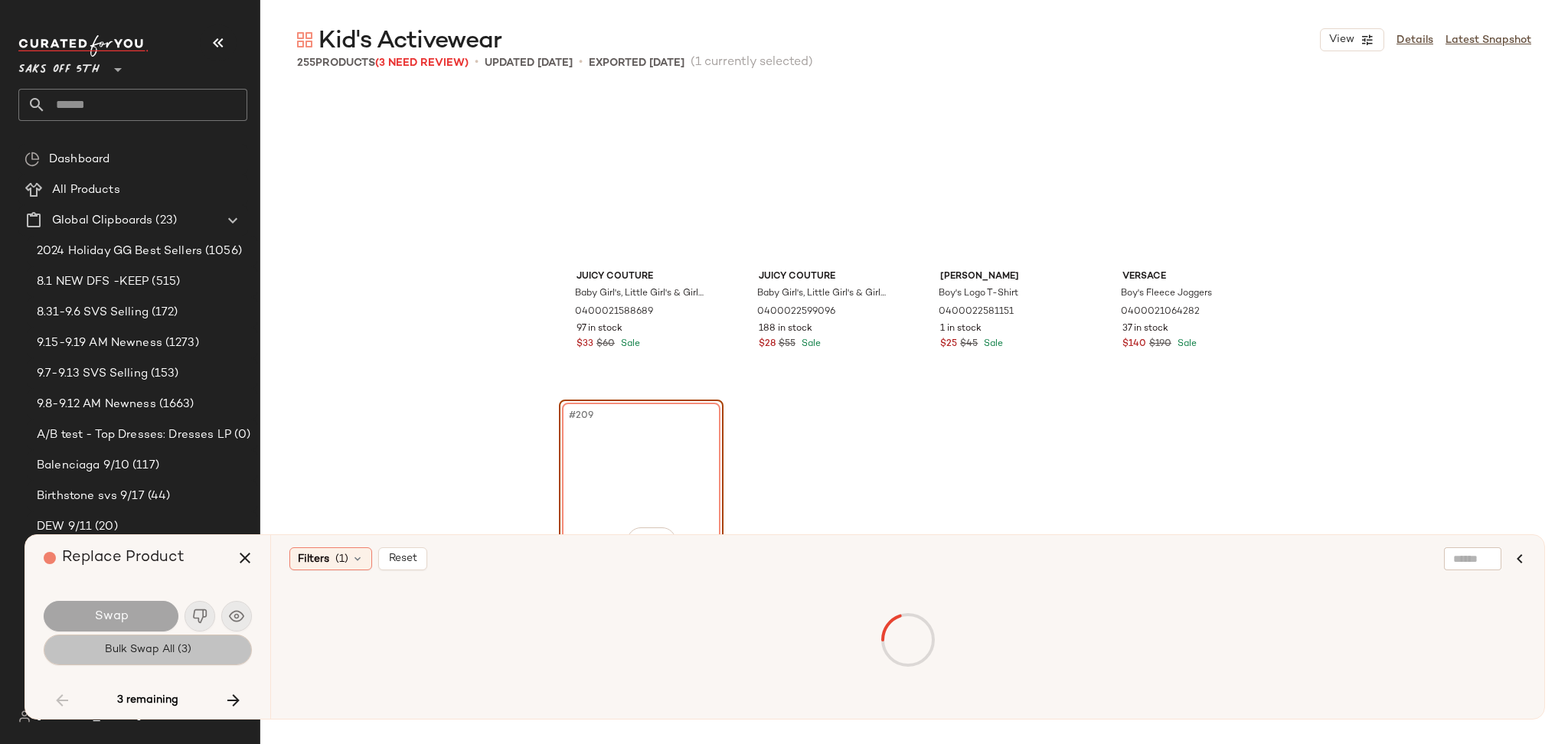
click at [200, 644] on button "Bulk Swap All (3)" at bounding box center [147, 649] width 208 height 31
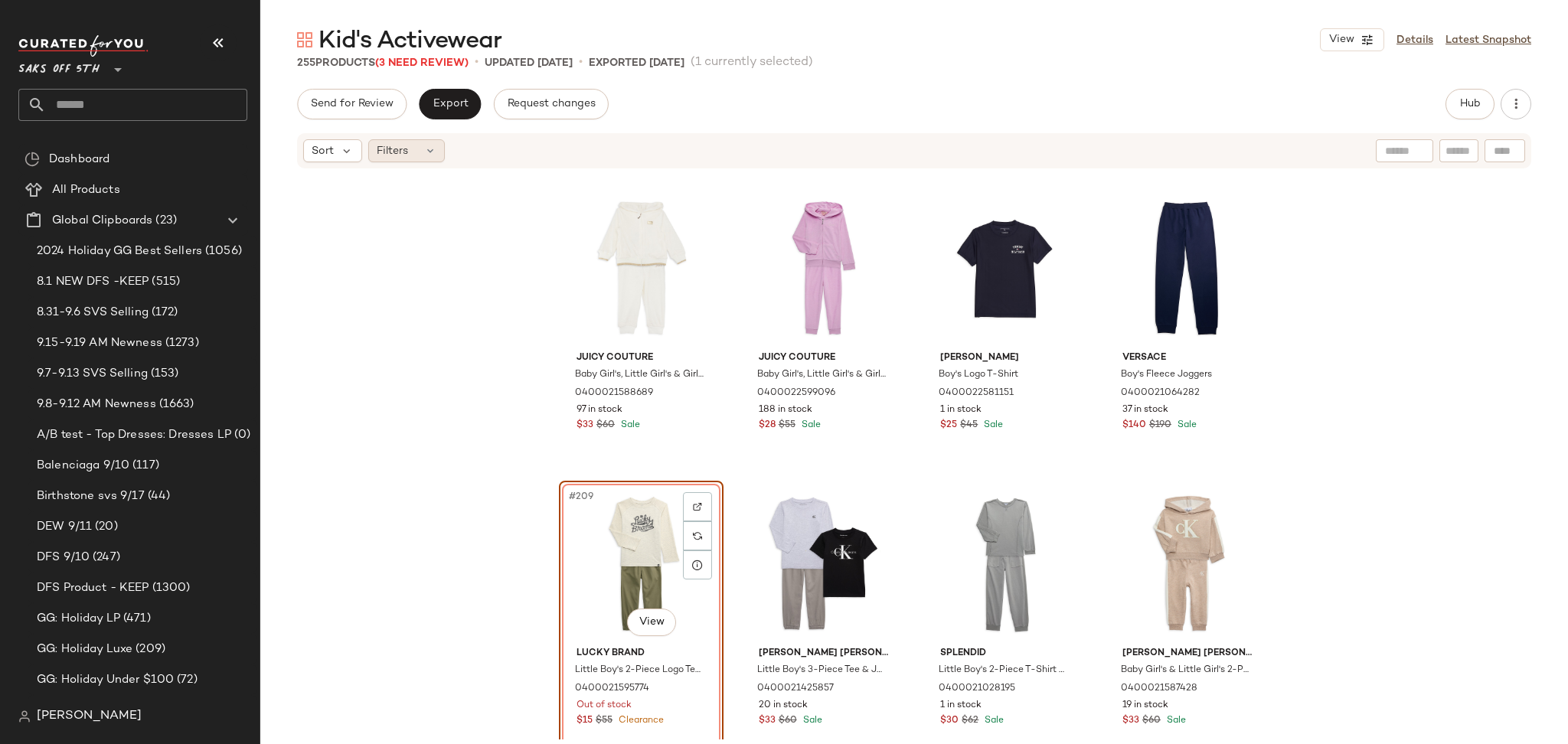
click at [399, 150] on span "Filters" at bounding box center [392, 151] width 31 height 16
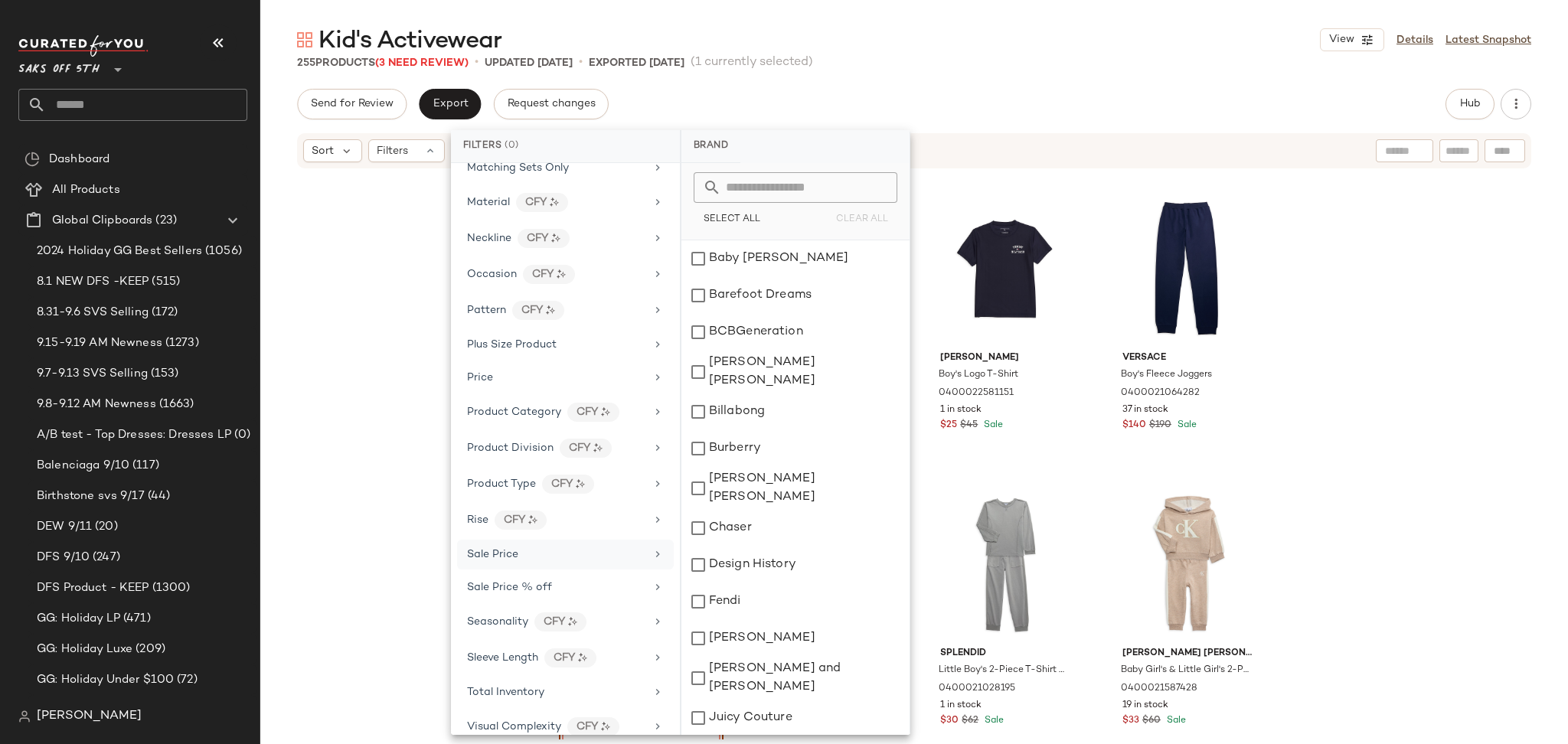
scroll to position [719, 0]
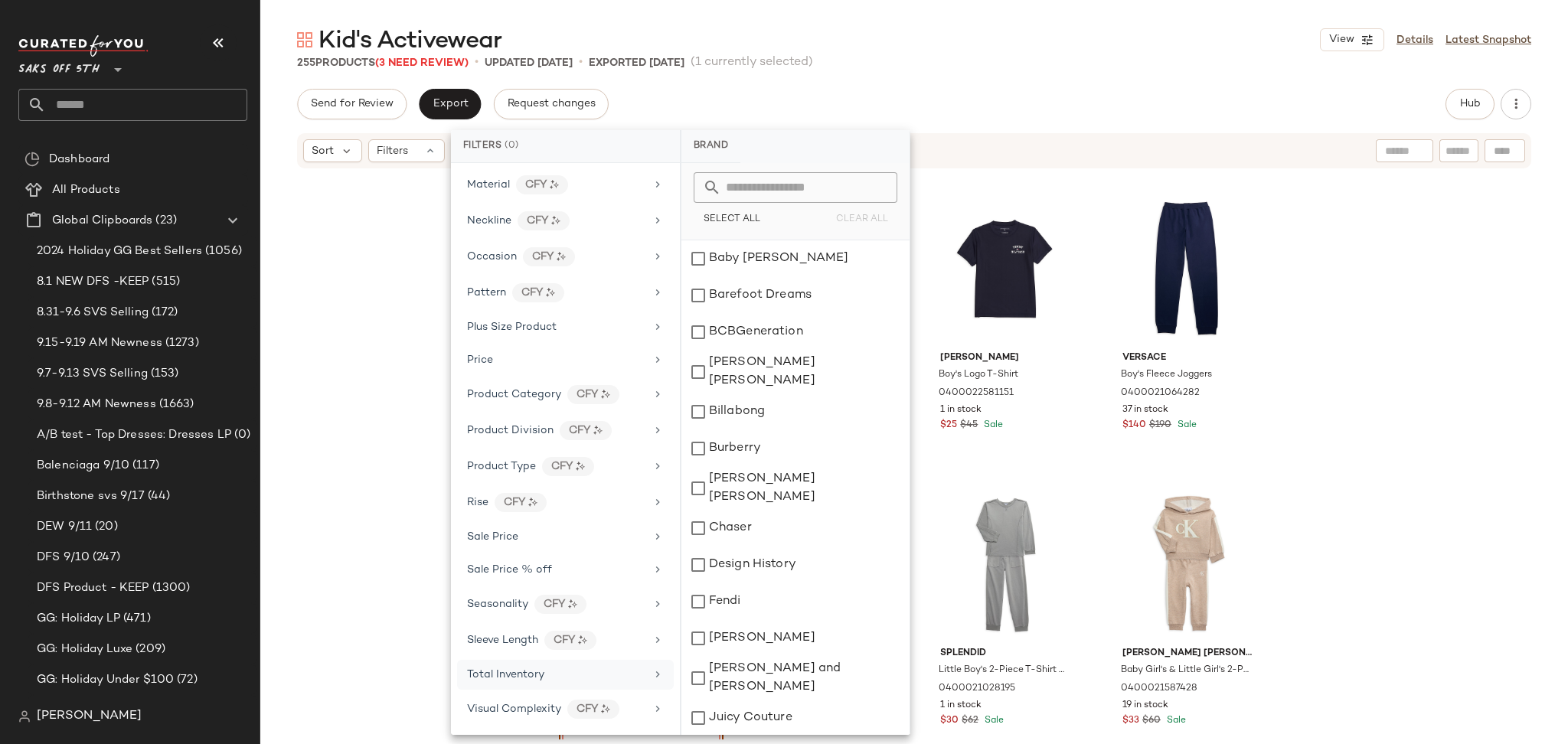
click at [530, 670] on span "Total Inventory" at bounding box center [505, 674] width 77 height 12
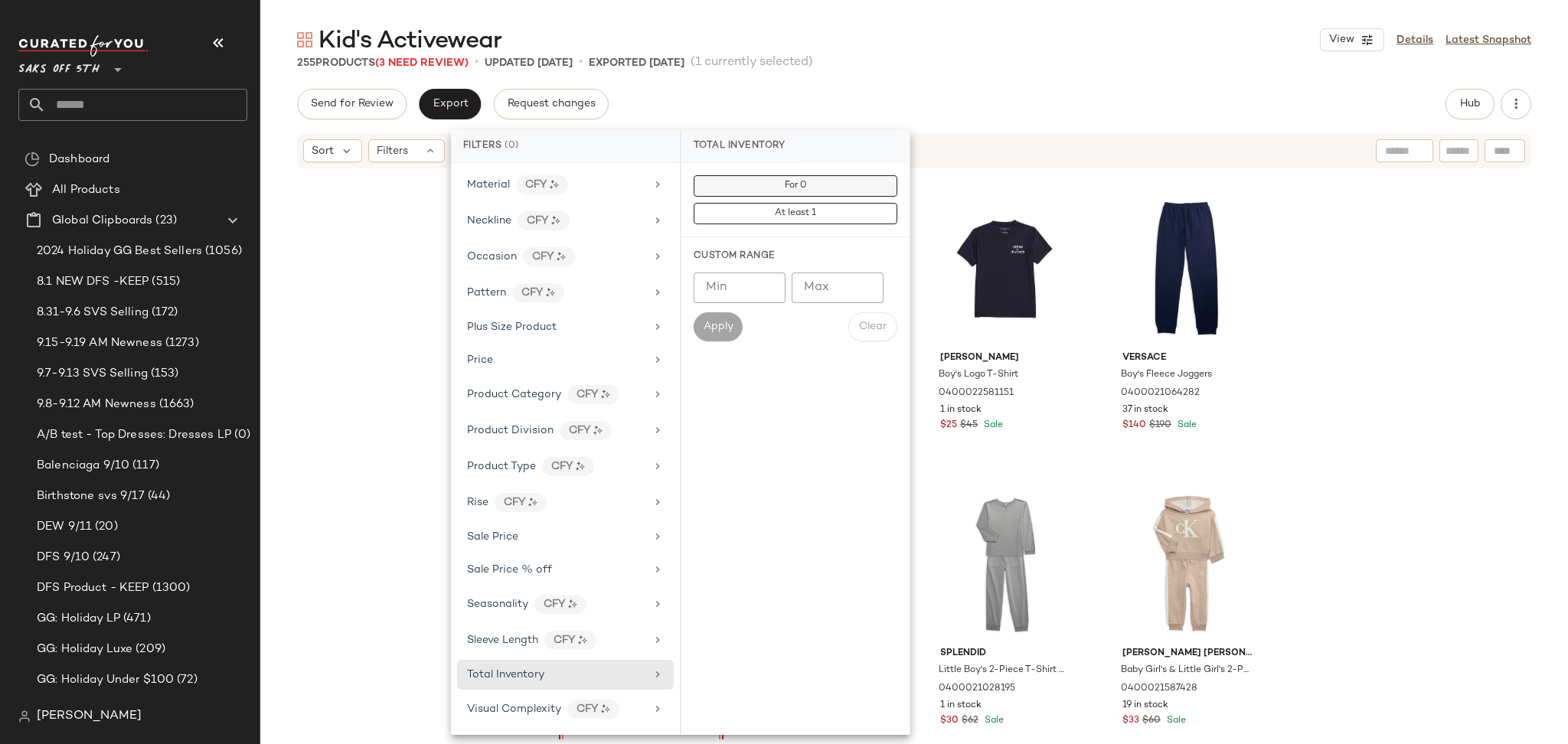
click at [787, 193] on button "For 0" at bounding box center [795, 186] width 204 height 22
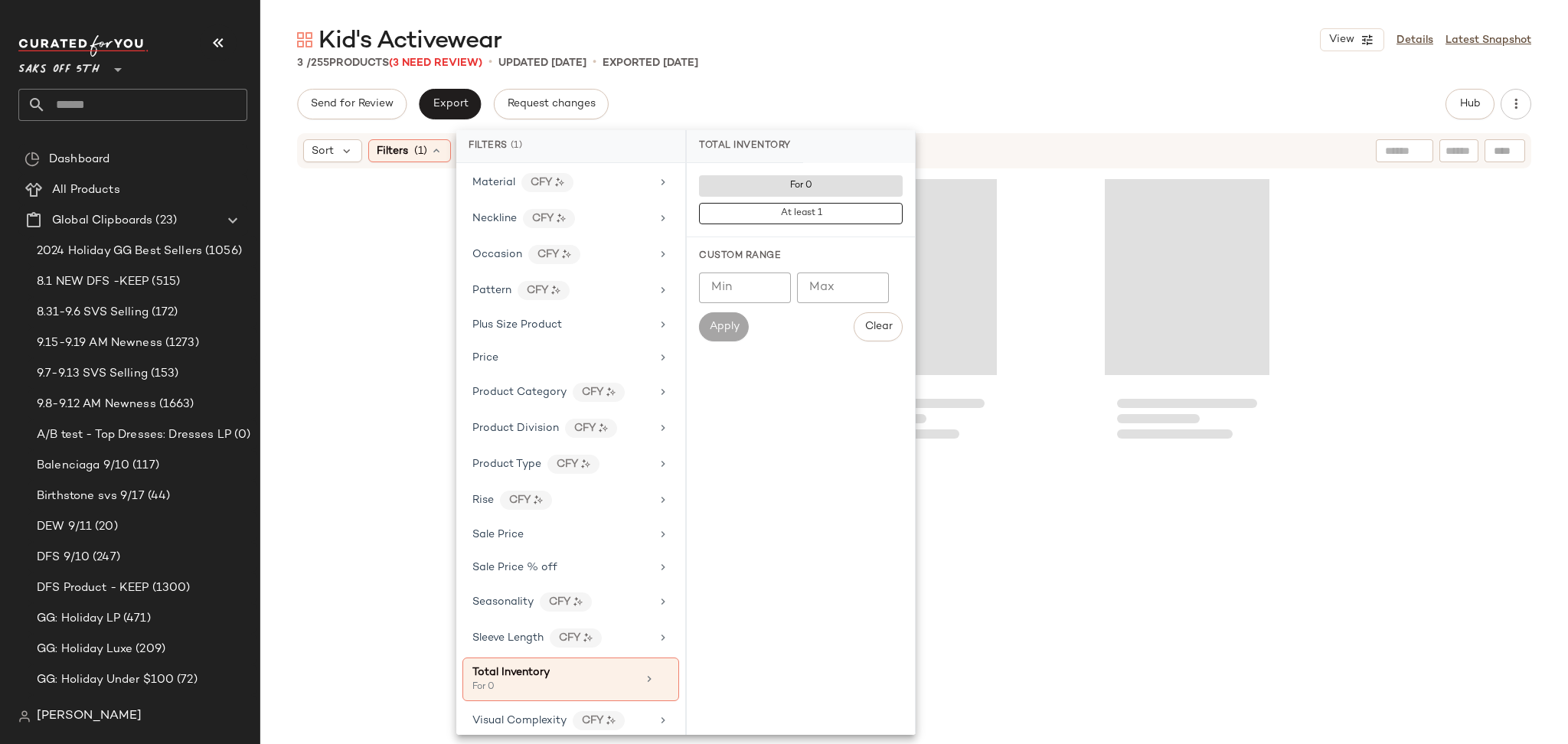
click at [936, 85] on div "Kid's Activewear View Details Latest Snapshot 3 / 255 Products (3 Need Review) …" at bounding box center [914, 384] width 1308 height 719
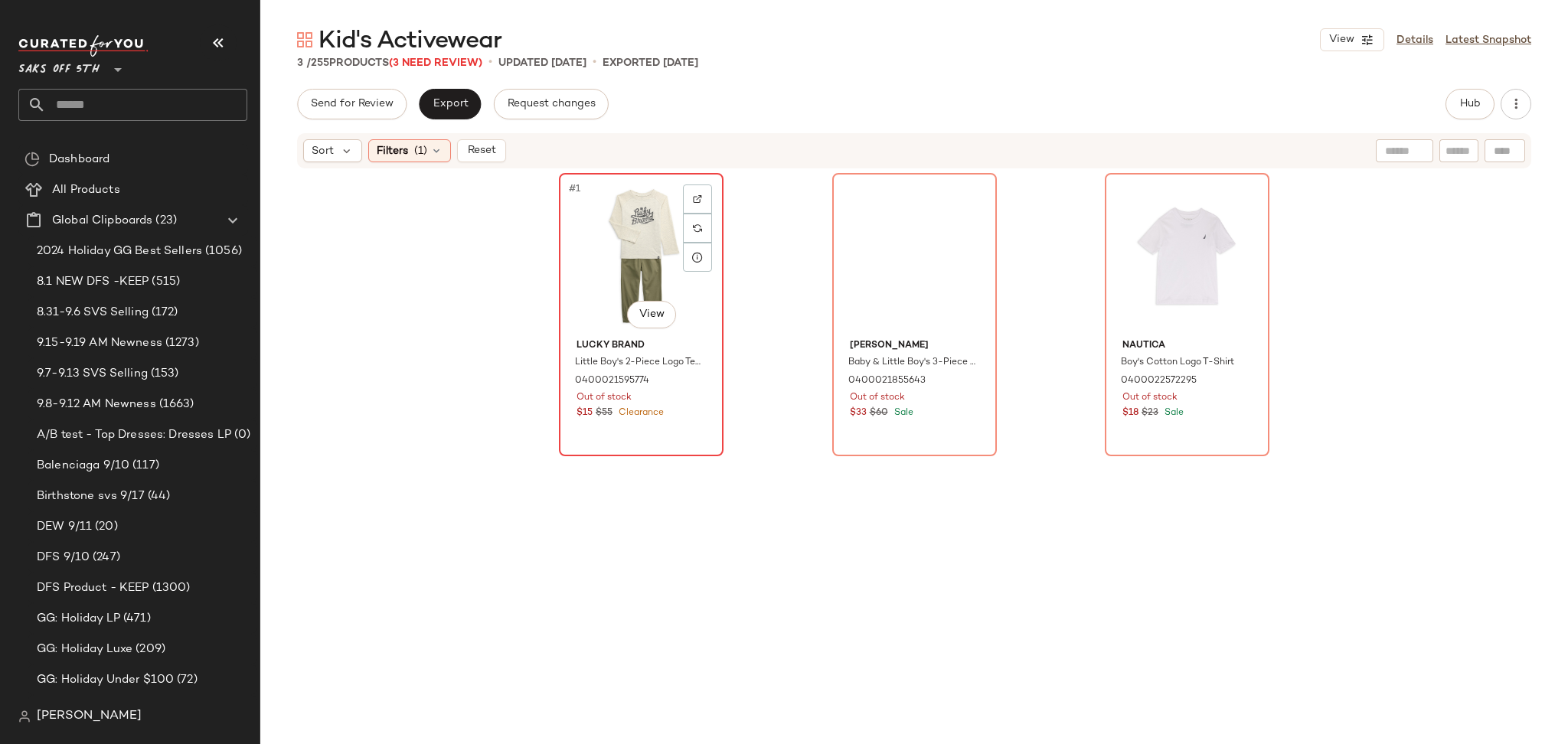
click at [634, 212] on div "#1 View" at bounding box center [641, 256] width 154 height 155
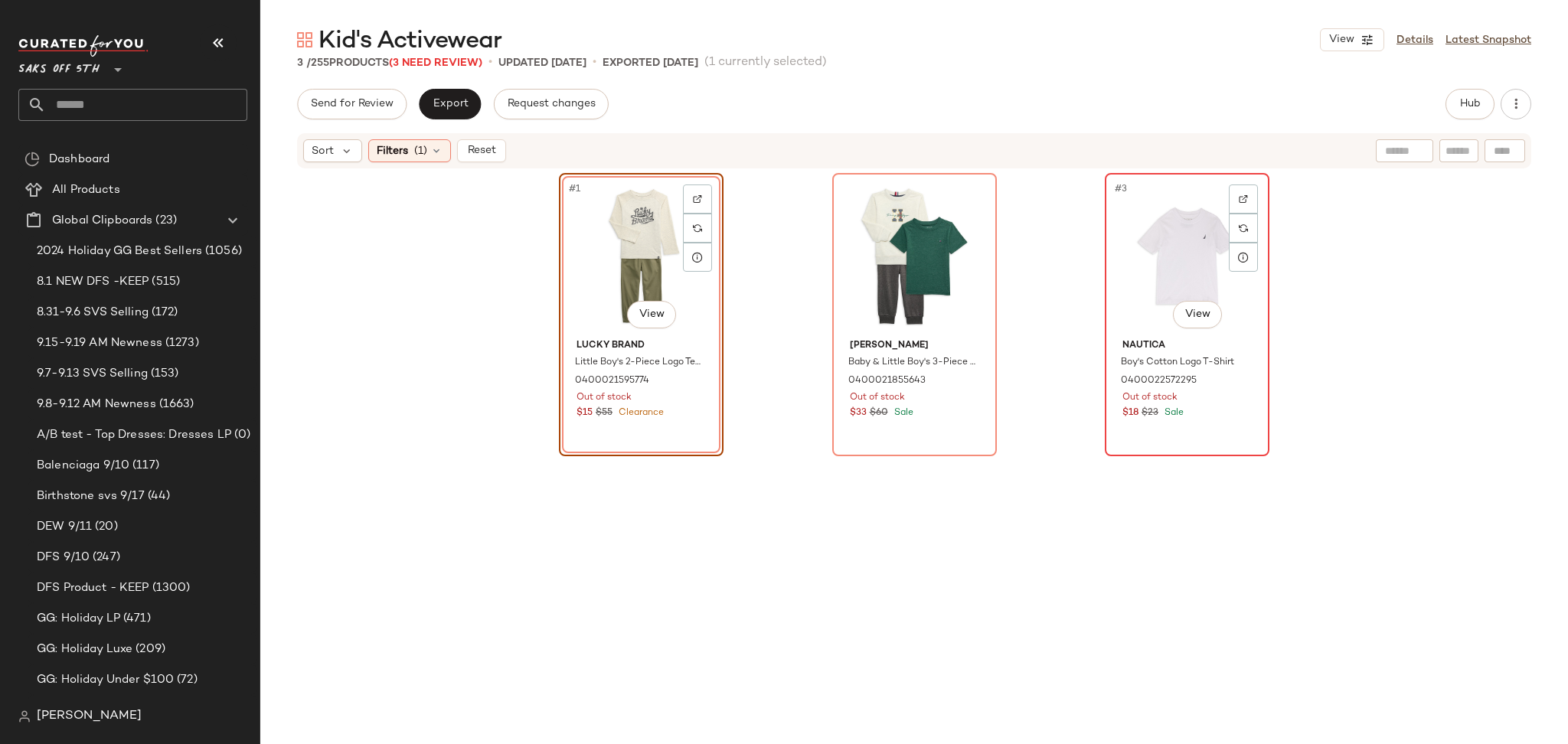
click at [1189, 225] on div "#3 View" at bounding box center [1187, 256] width 154 height 155
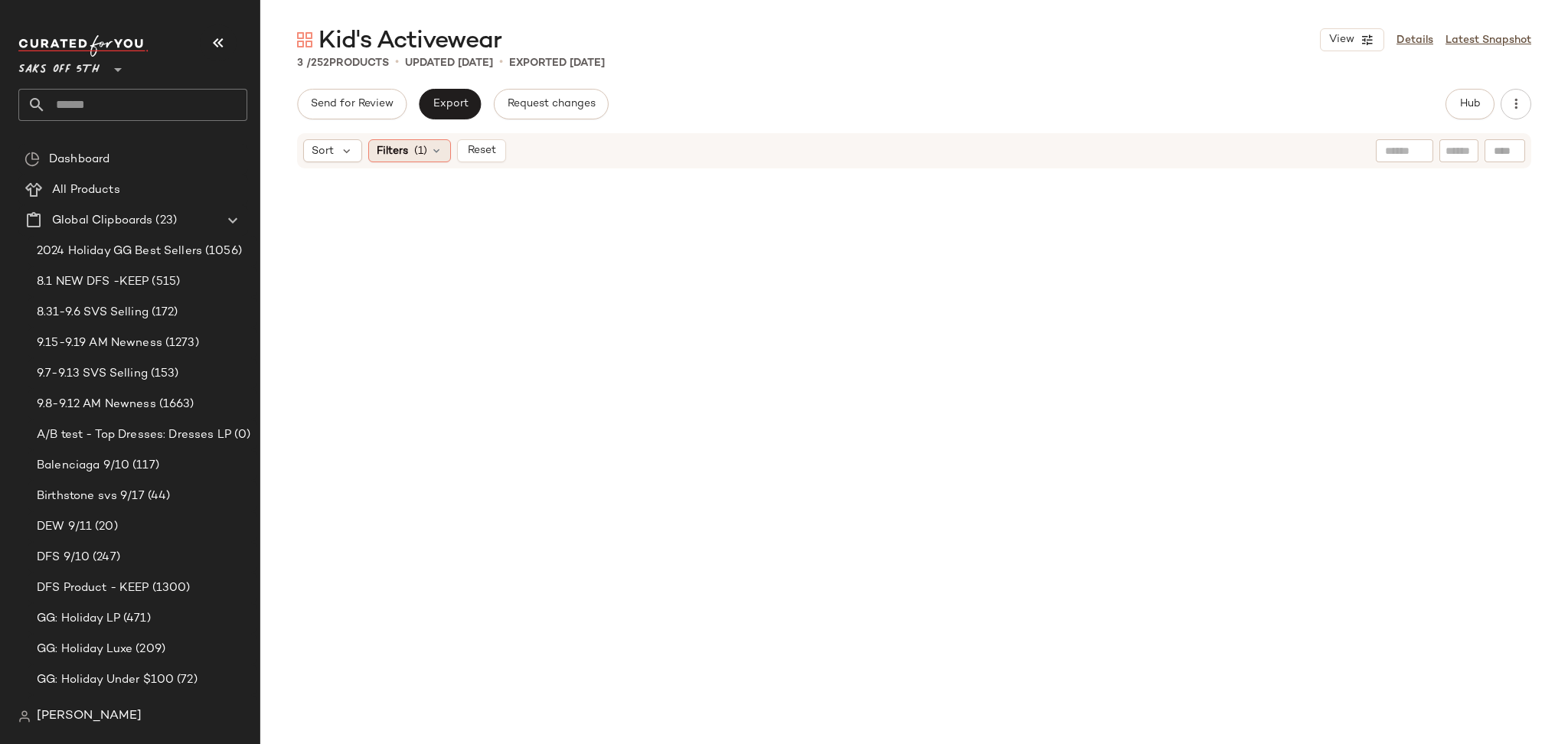
click at [446, 142] on div "Filters (1)" at bounding box center [410, 150] width 83 height 23
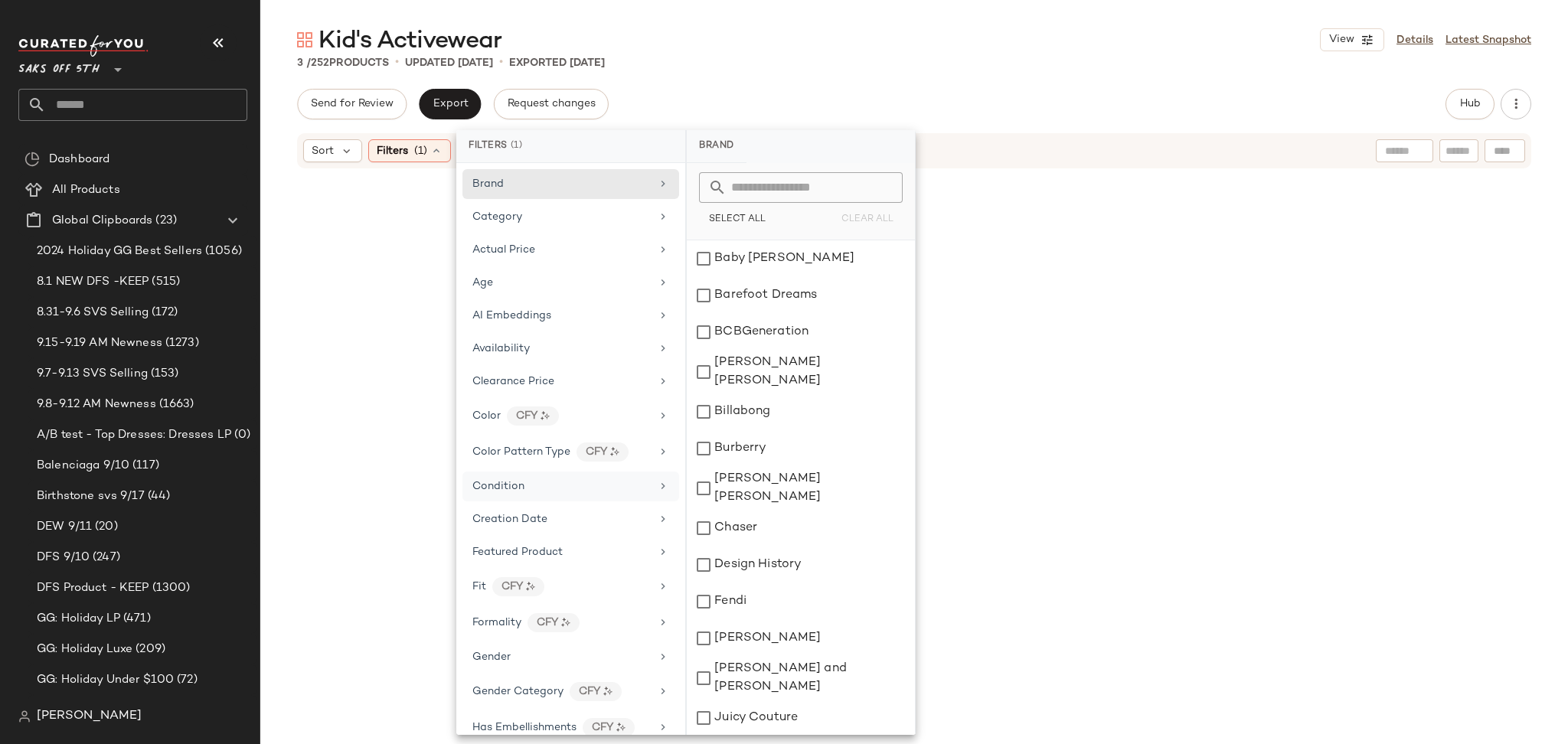
scroll to position [732, 0]
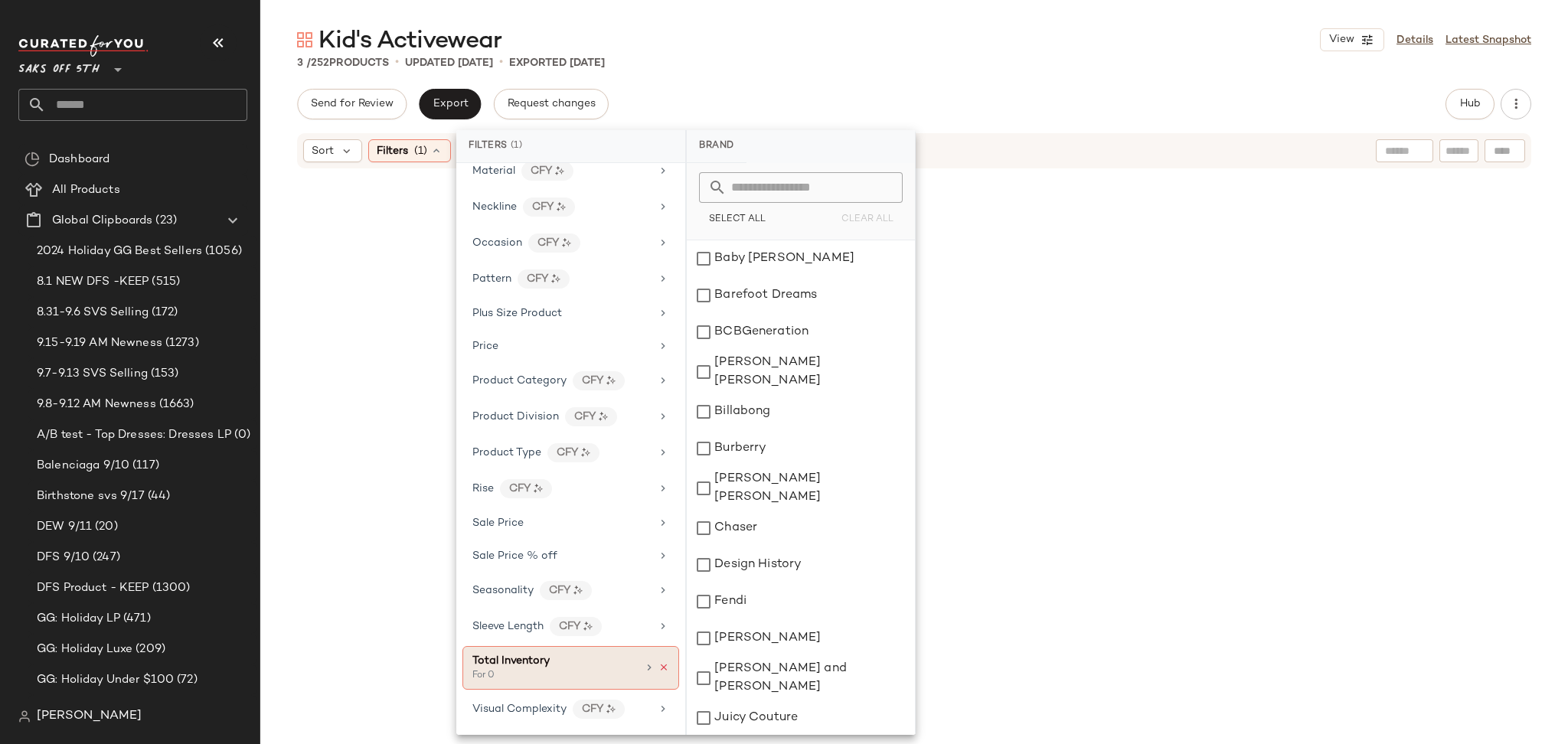
click at [658, 671] on icon at bounding box center [663, 668] width 11 height 11
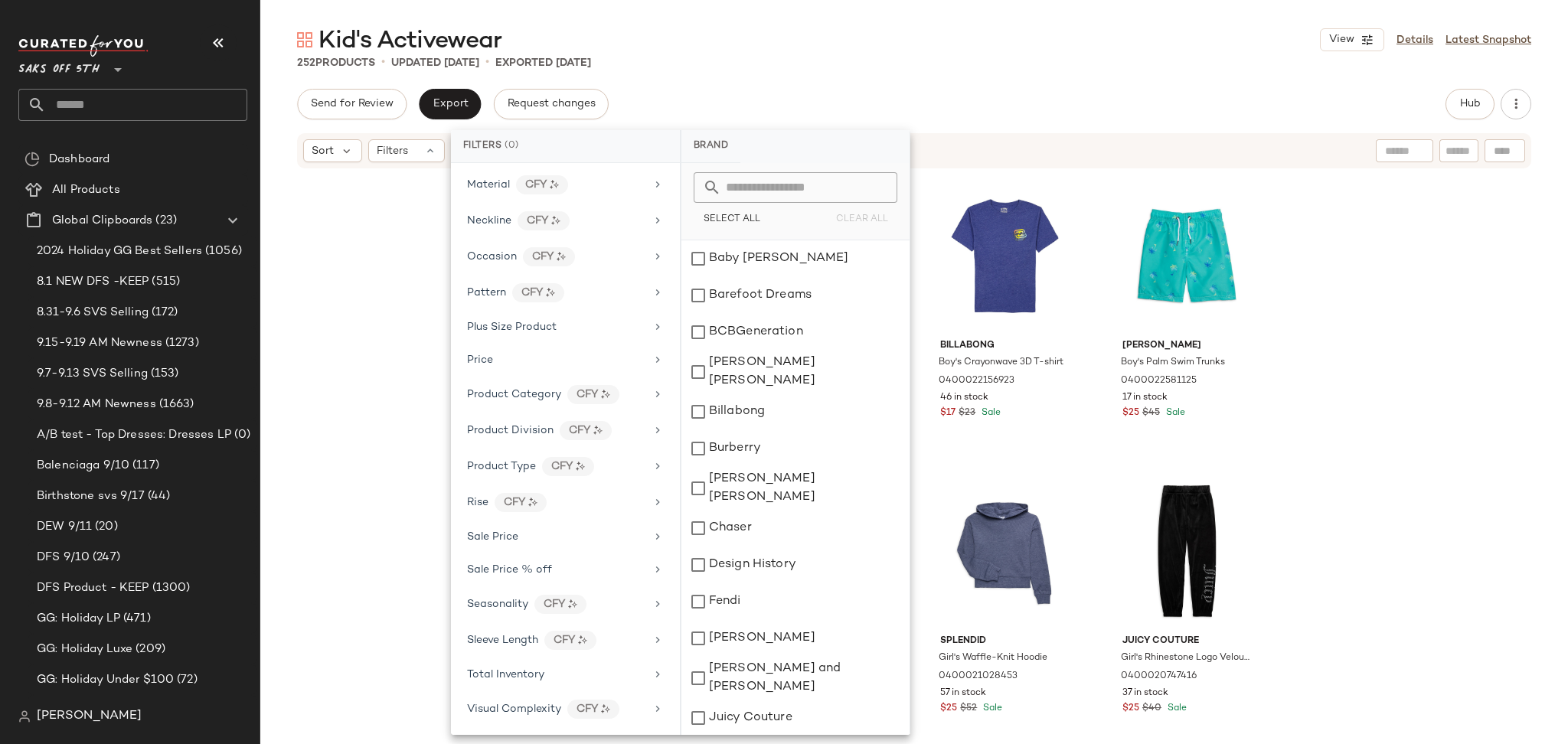
click at [1171, 120] on div "Send for Review Export Request changes Hub Sort Filters TailorByrd Boy's Geomet…" at bounding box center [914, 448] width 1308 height 719
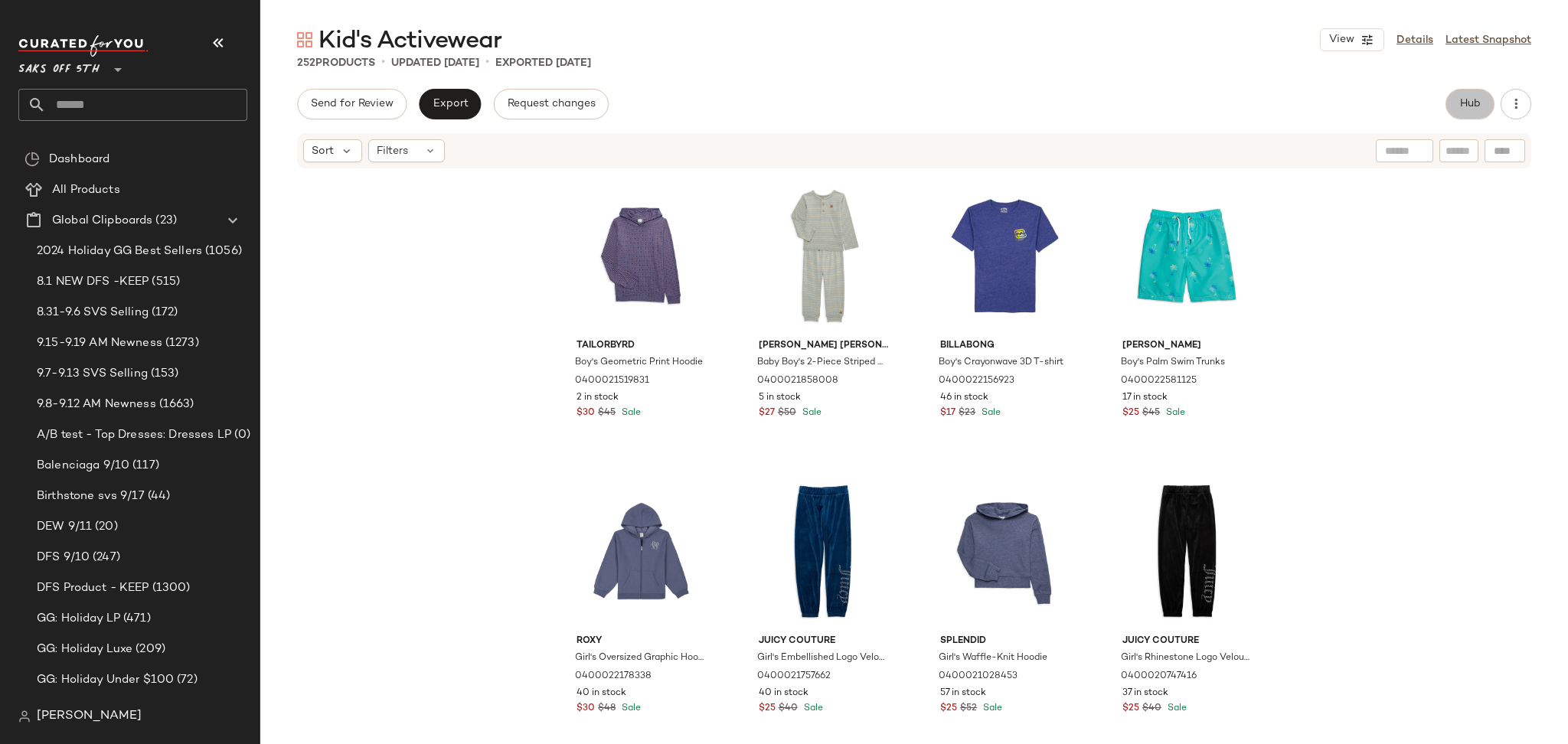
click at [1473, 104] on span "Hub" at bounding box center [1470, 104] width 22 height 12
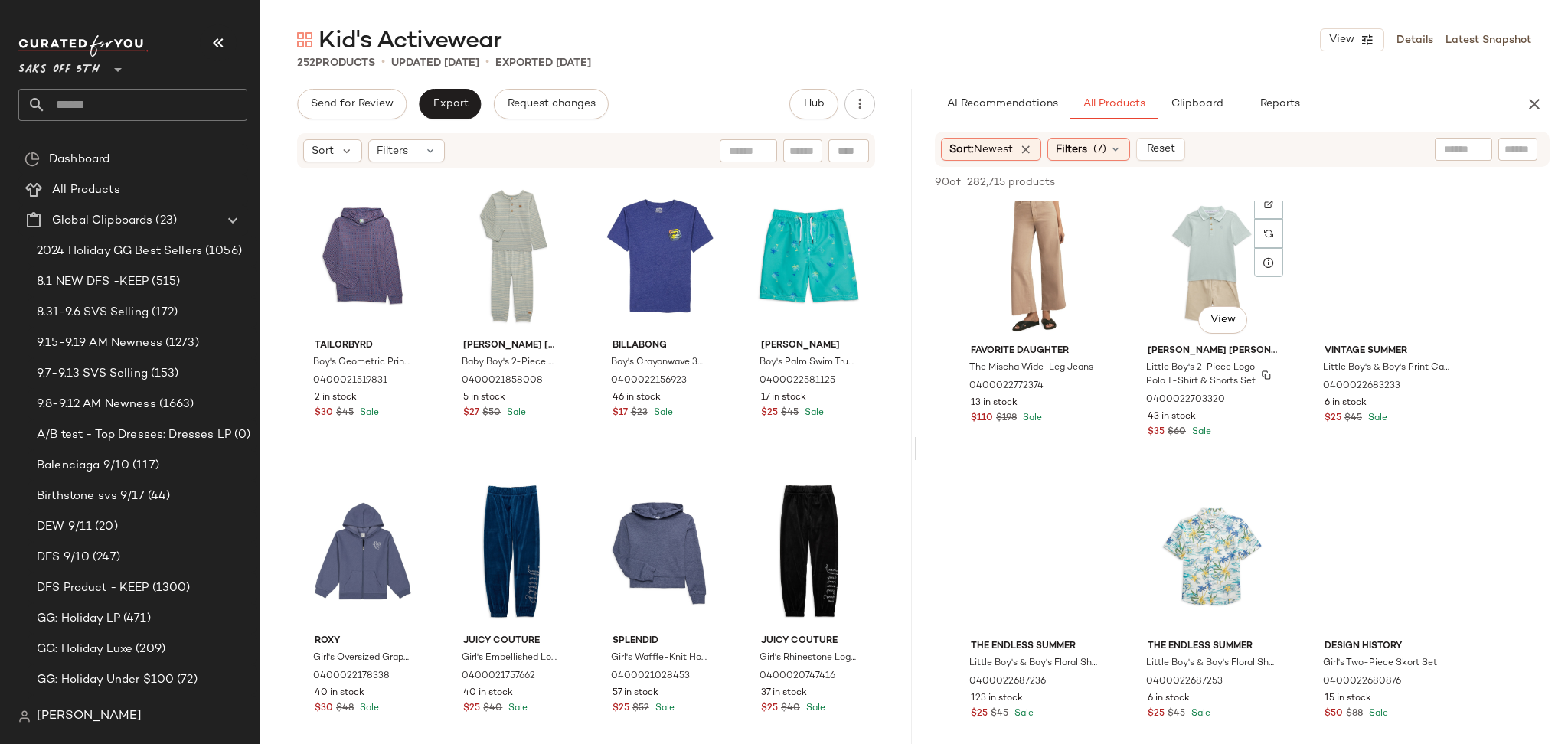
scroll to position [3019, 0]
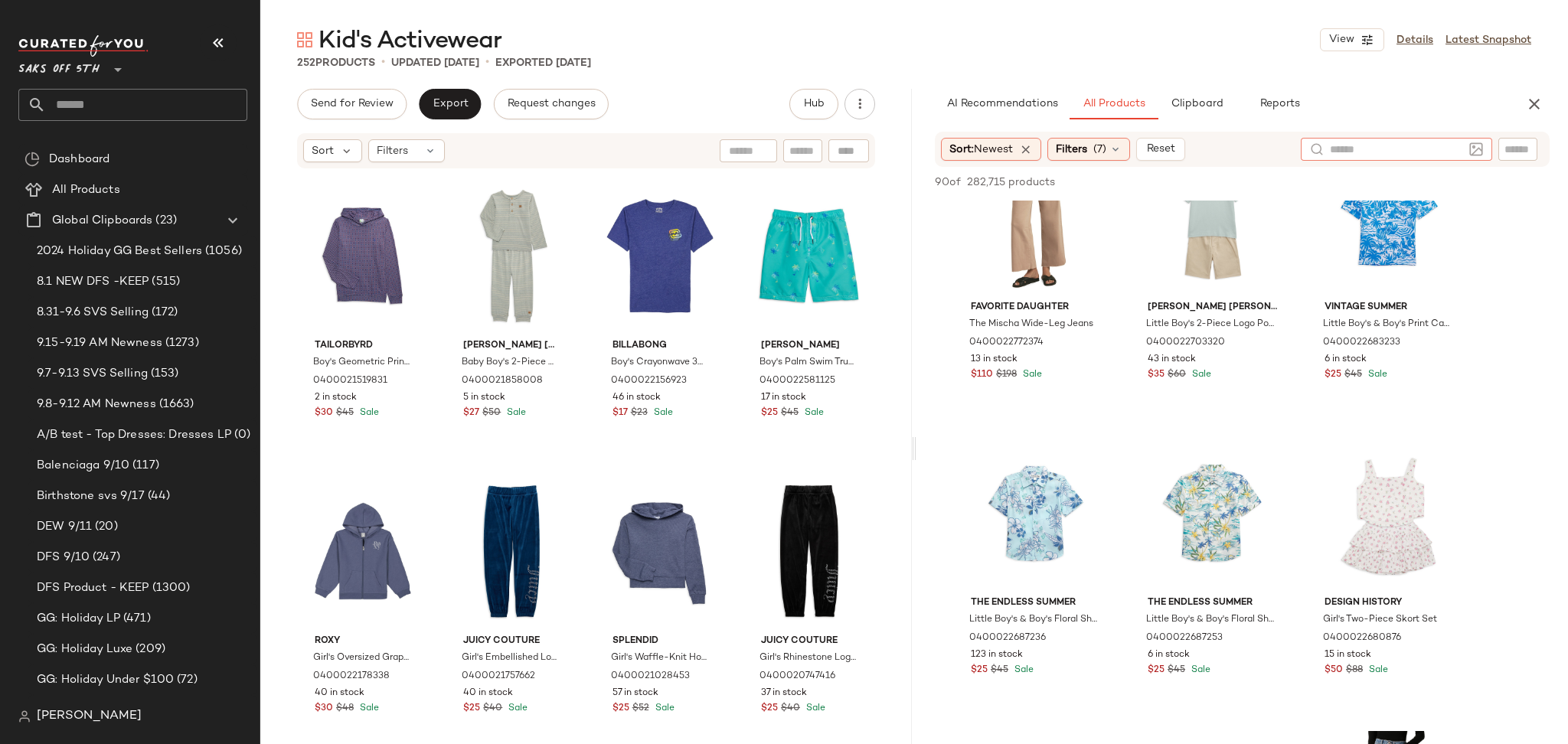
click at [1449, 149] on input "text" at bounding box center [1396, 150] width 133 height 16
type input "**********"
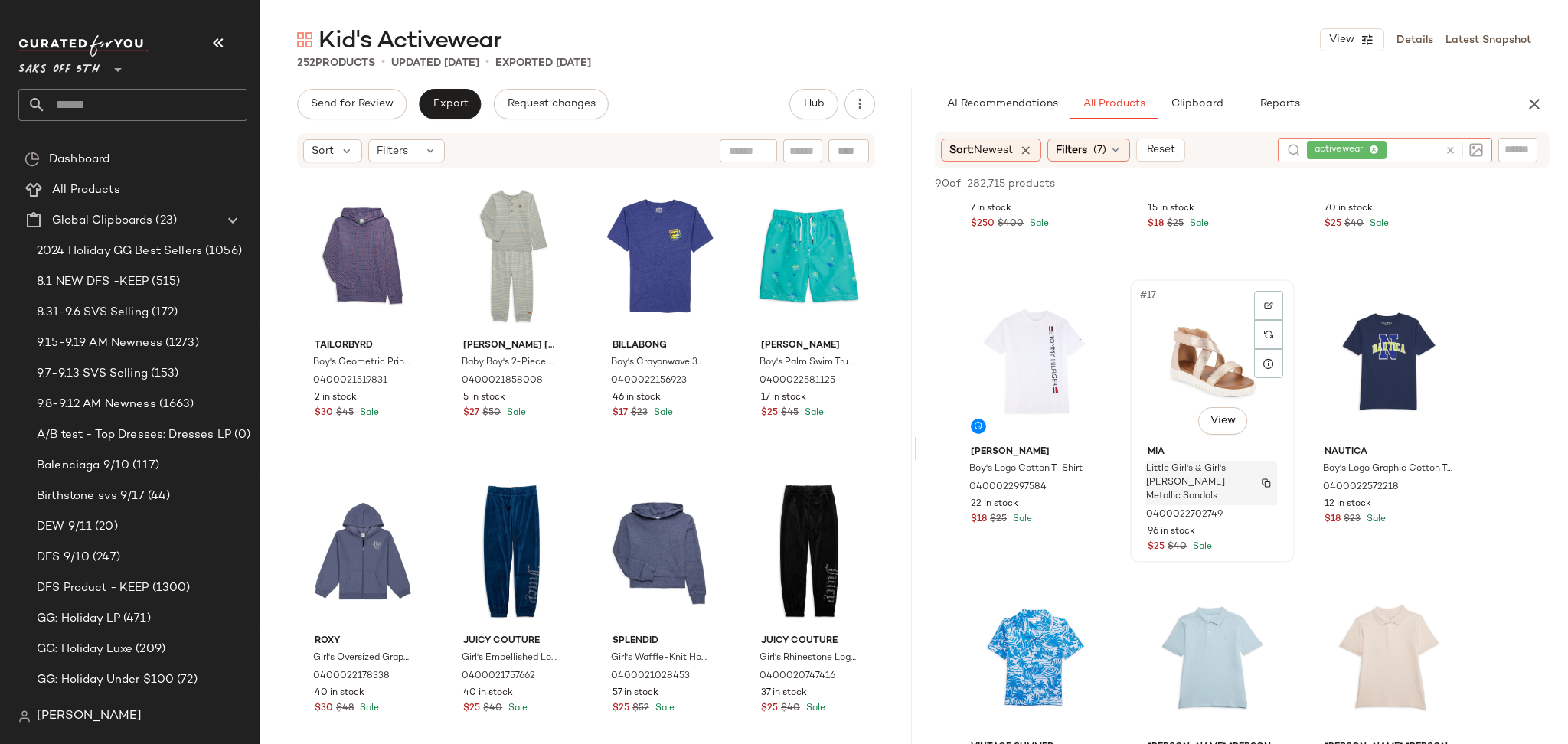
scroll to position [1424, 0]
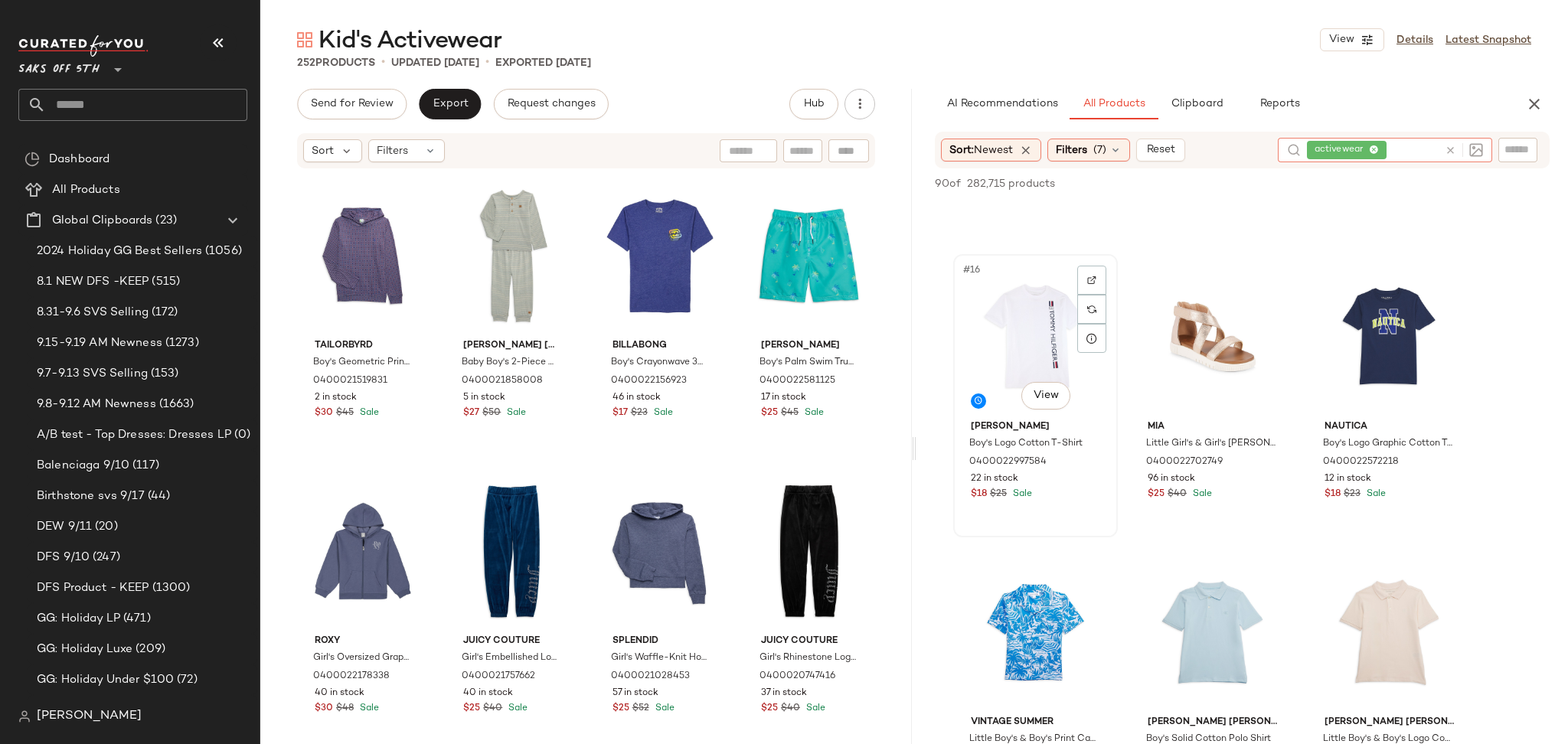
click at [1005, 299] on div "#16 View" at bounding box center [1035, 337] width 154 height 155
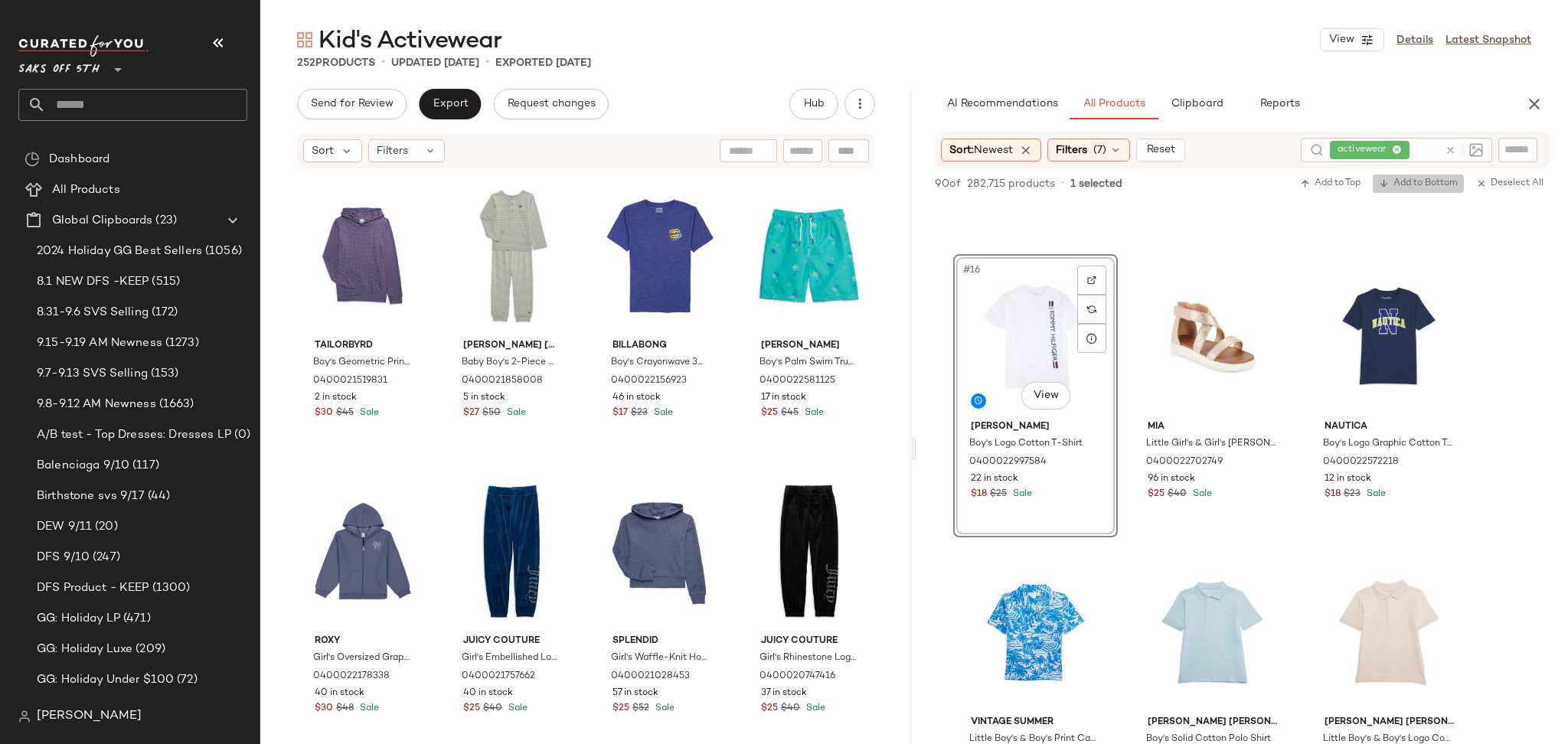
click at [1426, 184] on span "Add to Bottom" at bounding box center [1418, 184] width 79 height 11
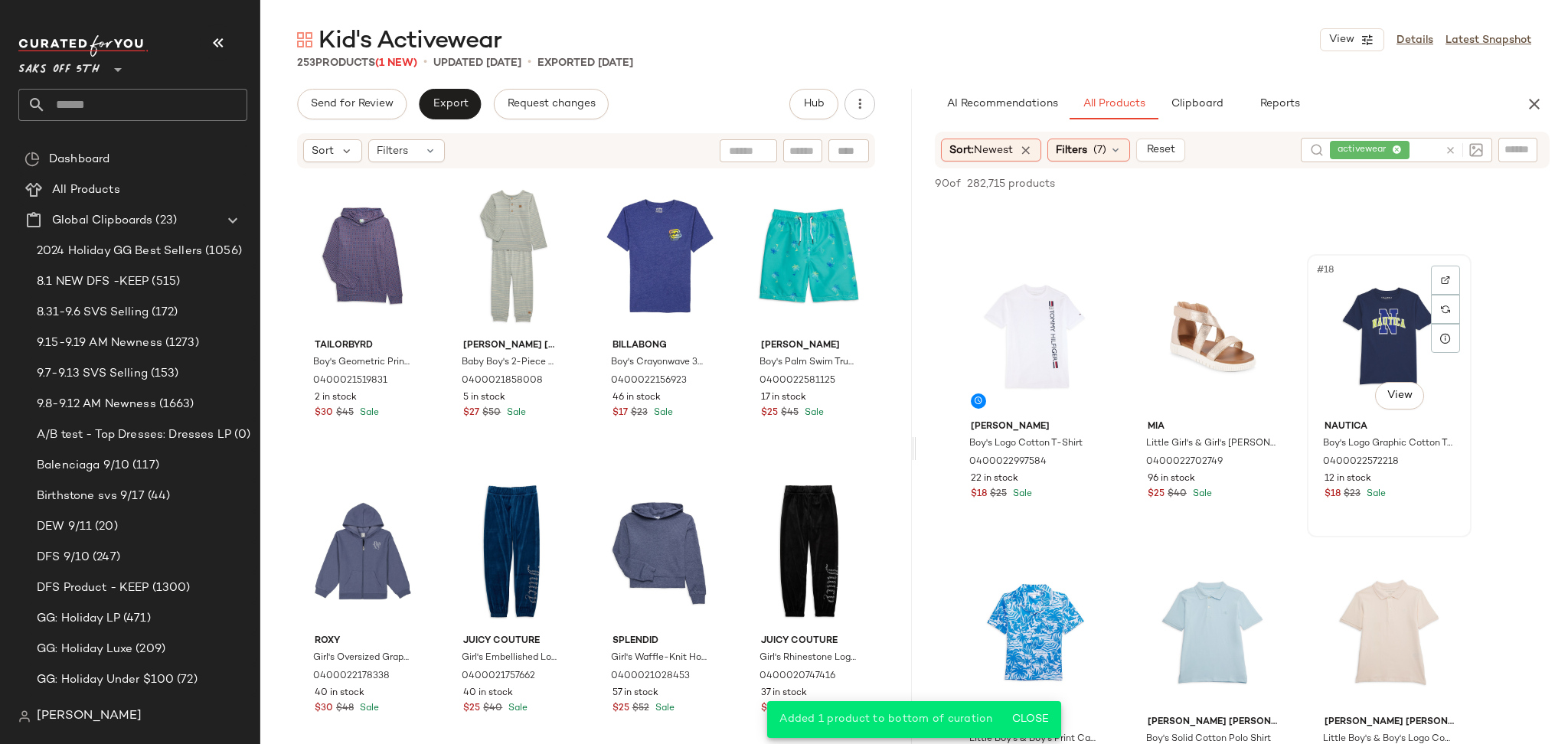
click at [1393, 316] on div "#18 View" at bounding box center [1389, 337] width 154 height 155
click at [1403, 173] on div "90 of 282,715 products • 1 selected Add to Top Add to Bottom Deselect All" at bounding box center [1242, 185] width 652 height 34
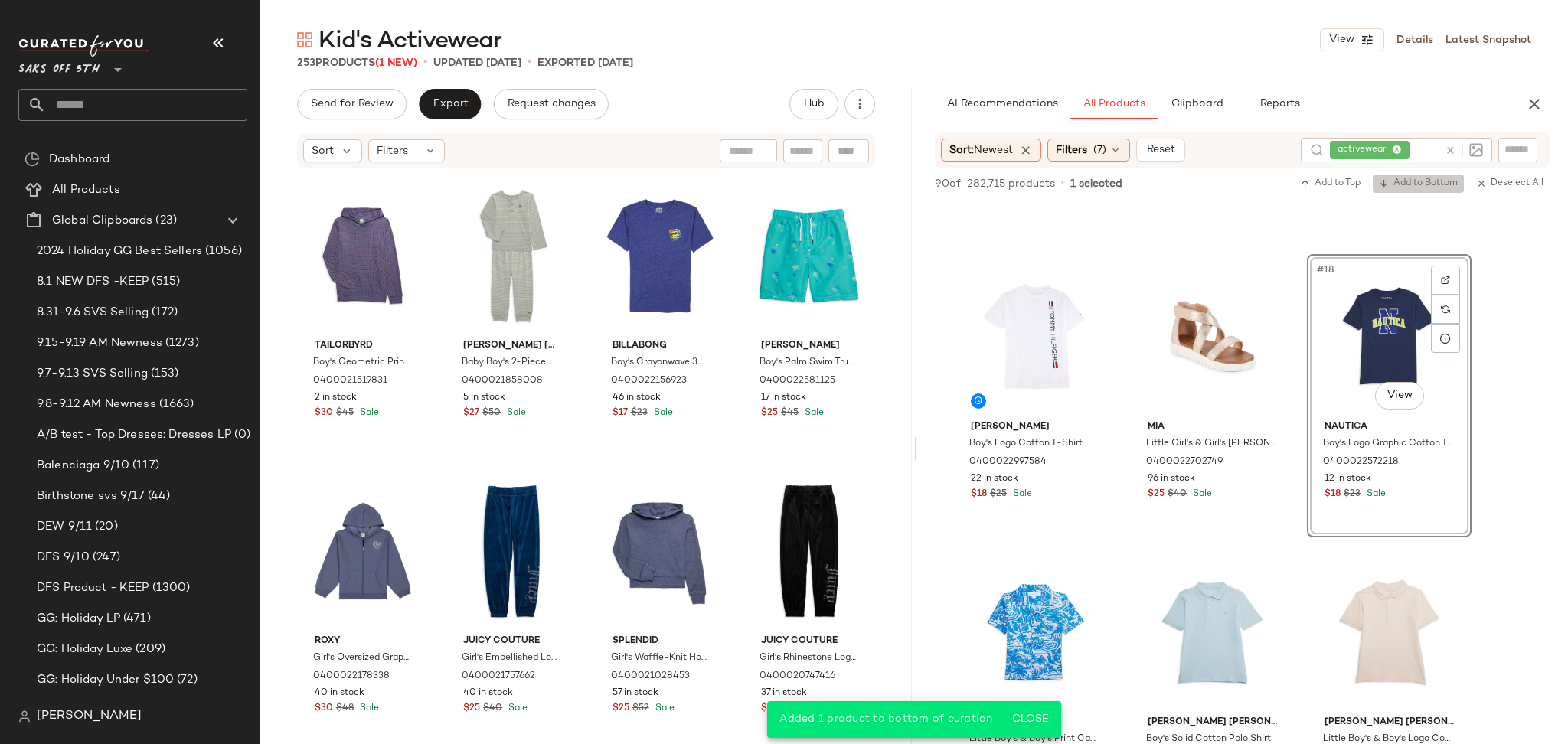
click at [1405, 186] on span "Add to Bottom" at bounding box center [1418, 184] width 79 height 11
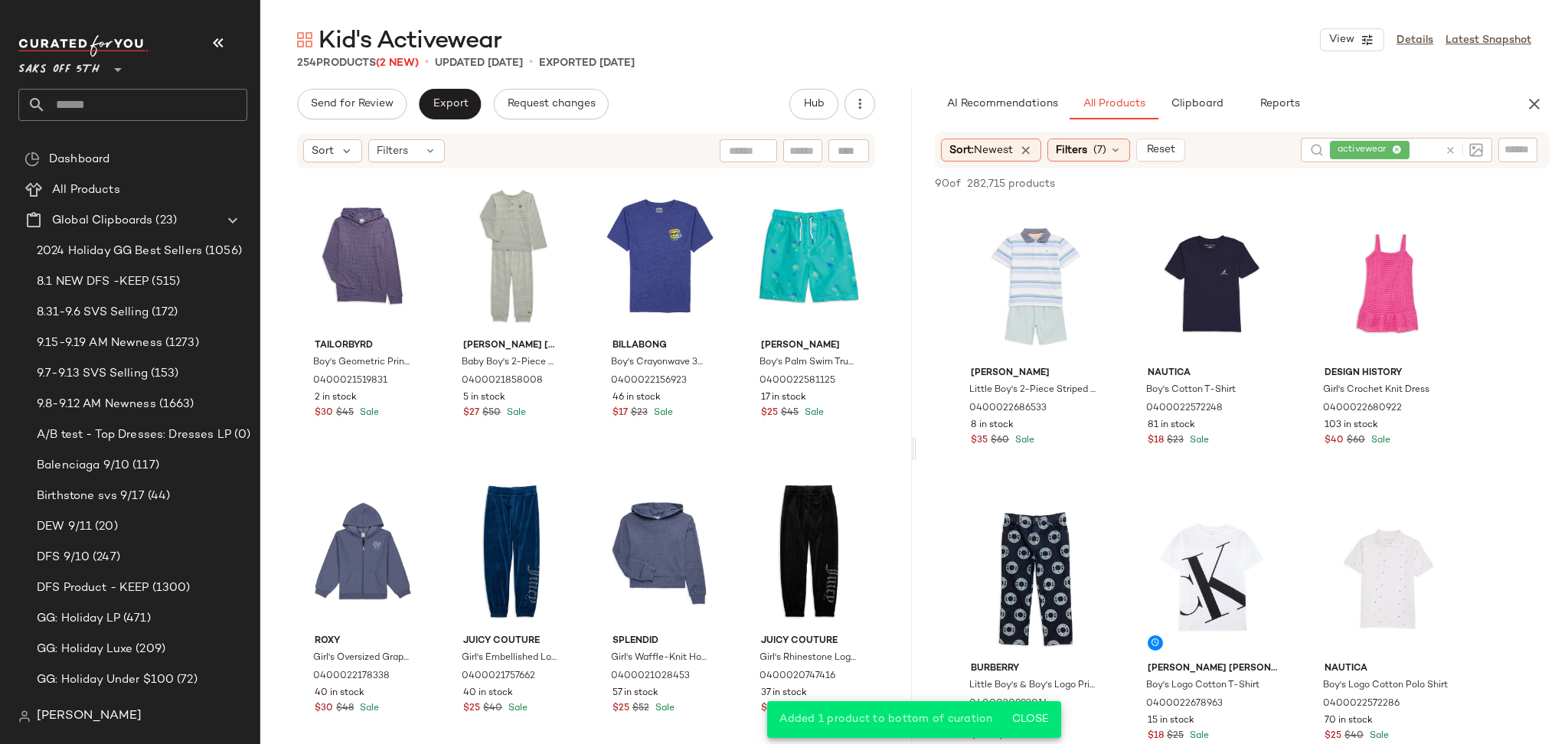
scroll to position [886, 0]
click at [1007, 286] on div "#10 View" at bounding box center [1035, 285] width 154 height 155
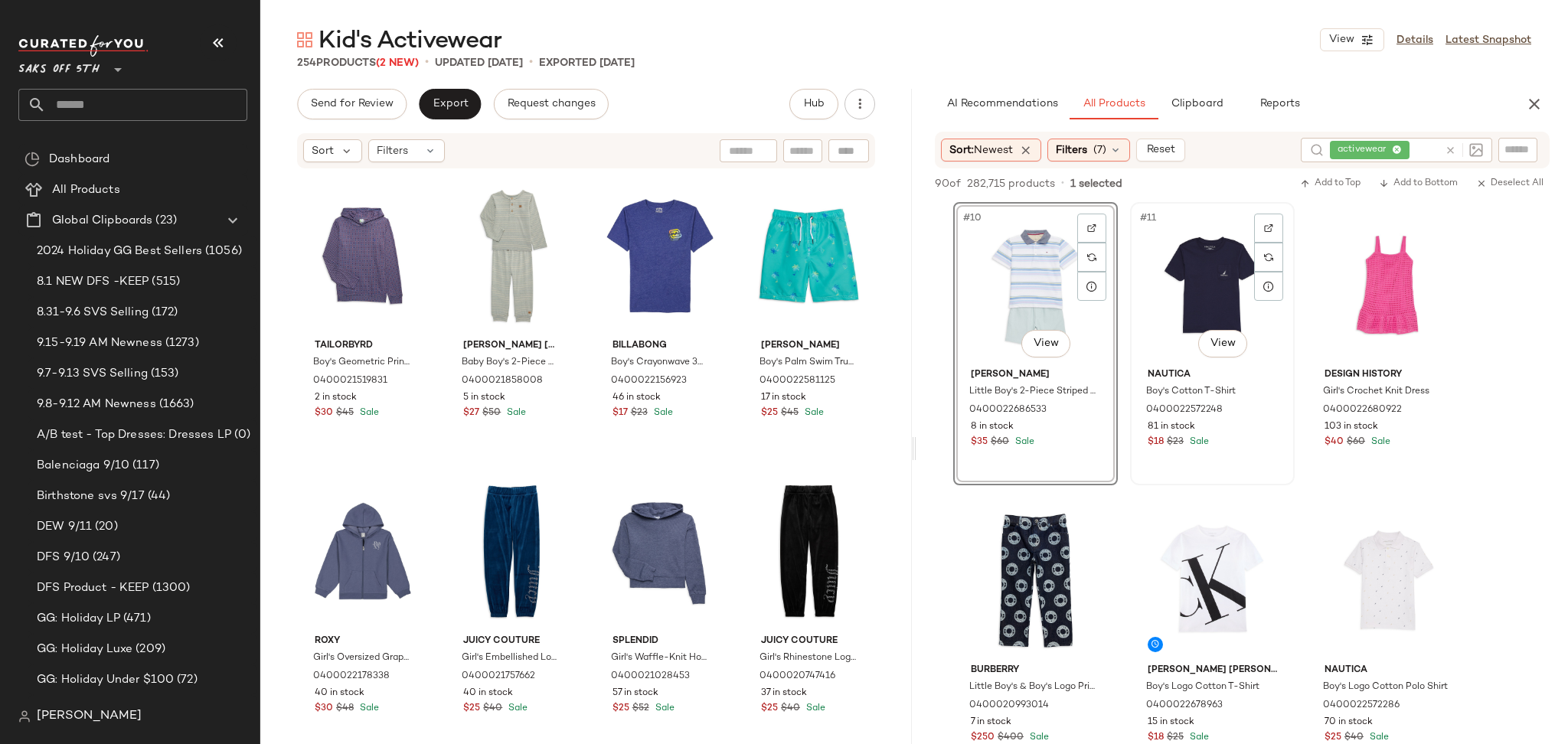
click at [1206, 268] on div "#11 View" at bounding box center [1211, 285] width 154 height 155
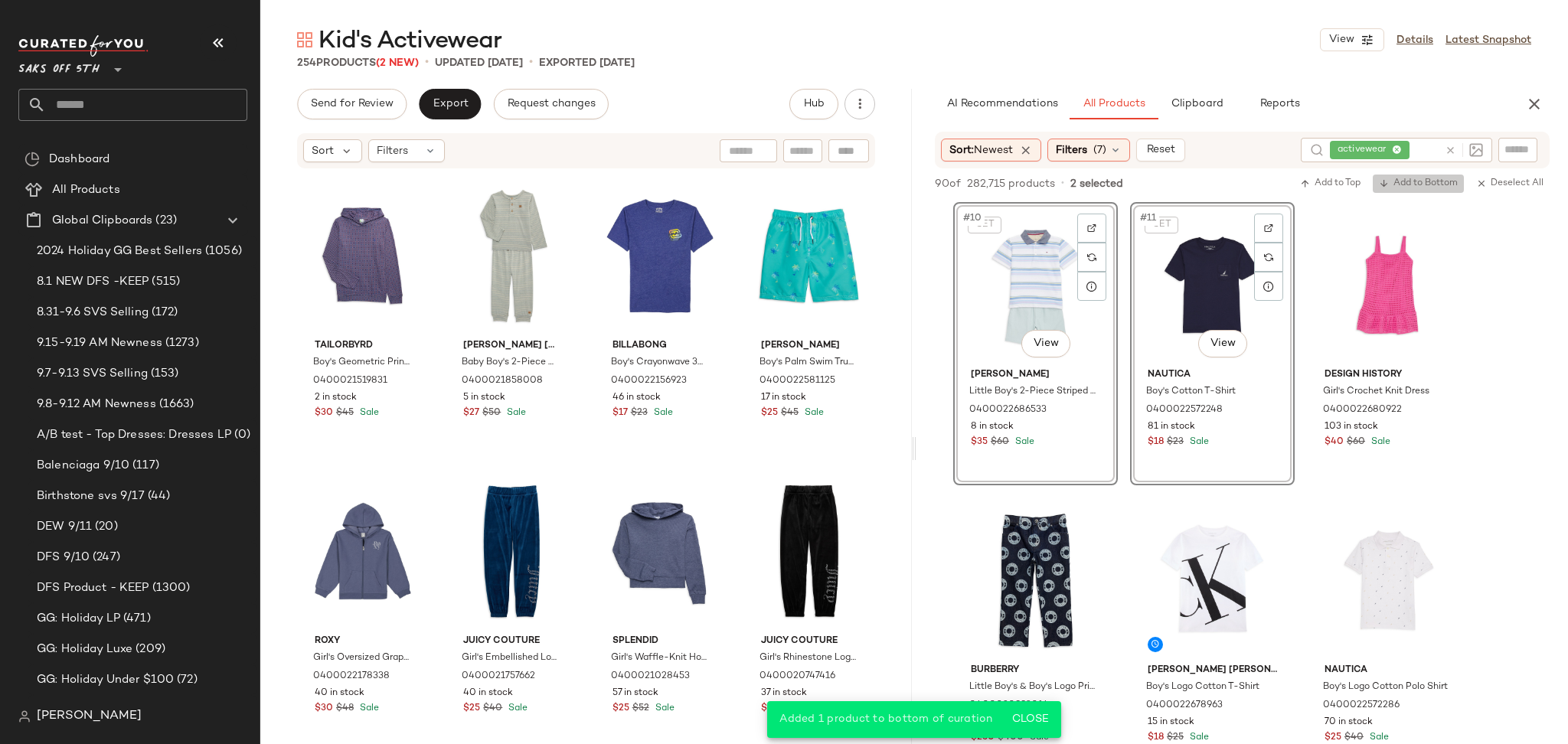
click at [1428, 176] on button "Add to Bottom" at bounding box center [1418, 184] width 91 height 18
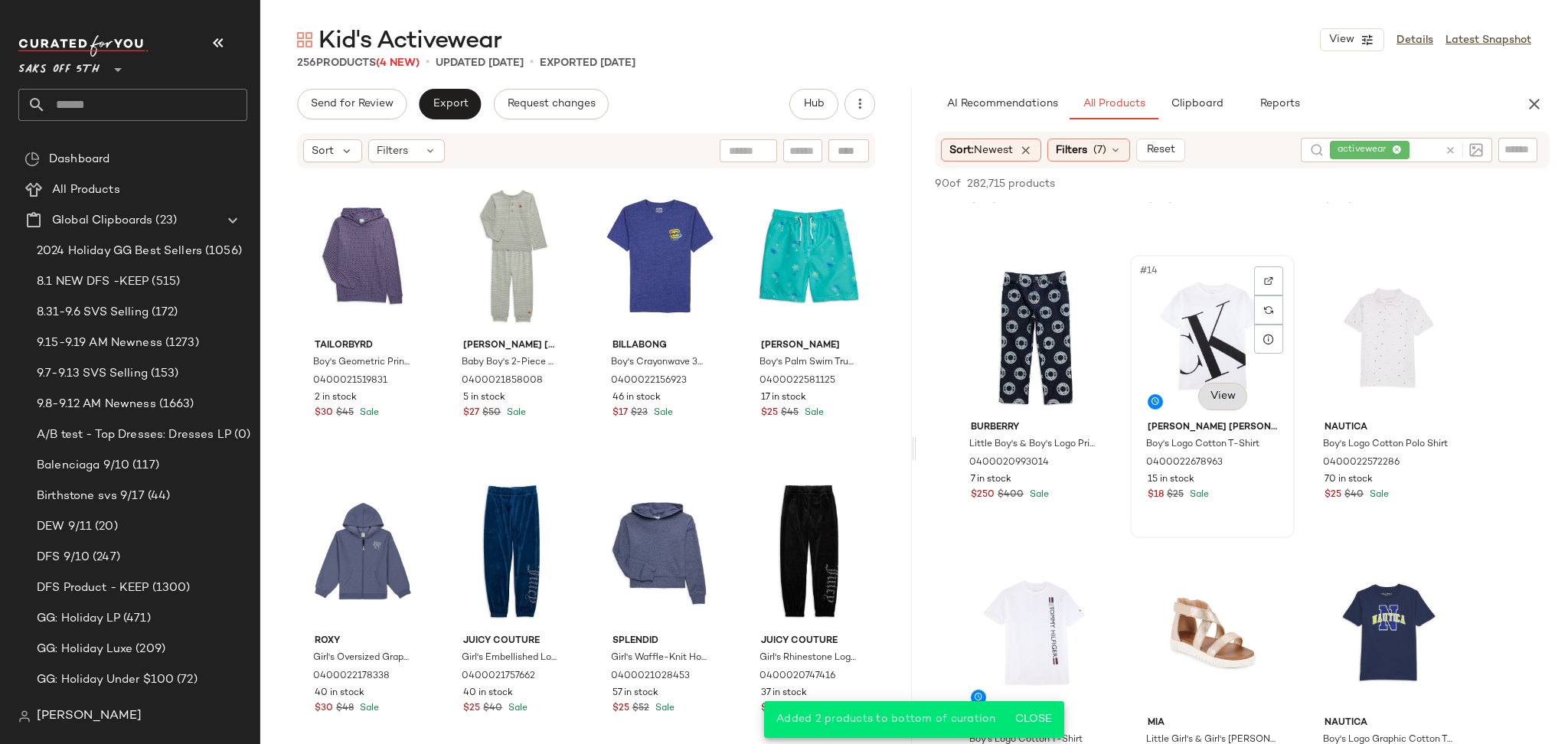
scroll to position [1141, 0]
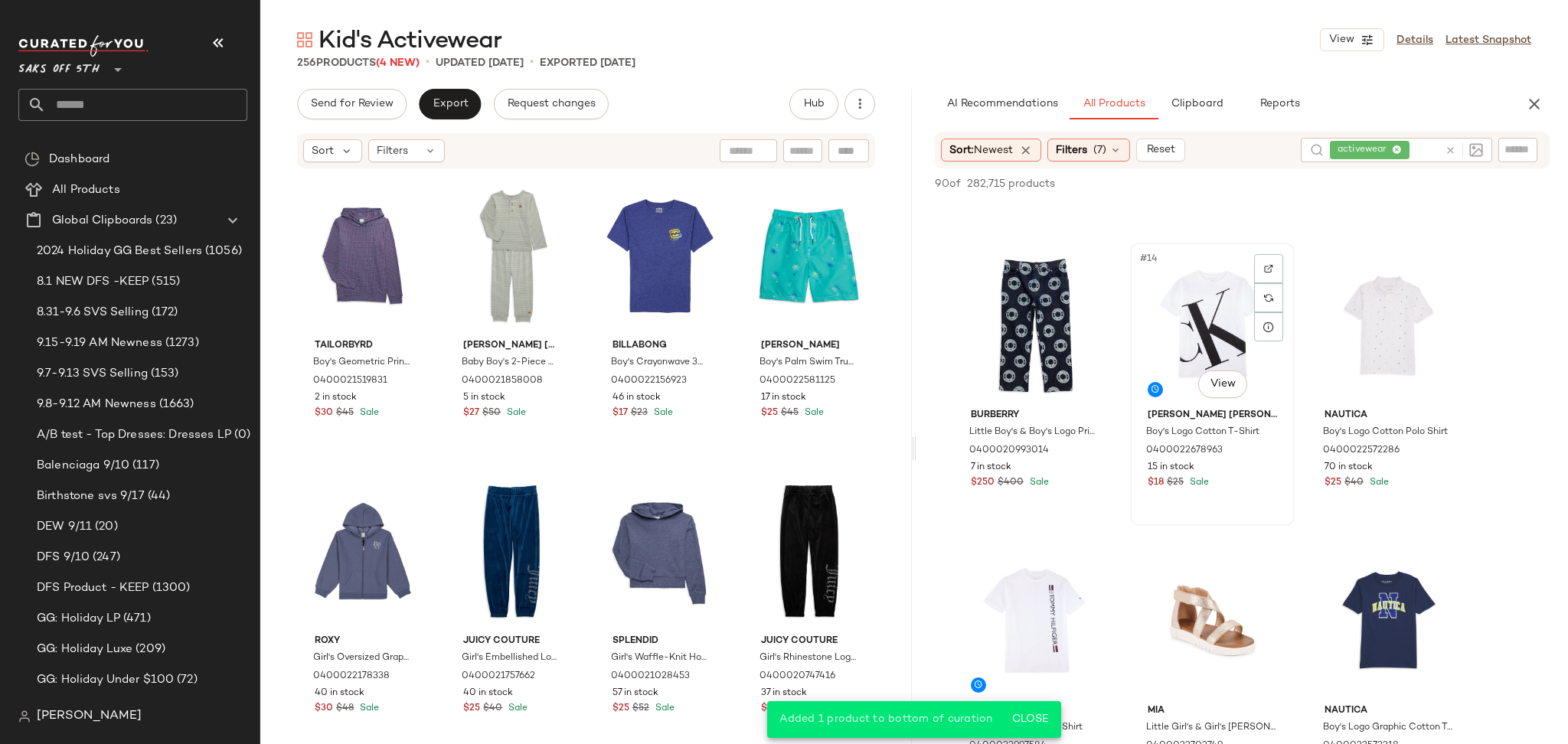
click at [1208, 285] on div "#14 View" at bounding box center [1211, 326] width 154 height 155
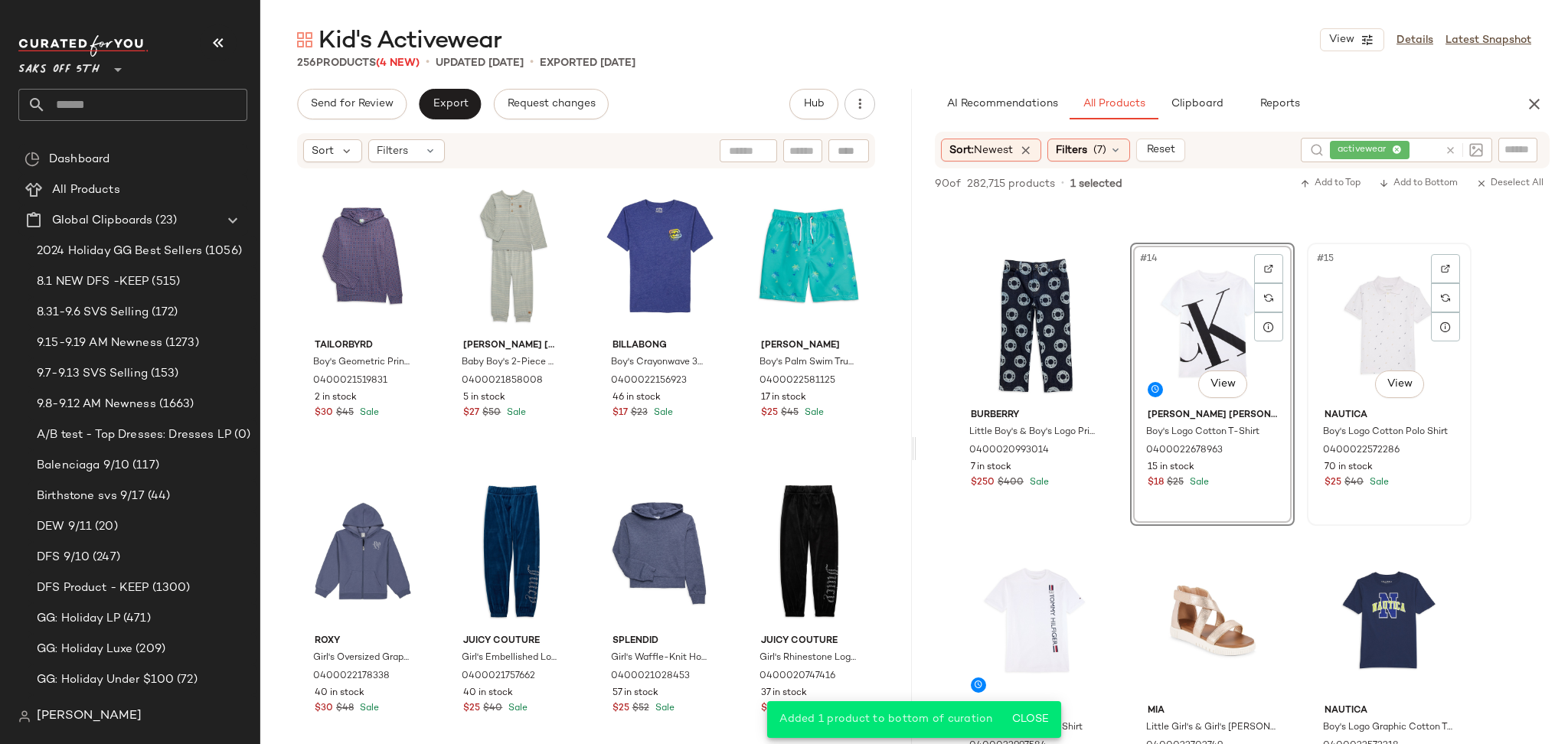
click at [1381, 314] on div "#15 View" at bounding box center [1389, 326] width 154 height 155
click at [1414, 186] on span "Add to Bottom" at bounding box center [1418, 184] width 79 height 11
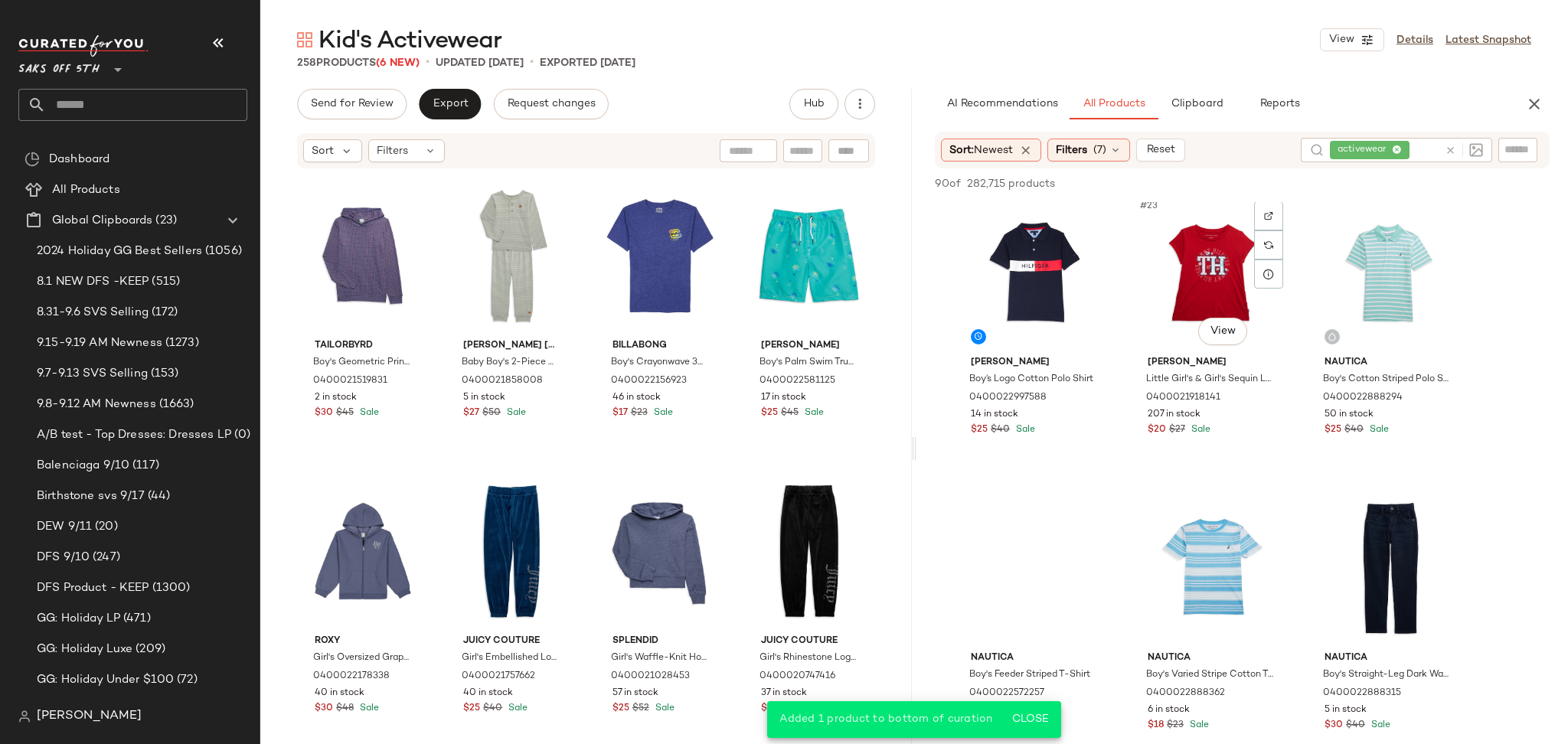
scroll to position [2085, 0]
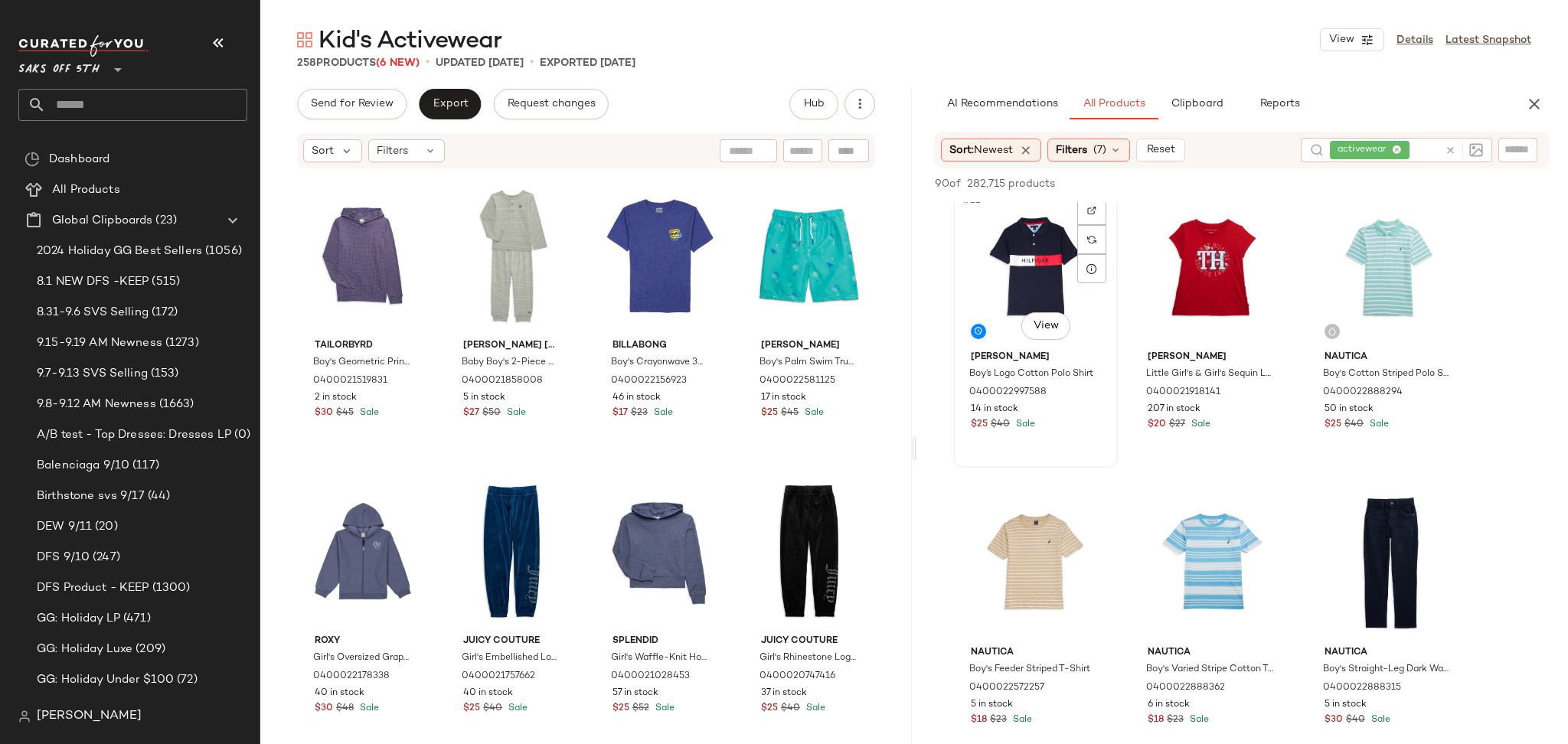
click at [1020, 305] on div "#22 View" at bounding box center [1035, 267] width 154 height 155
click at [1026, 528] on div "#25 View" at bounding box center [1035, 562] width 154 height 155
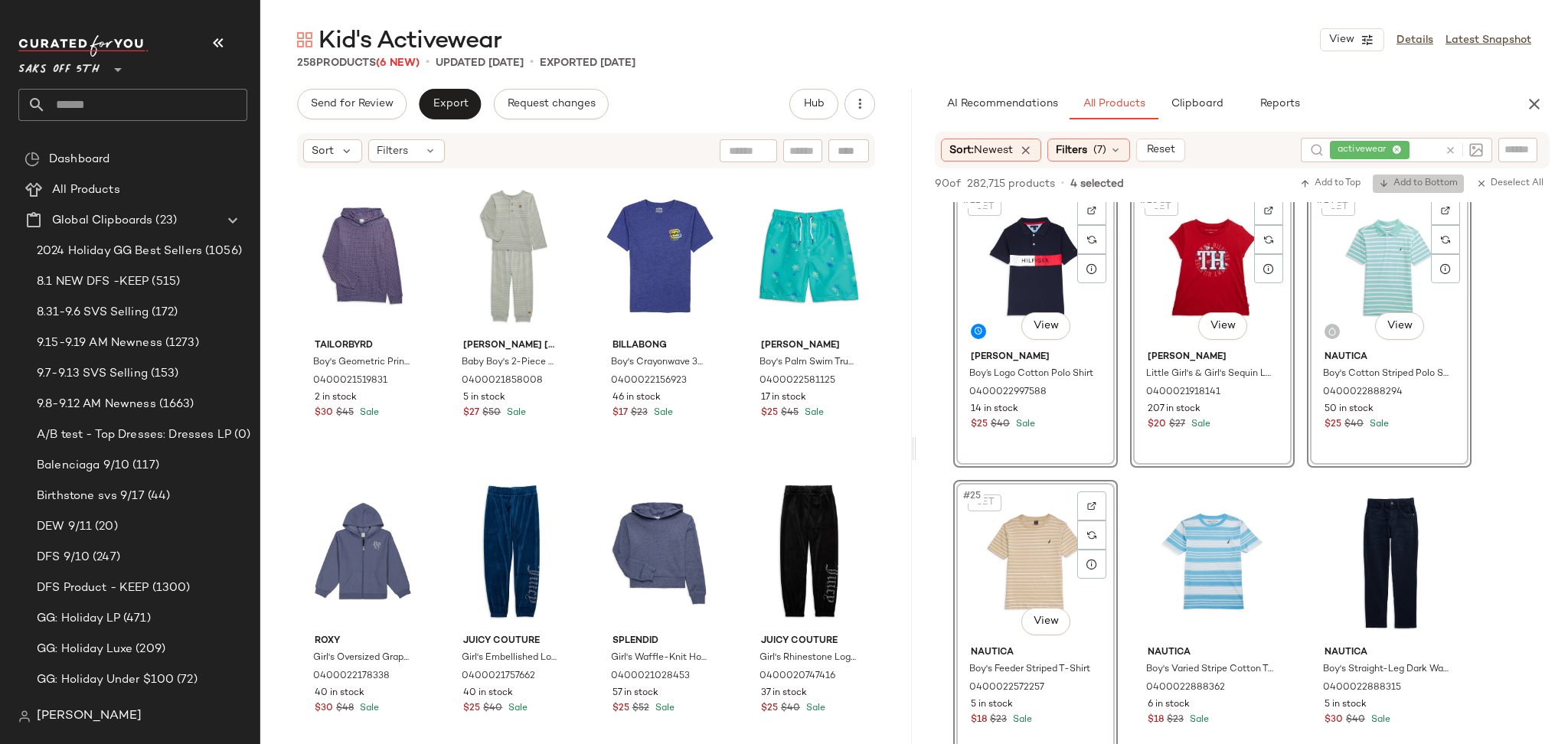
click at [1409, 186] on span "Add to Bottom" at bounding box center [1418, 184] width 79 height 11
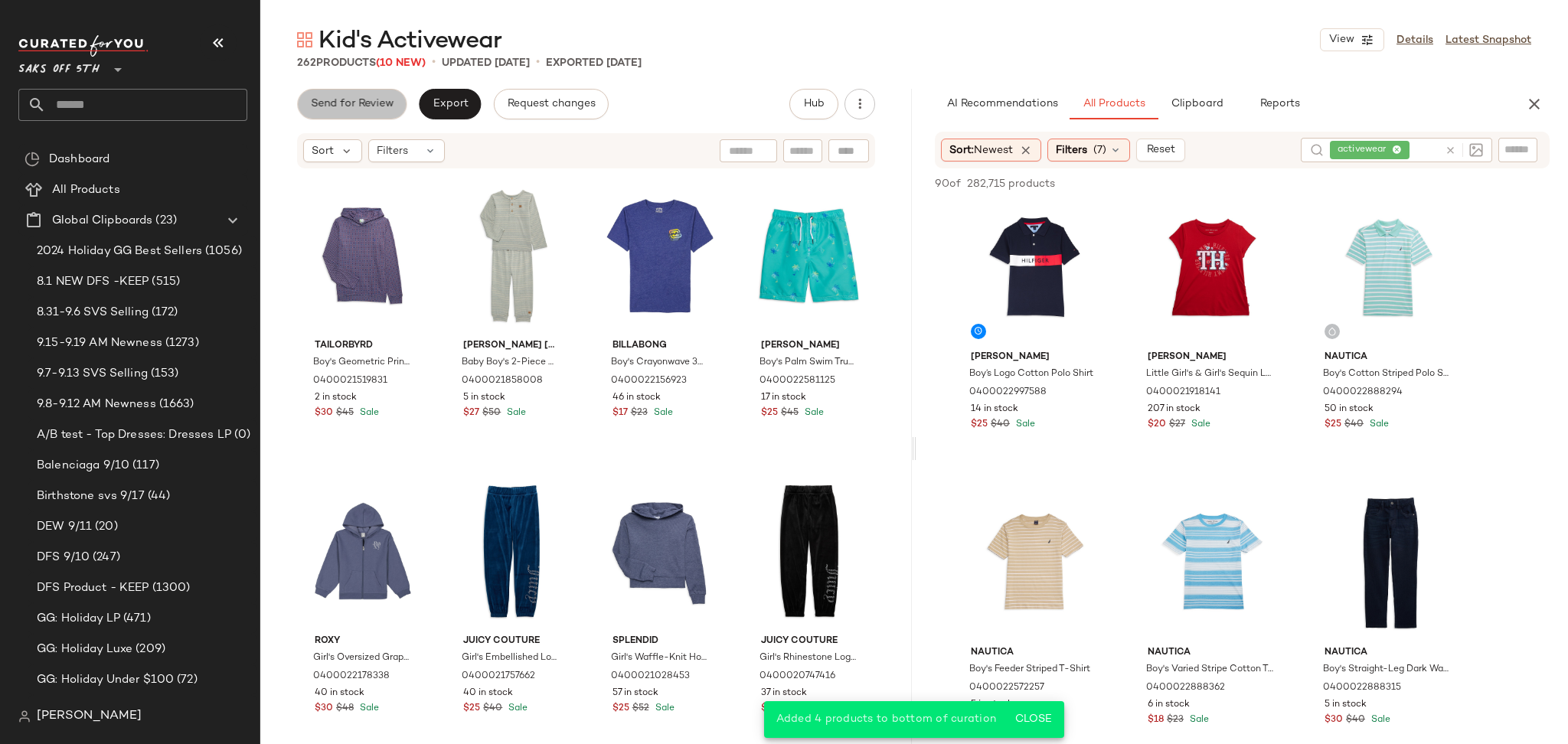
click at [309, 114] on button "Send for Review" at bounding box center [351, 105] width 109 height 31
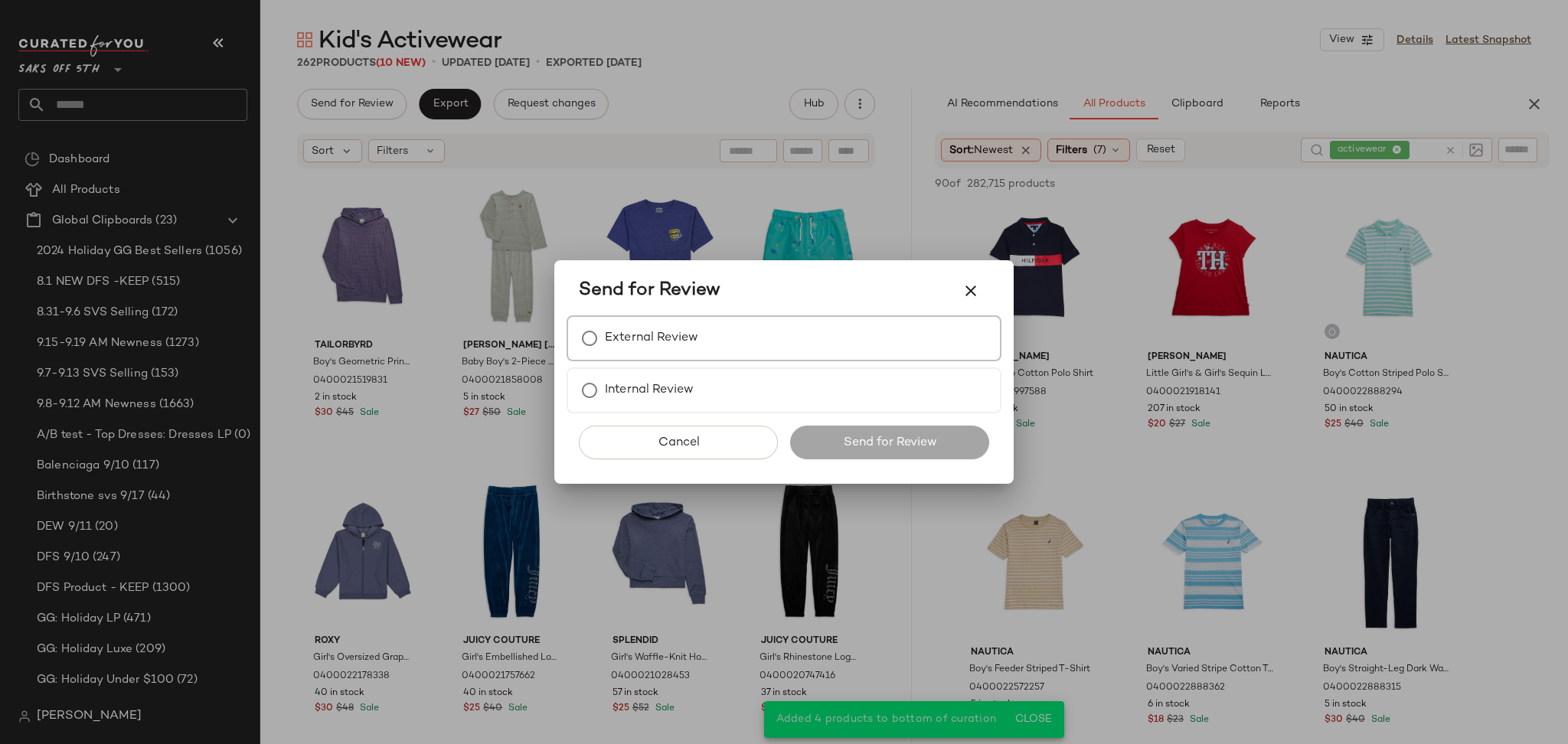
click at [684, 352] on label "External Review" at bounding box center [652, 338] width 94 height 31
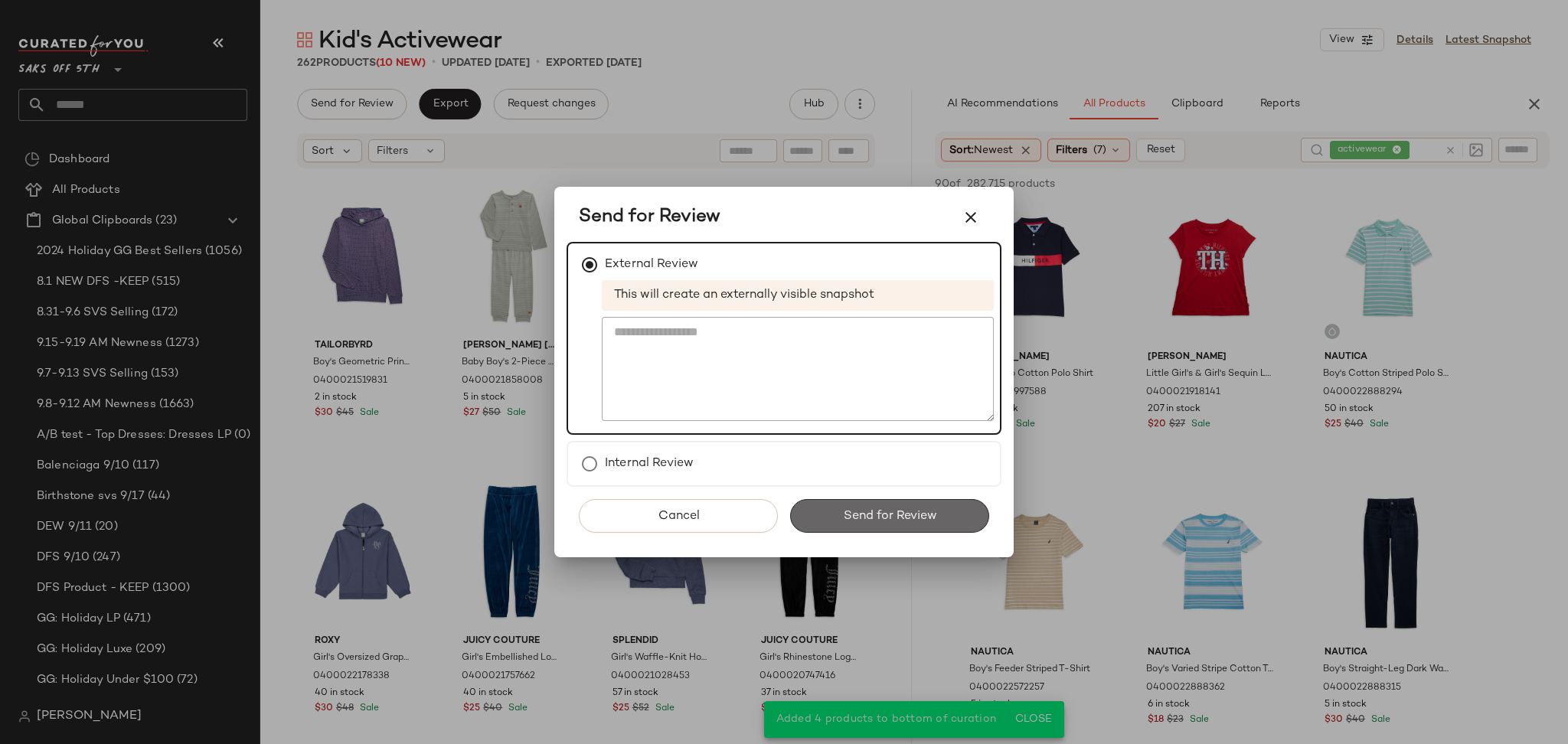
click at [855, 508] on span "Send for Review" at bounding box center [888, 516] width 94 height 15
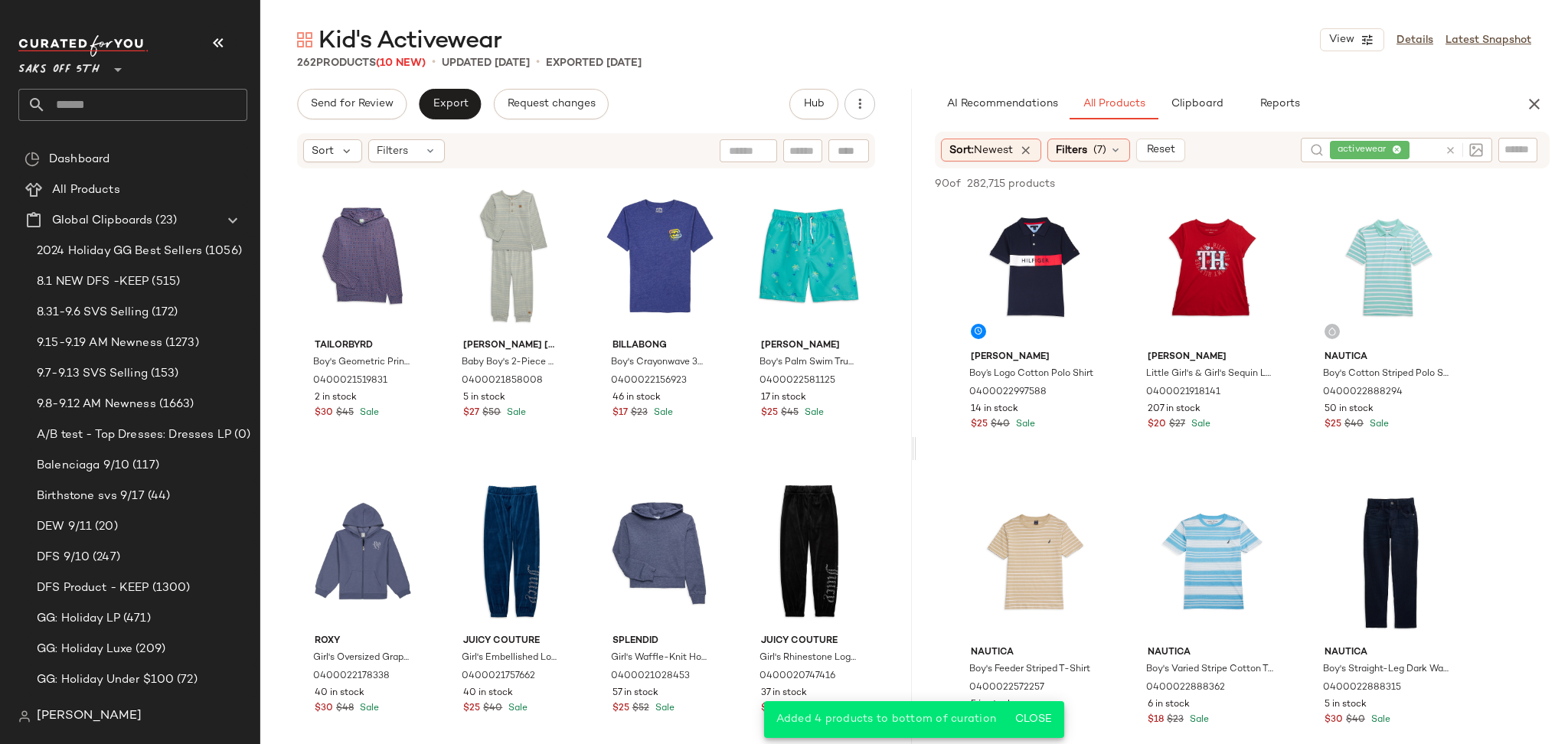
scroll to position [2971, 0]
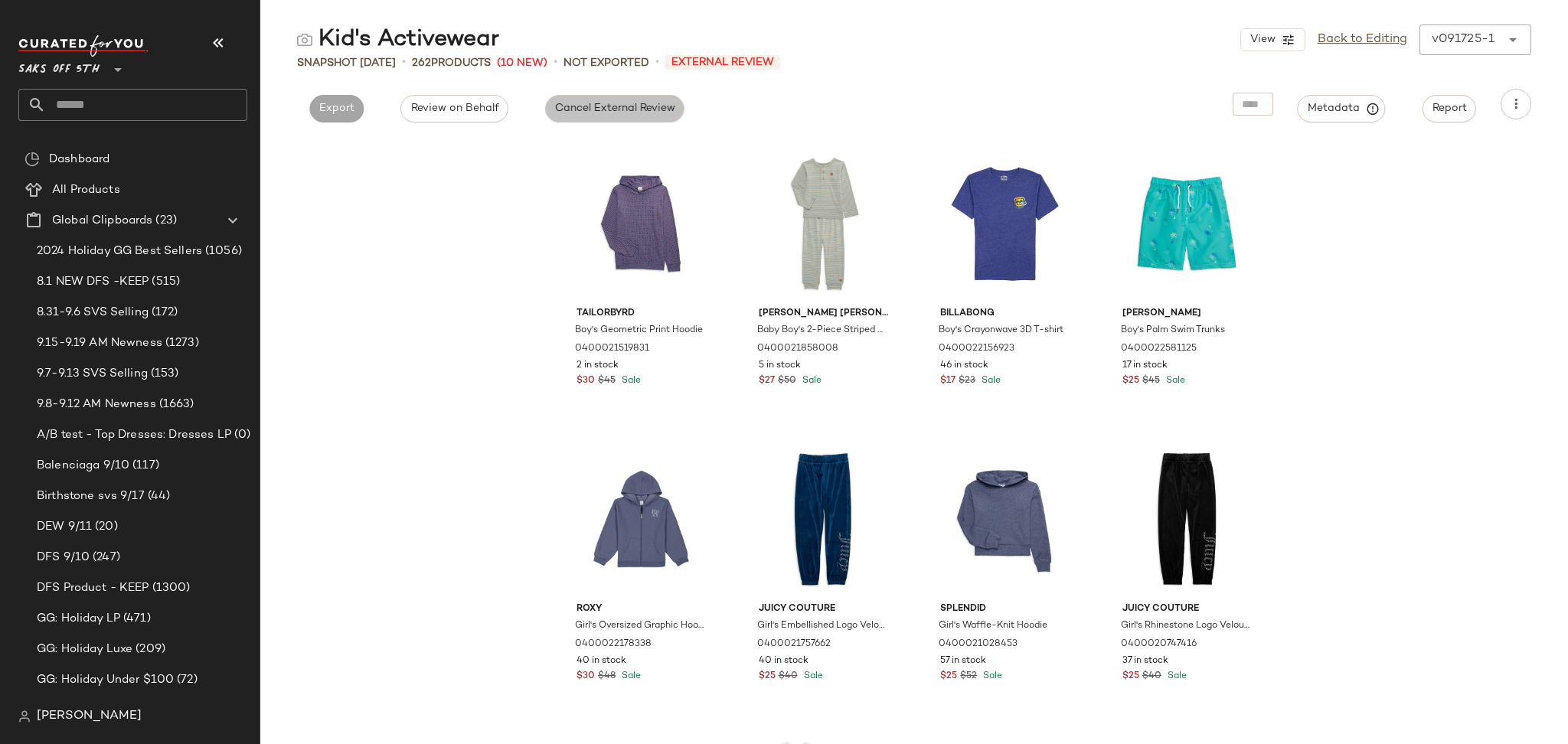
click at [622, 113] on span "Cancel External Review" at bounding box center [614, 108] width 121 height 12
click at [475, 99] on button "Export" at bounding box center [475, 108] width 55 height 27
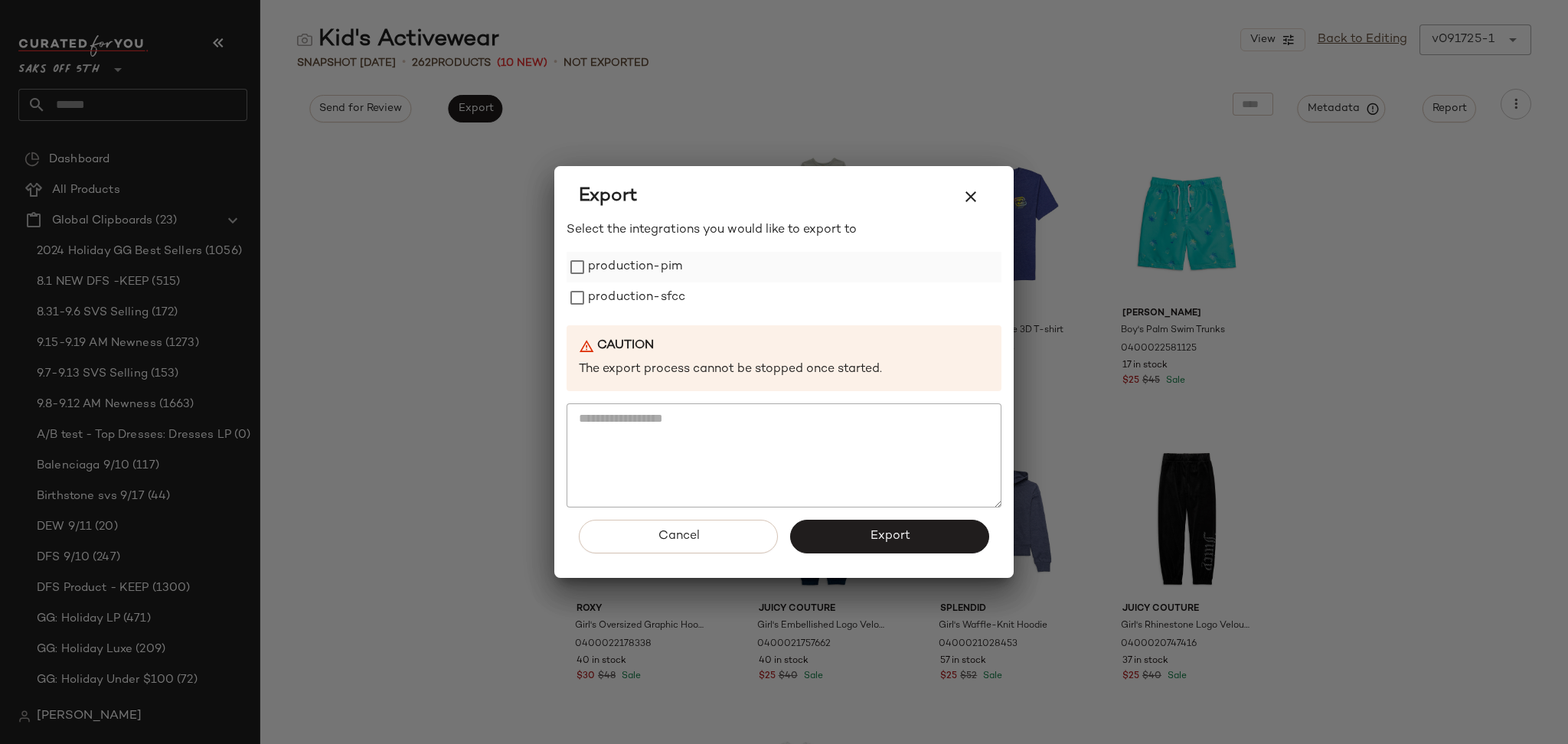
click at [642, 263] on label "production-pim" at bounding box center [634, 267] width 94 height 31
click at [647, 287] on label "production-sfcc" at bounding box center [636, 297] width 97 height 31
click at [876, 552] on button "Export" at bounding box center [889, 536] width 199 height 34
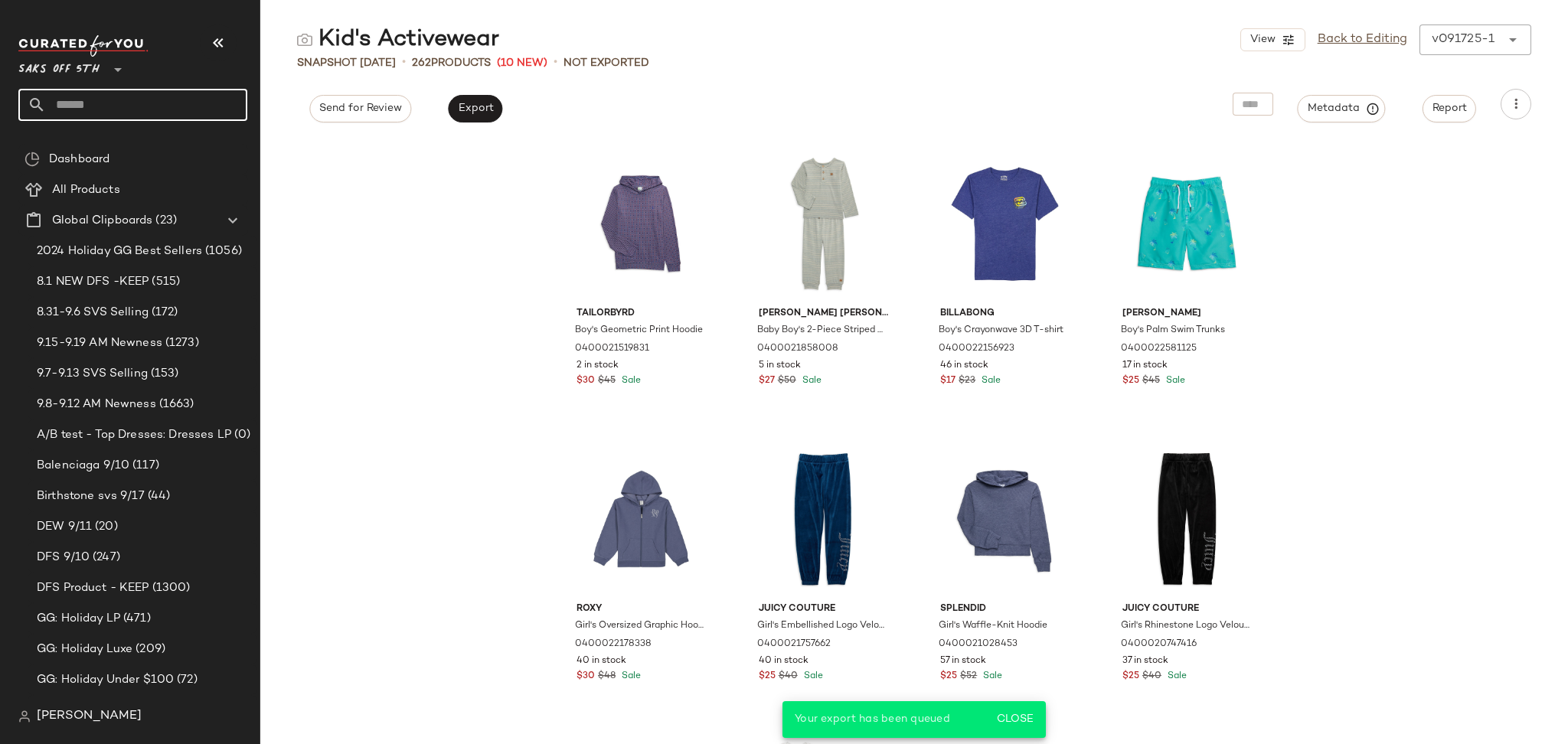
click at [118, 93] on input "text" at bounding box center [146, 105] width 201 height 32
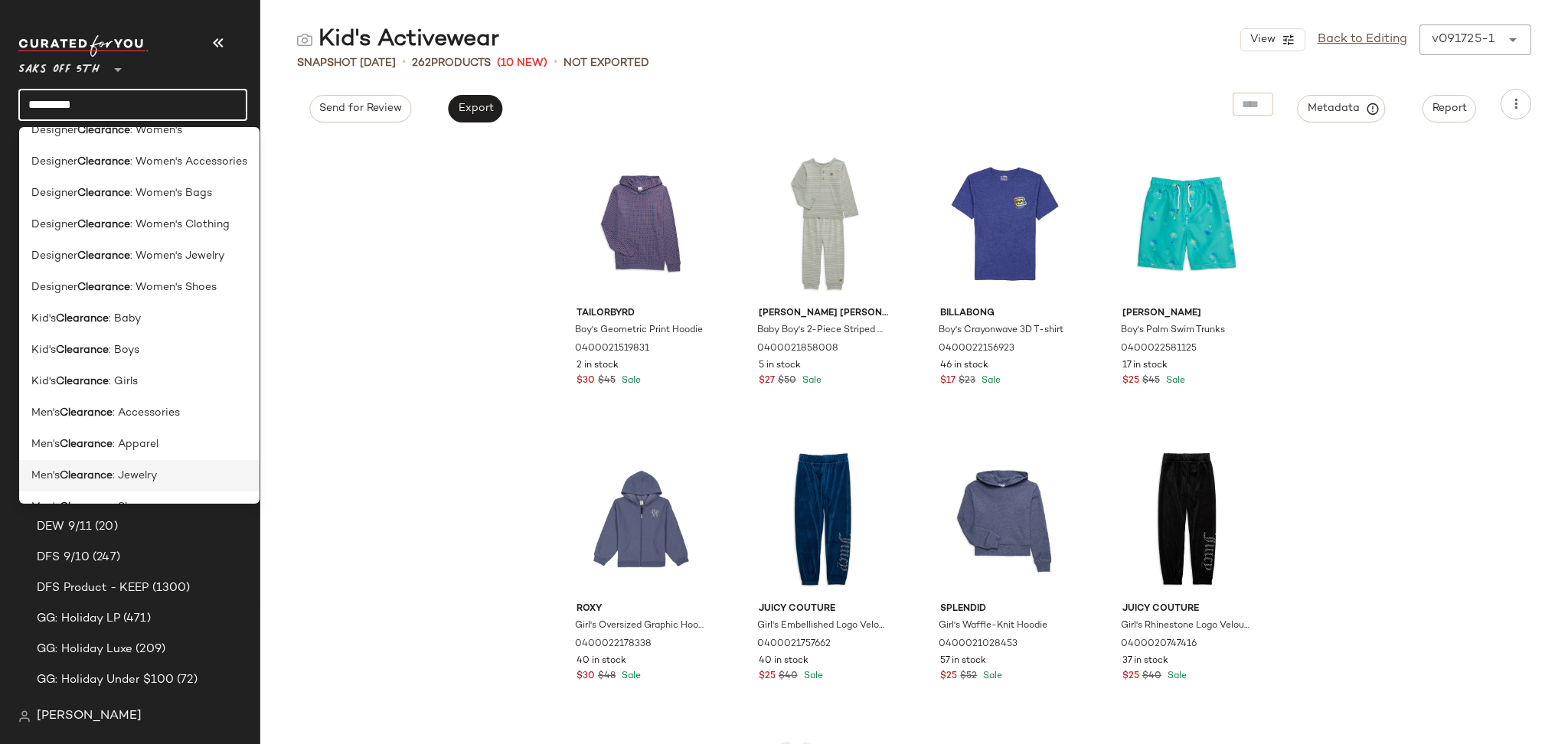
scroll to position [619, 0]
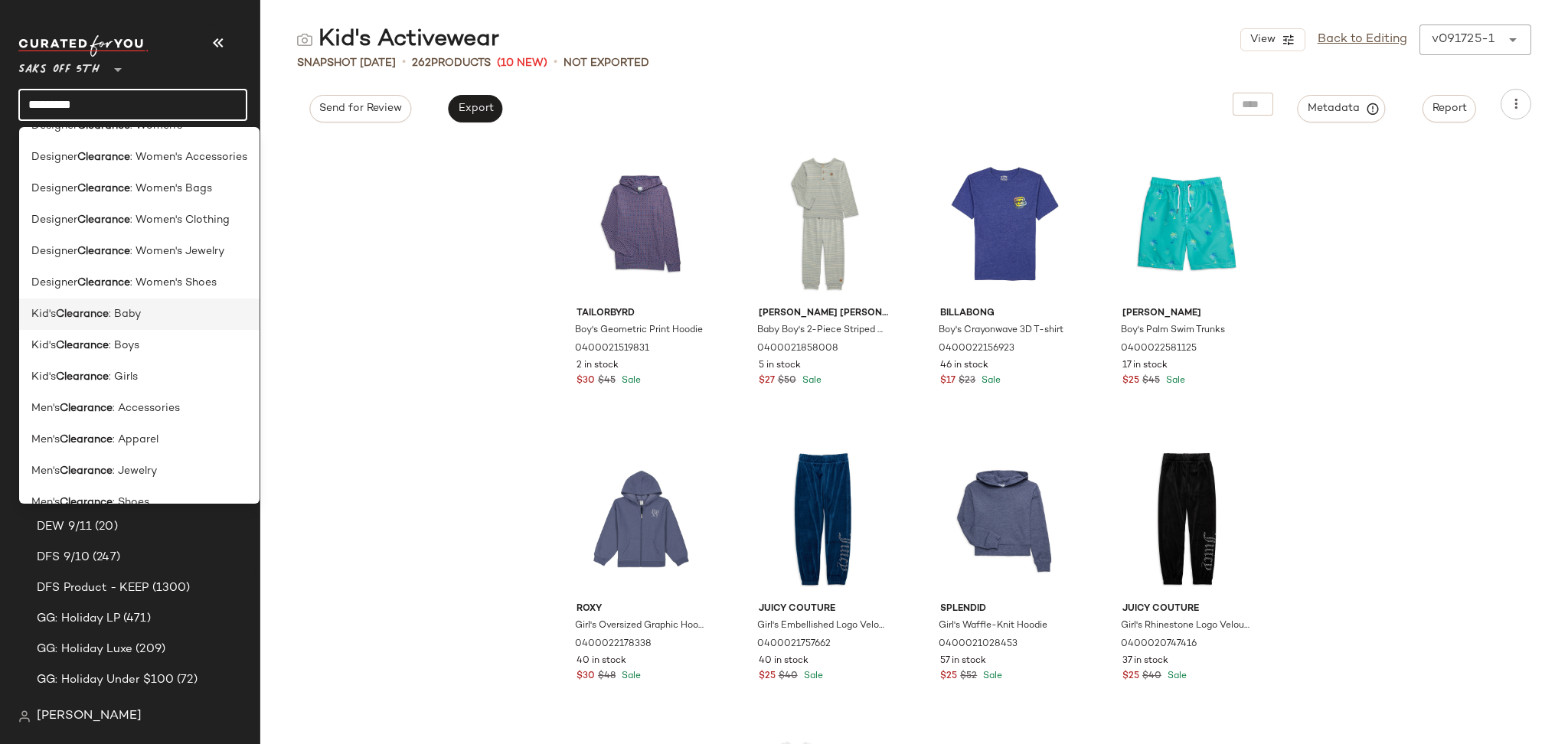
type input "*********"
click at [149, 316] on div "Kid's Clearance : Baby" at bounding box center [138, 314] width 216 height 16
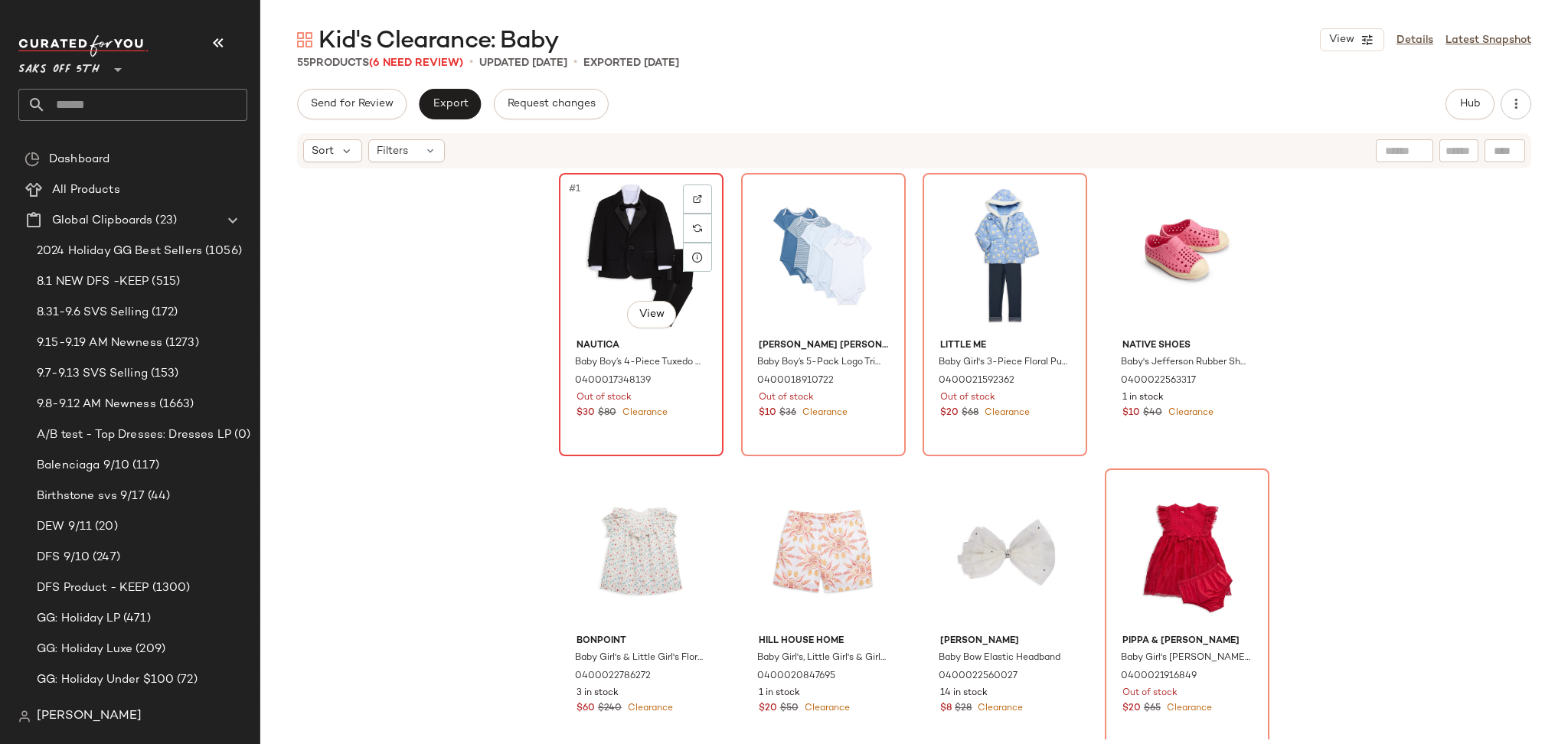
click at [639, 209] on div "#1 View" at bounding box center [641, 256] width 154 height 155
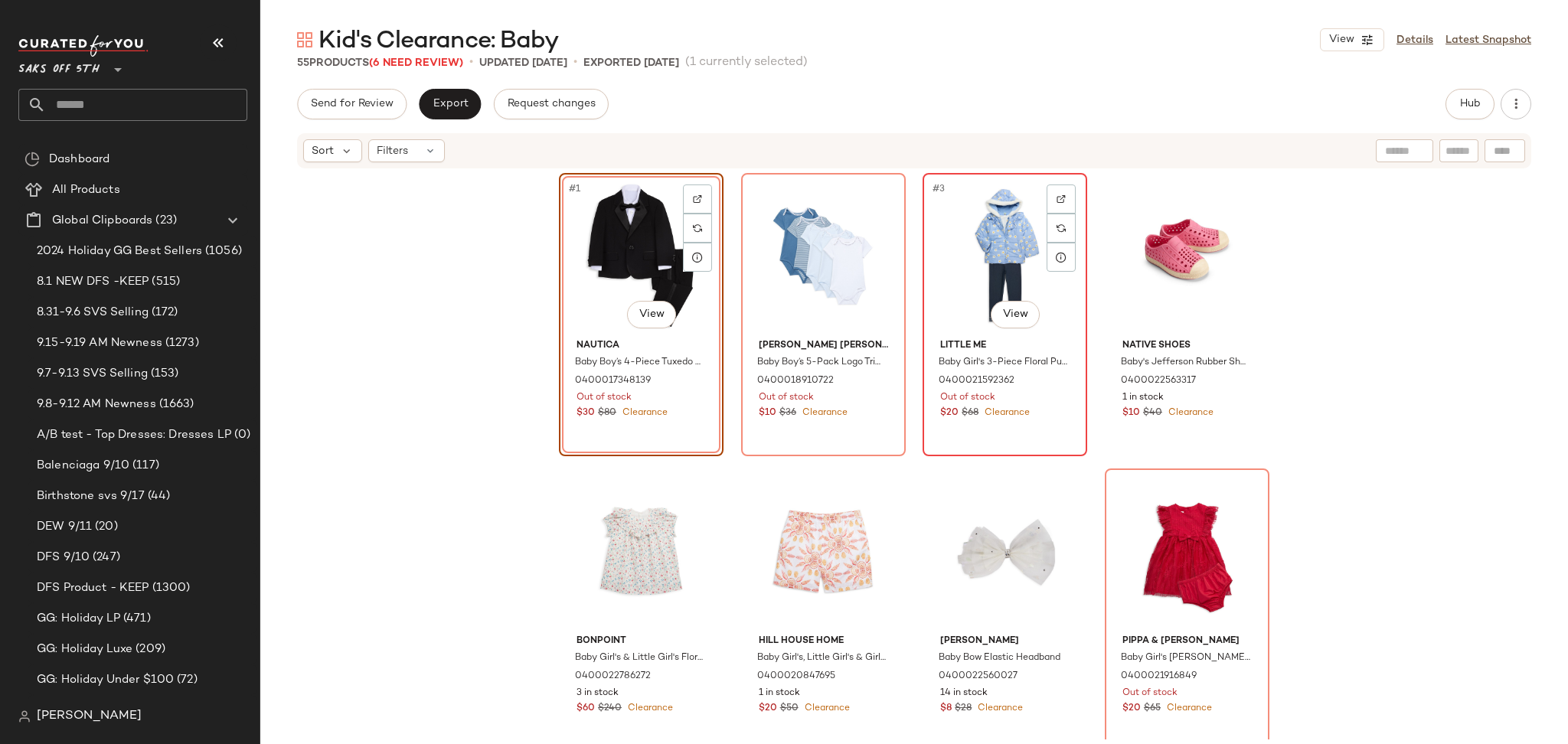
click at [976, 234] on div "#3 View" at bounding box center [1005, 256] width 154 height 155
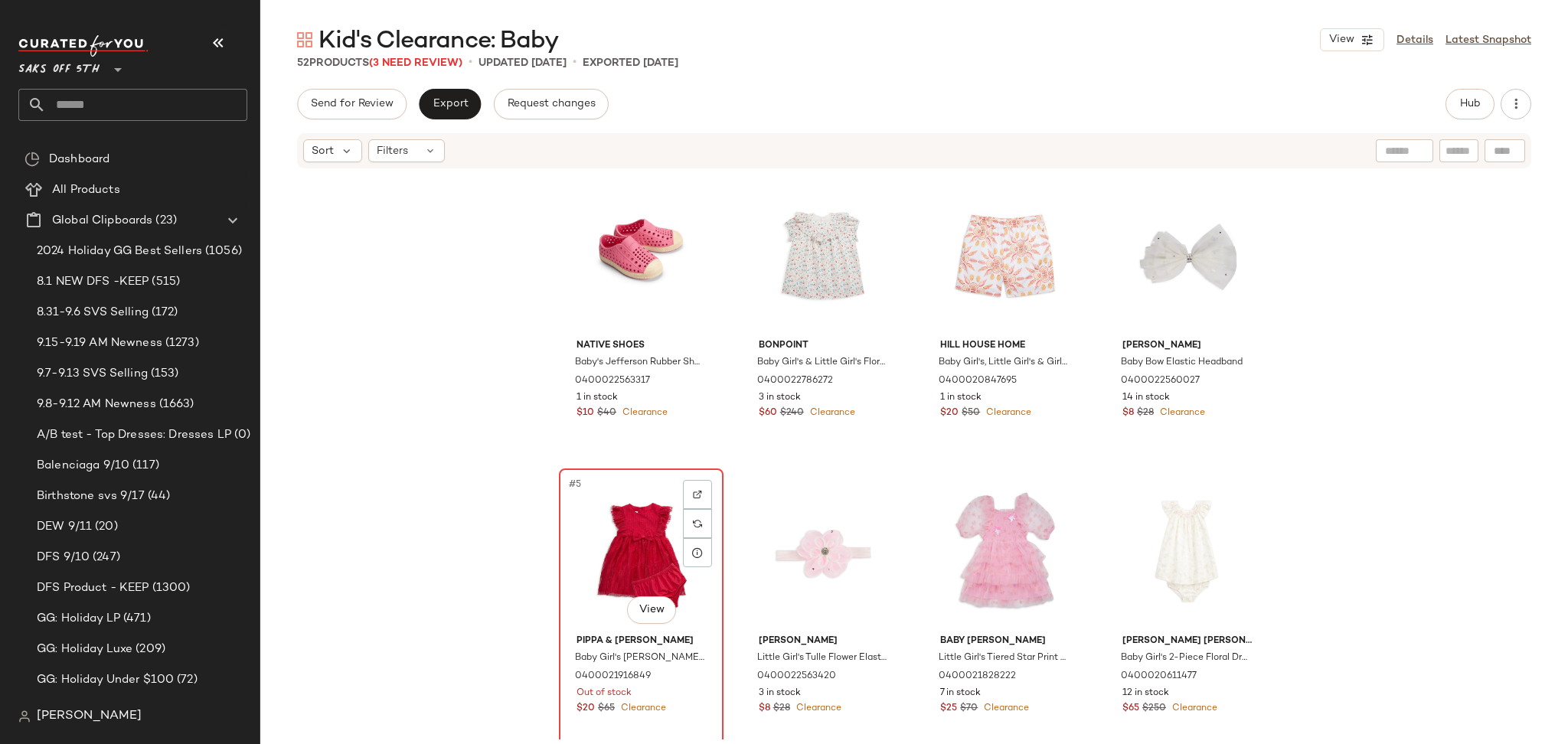
click at [652, 507] on div "#5 View" at bounding box center [641, 551] width 154 height 155
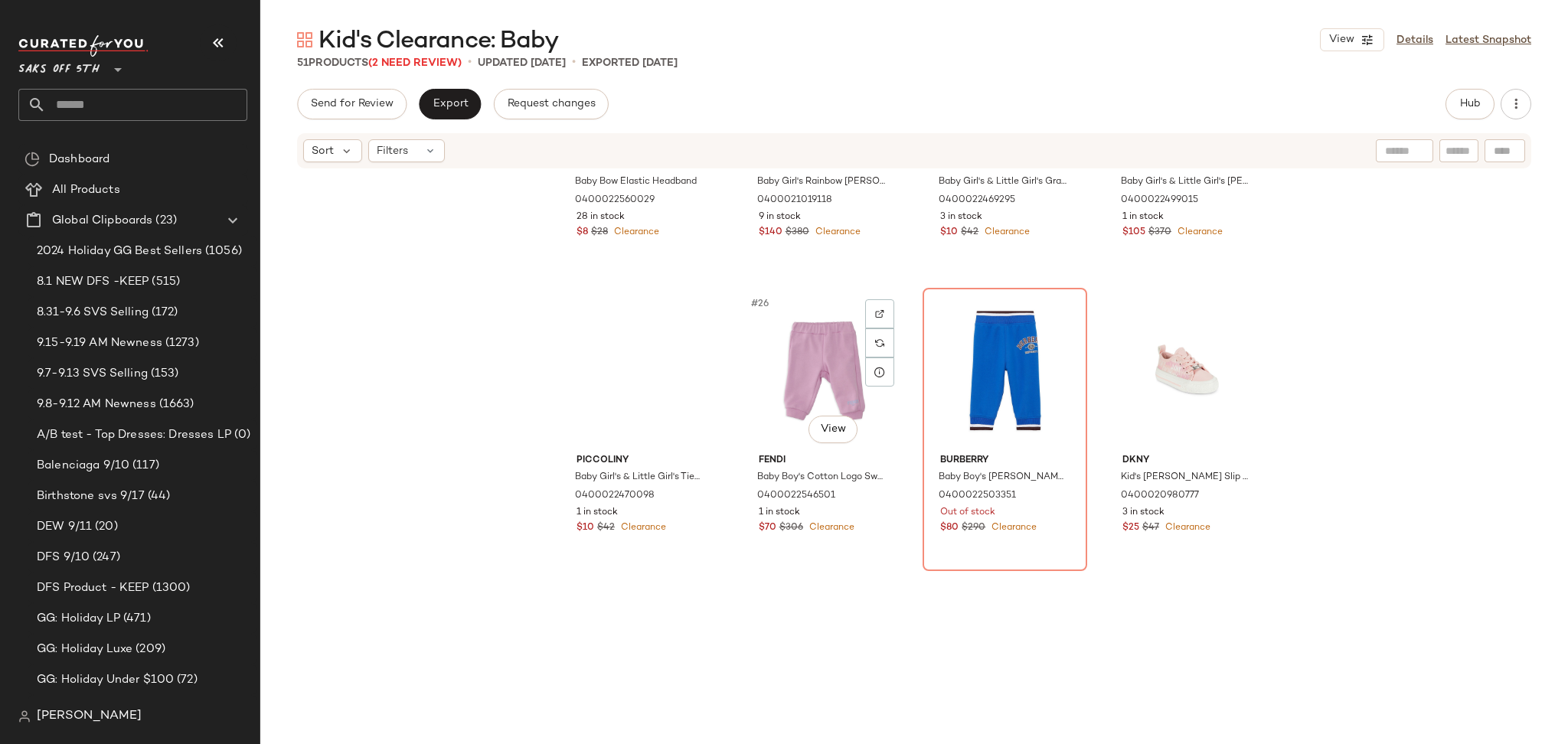
scroll to position [1673, 0]
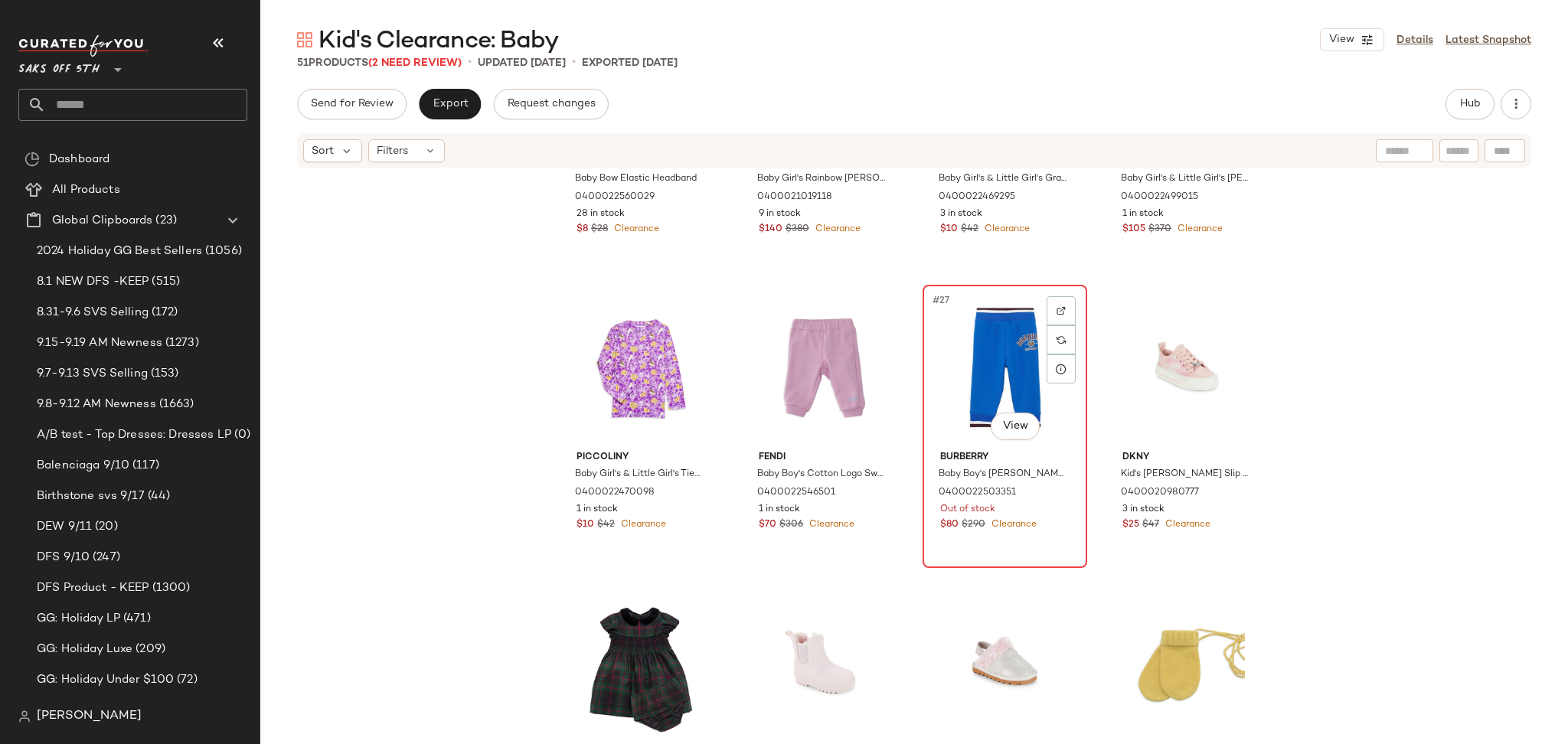
click at [956, 362] on div "#27 View" at bounding box center [1005, 367] width 154 height 155
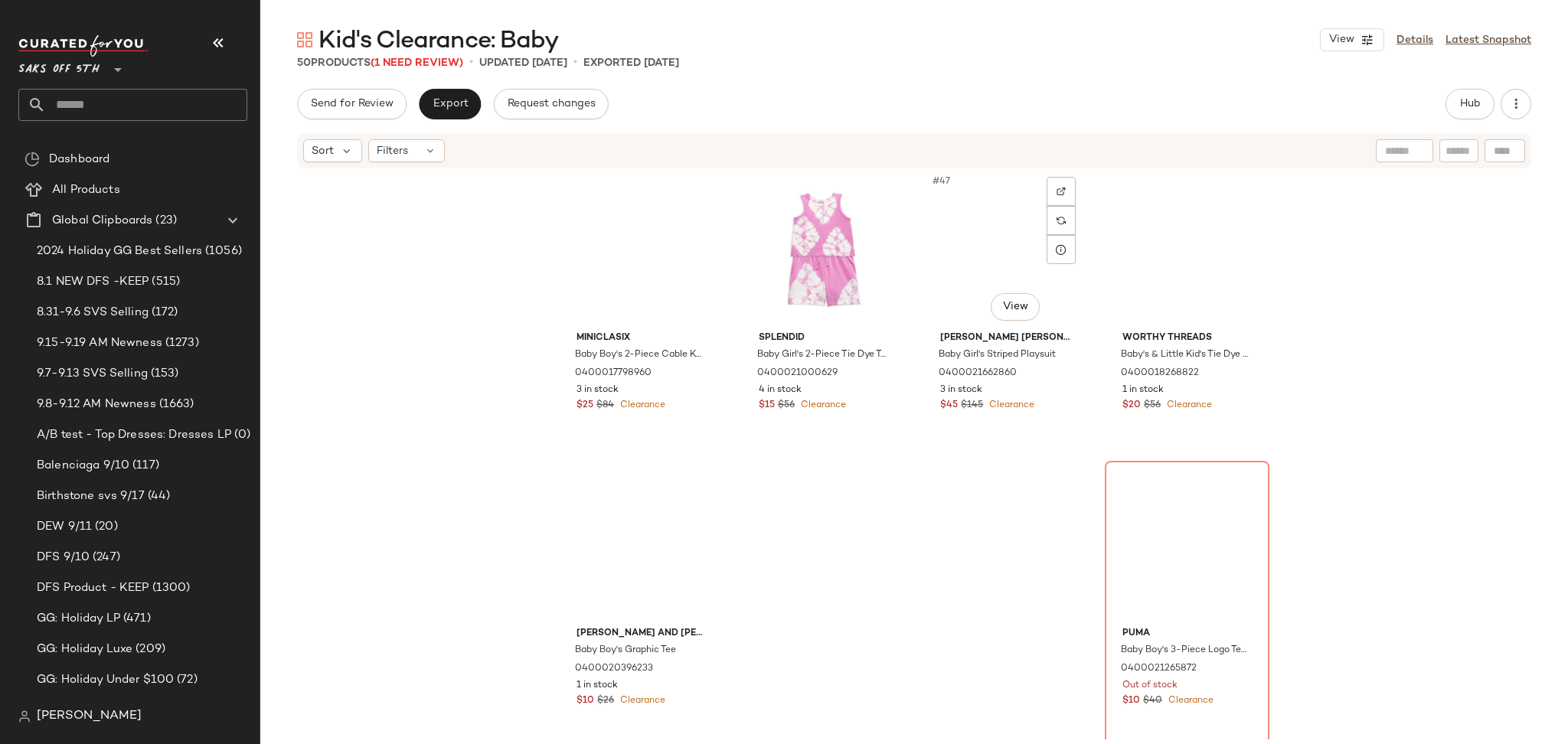
scroll to position [3273, 0]
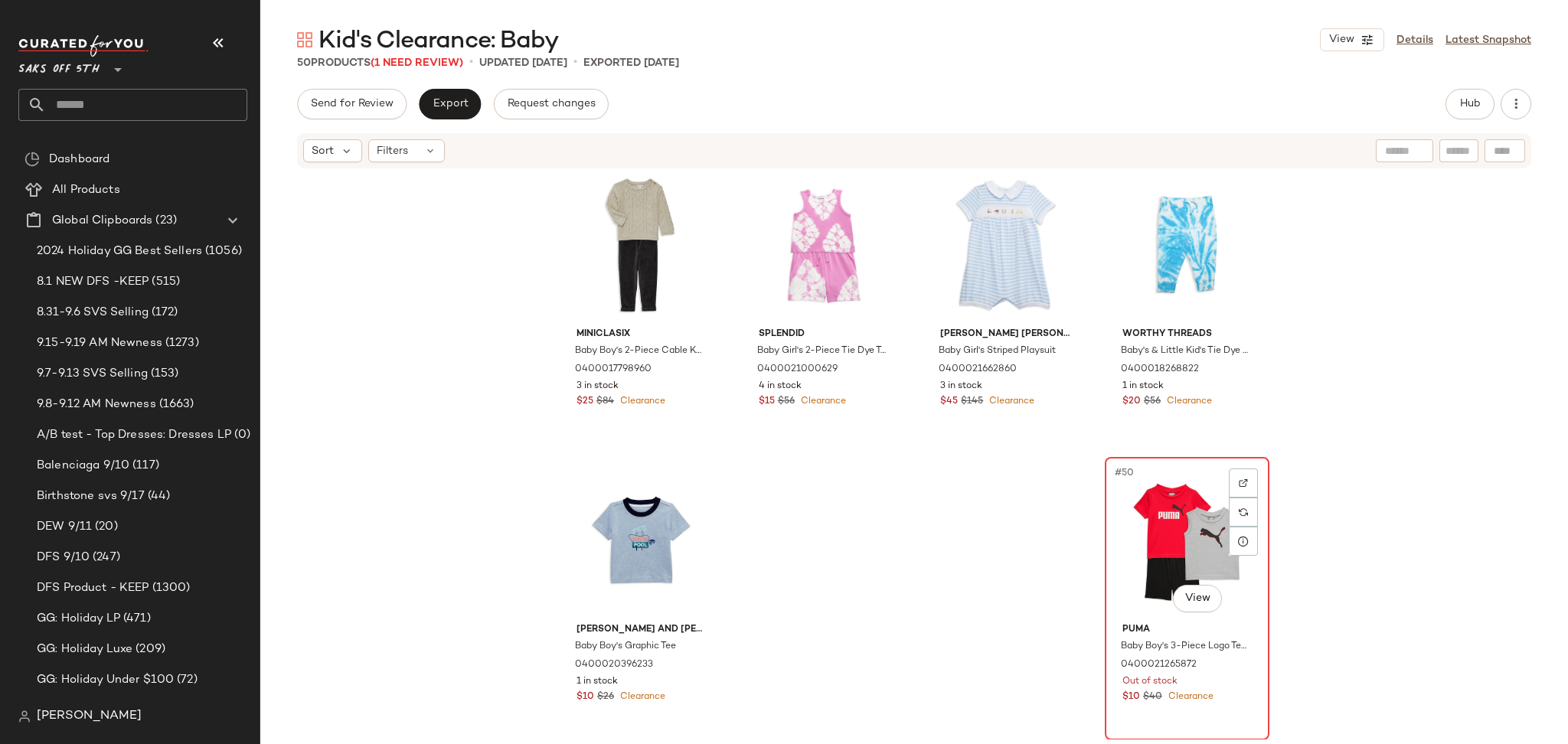
click at [1172, 491] on div "#50 View" at bounding box center [1187, 539] width 154 height 155
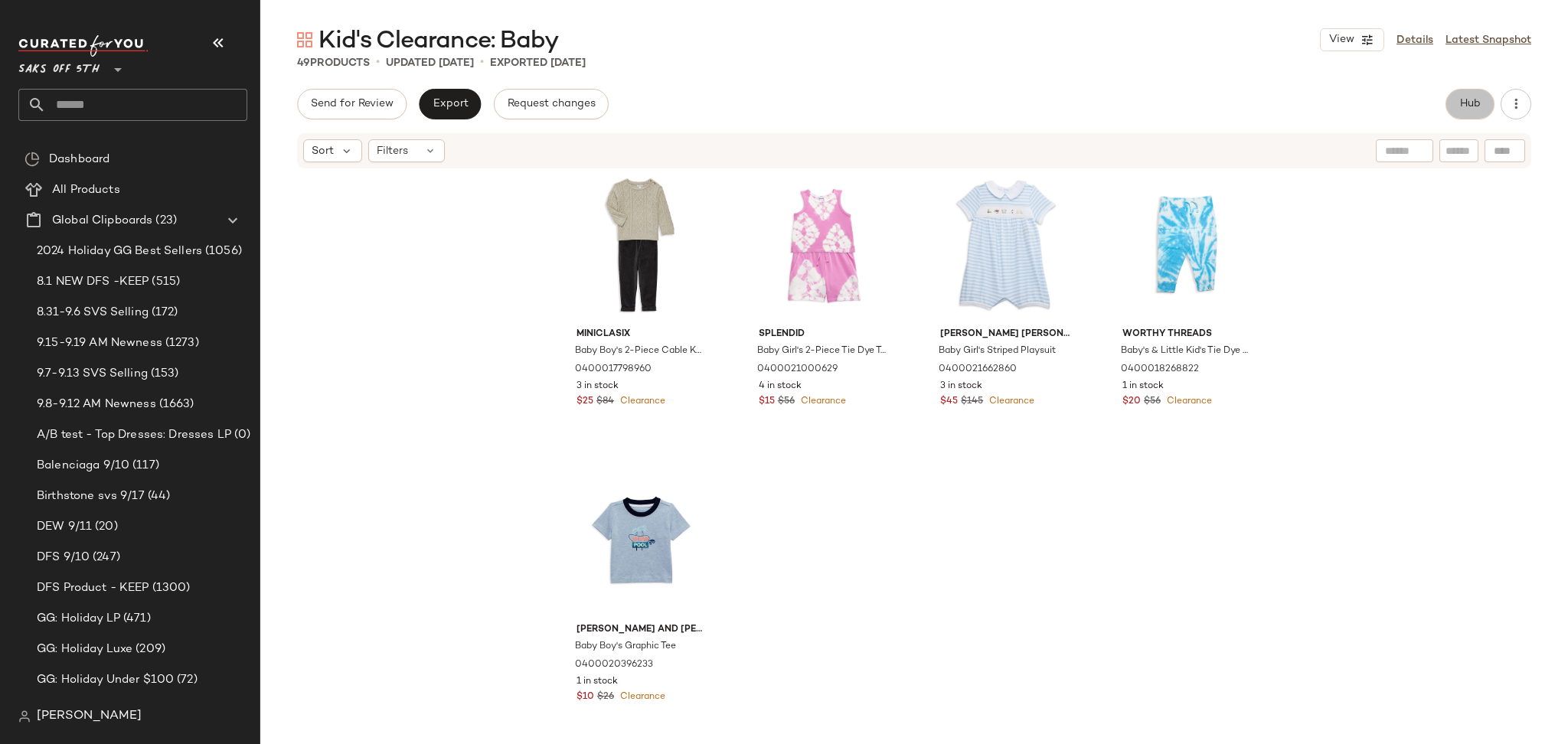
click at [1461, 104] on span "Hub" at bounding box center [1470, 104] width 22 height 12
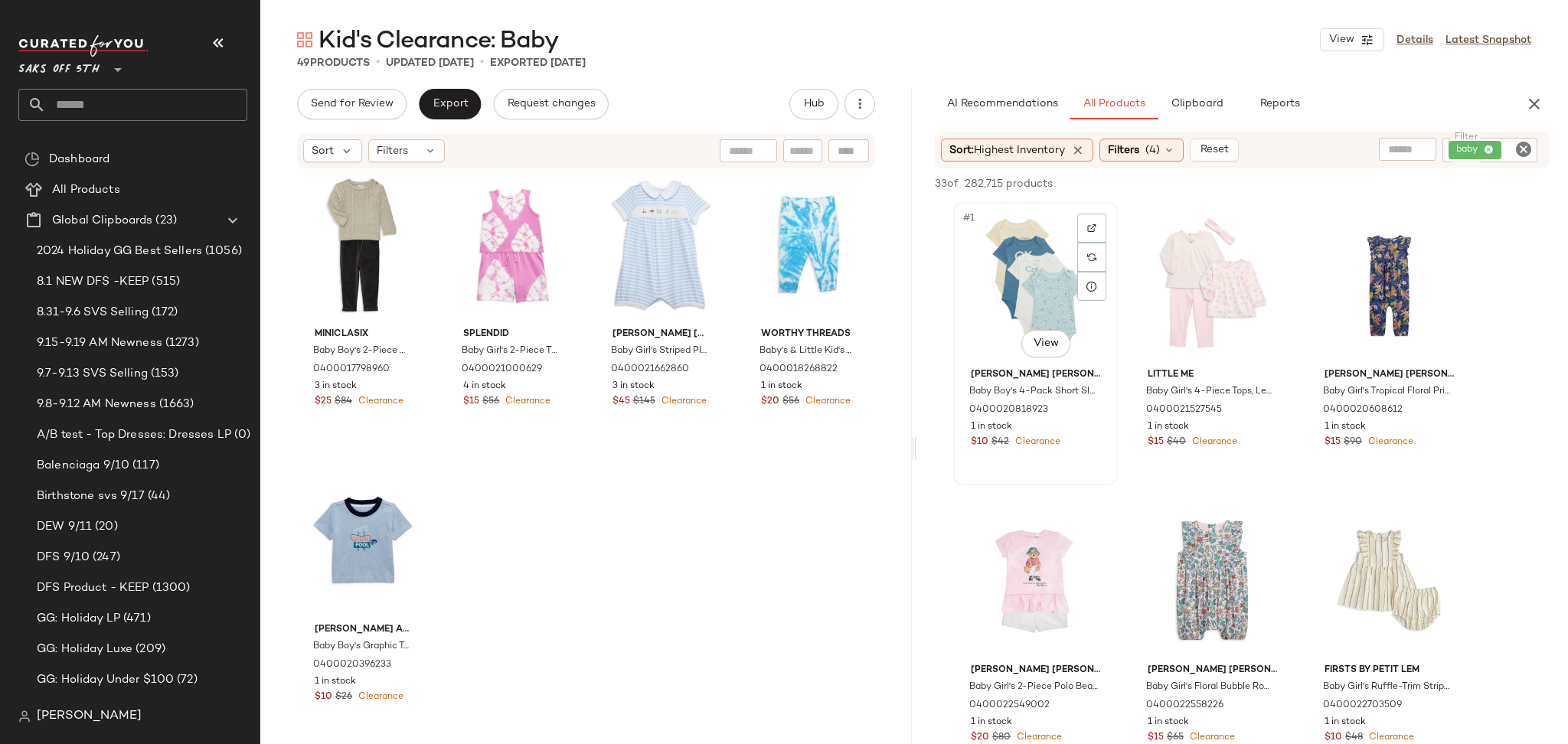
click at [1007, 292] on div "#1 View" at bounding box center [1035, 285] width 154 height 155
click at [1381, 560] on div "#6 View" at bounding box center [1389, 580] width 154 height 155
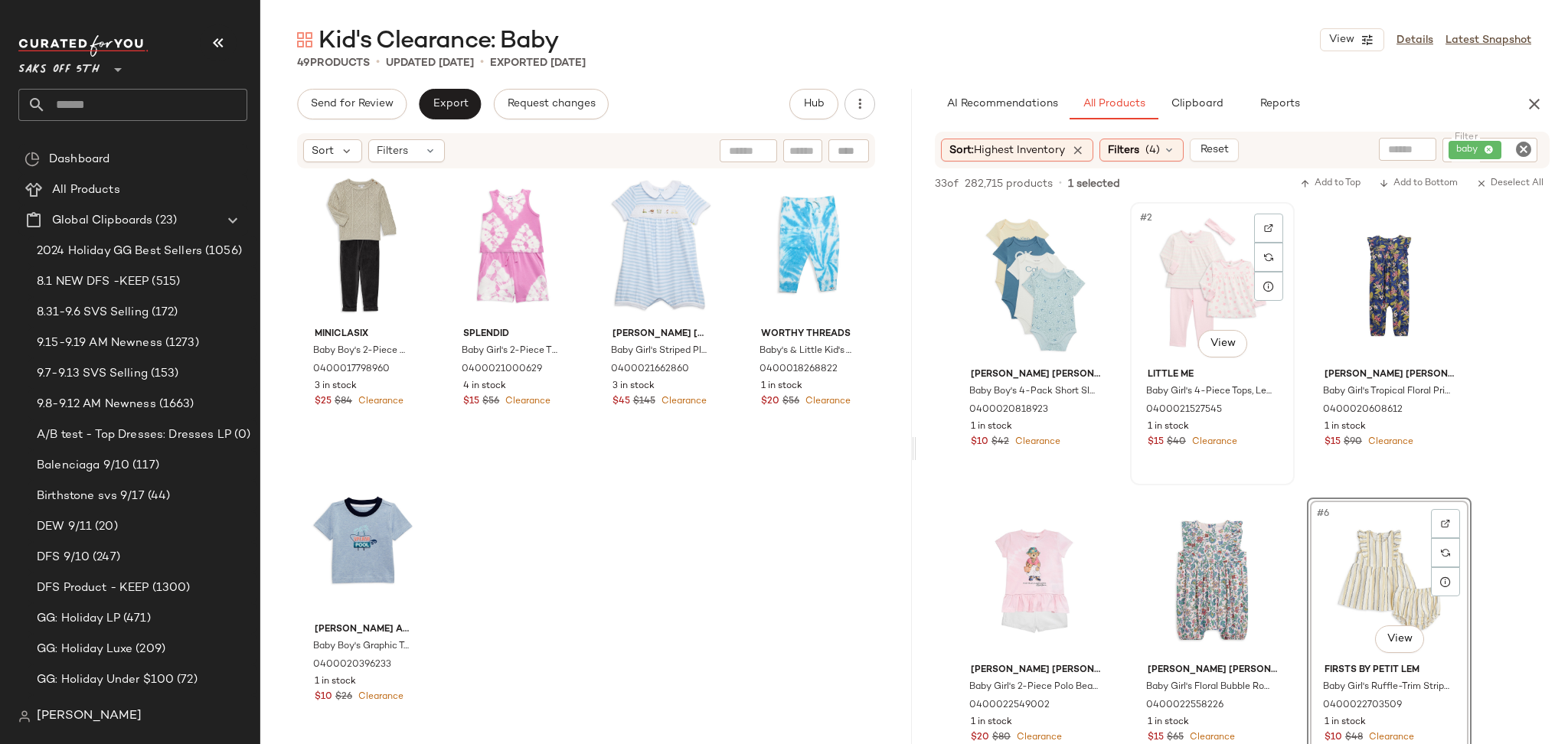
click at [1190, 276] on div "#2 View" at bounding box center [1211, 285] width 154 height 155
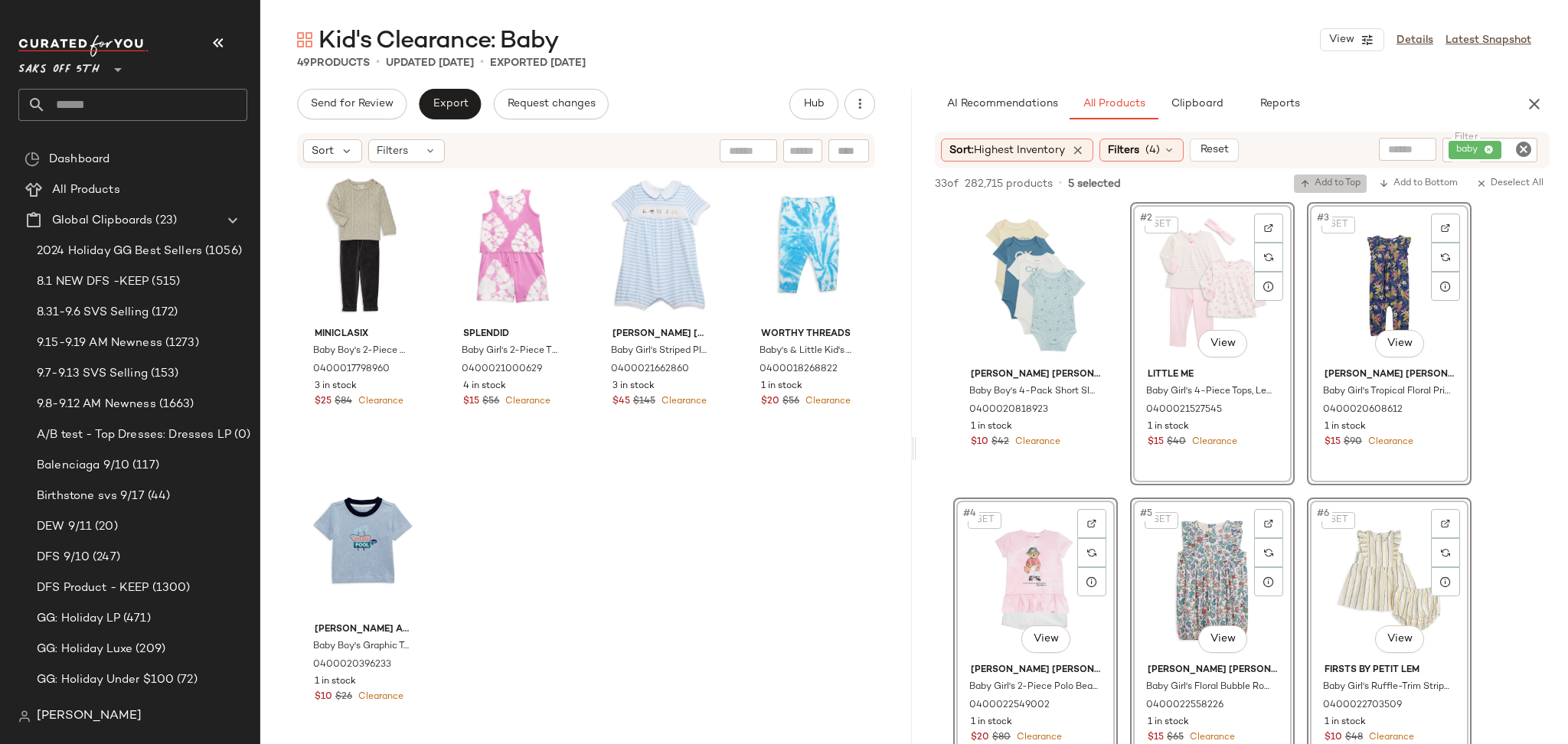
click at [1327, 189] on button "Add to Top" at bounding box center [1330, 184] width 73 height 18
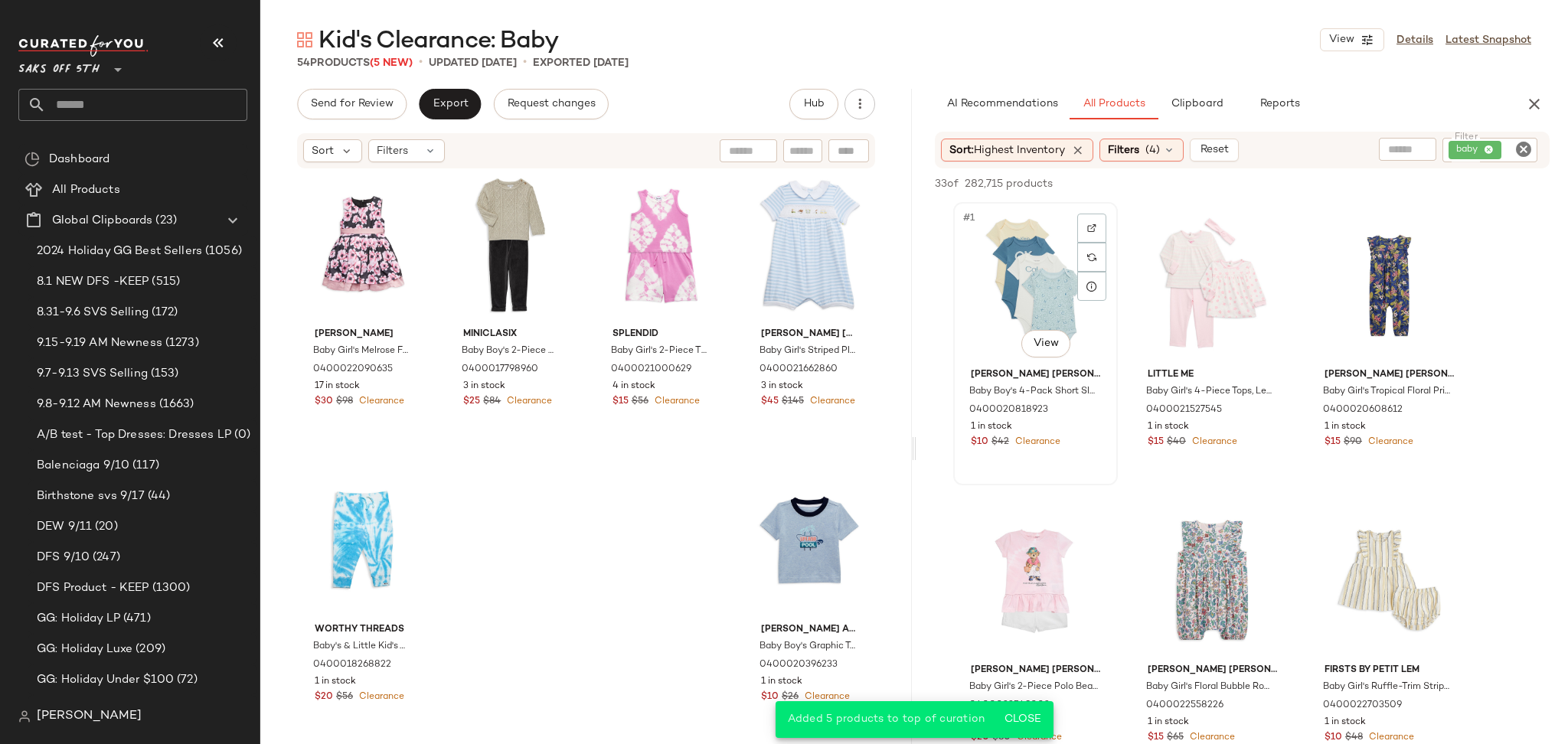
click at [996, 267] on div "#1 View" at bounding box center [1035, 285] width 154 height 155
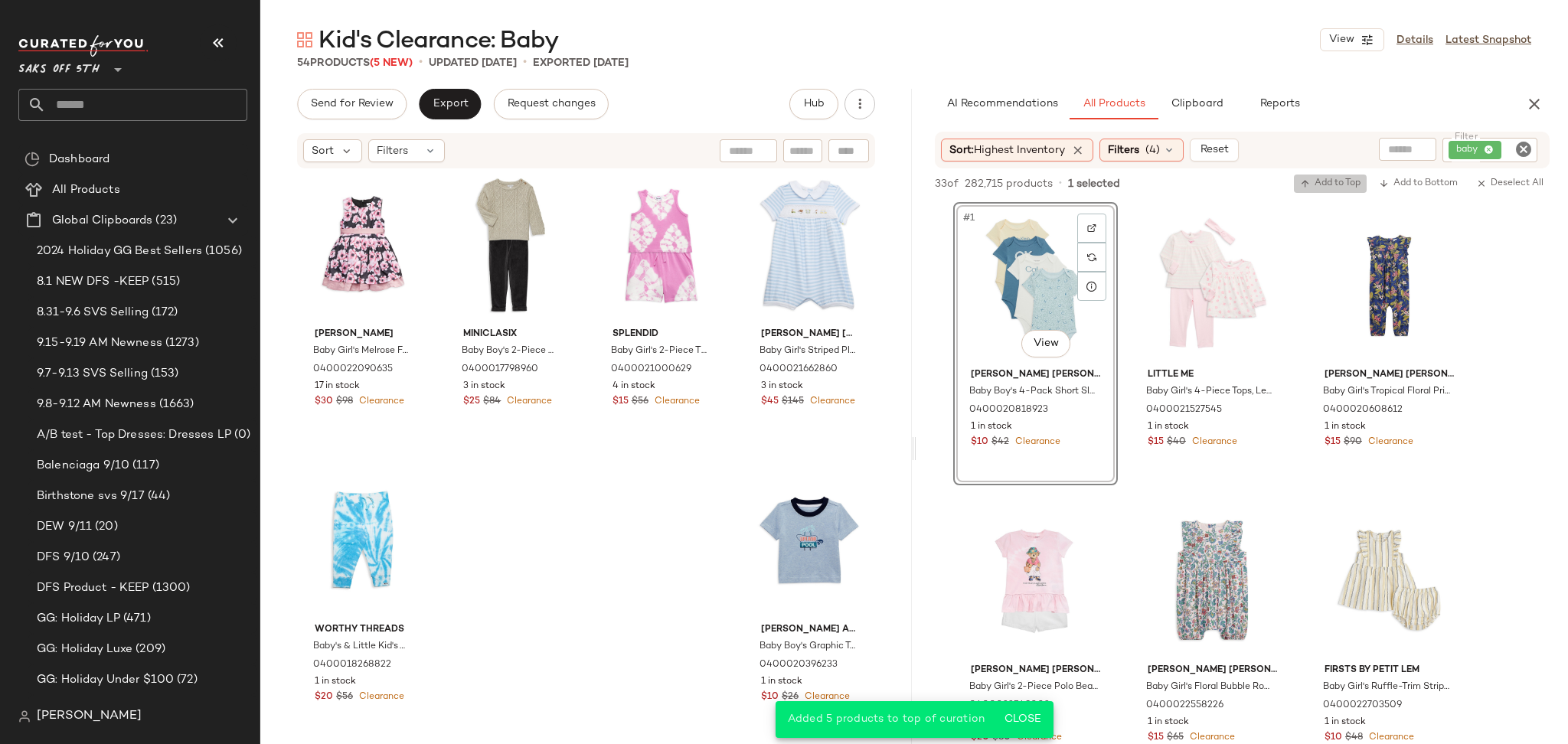
click at [1315, 186] on span "Add to Top" at bounding box center [1330, 184] width 60 height 11
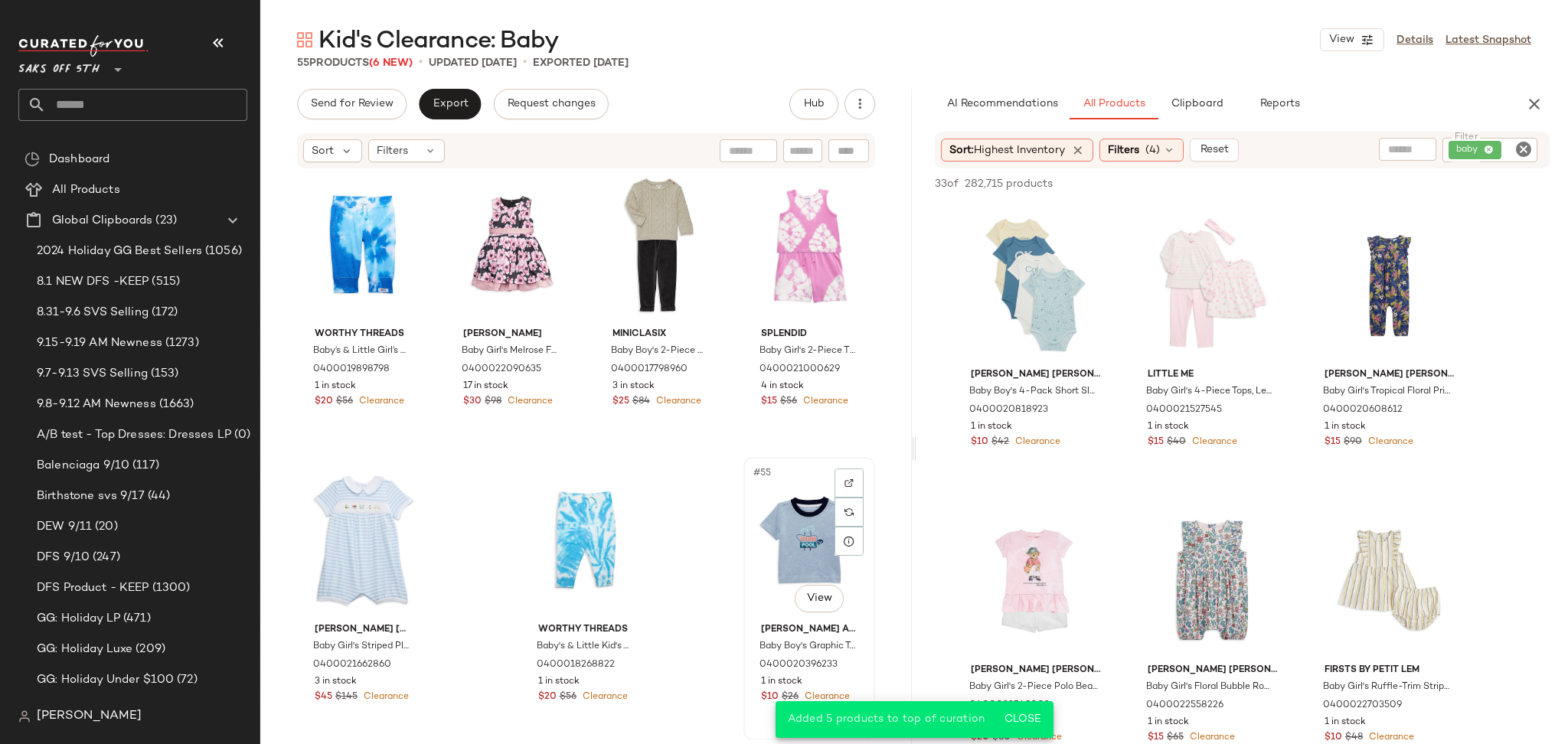
click at [769, 528] on div "#55 View" at bounding box center [809, 539] width 121 height 155
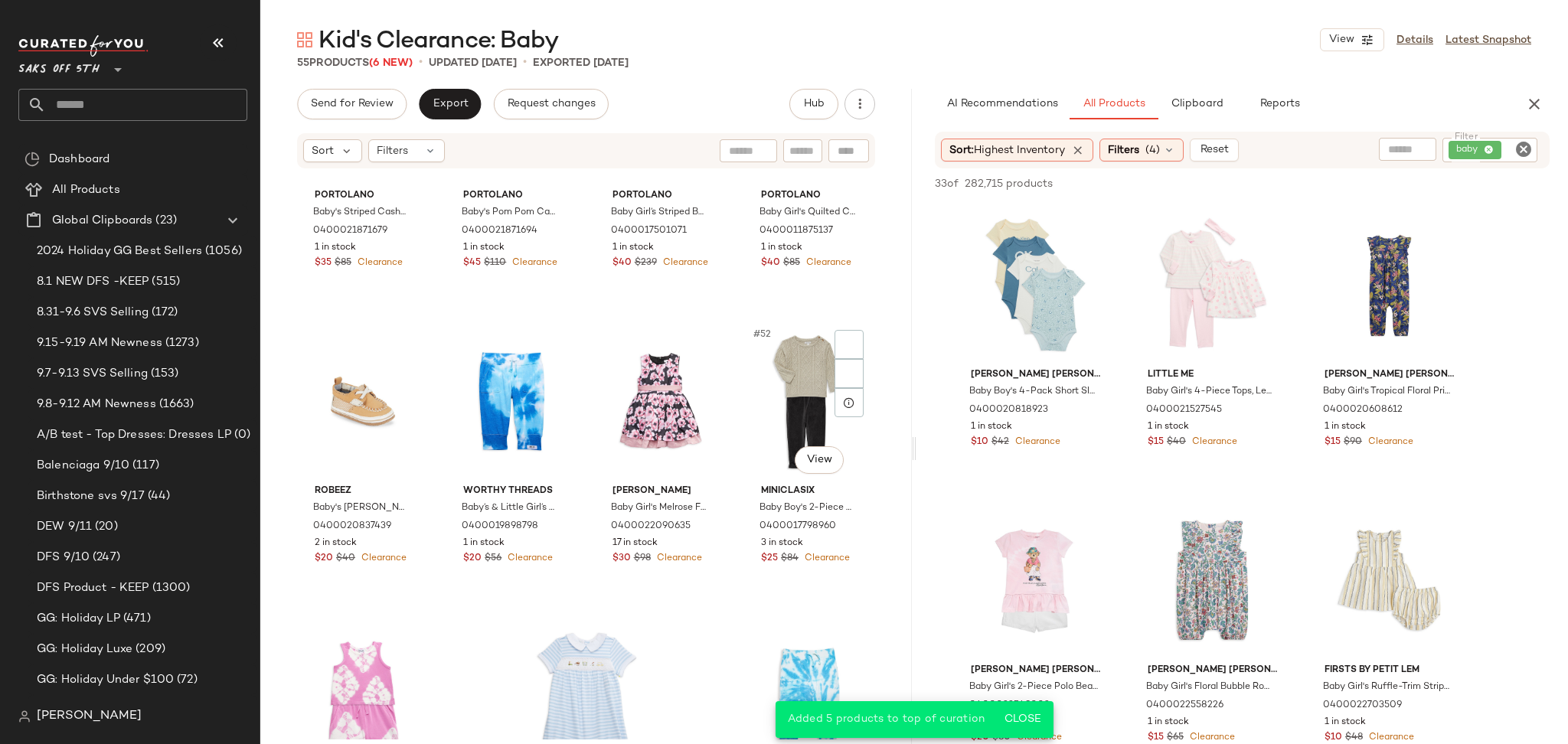
scroll to position [3409, 0]
click at [774, 405] on div "#52 View" at bounding box center [809, 403] width 121 height 155
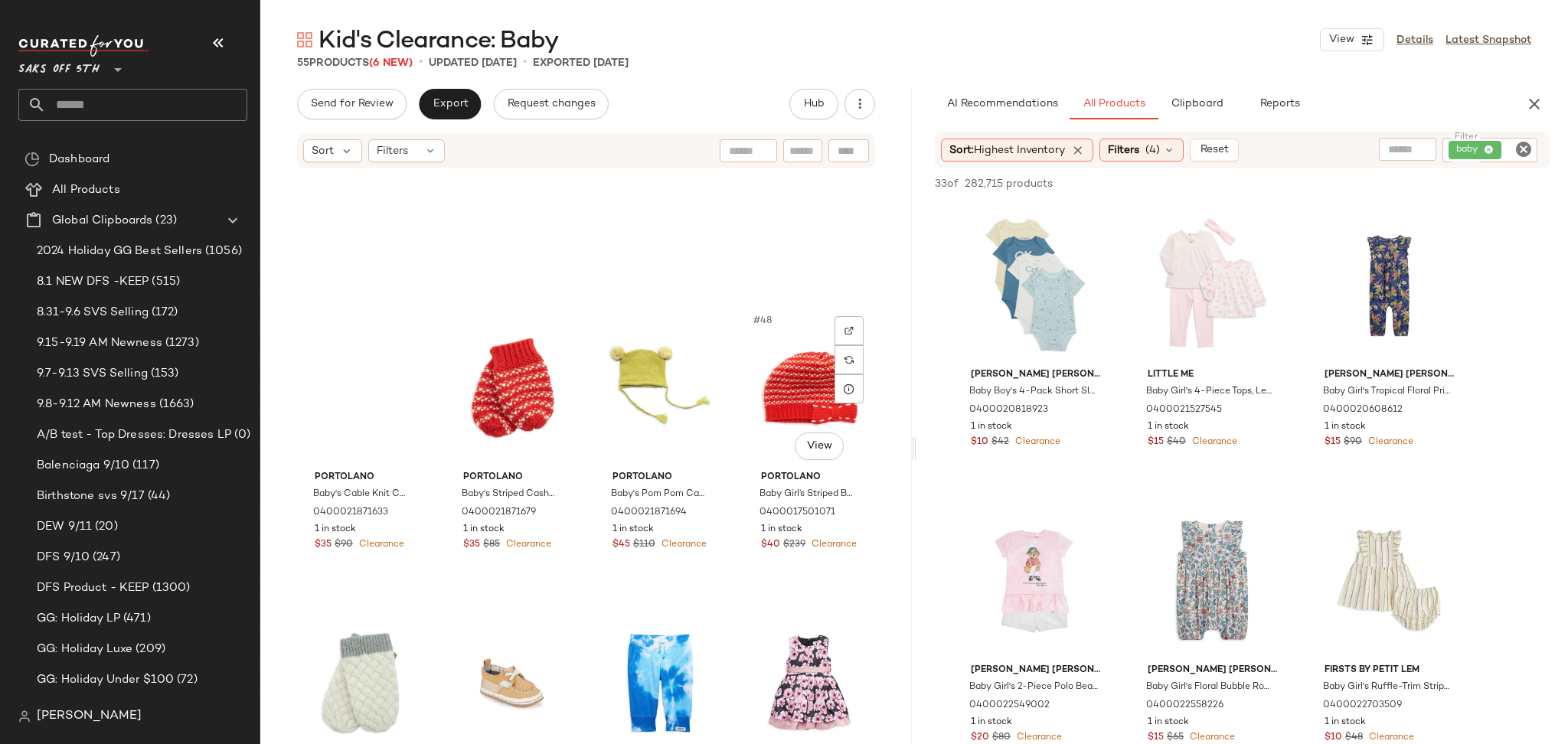
scroll to position [3128, 0]
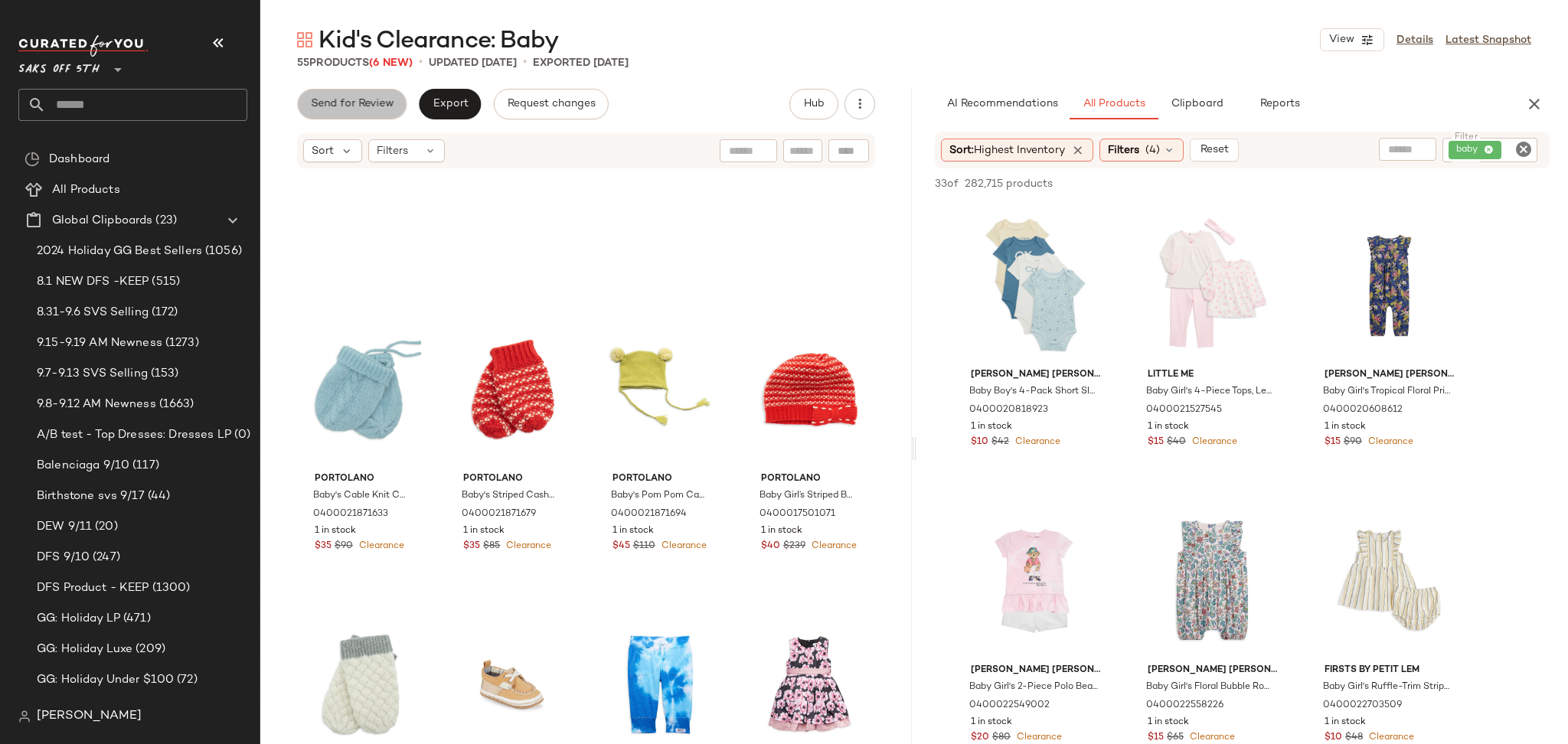
click at [394, 118] on button "Send for Review" at bounding box center [351, 105] width 109 height 31
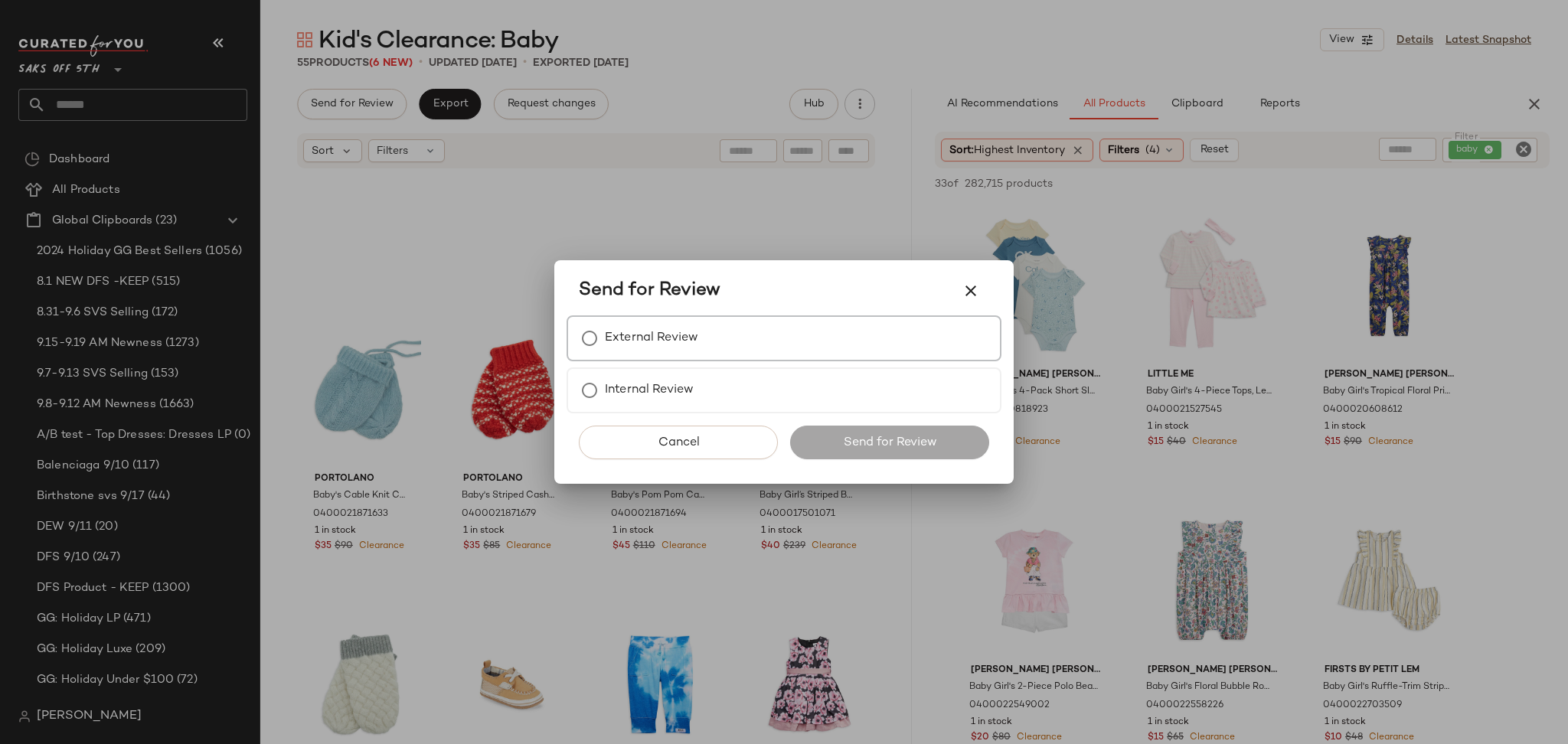
click at [675, 359] on div "External Review" at bounding box center [784, 338] width 435 height 45
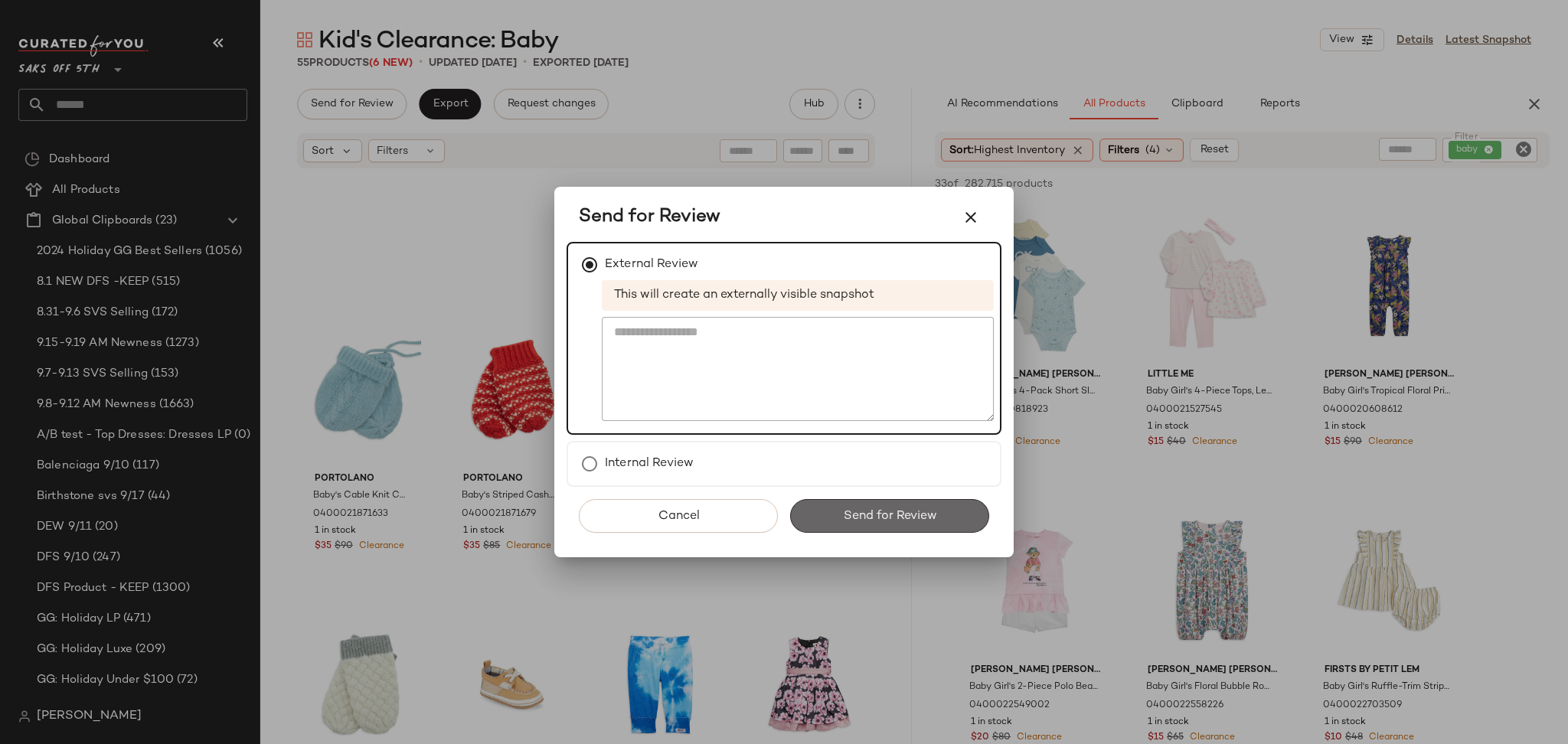
click at [867, 515] on span "Send for Review" at bounding box center [888, 516] width 94 height 15
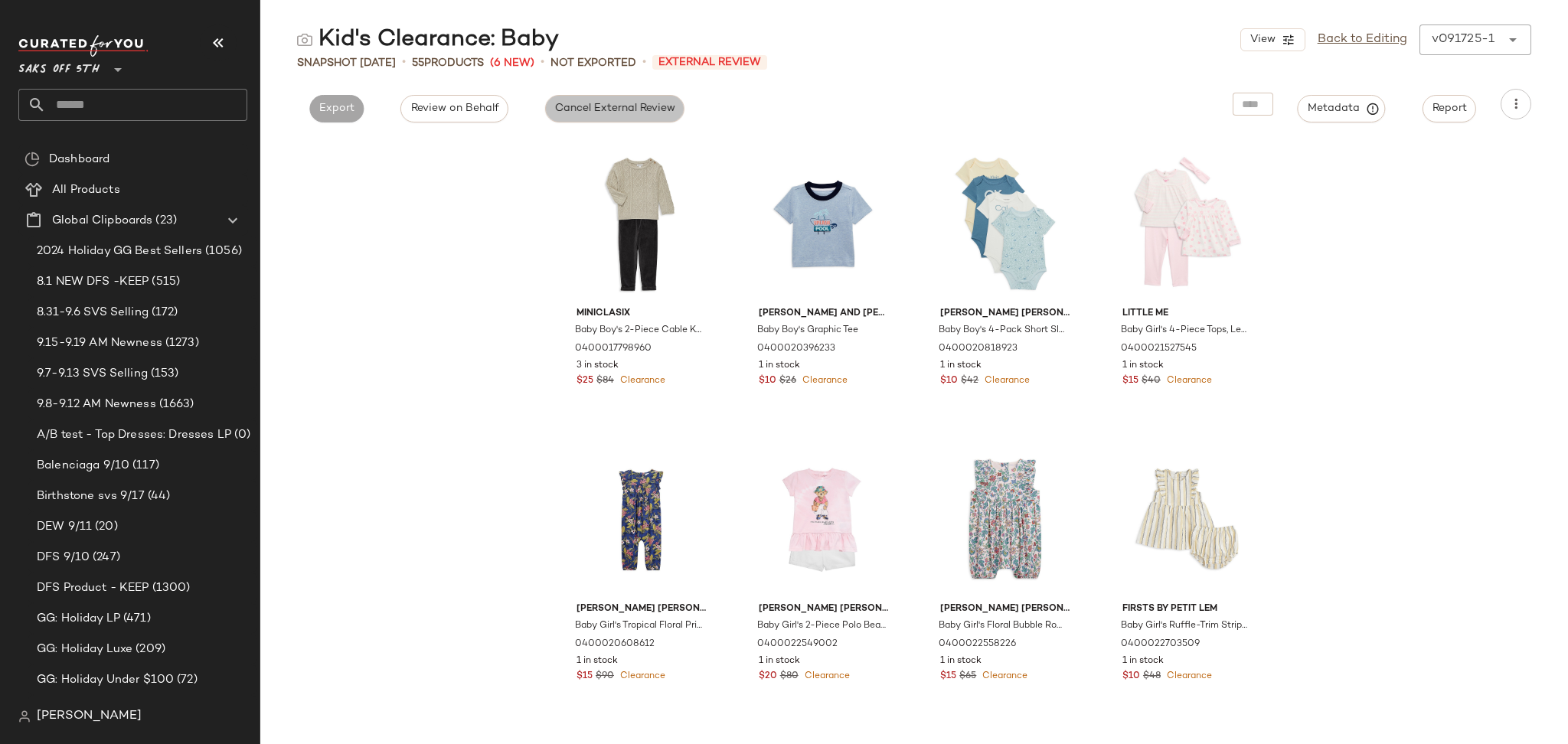
click at [612, 108] on span "Cancel External Review" at bounding box center [614, 108] width 121 height 12
click at [460, 111] on span "Export" at bounding box center [475, 108] width 36 height 12
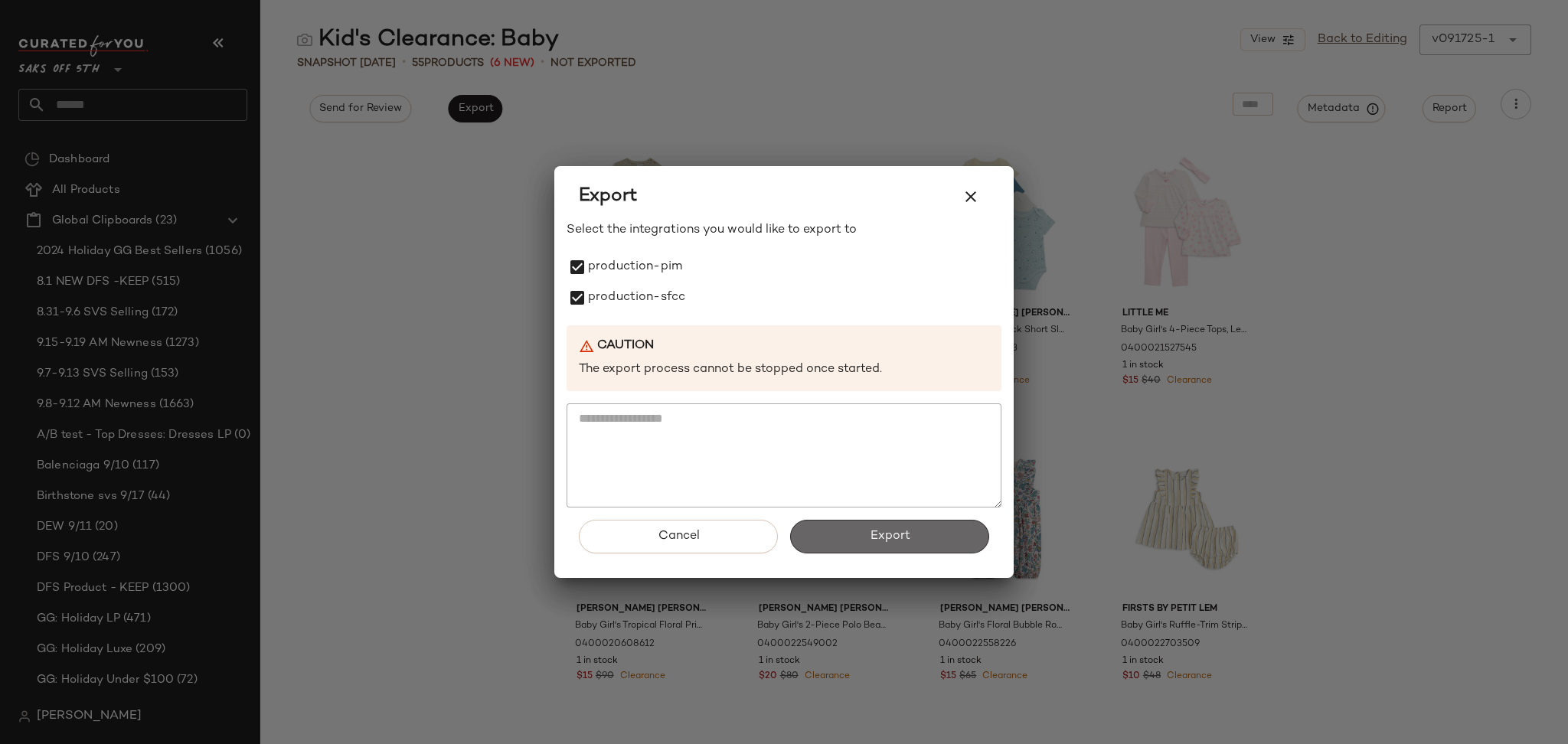
click at [855, 524] on button "Export" at bounding box center [889, 536] width 199 height 34
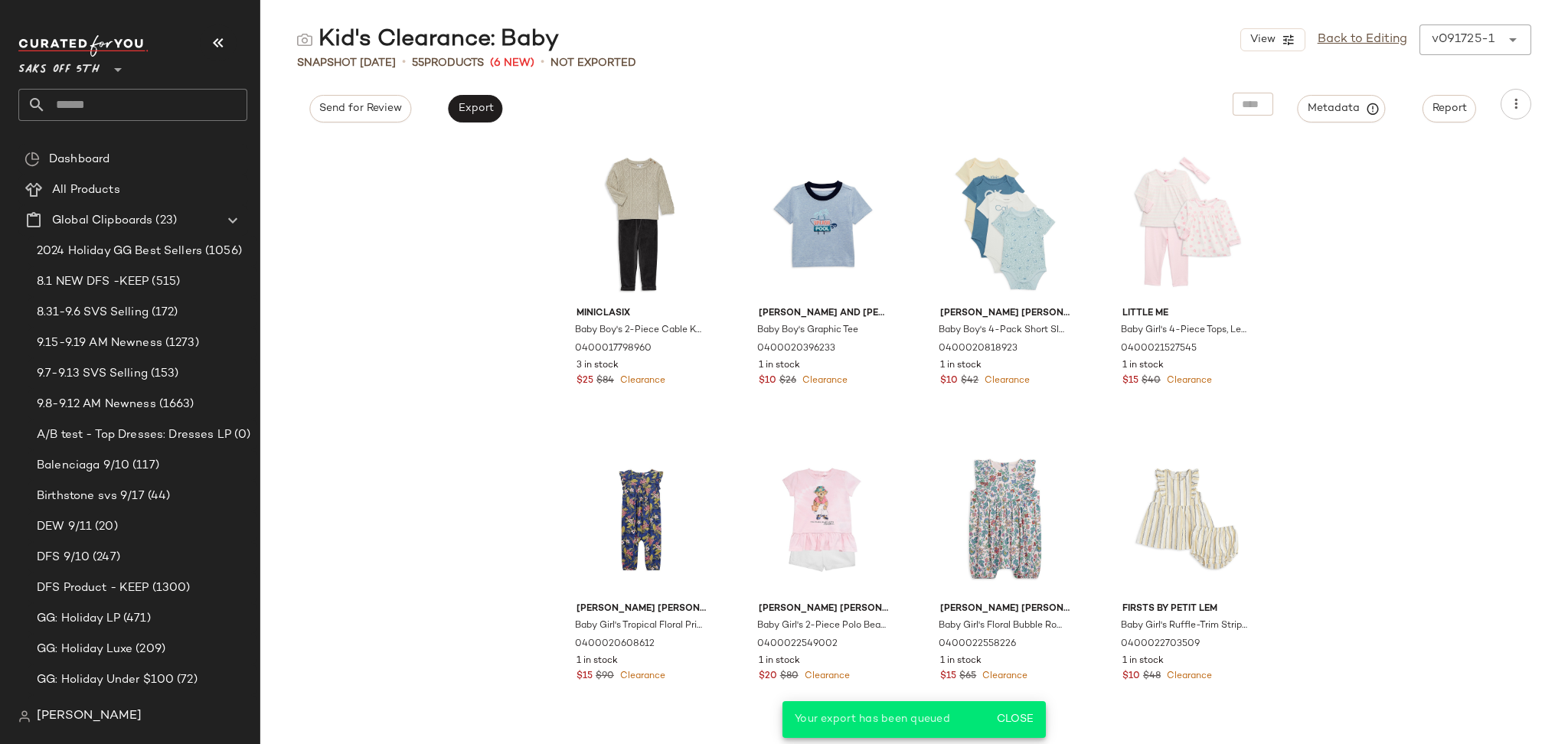
click at [177, 102] on input "text" at bounding box center [146, 105] width 201 height 32
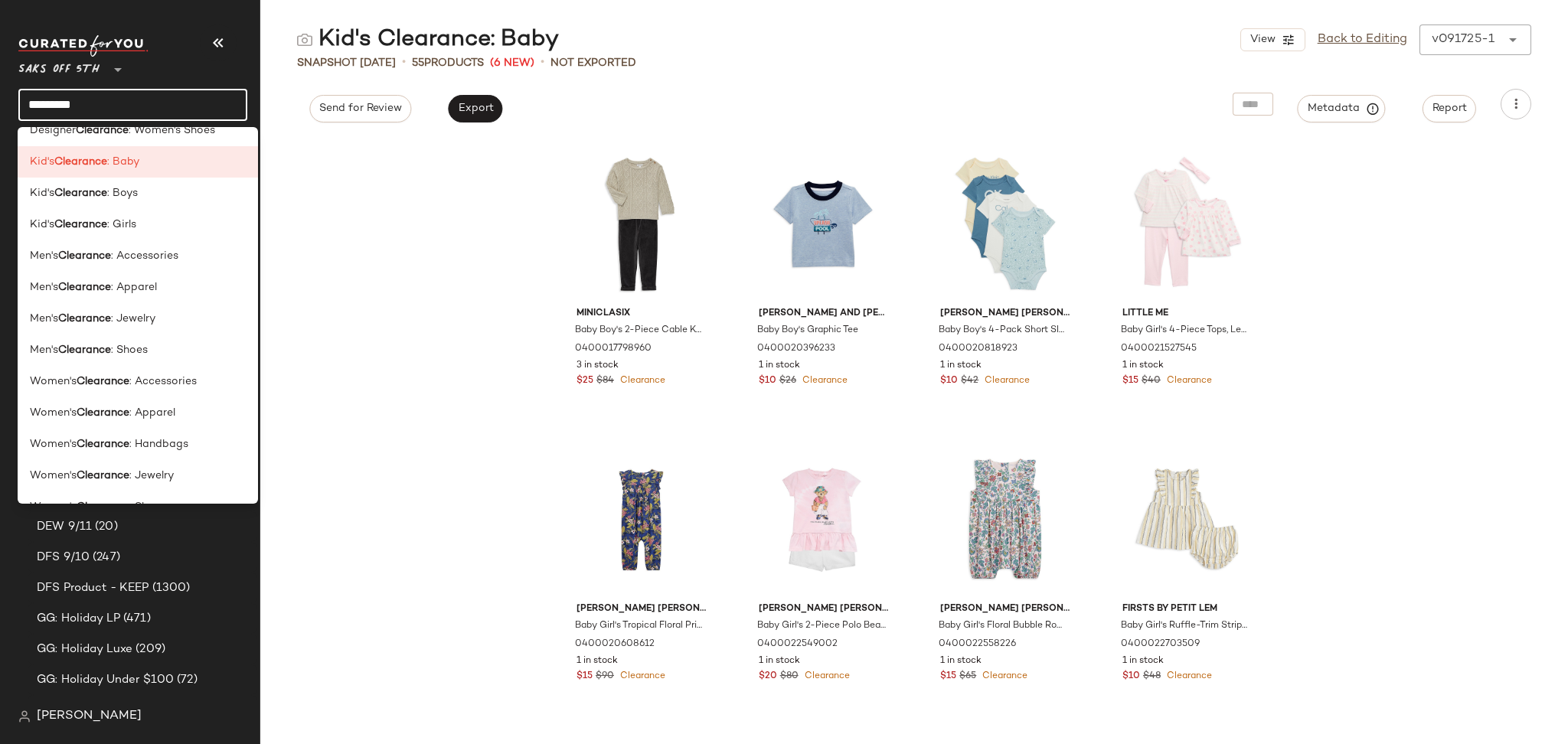
scroll to position [796, 0]
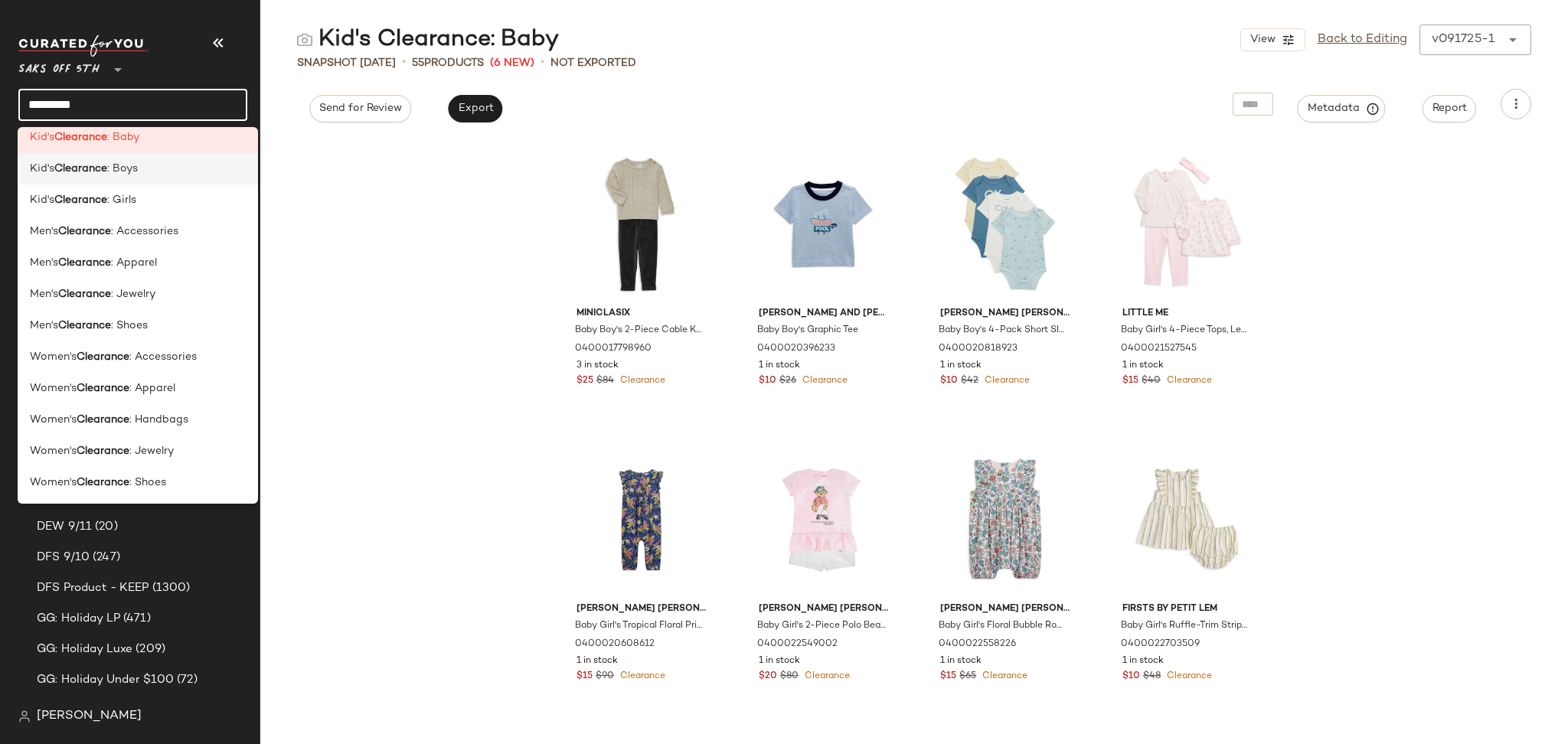
type input "*********"
click at [155, 171] on div "Kid's Clearance : Boys" at bounding box center [137, 169] width 216 height 16
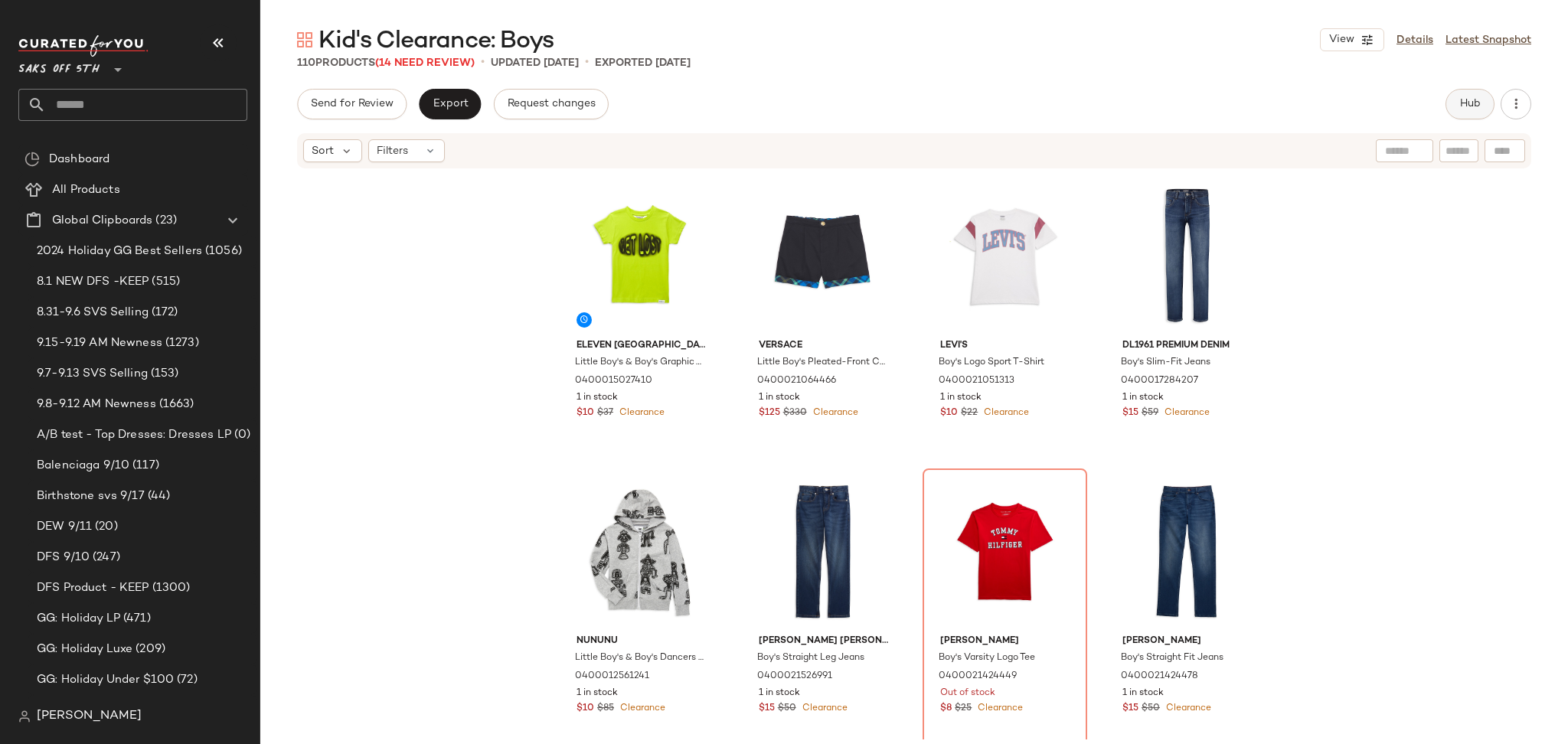
click at [1468, 98] on span "Hub" at bounding box center [1470, 104] width 22 height 12
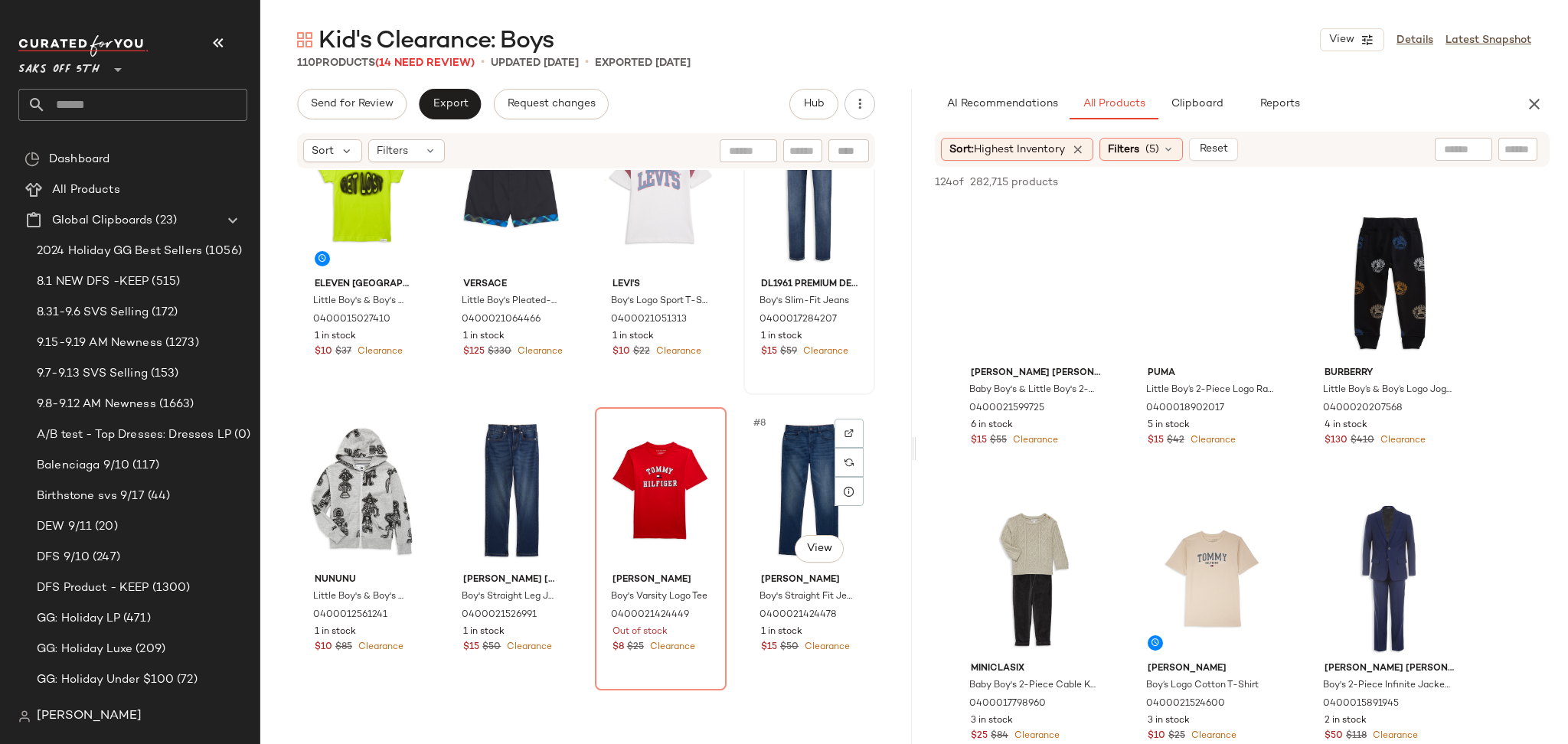
scroll to position [65, 0]
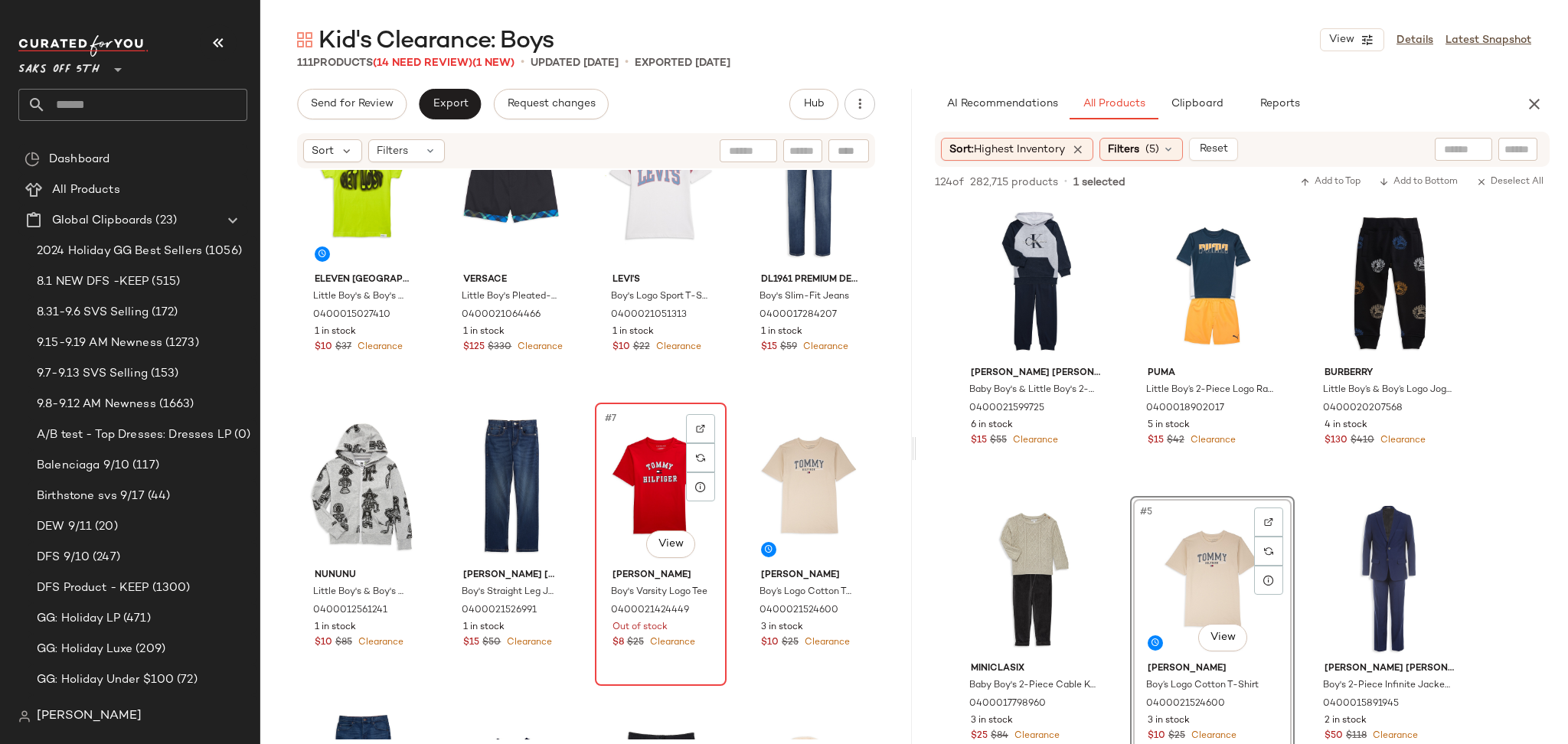
click at [624, 456] on div "#7 View" at bounding box center [660, 485] width 121 height 155
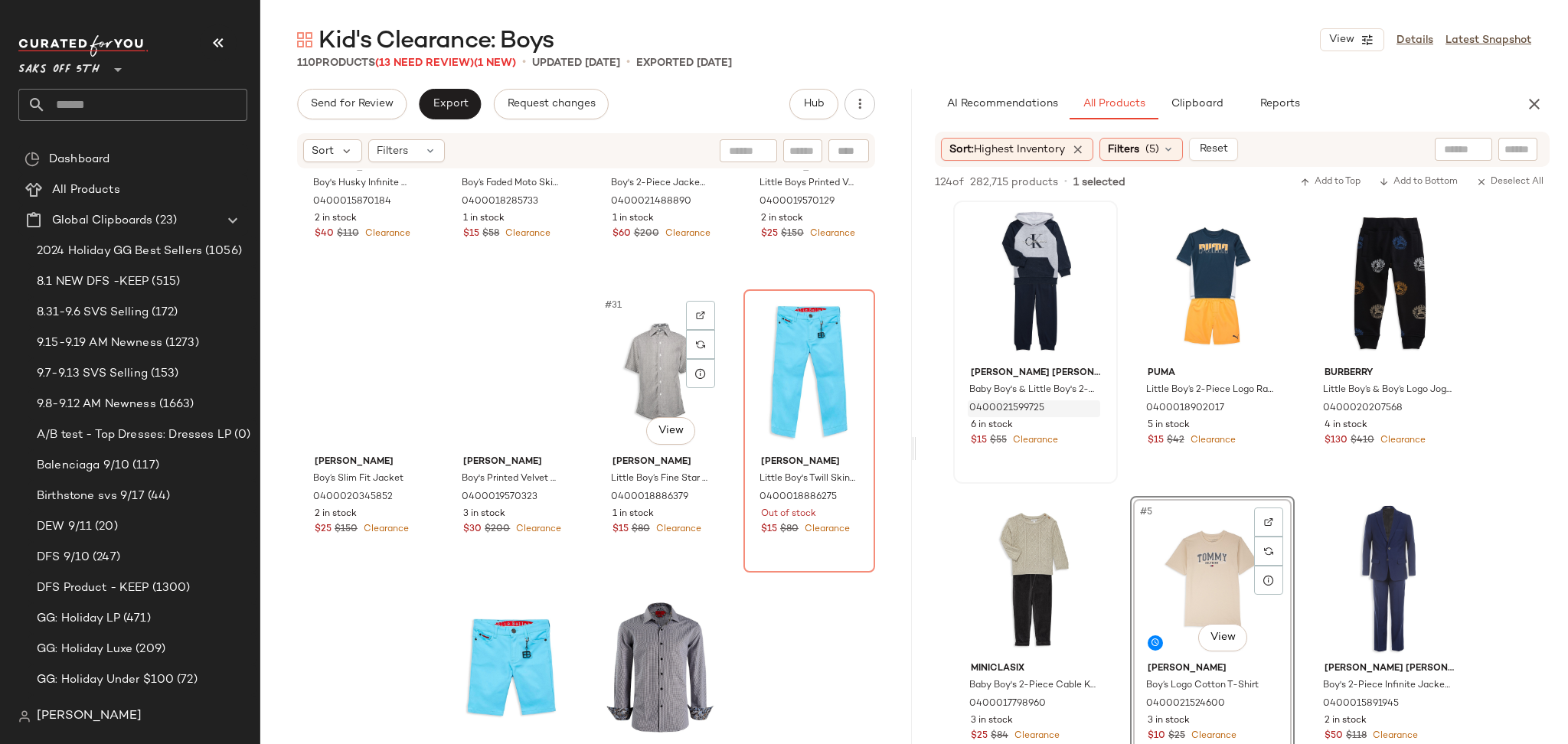
scroll to position [1965, 0]
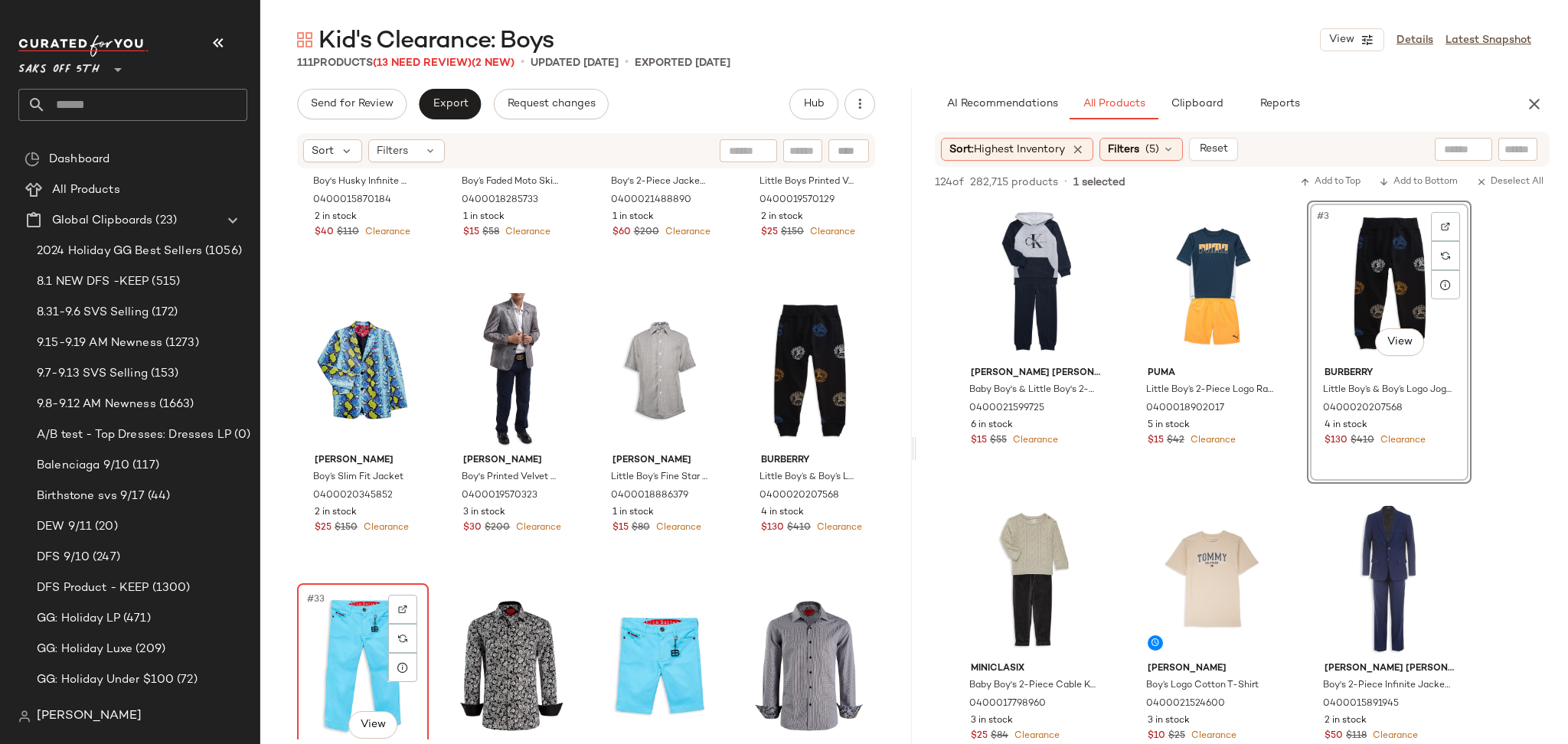
click at [337, 638] on div "#33 View" at bounding box center [362, 666] width 121 height 155
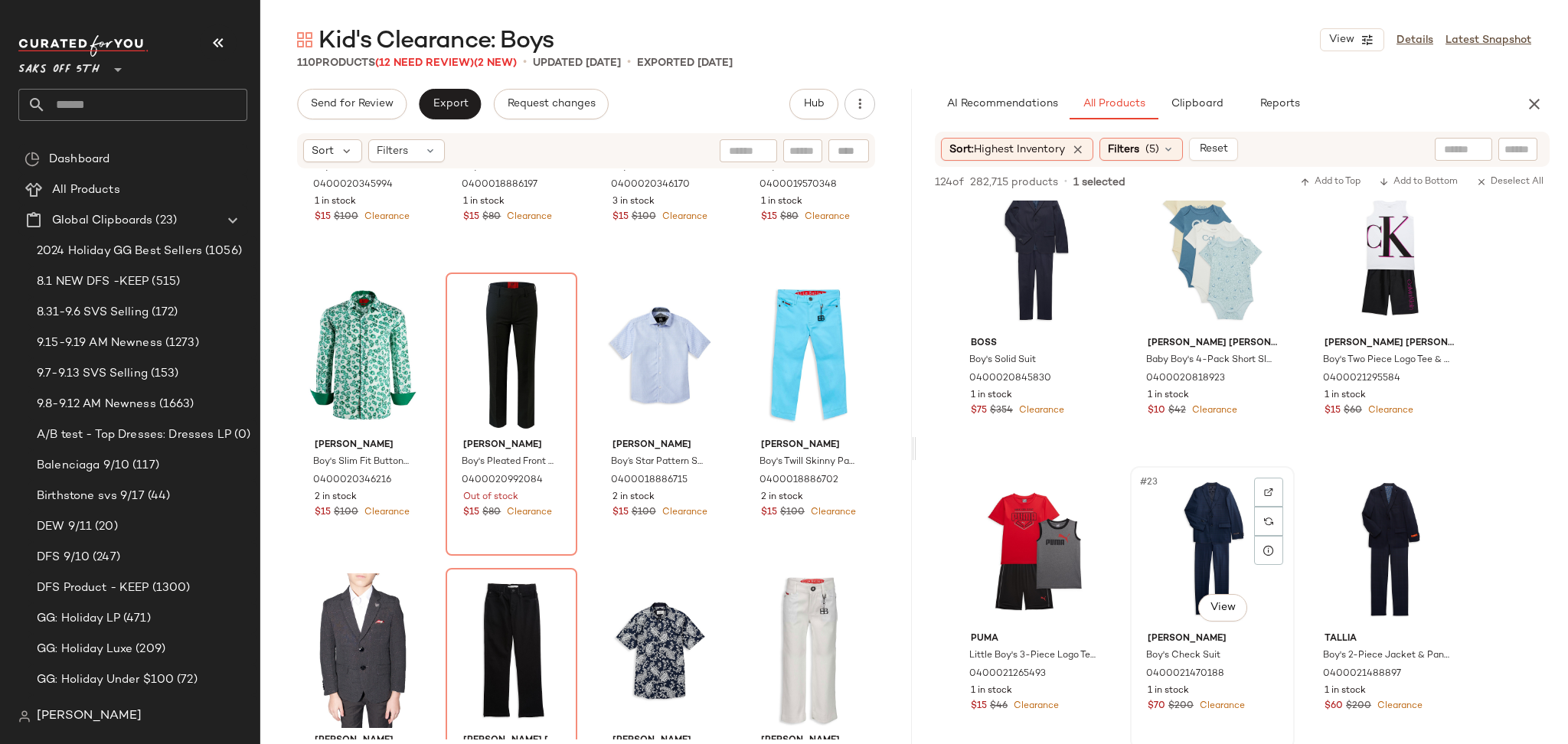
scroll to position [1804, 0]
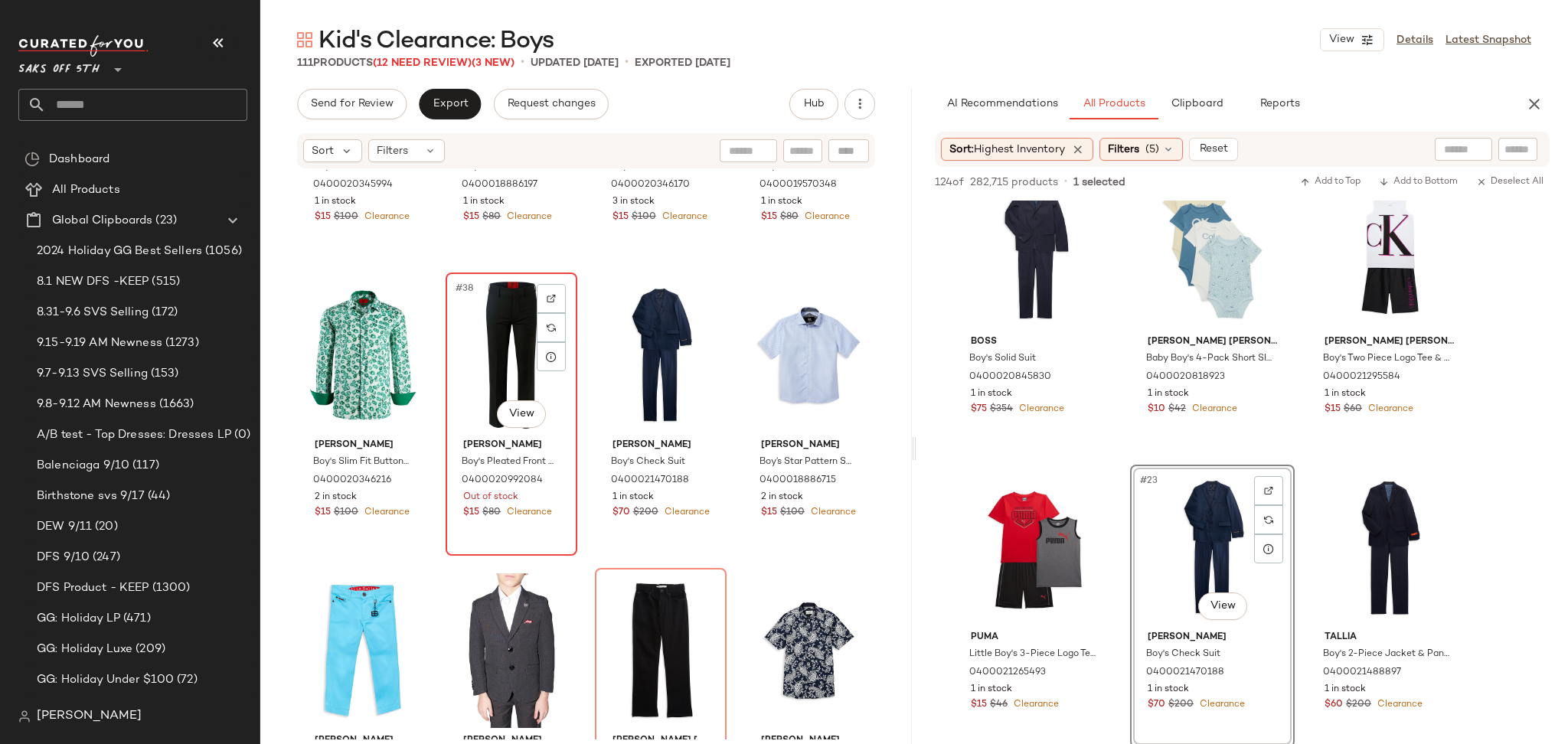
click at [499, 346] on div "#38 View" at bounding box center [511, 355] width 121 height 155
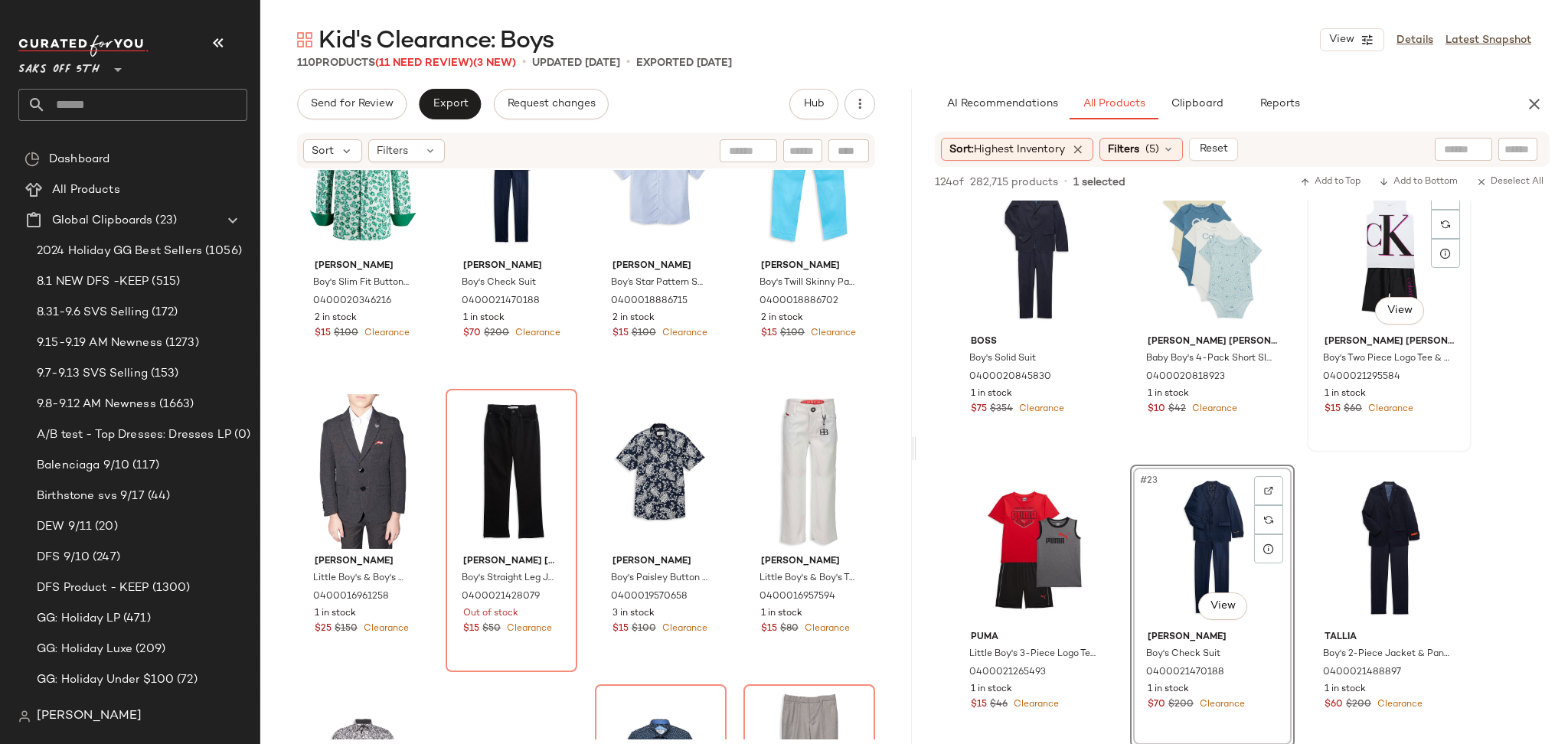
scroll to position [1915, 0]
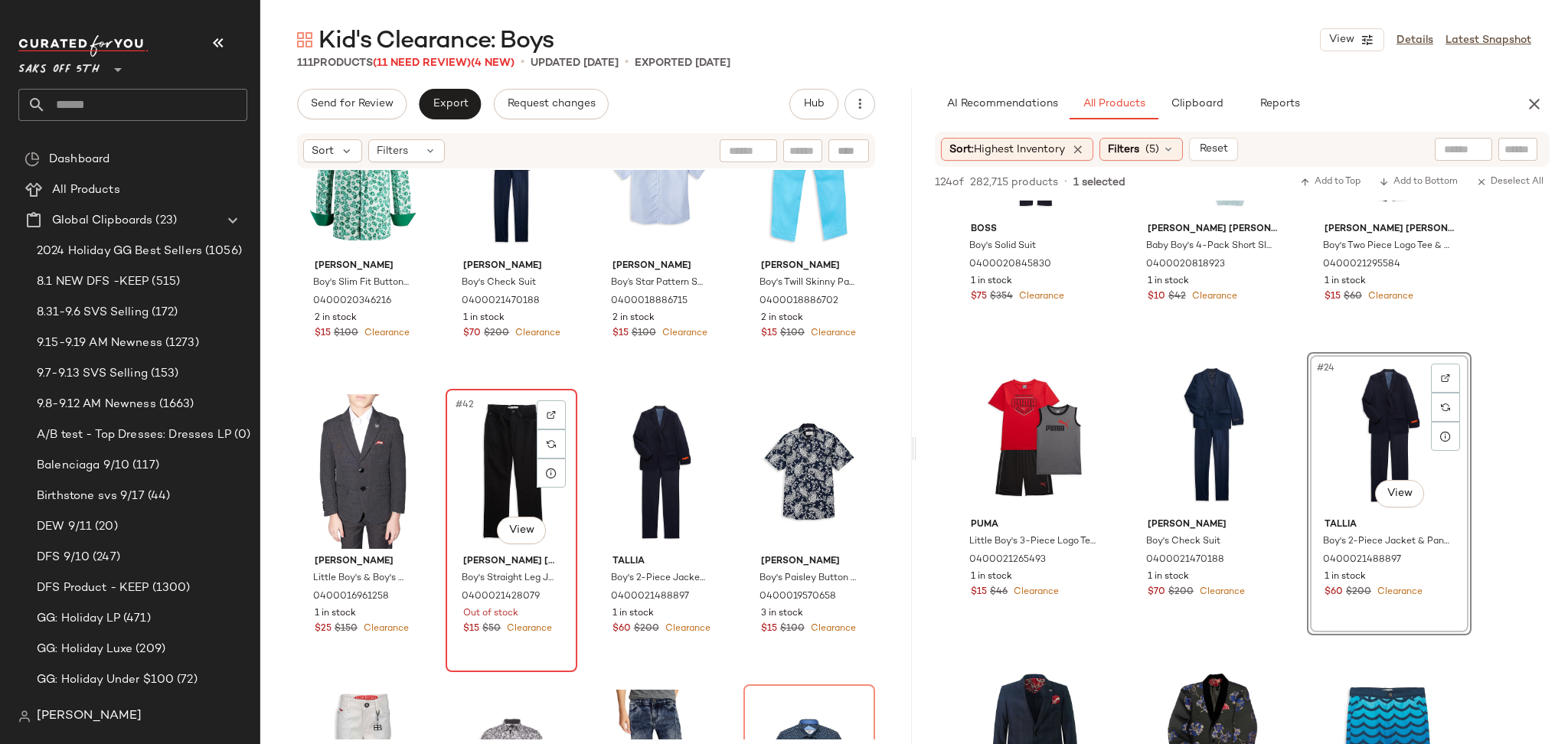
click at [494, 429] on div "#42 View" at bounding box center [511, 471] width 121 height 155
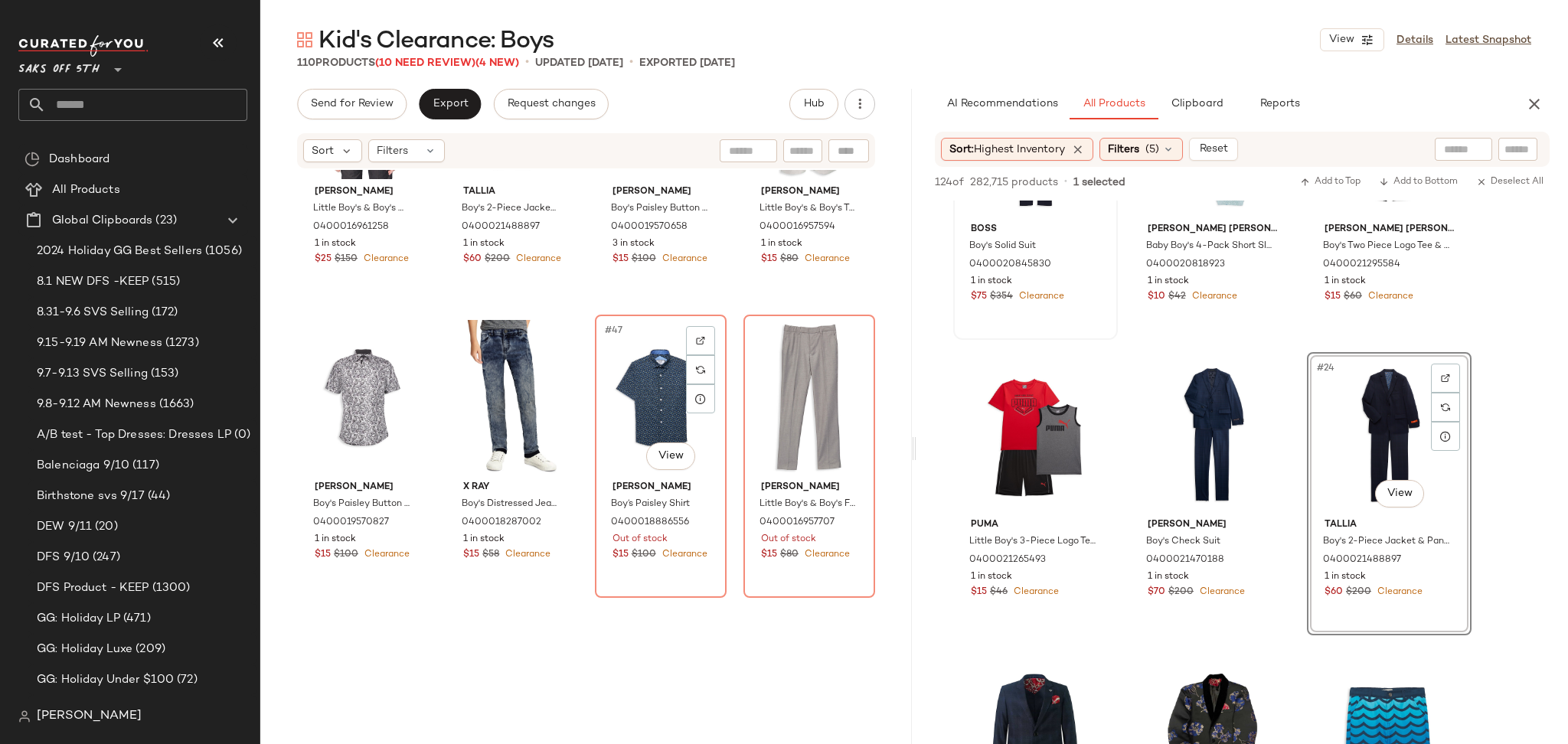
scroll to position [3125, 0]
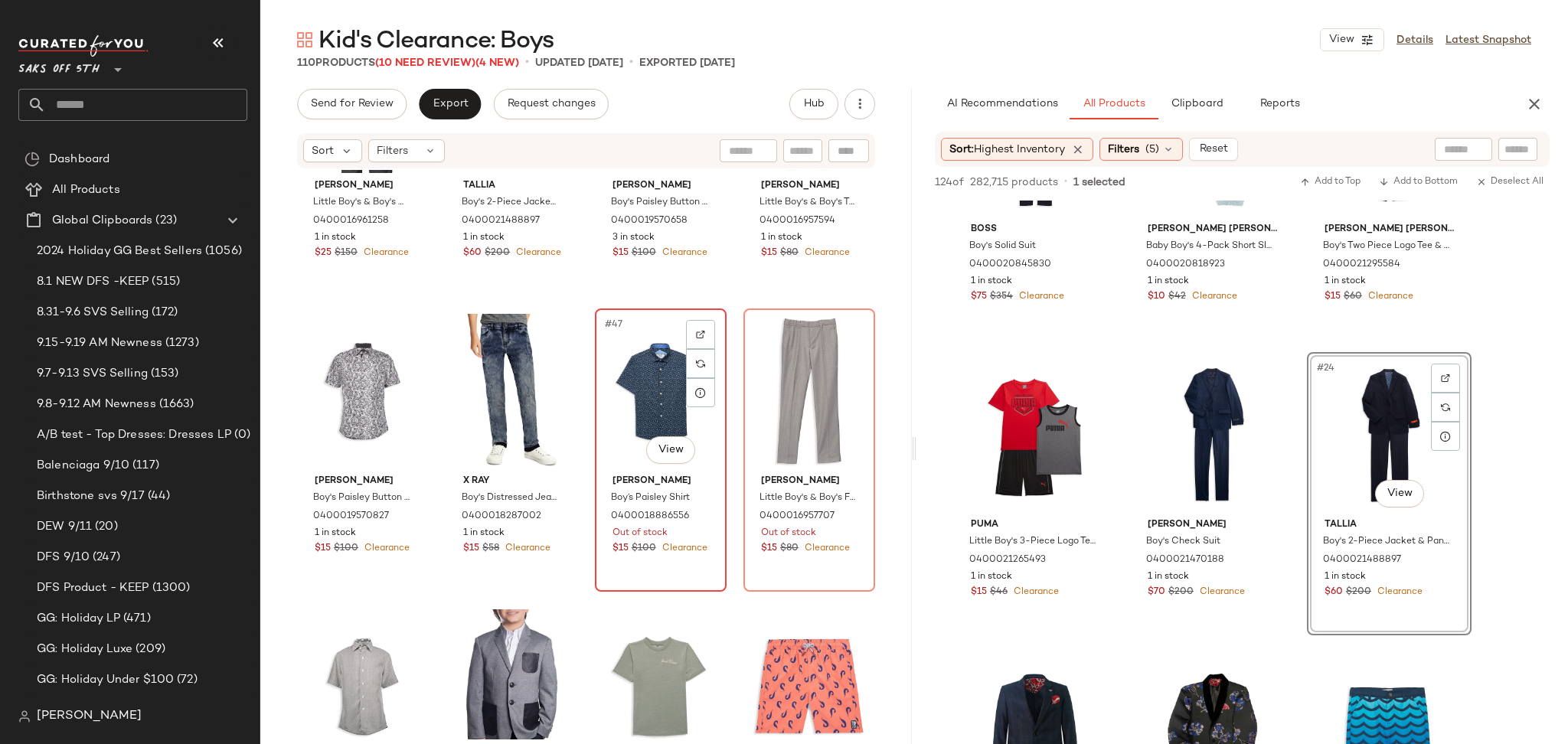
click at [667, 356] on div "#47 View" at bounding box center [660, 391] width 121 height 155
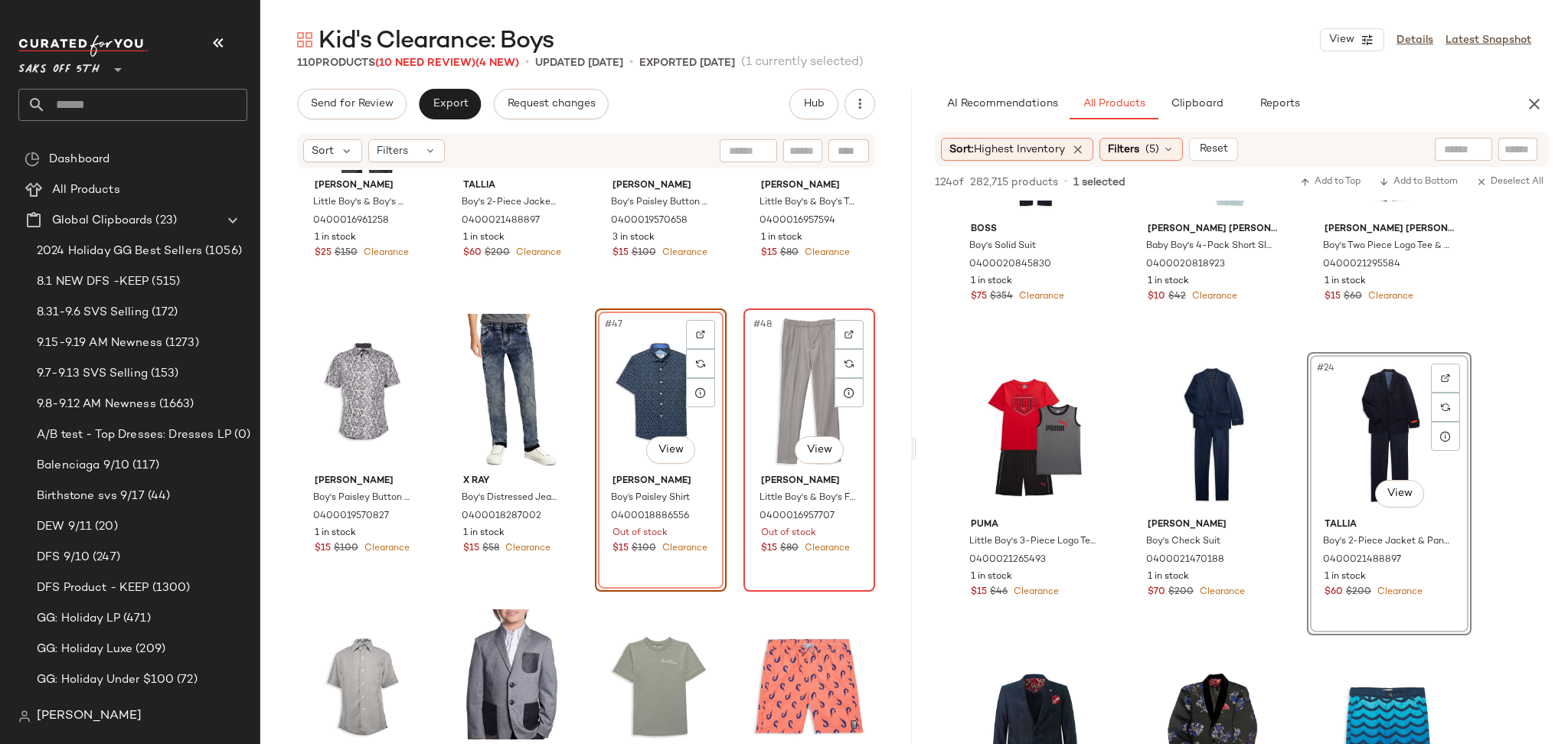
click at [774, 395] on div "#48 View" at bounding box center [809, 391] width 121 height 155
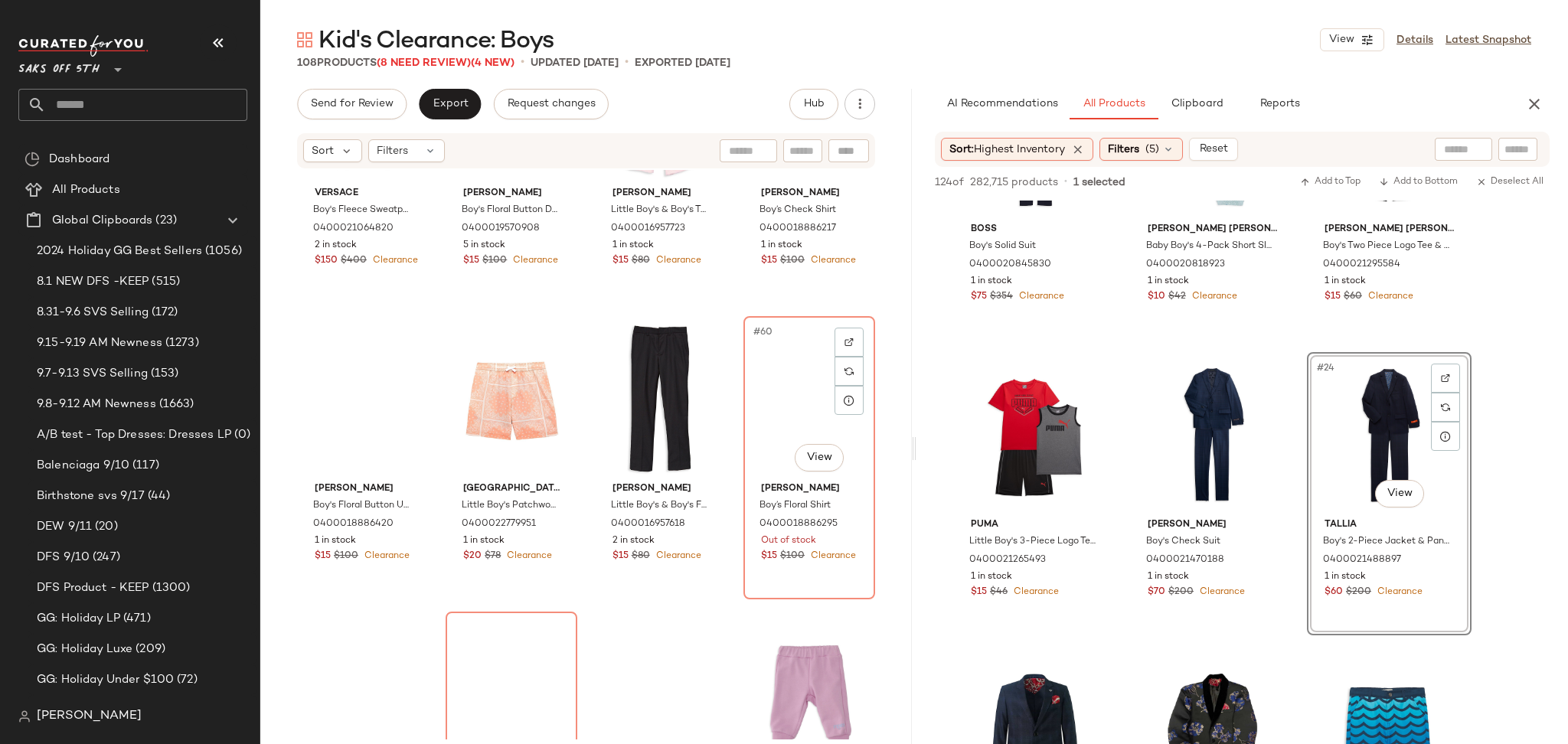
scroll to position [4007, 0]
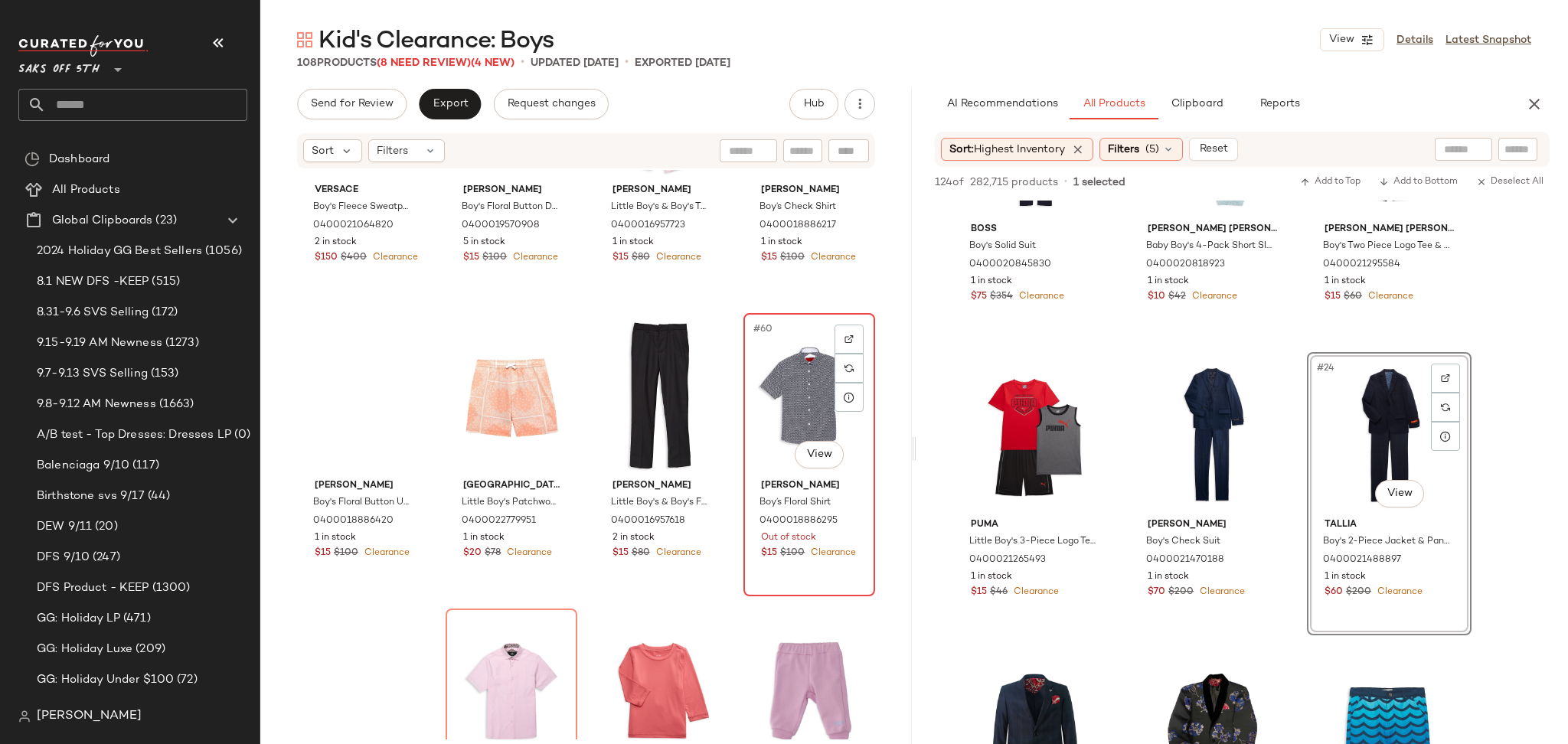
click at [774, 377] on div "#60 View" at bounding box center [809, 396] width 121 height 155
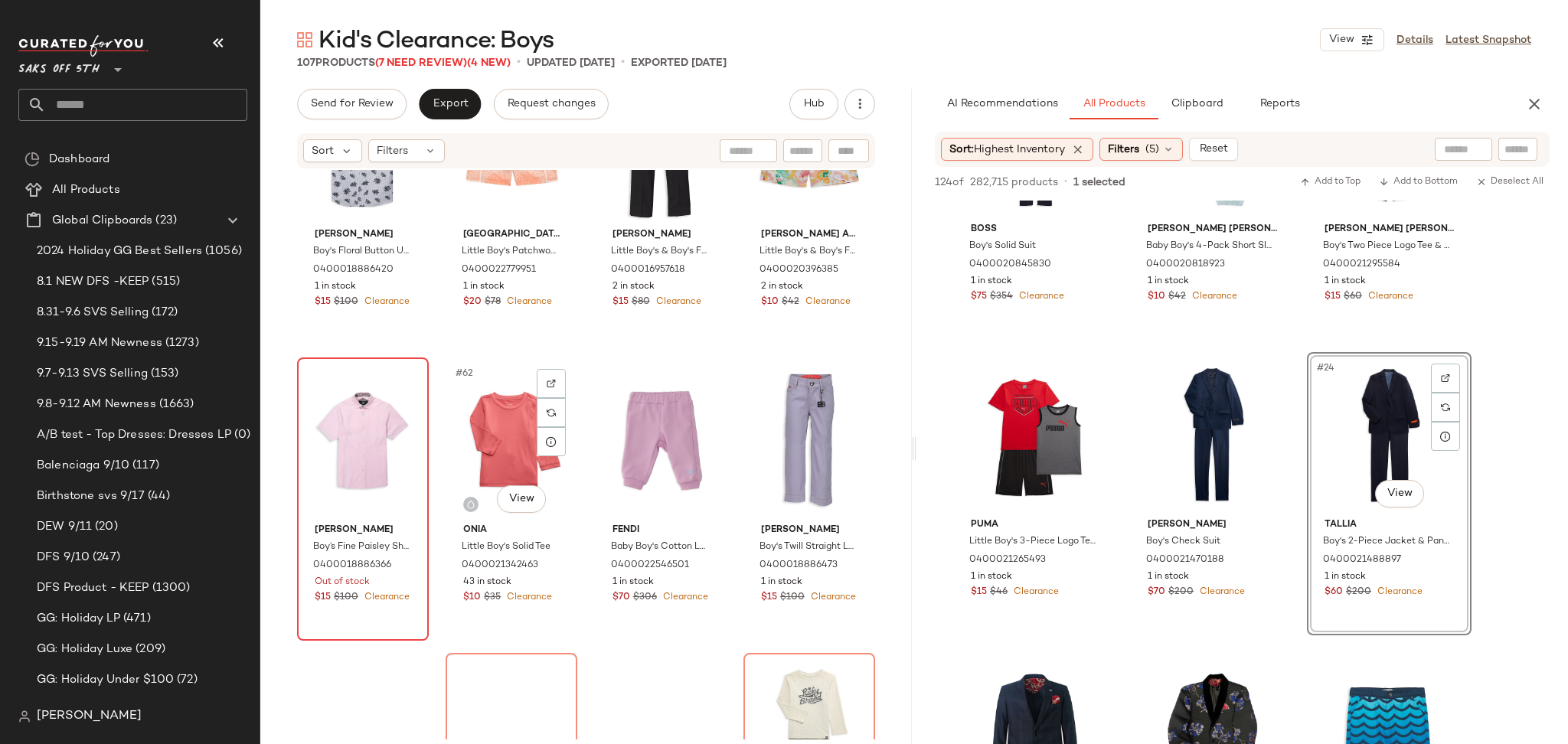
scroll to position [4280, 0]
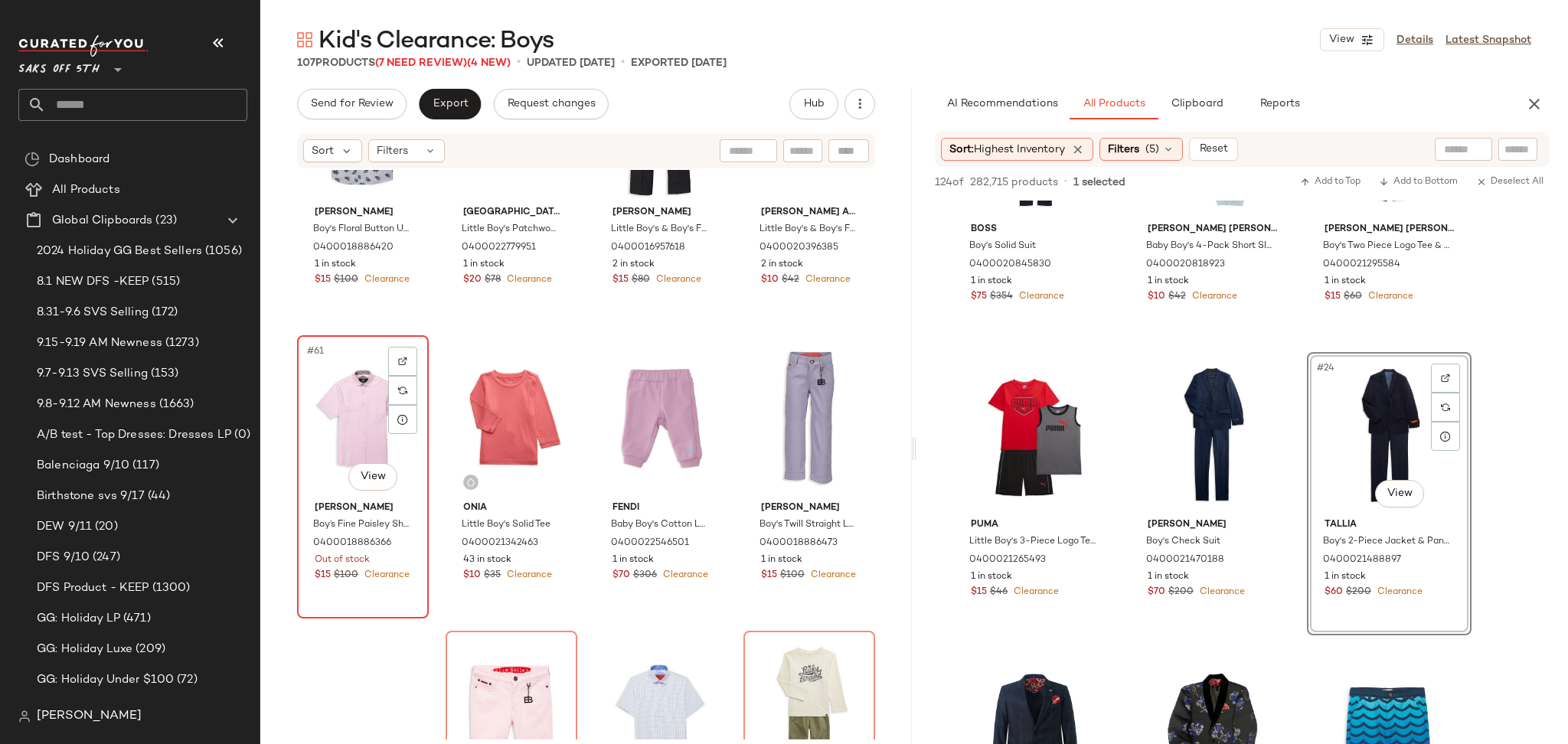
click at [377, 406] on div "#61 View" at bounding box center [362, 417] width 121 height 155
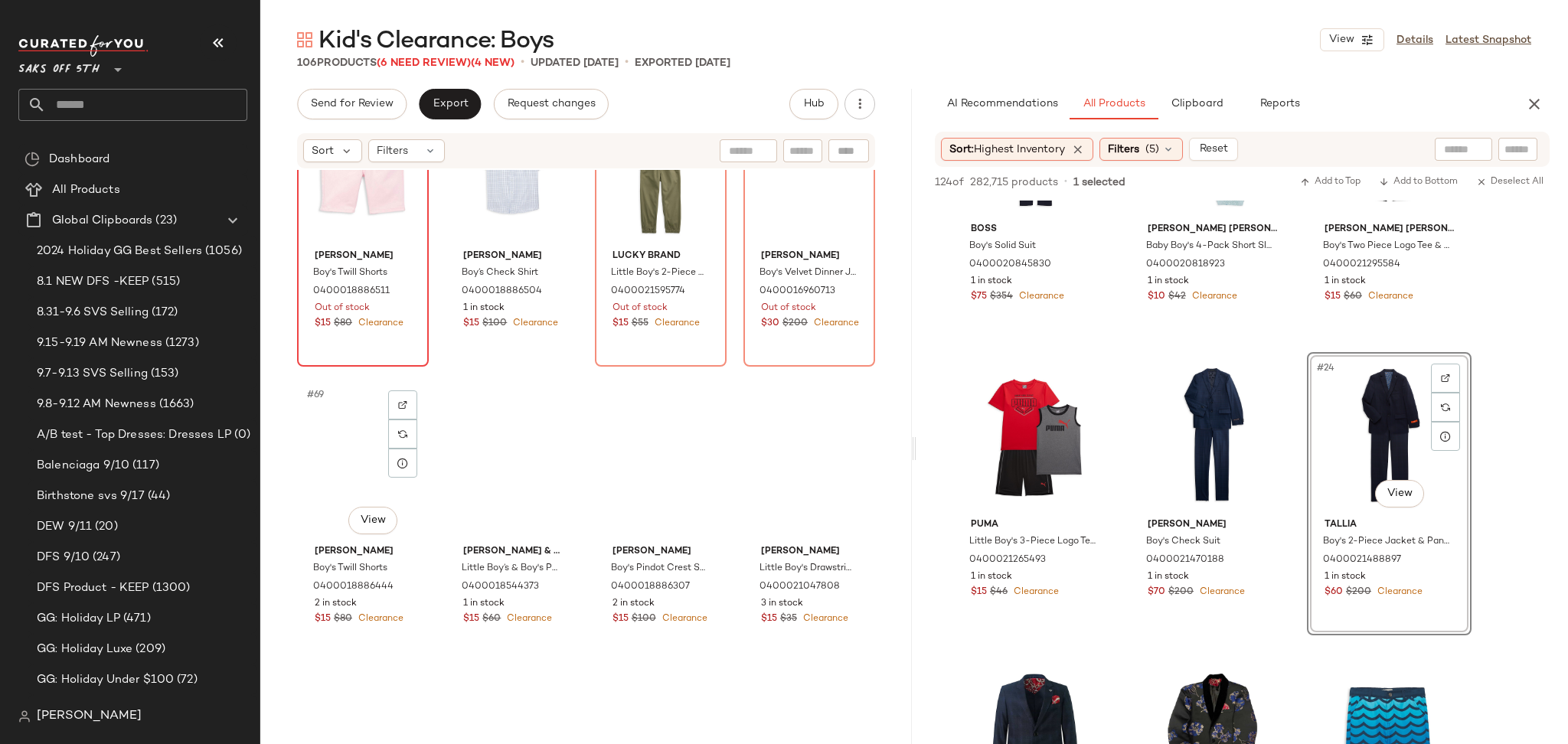
scroll to position [4836, 0]
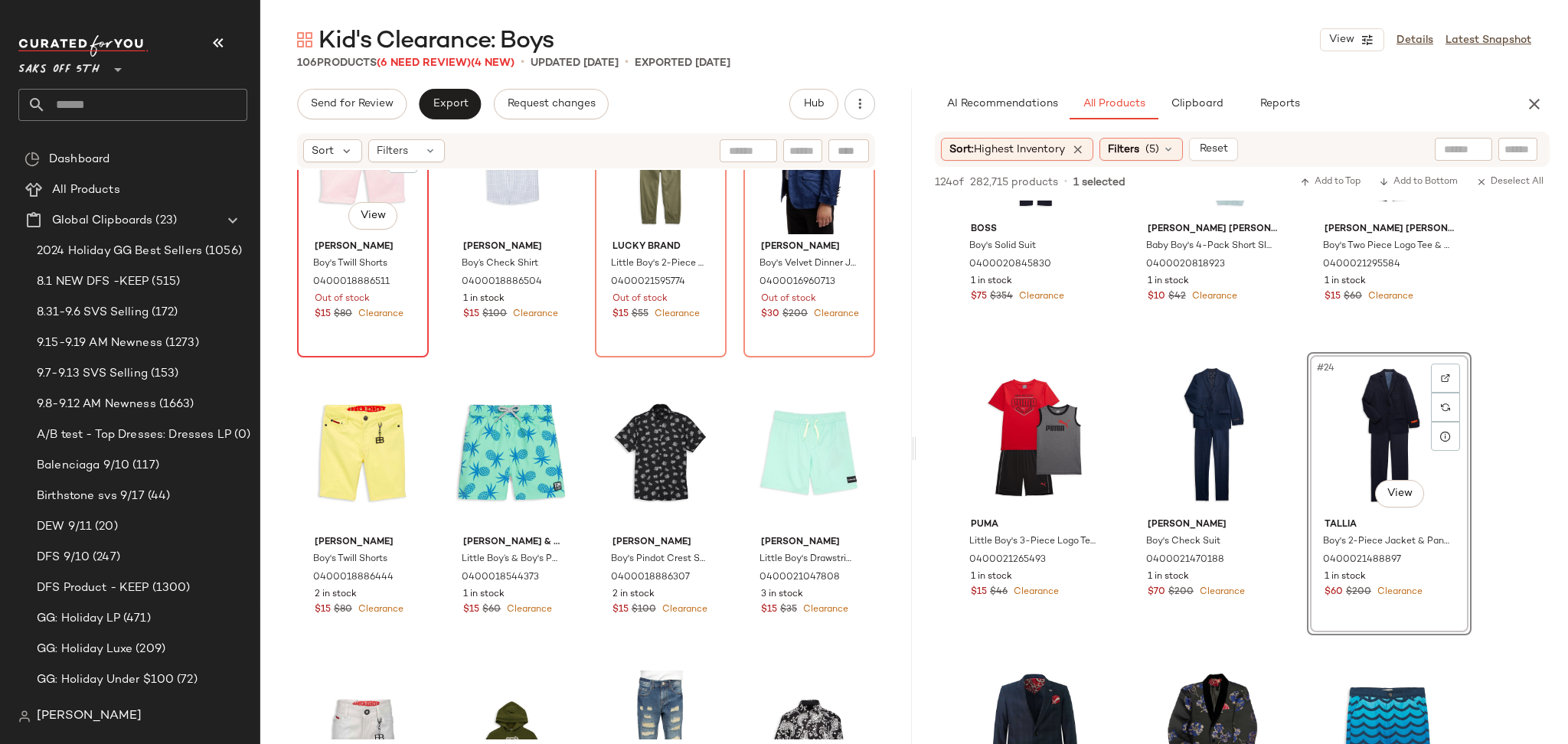
click at [316, 206] on div "#65 View" at bounding box center [362, 156] width 121 height 155
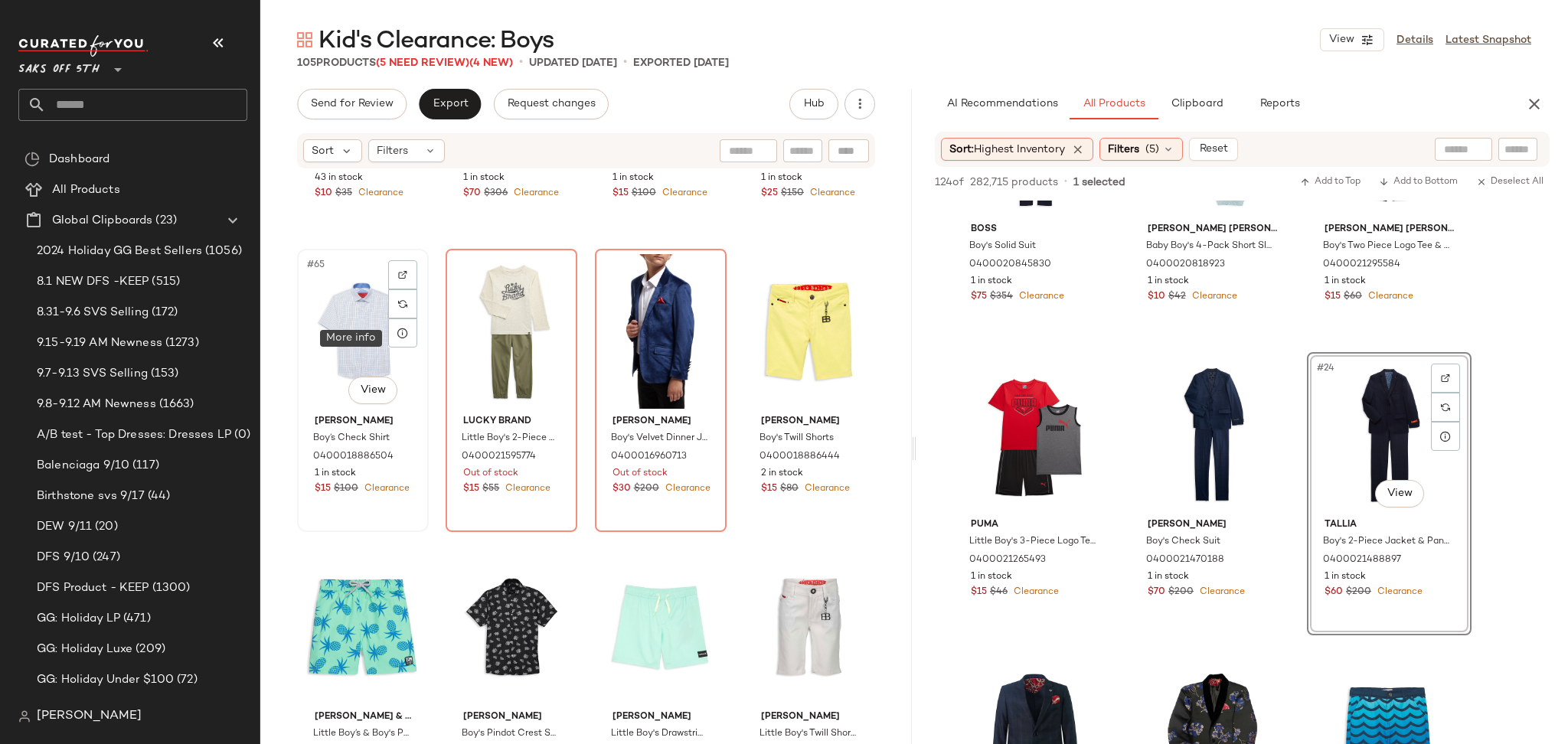
scroll to position [4654, 0]
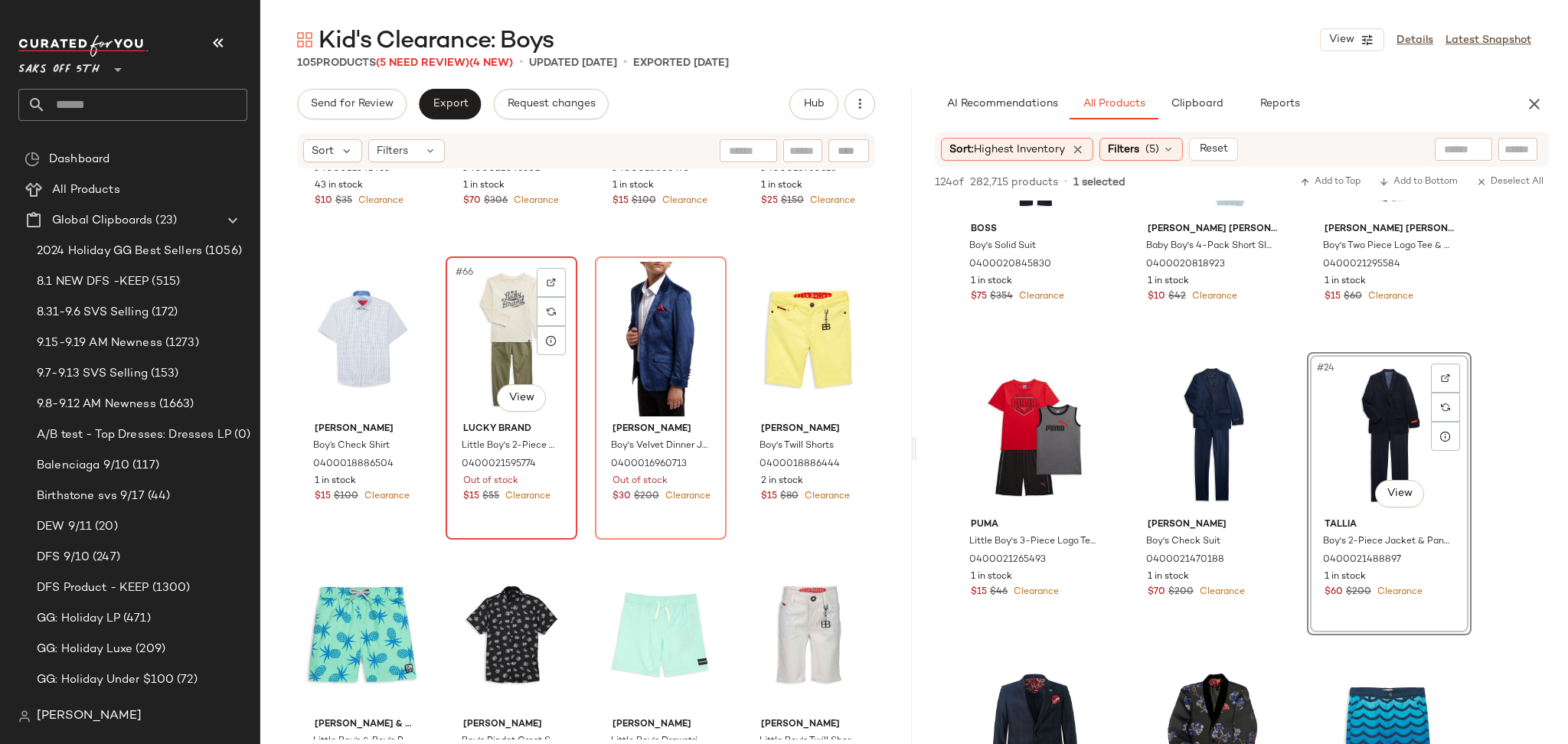
click at [489, 335] on div "#66 View" at bounding box center [511, 339] width 121 height 155
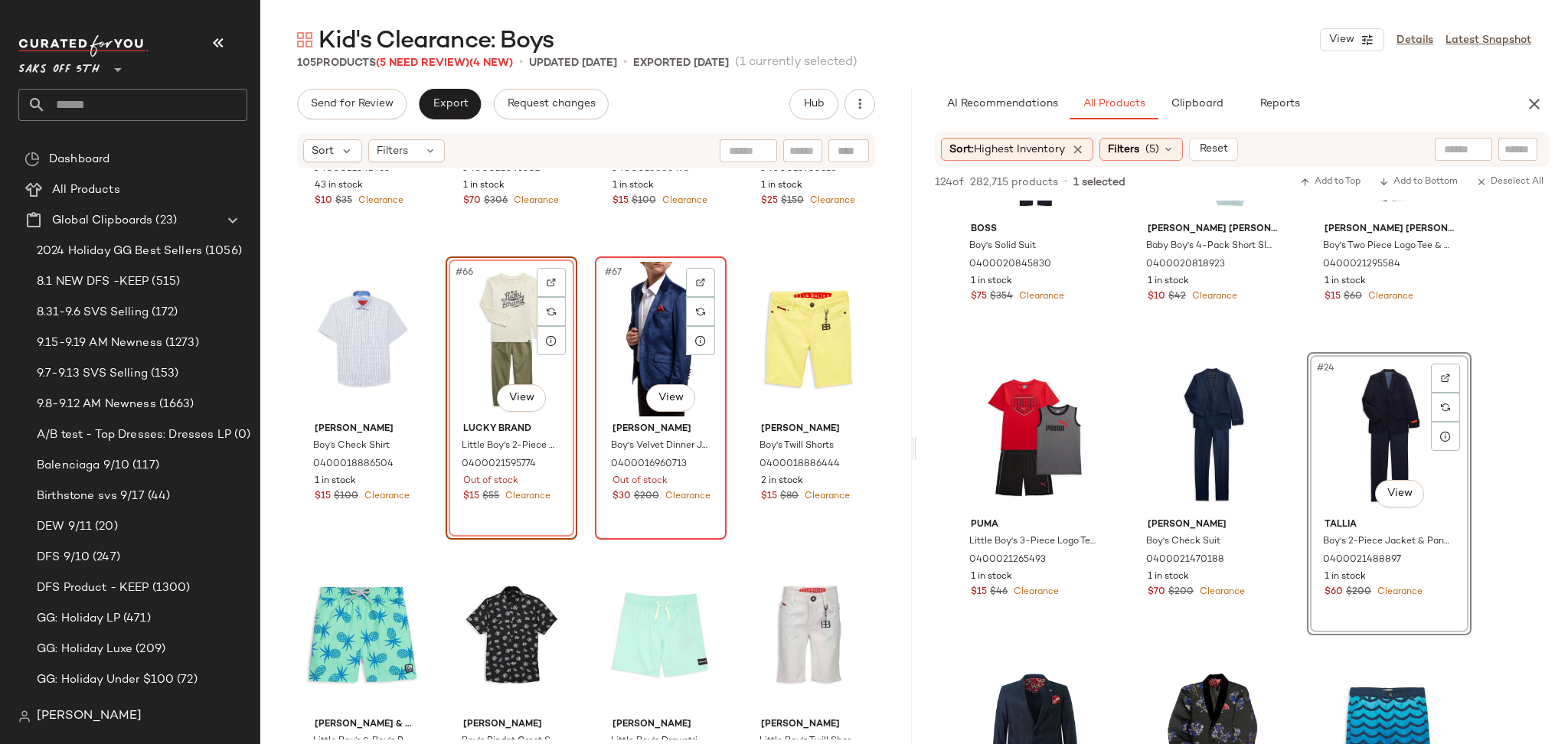
click at [632, 320] on div "#67 View" at bounding box center [660, 339] width 121 height 155
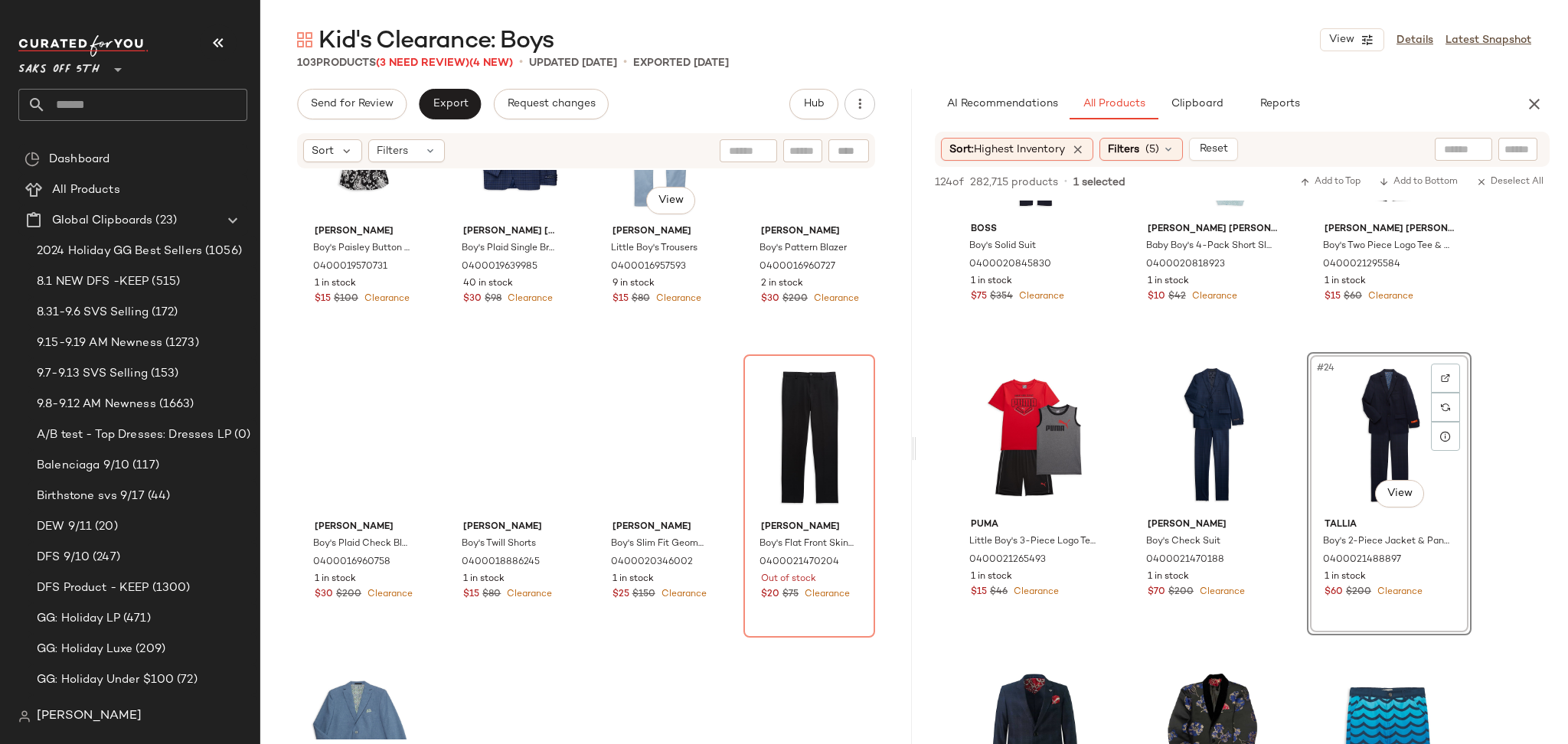
scroll to position [5445, 0]
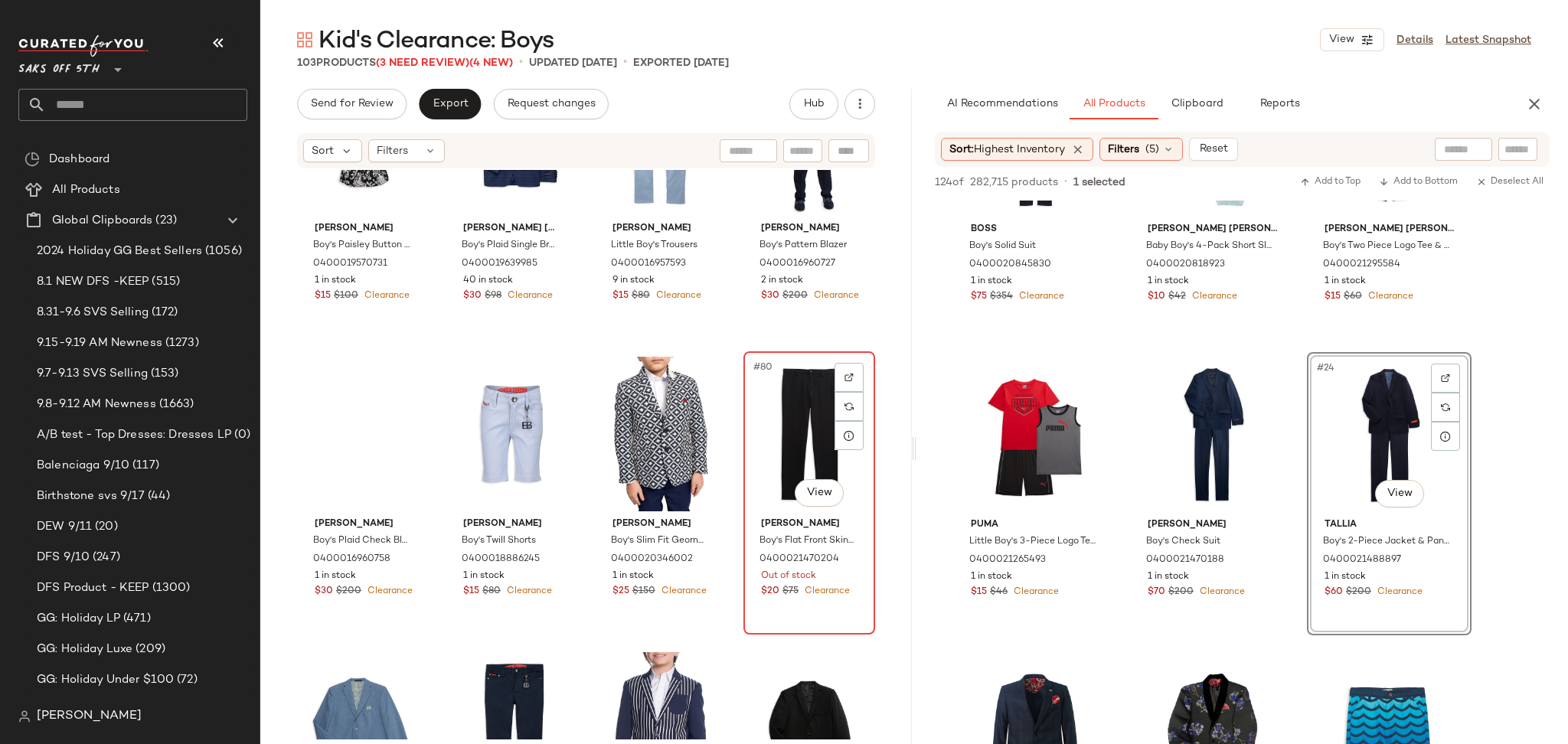
click at [765, 407] on div "#80 View" at bounding box center [809, 434] width 121 height 155
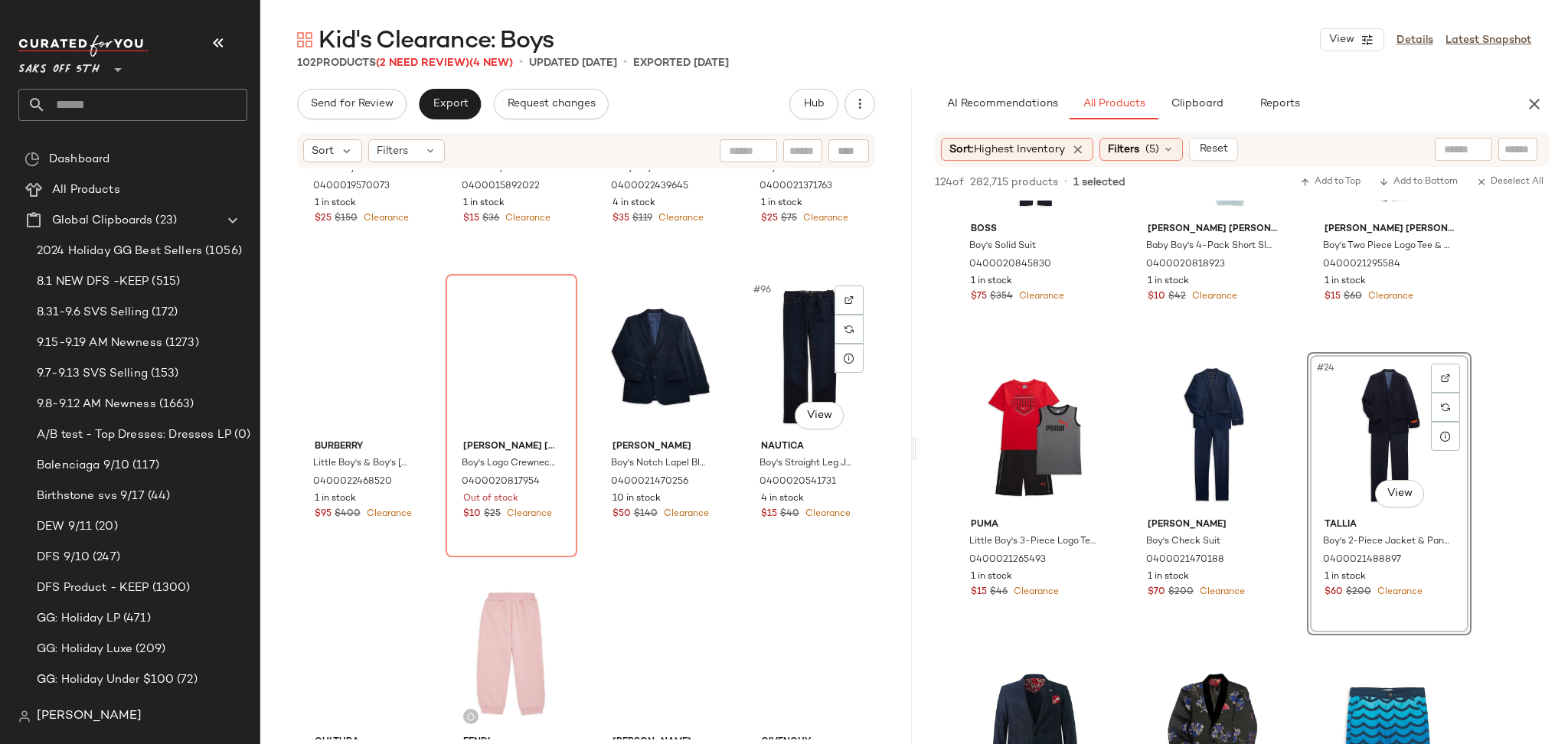
scroll to position [6735, 0]
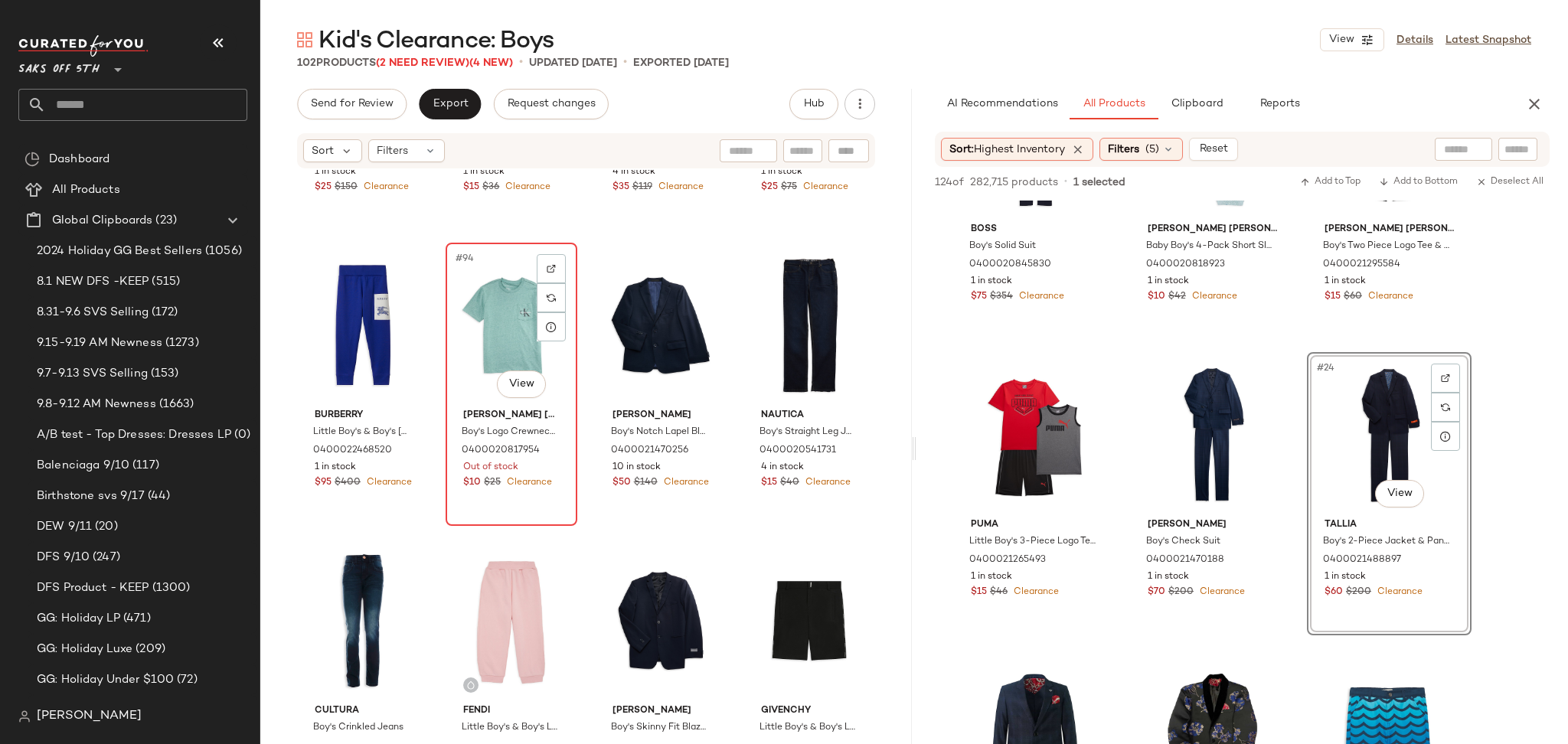
click at [497, 280] on div "#94 View" at bounding box center [511, 326] width 121 height 155
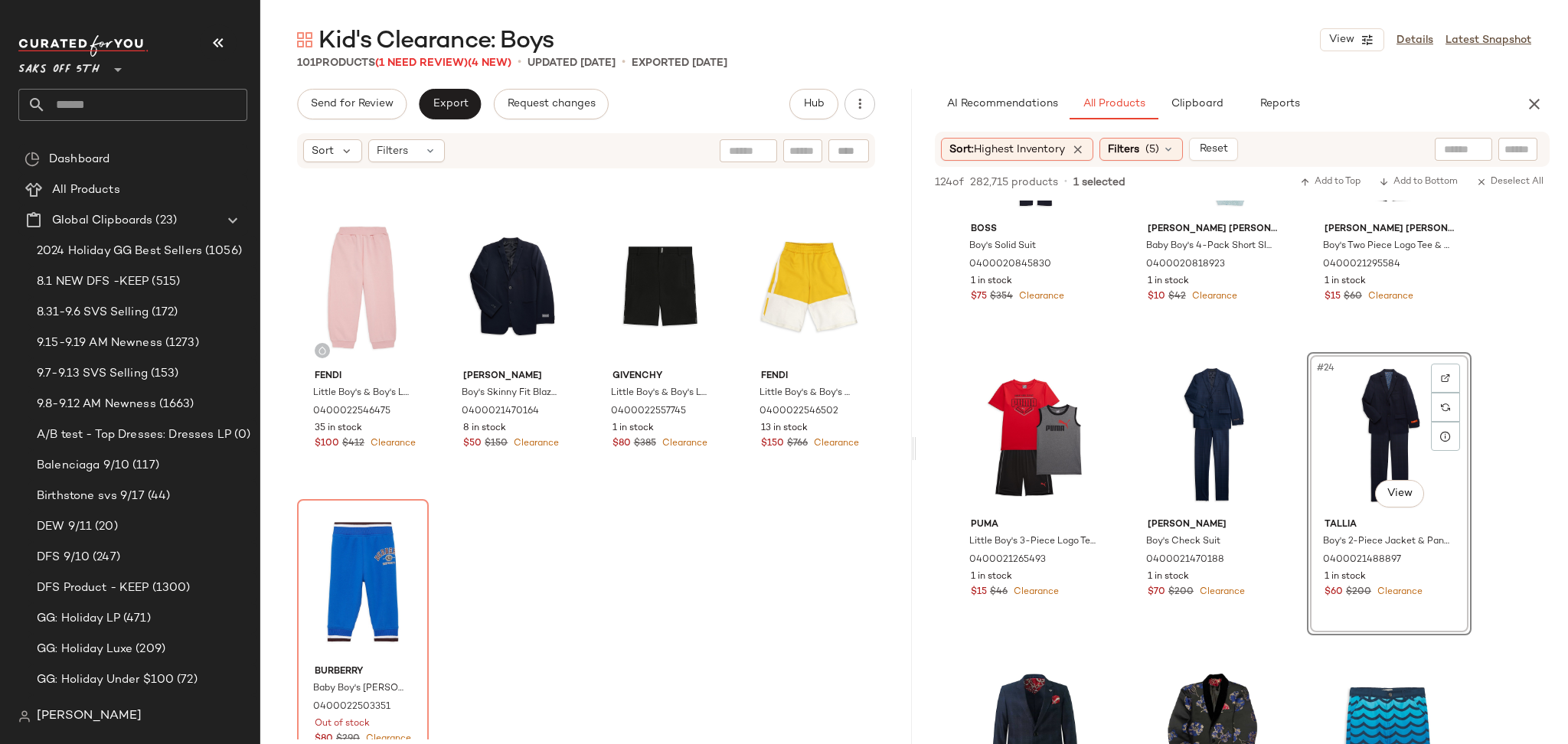
scroll to position [7113, 0]
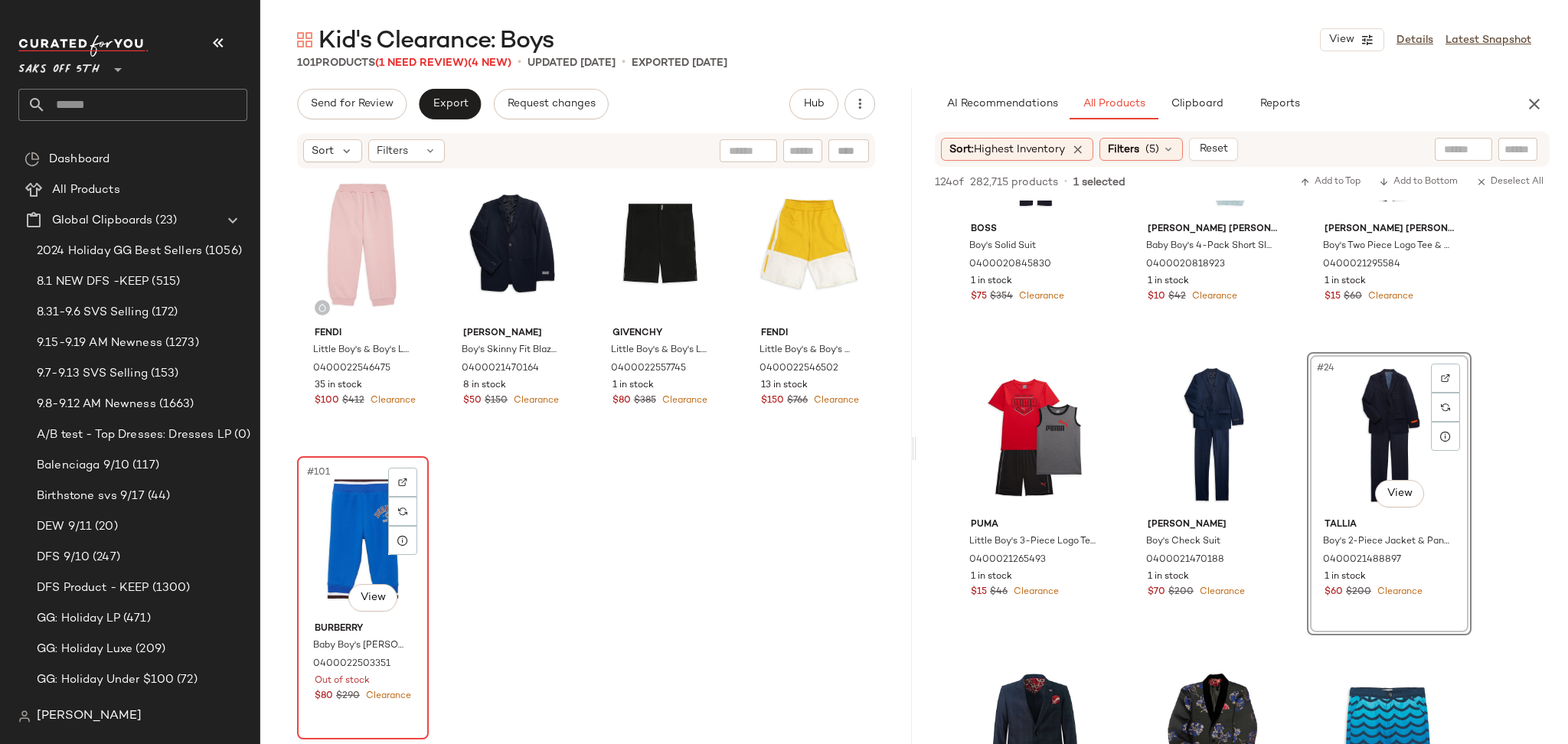
click at [335, 508] on div "#101 View" at bounding box center [362, 538] width 121 height 155
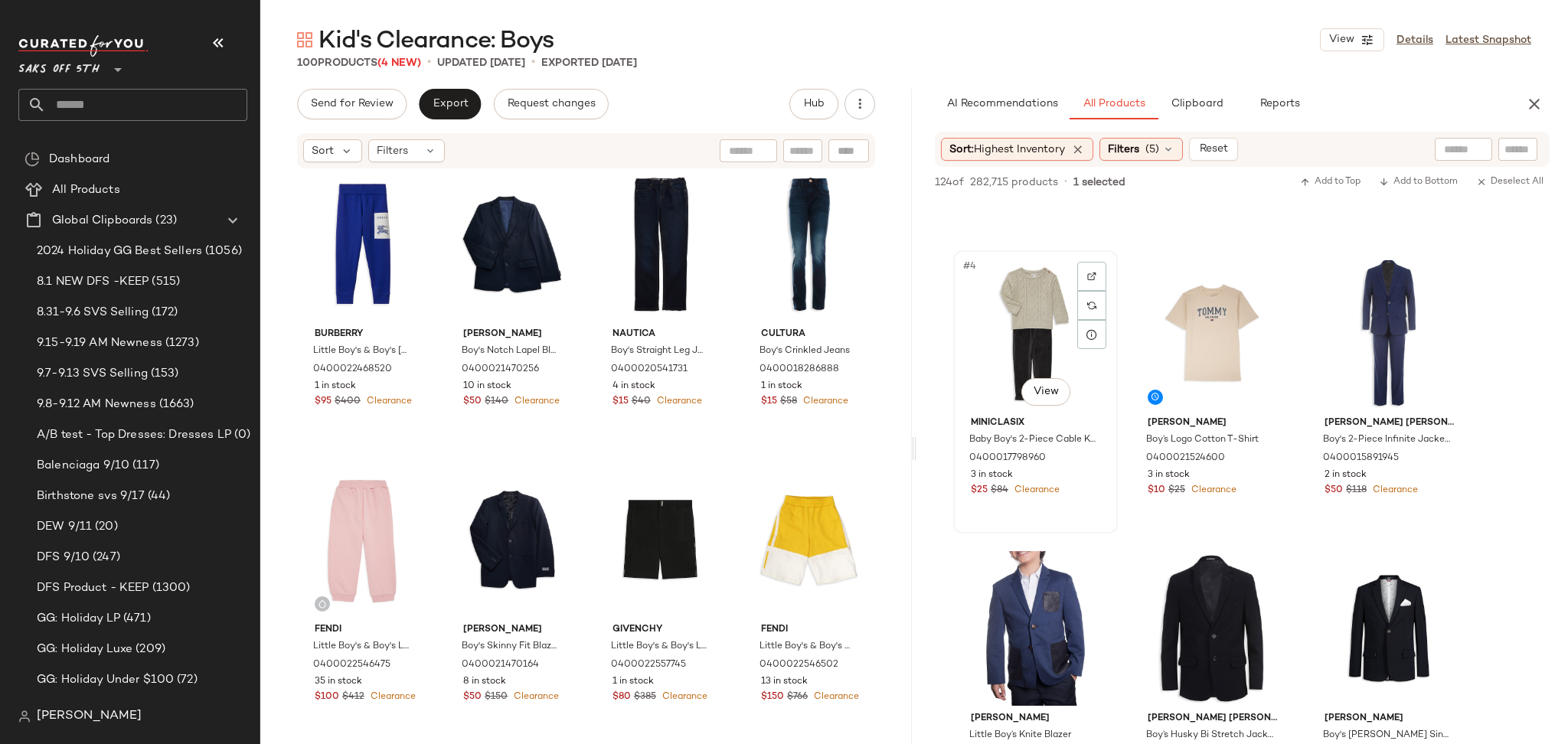
scroll to position [248, 0]
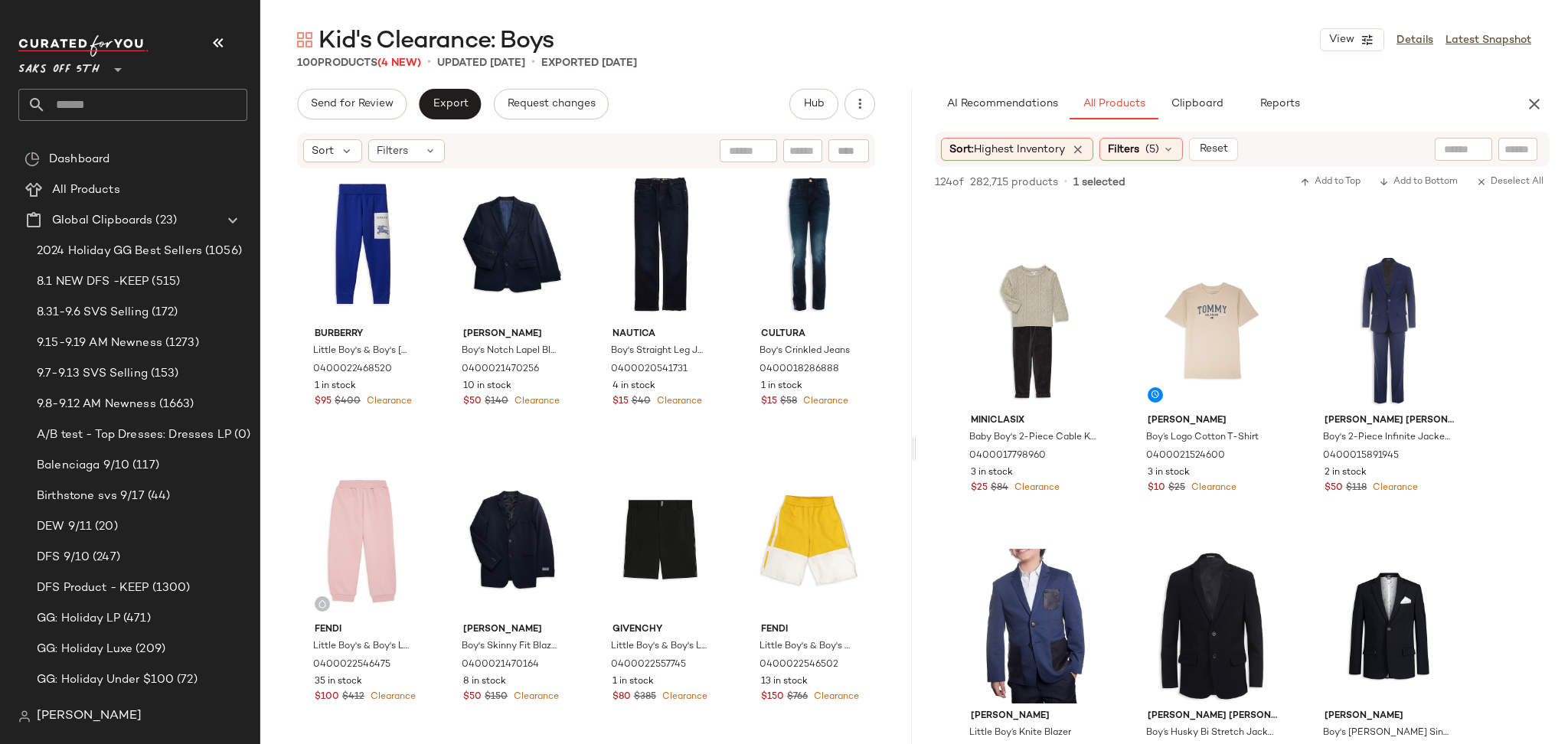
click at [1154, 135] on div "Sort: Highest Inventory Filters (5) Reset" at bounding box center [1241, 149] width 614 height 35
click at [1154, 145] on span "(5)" at bounding box center [1151, 150] width 14 height 16
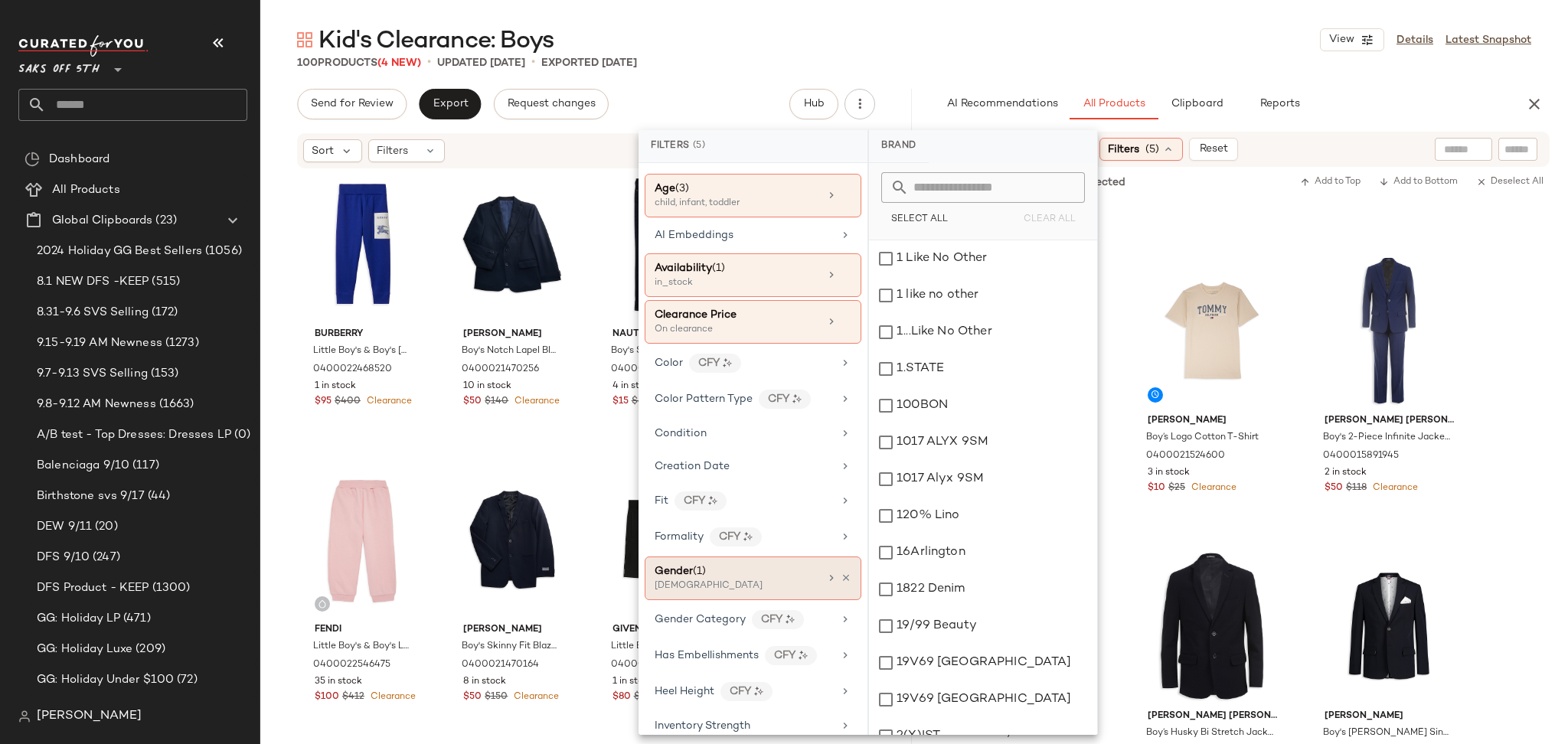
scroll to position [142, 0]
click at [778, 566] on div "Gender (1)" at bounding box center [736, 570] width 165 height 16
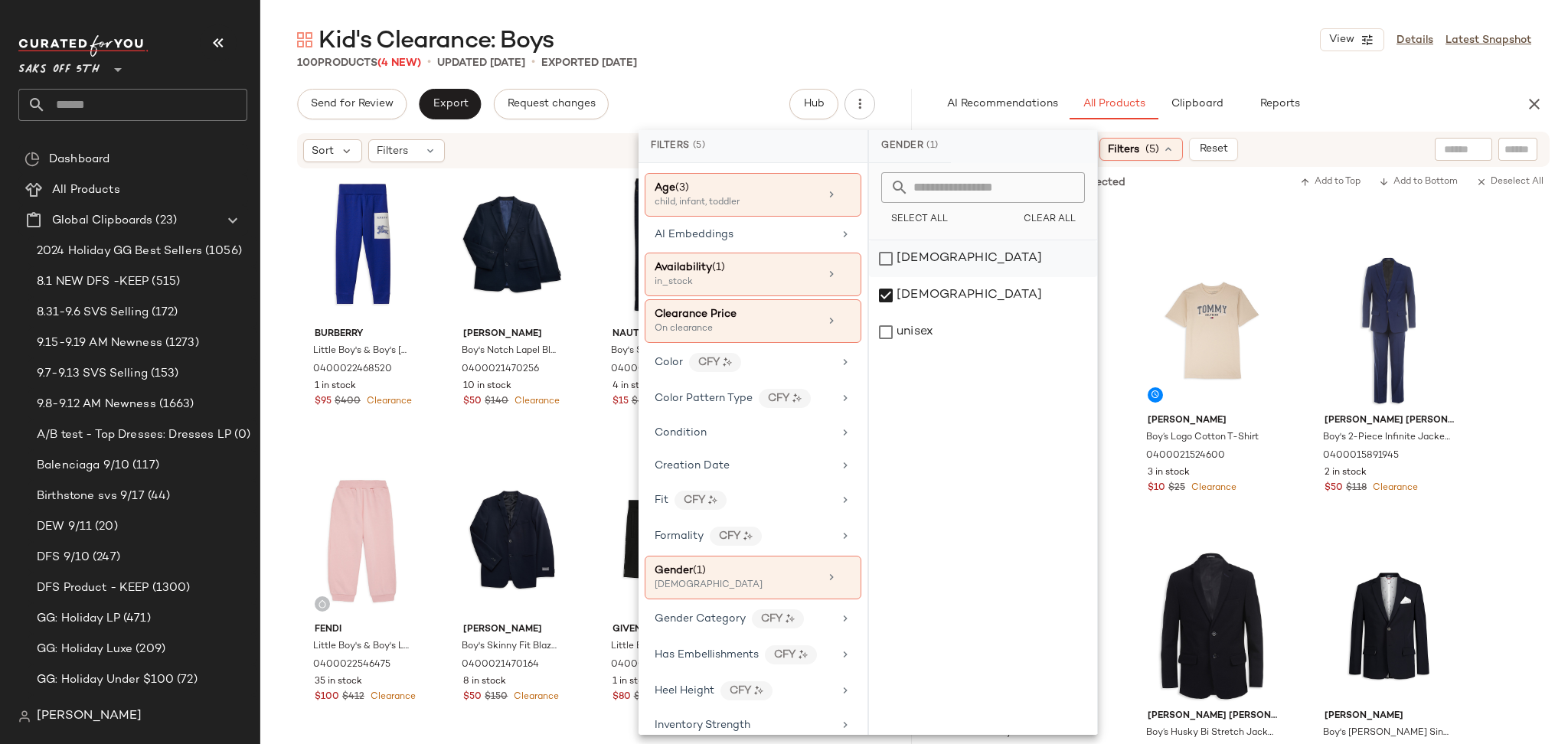
click at [922, 257] on div "[DEMOGRAPHIC_DATA]" at bounding box center [983, 258] width 228 height 36
click at [880, 293] on div "[DEMOGRAPHIC_DATA]" at bounding box center [983, 296] width 228 height 36
click at [1027, 81] on div "Kid's Clearance: Boys View Details Latest Snapshot 100 Products (4 New) • updat…" at bounding box center [914, 384] width 1308 height 719
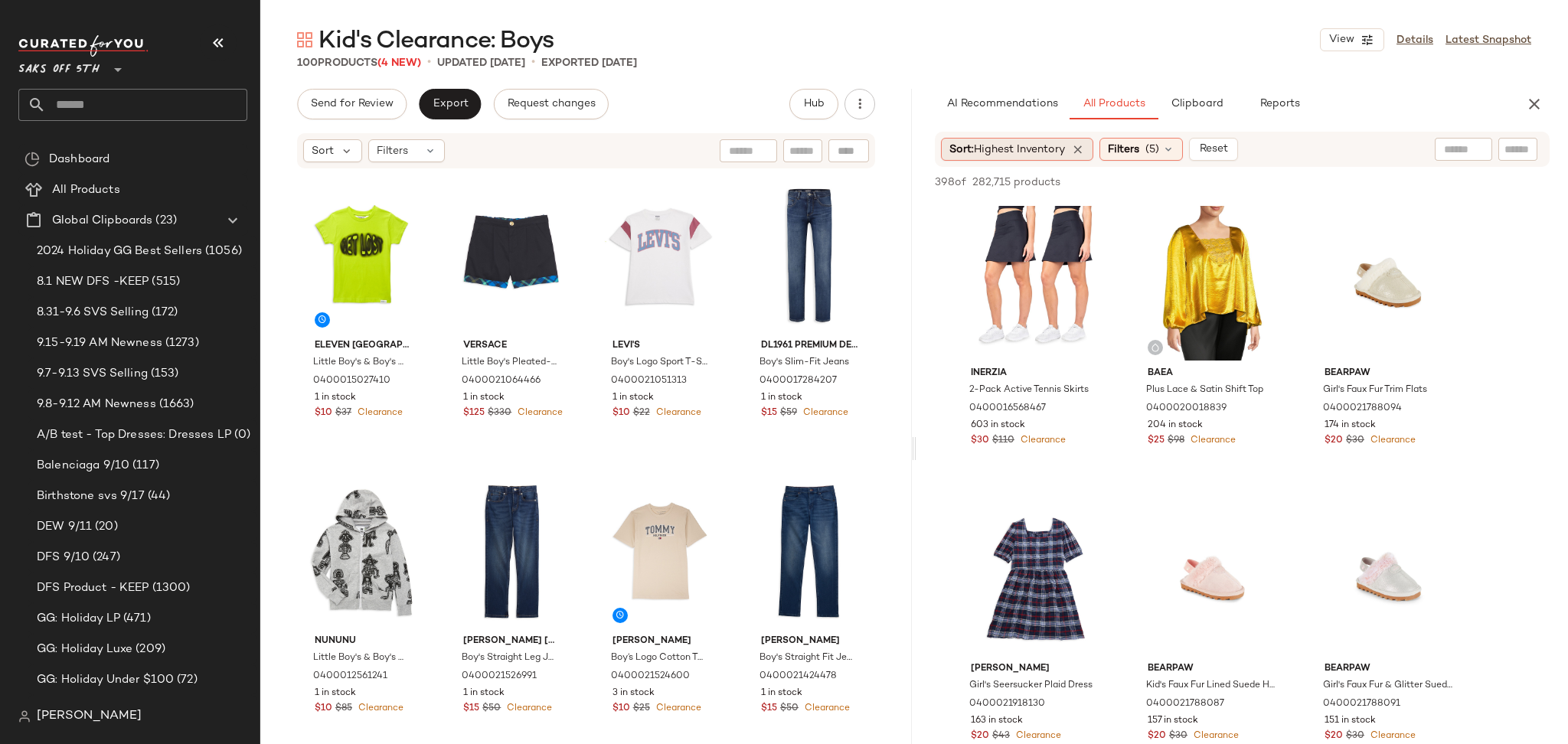
click at [1031, 145] on span "Highest Inventory" at bounding box center [1019, 149] width 91 height 12
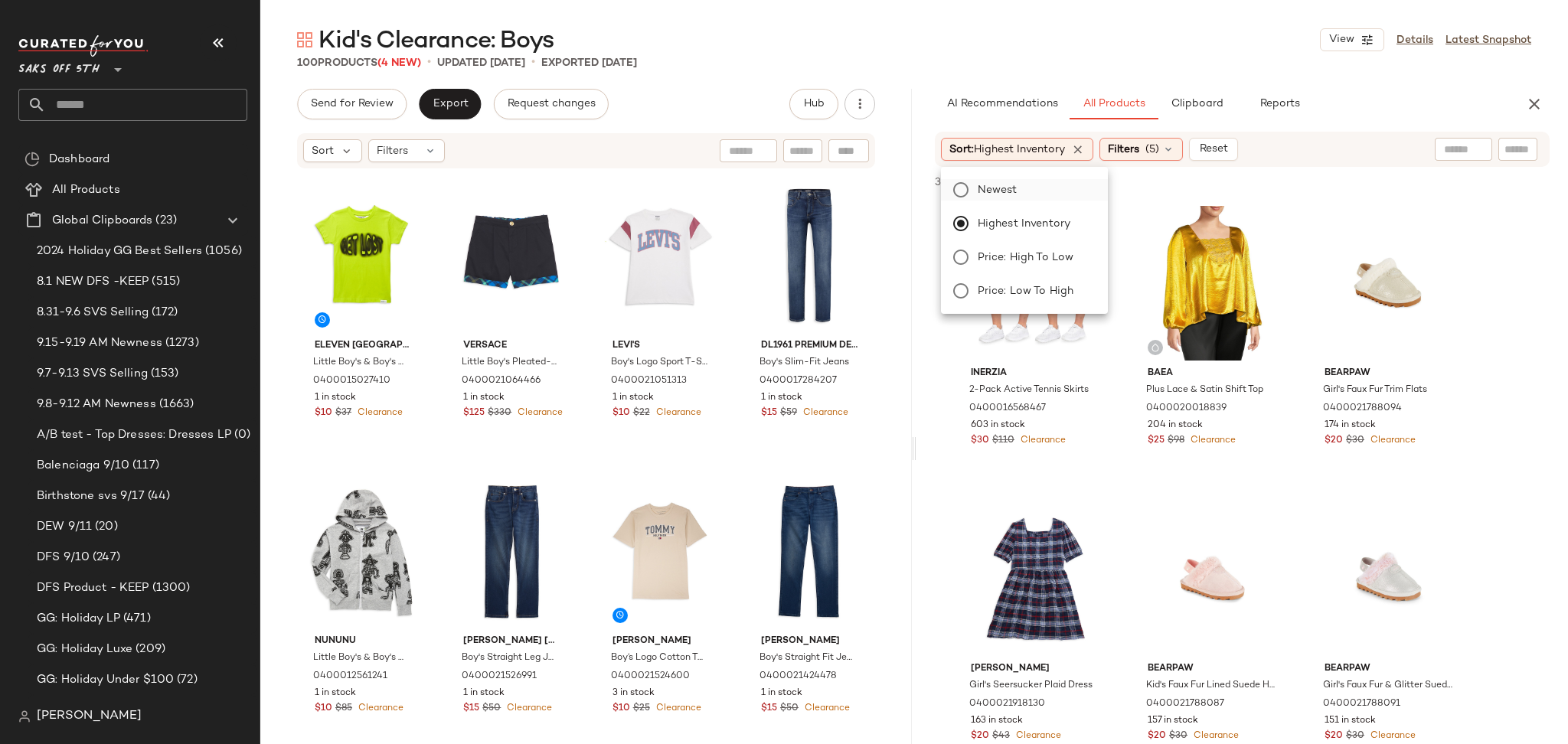
click at [996, 184] on span "Newest" at bounding box center [997, 190] width 40 height 16
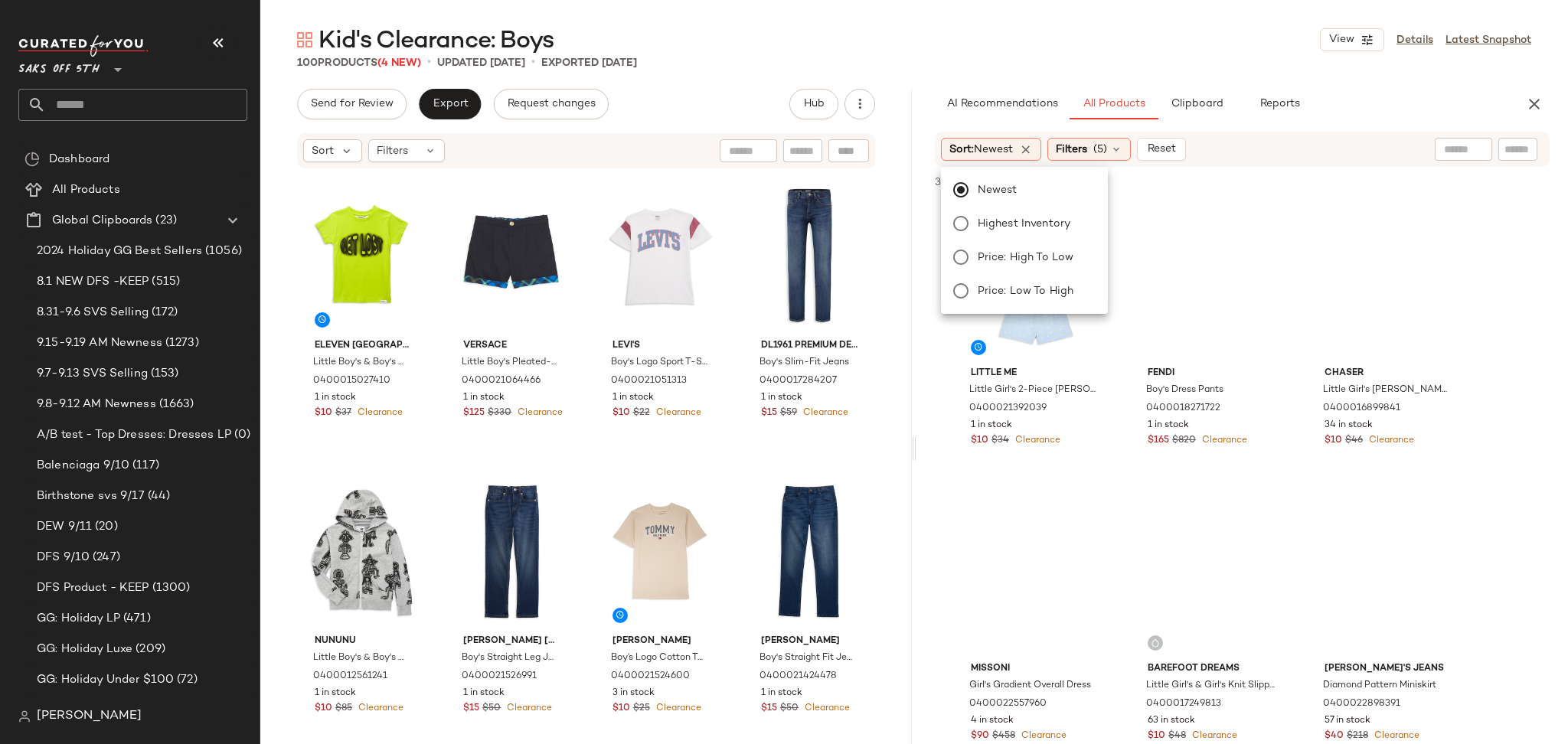
click at [1110, 60] on div "100 Products (4 New) • updated [DATE] • Exported [DATE]" at bounding box center [914, 63] width 1308 height 15
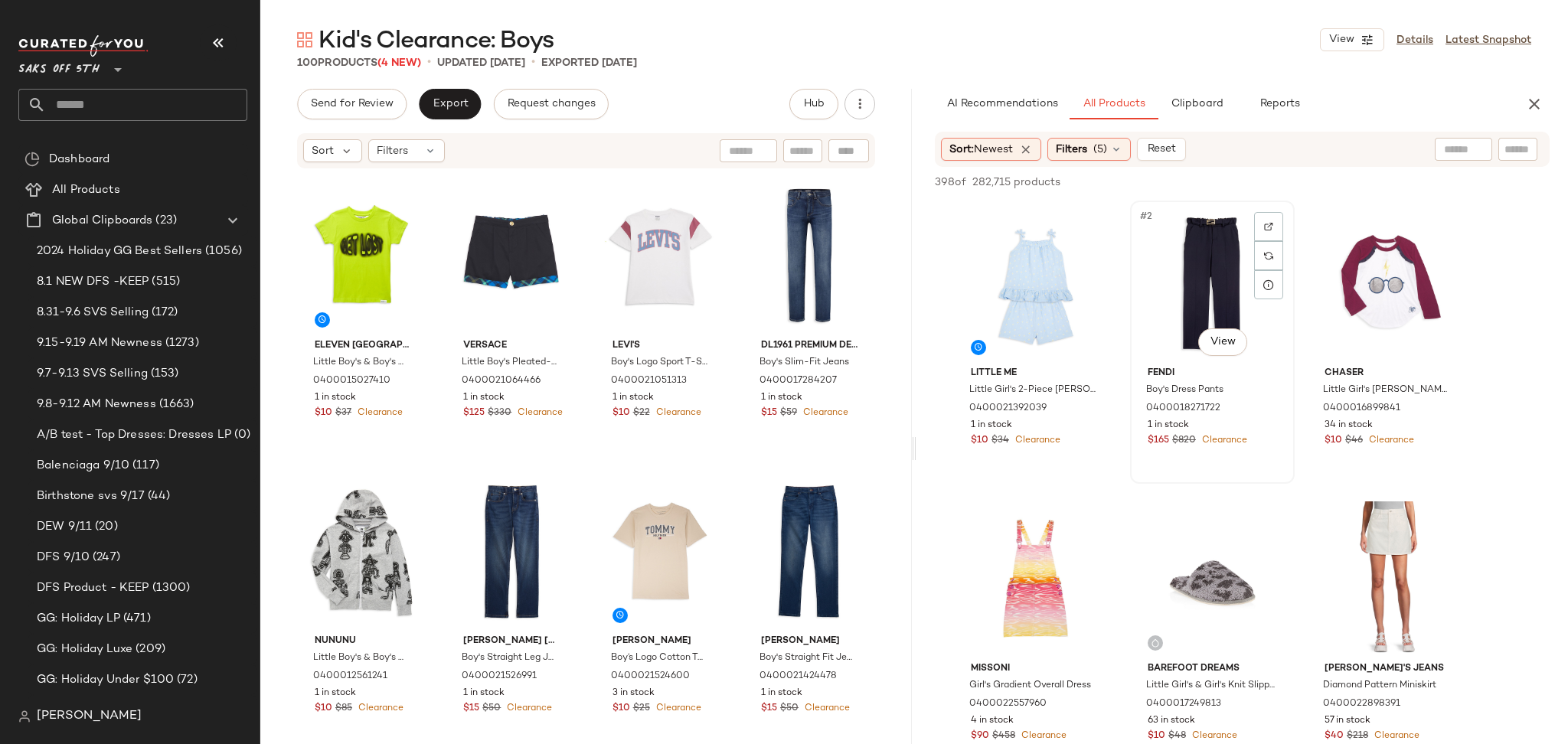
click at [1186, 272] on div "#2 View" at bounding box center [1211, 283] width 154 height 155
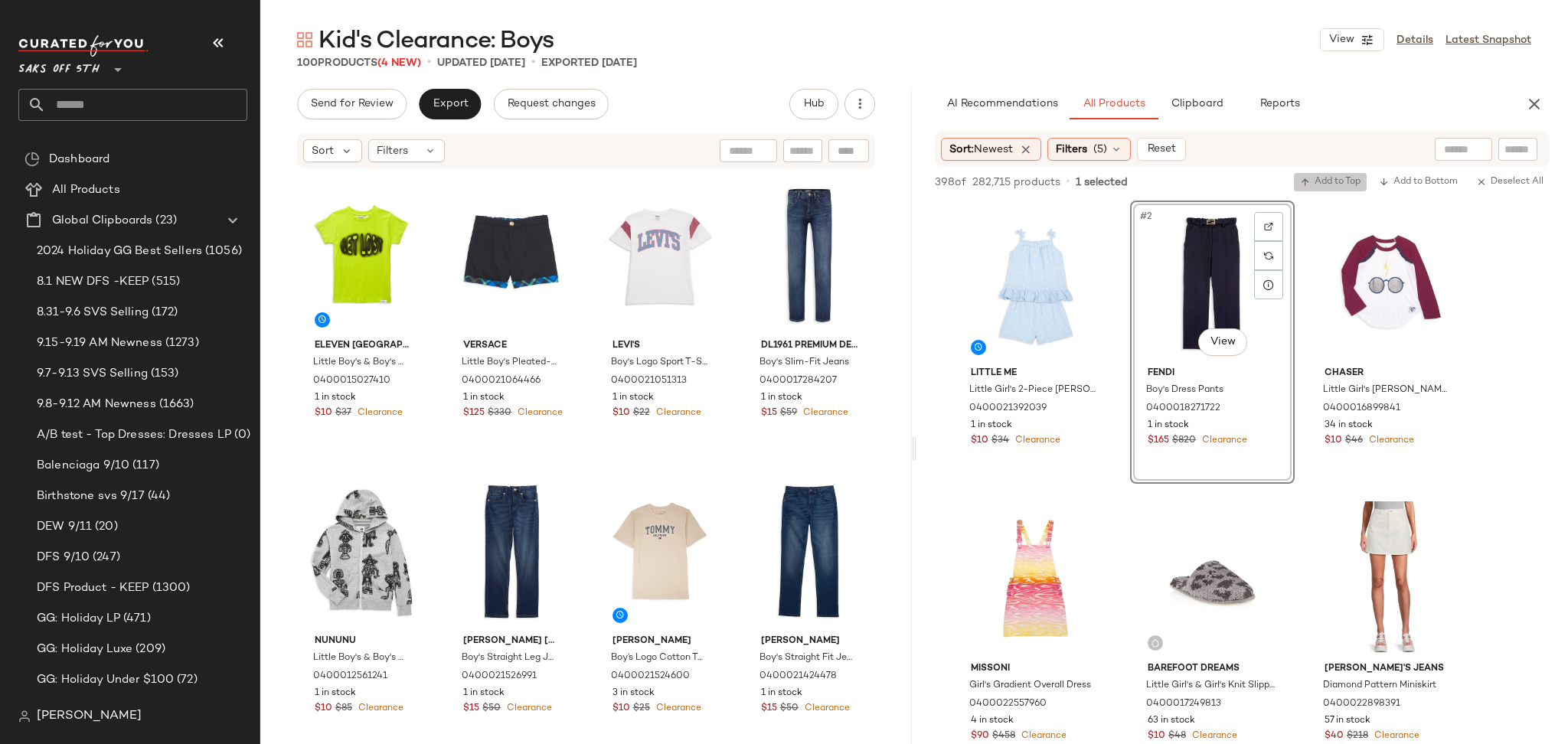
click at [1332, 185] on span "Add to Top" at bounding box center [1330, 182] width 60 height 11
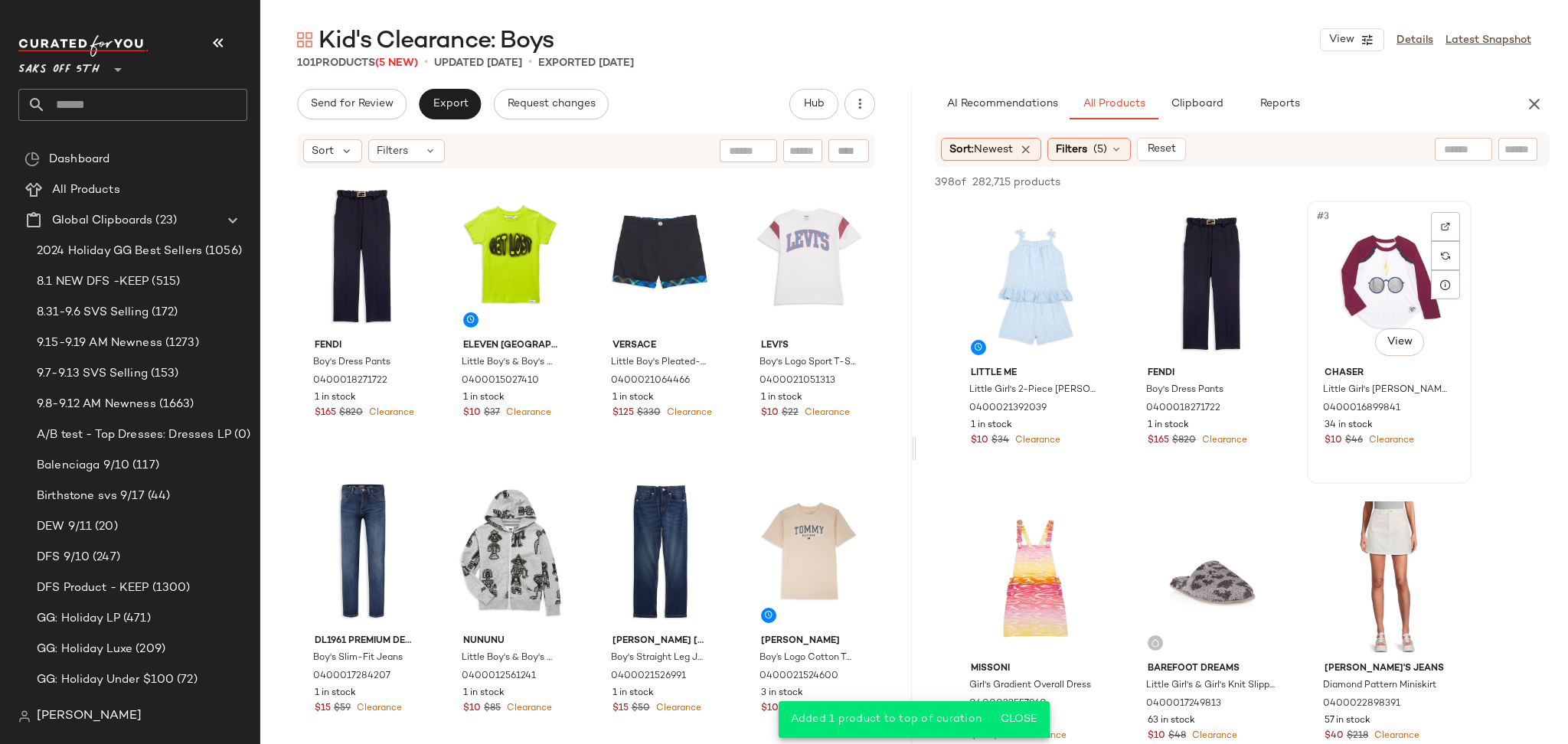
click at [1376, 273] on div "#3 View" at bounding box center [1389, 283] width 154 height 155
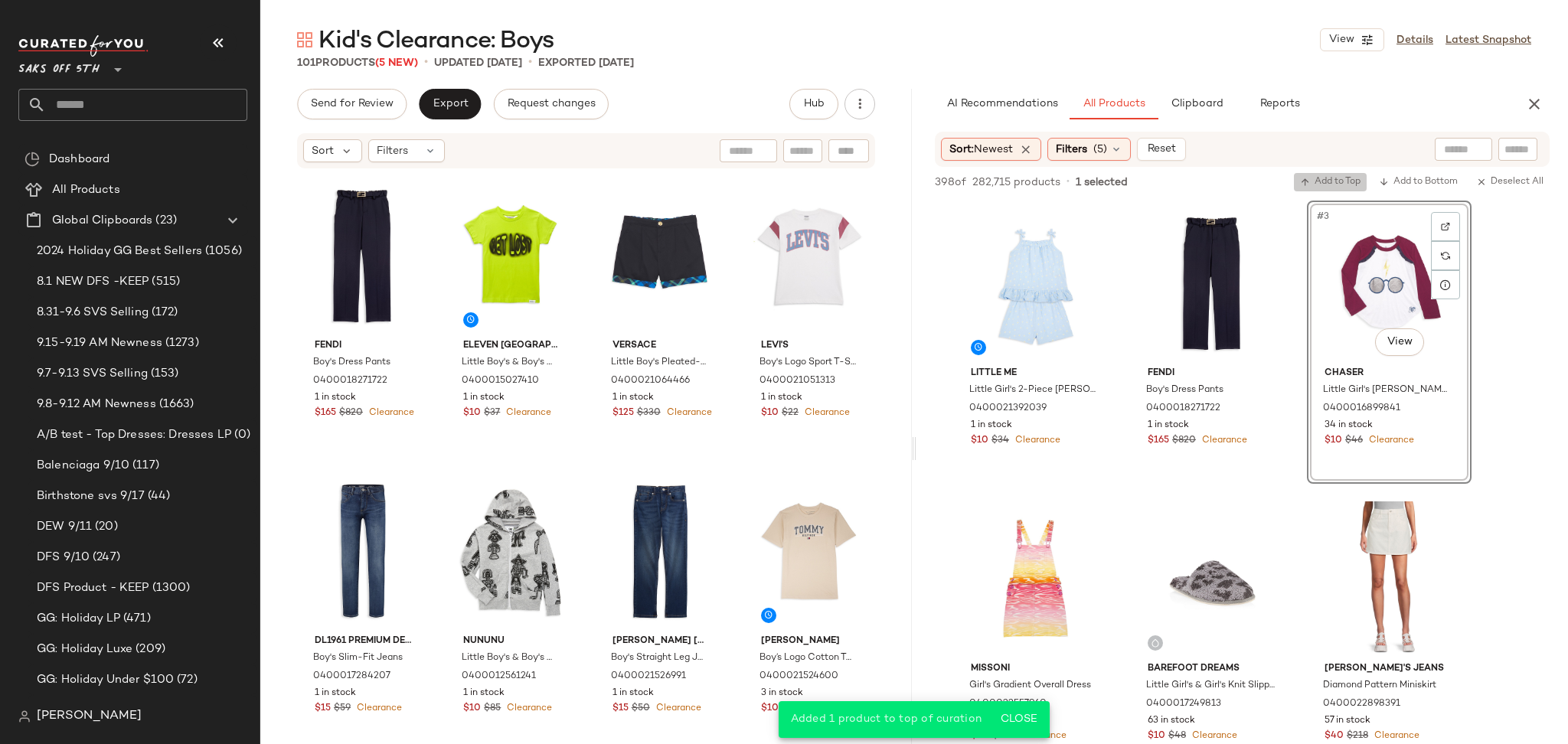
click at [1338, 176] on span "Add to Top" at bounding box center [1330, 182] width 60 height 11
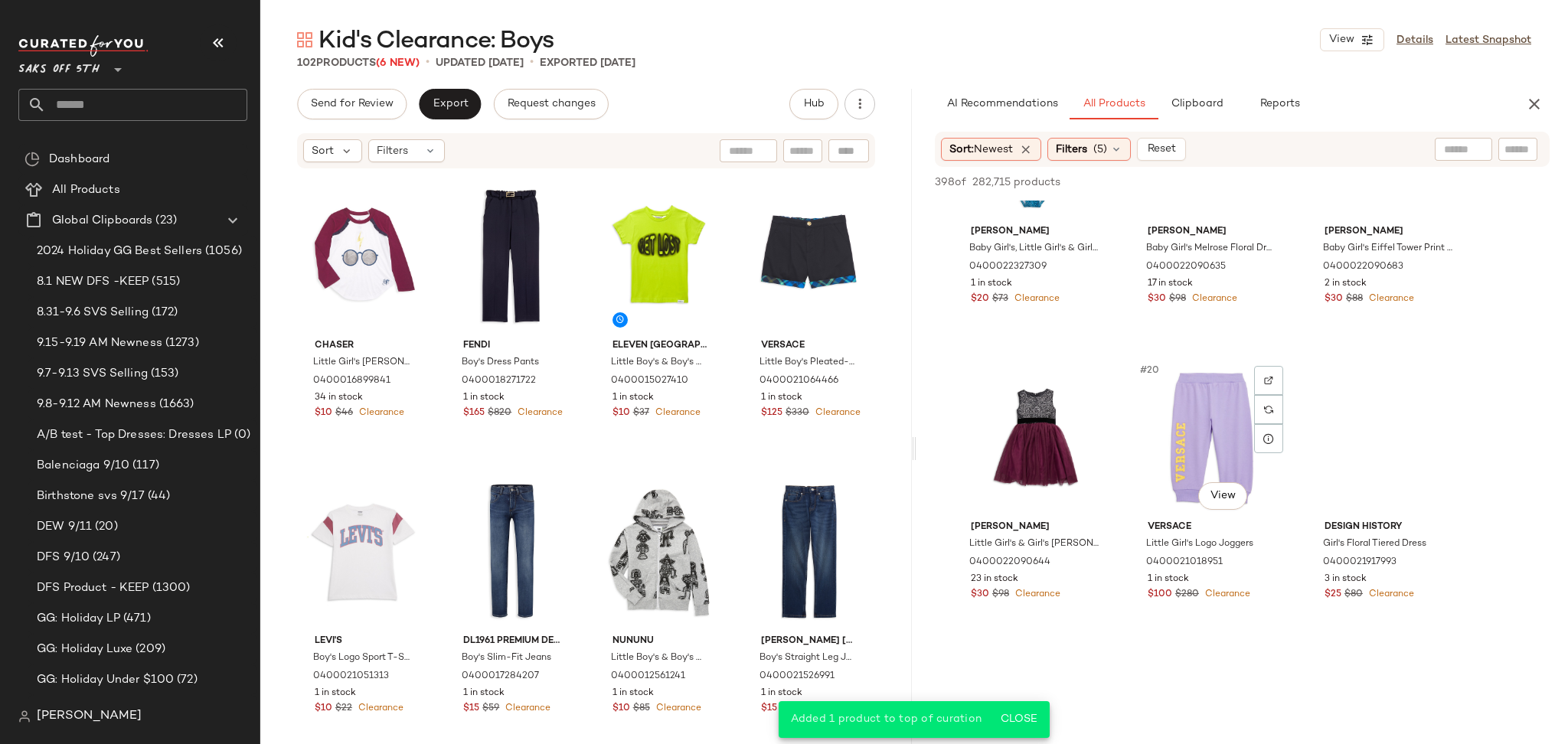
scroll to position [1619, 0]
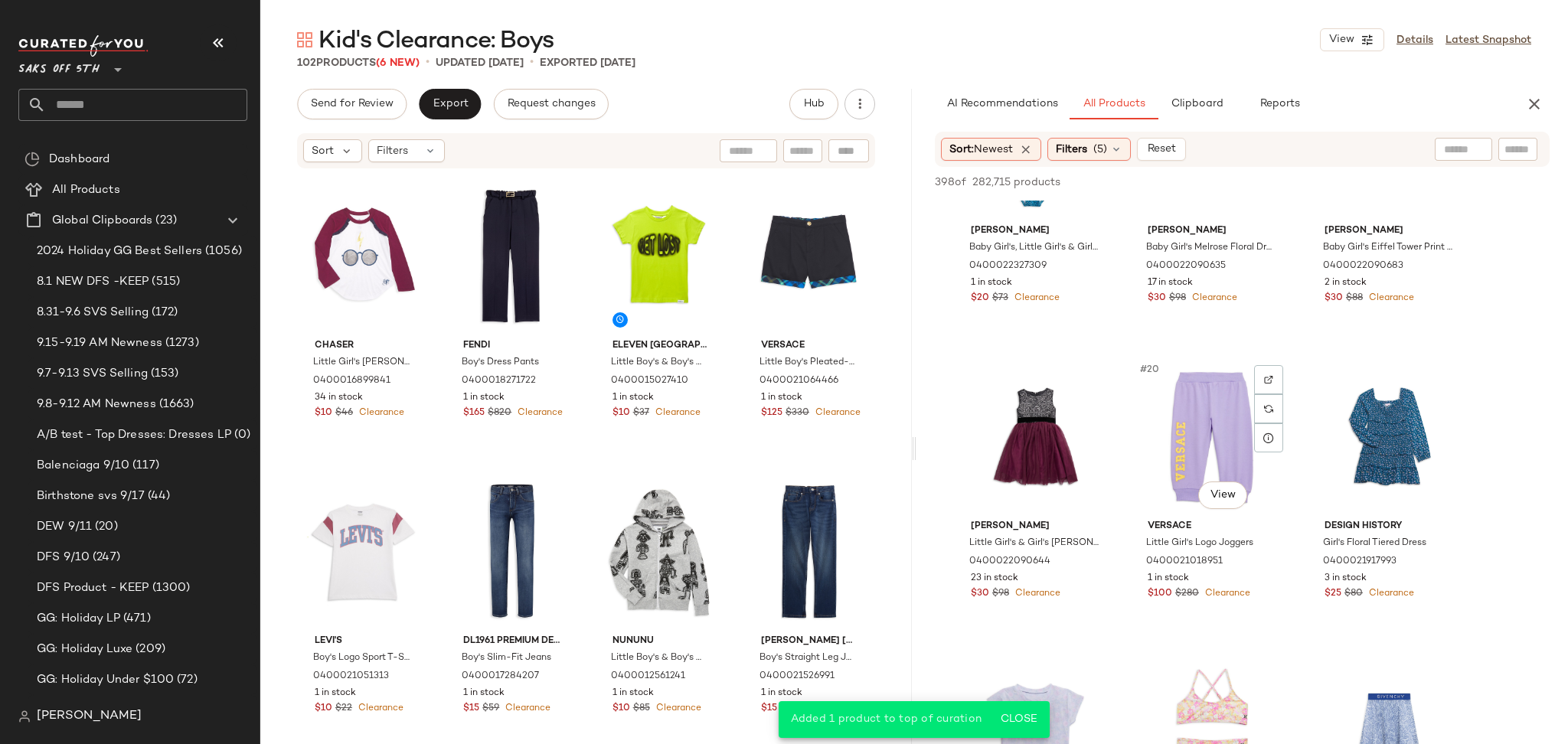
click at [1212, 390] on div "#20 View" at bounding box center [1211, 437] width 154 height 155
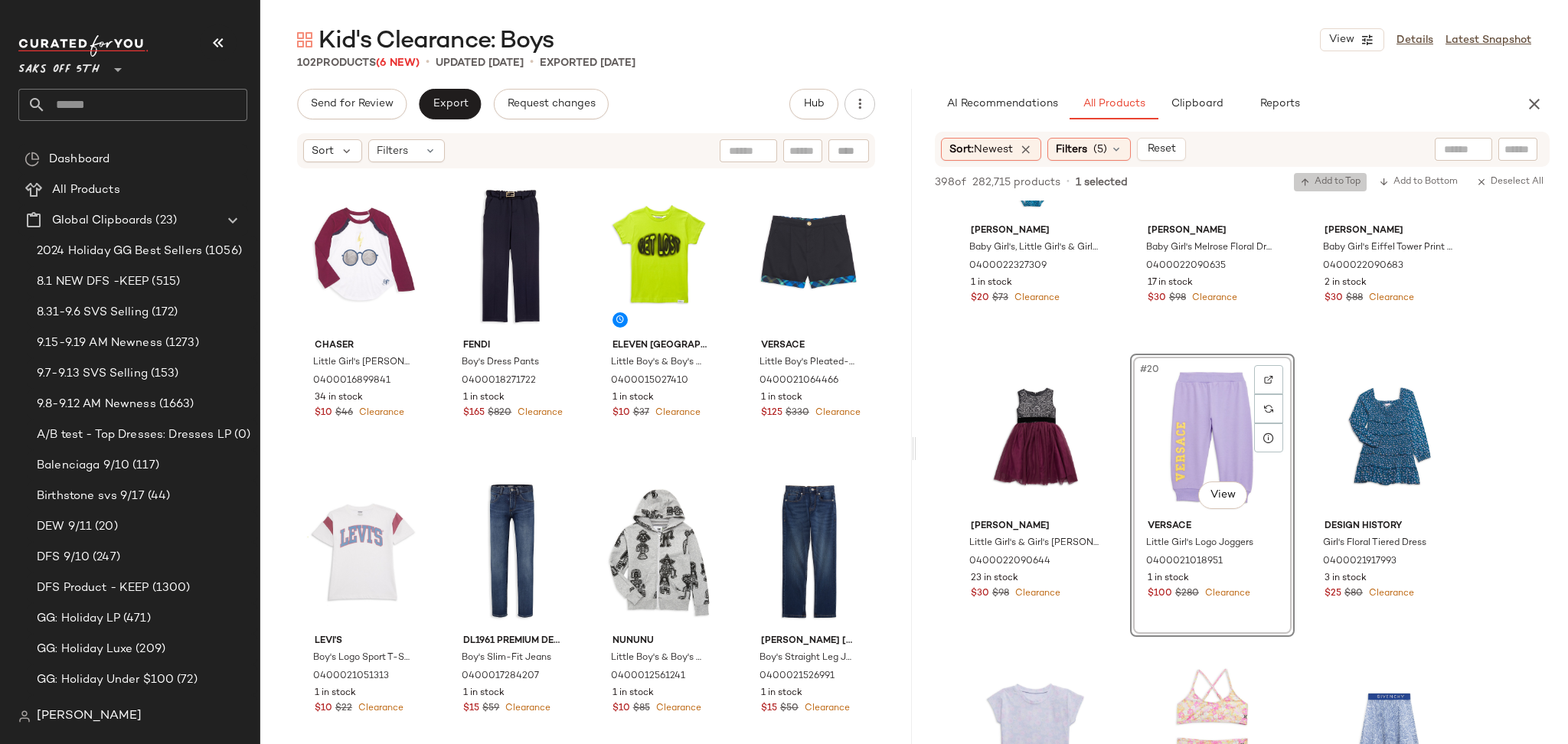
click at [1333, 175] on button "Add to Top" at bounding box center [1330, 182] width 73 height 18
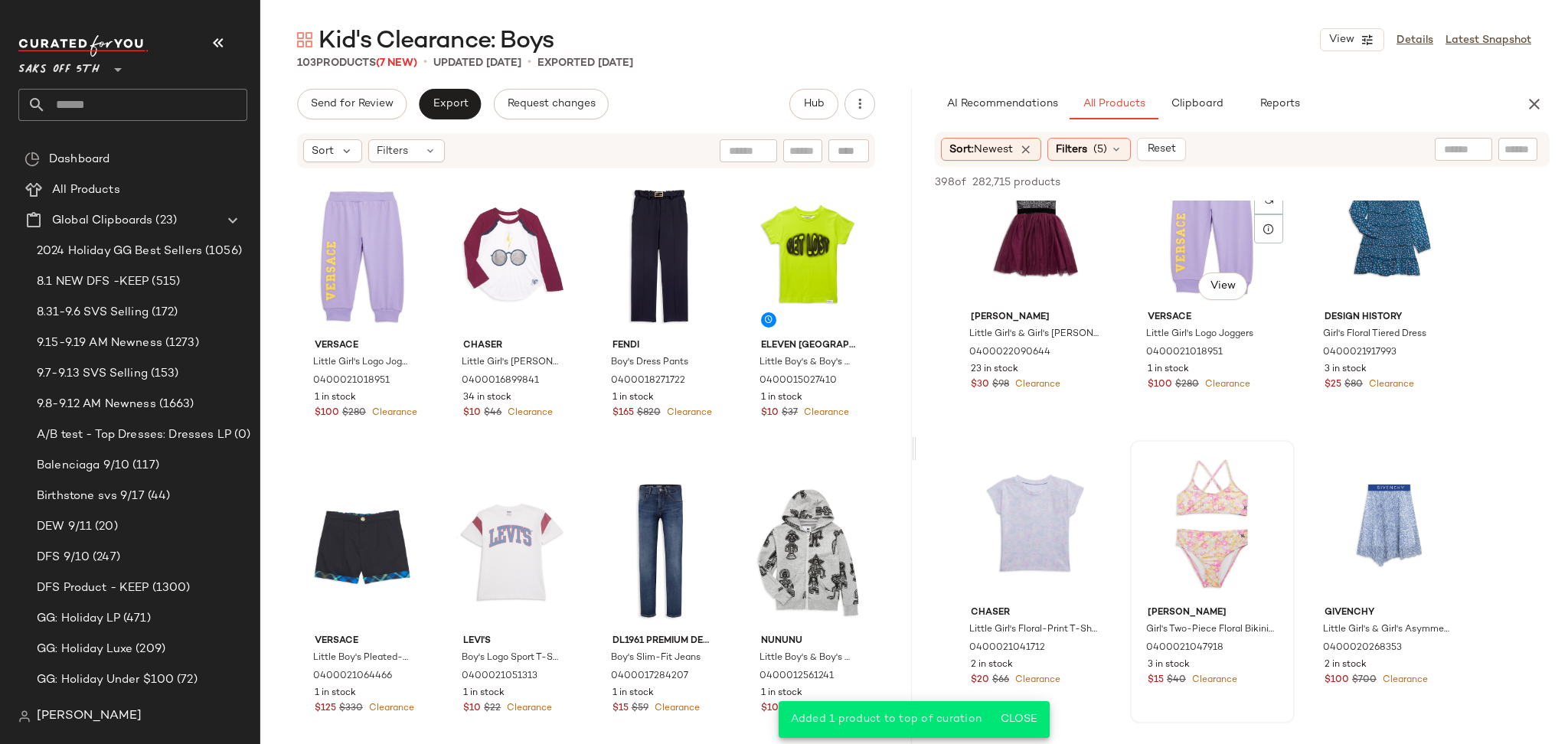
scroll to position [1828, 0]
click at [1013, 491] on div "#22 View" at bounding box center [1035, 522] width 154 height 155
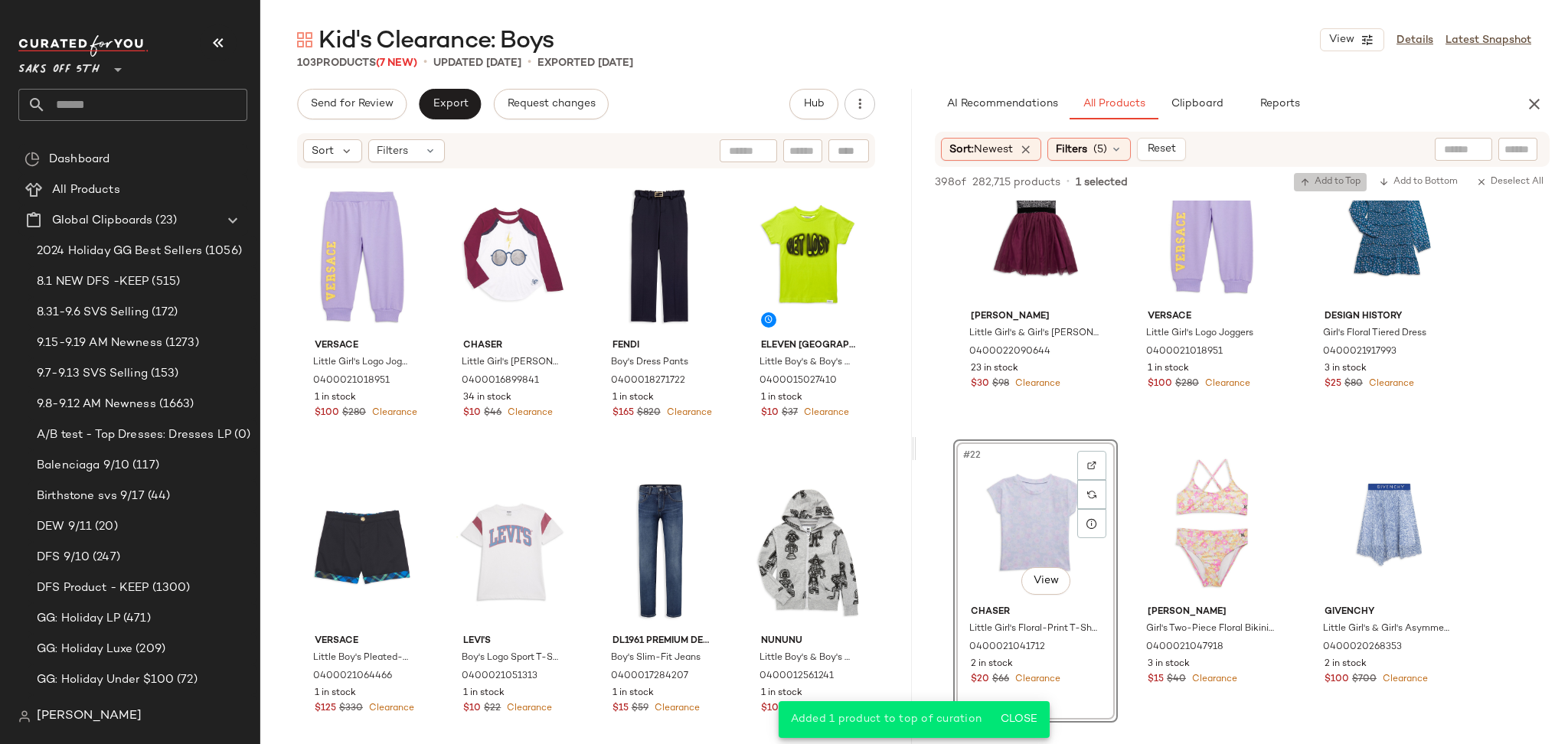
click at [1325, 178] on span "Add to Top" at bounding box center [1330, 182] width 60 height 11
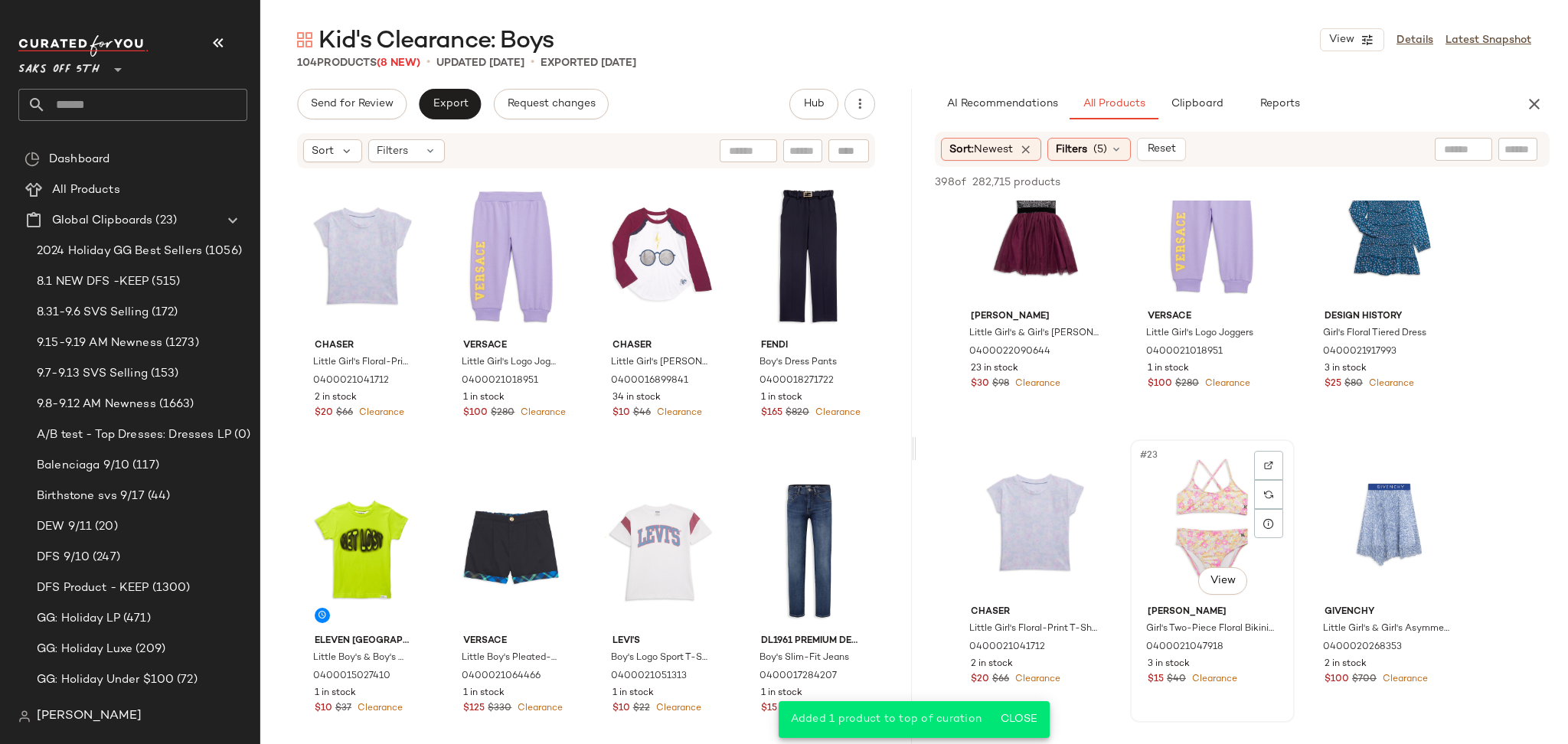
click at [1193, 513] on div "#23 View" at bounding box center [1211, 522] width 154 height 155
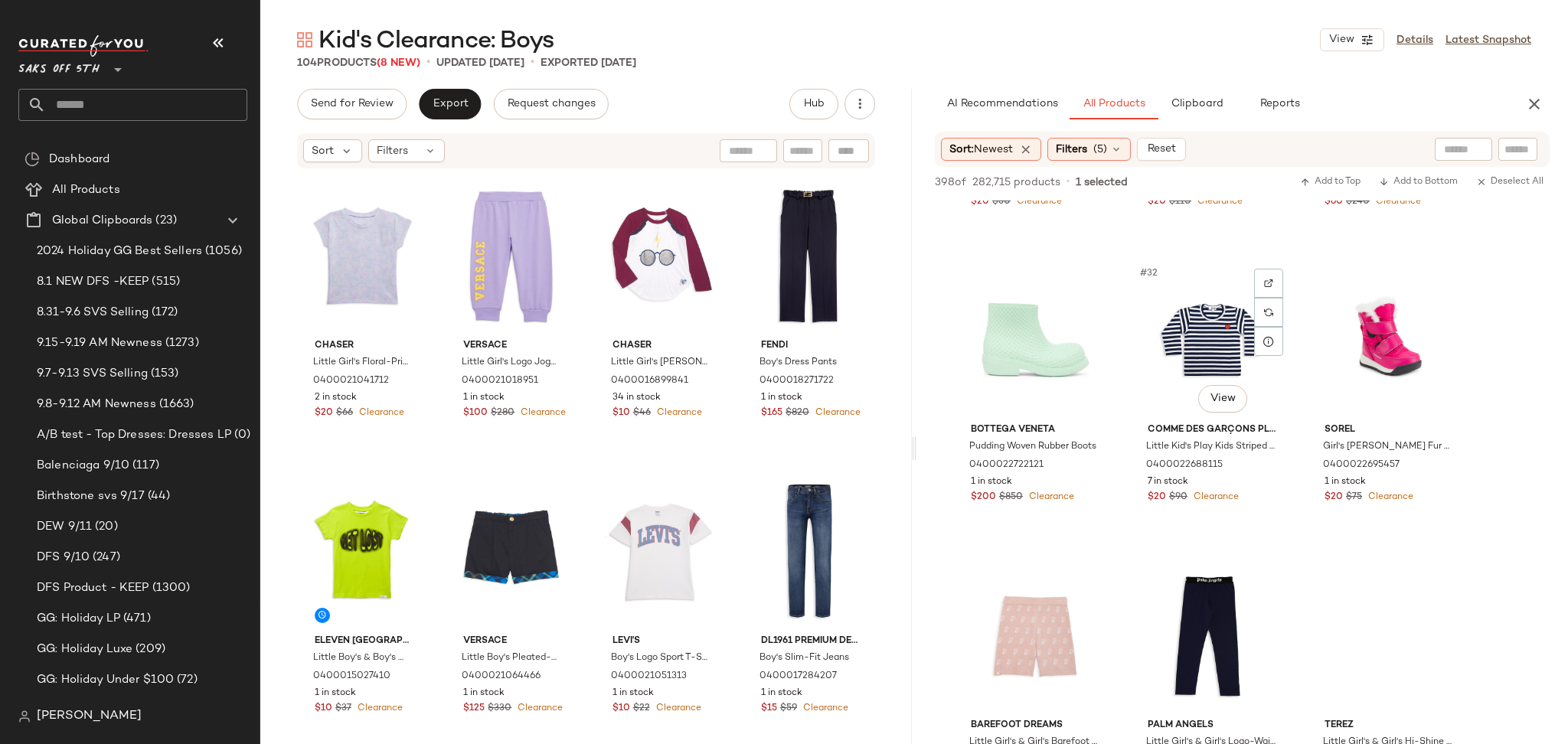
scroll to position [2902, 0]
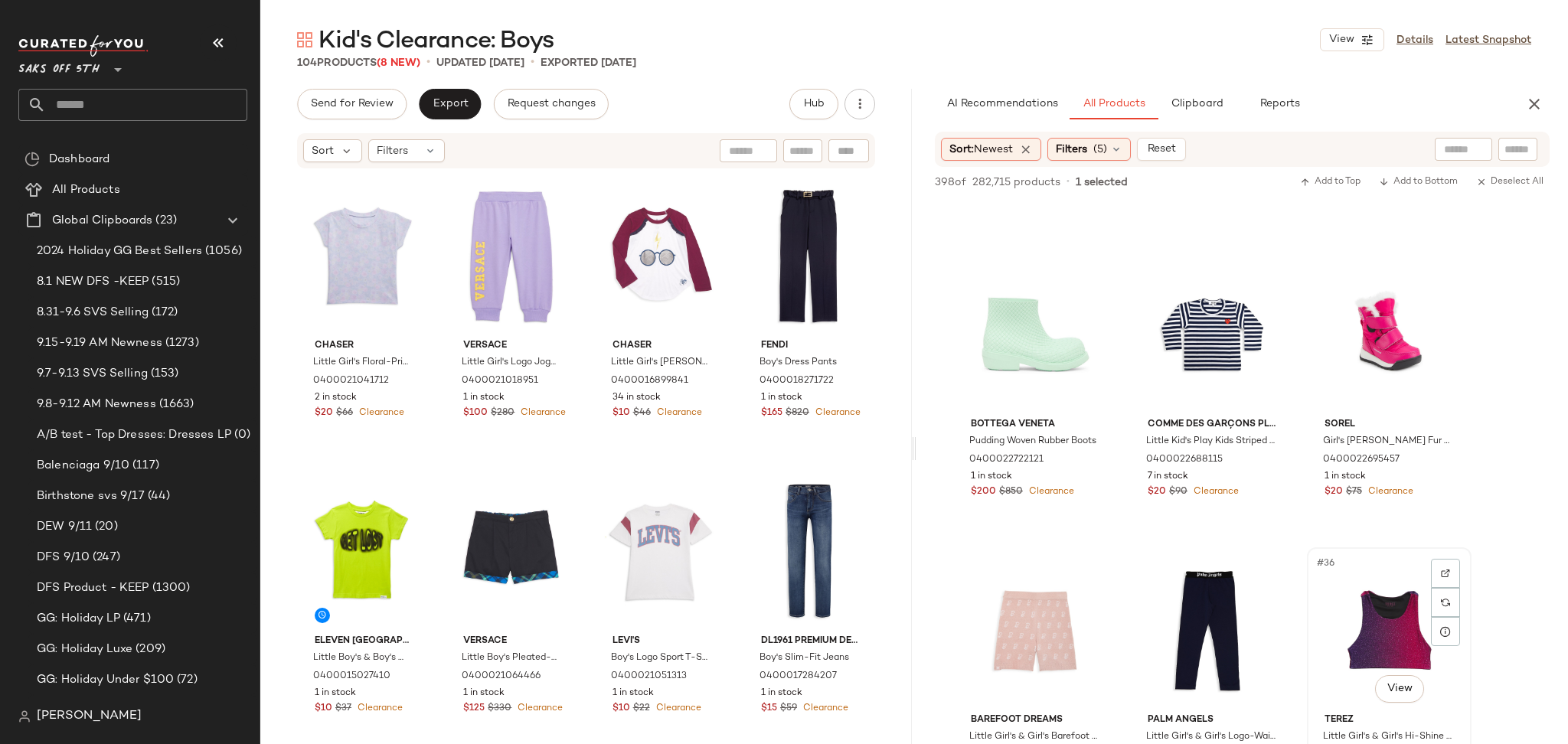
click at [1370, 606] on div "#36 View" at bounding box center [1389, 629] width 154 height 155
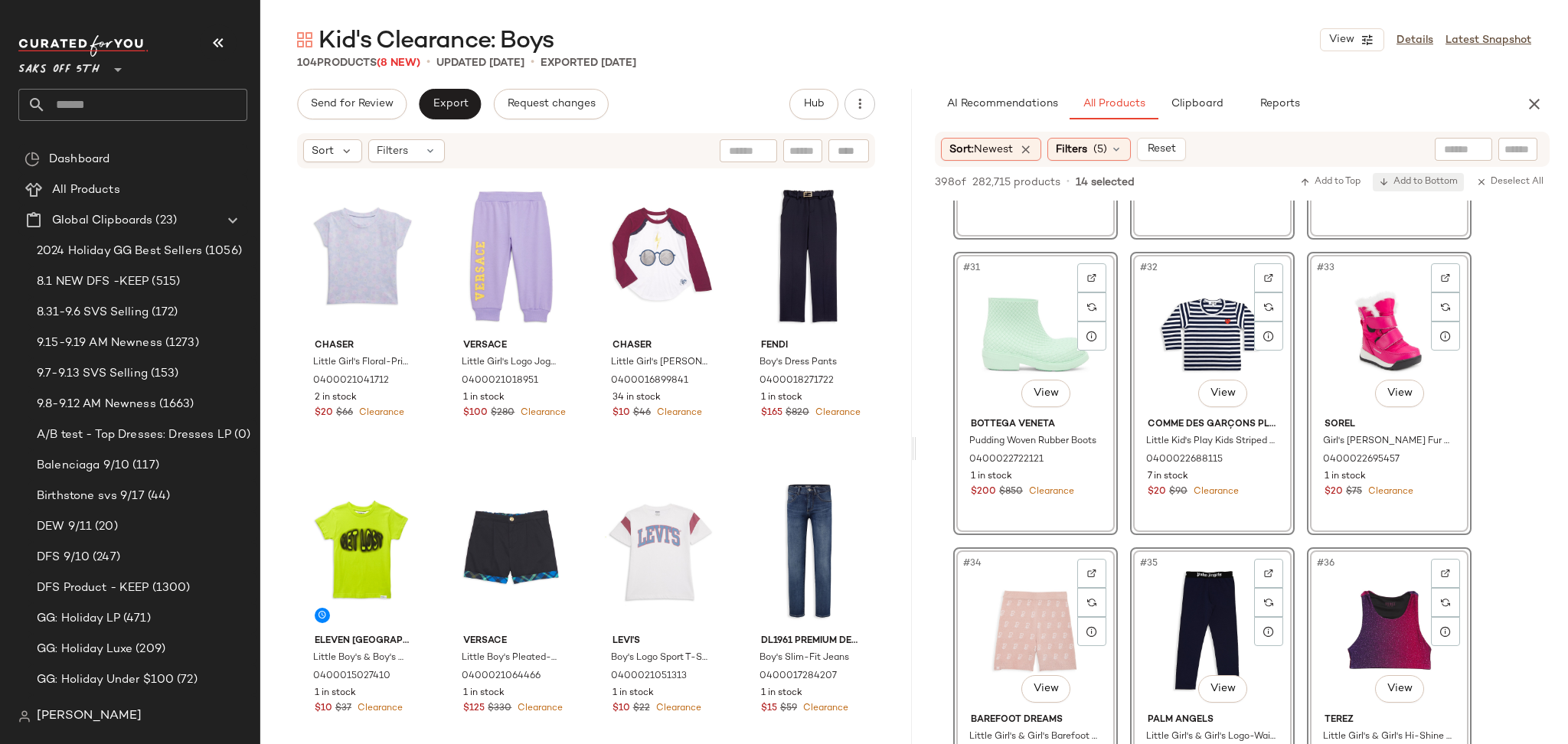
click at [1409, 182] on span "Add to Bottom" at bounding box center [1418, 182] width 79 height 11
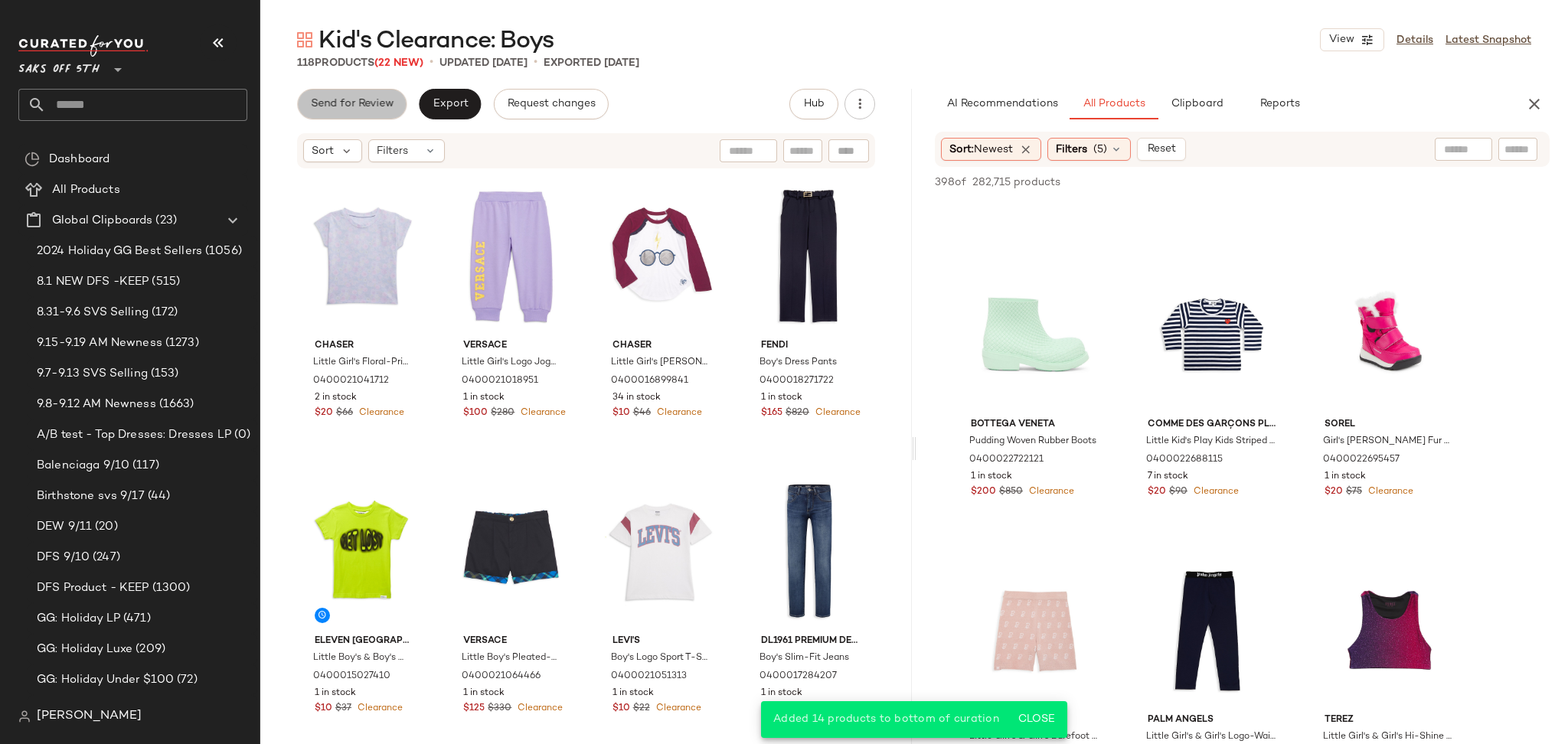
click at [365, 103] on span "Send for Review" at bounding box center [352, 104] width 84 height 12
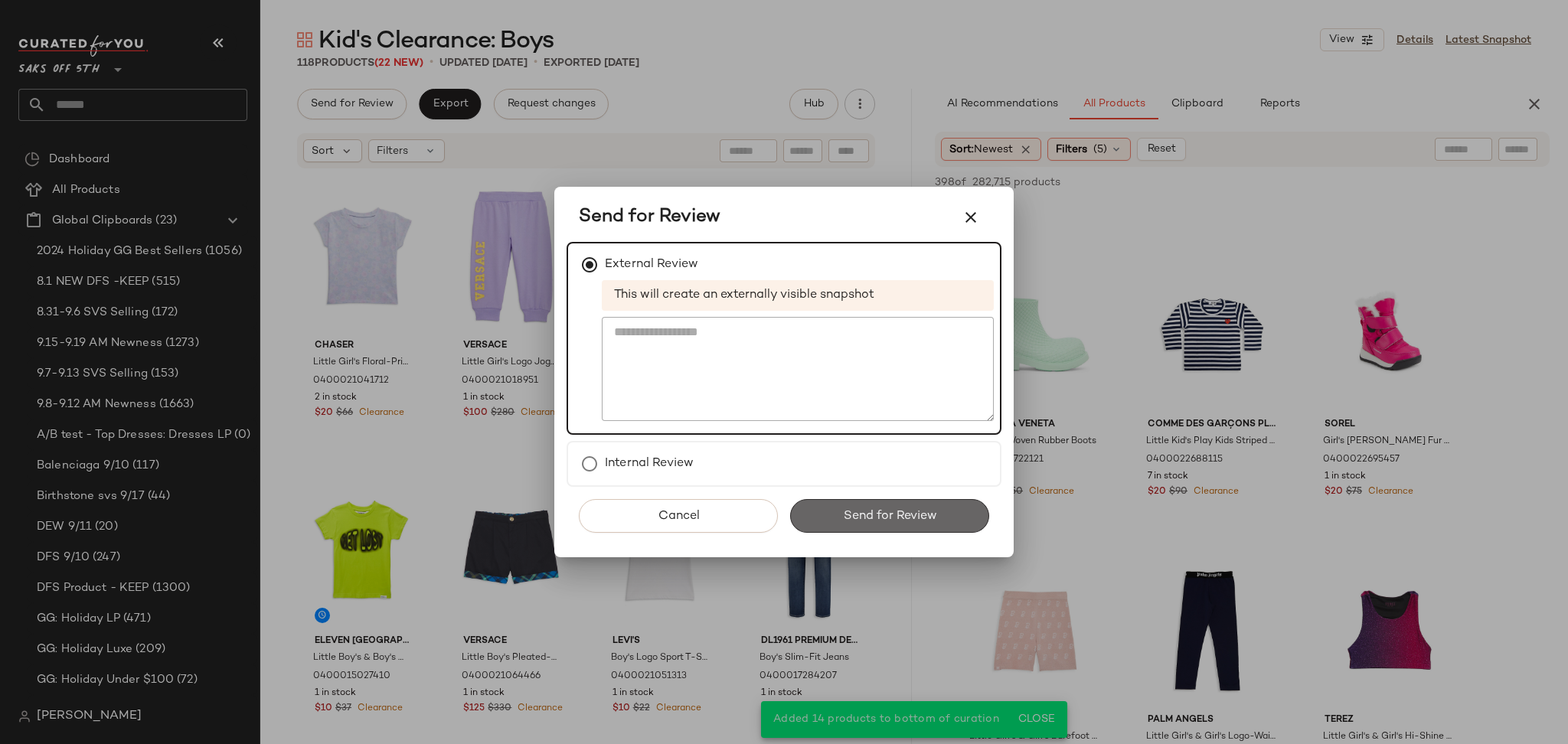
click at [842, 516] on span "Send for Review" at bounding box center [888, 516] width 94 height 15
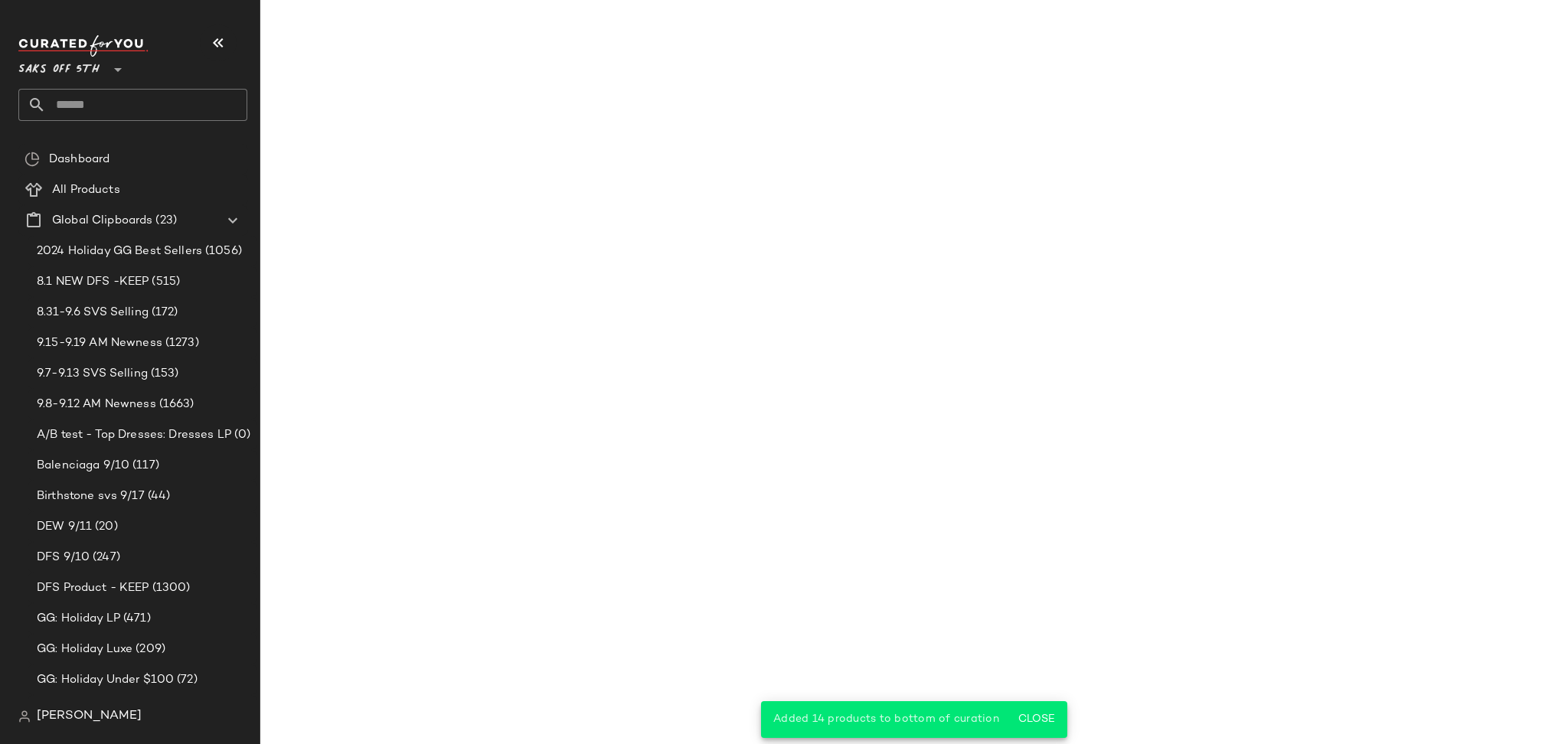
scroll to position [4083, 0]
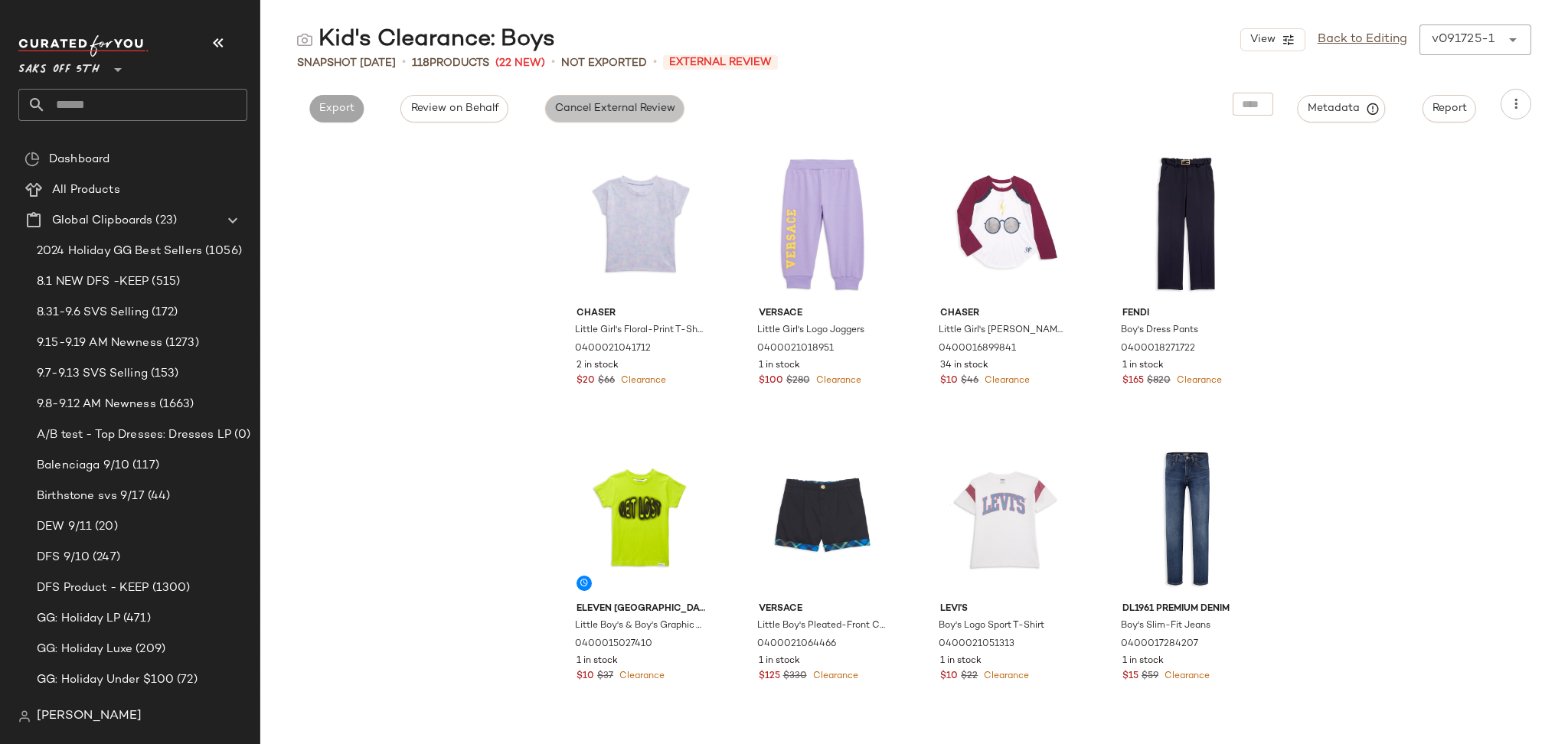
click at [617, 104] on span "Cancel External Review" at bounding box center [614, 108] width 121 height 12
click at [467, 106] on span "Export" at bounding box center [475, 108] width 36 height 12
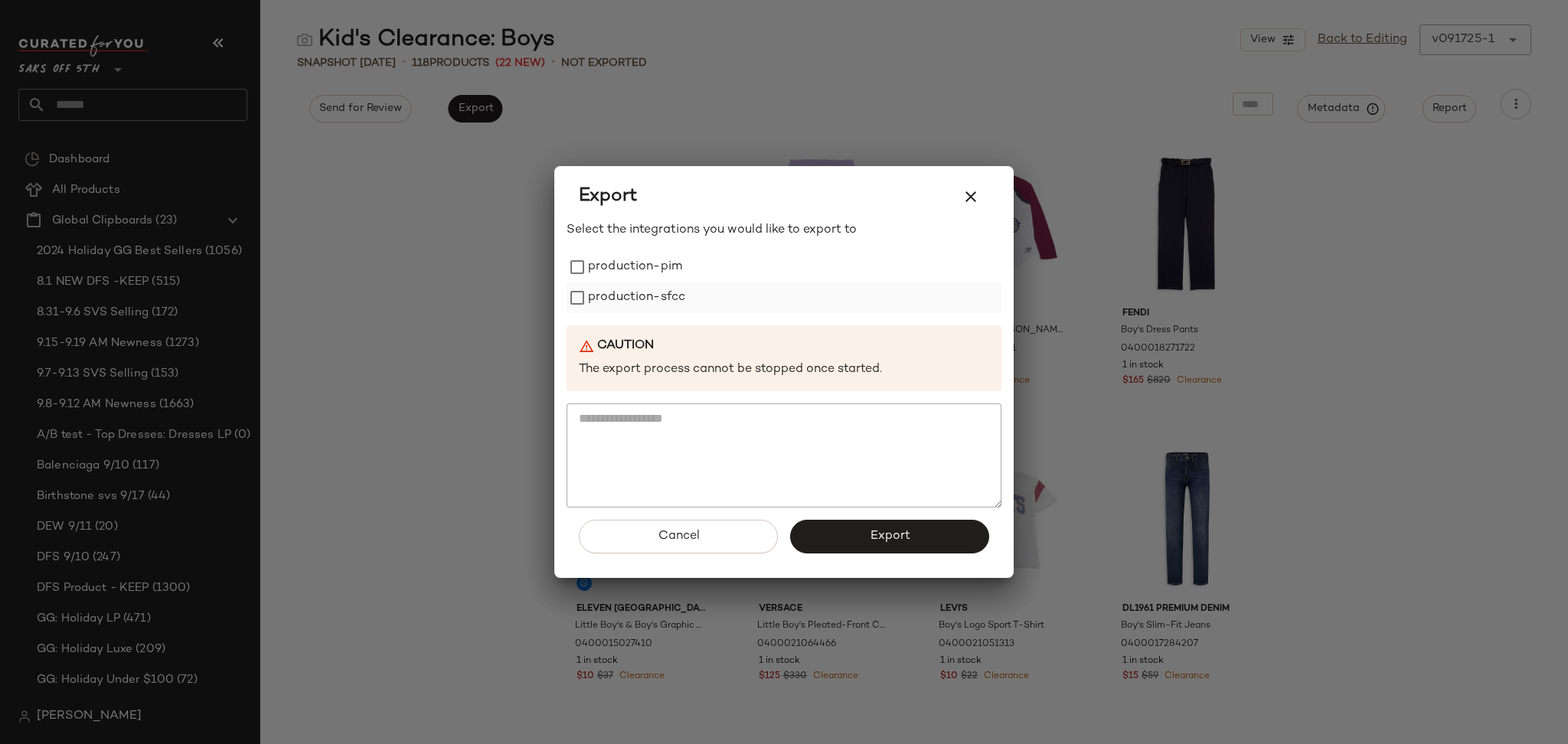
click at [652, 287] on label "production-sfcc" at bounding box center [636, 297] width 97 height 31
click at [663, 274] on label "production-pim" at bounding box center [634, 267] width 94 height 31
click at [855, 536] on button "Export" at bounding box center [889, 536] width 199 height 34
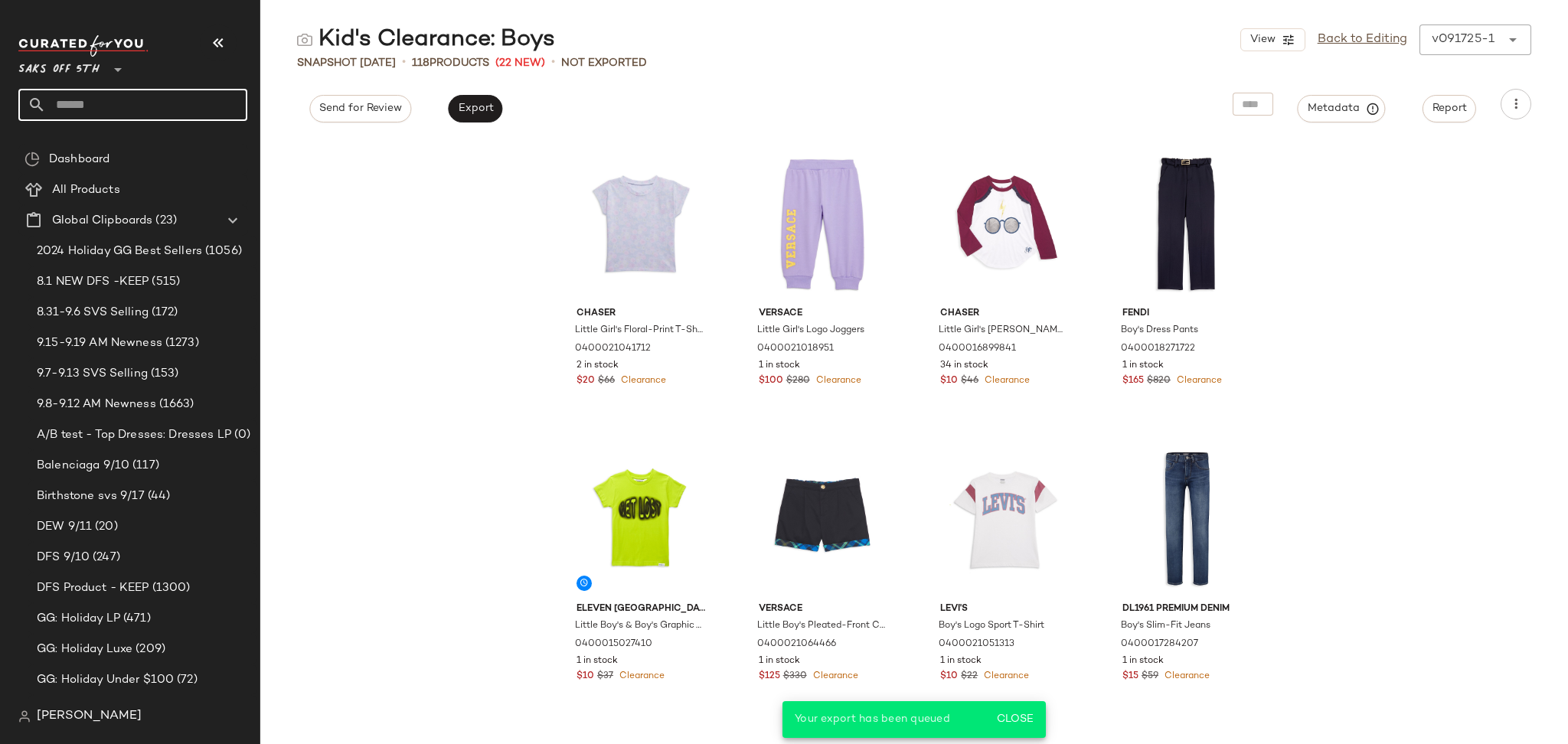
click at [159, 98] on input "text" at bounding box center [146, 105] width 201 height 32
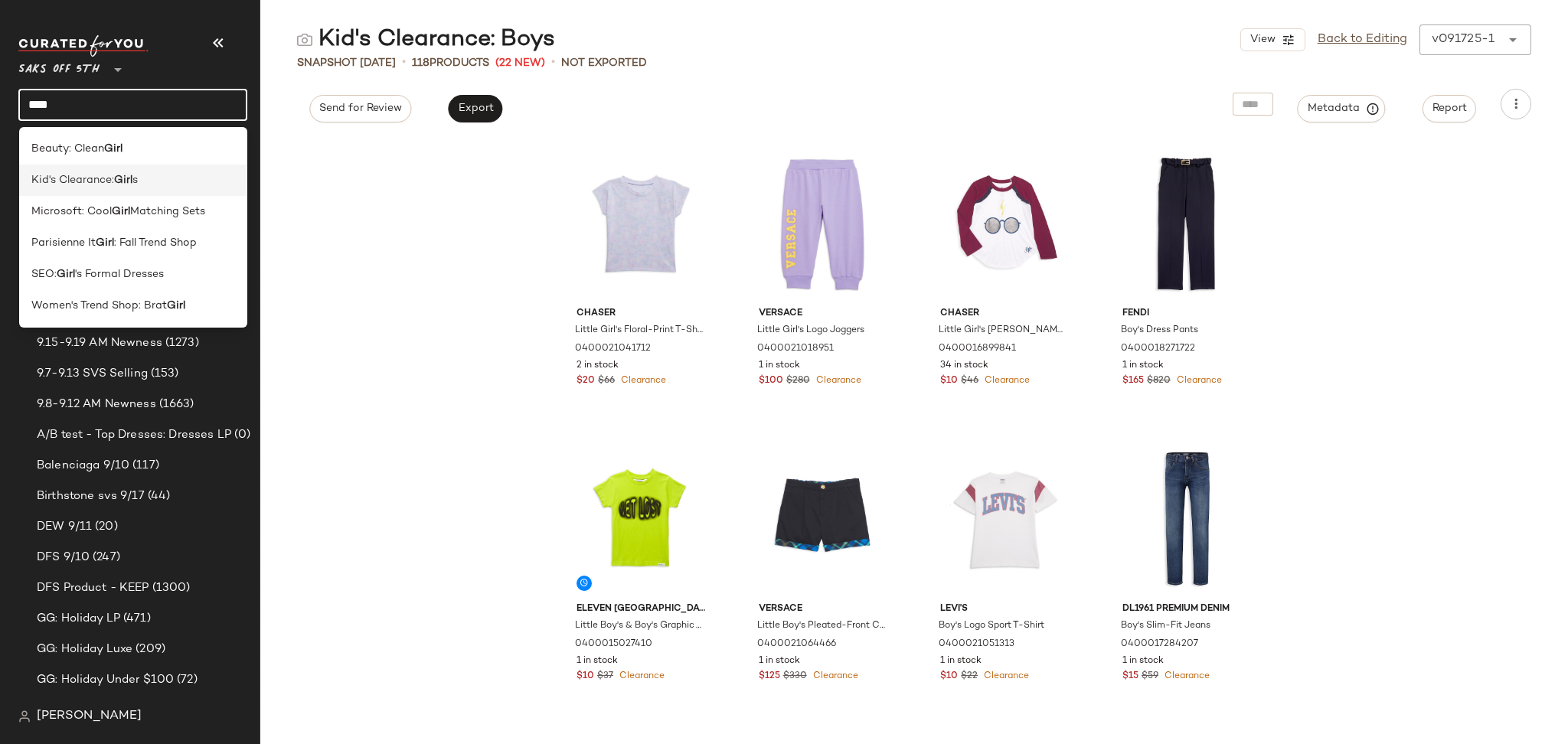
type input "****"
click at [119, 181] on b "Girl" at bounding box center [123, 180] width 18 height 16
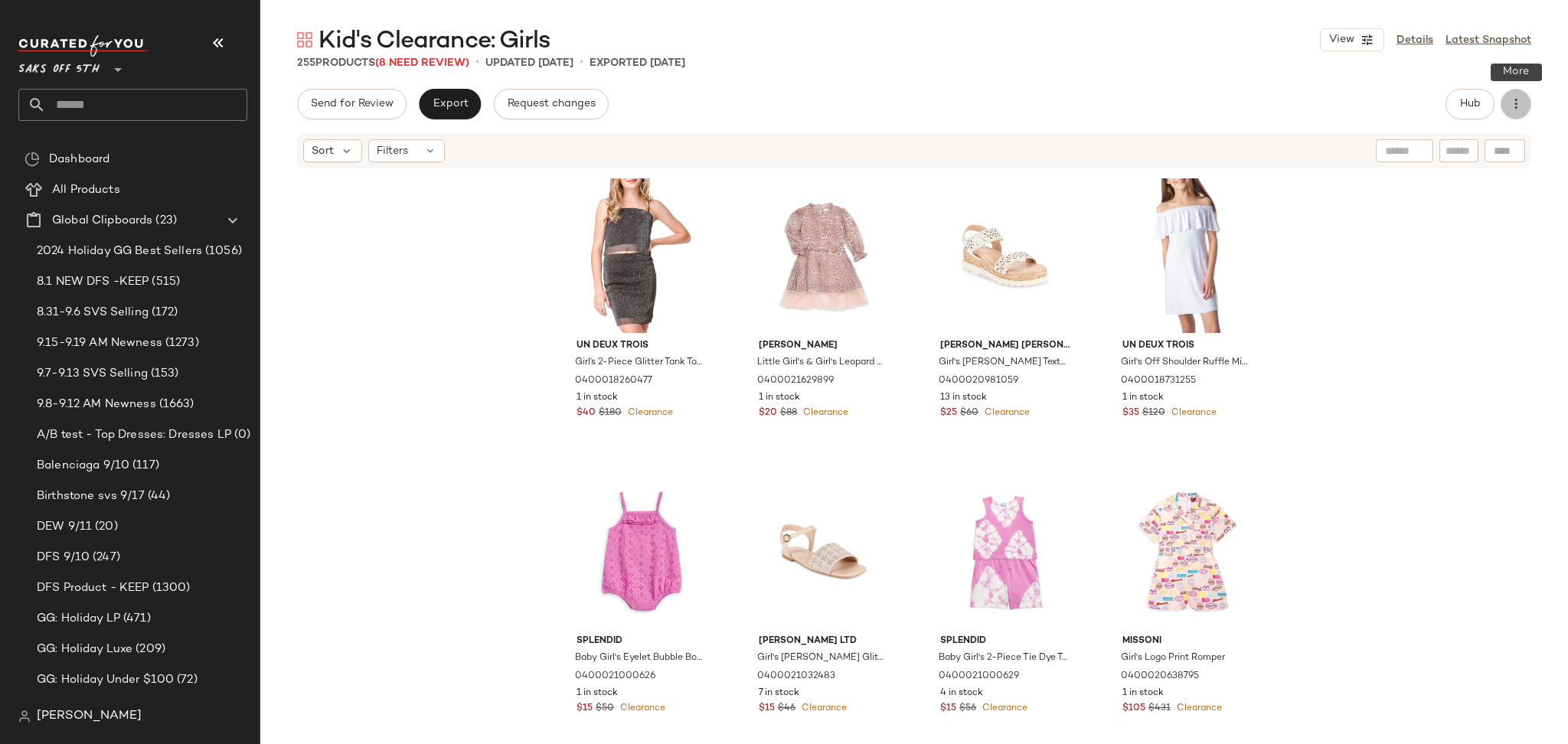
click at [1519, 111] on icon "button" at bounding box center [1515, 104] width 15 height 15
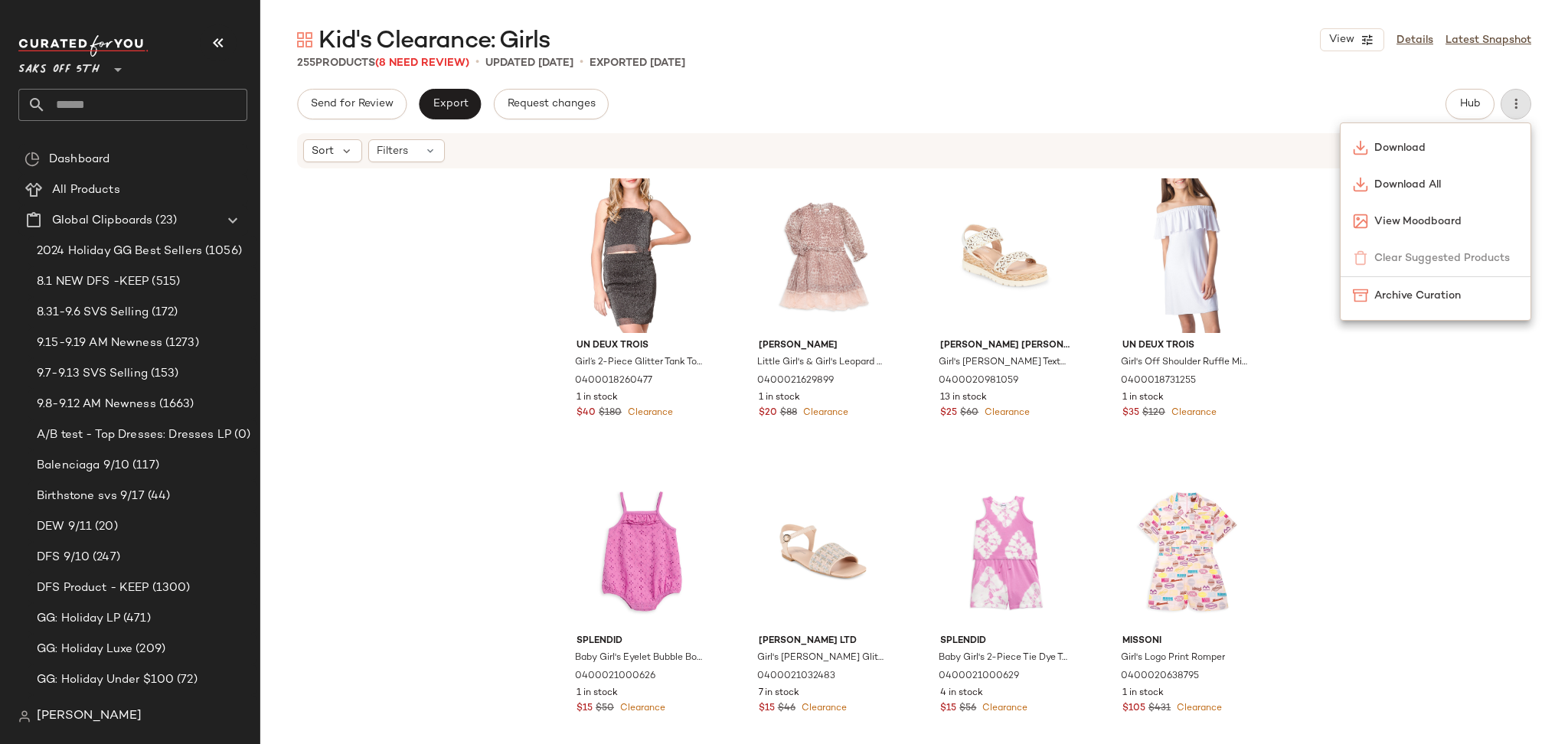
click at [1162, 86] on div "Kid's Clearance: Girls View Details Latest Snapshot 255 Products (8 Need Review…" at bounding box center [914, 384] width 1308 height 719
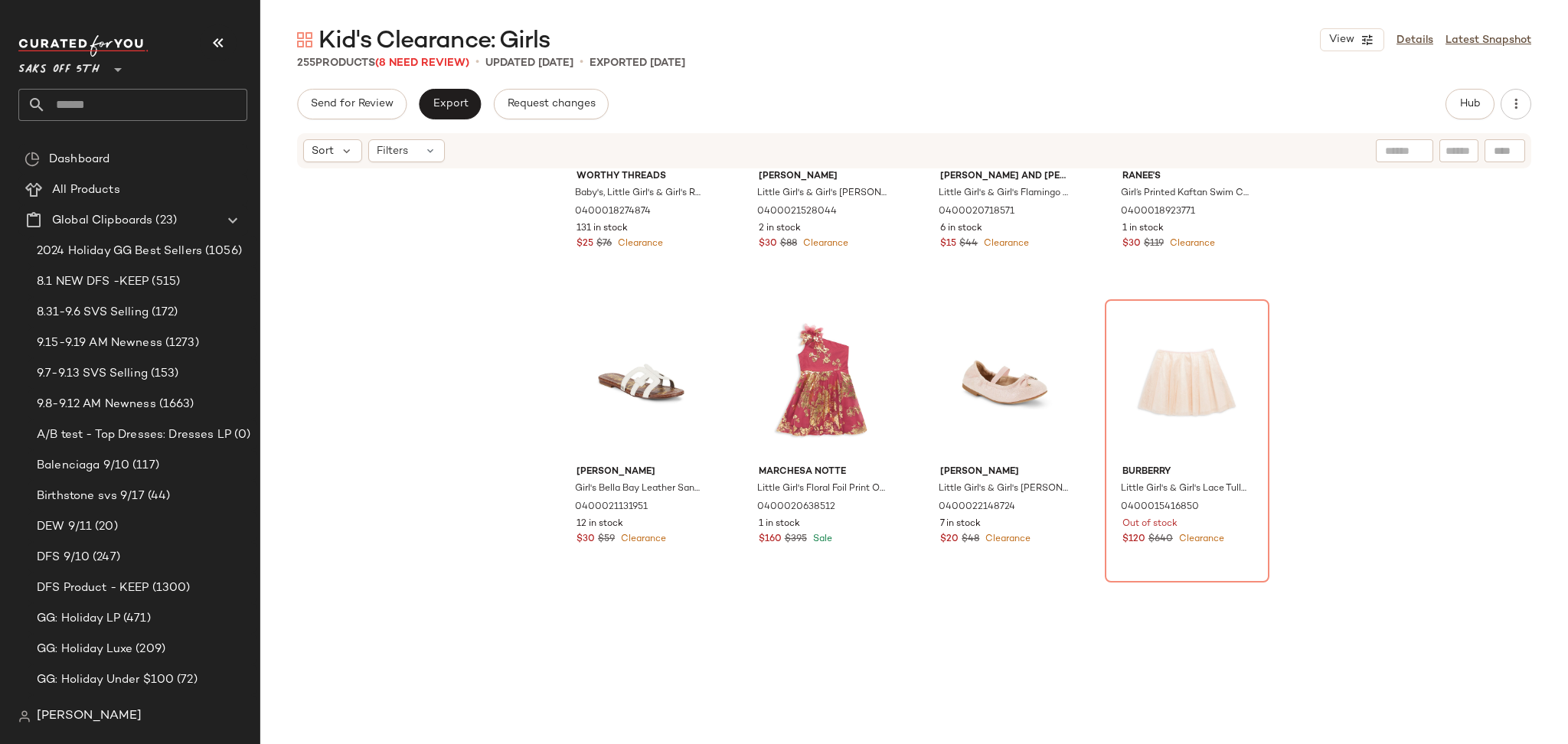
scroll to position [3136, 0]
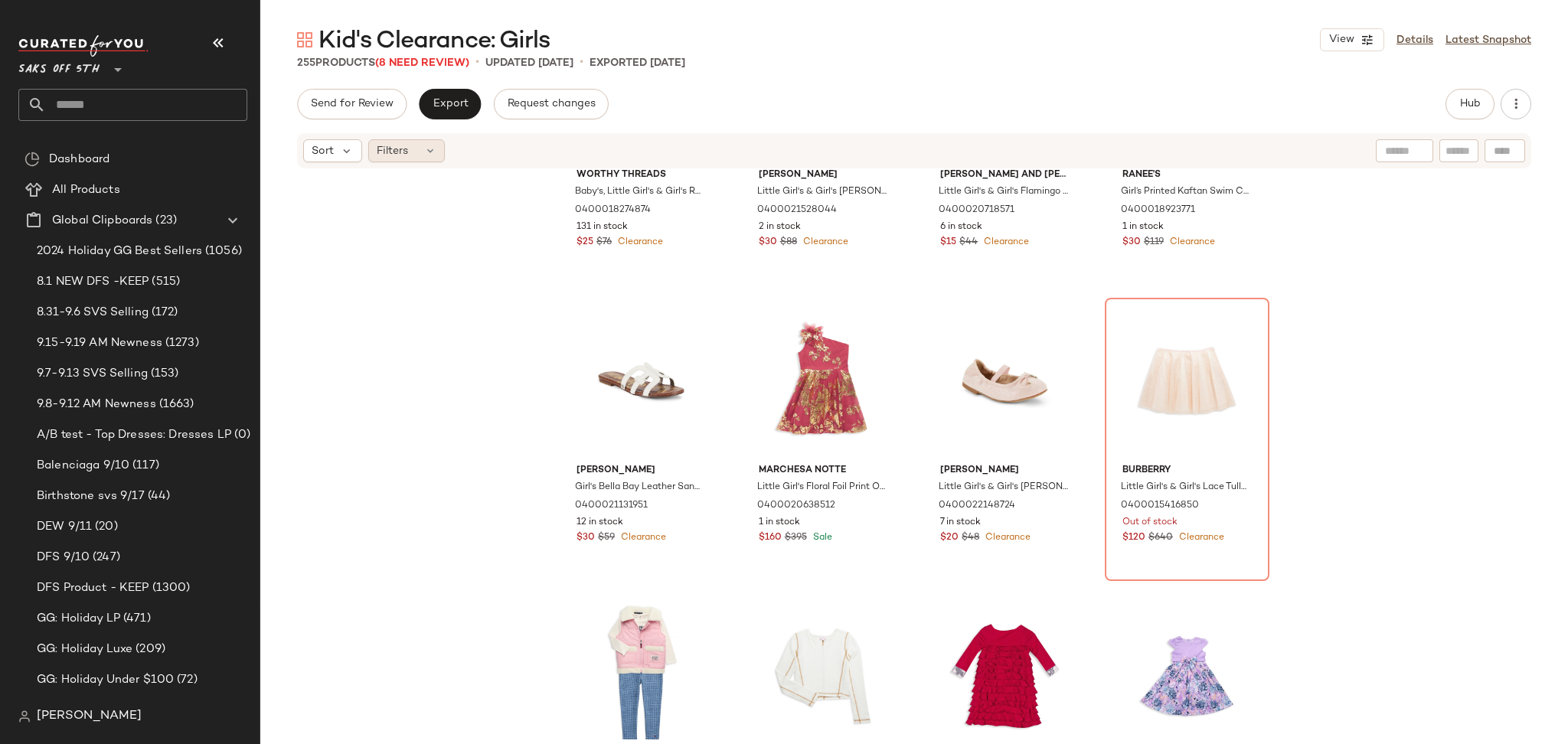
click at [408, 144] on span "Filters" at bounding box center [392, 151] width 31 height 16
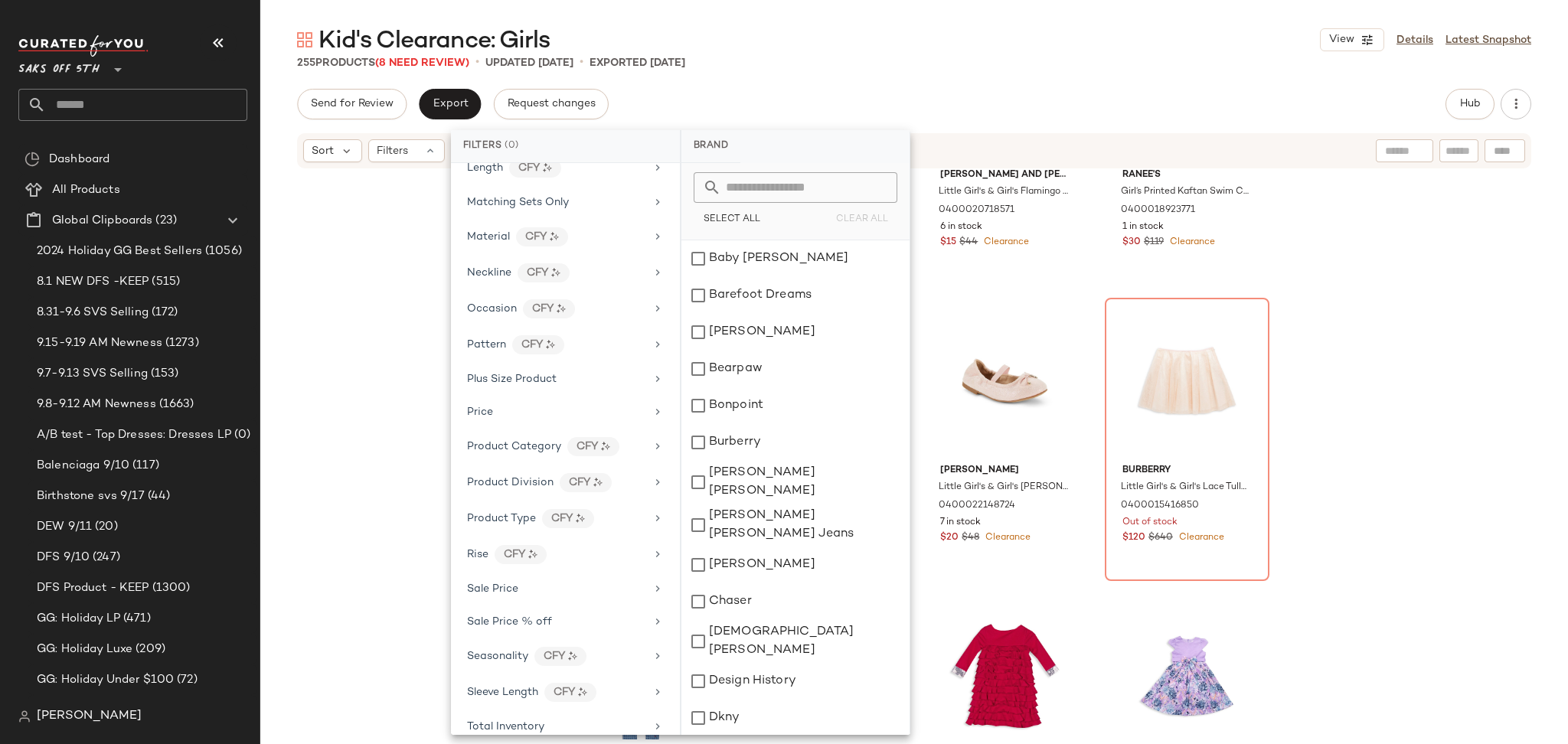
scroll to position [665, 0]
click at [534, 651] on div "Seasonality CFY" at bounding box center [556, 655] width 178 height 19
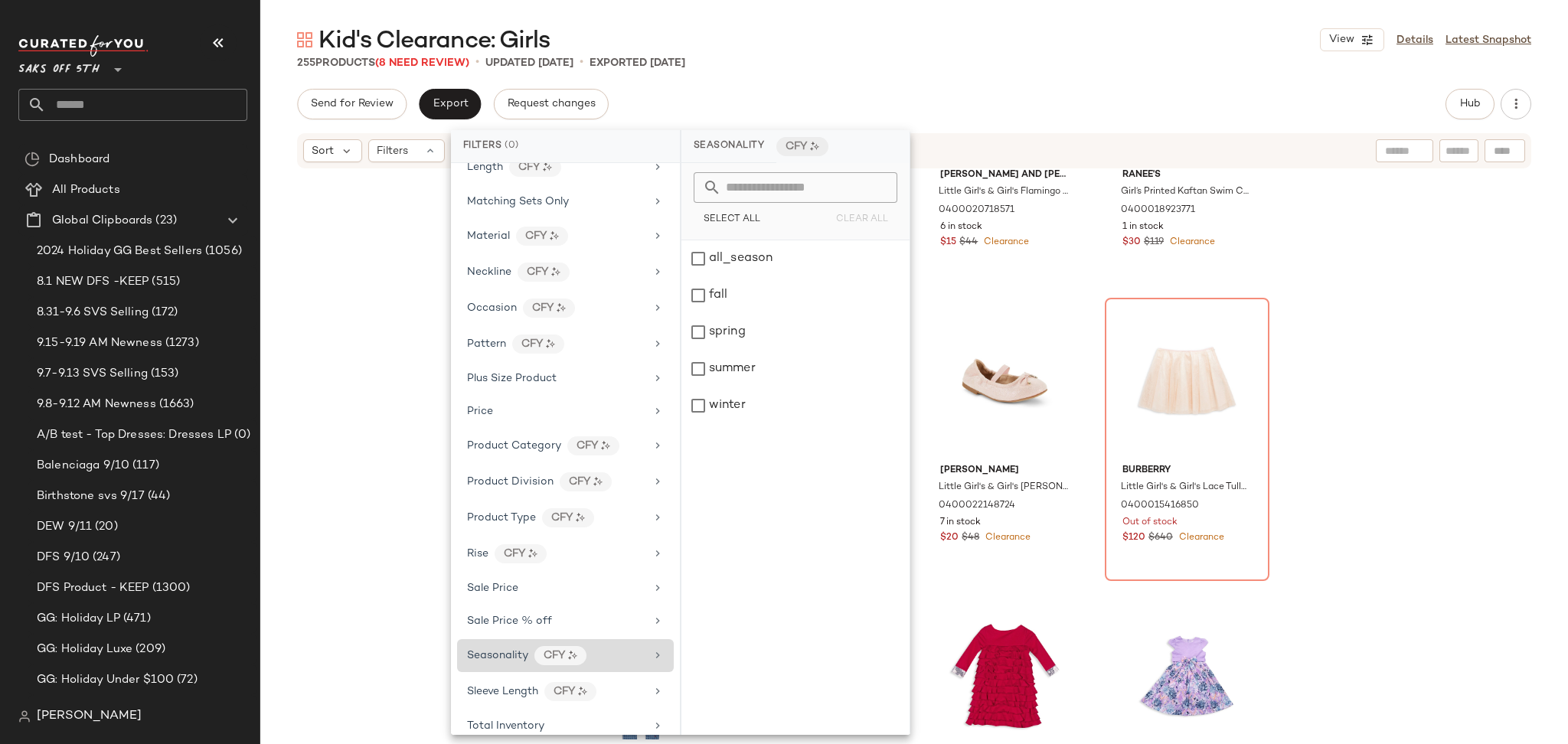
scroll to position [719, 0]
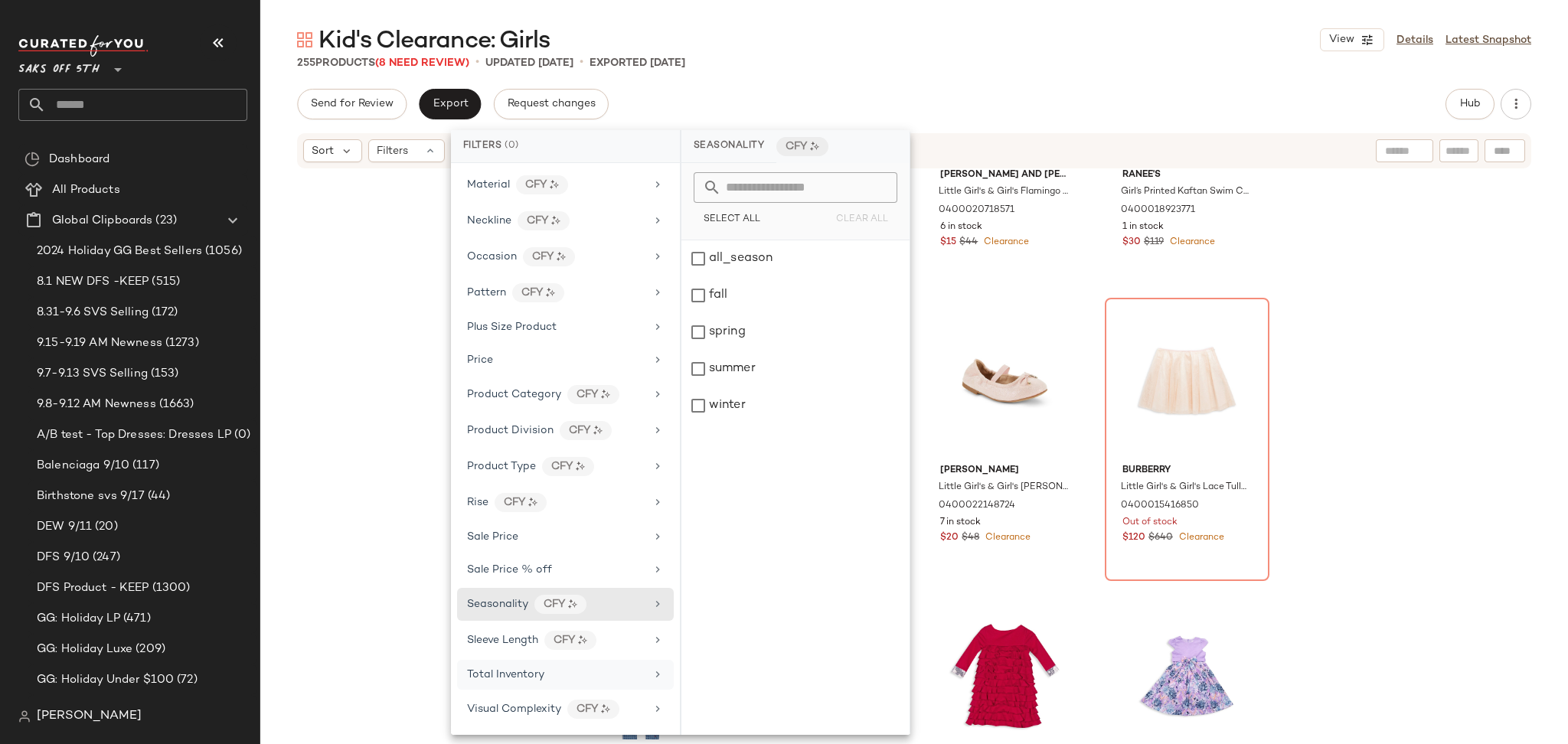
click at [528, 659] on div "Total Inventory" at bounding box center [565, 674] width 217 height 30
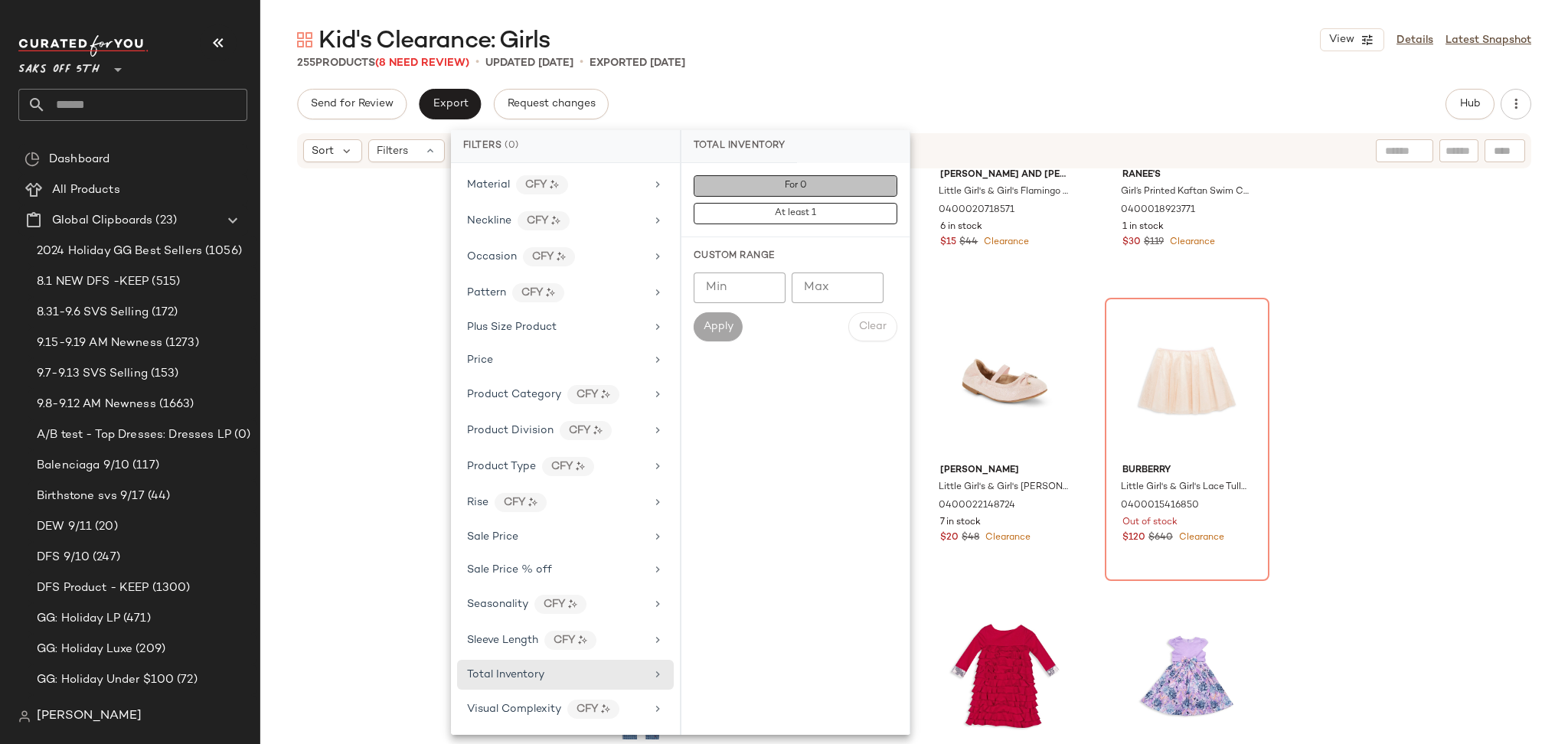
click at [784, 177] on button "For 0" at bounding box center [795, 186] width 204 height 22
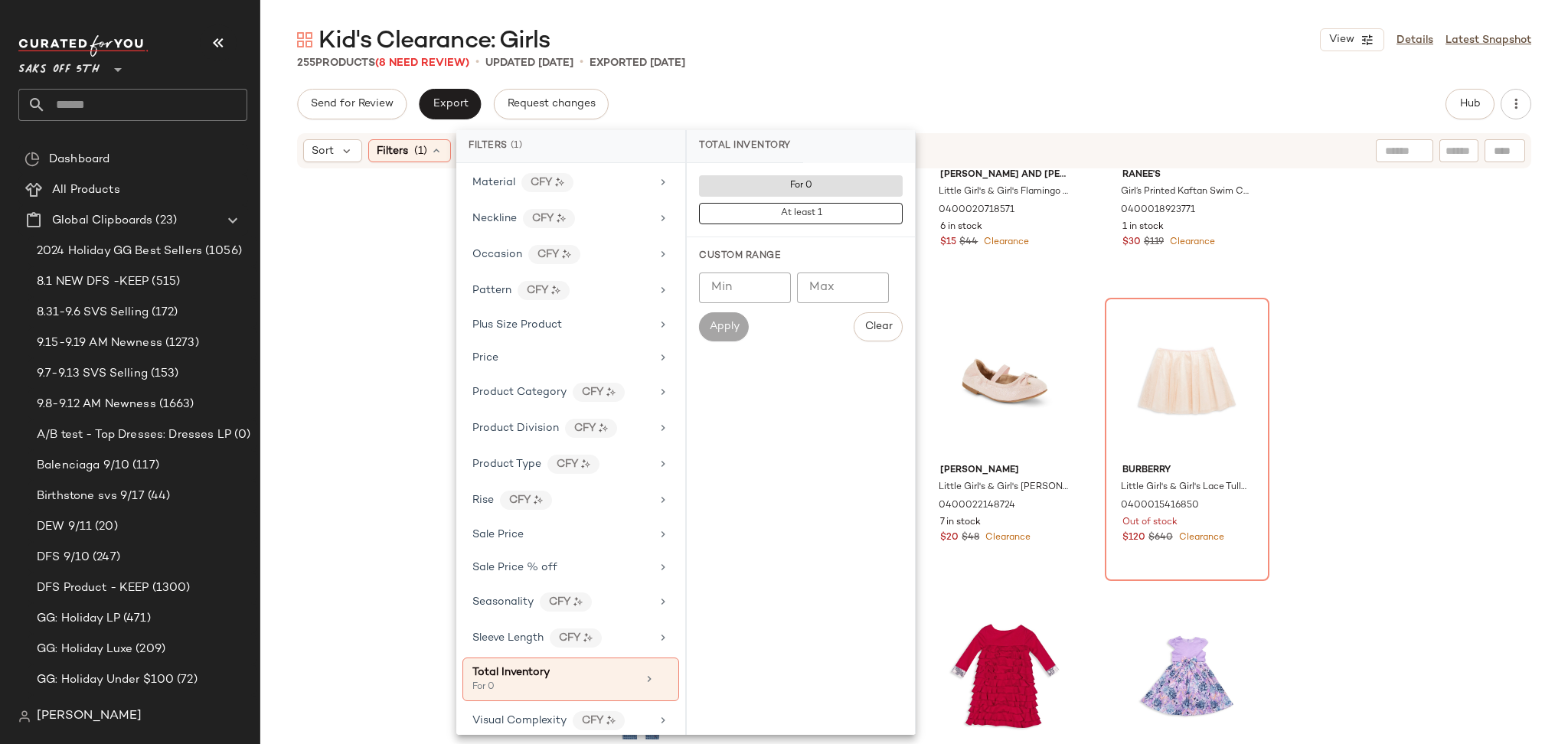
click at [933, 87] on div "Kid's Clearance: Girls View Details Latest Snapshot 255 Products (8 Need Review…" at bounding box center [914, 384] width 1308 height 719
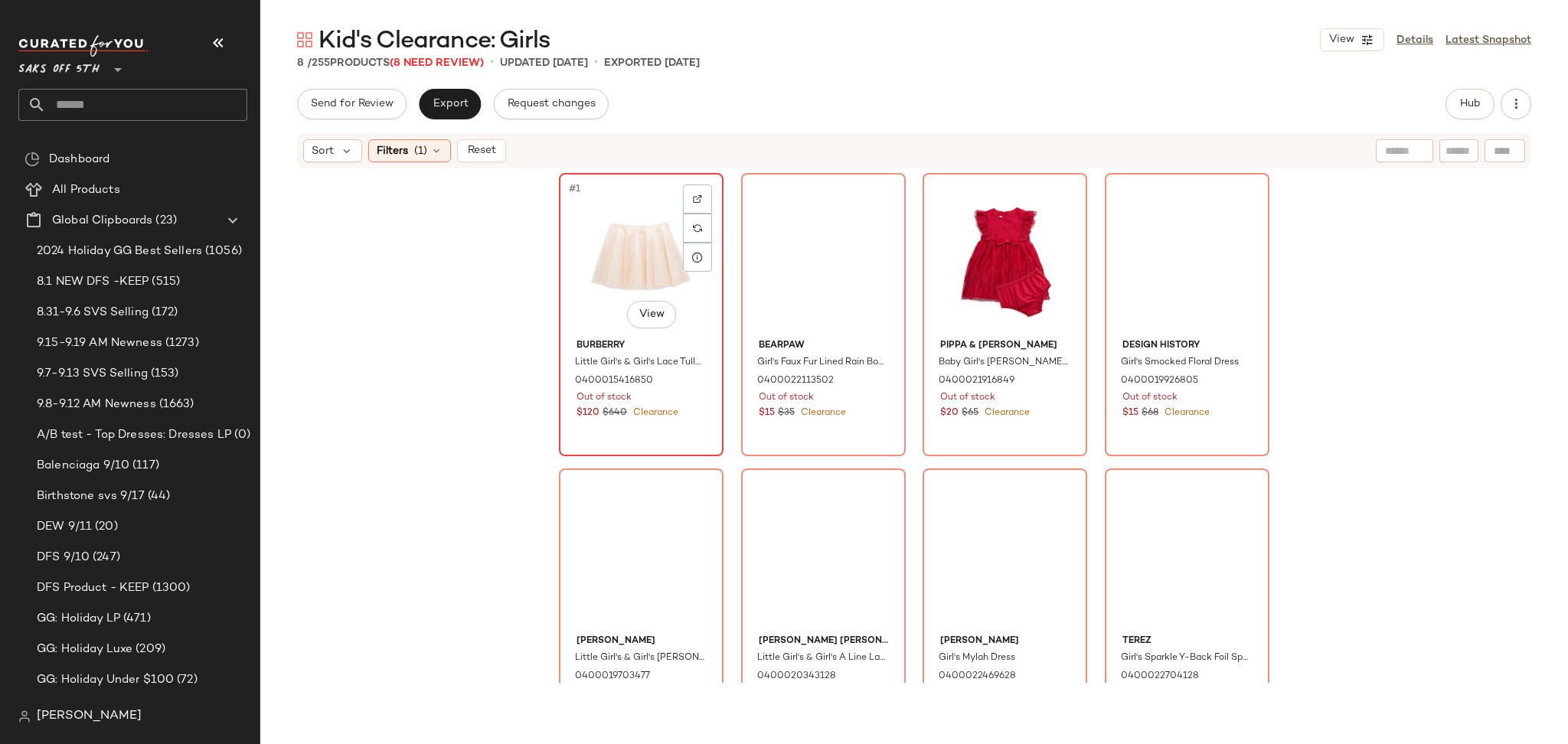
click at [615, 255] on div "#1 View" at bounding box center [641, 256] width 154 height 155
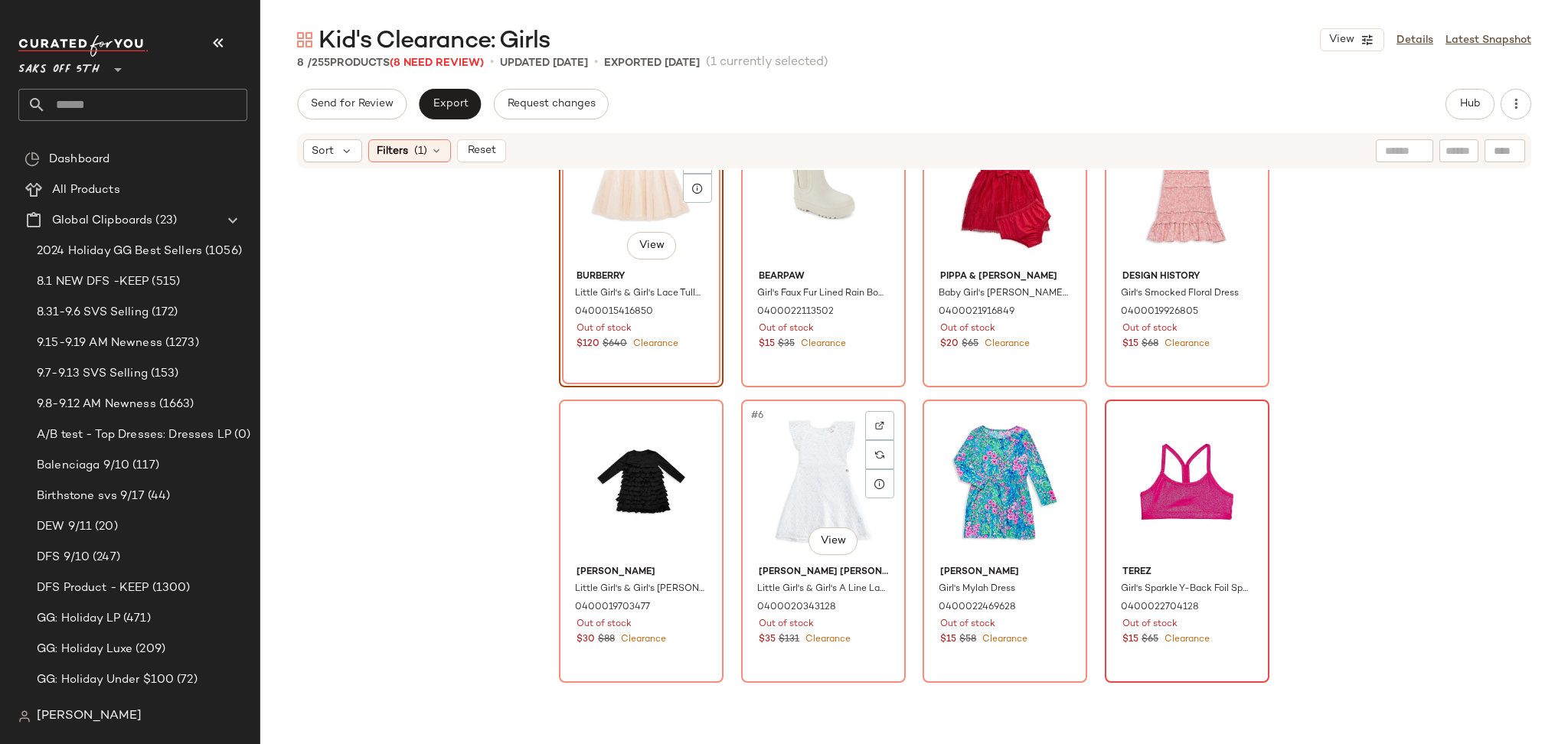
scroll to position [68, 0]
click at [1179, 492] on div "#8 View" at bounding box center [1187, 483] width 154 height 155
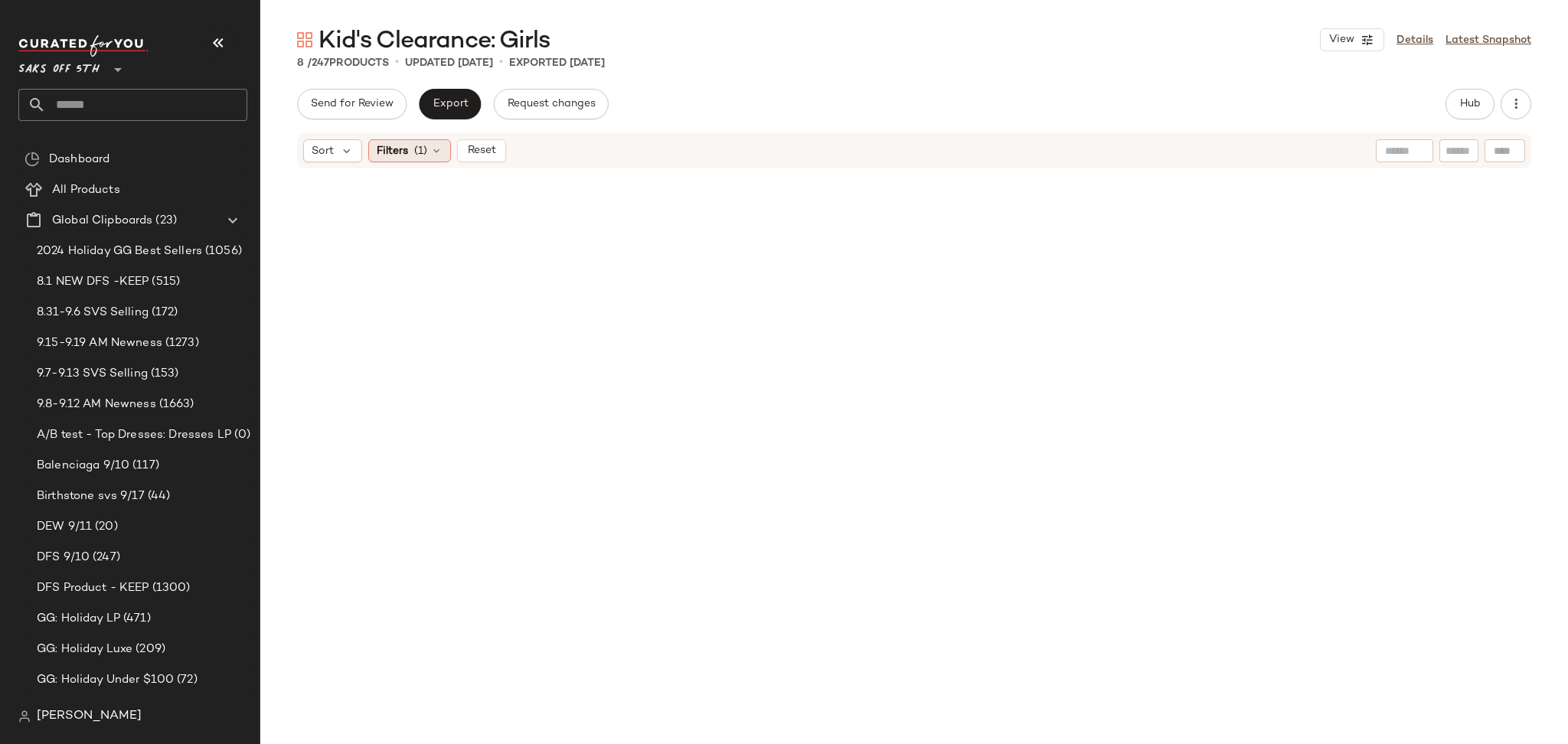
click at [442, 156] on div "Filters (1)" at bounding box center [410, 150] width 83 height 23
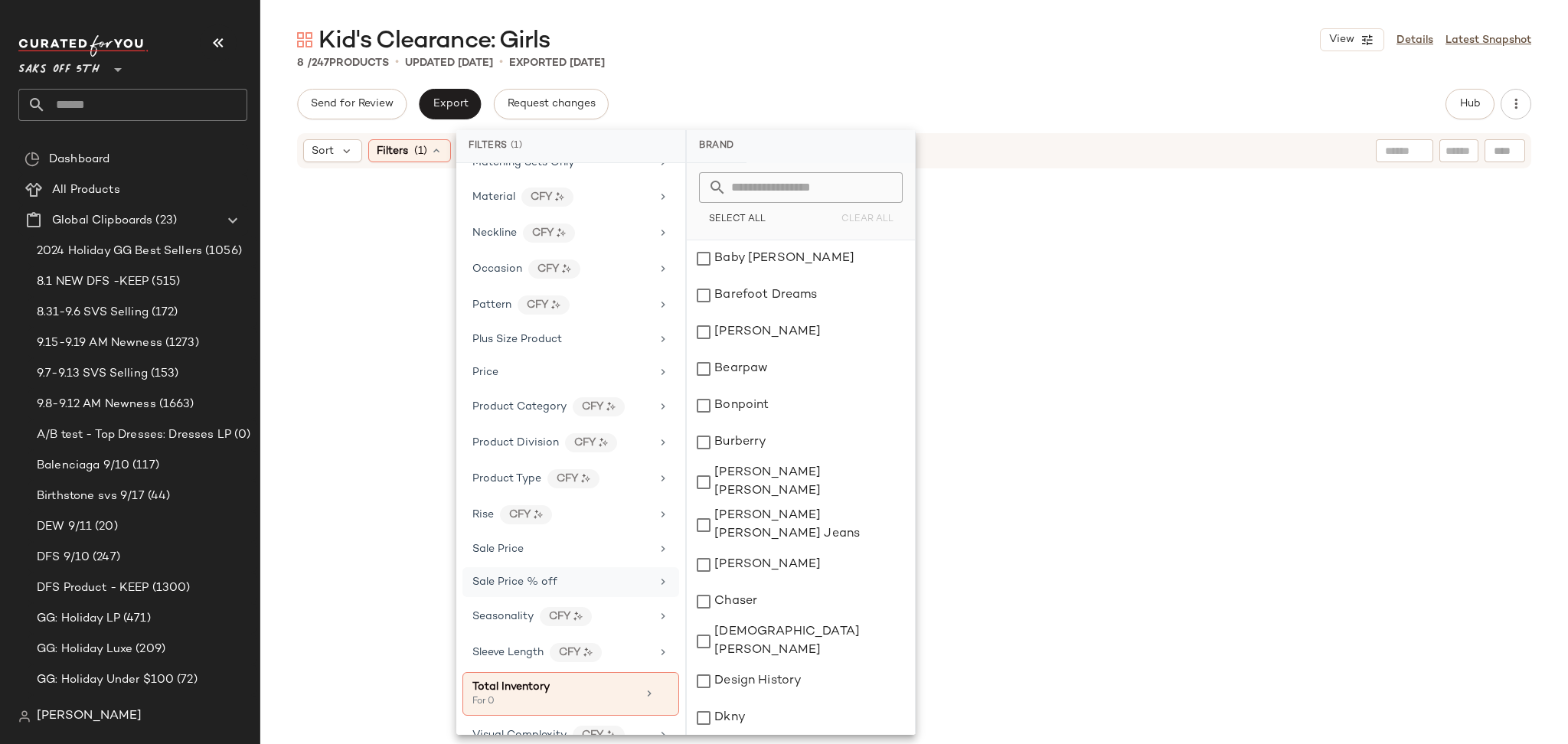
scroll to position [723, 0]
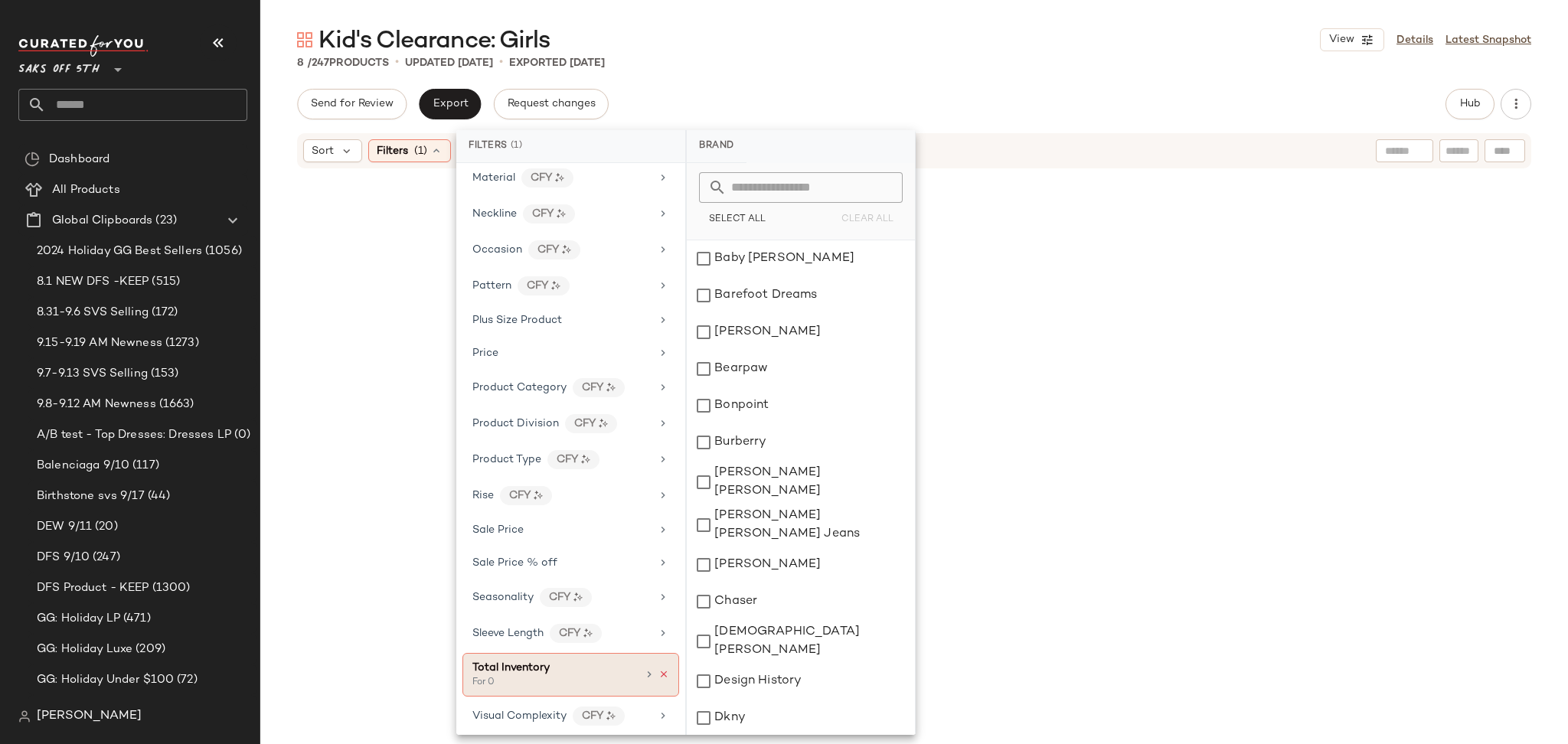
click at [662, 679] on icon at bounding box center [663, 674] width 11 height 11
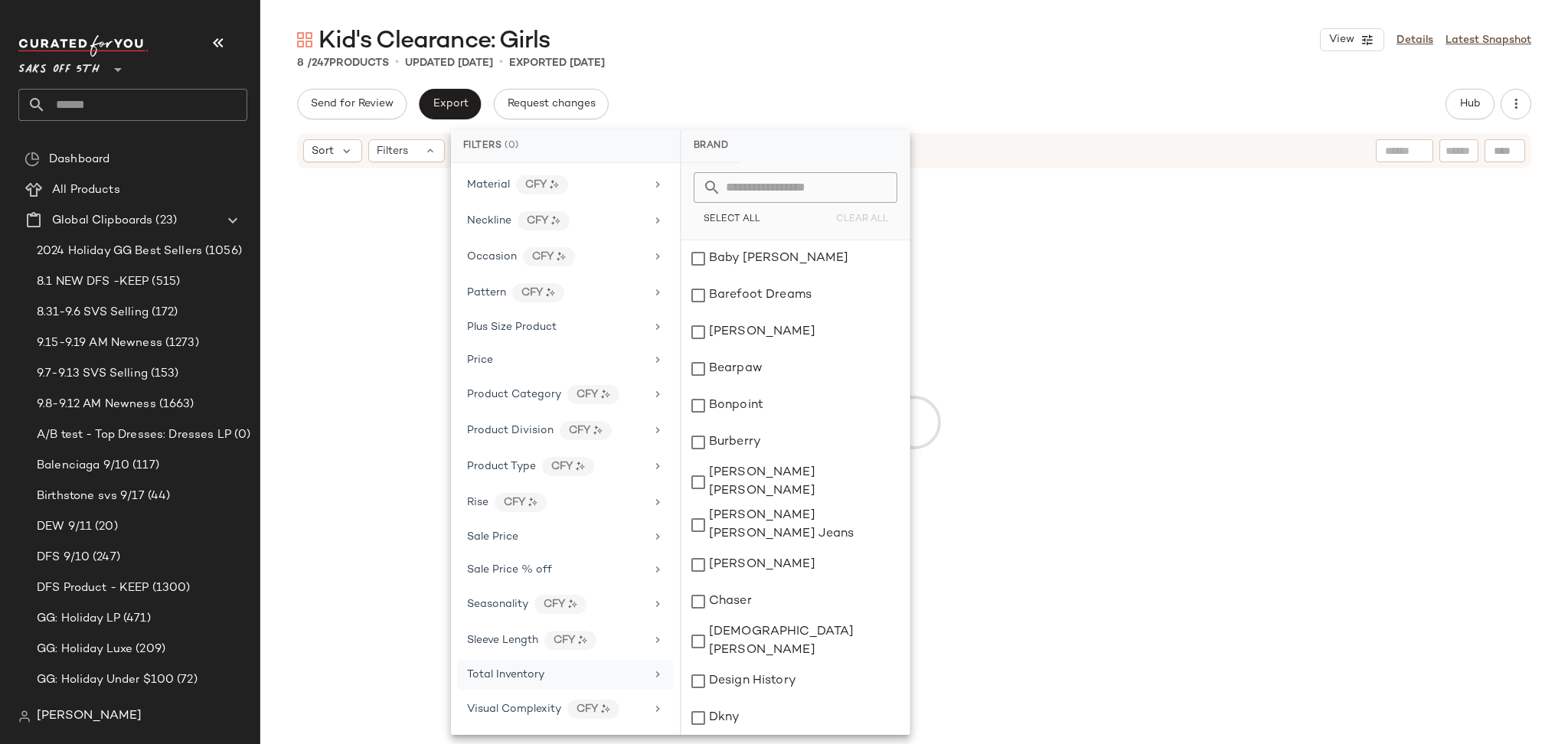
scroll to position [719, 0]
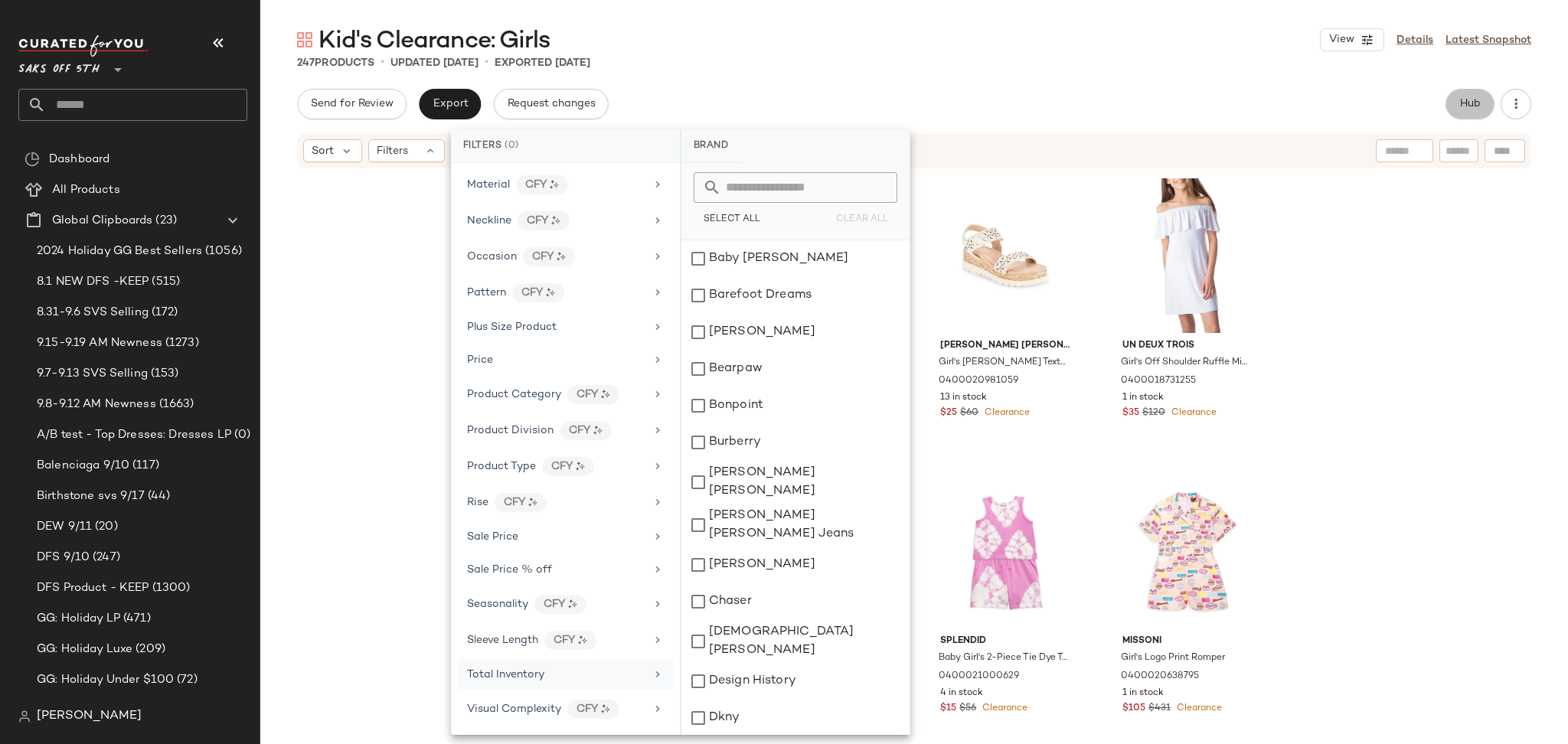
click at [1455, 116] on button "Hub" at bounding box center [1470, 105] width 49 height 31
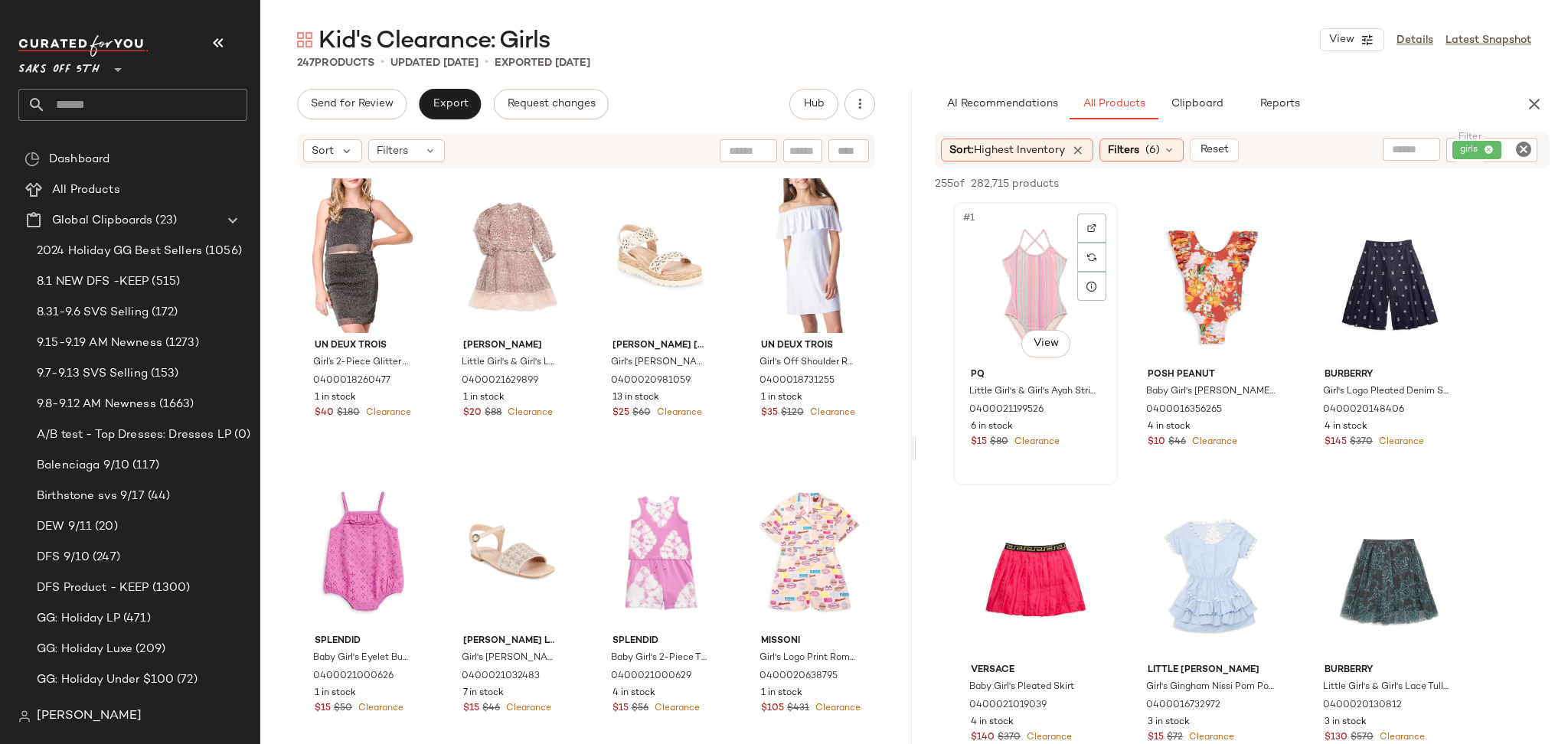
click at [1015, 277] on div "#1 View" at bounding box center [1035, 285] width 154 height 155
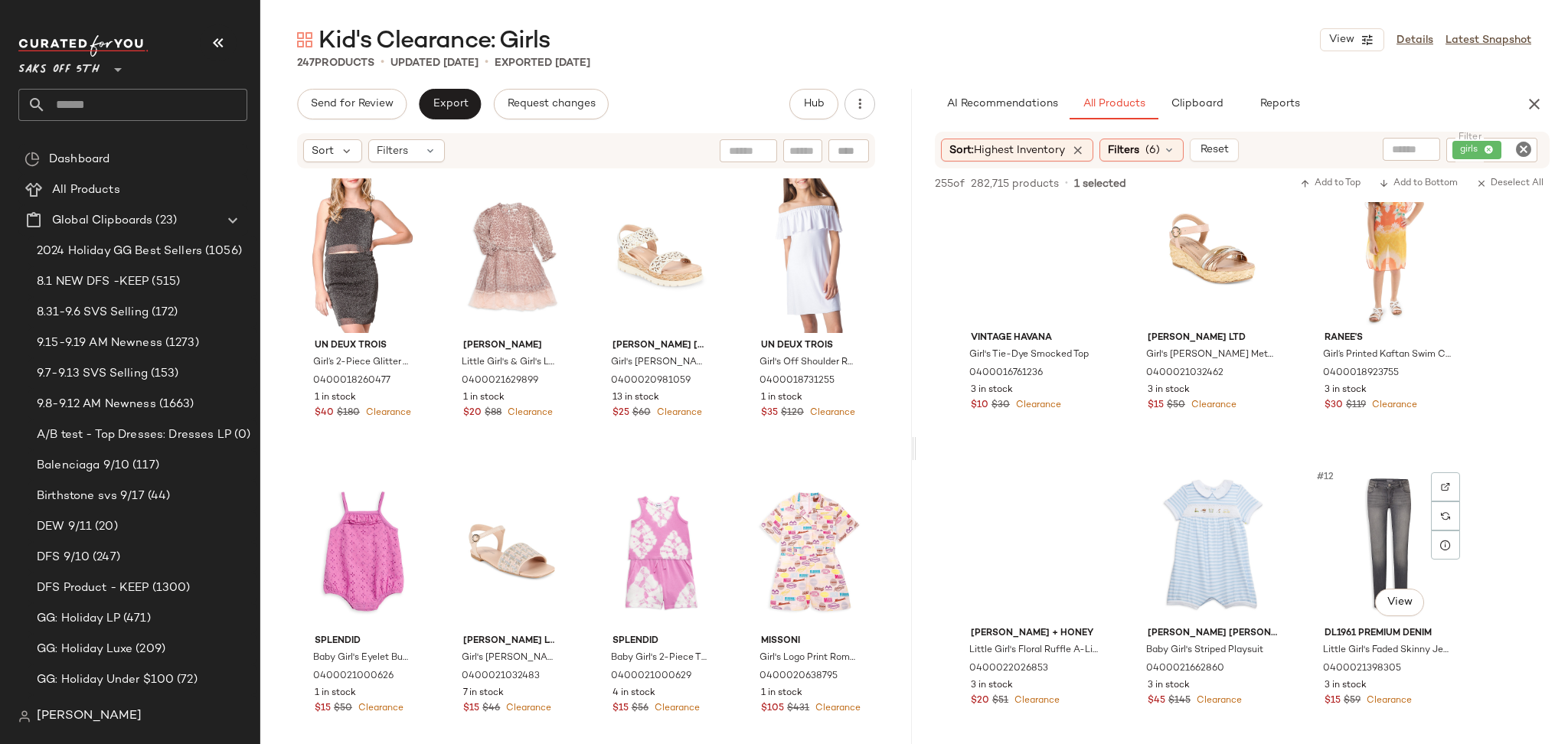
scroll to position [630, 0]
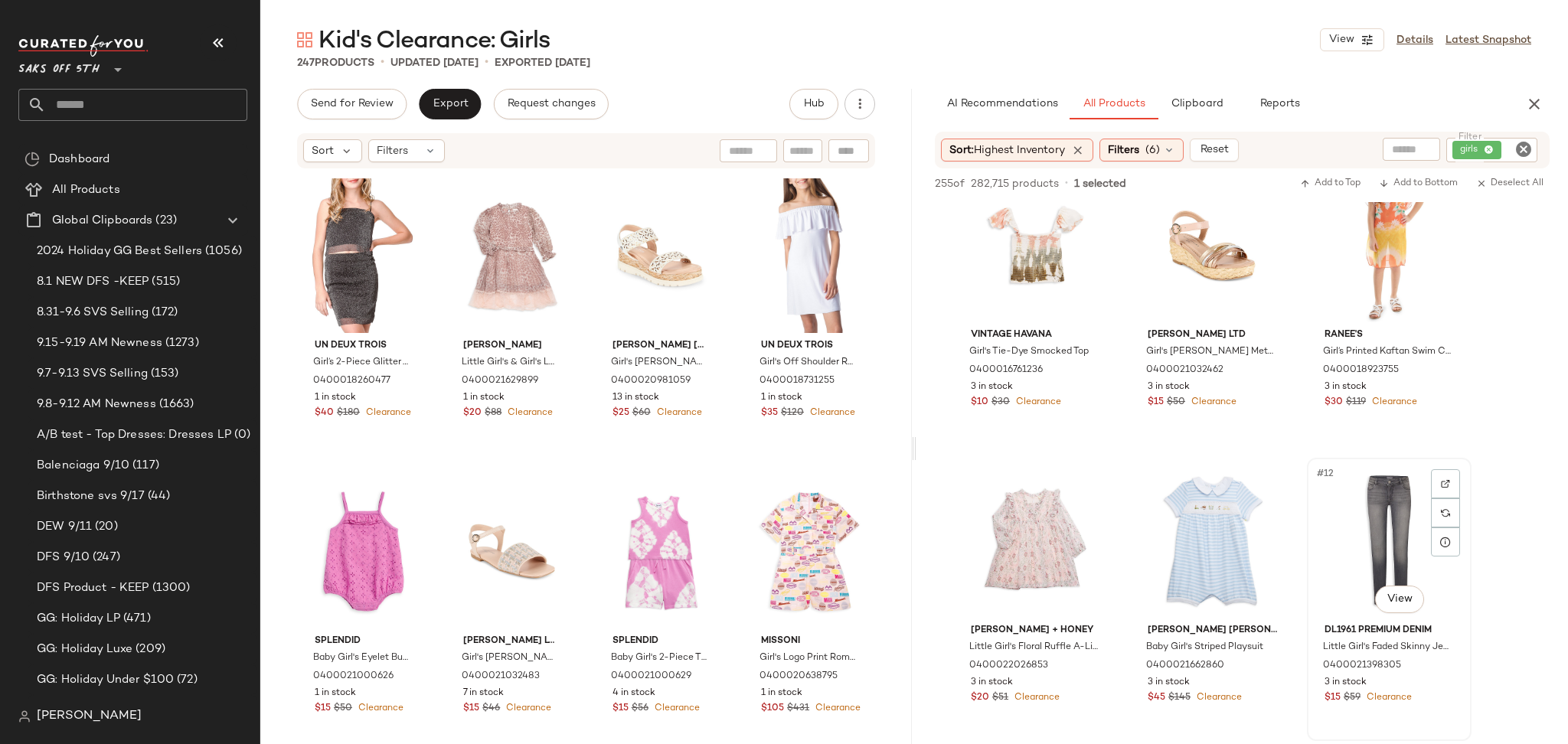
click at [1376, 490] on div "#12 View" at bounding box center [1389, 540] width 154 height 155
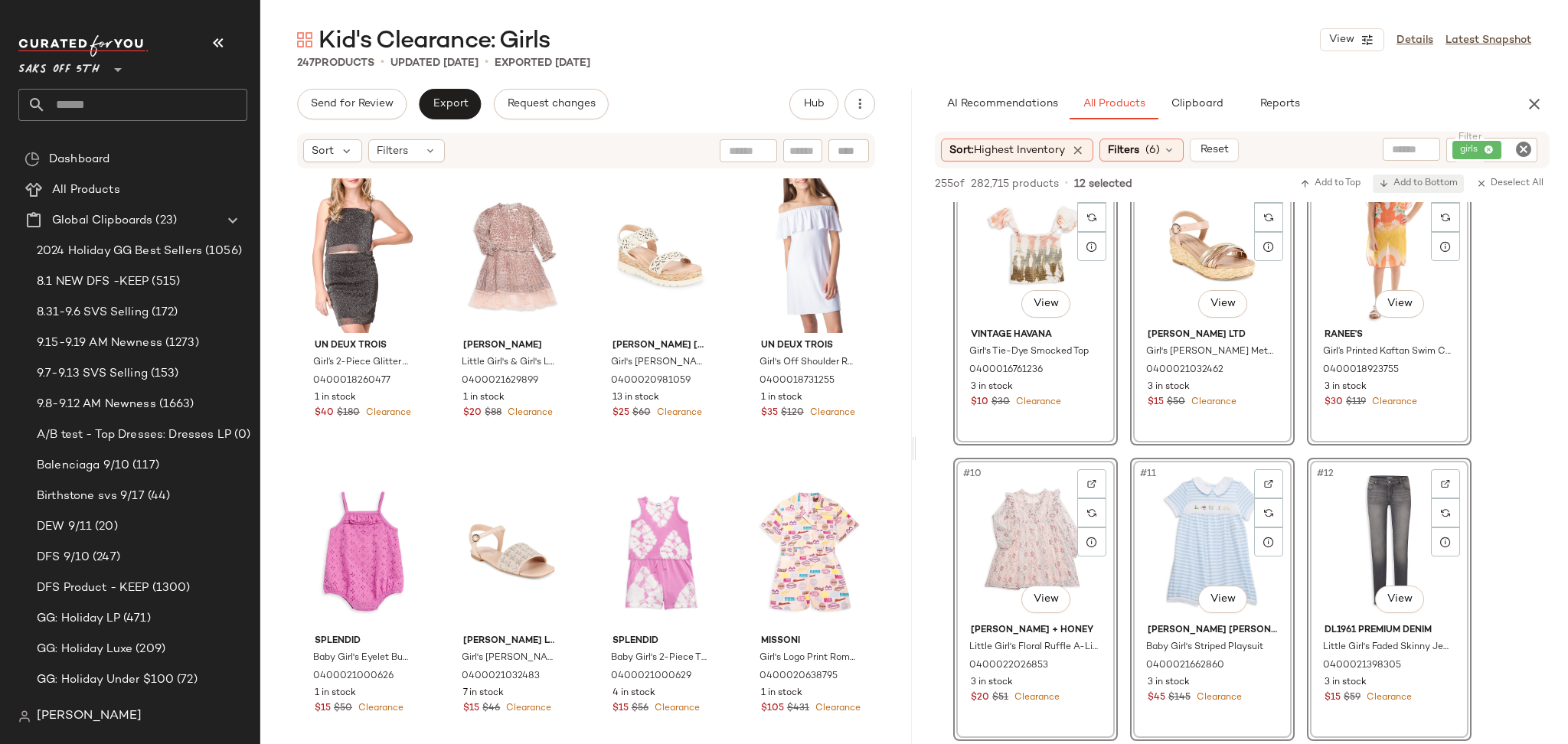
click at [1423, 186] on span "Add to Bottom" at bounding box center [1418, 184] width 79 height 11
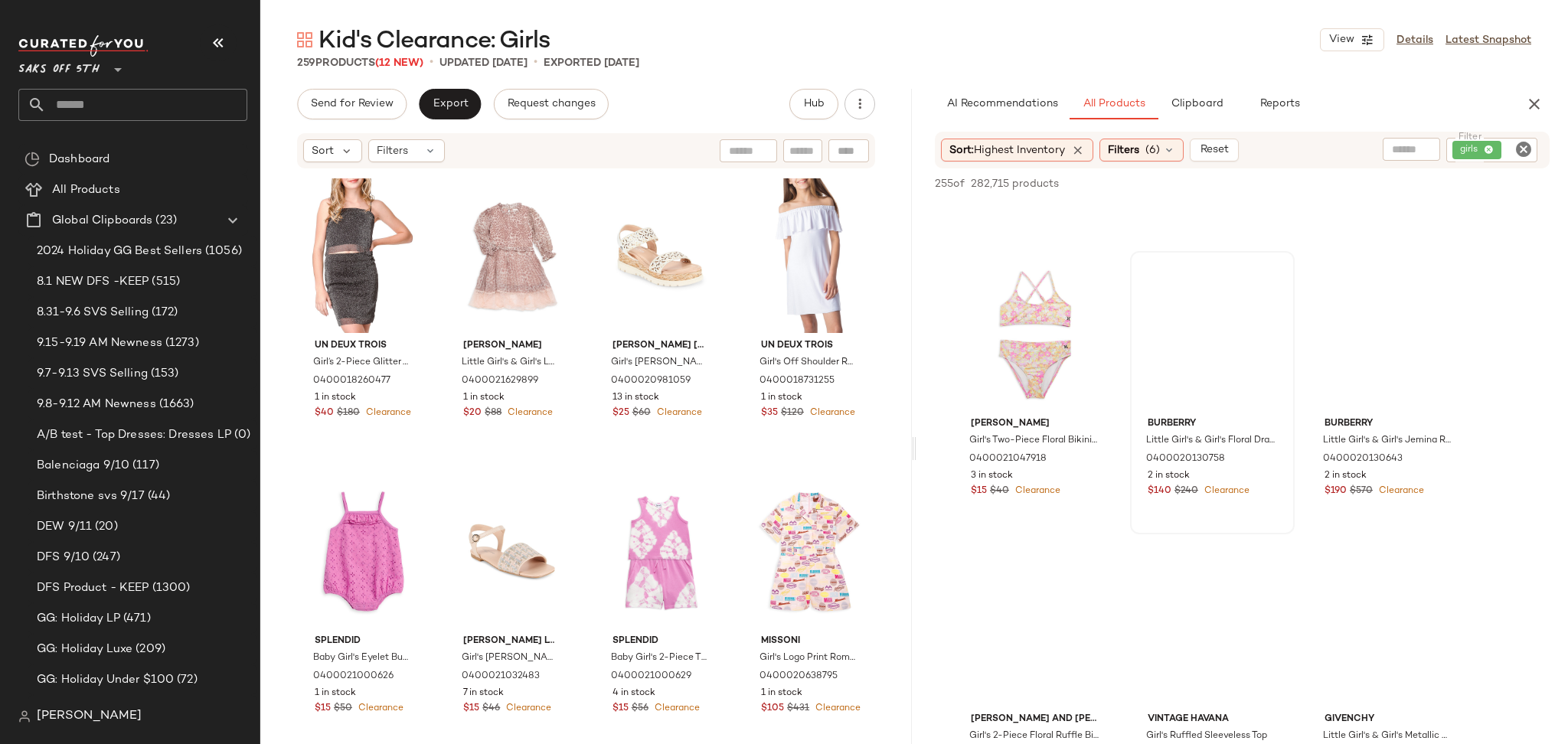
scroll to position [1141, 0]
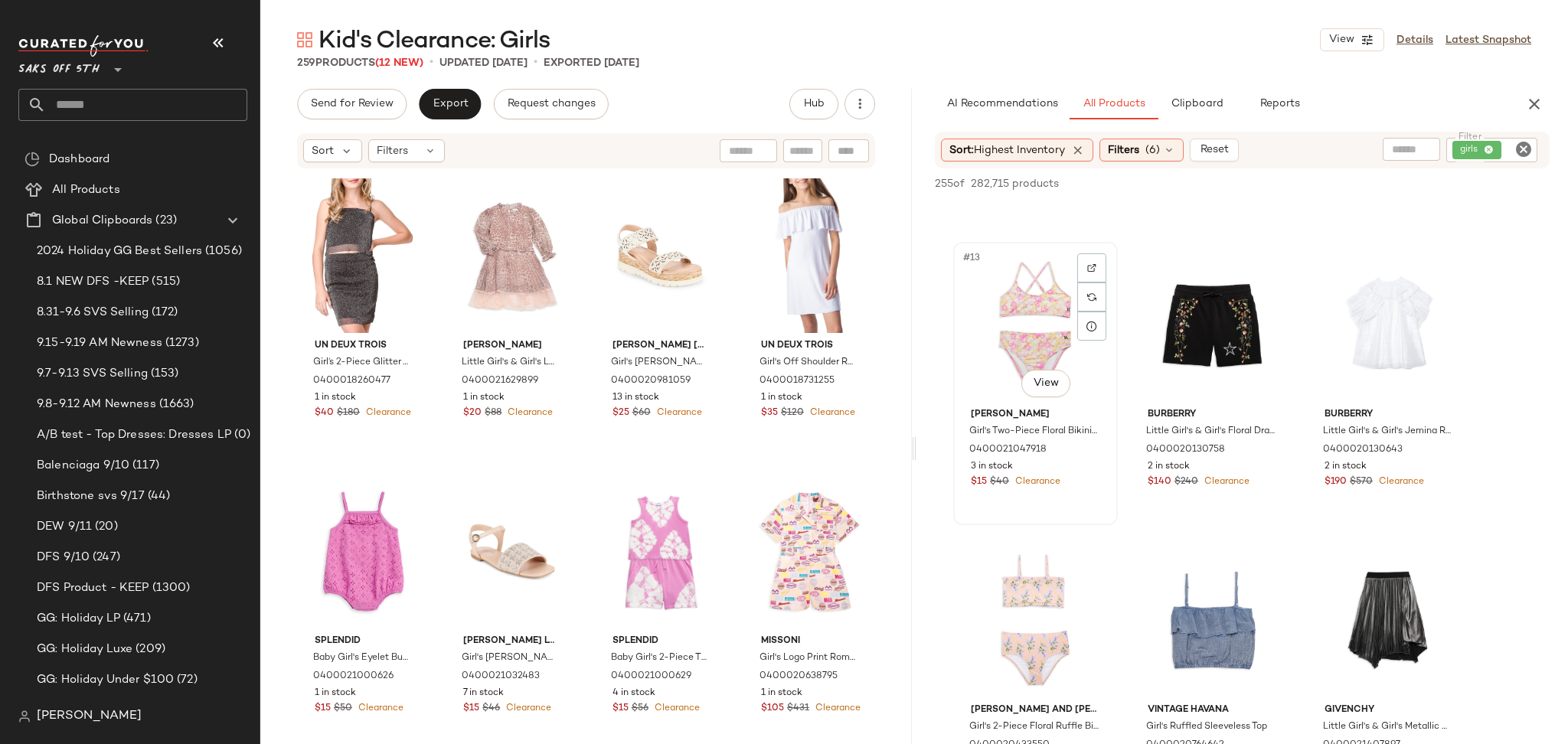
click at [1045, 339] on div "#13 View" at bounding box center [1035, 325] width 154 height 155
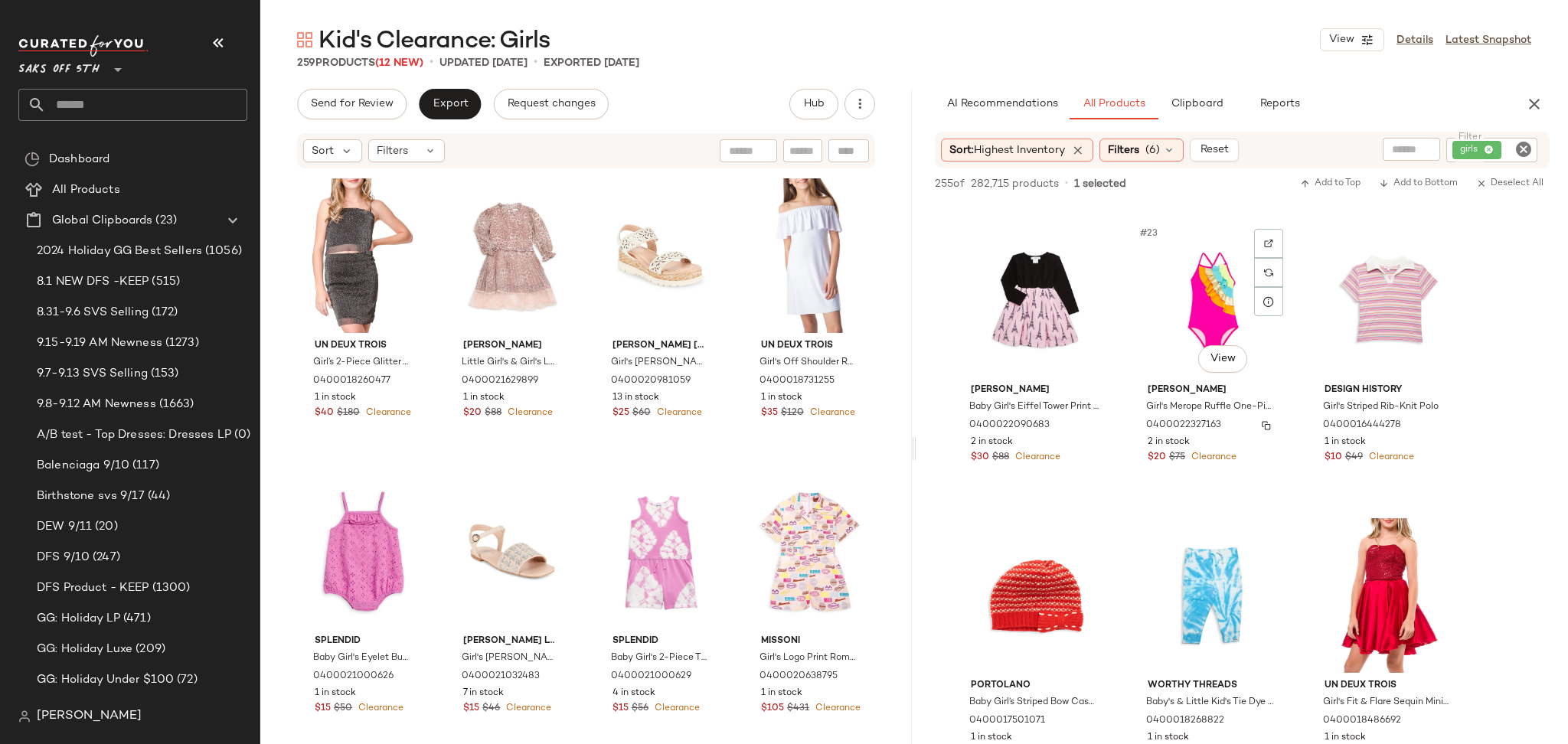
scroll to position [2055, 0]
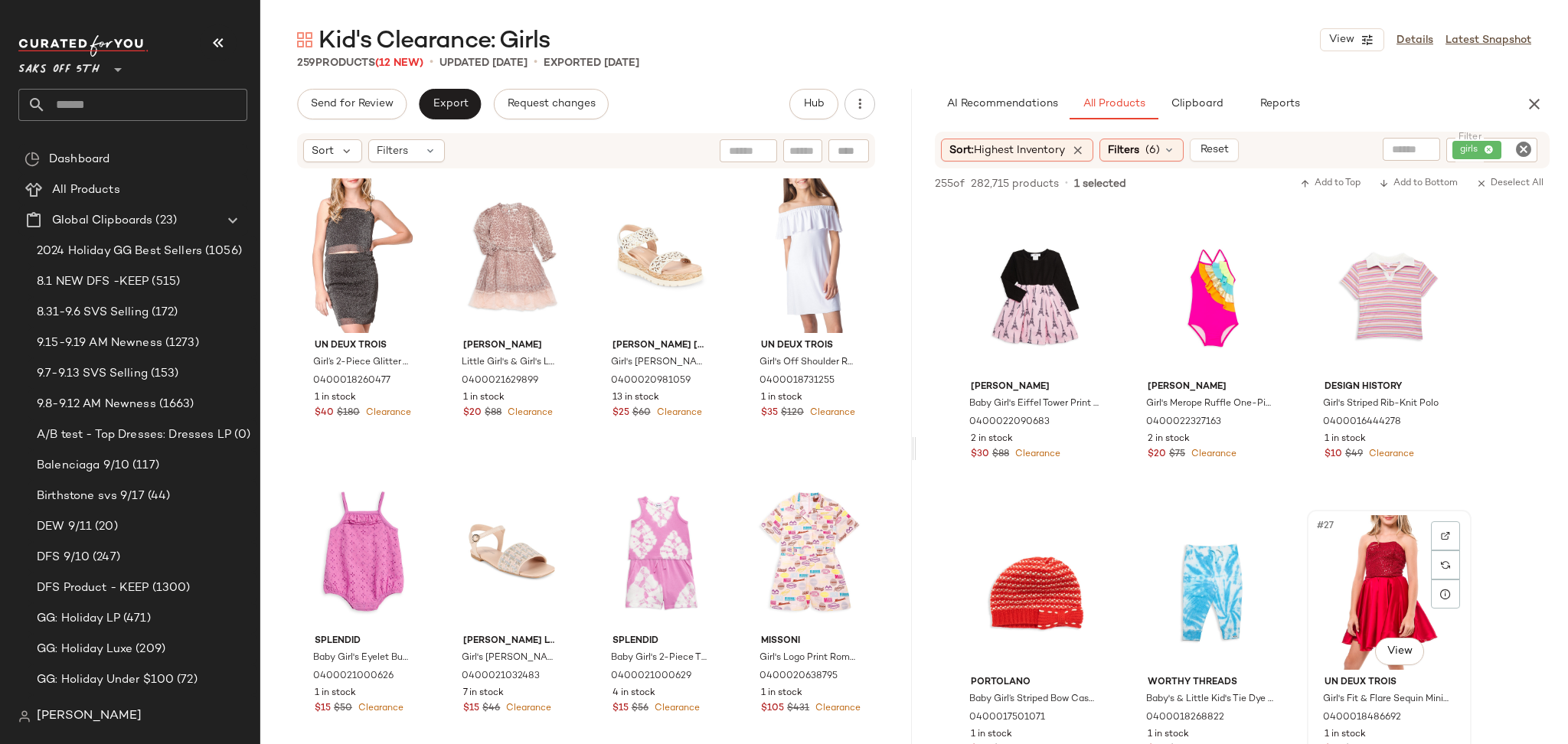
click at [1391, 568] on div "#27 View" at bounding box center [1389, 592] width 154 height 155
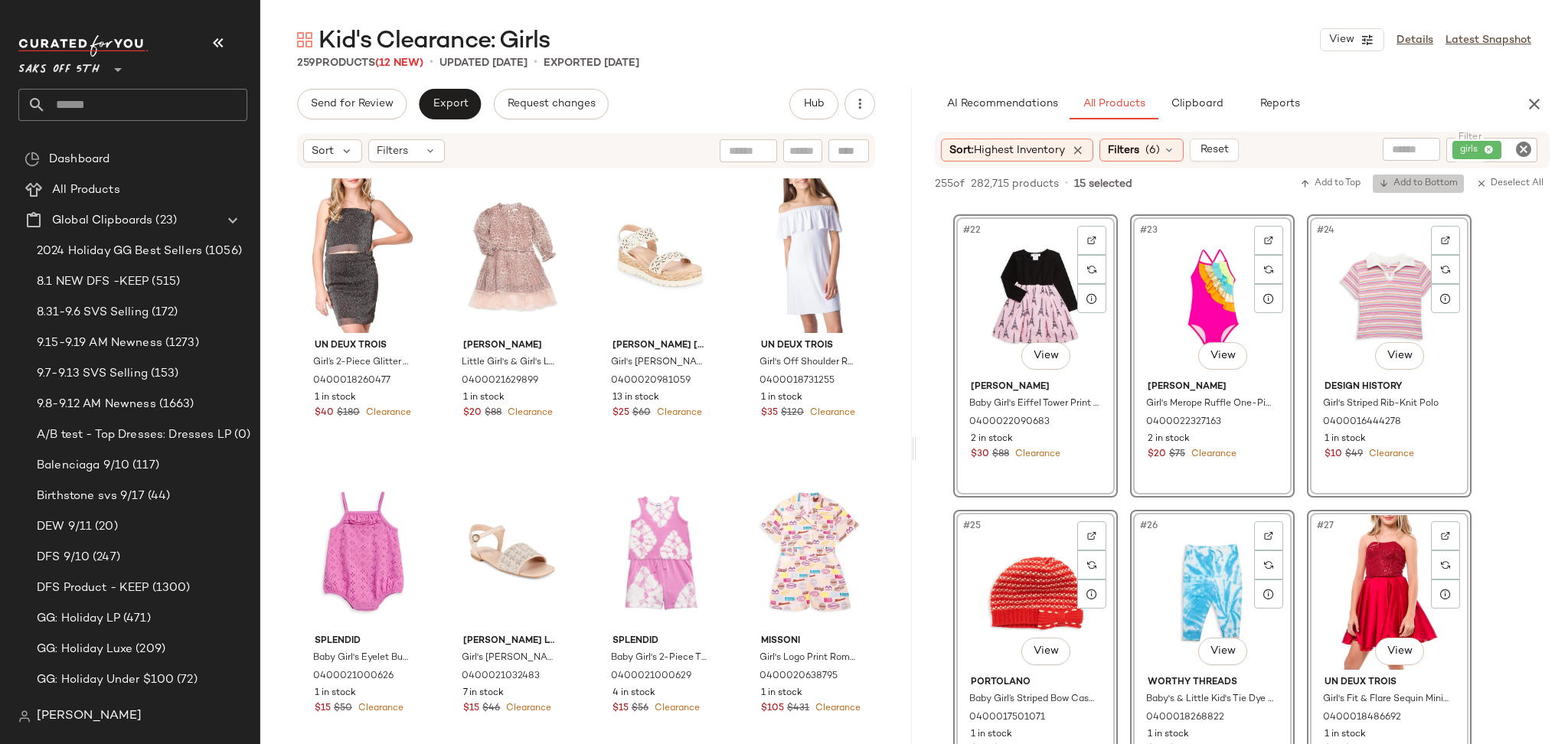
click at [1414, 191] on button "Add to Bottom" at bounding box center [1418, 184] width 91 height 18
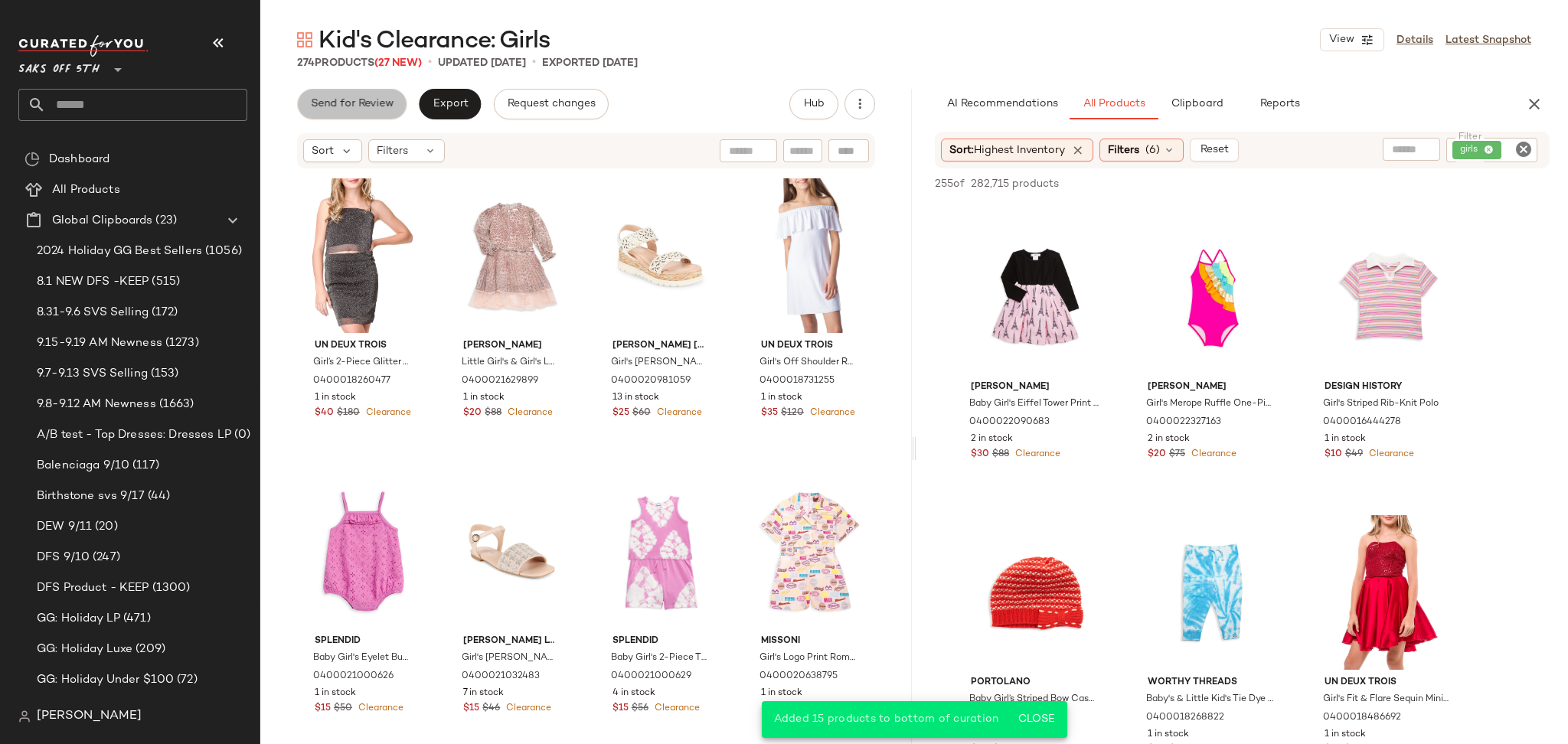
click at [361, 96] on button "Send for Review" at bounding box center [351, 105] width 109 height 31
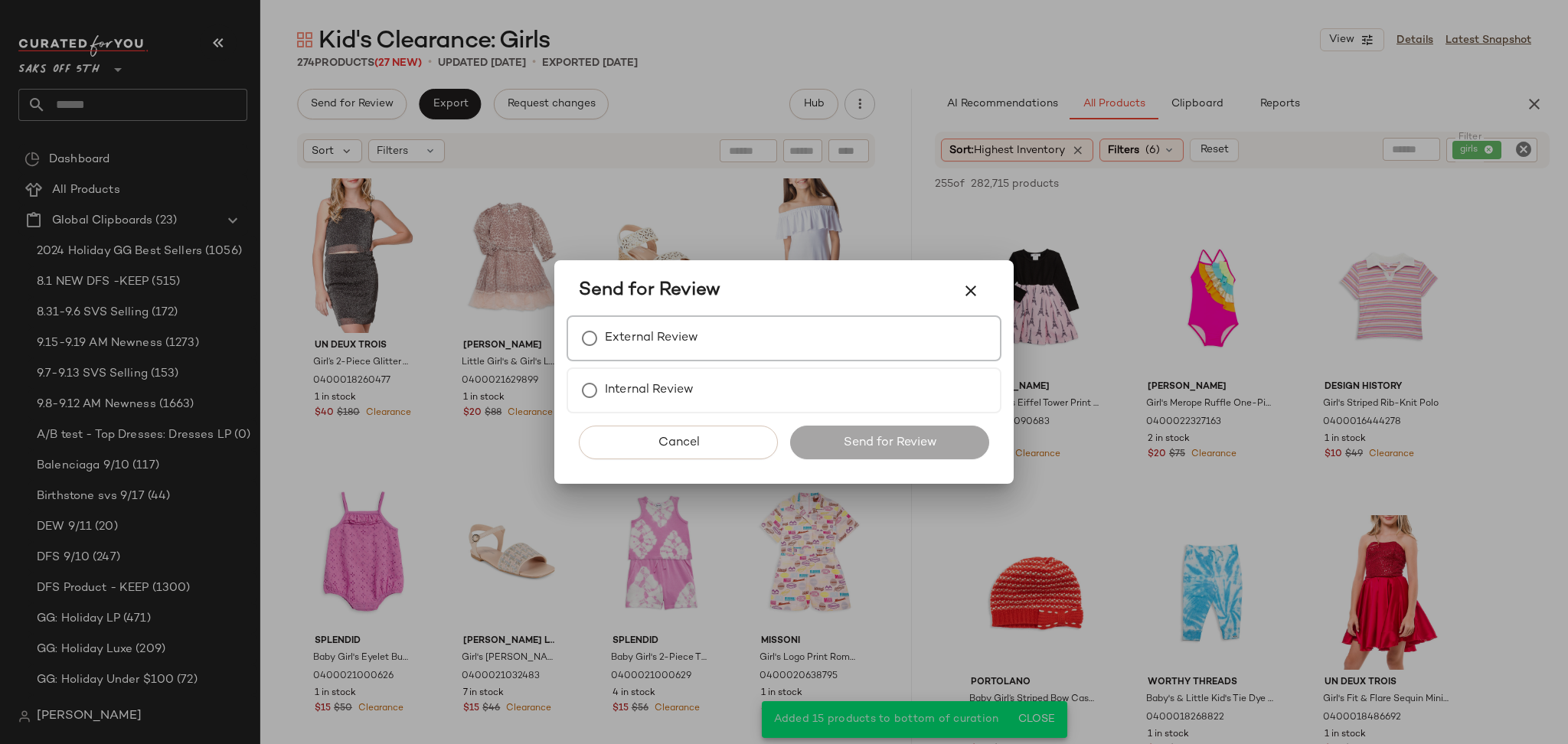
click at [614, 335] on label "External Review" at bounding box center [652, 338] width 94 height 31
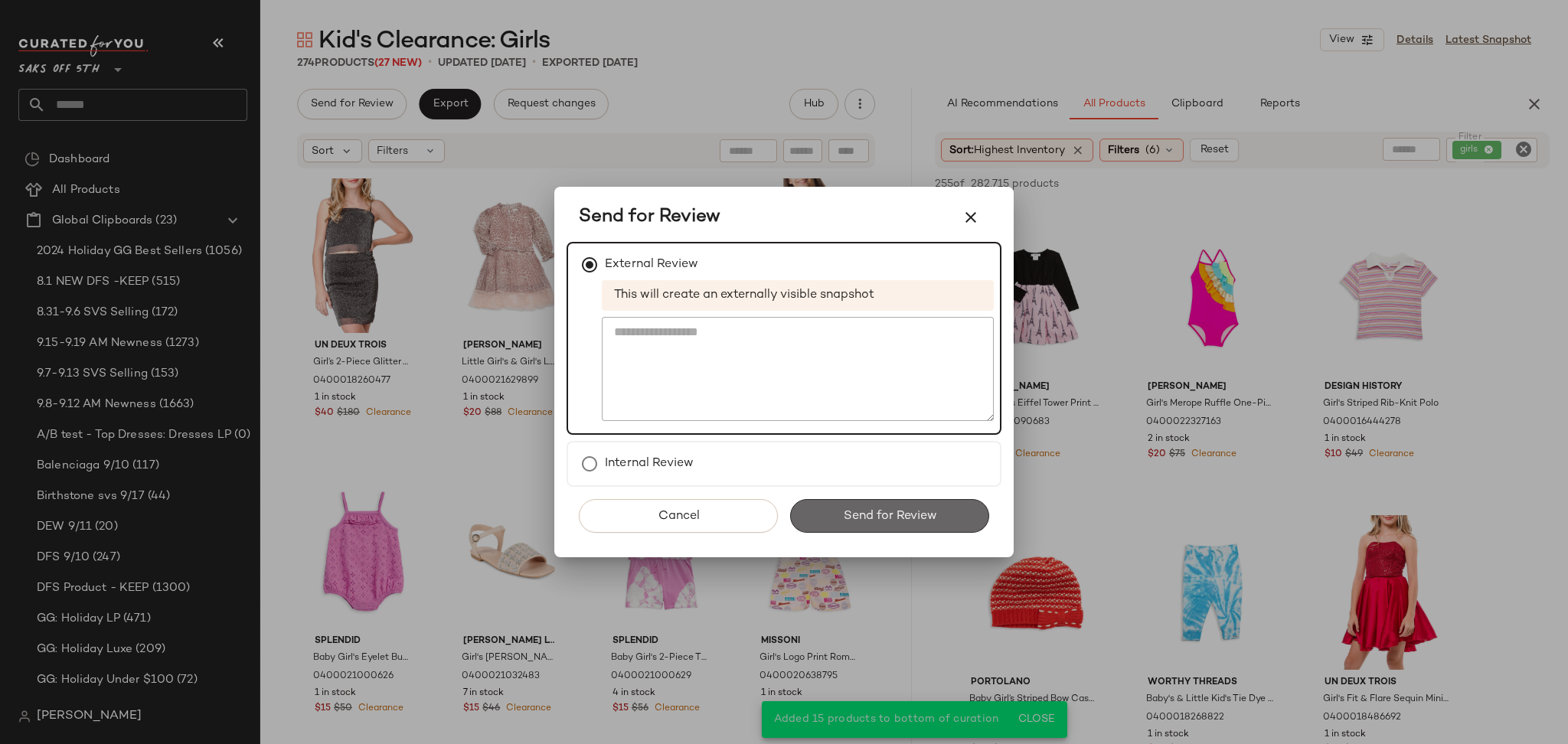
click at [840, 509] on button "Send for Review" at bounding box center [889, 515] width 199 height 34
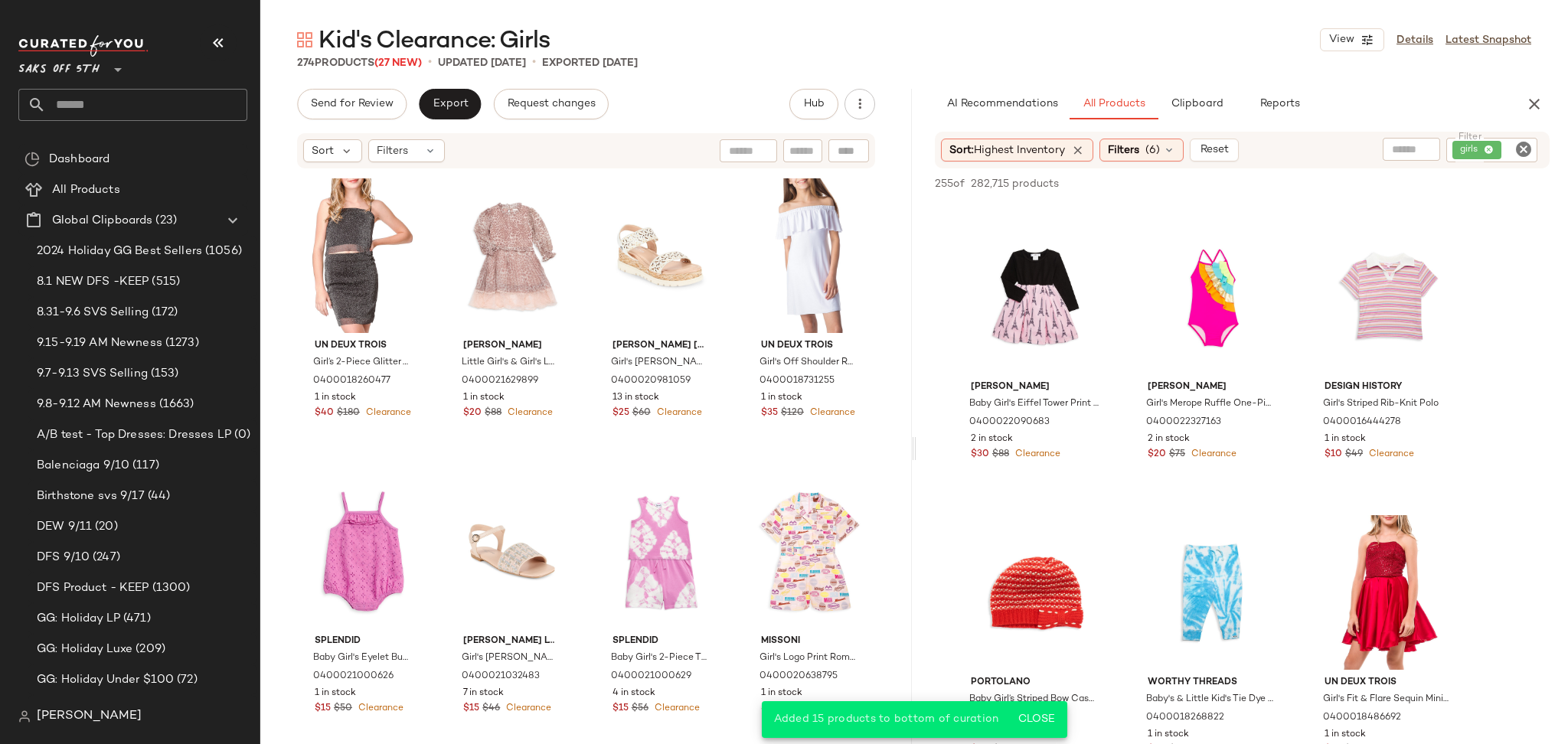
scroll to position [2941, 0]
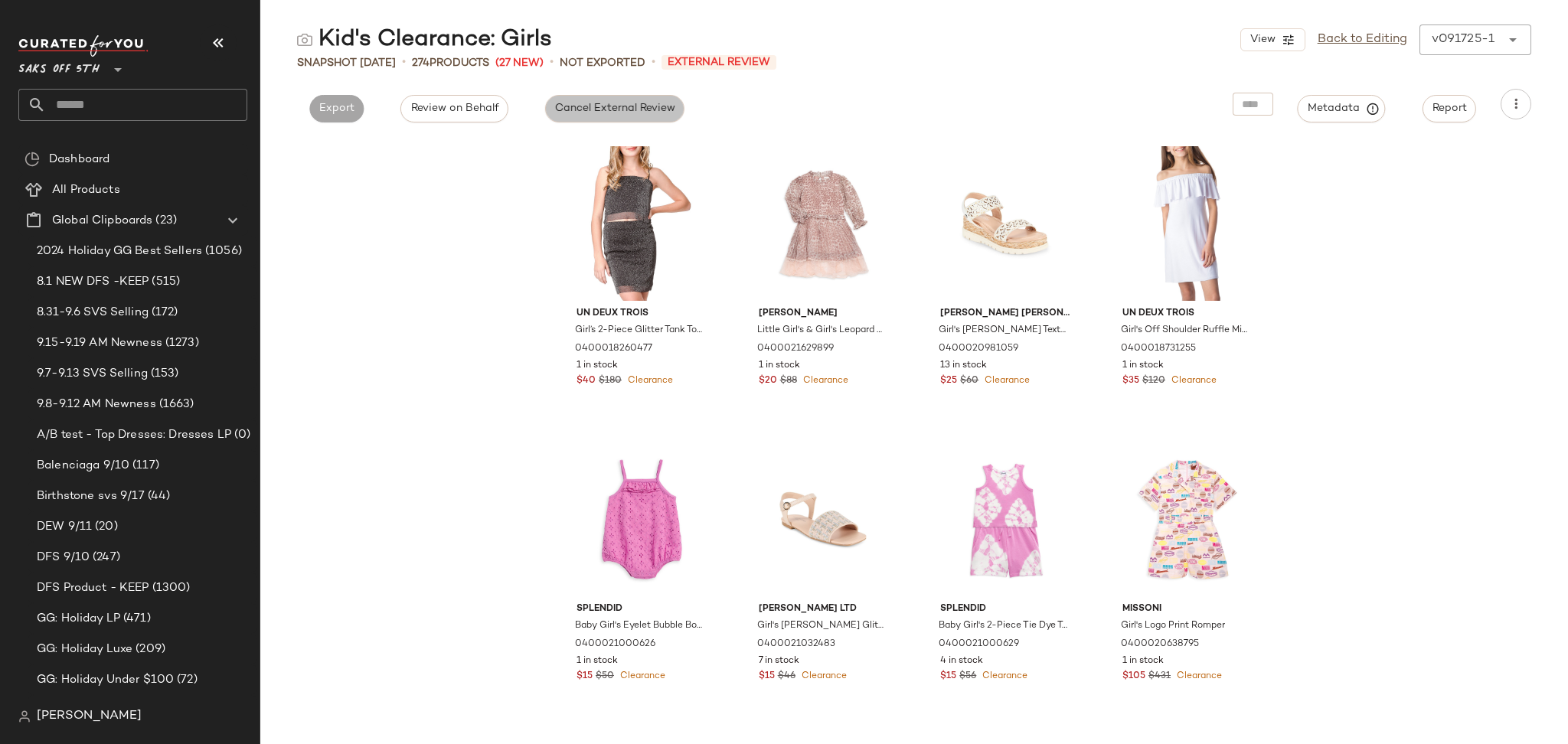
click at [618, 99] on button "Cancel External Review" at bounding box center [614, 108] width 139 height 27
click at [462, 115] on span "Export" at bounding box center [475, 108] width 36 height 12
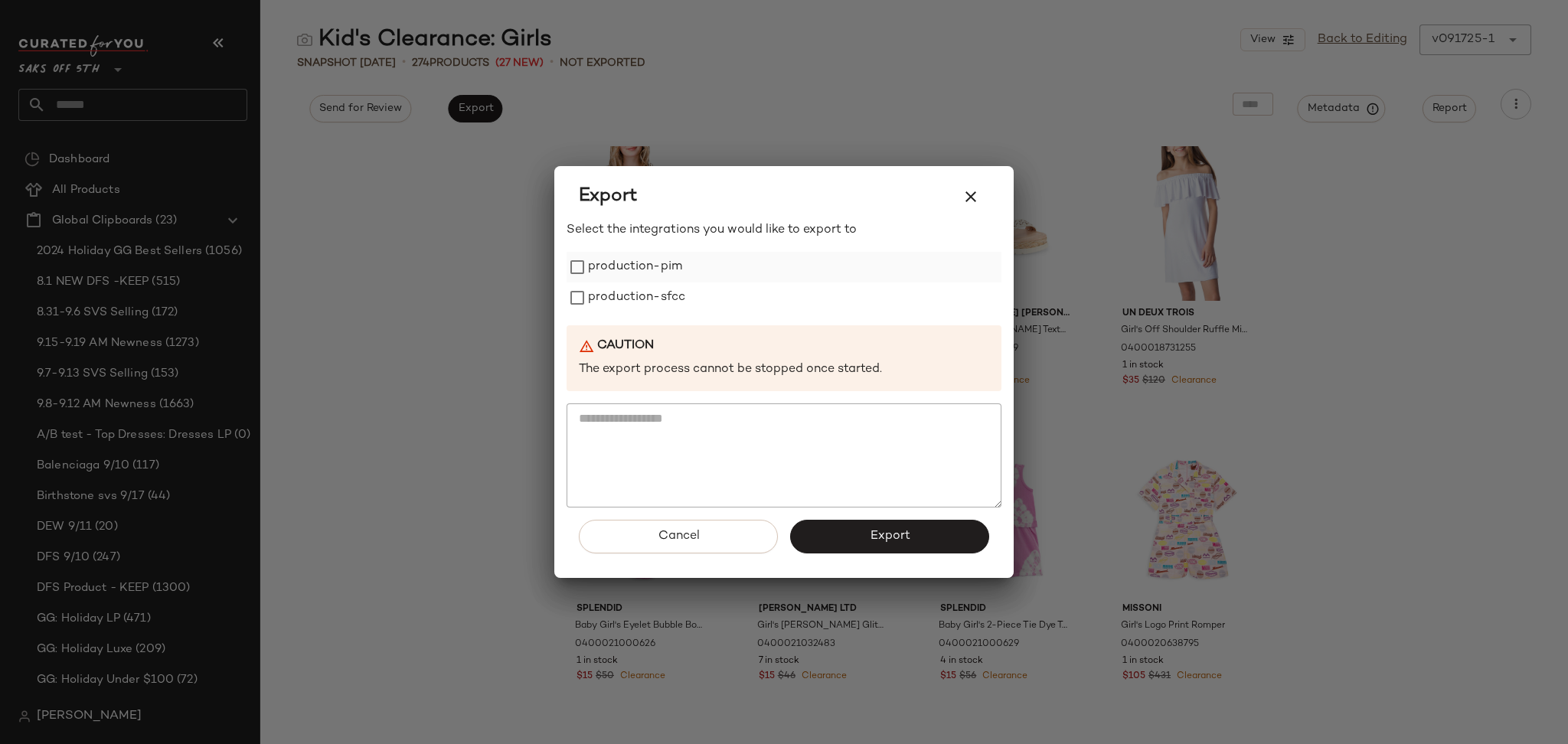
click at [620, 263] on label "production-pim" at bounding box center [634, 267] width 94 height 31
click at [626, 299] on label "production-sfcc" at bounding box center [636, 297] width 97 height 31
click at [861, 539] on button "Export" at bounding box center [889, 536] width 199 height 34
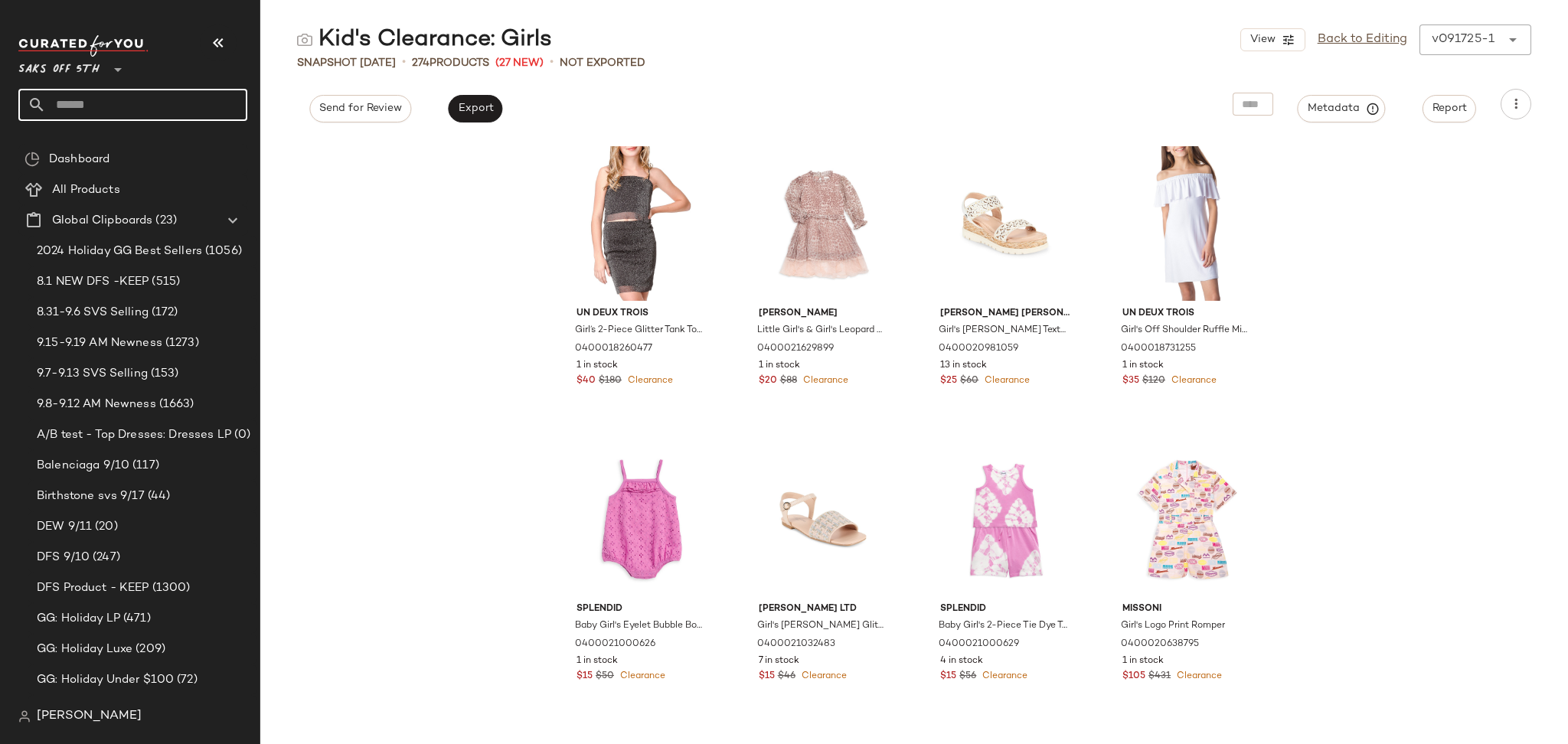
click at [172, 103] on input "text" at bounding box center [146, 105] width 201 height 32
type input "****"
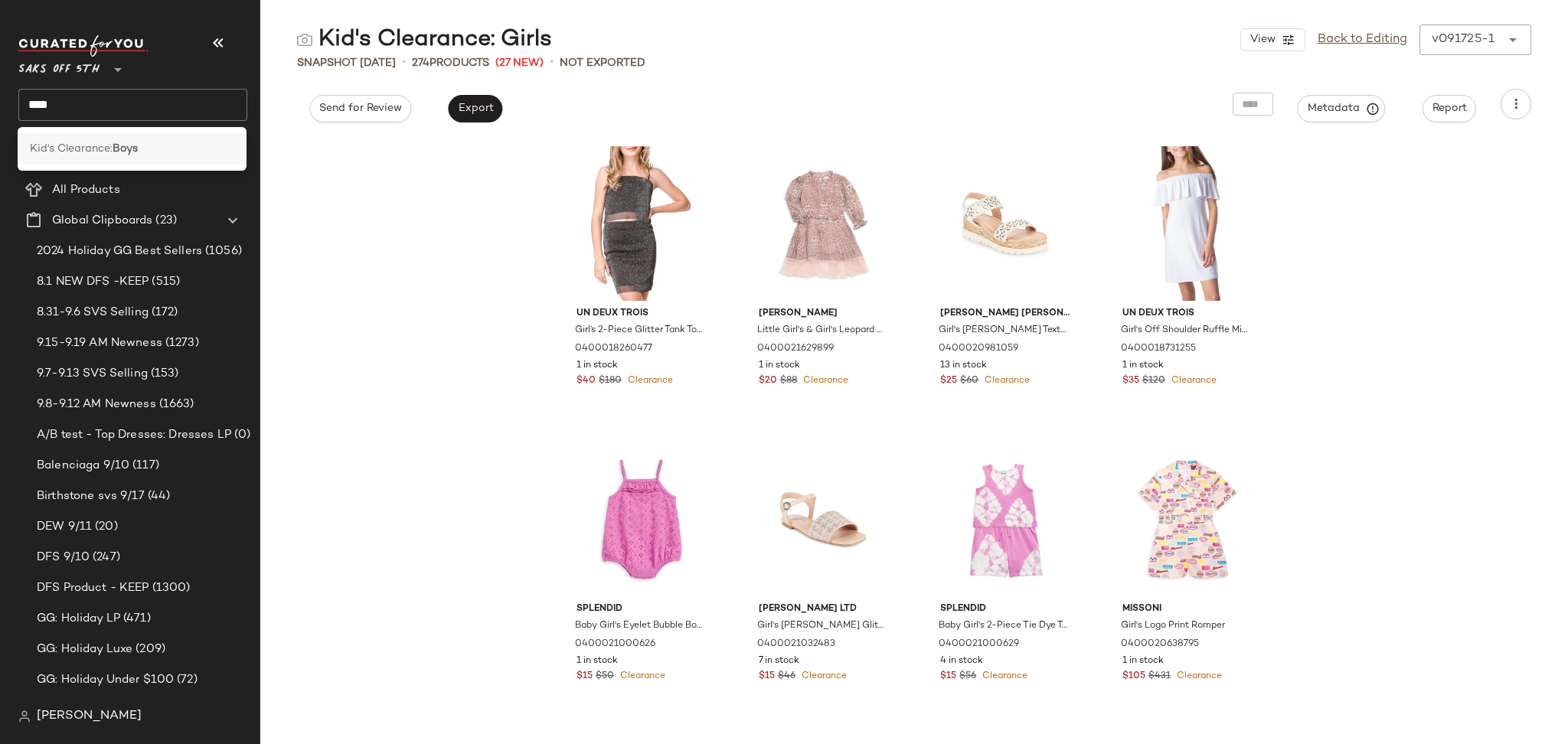
click at [147, 147] on div "Kid's Clearance: Boys" at bounding box center [132, 149] width 205 height 16
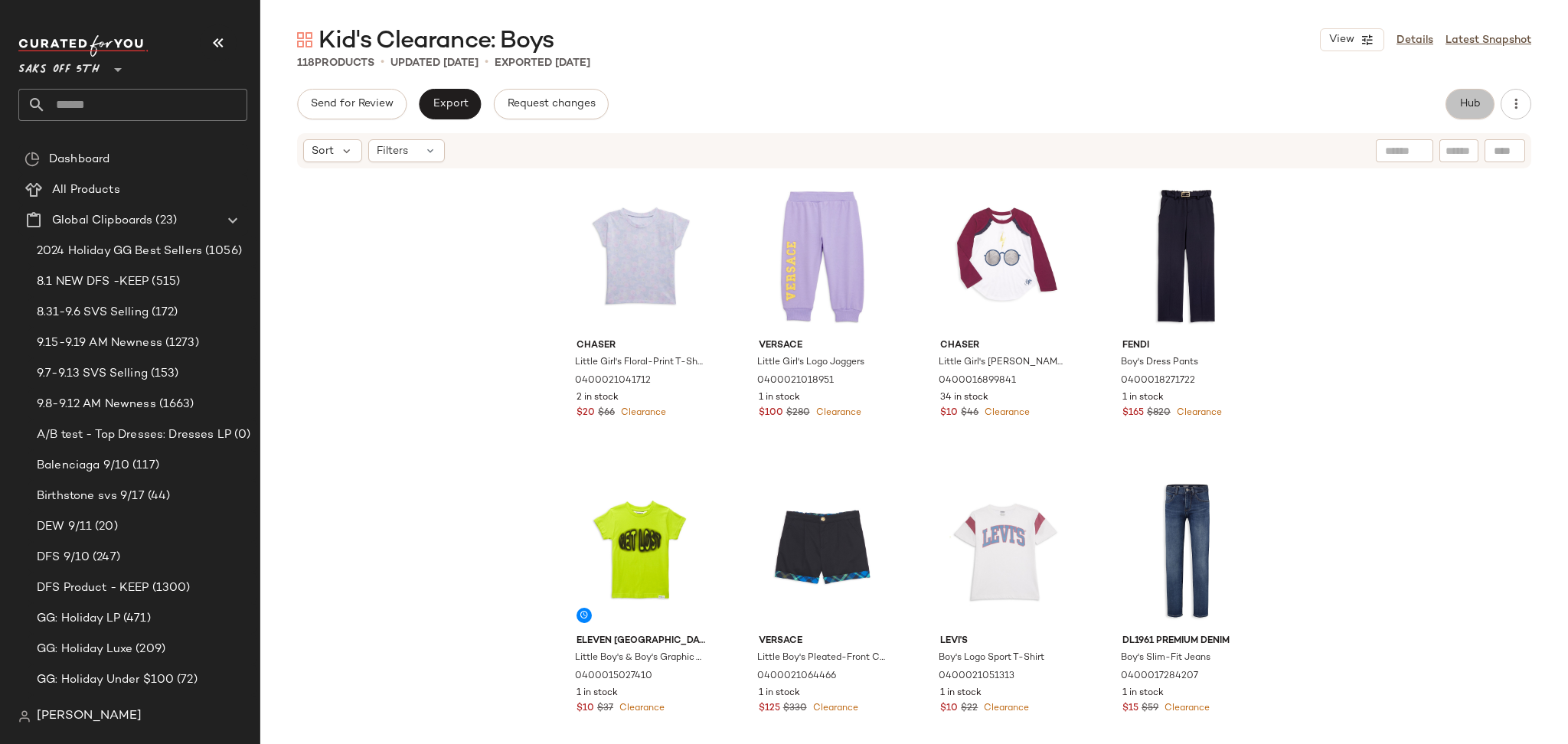
click at [1452, 111] on button "Hub" at bounding box center [1470, 105] width 49 height 31
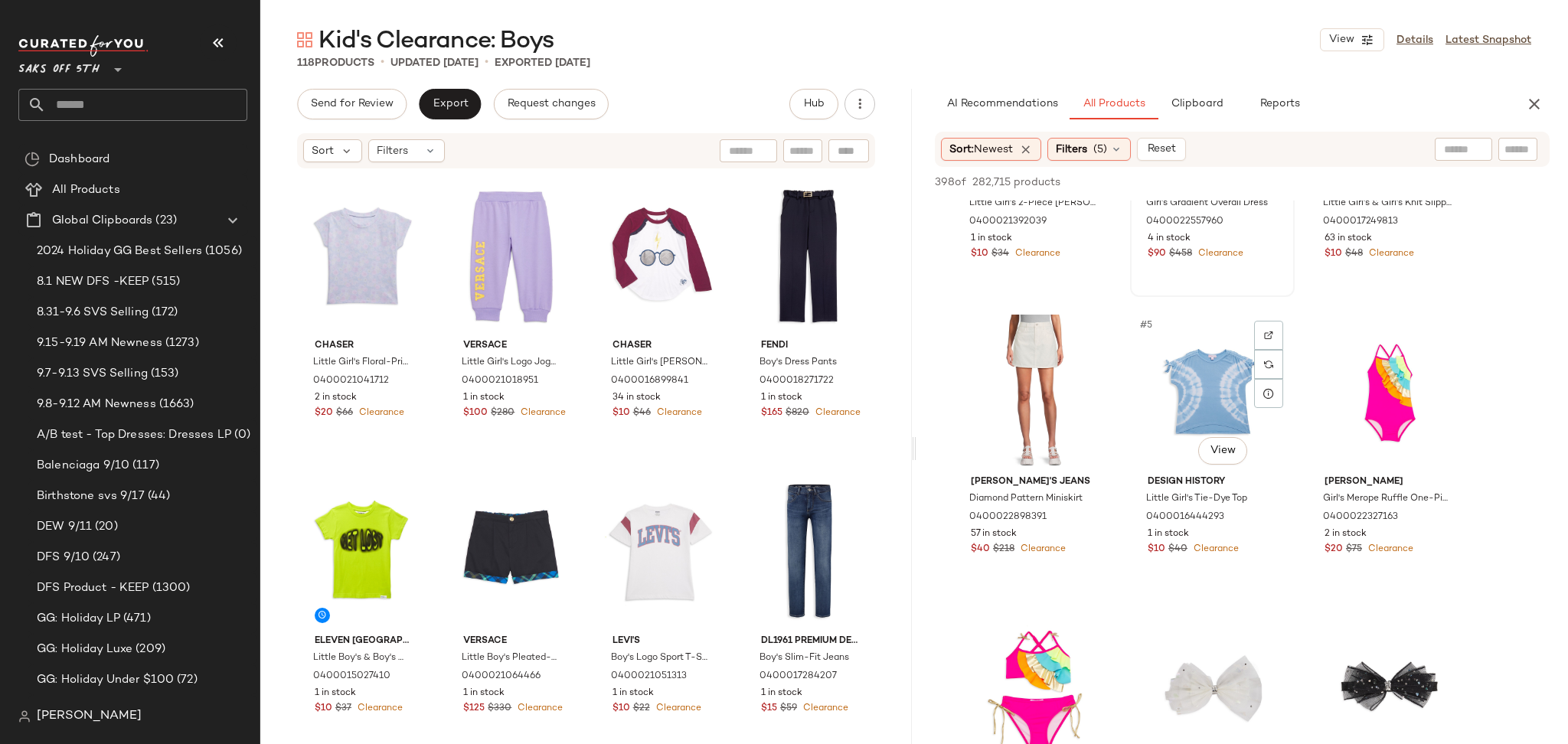
scroll to position [200, 0]
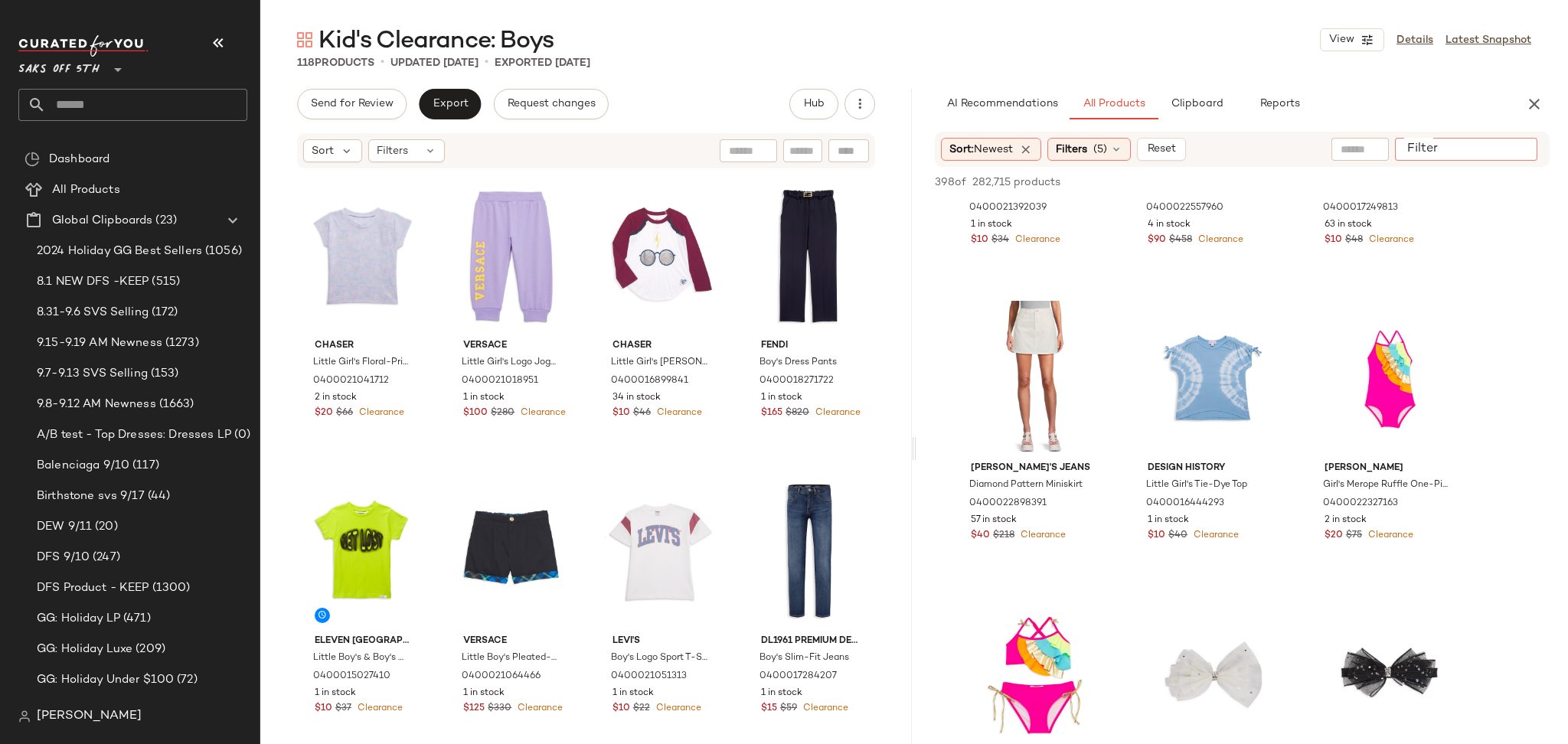
click at [1502, 152] on div at bounding box center [1466, 148] width 142 height 23
type input "****"
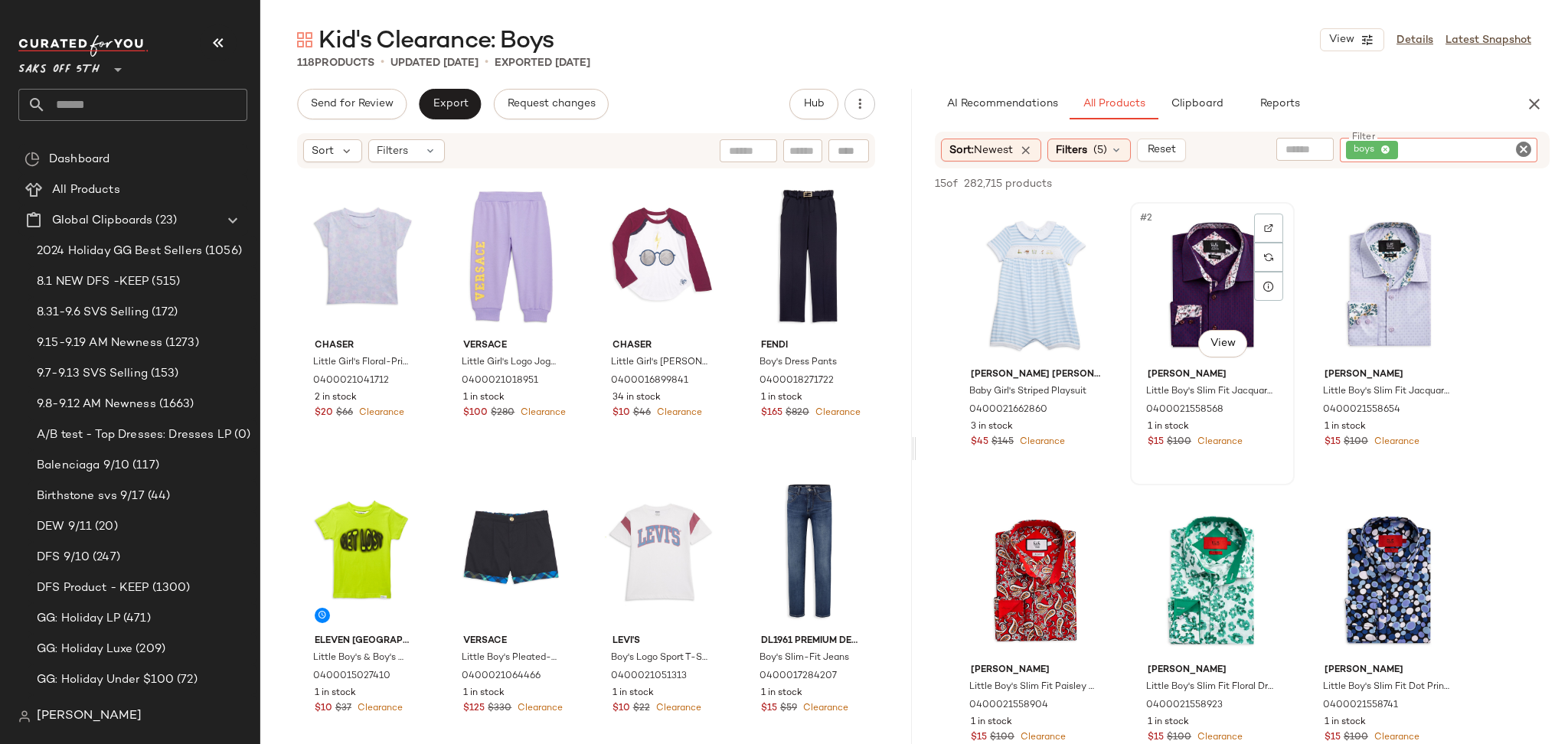
click at [1161, 263] on div "#2 View" at bounding box center [1211, 285] width 154 height 155
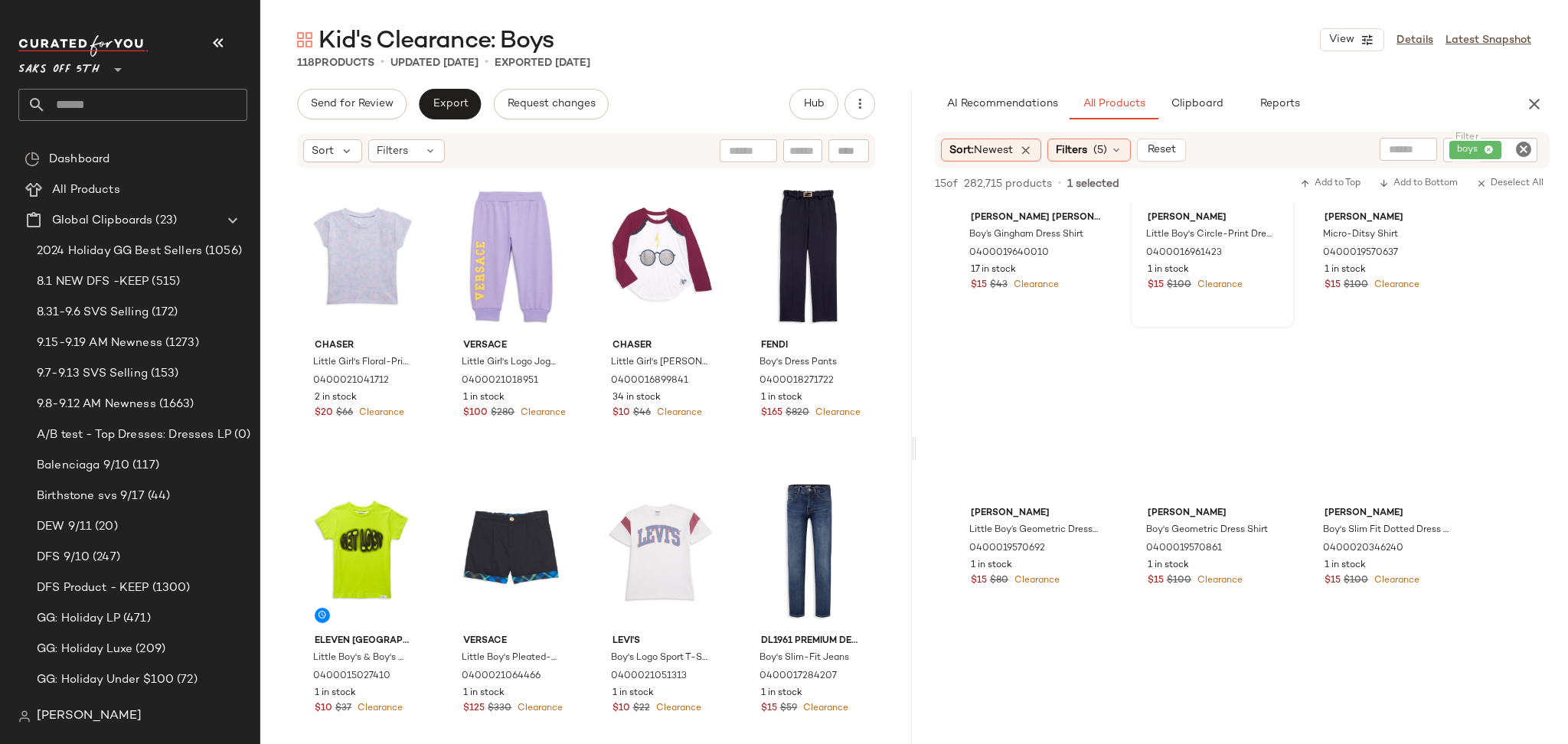
scroll to position [749, 0]
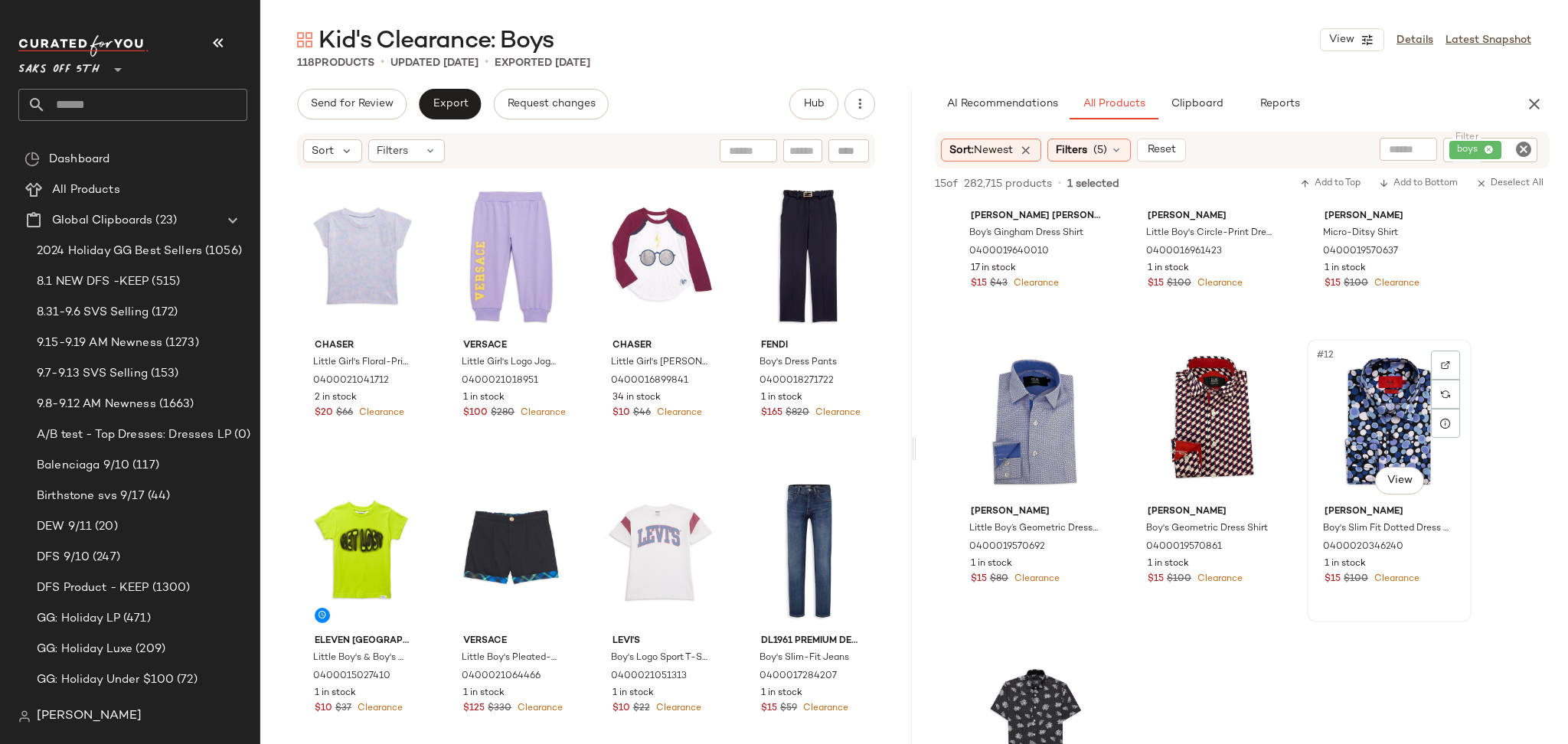
click at [1369, 427] on div "#12 View" at bounding box center [1389, 422] width 154 height 155
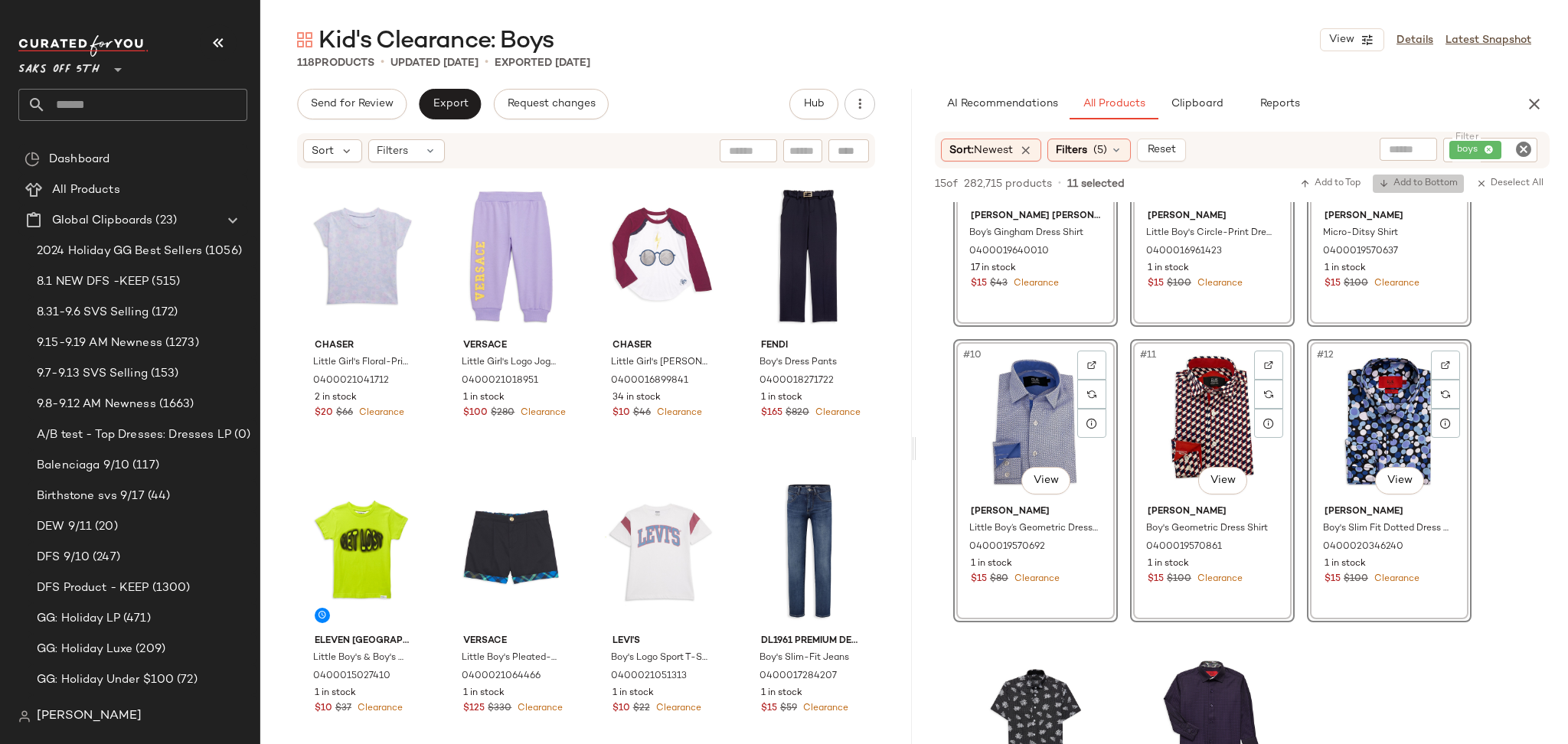
click at [1416, 187] on span "Add to Bottom" at bounding box center [1418, 184] width 79 height 11
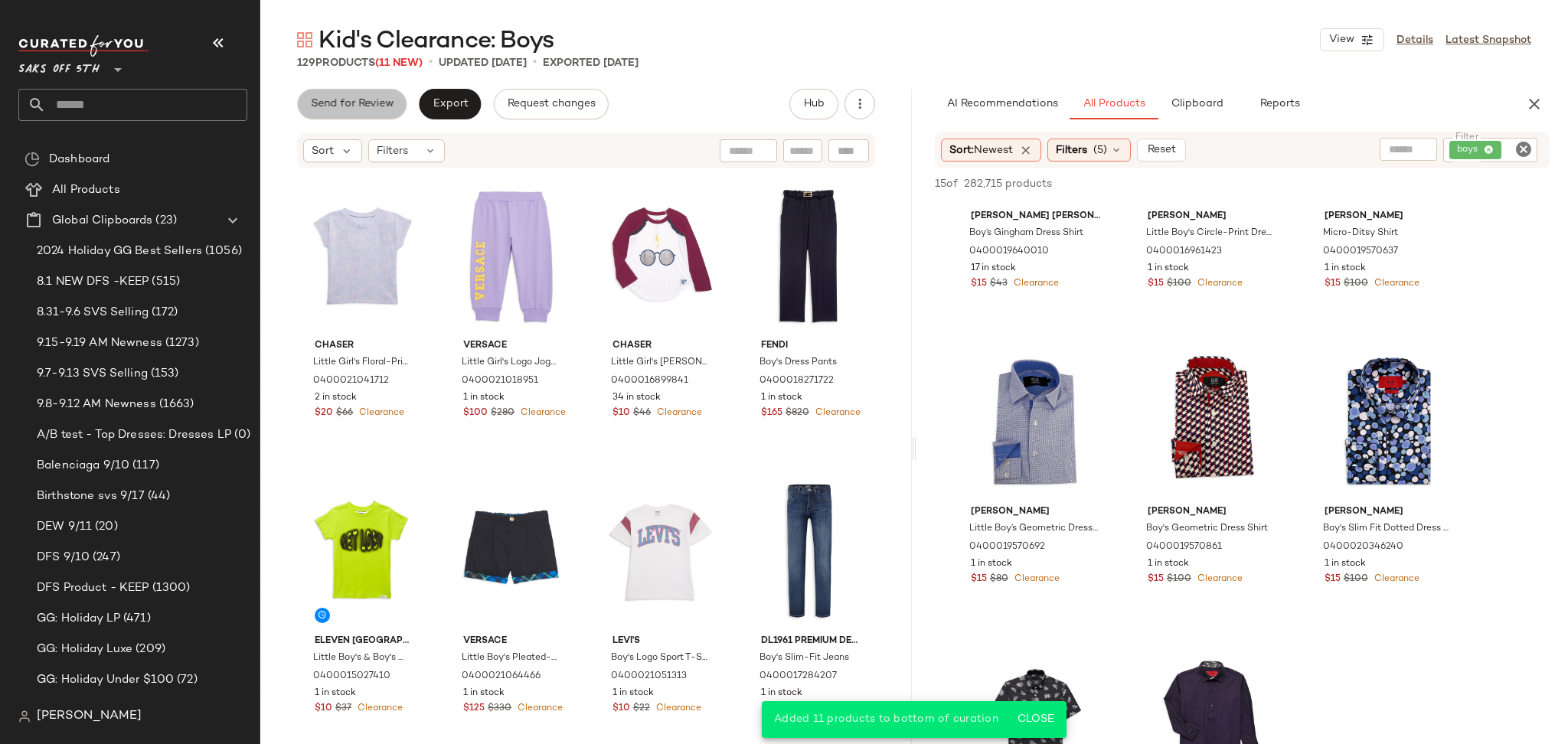
click at [349, 104] on span "Send for Review" at bounding box center [352, 104] width 84 height 12
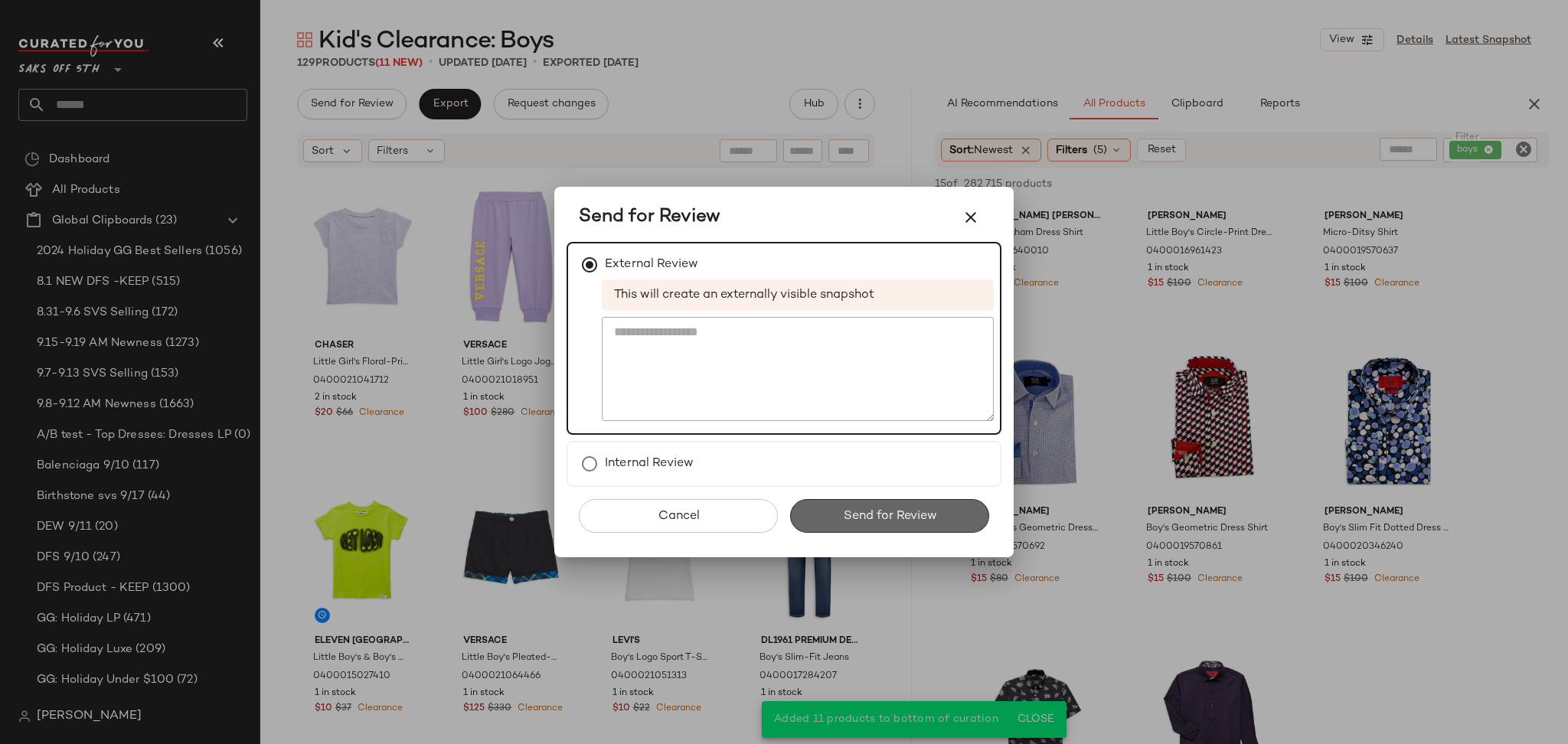
click at [843, 528] on button "Send for Review" at bounding box center [889, 515] width 199 height 34
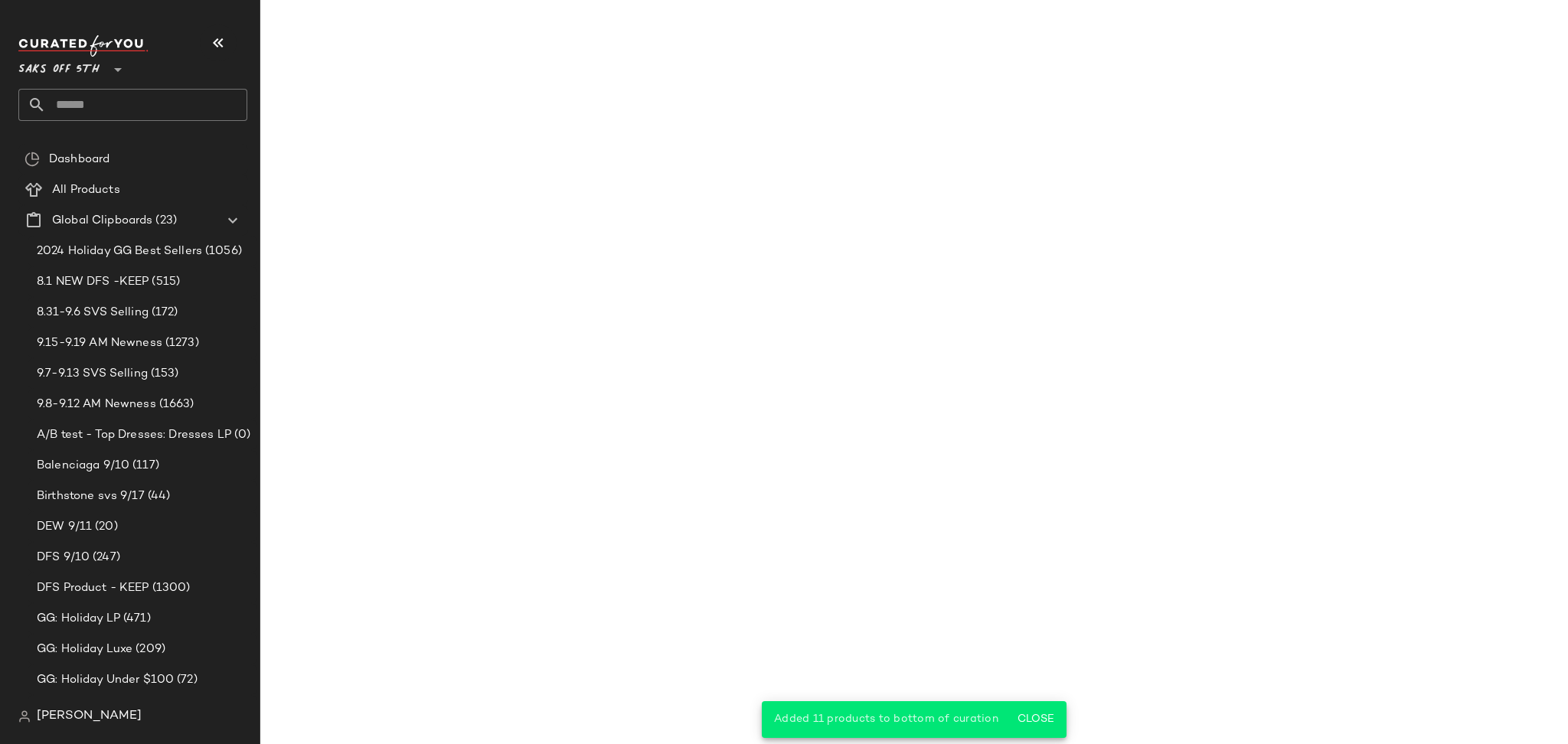
scroll to position [1044, 0]
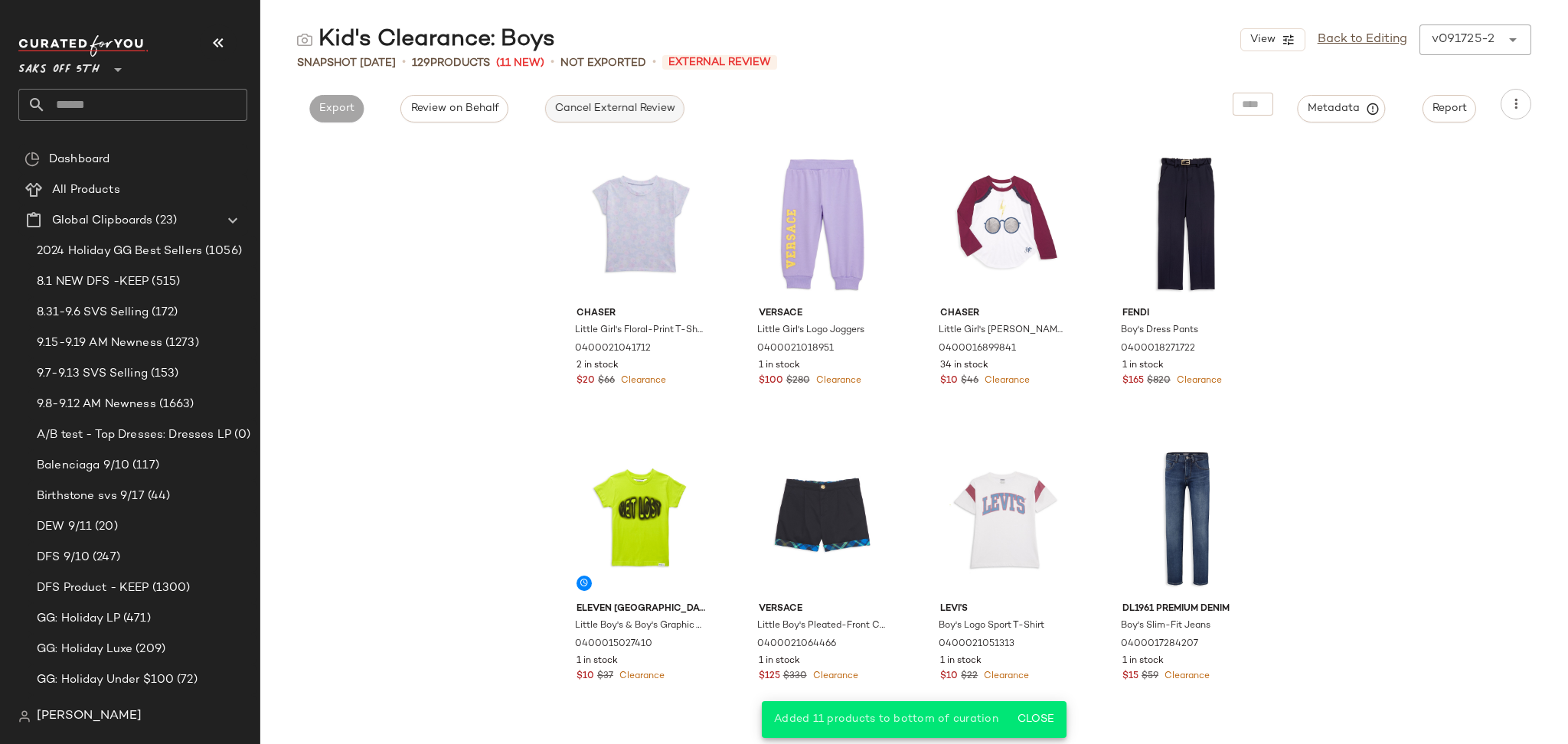
click at [595, 110] on span "Cancel External Review" at bounding box center [614, 108] width 121 height 12
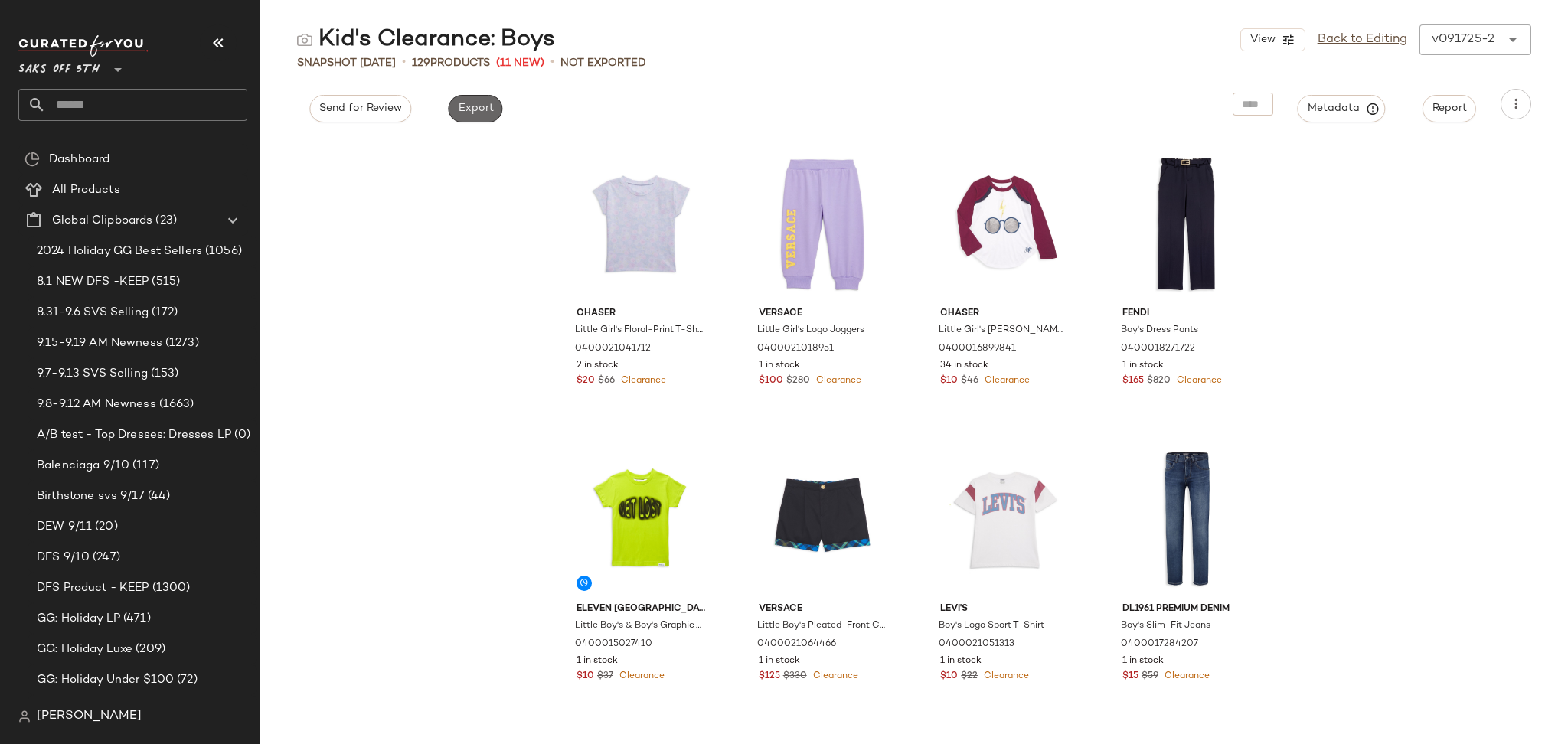
click at [478, 104] on span "Export" at bounding box center [475, 108] width 36 height 12
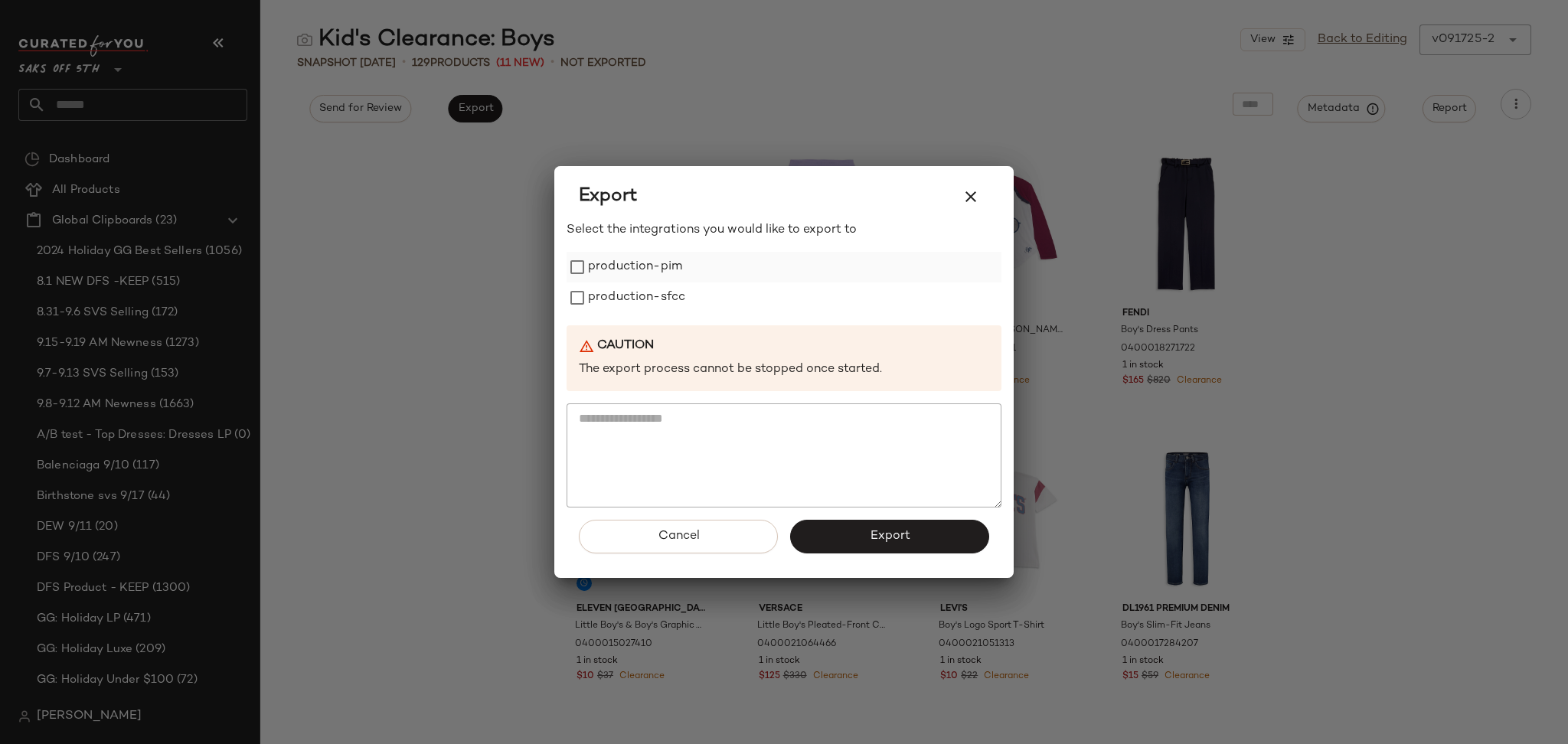
click at [595, 276] on label "production-pim" at bounding box center [634, 267] width 94 height 31
click at [830, 538] on button "Export" at bounding box center [889, 536] width 199 height 34
